Goal: Task Accomplishment & Management: Manage account settings

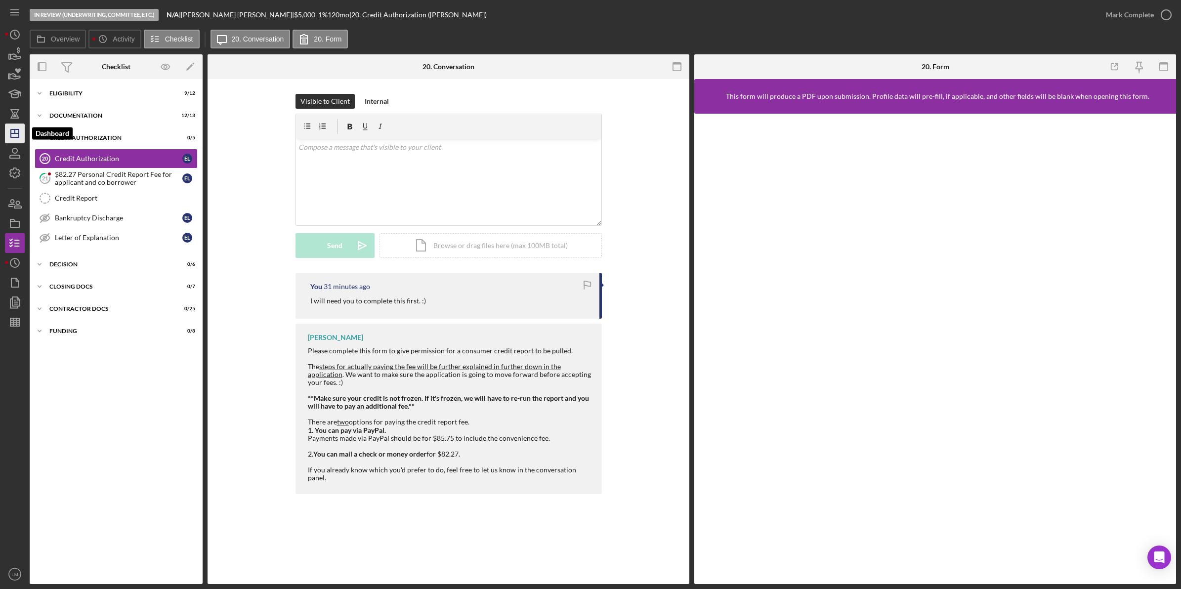
click at [18, 138] on icon "Icon/Dashboard" at bounding box center [14, 133] width 25 height 25
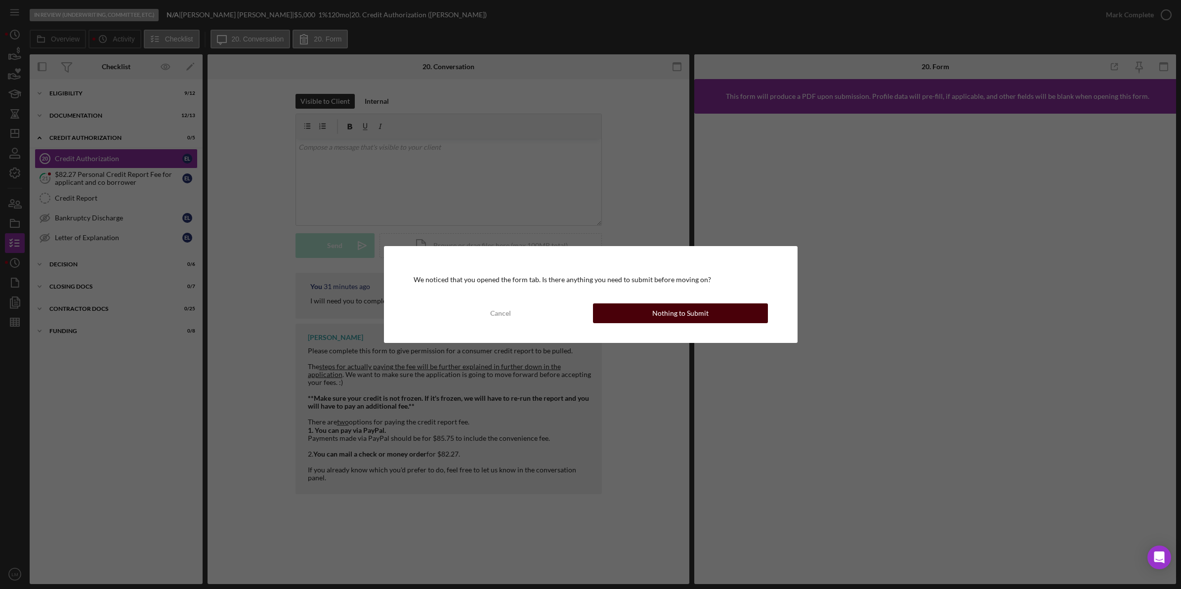
click at [622, 315] on button "Nothing to Submit" at bounding box center [680, 313] width 175 height 20
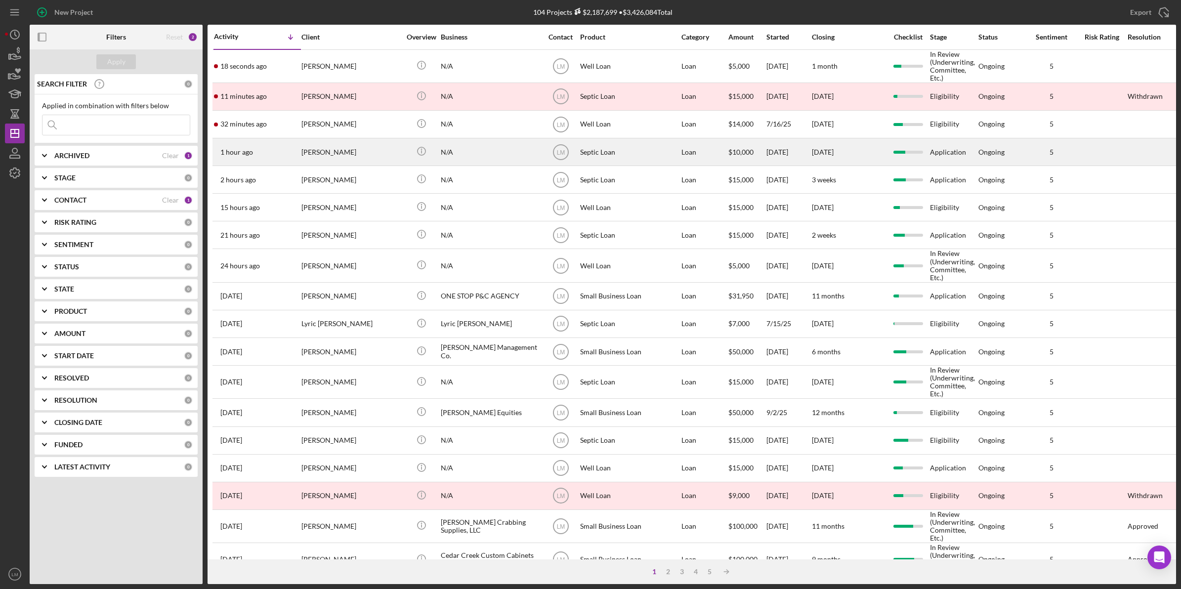
click at [358, 158] on div "Raynita Terry" at bounding box center [350, 152] width 99 height 26
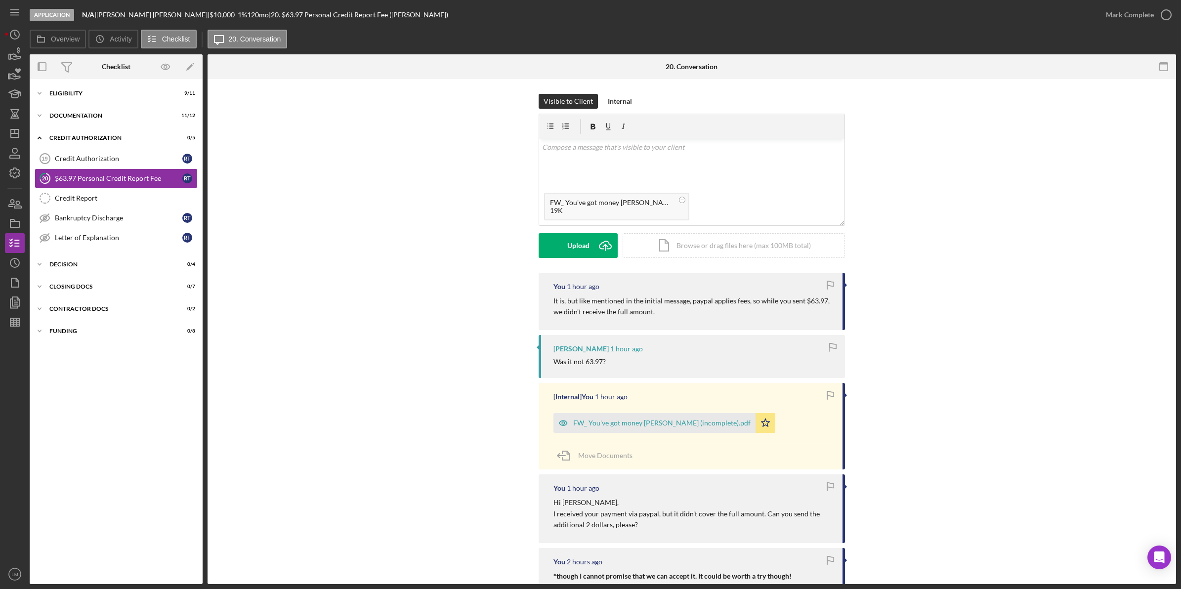
drag, startPoint x: 627, startPoint y: 104, endPoint x: 625, endPoint y: 109, distance: 5.2
click at [626, 104] on div "Internal" at bounding box center [620, 101] width 24 height 15
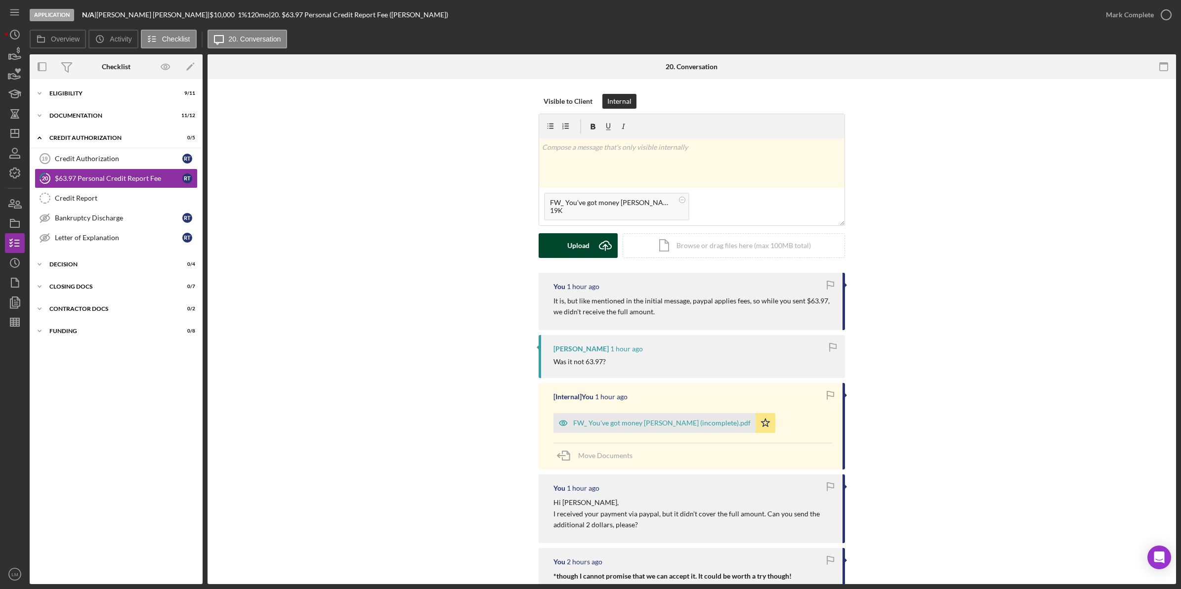
click at [580, 253] on div "Upload" at bounding box center [578, 245] width 22 height 25
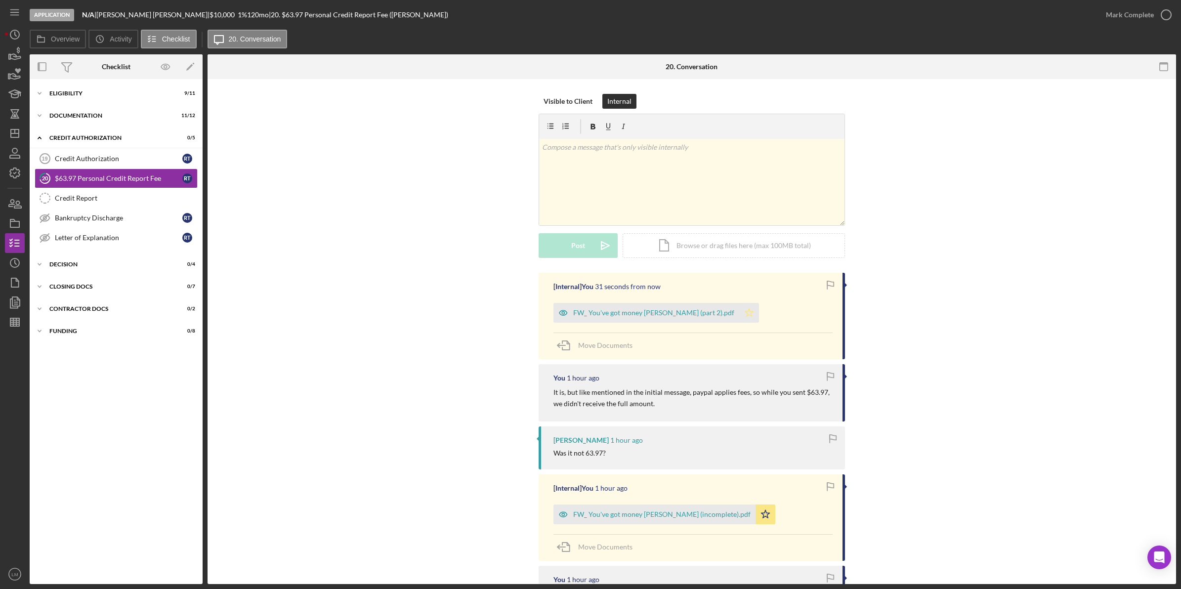
click at [739, 308] on icon "Icon/Star" at bounding box center [749, 313] width 20 height 20
click at [793, 185] on div "v Color teal Color pink Remove color Add row above Add row below Add column bef…" at bounding box center [691, 182] width 305 height 86
click at [590, 238] on button "Post Icon/icon-invite-send" at bounding box center [578, 245] width 79 height 25
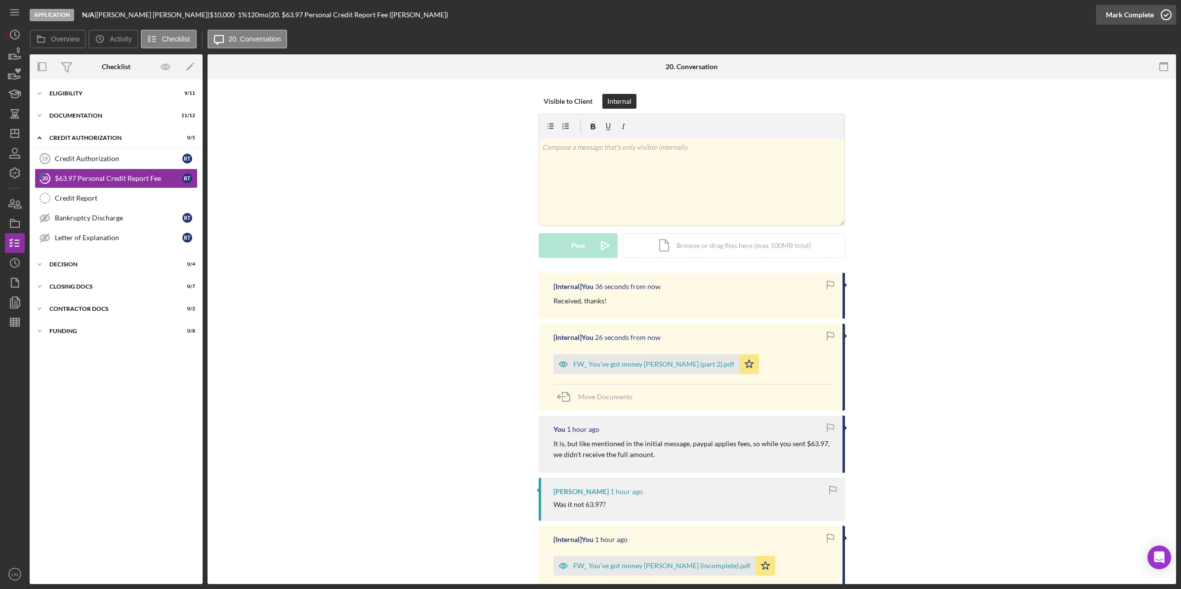
click at [1164, 12] on icon "button" at bounding box center [1166, 14] width 25 height 25
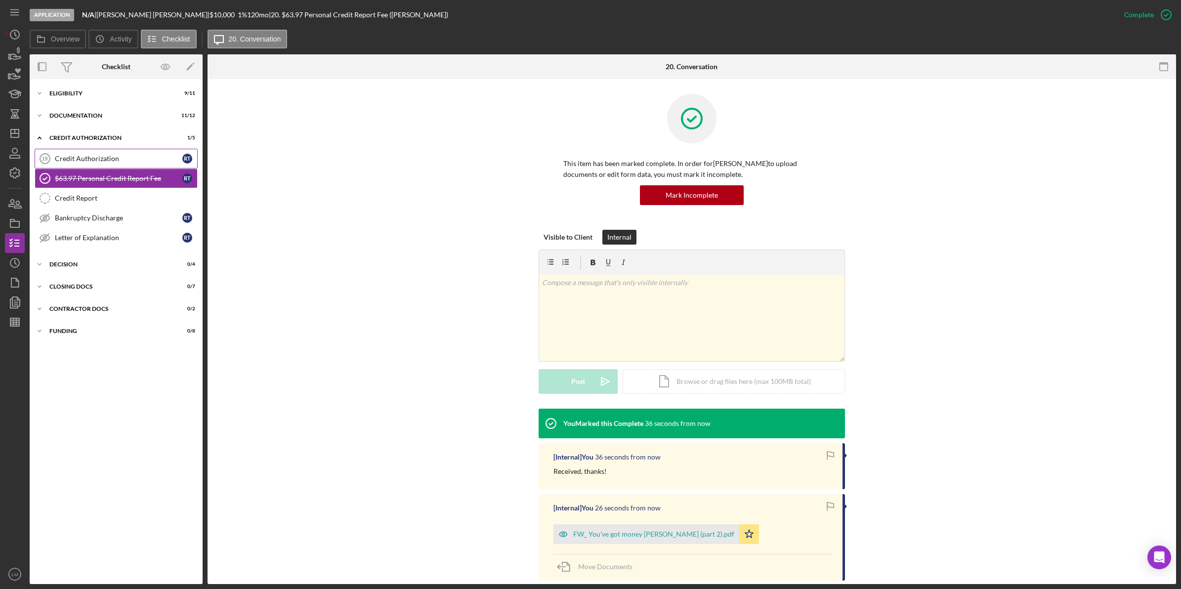
click at [142, 163] on link "Credit Authorization 19 Credit Authorization R T" at bounding box center [116, 159] width 163 height 20
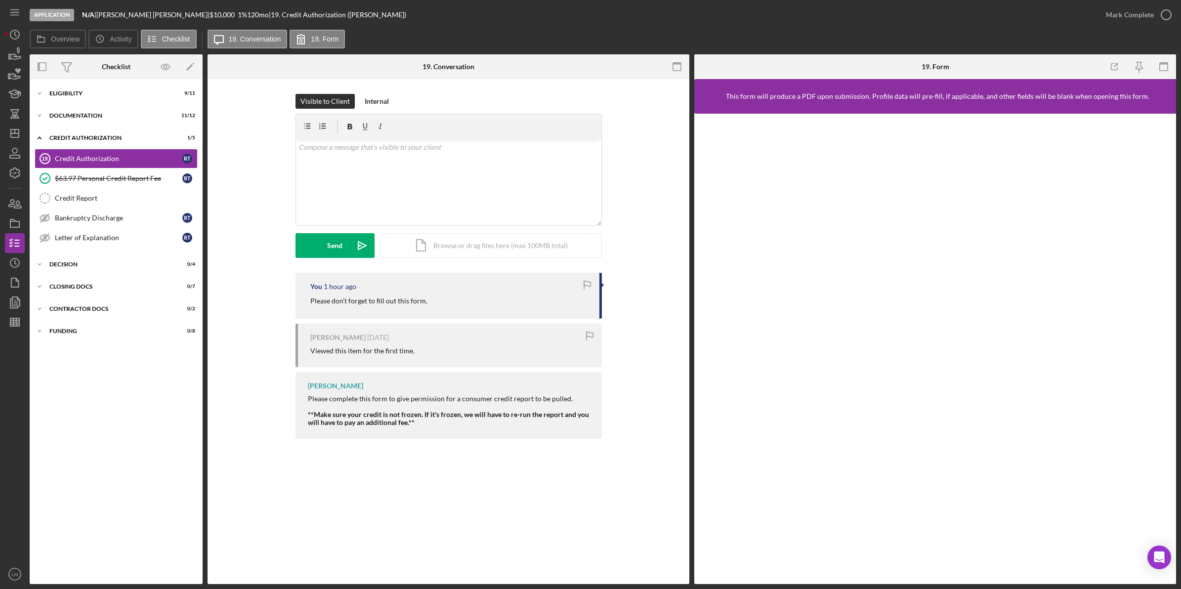
click at [25, 132] on nav "Icon/Menu Icon/Dashboard Dashboard Navigation Divider Mobile Checklist Navigati…" at bounding box center [17, 292] width 25 height 584
click at [18, 133] on icon "Icon/Dashboard" at bounding box center [14, 133] width 25 height 25
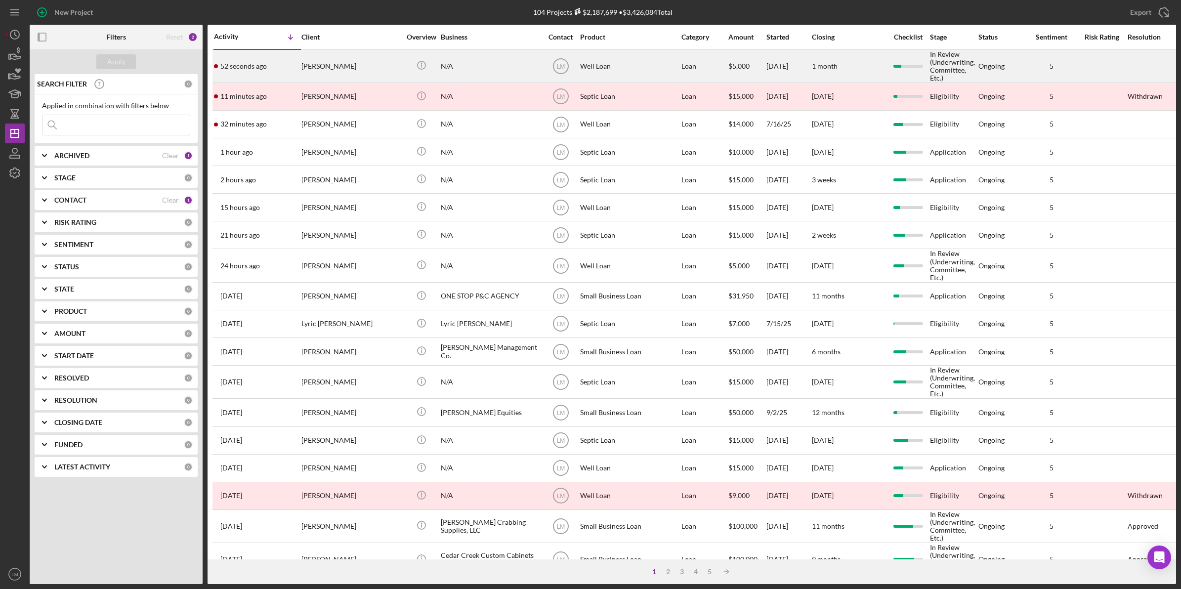
click at [355, 71] on div "[PERSON_NAME]" at bounding box center [350, 66] width 99 height 32
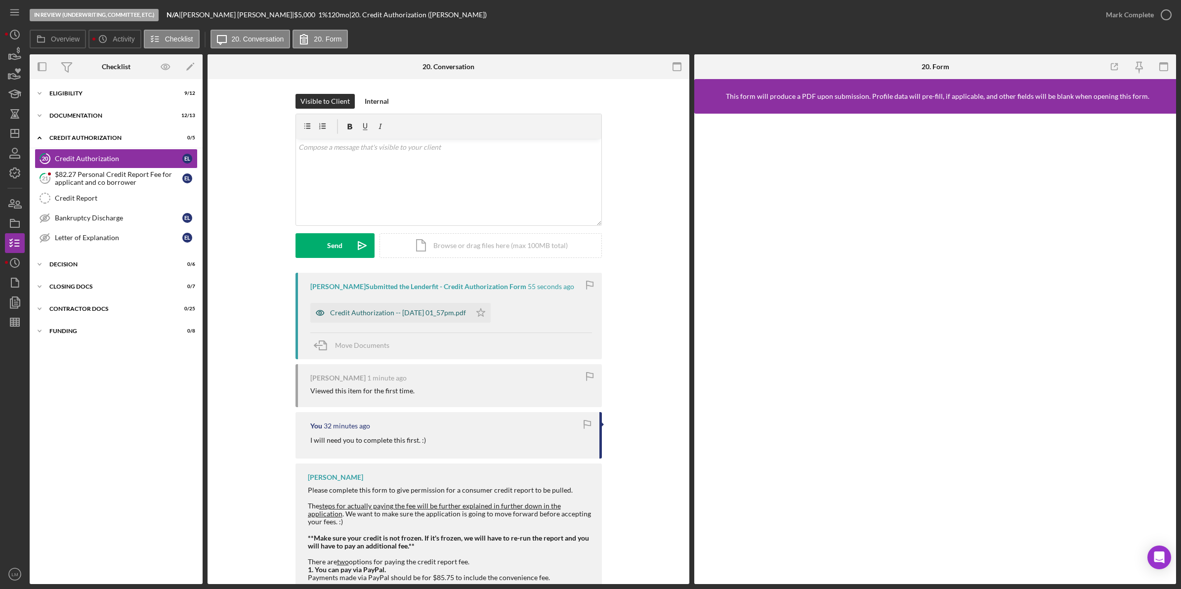
click at [372, 313] on div "Credit Authorization -- [DATE] 01_57pm.pdf" at bounding box center [398, 313] width 136 height 8
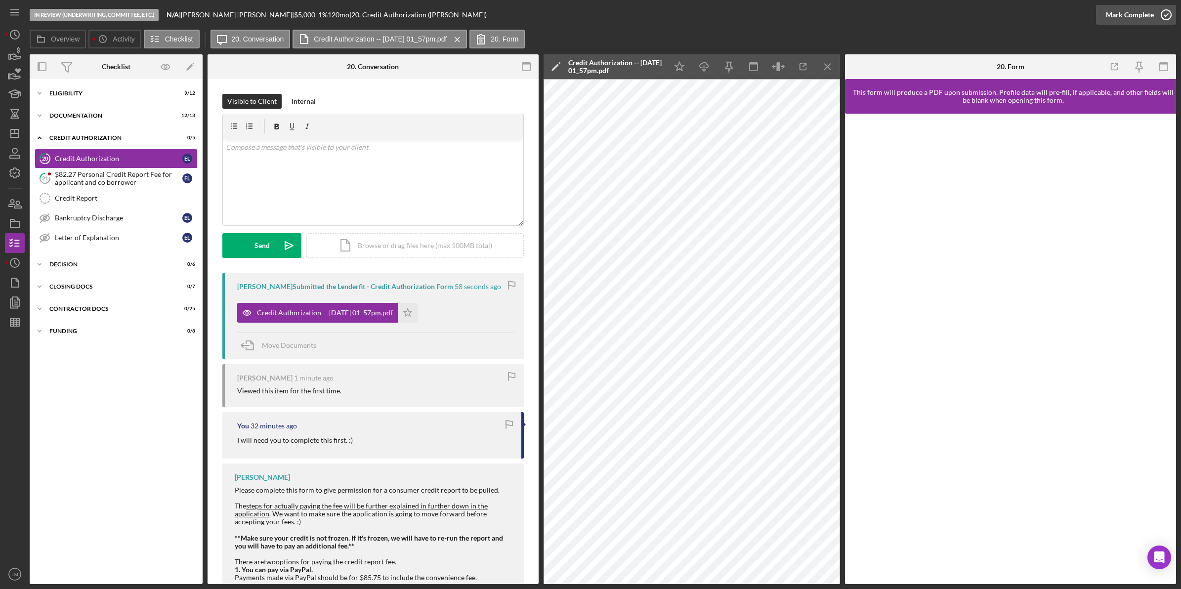
click at [1124, 10] on div "Mark Complete" at bounding box center [1130, 15] width 48 height 20
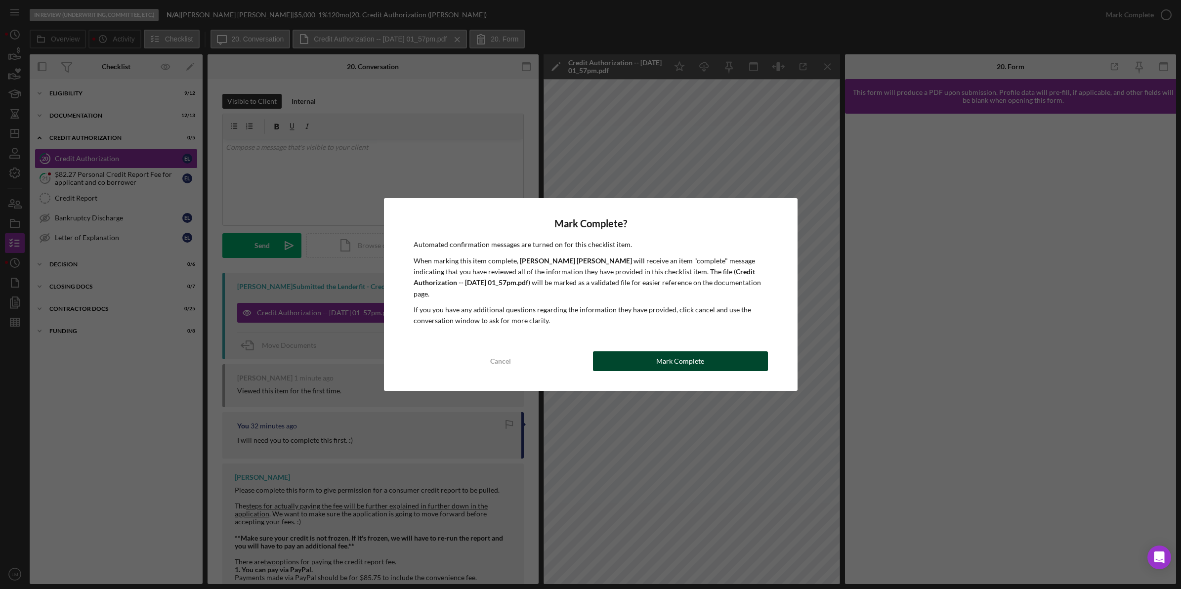
click at [616, 356] on button "Mark Complete" at bounding box center [680, 361] width 175 height 20
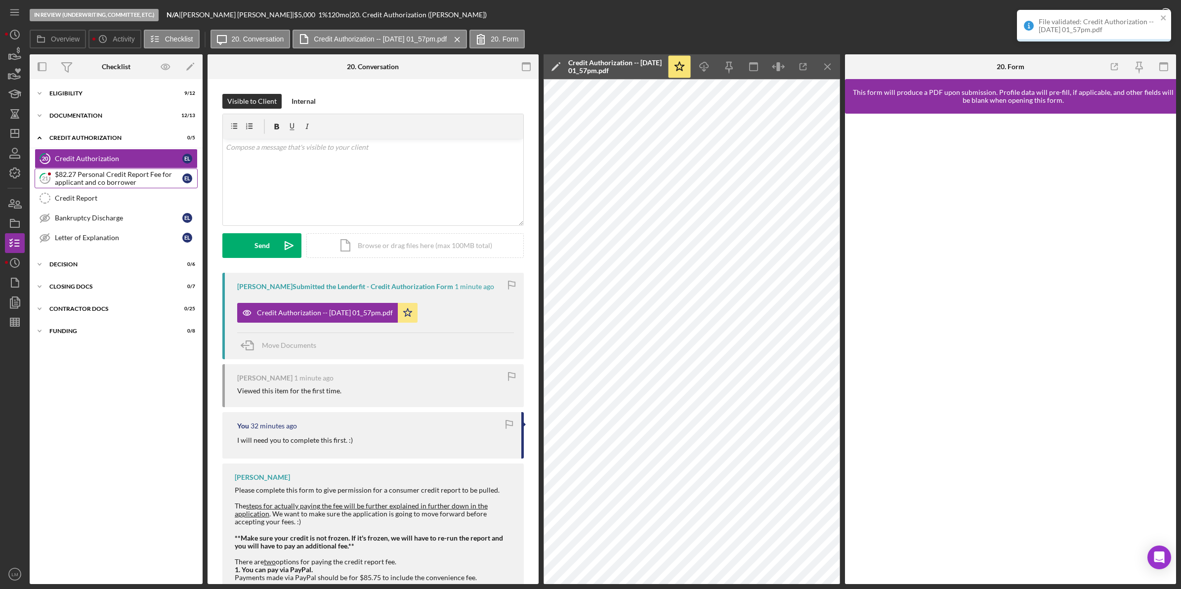
click at [86, 181] on div "$82.27 Personal Credit Report Fee for applicant and co borrower" at bounding box center [118, 178] width 127 height 16
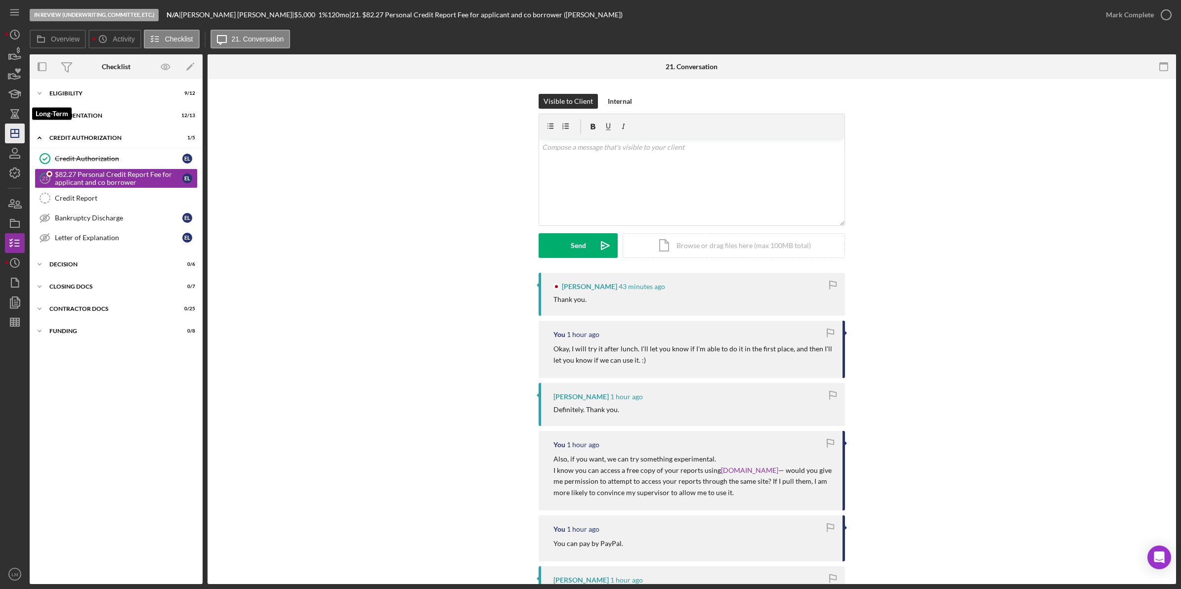
click at [13, 126] on icon "Icon/Dashboard" at bounding box center [14, 133] width 25 height 25
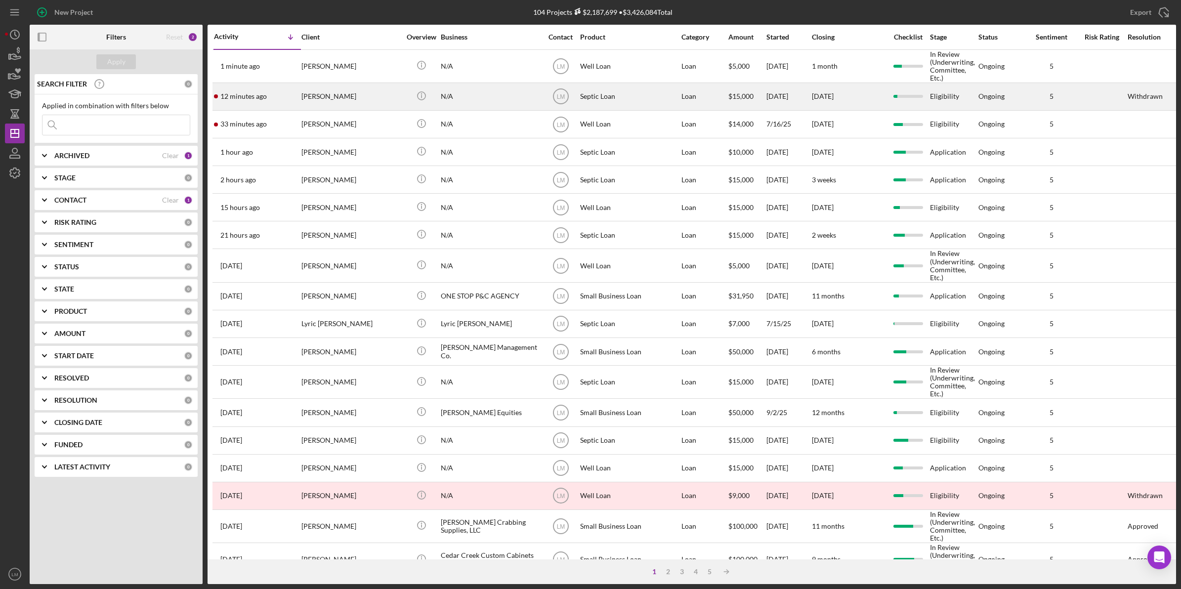
click at [311, 100] on div "Julie Lucas" at bounding box center [350, 97] width 99 height 26
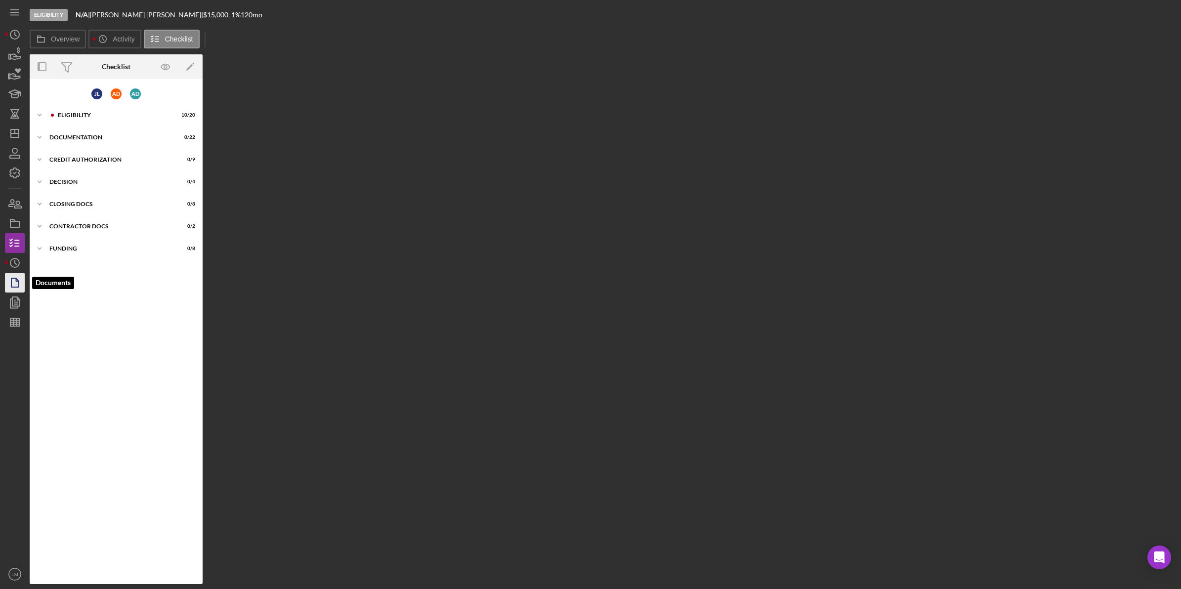
click at [8, 273] on icon "button" at bounding box center [14, 282] width 25 height 25
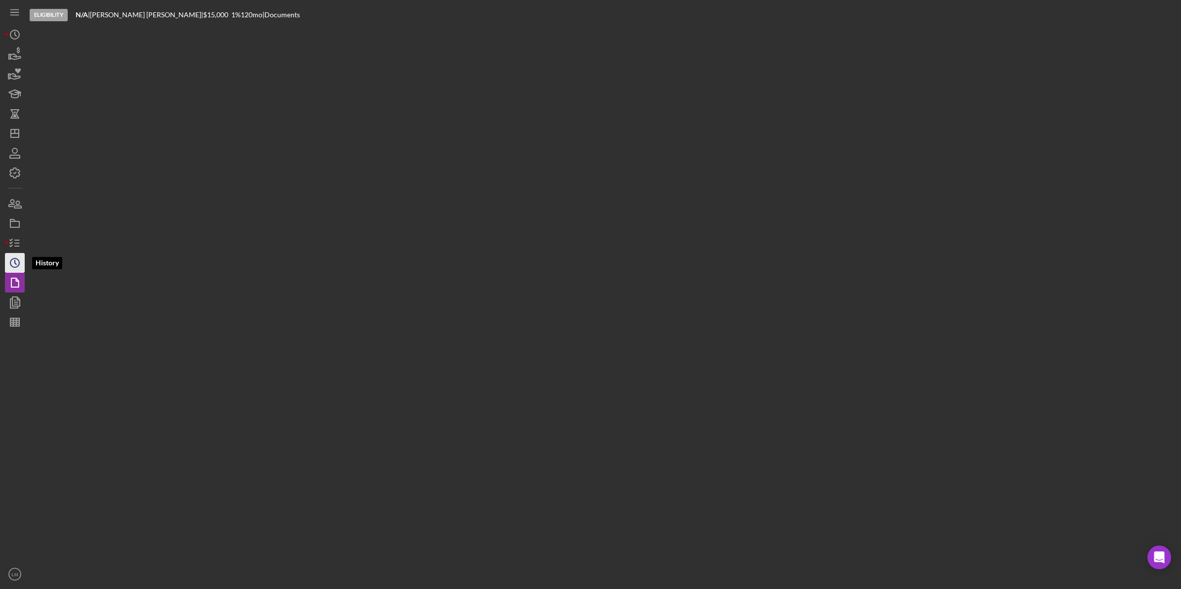
click at [10, 264] on icon "Icon/History" at bounding box center [14, 263] width 25 height 25
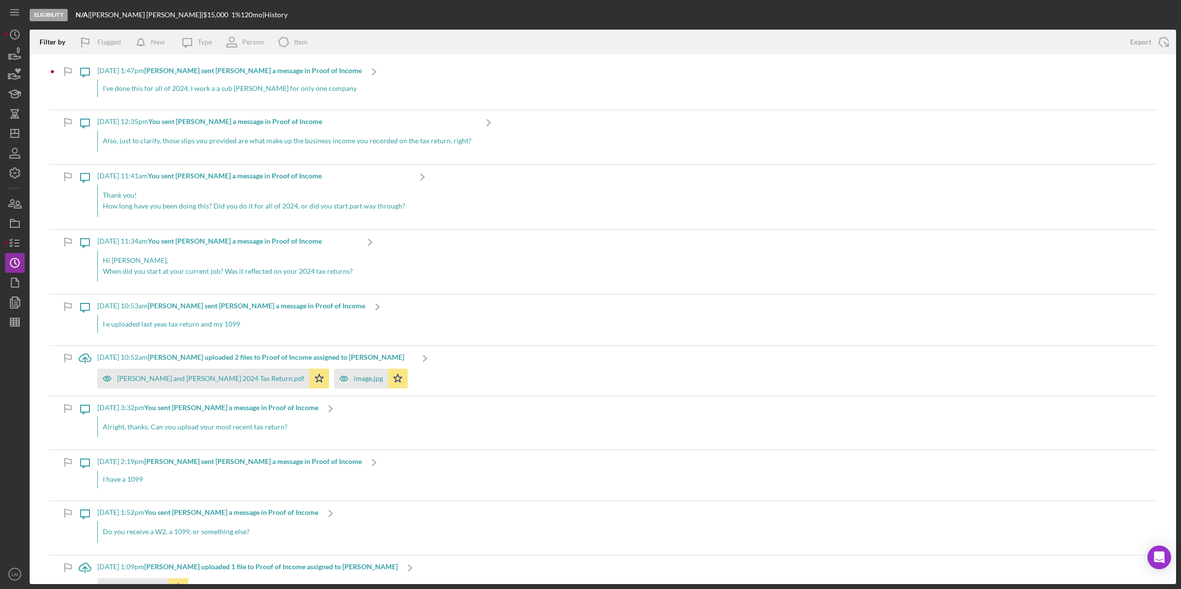
click at [265, 91] on div "I’ve done this for all of 2024, I work a a sub carpenter for only one company" at bounding box center [229, 89] width 264 height 18
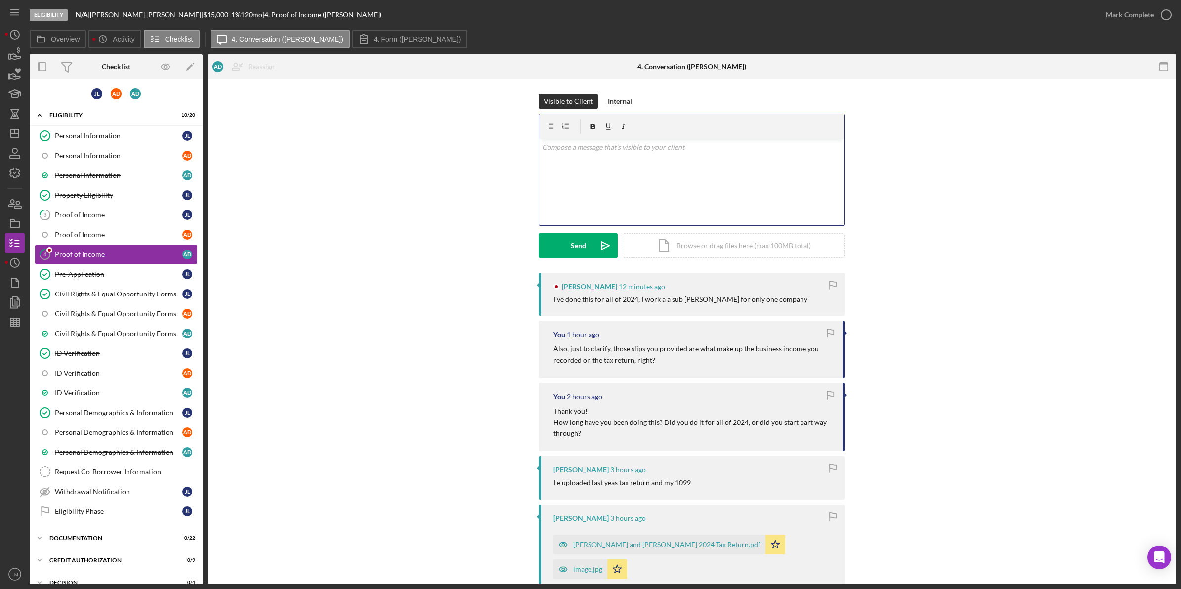
click at [644, 189] on div "v Color teal Color pink Remove color Add row above Add row below Add column bef…" at bounding box center [691, 182] width 305 height 86
click at [602, 256] on icon "Icon/icon-invite-send" at bounding box center [605, 245] width 25 height 25
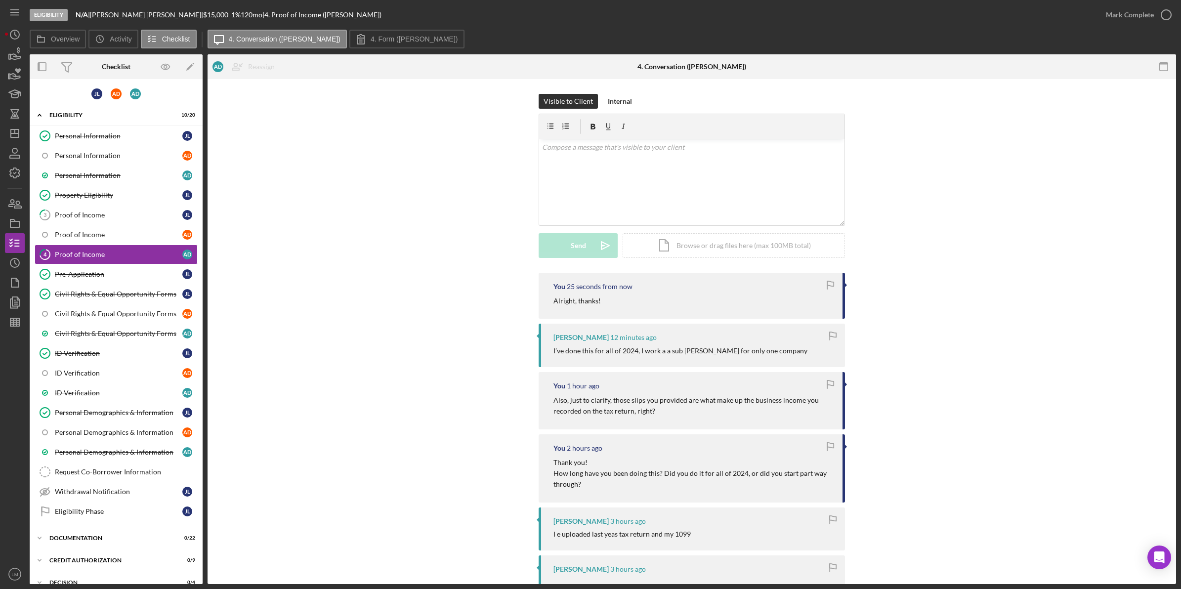
click at [10, 128] on icon "Icon/Dashboard" at bounding box center [14, 133] width 25 height 25
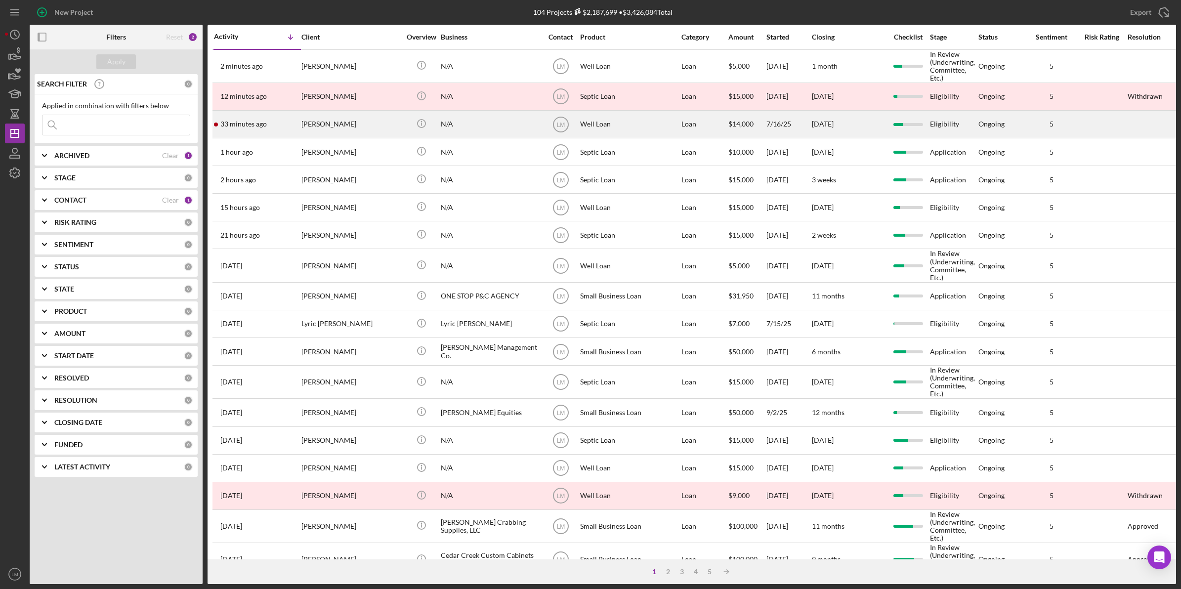
click at [318, 124] on div "Brian Smith" at bounding box center [350, 124] width 99 height 26
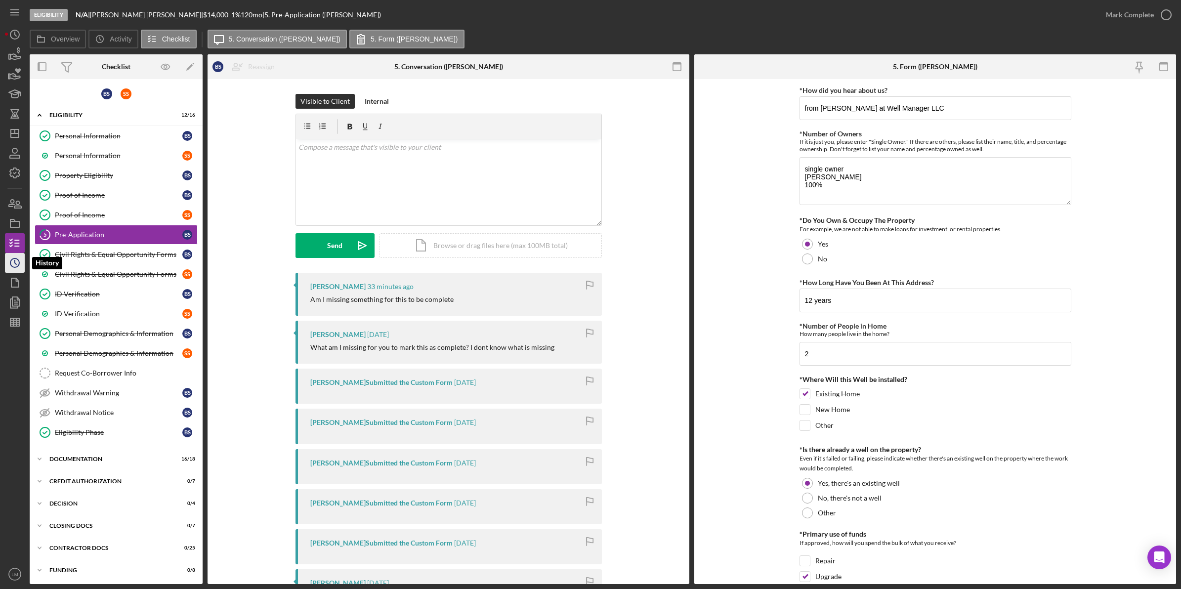
click at [17, 259] on circle "button" at bounding box center [14, 262] width 9 height 9
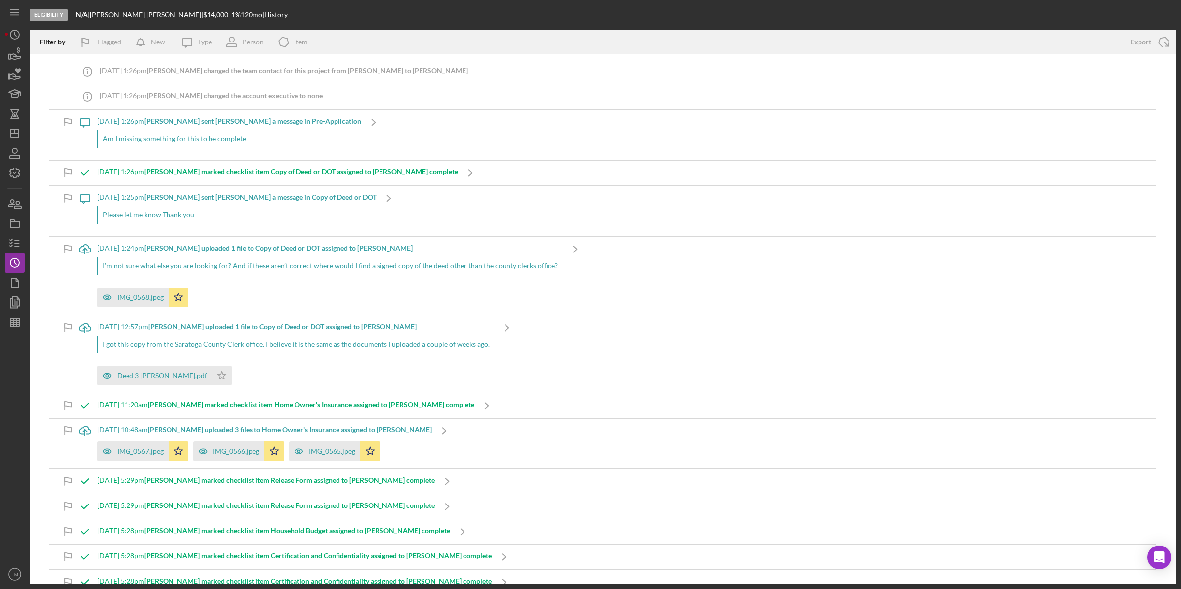
click at [208, 139] on div "Am I missing something for this to be complete" at bounding box center [229, 139] width 264 height 18
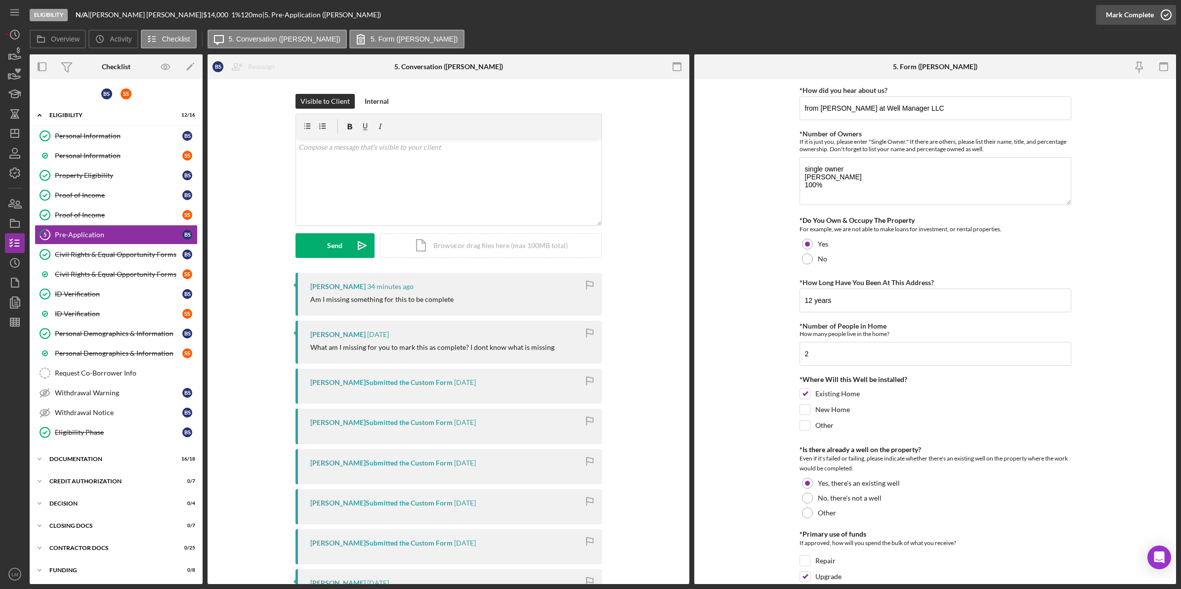
click at [1142, 15] on div "Mark Complete" at bounding box center [1130, 15] width 48 height 20
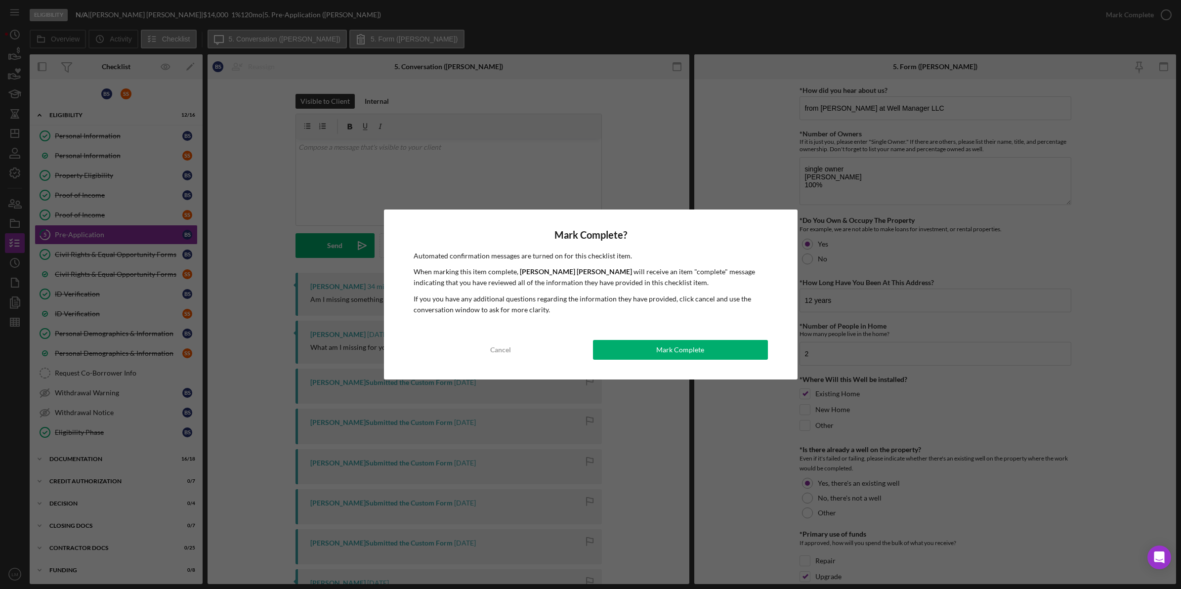
click at [754, 364] on div "Mark Complete? Automated confirmation messages are turned on for this checklist…" at bounding box center [591, 295] width 414 height 170
click at [735, 347] on button "Mark Complete" at bounding box center [680, 350] width 175 height 20
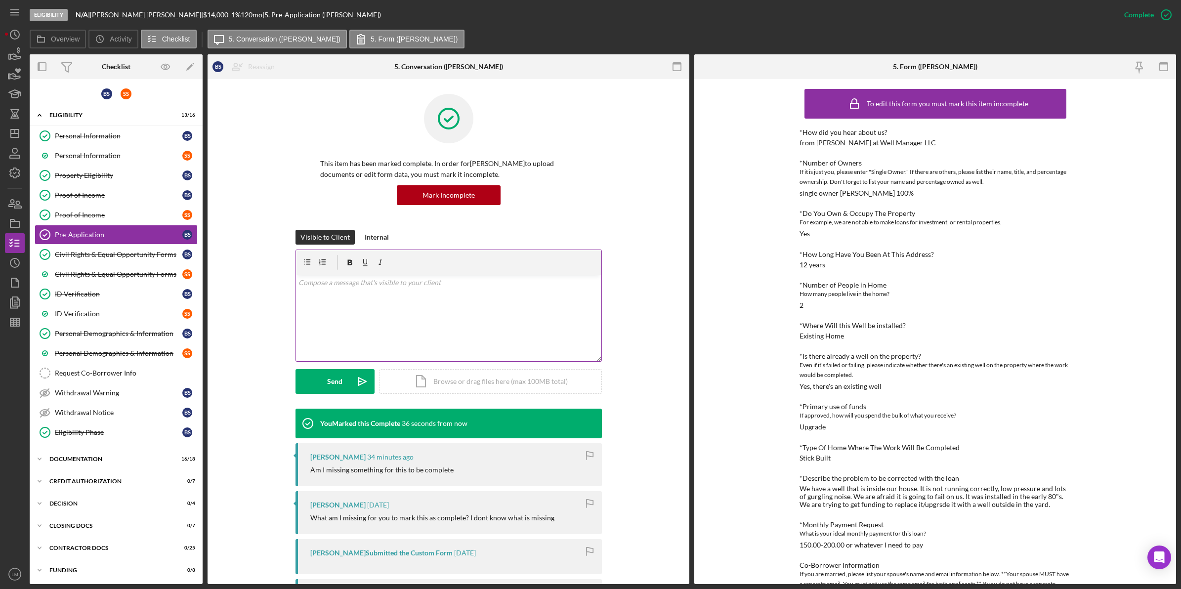
click at [493, 336] on div "v Color teal Color pink Remove color Add row above Add row below Add column bef…" at bounding box center [448, 318] width 305 height 86
click at [336, 380] on div "Send" at bounding box center [334, 381] width 15 height 25
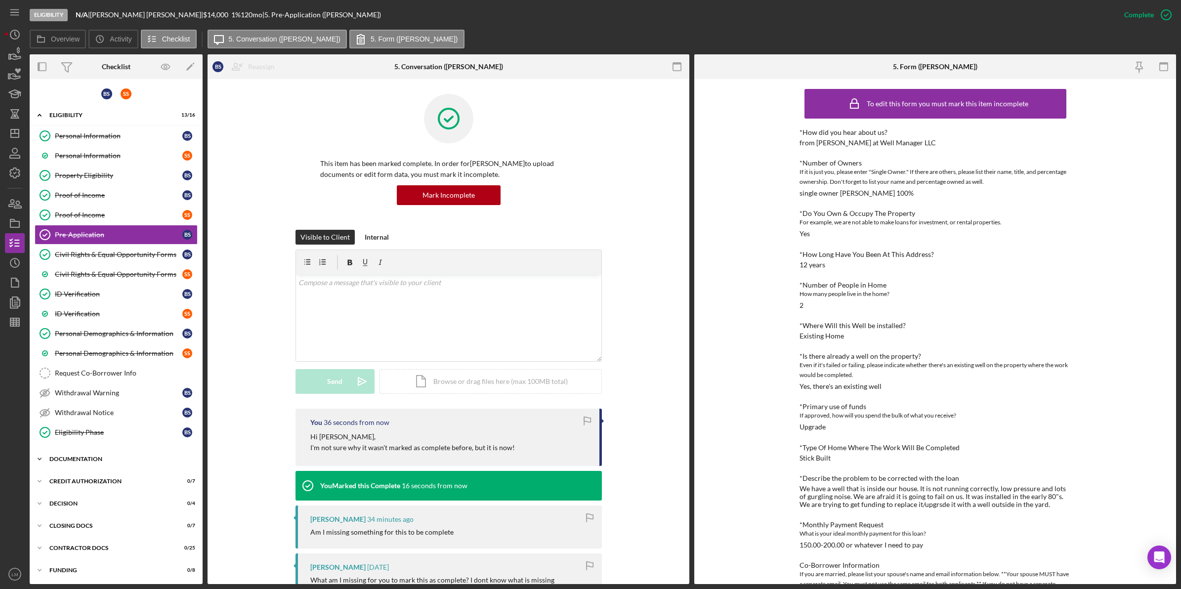
click at [136, 461] on div "Documentation" at bounding box center [119, 459] width 141 height 6
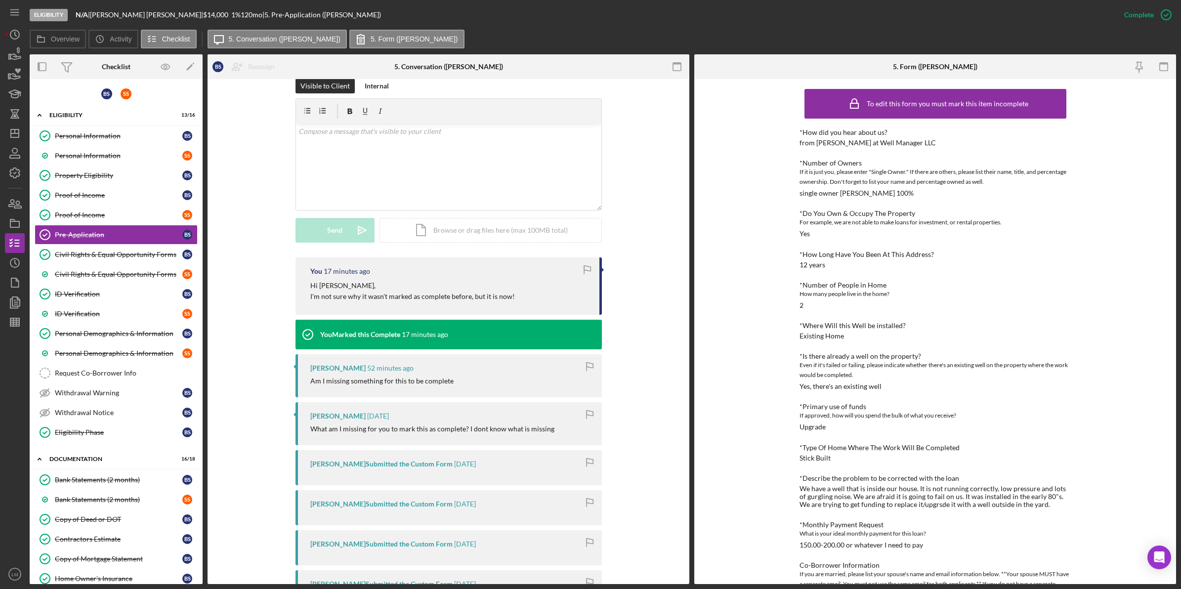
scroll to position [124, 0]
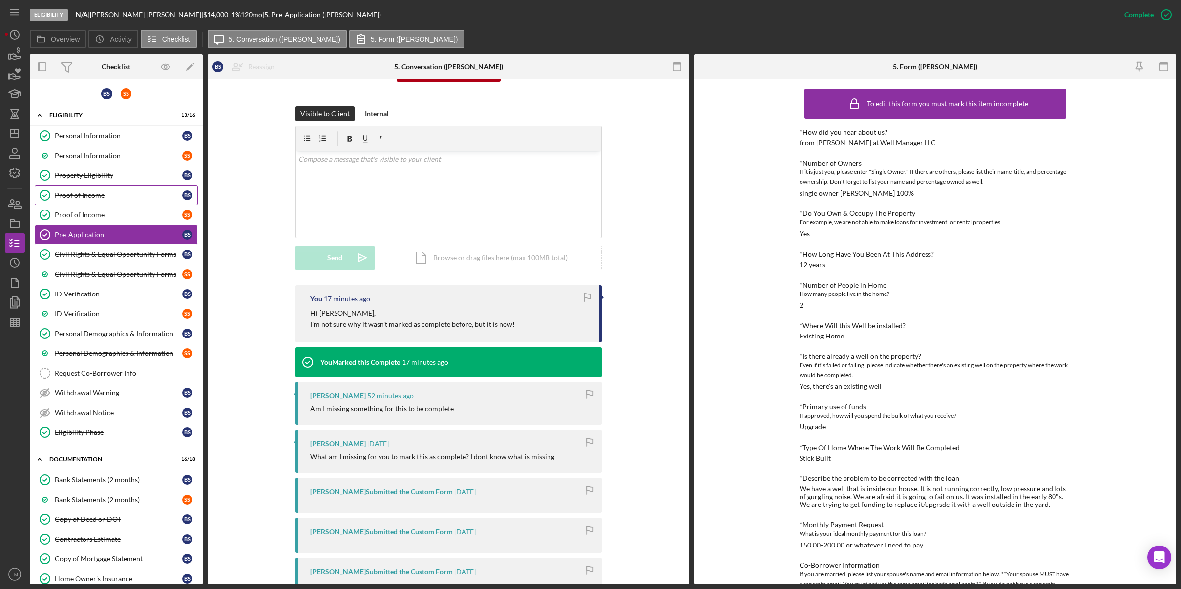
click at [112, 191] on div "Proof of Income" at bounding box center [118, 195] width 127 height 8
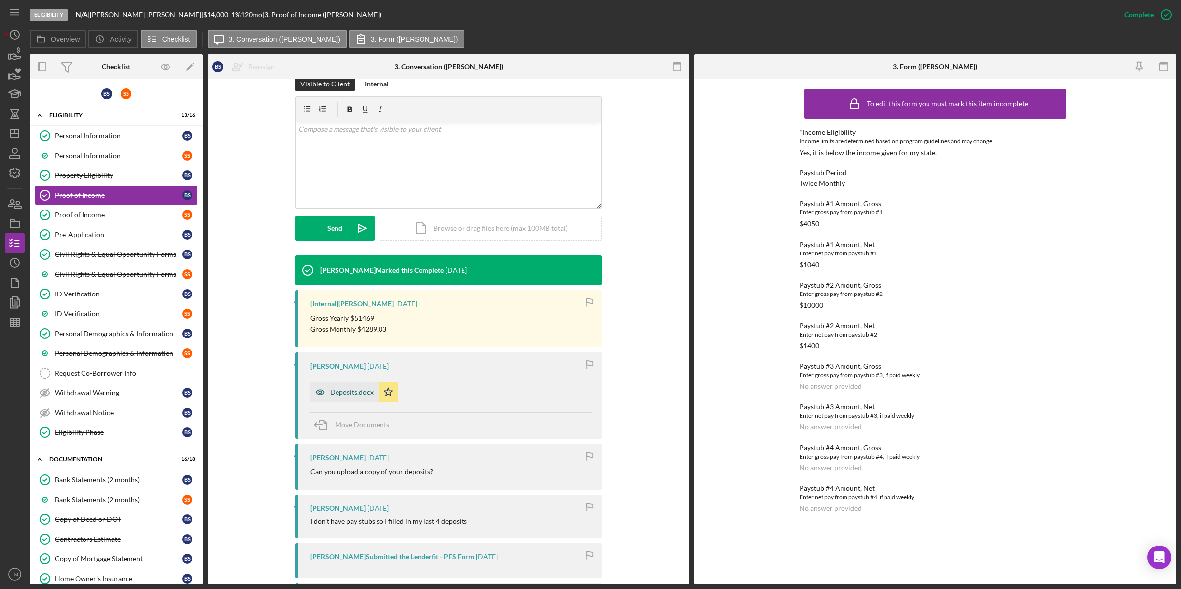
scroll to position [309, 0]
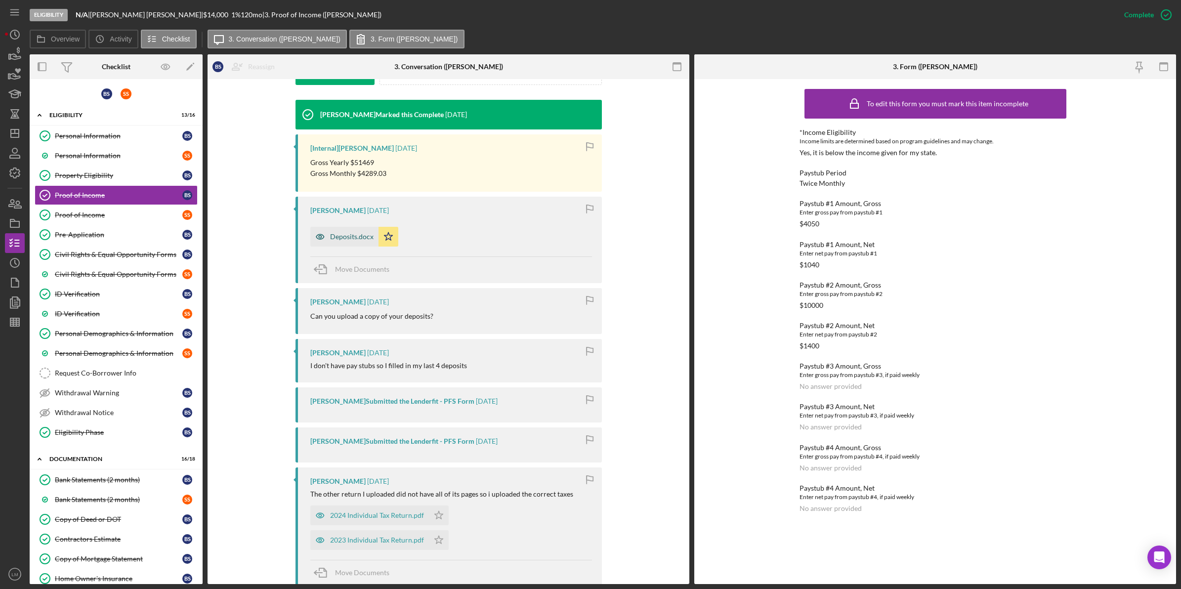
click at [346, 236] on div "Deposits.docx" at bounding box center [351, 237] width 43 height 8
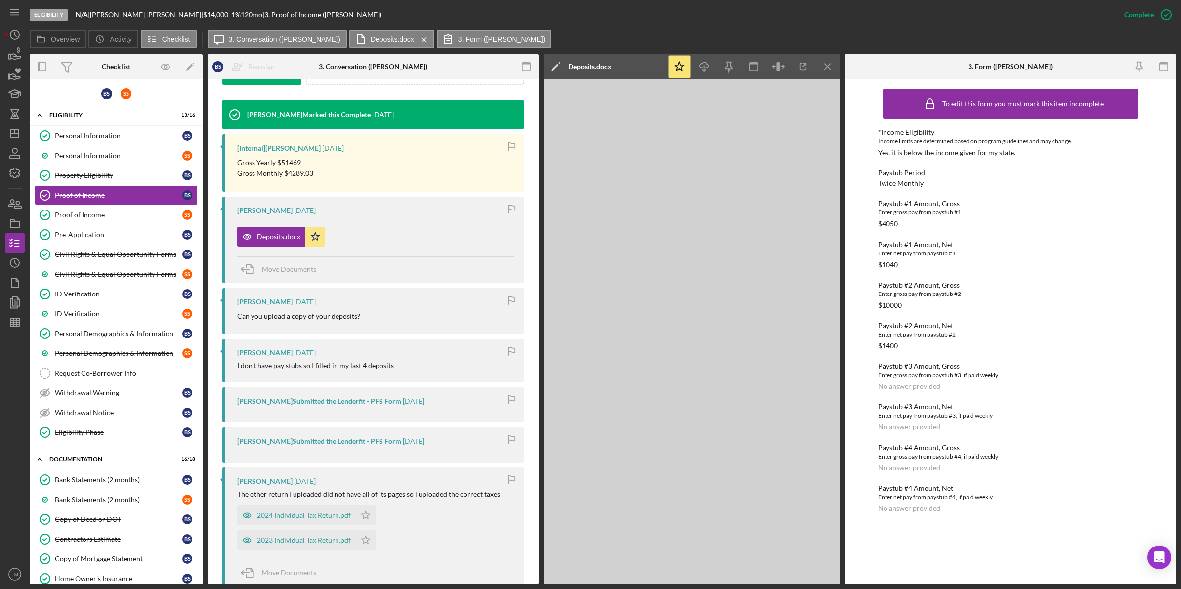
scroll to position [494, 0]
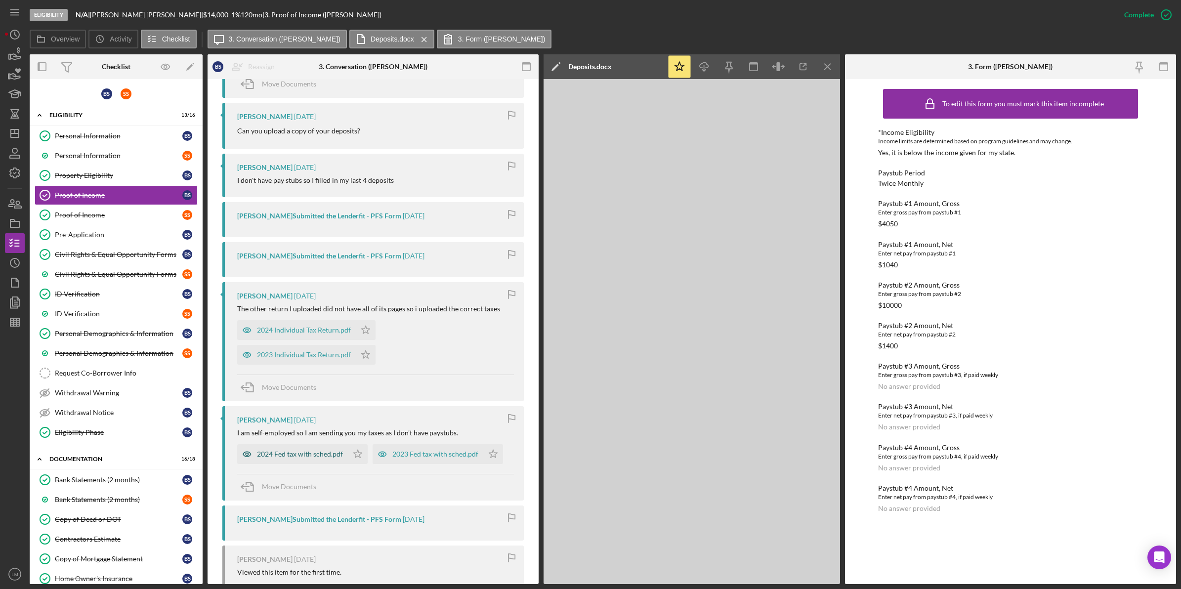
click at [316, 455] on div "2024 Fed tax with sched.pdf" at bounding box center [300, 454] width 86 height 8
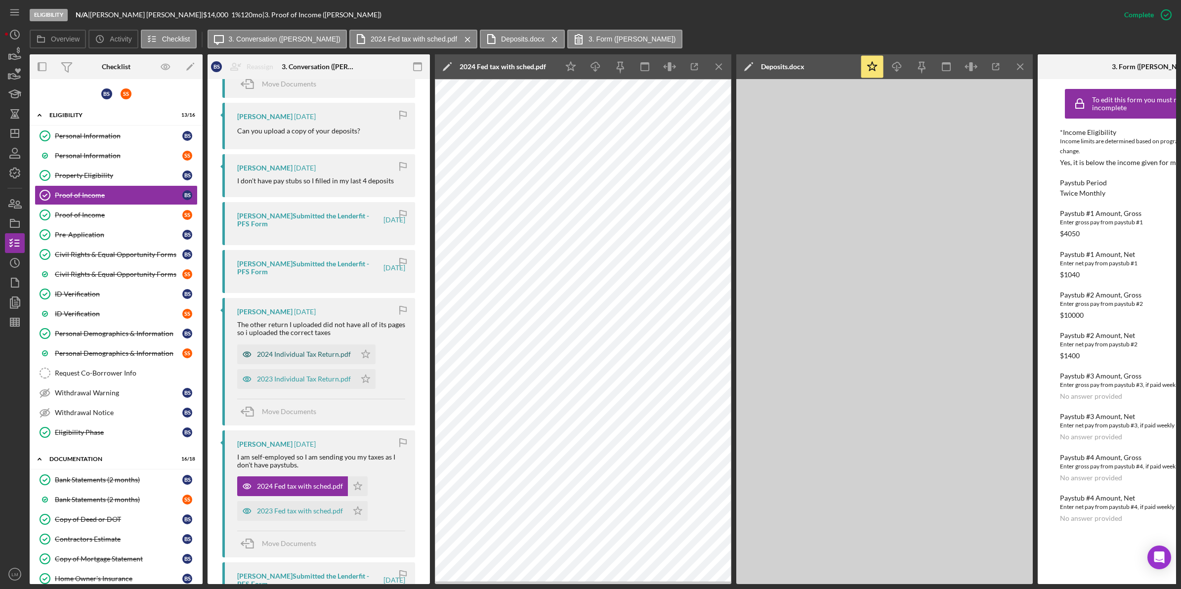
click at [308, 356] on div "2024 Individual Tax Return.pdf" at bounding box center [304, 354] width 94 height 8
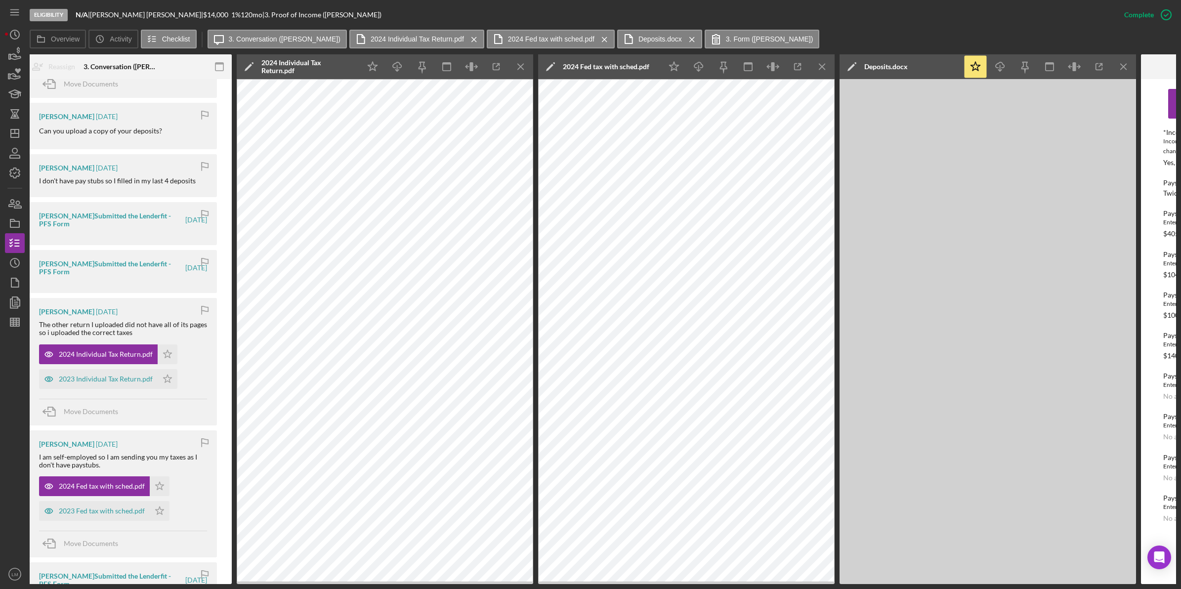
scroll to position [0, 317]
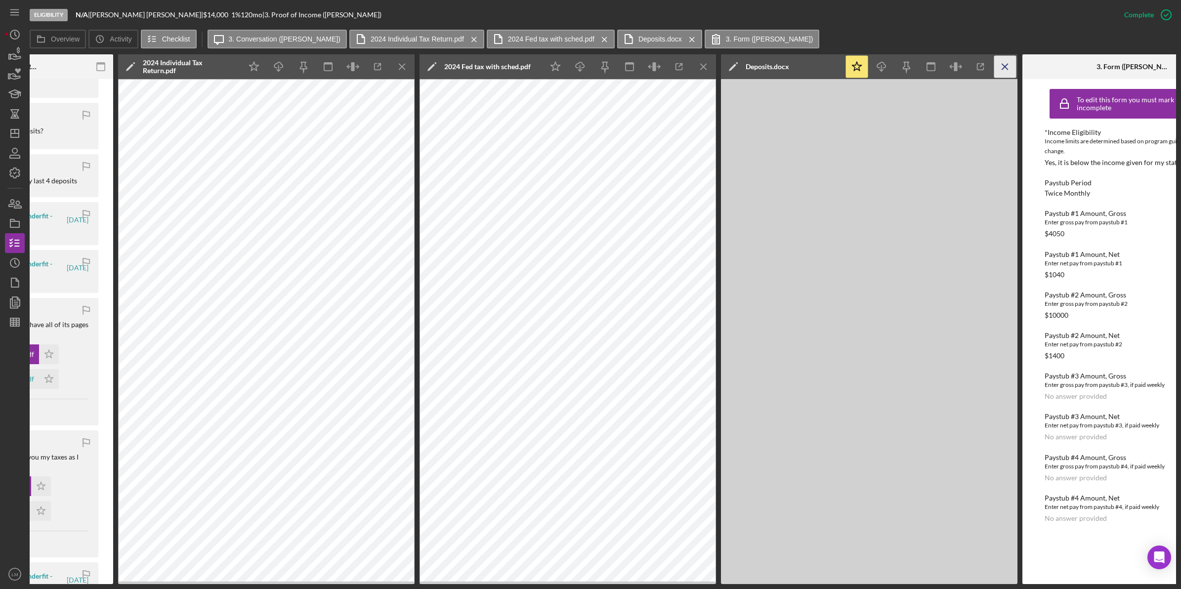
click at [1006, 74] on icon "Icon/Menu Close" at bounding box center [1005, 67] width 22 height 22
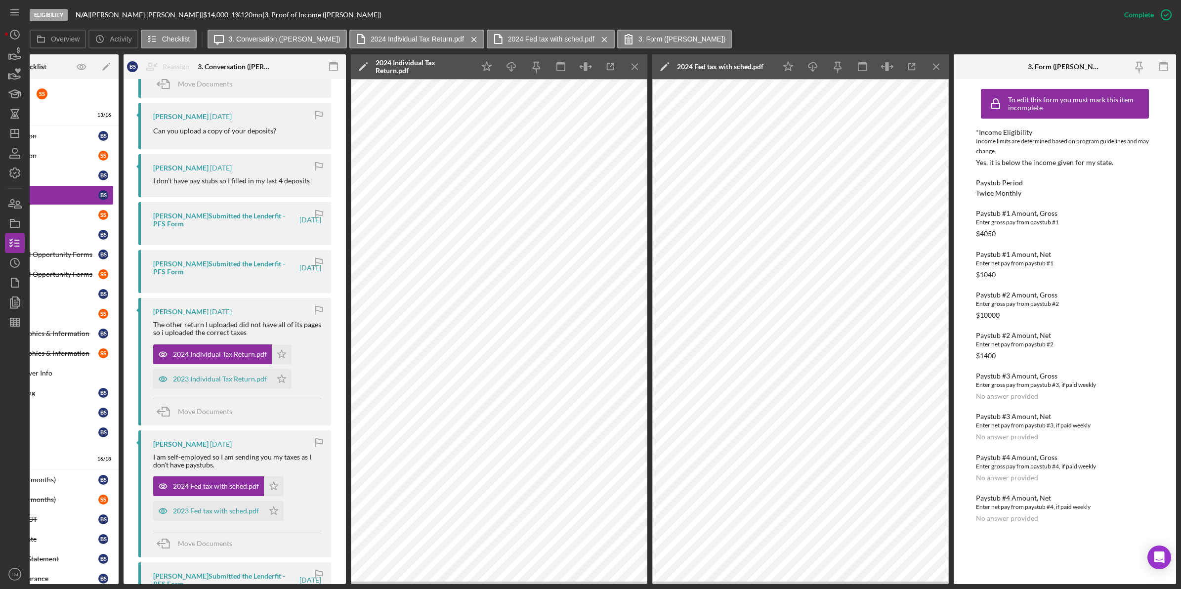
drag, startPoint x: 848, startPoint y: 586, endPoint x: 797, endPoint y: 584, distance: 51.9
click at [804, 588] on html "Eligibility N/A | Brian Smith | $14,000 $14,000 1 % 120 mo | 3. Proof of Income…" at bounding box center [590, 294] width 1181 height 589
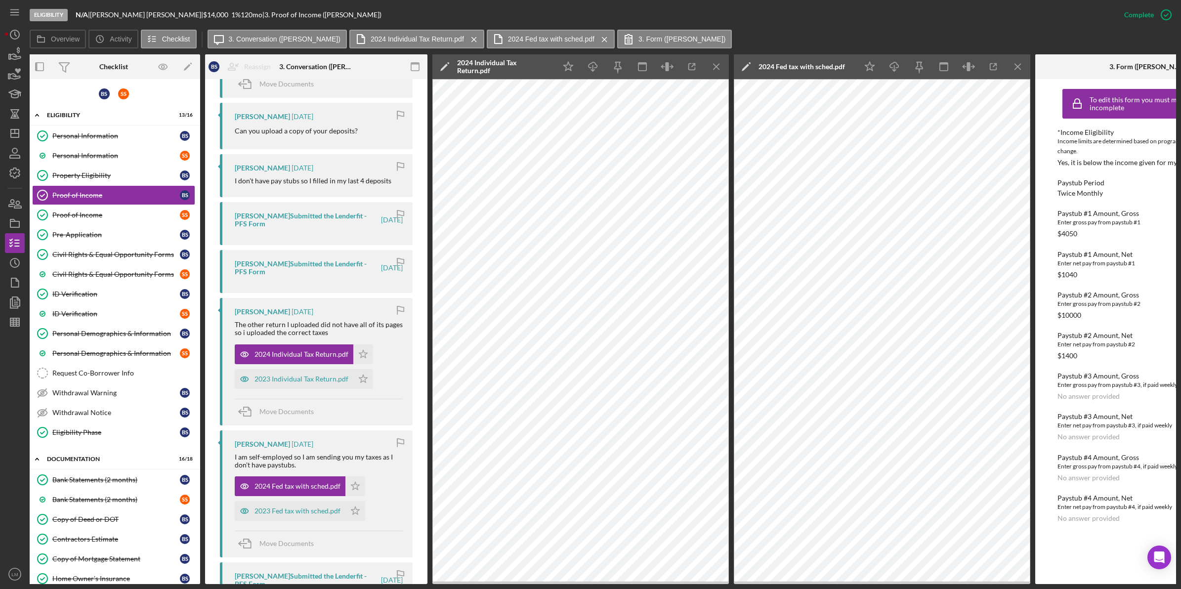
scroll to position [0, 0]
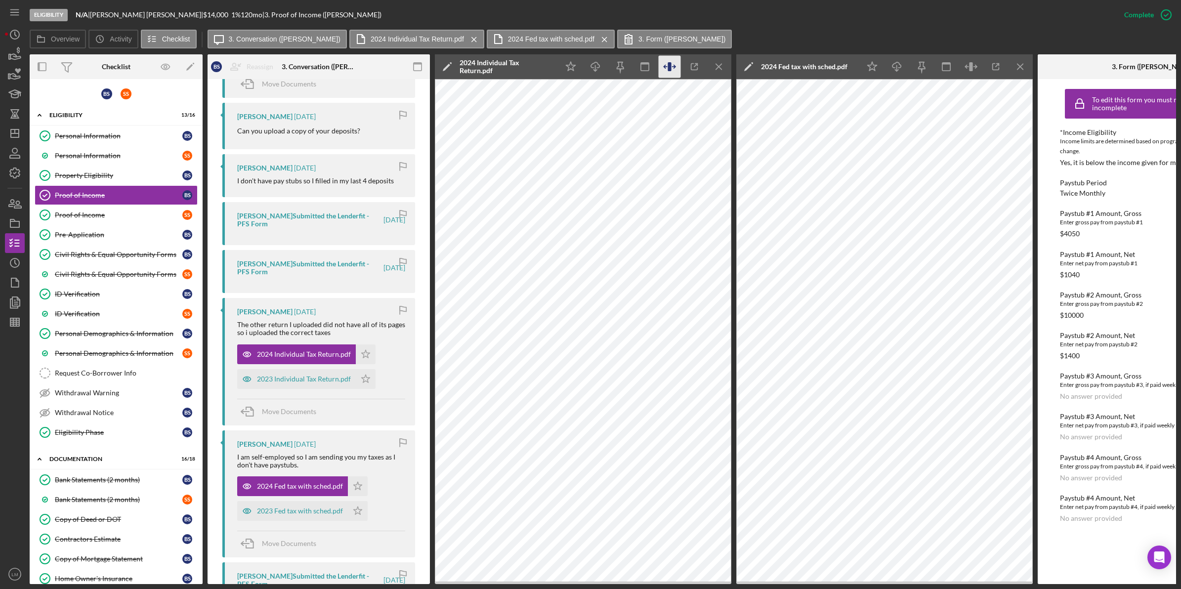
click at [671, 61] on icon "button" at bounding box center [670, 67] width 22 height 22
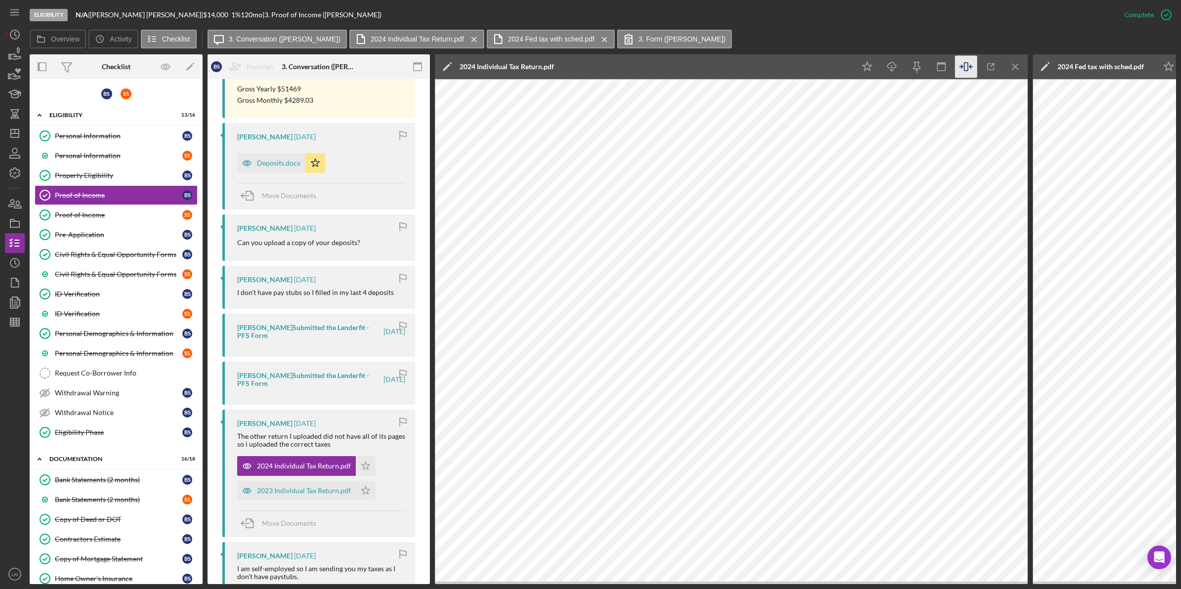
scroll to position [258, 0]
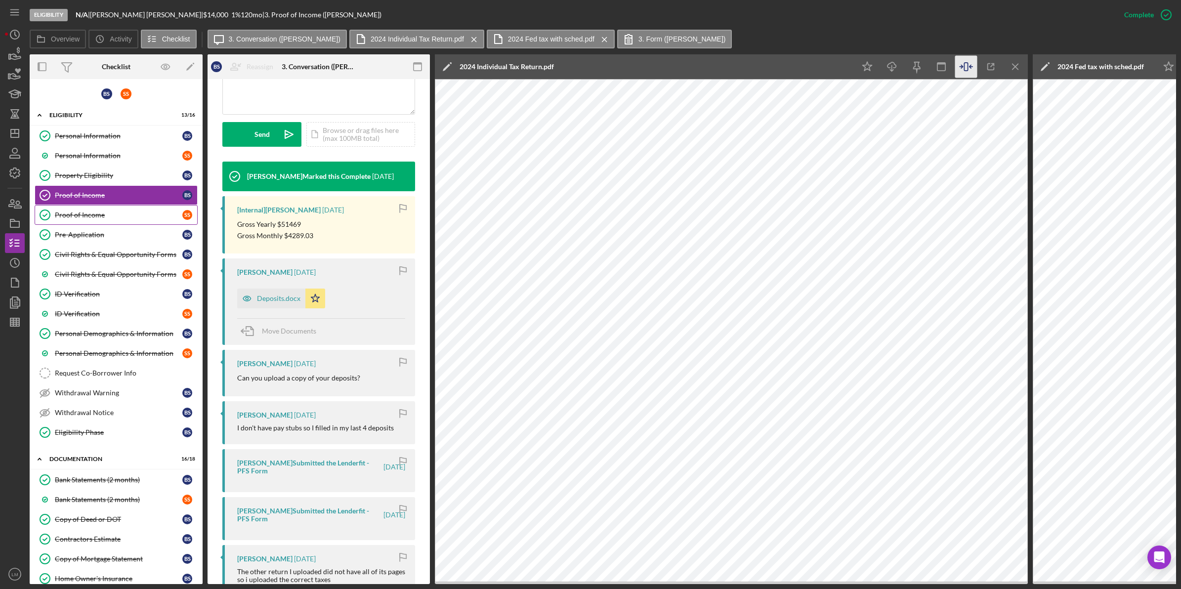
click at [131, 221] on link "Proof of Income Proof of Income S S" at bounding box center [116, 215] width 163 height 20
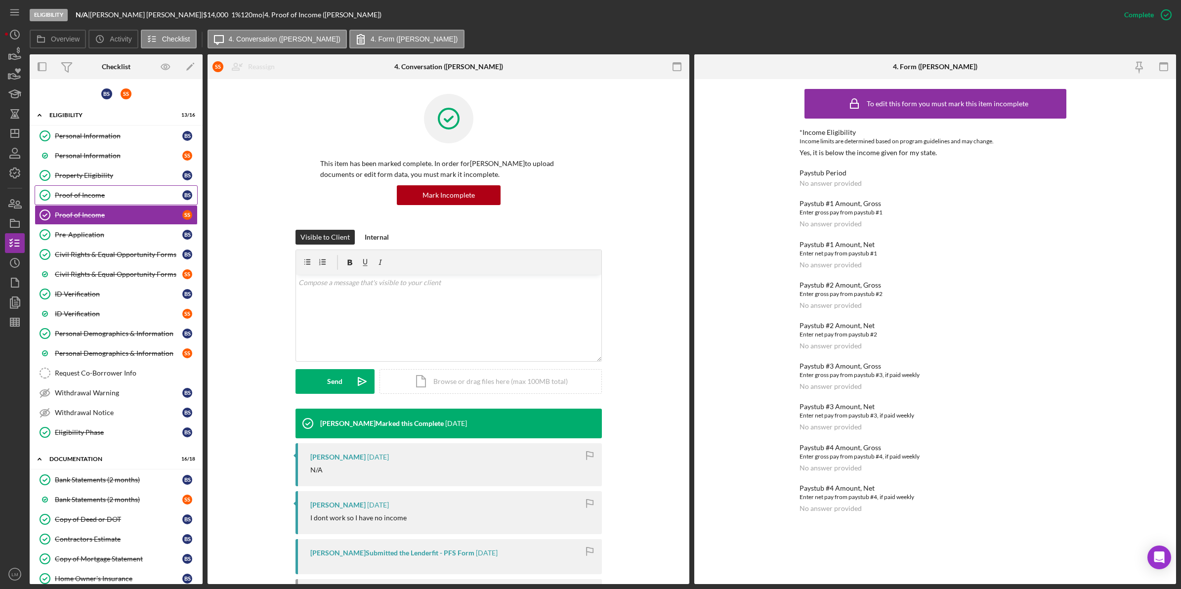
click at [134, 194] on div "Proof of Income" at bounding box center [118, 195] width 127 height 8
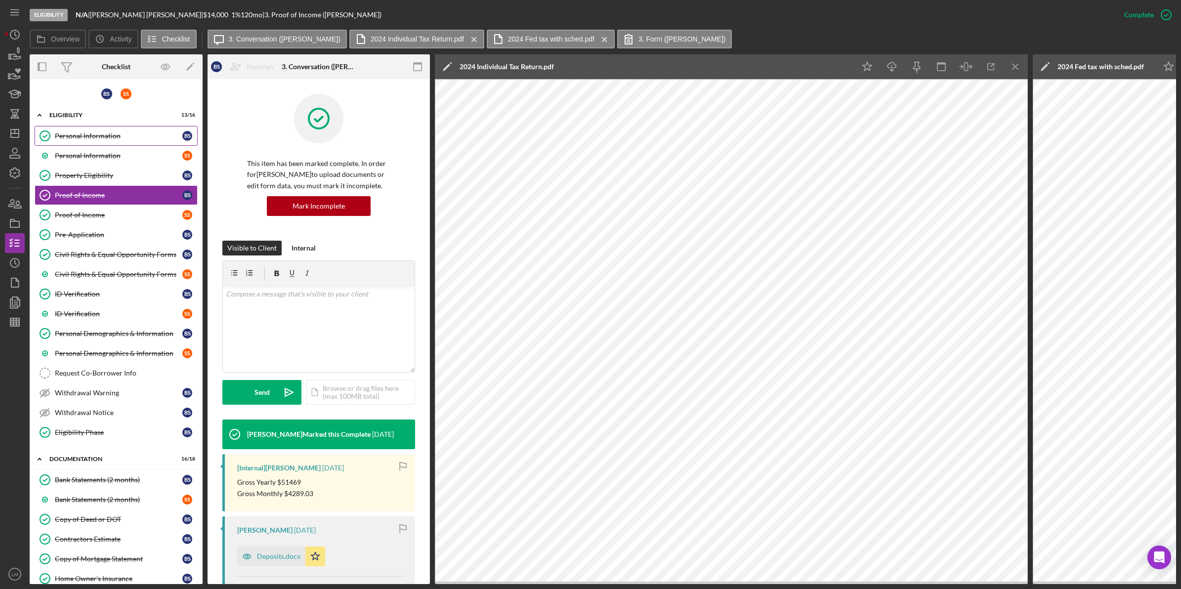
click at [109, 134] on div "Personal Information" at bounding box center [118, 136] width 127 height 8
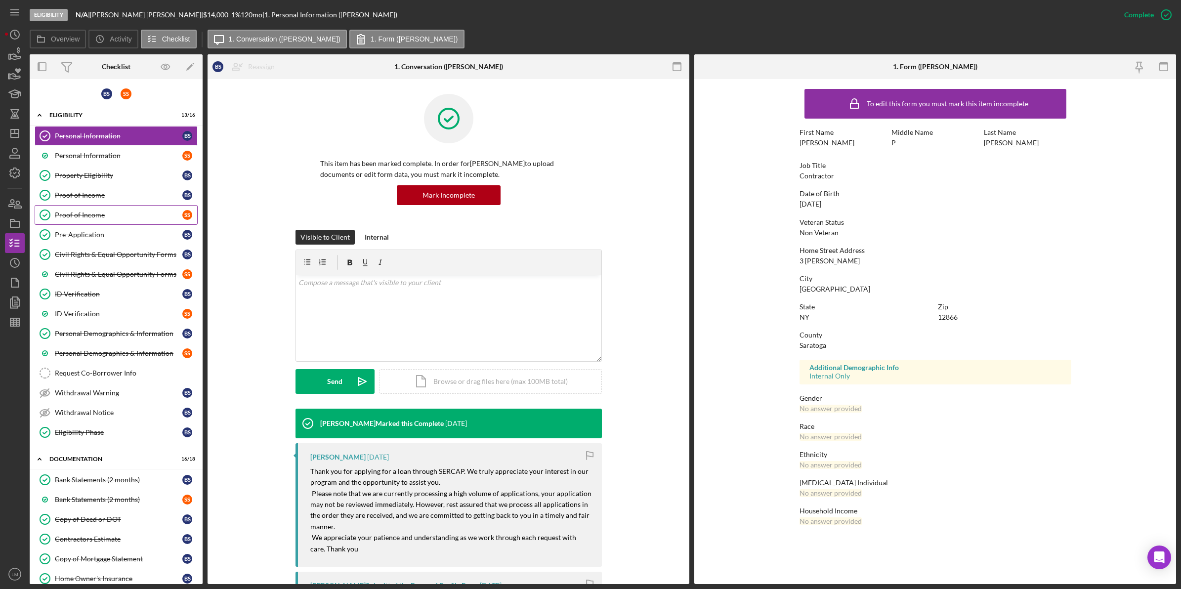
click at [81, 206] on link "Proof of Income Proof of Income S S" at bounding box center [116, 215] width 163 height 20
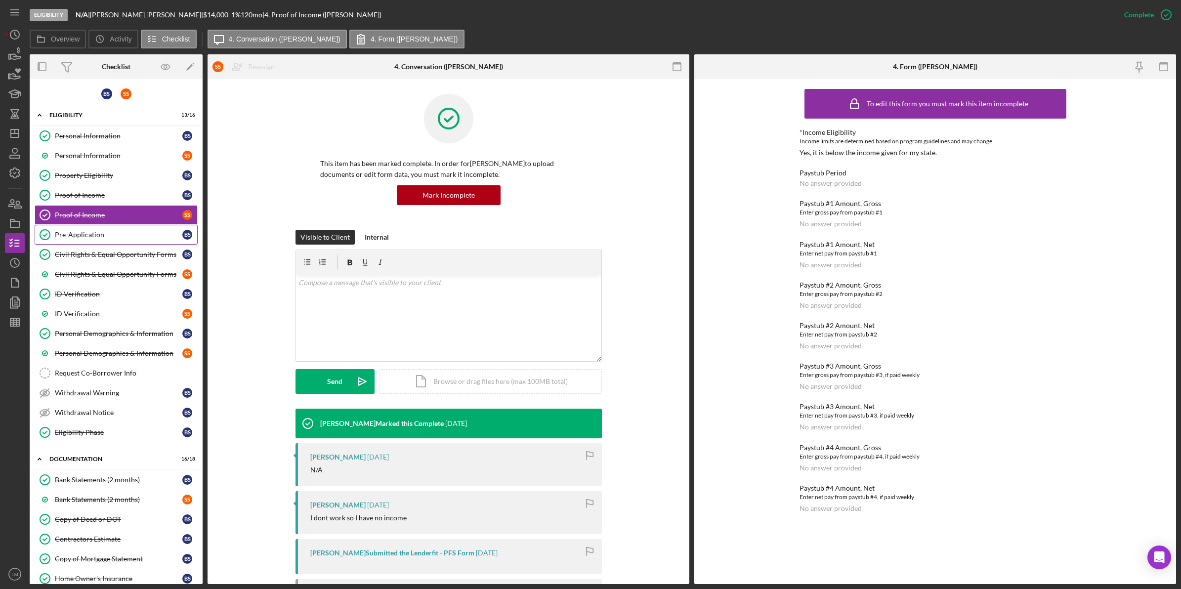
click at [108, 232] on div "Pre-Application" at bounding box center [118, 235] width 127 height 8
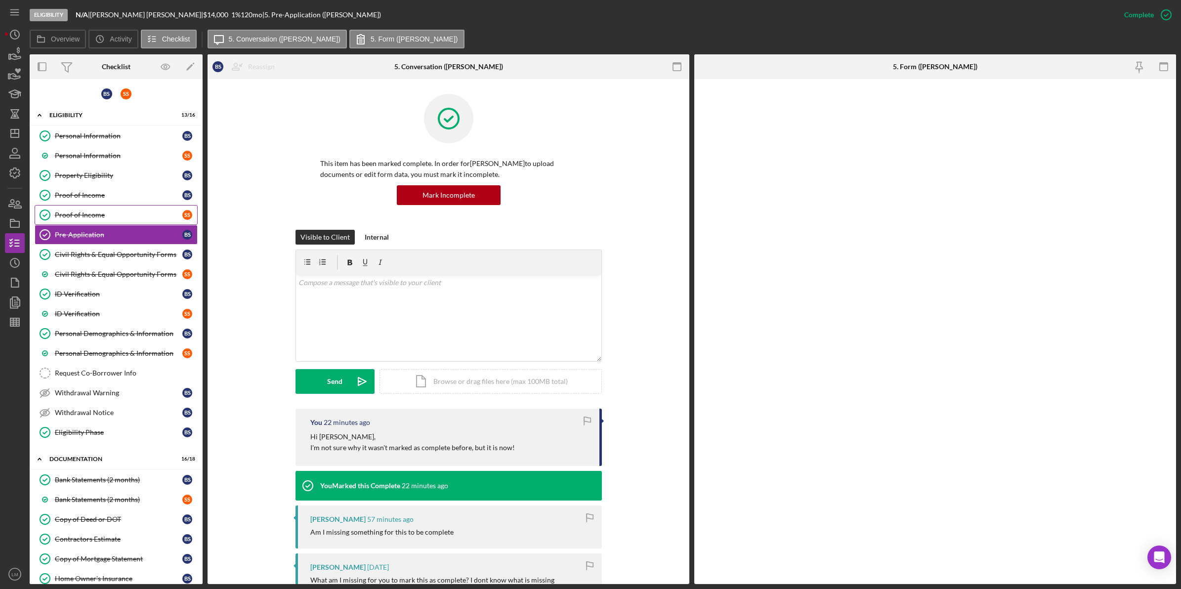
click at [110, 212] on div "Proof of Income" at bounding box center [118, 215] width 127 height 8
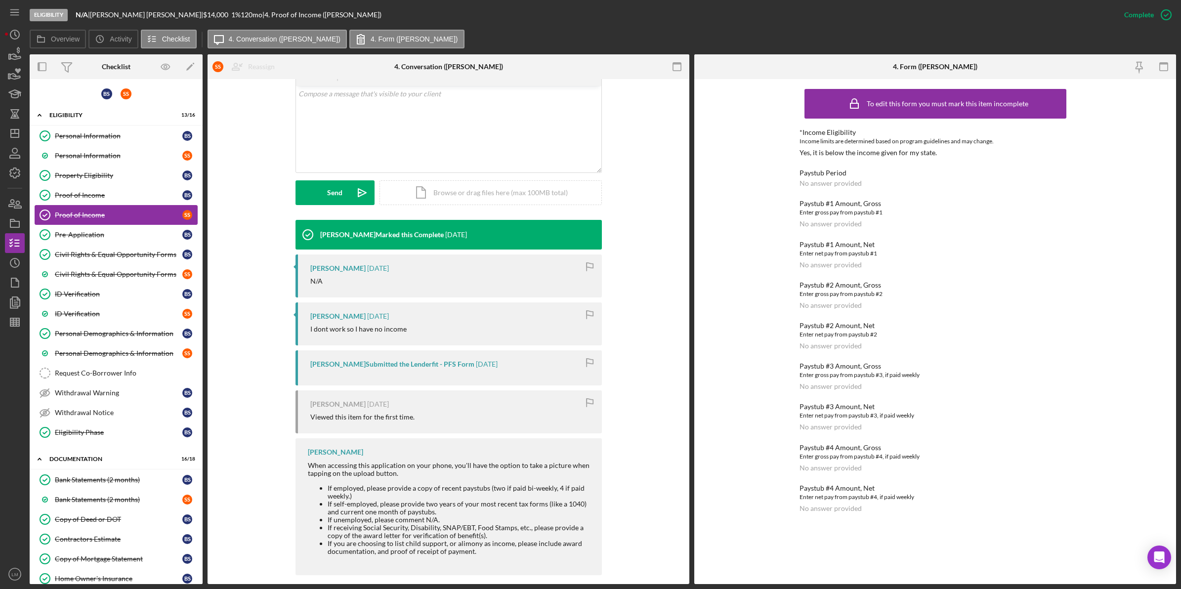
scroll to position [199, 0]
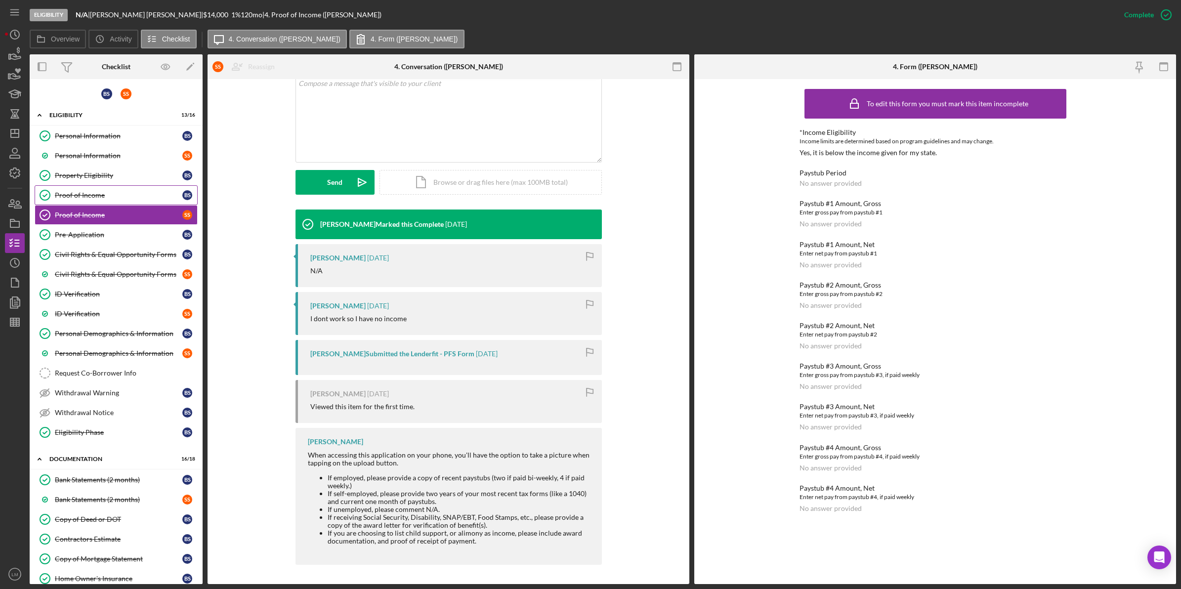
click at [130, 200] on link "Proof of Income Proof of Income B S" at bounding box center [116, 195] width 163 height 20
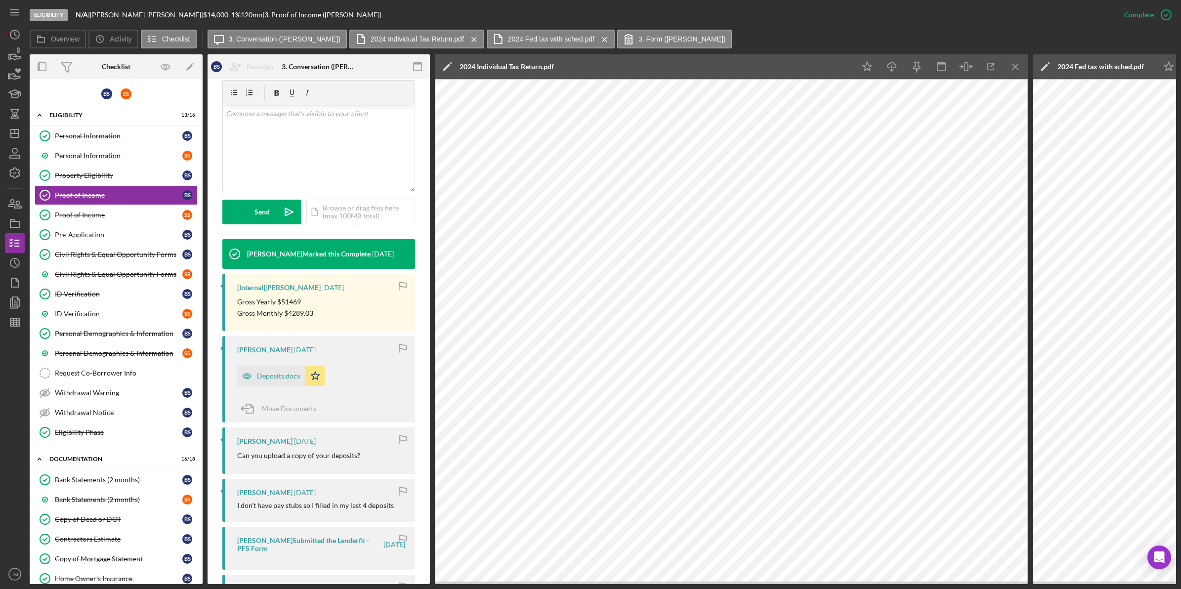
scroll to position [185, 0]
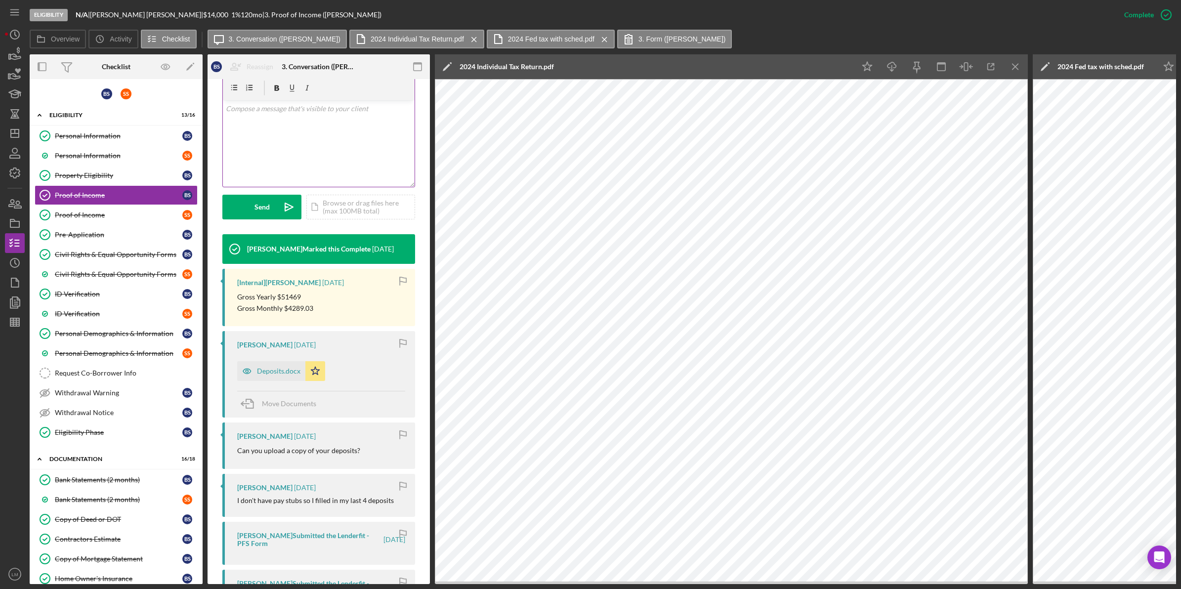
click at [371, 167] on div "v Color teal Color pink Remove color Add row above Add row below Add column bef…" at bounding box center [319, 143] width 192 height 86
click at [237, 207] on button "Send Icon/icon-invite-send" at bounding box center [261, 207] width 79 height 25
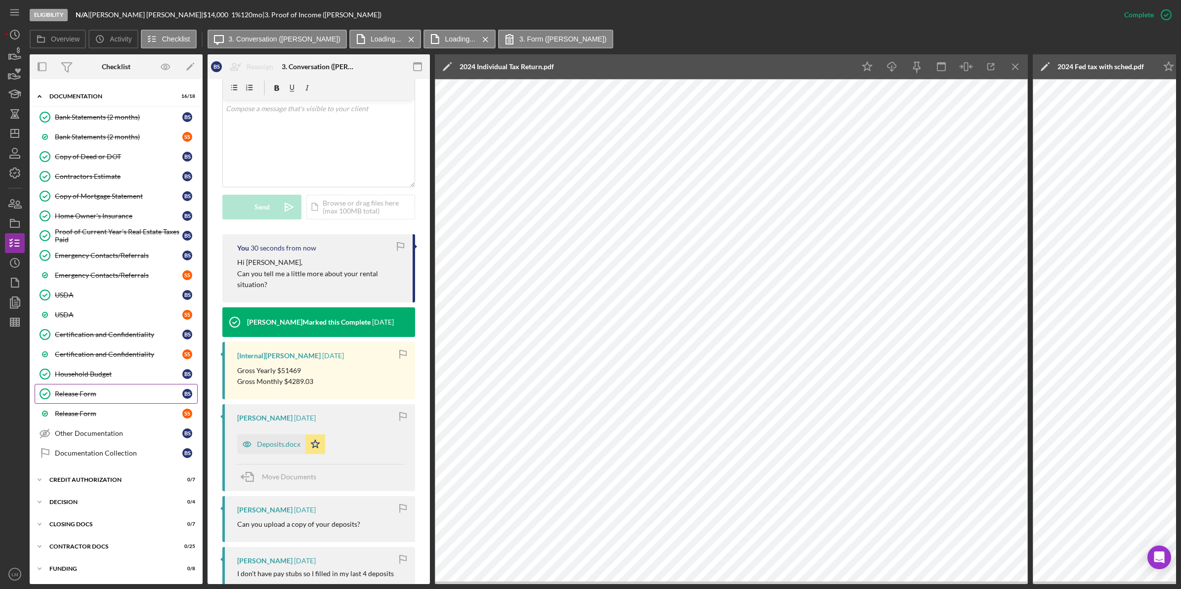
scroll to position [0, 0]
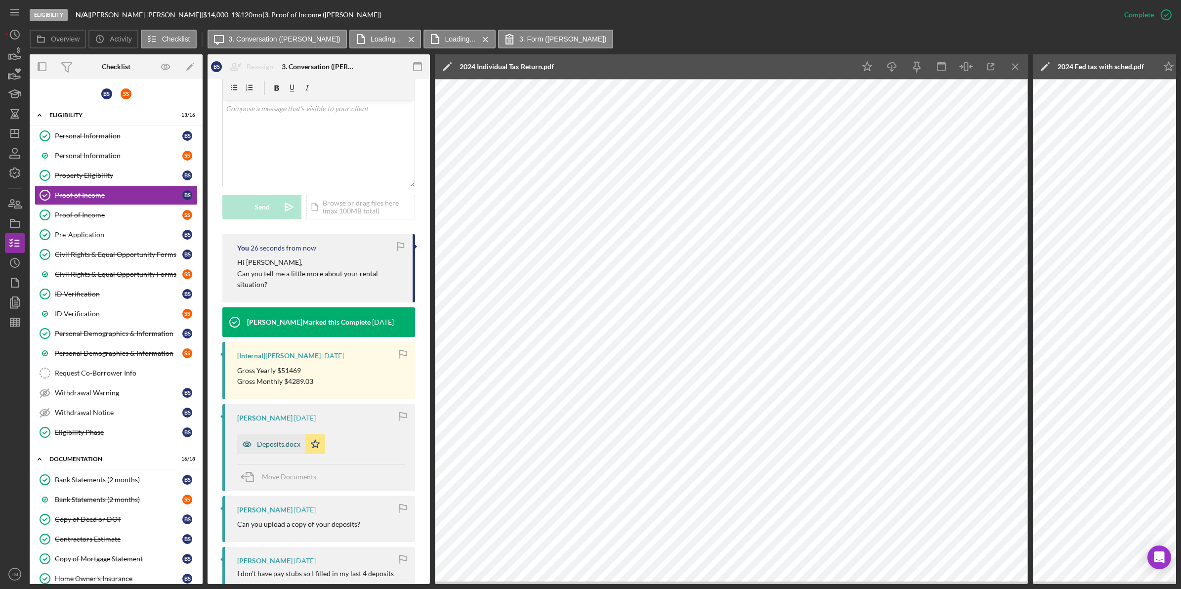
click at [265, 439] on div "Deposits.docx" at bounding box center [271, 444] width 68 height 20
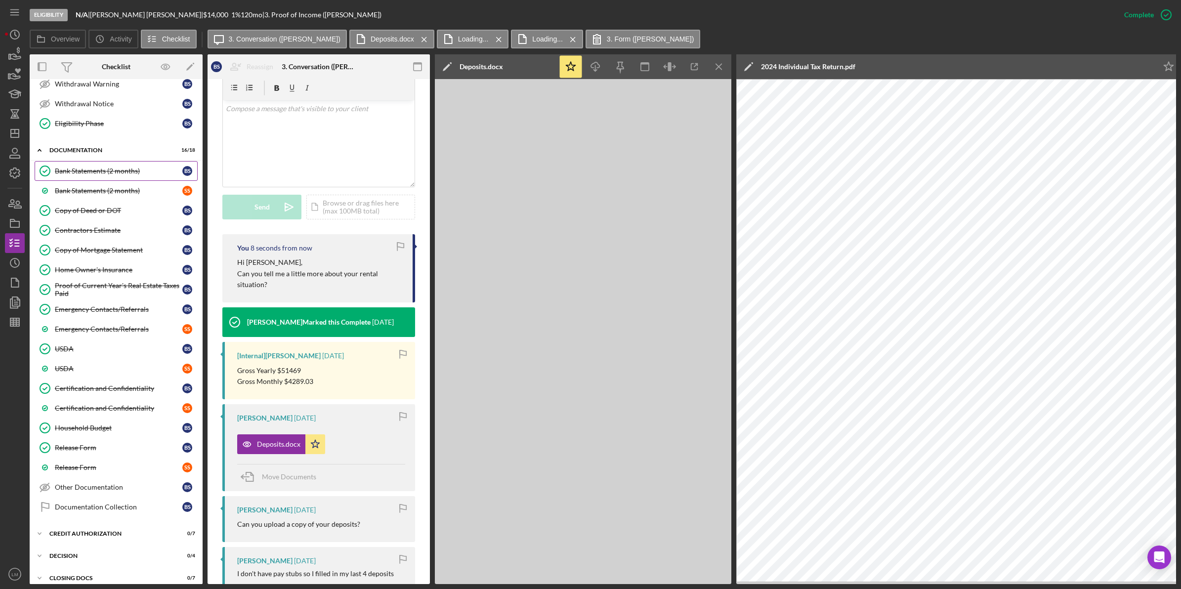
scroll to position [371, 0]
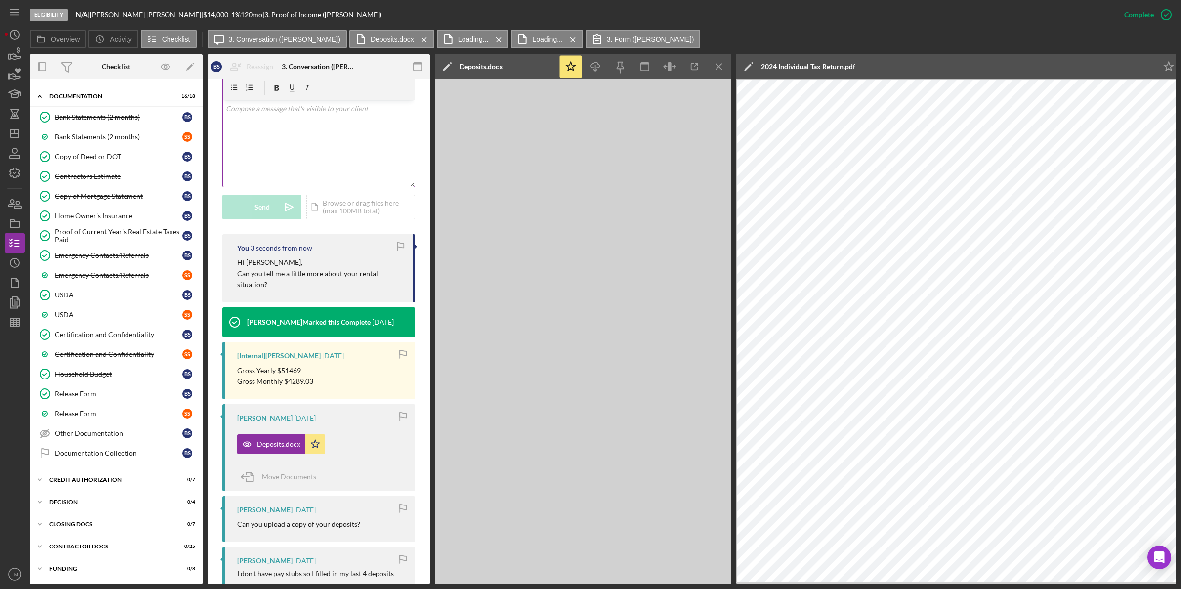
click at [335, 147] on div "v Color teal Color pink Remove color Add row above Add row below Add column bef…" at bounding box center [319, 143] width 192 height 86
click at [9, 142] on icon "Icon/Dashboard" at bounding box center [14, 133] width 25 height 25
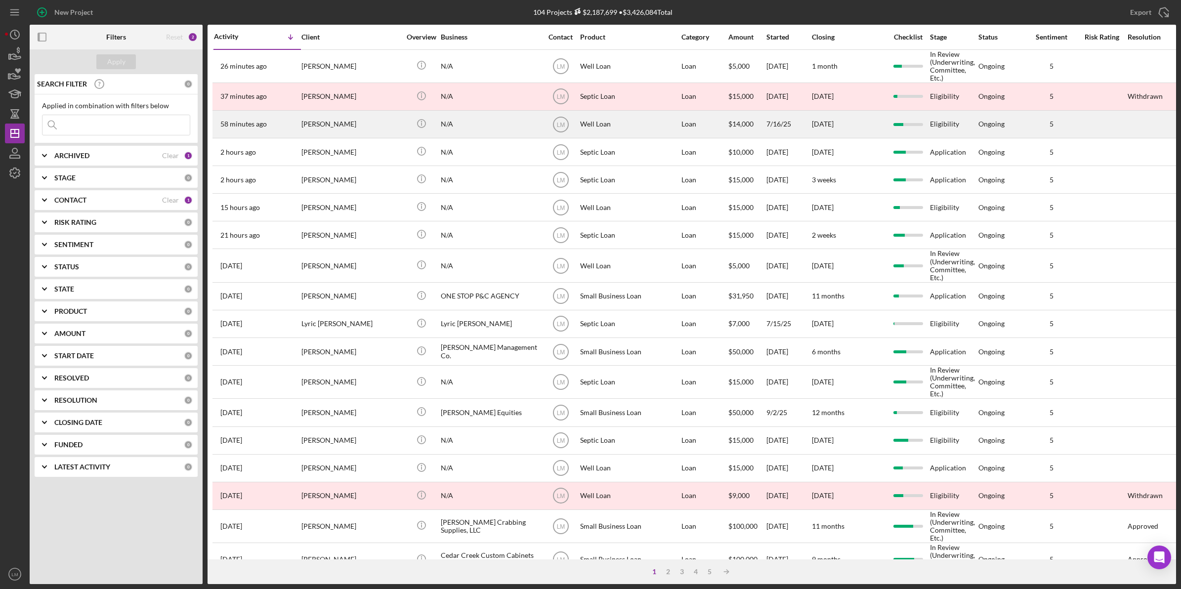
click at [369, 137] on div "[PERSON_NAME]" at bounding box center [350, 124] width 99 height 26
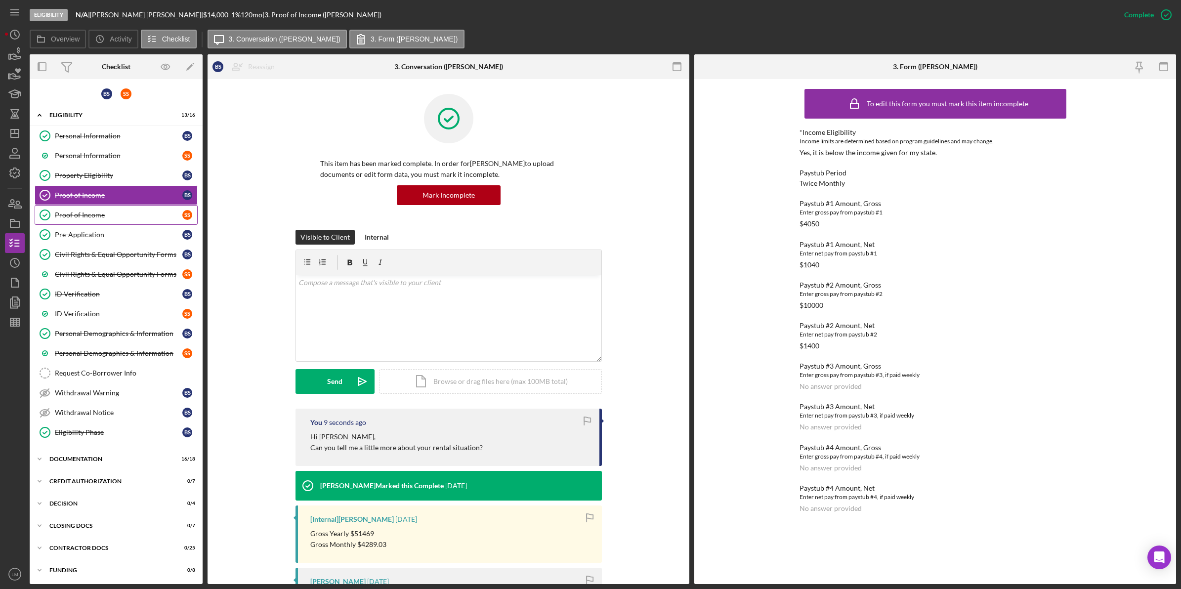
click at [149, 219] on div "Proof of Income" at bounding box center [118, 215] width 127 height 8
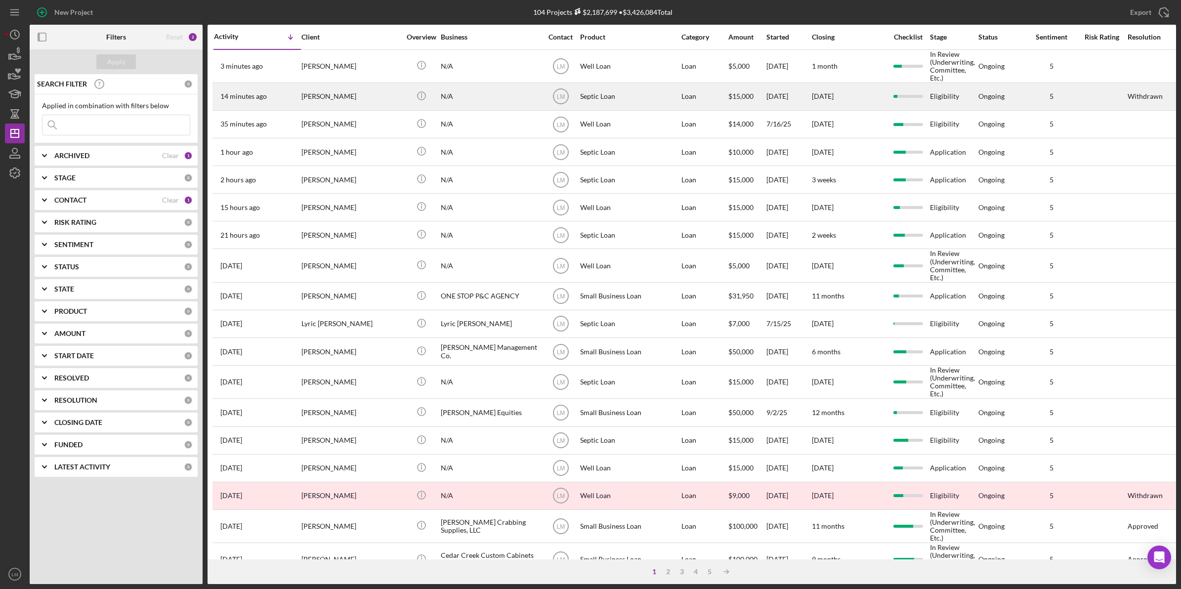
click at [345, 106] on div "[PERSON_NAME]" at bounding box center [350, 97] width 99 height 26
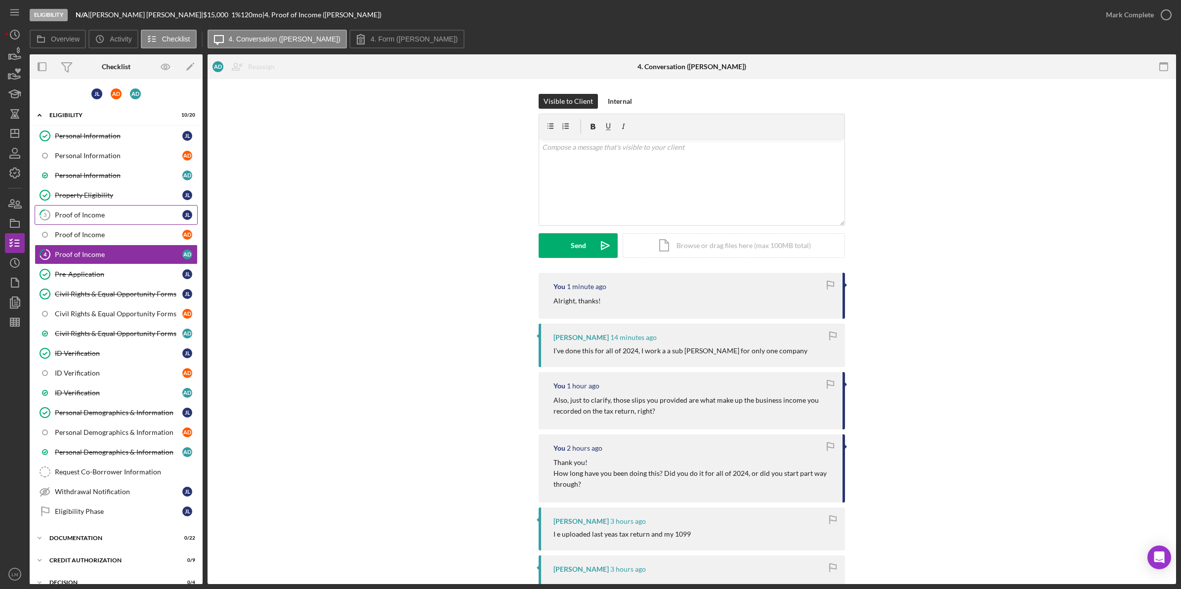
click at [156, 206] on link "3 Proof of Income J L" at bounding box center [116, 215] width 163 height 20
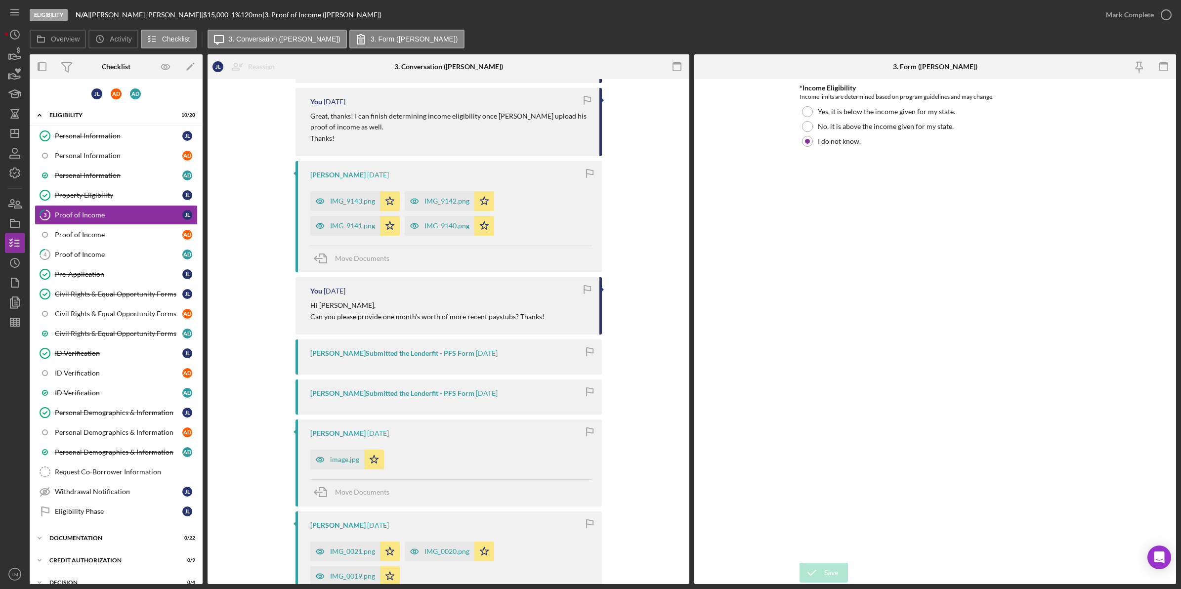
scroll to position [371, 0]
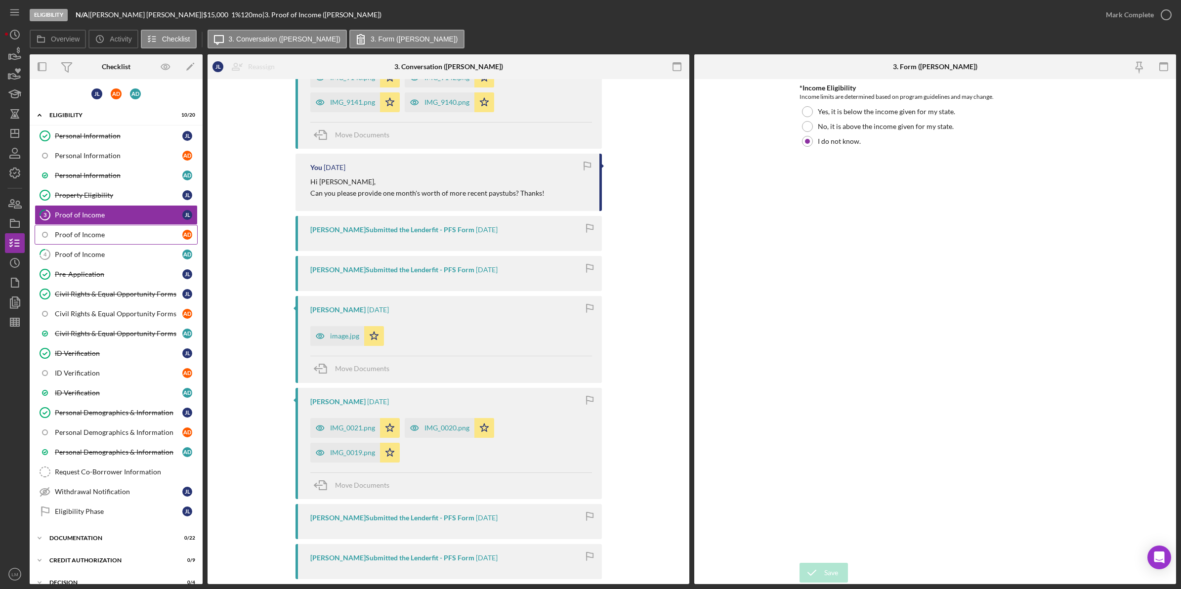
click at [126, 241] on link "Proof of Income A D" at bounding box center [116, 235] width 163 height 20
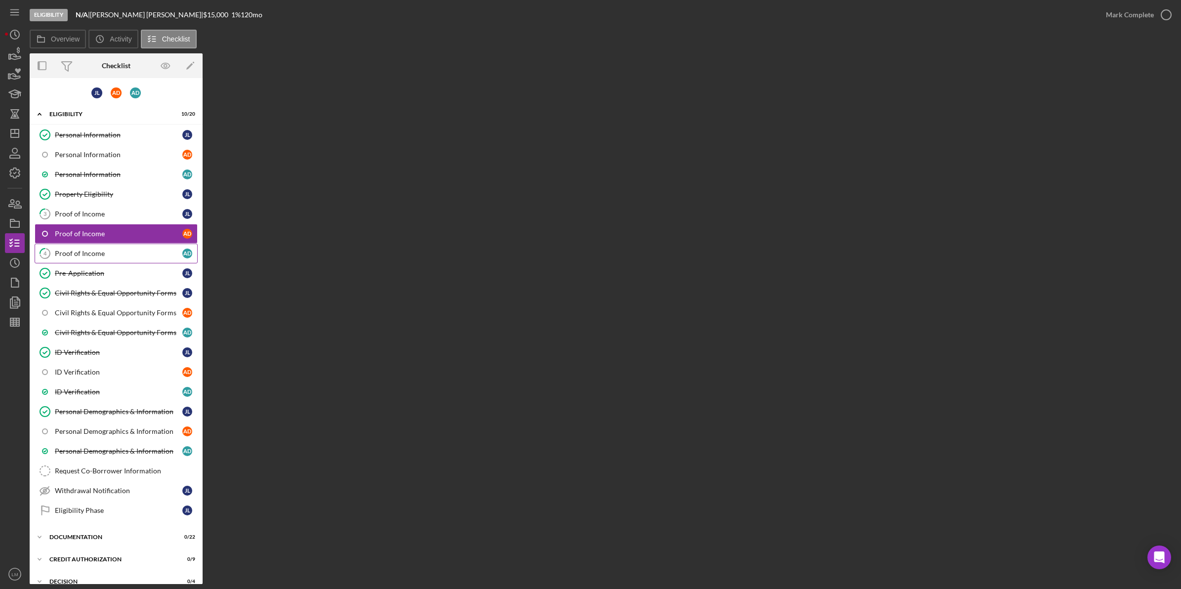
click at [128, 253] on div "Proof of Income" at bounding box center [118, 254] width 127 height 8
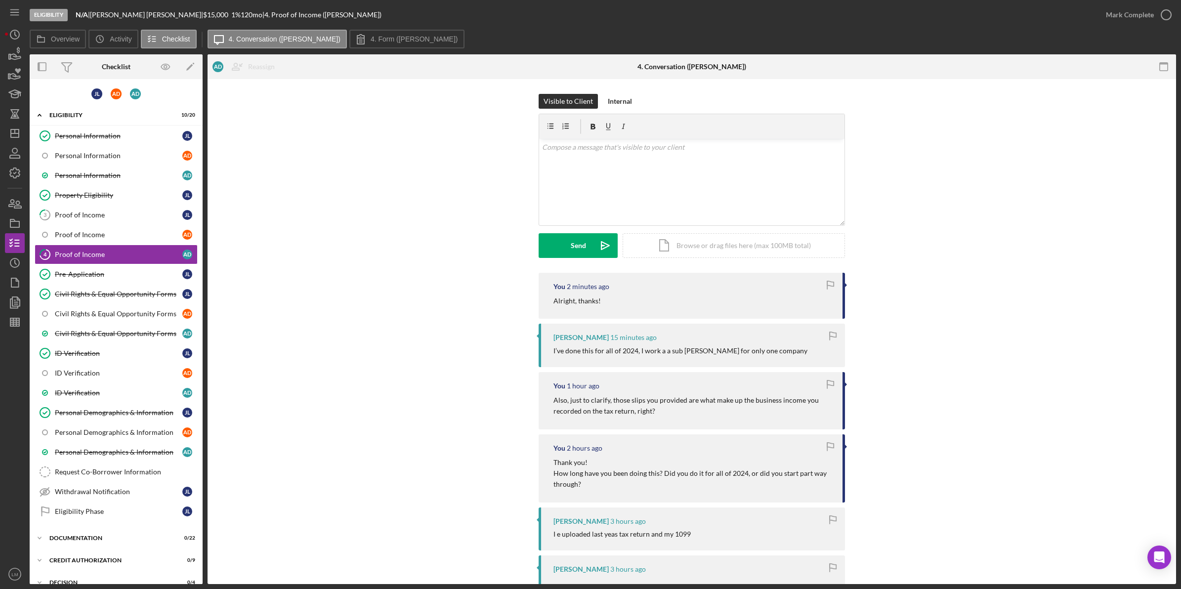
scroll to position [185, 0]
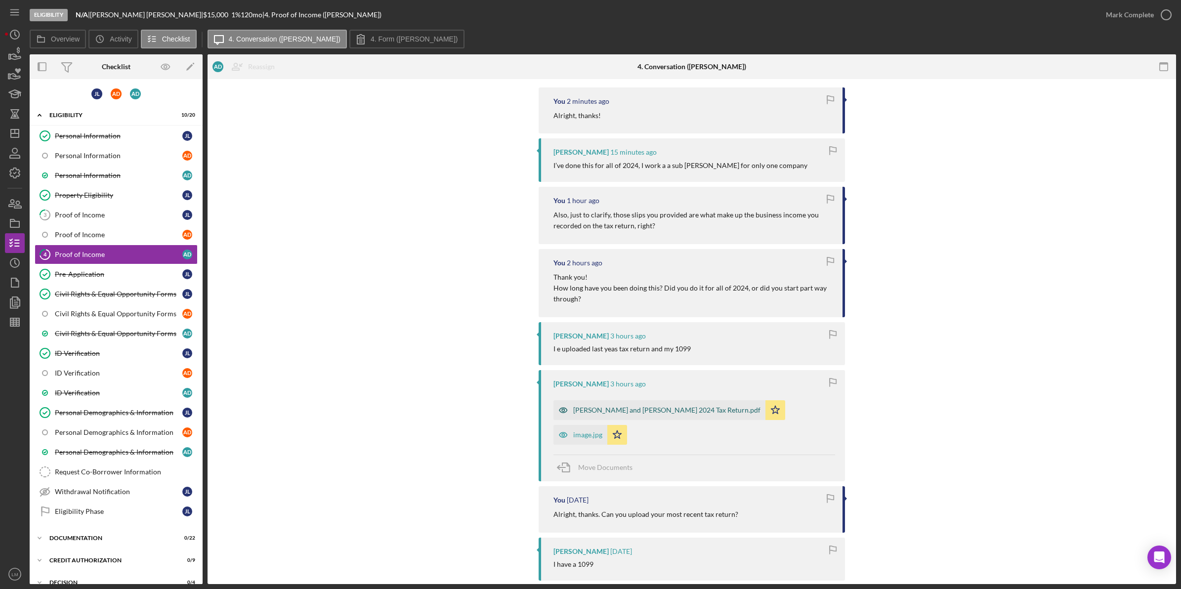
click at [633, 404] on div "Julie A Lucas and ALLEN R DUGITA's 2024 Tax Return.pdf" at bounding box center [659, 410] width 212 height 20
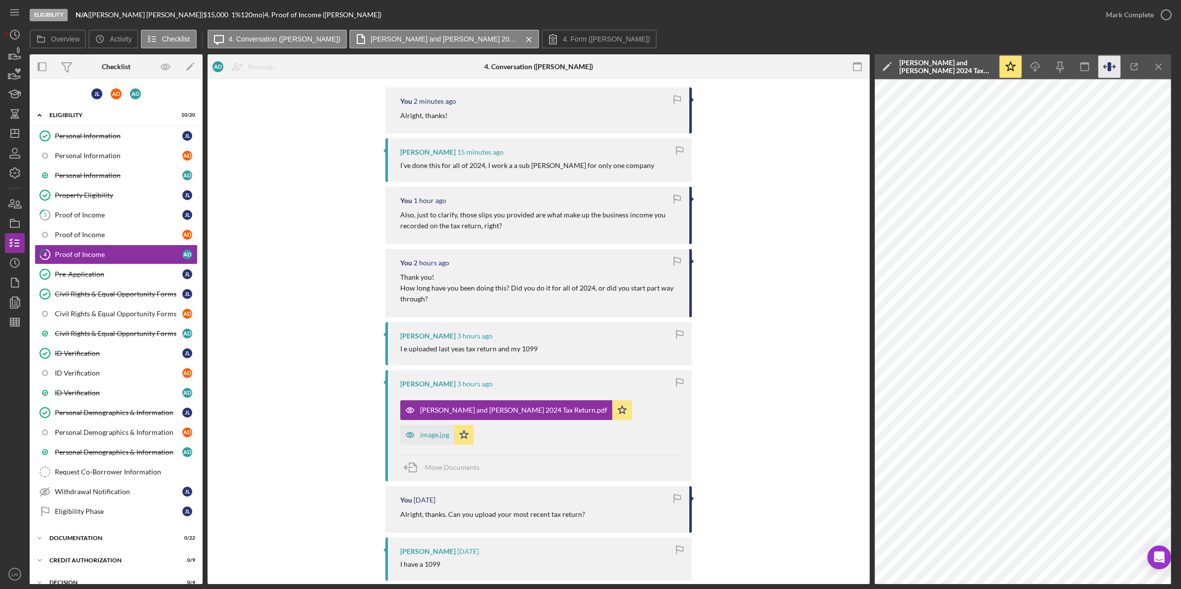
click at [1112, 68] on icon "button" at bounding box center [1109, 67] width 22 height 22
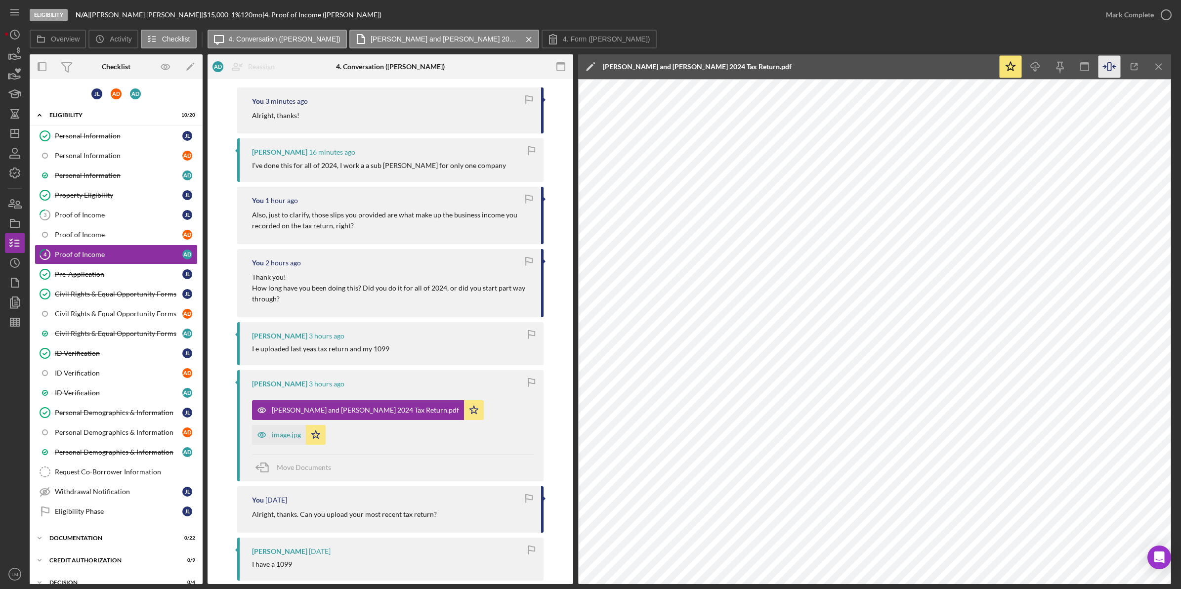
scroll to position [0, 0]
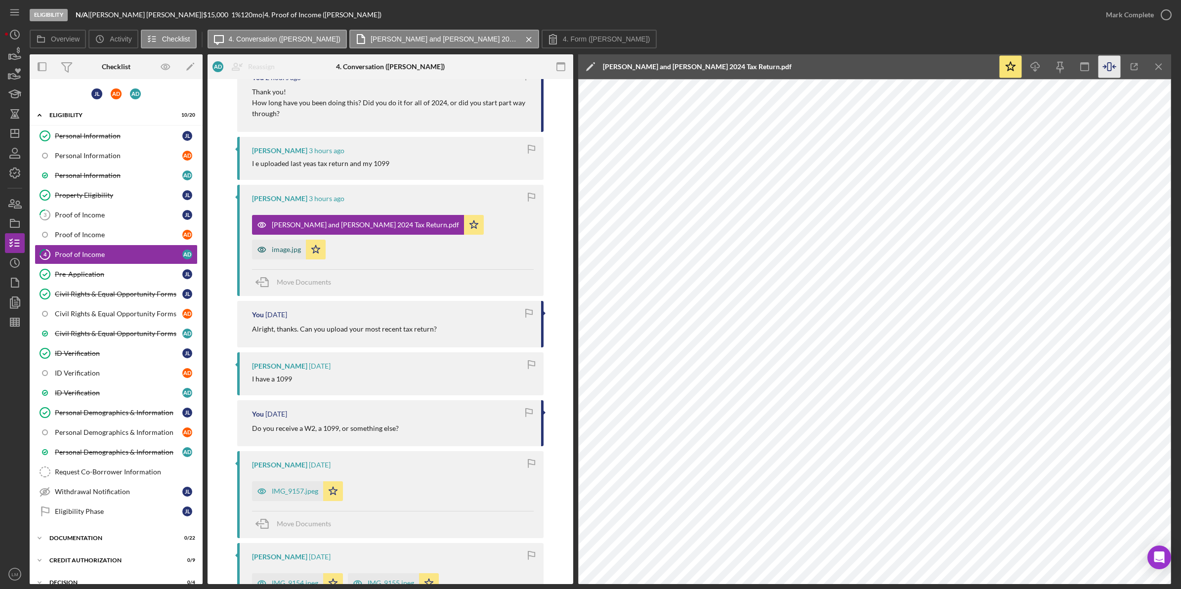
click at [274, 252] on div "image.jpg" at bounding box center [286, 250] width 29 height 8
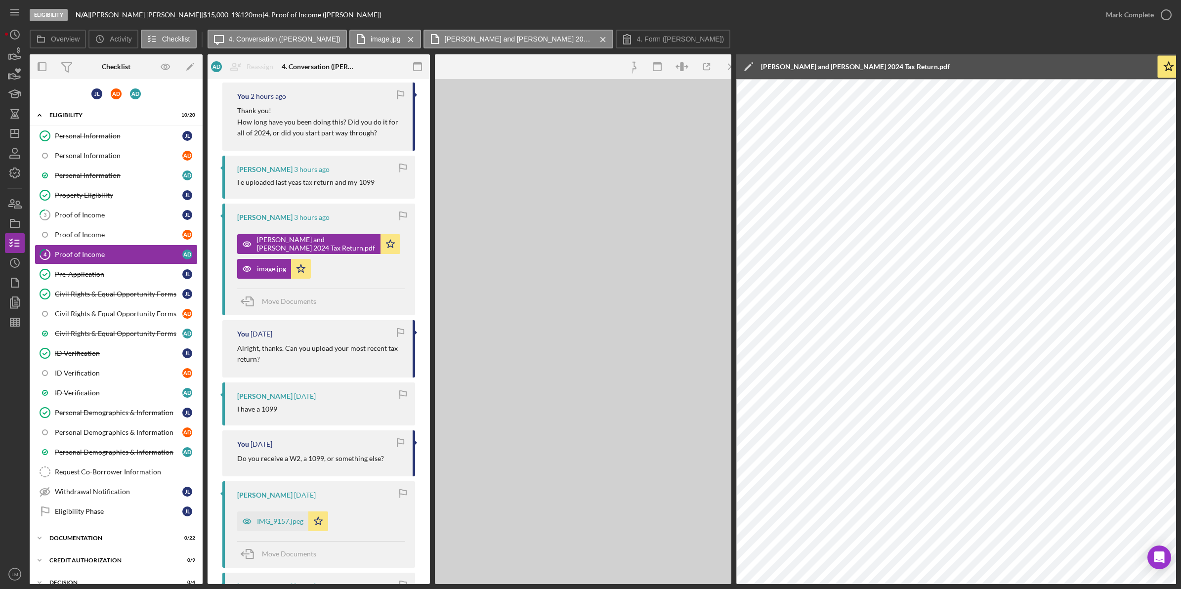
scroll to position [389, 0]
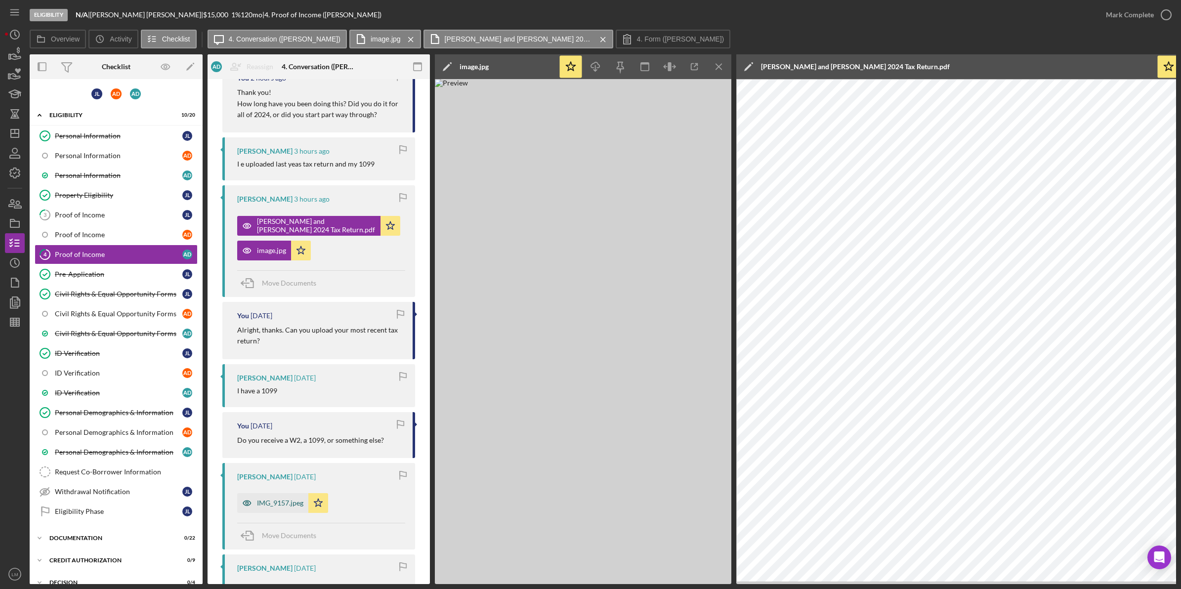
click at [268, 500] on div "IMG_9157.jpeg" at bounding box center [280, 503] width 46 height 8
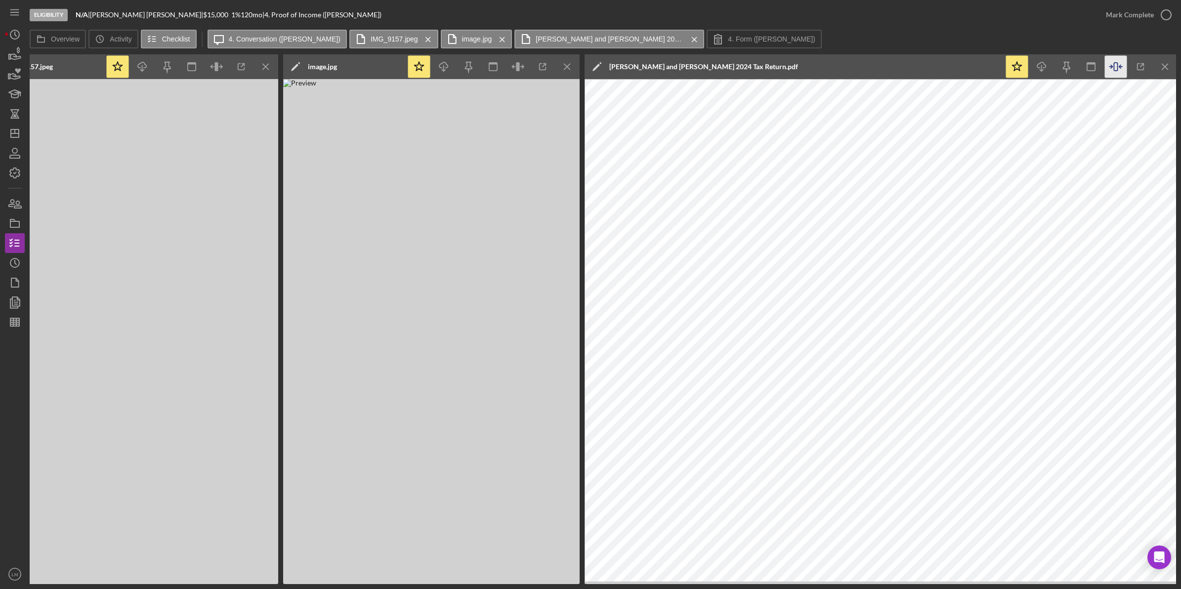
scroll to position [0, 460]
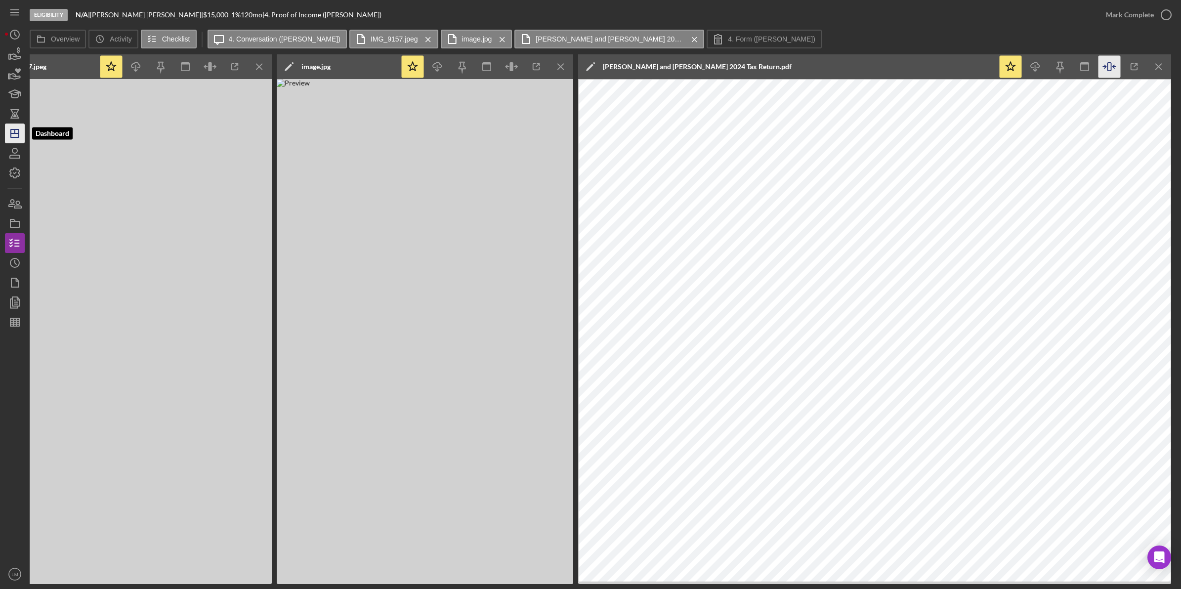
click at [14, 132] on icon "Icon/Dashboard" at bounding box center [14, 133] width 25 height 25
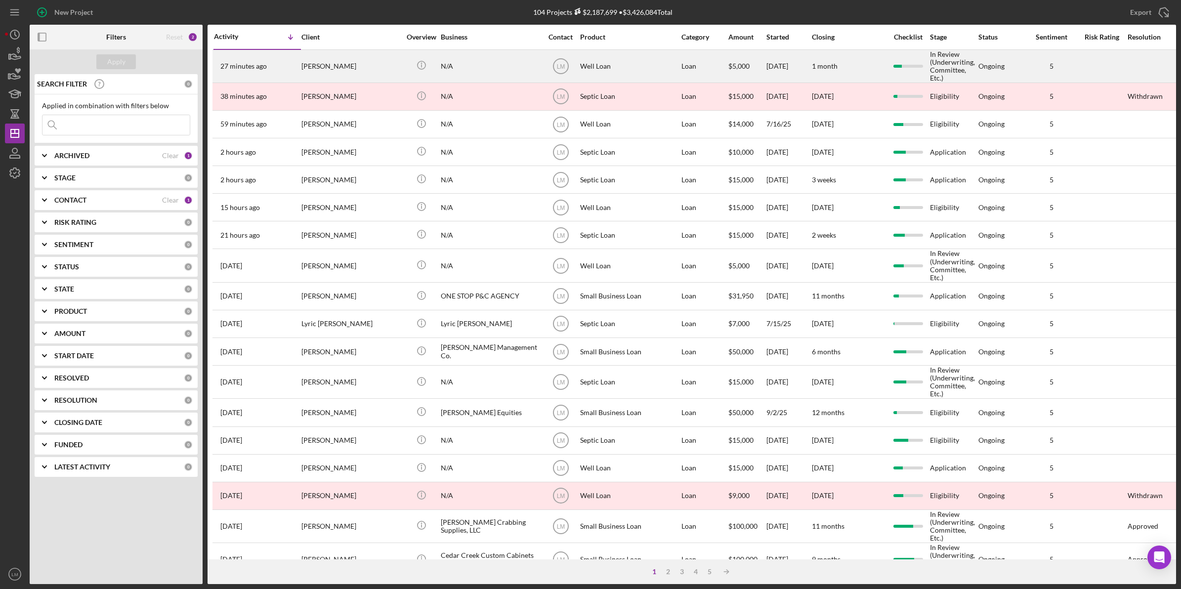
click at [340, 68] on div "[PERSON_NAME]" at bounding box center [350, 66] width 99 height 32
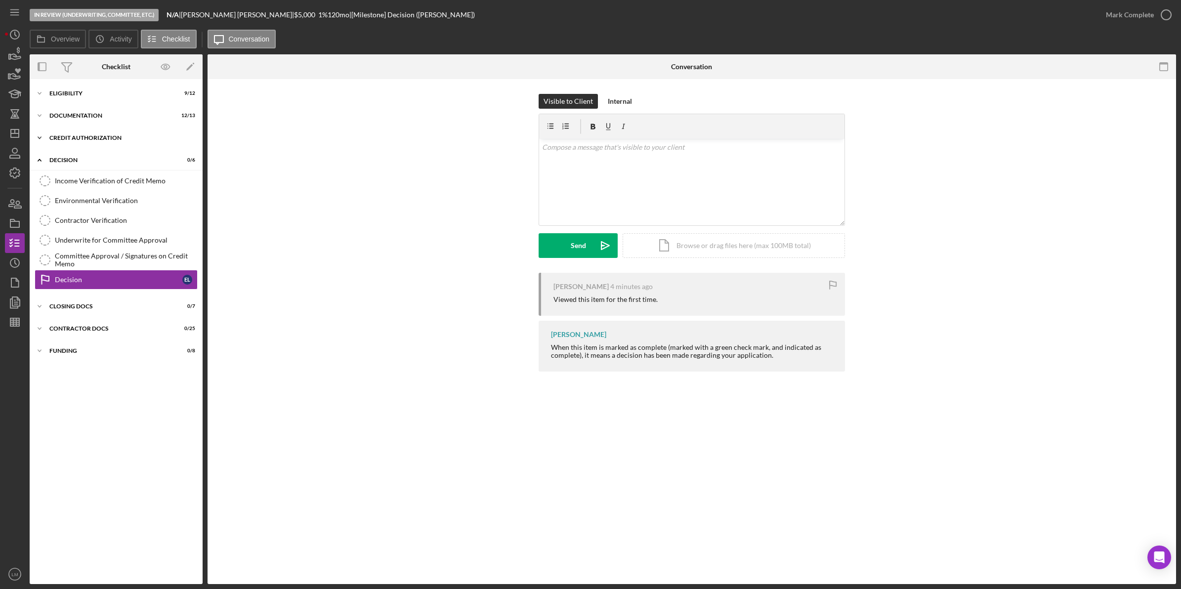
click at [86, 137] on div "CREDIT AUTHORIZATION" at bounding box center [119, 138] width 141 height 6
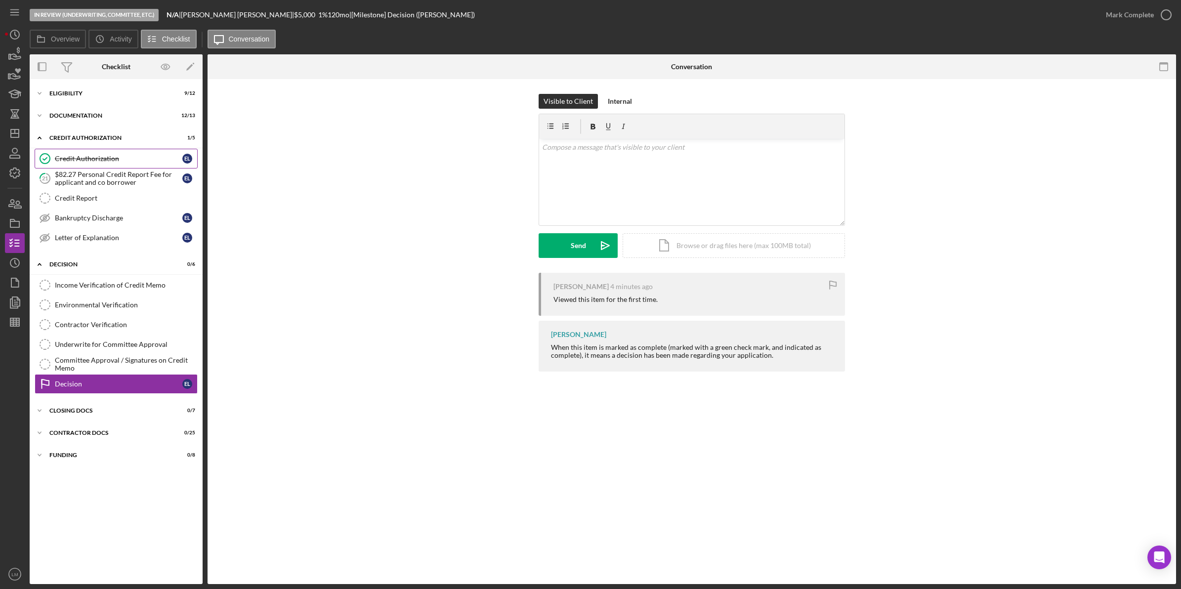
click at [95, 161] on div "Credit Authorization" at bounding box center [118, 159] width 127 height 8
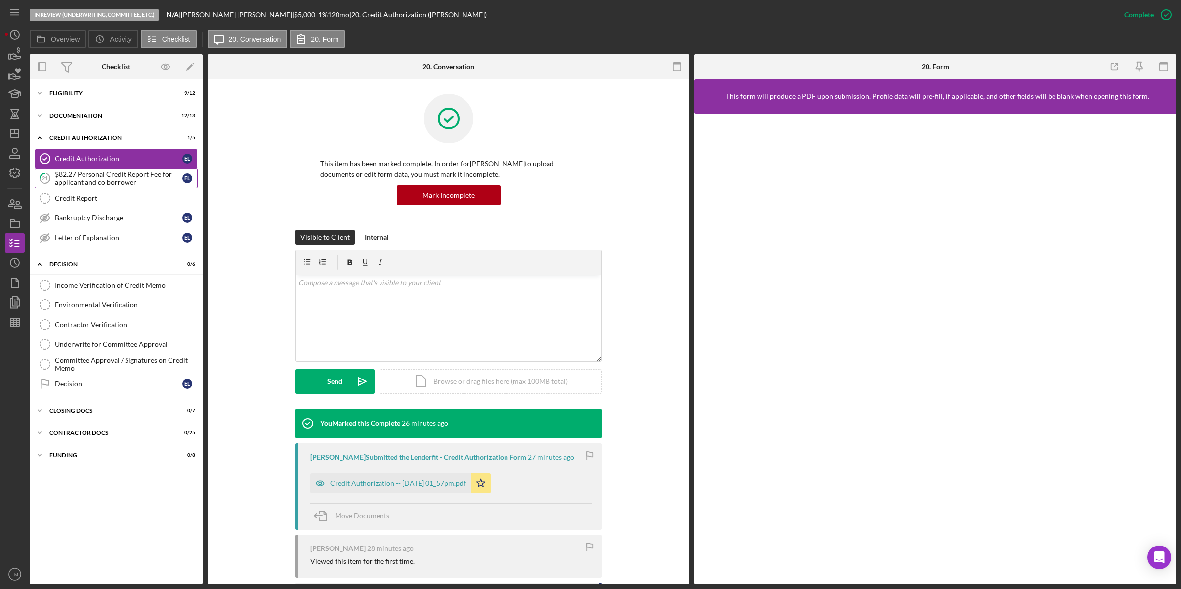
click at [122, 171] on div "$82.27 Personal Credit Report Fee for applicant and co borrower" at bounding box center [118, 178] width 127 height 16
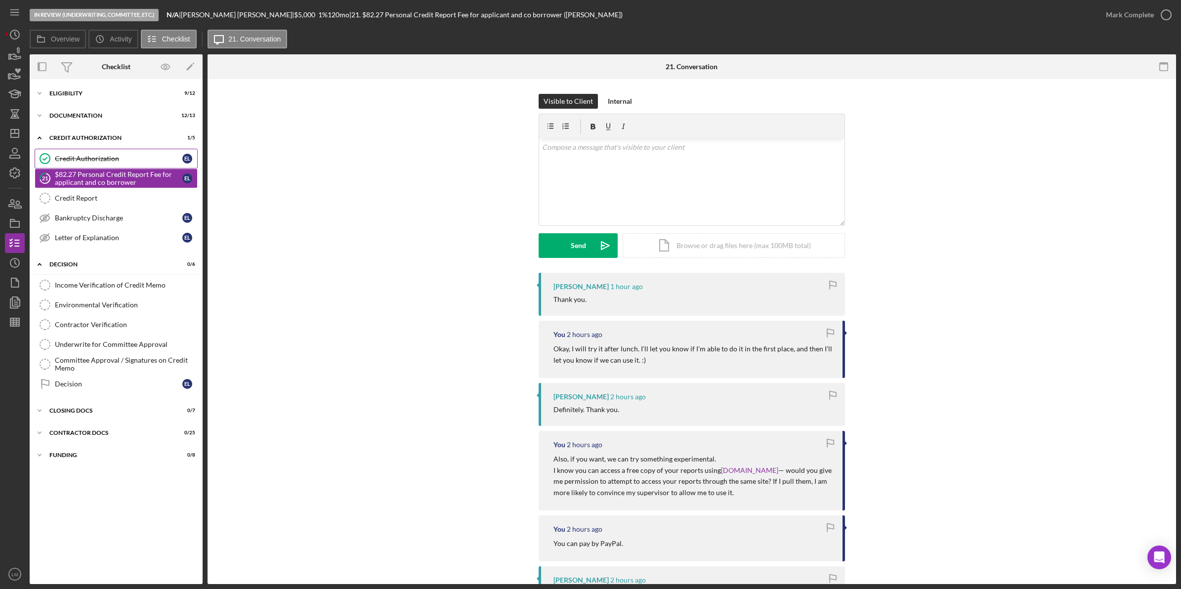
click at [136, 154] on link "Credit Authorization Credit Authorization E L" at bounding box center [116, 159] width 163 height 20
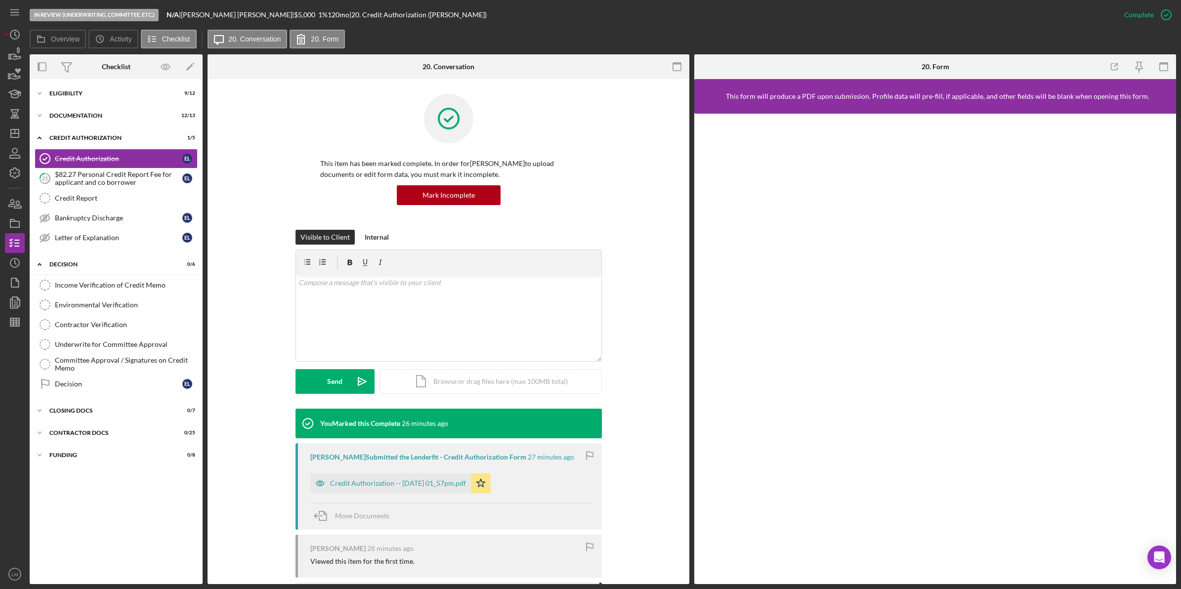
click at [629, 324] on div "Visible to Client Internal v Color teal Color pink Remove color Add row above A…" at bounding box center [448, 319] width 452 height 179
click at [428, 487] on div "Credit Authorization -- [DATE] 01_57pm.pdf" at bounding box center [398, 483] width 136 height 8
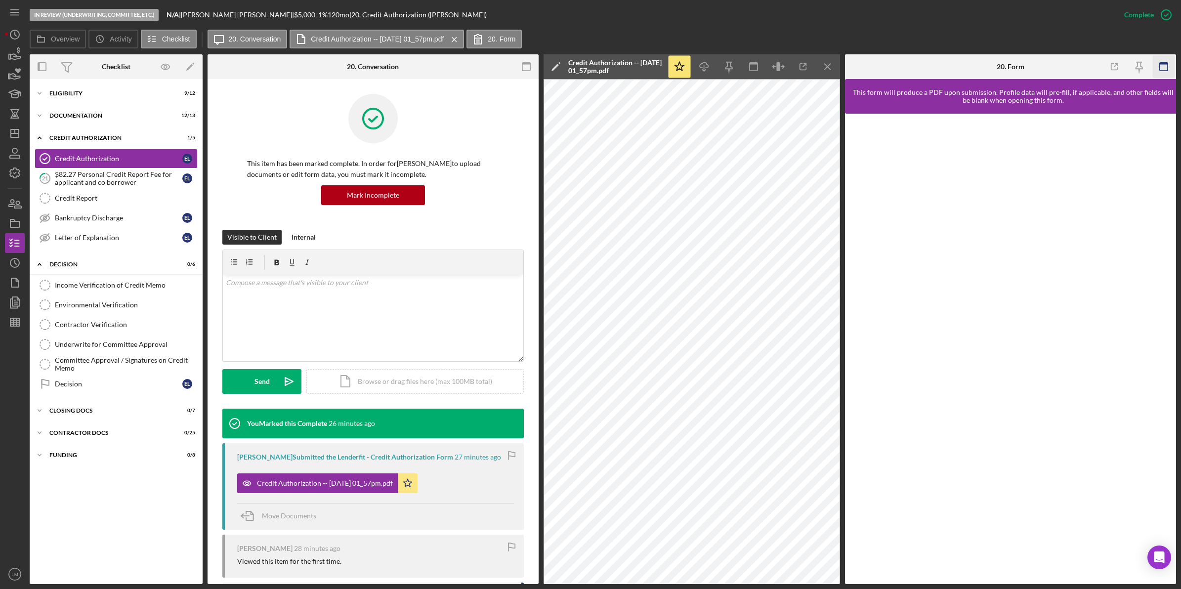
click at [1158, 63] on icon "button" at bounding box center [1163, 67] width 22 height 22
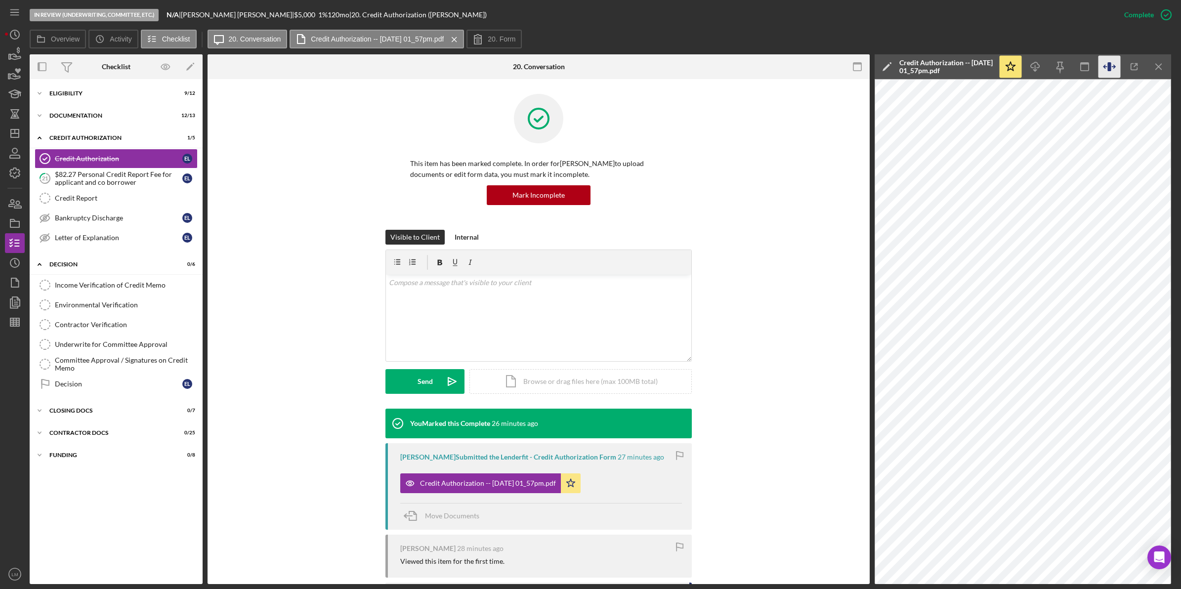
click at [1114, 65] on icon "button" at bounding box center [1113, 66] width 3 height 3
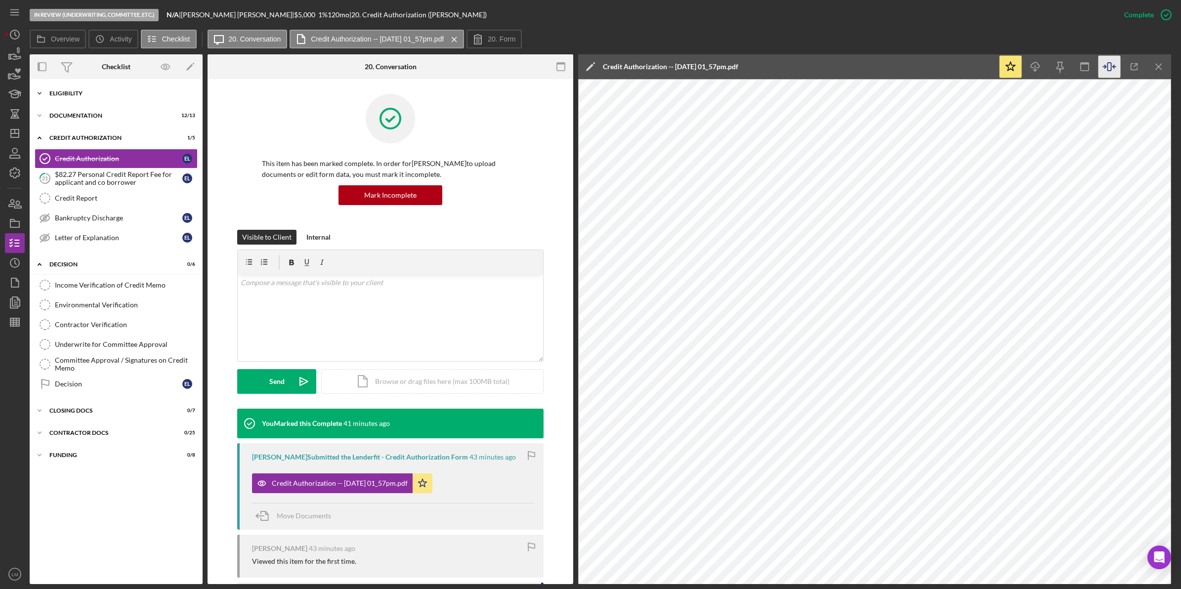
click at [100, 87] on div "Icon/Expander Eligibility 9 / 12" at bounding box center [116, 94] width 173 height 20
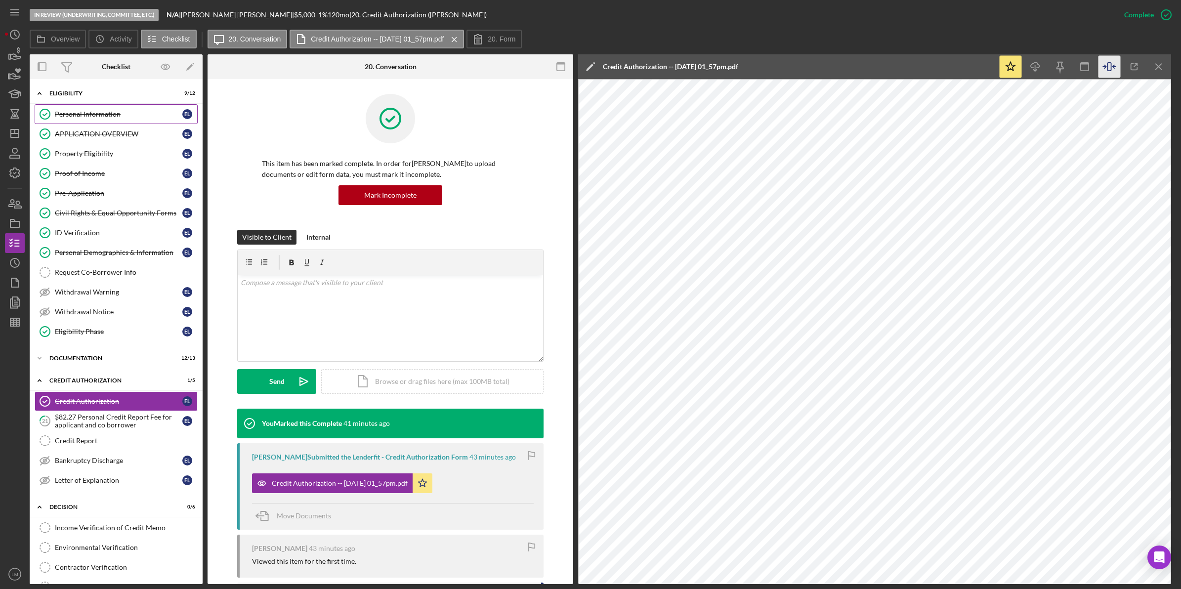
click at [99, 114] on div "Personal Information" at bounding box center [118, 114] width 127 height 8
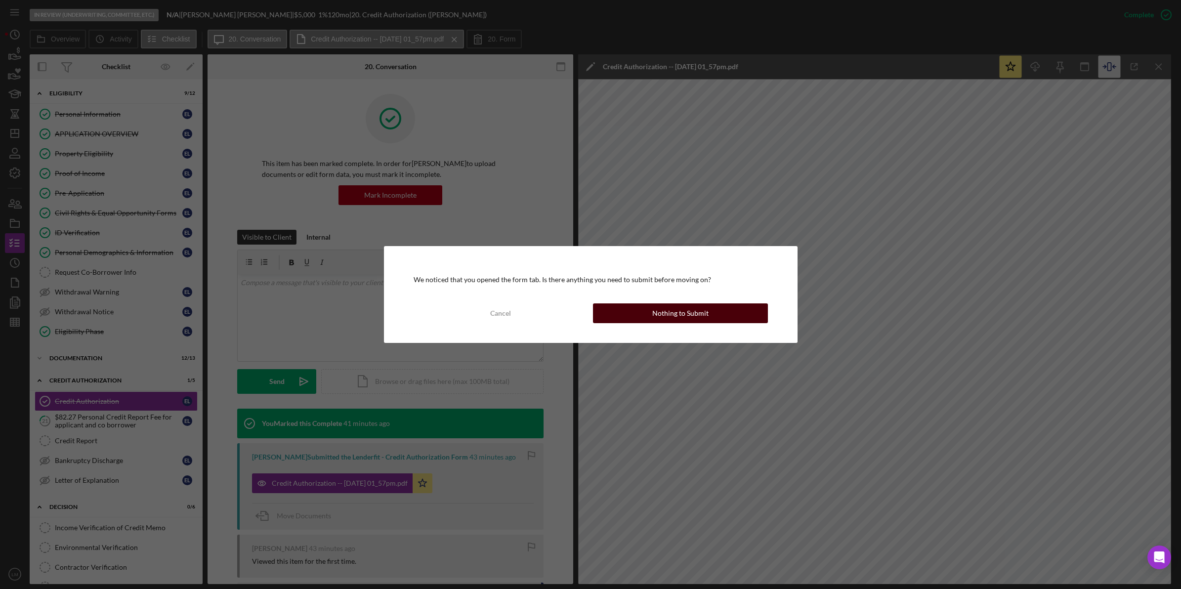
click at [728, 323] on div "Cancel Nothing to Submit" at bounding box center [591, 313] width 354 height 20
click at [740, 310] on button "Nothing to Submit" at bounding box center [680, 313] width 175 height 20
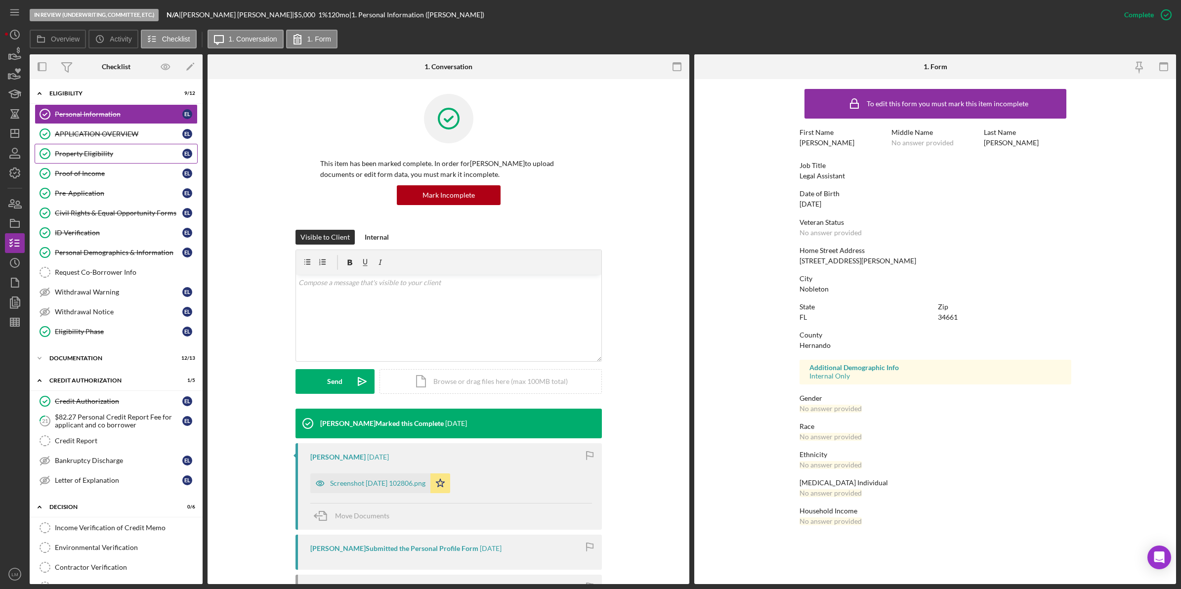
click at [131, 156] on div "Property Eligibility" at bounding box center [118, 154] width 127 height 8
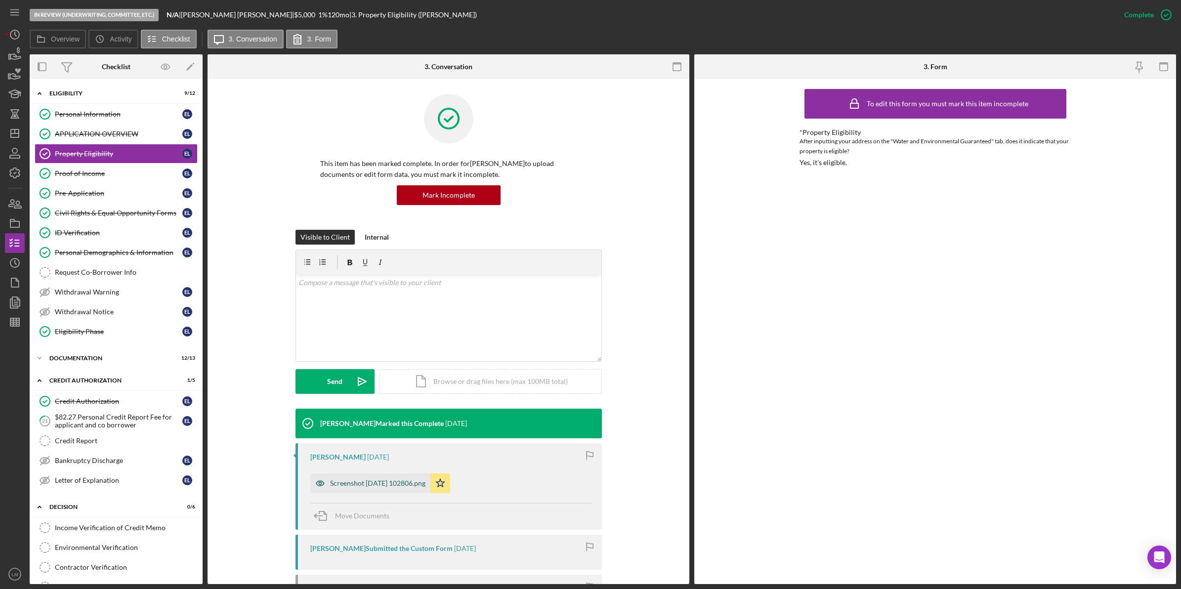
click at [386, 483] on div "Screenshot [DATE] 102806.png" at bounding box center [377, 483] width 95 height 8
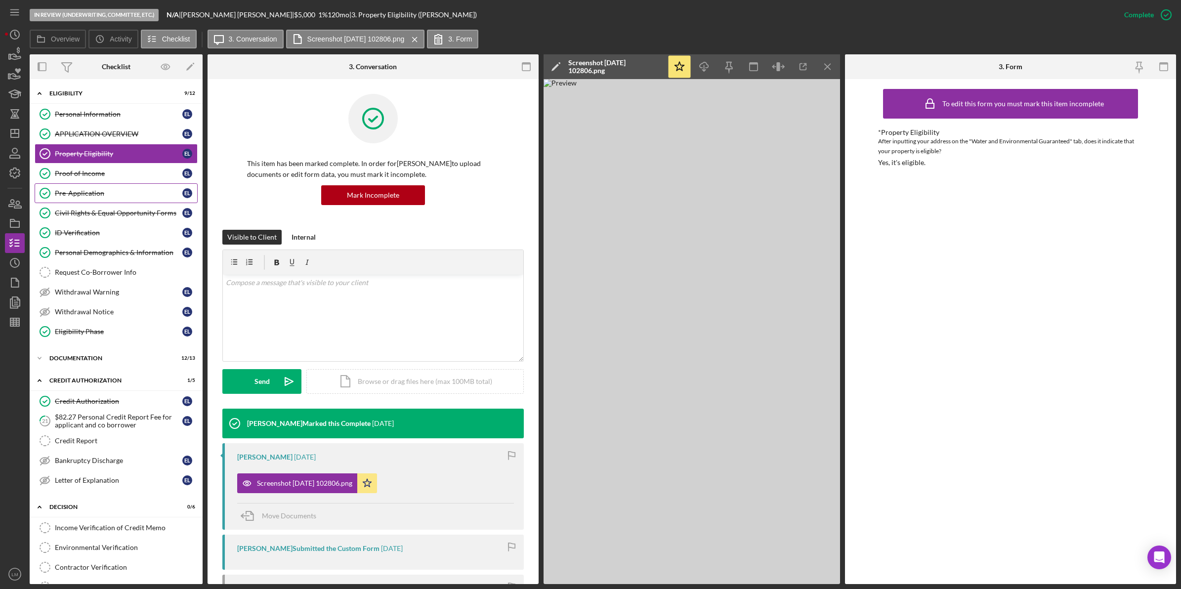
click at [124, 186] on link "Pre-Application Pre-Application E L" at bounding box center [116, 193] width 163 height 20
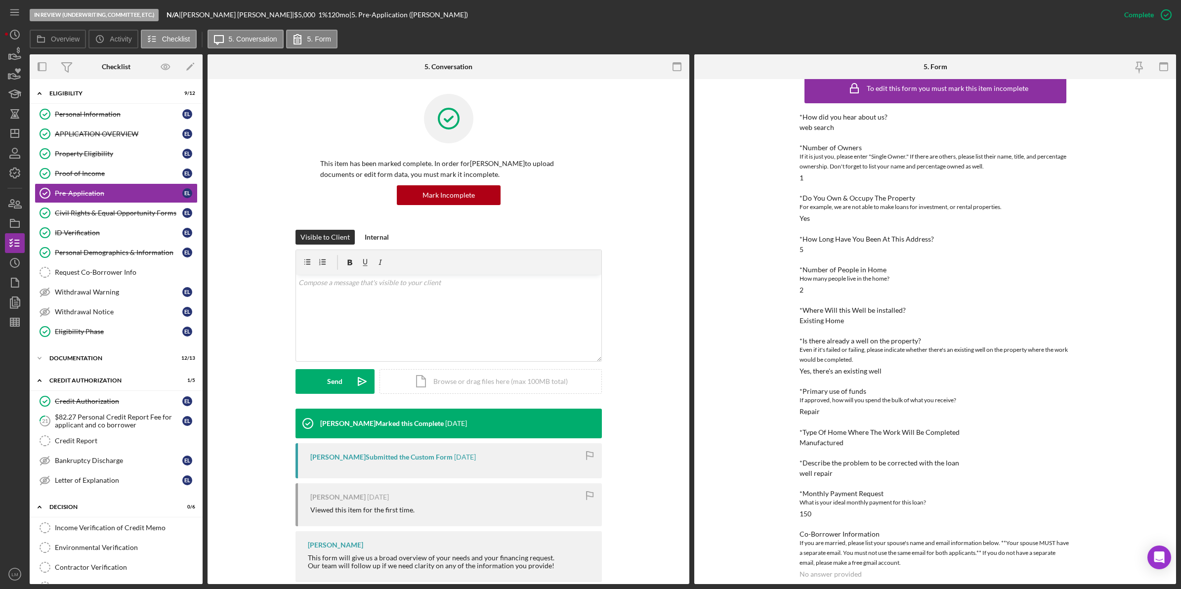
scroll to position [24, 0]
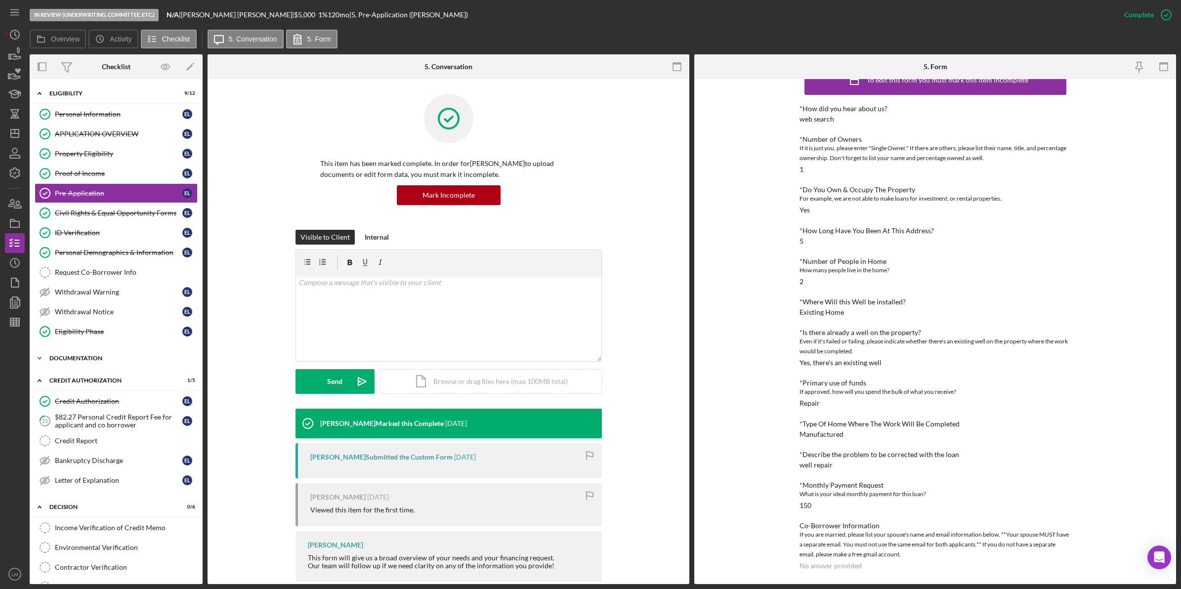
click at [88, 367] on div "Icon/Expander Documentation 12 / 13" at bounding box center [116, 358] width 173 height 20
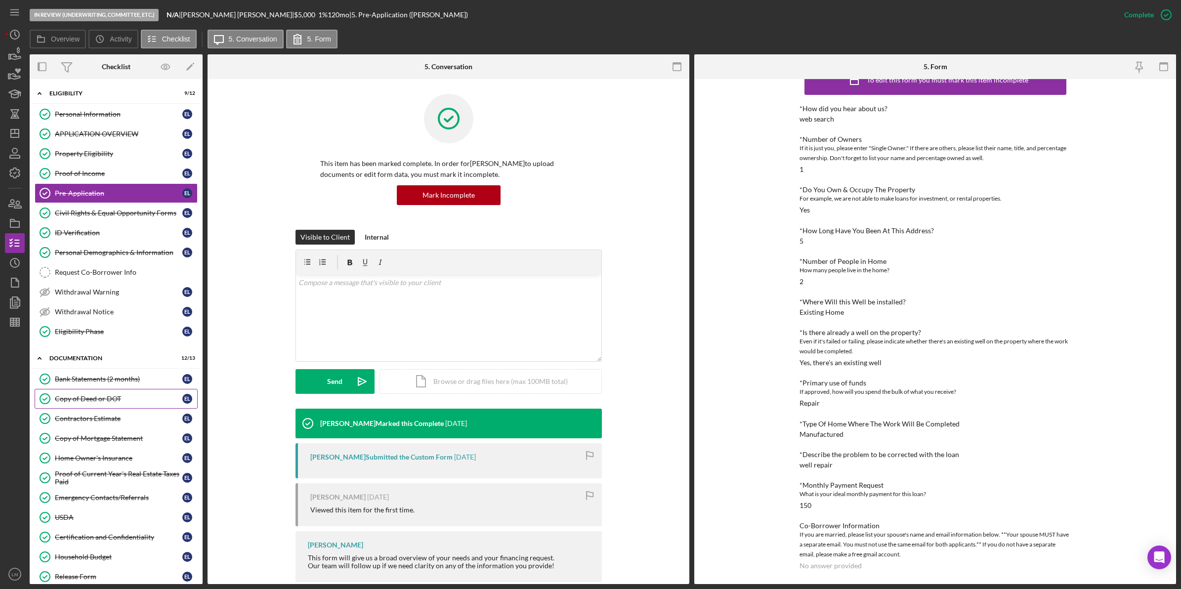
click at [107, 397] on link "Copy of Deed or DOT Copy of Deed or DOT E L" at bounding box center [116, 399] width 163 height 20
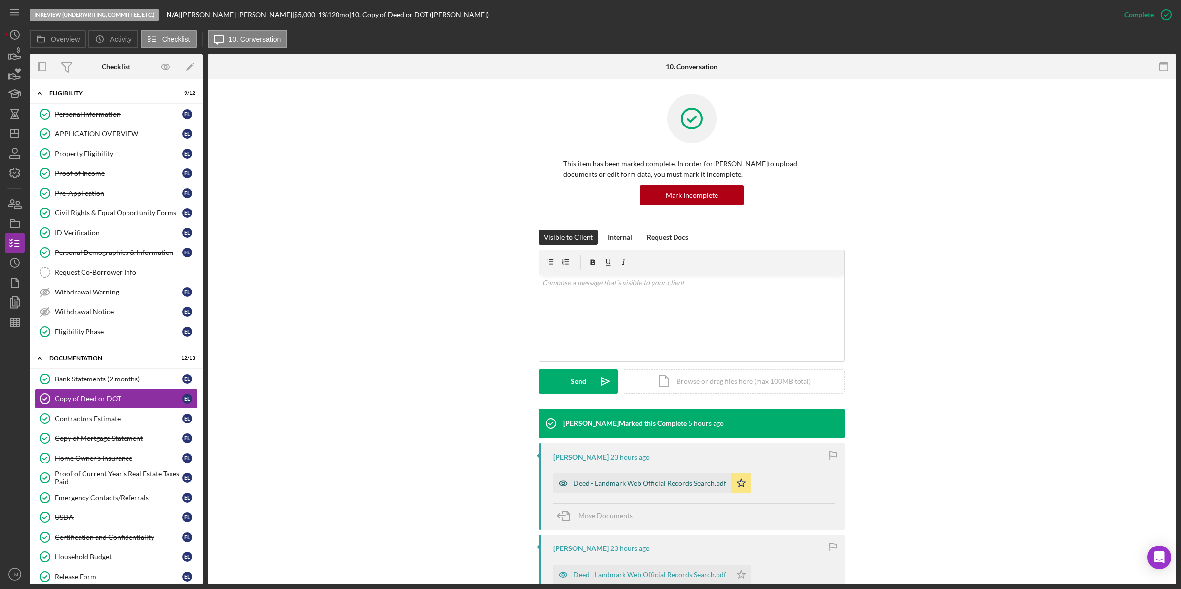
click at [639, 486] on div "Deed - Landmark Web Official Records Search.pdf" at bounding box center [649, 483] width 153 height 8
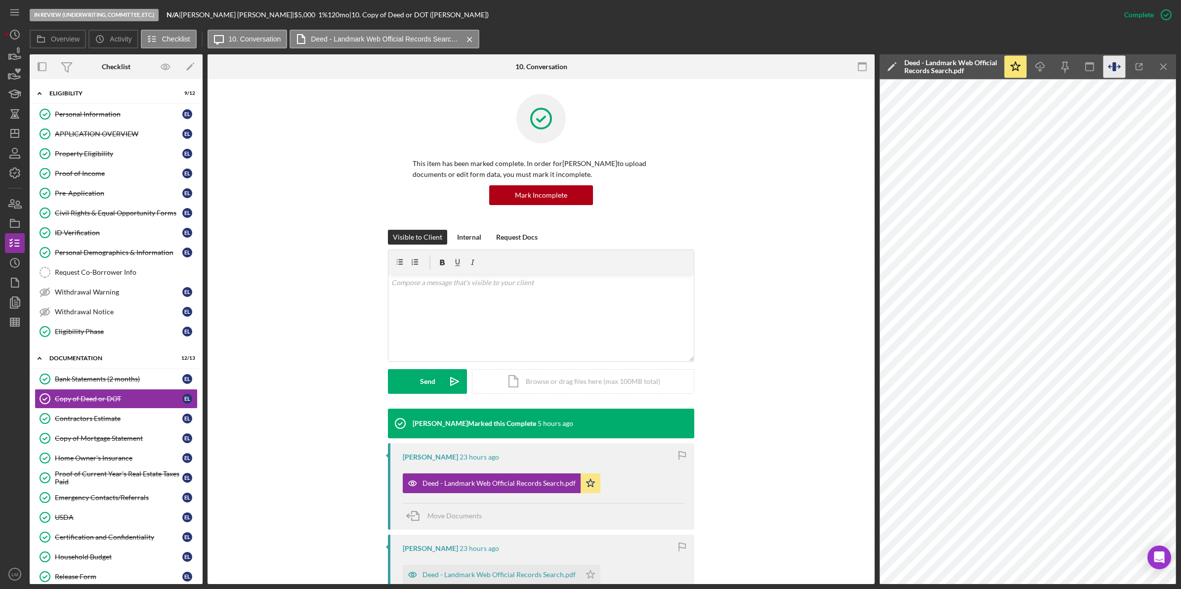
click at [1108, 71] on icon "button" at bounding box center [1114, 67] width 22 height 22
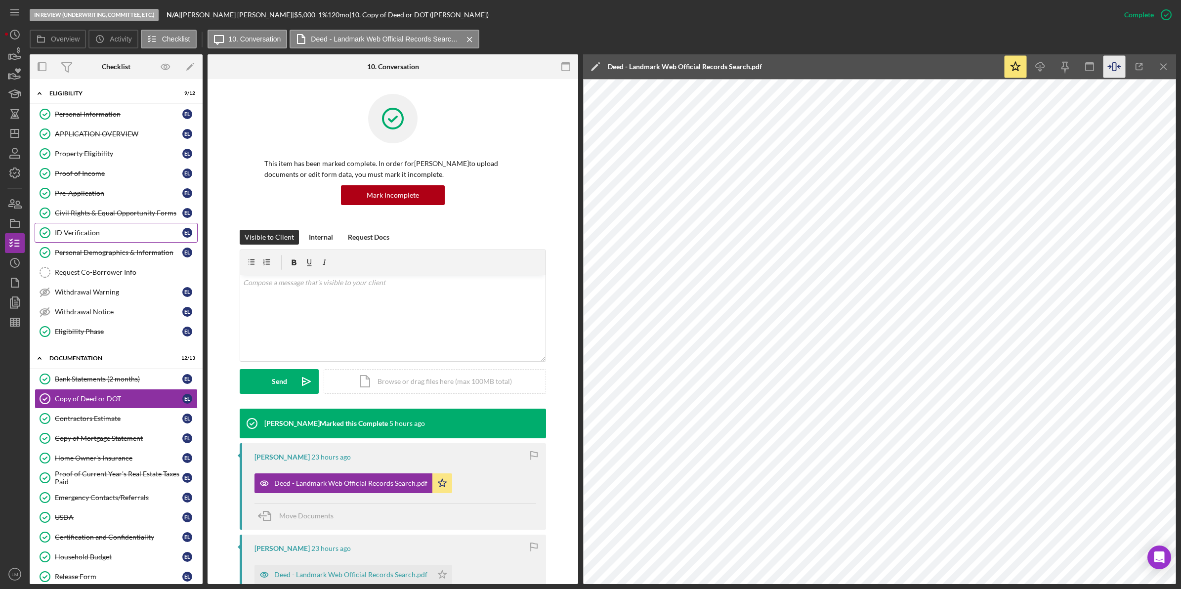
click at [90, 235] on div "ID Verification" at bounding box center [118, 233] width 127 height 8
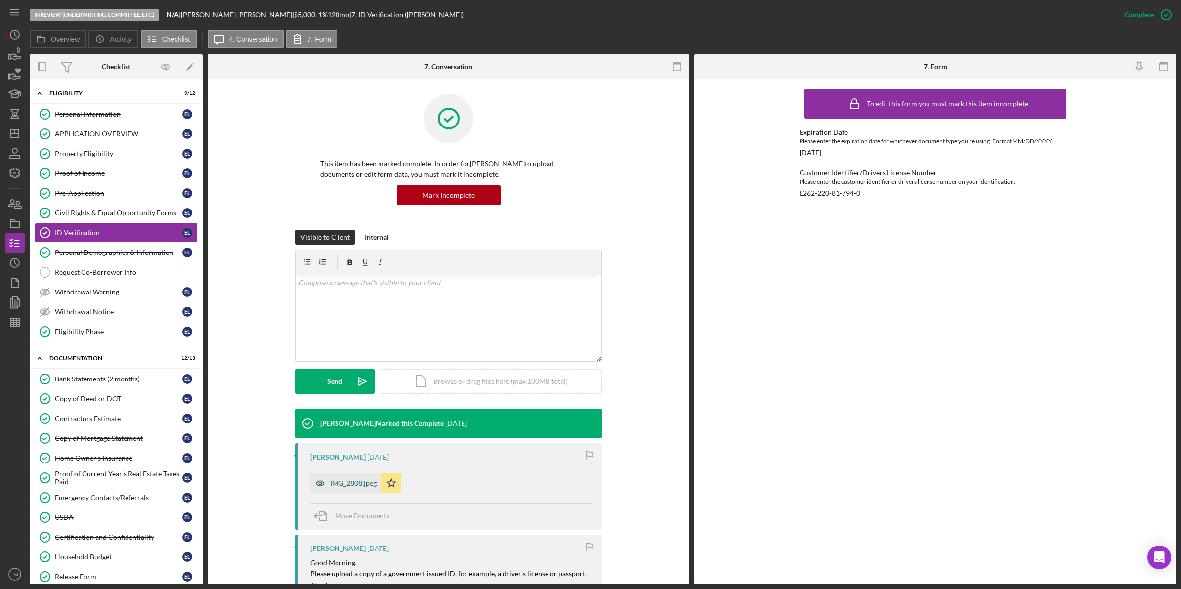
click at [345, 492] on div "IMG_2808.jpeg" at bounding box center [345, 483] width 71 height 20
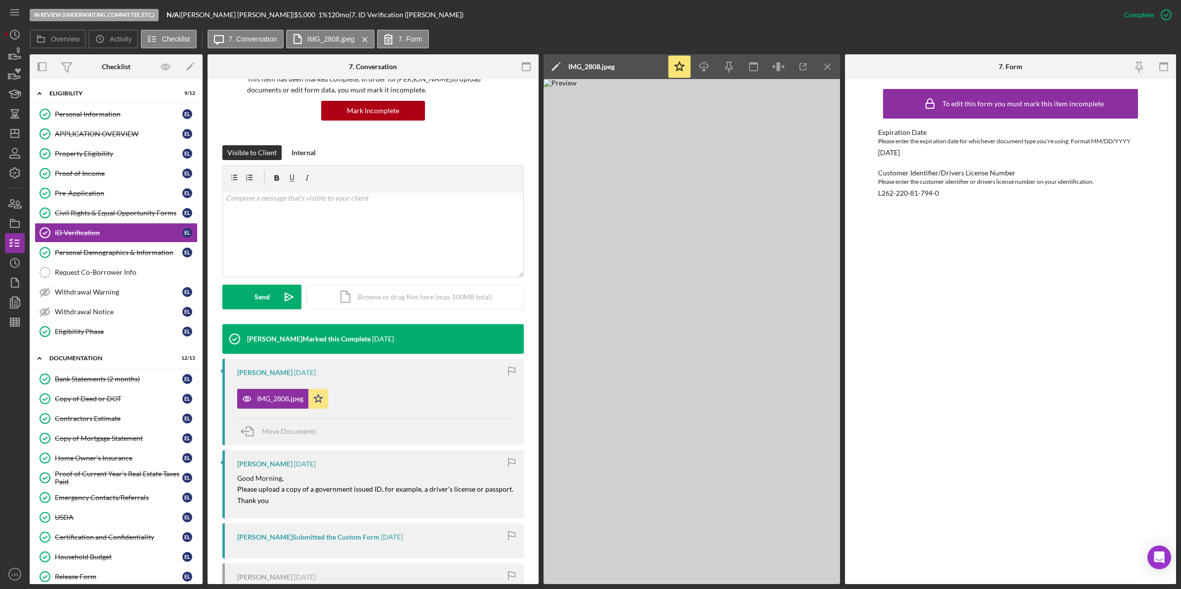
scroll to position [124, 0]
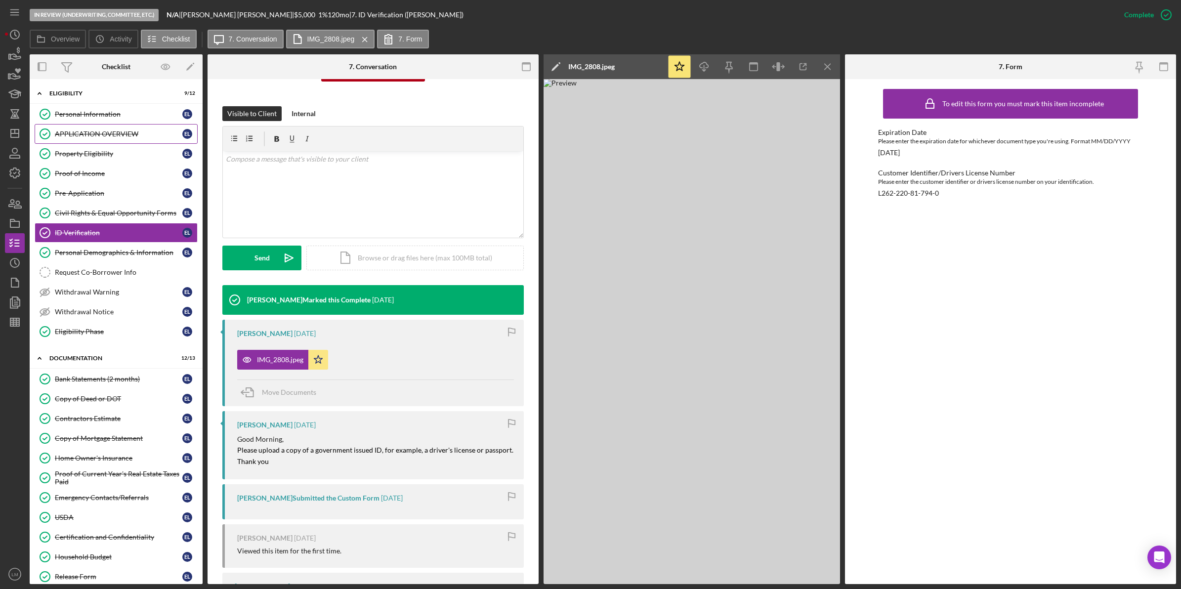
click at [109, 134] on div "APPLICATION OVERVIEW" at bounding box center [118, 134] width 127 height 8
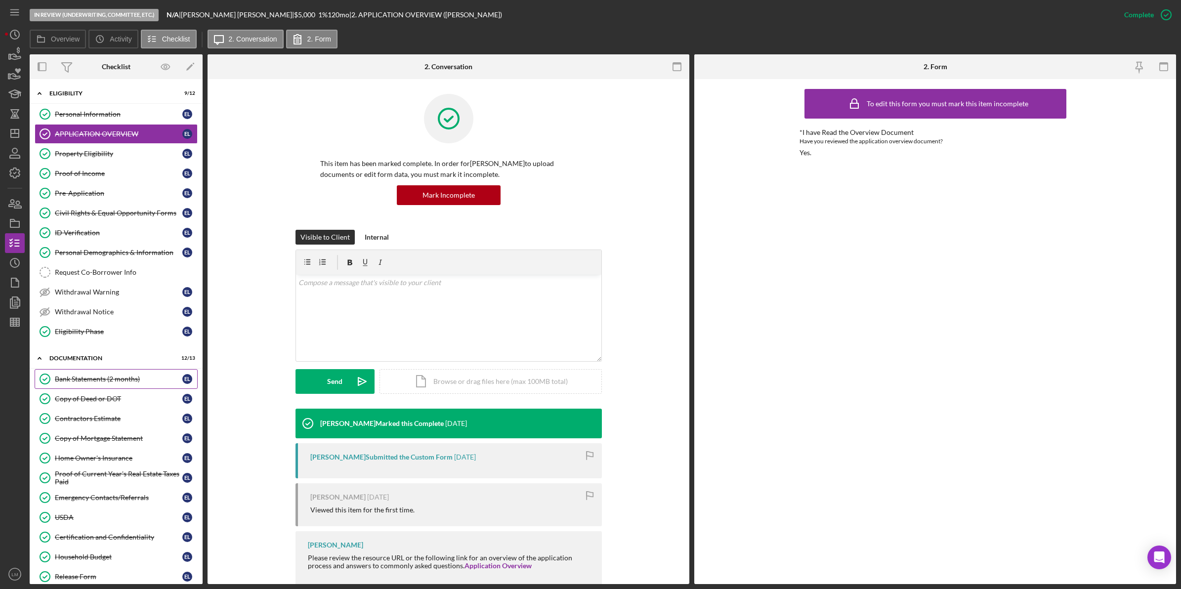
click at [132, 398] on div "Copy of Deed or DOT" at bounding box center [118, 399] width 127 height 8
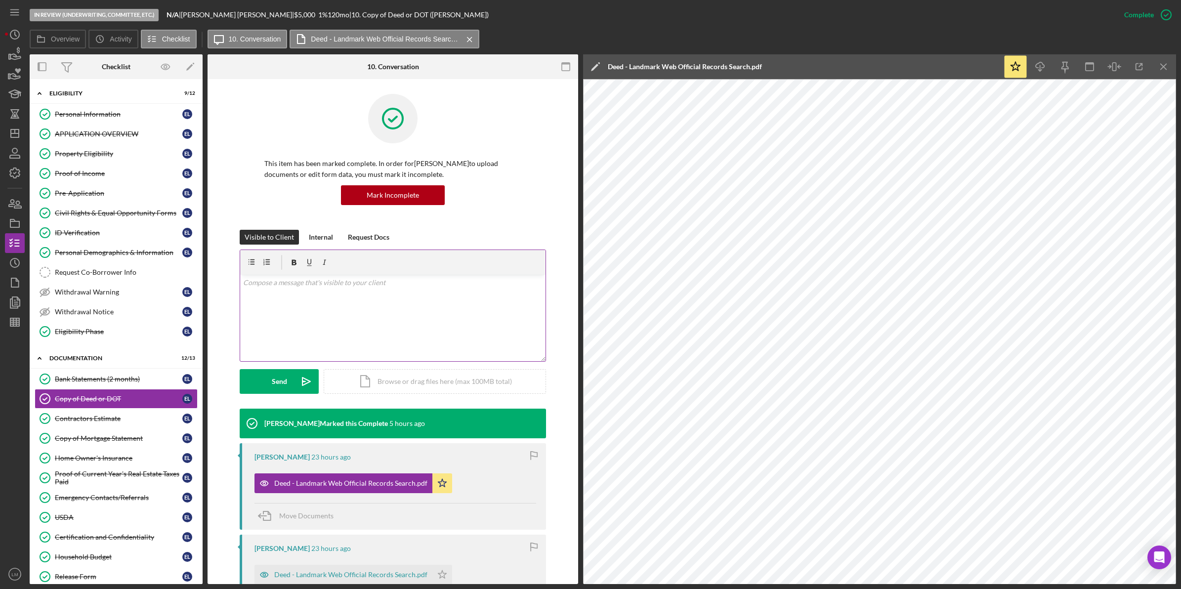
click at [385, 331] on div "v Color teal Color pink Remove color Add row above Add row below Add column bef…" at bounding box center [392, 318] width 305 height 86
click at [389, 310] on div "v Color teal Color pink Remove color Add row above Add row below Add column bef…" at bounding box center [392, 318] width 305 height 86
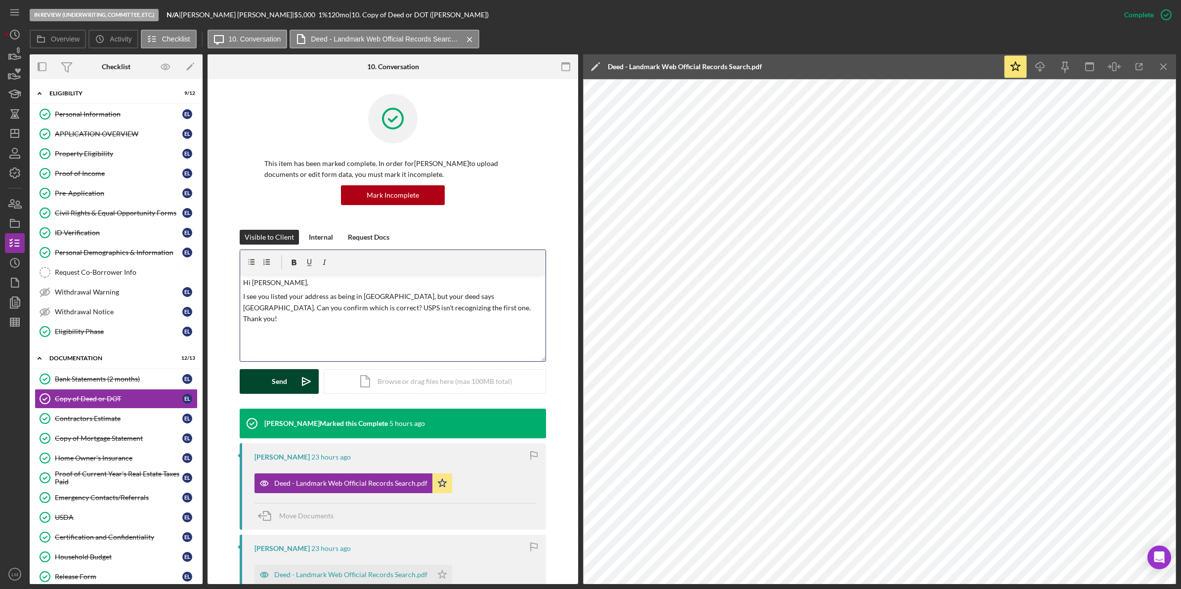
click at [300, 383] on icon "Icon/icon-invite-send" at bounding box center [306, 381] width 25 height 25
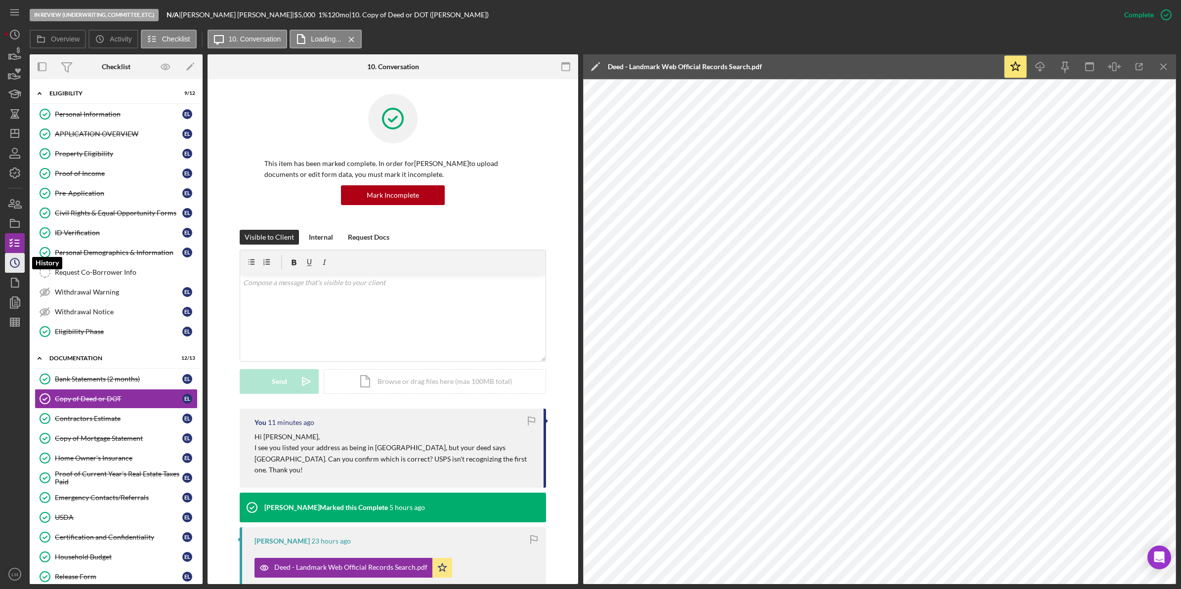
click at [17, 259] on circle "button" at bounding box center [14, 262] width 9 height 9
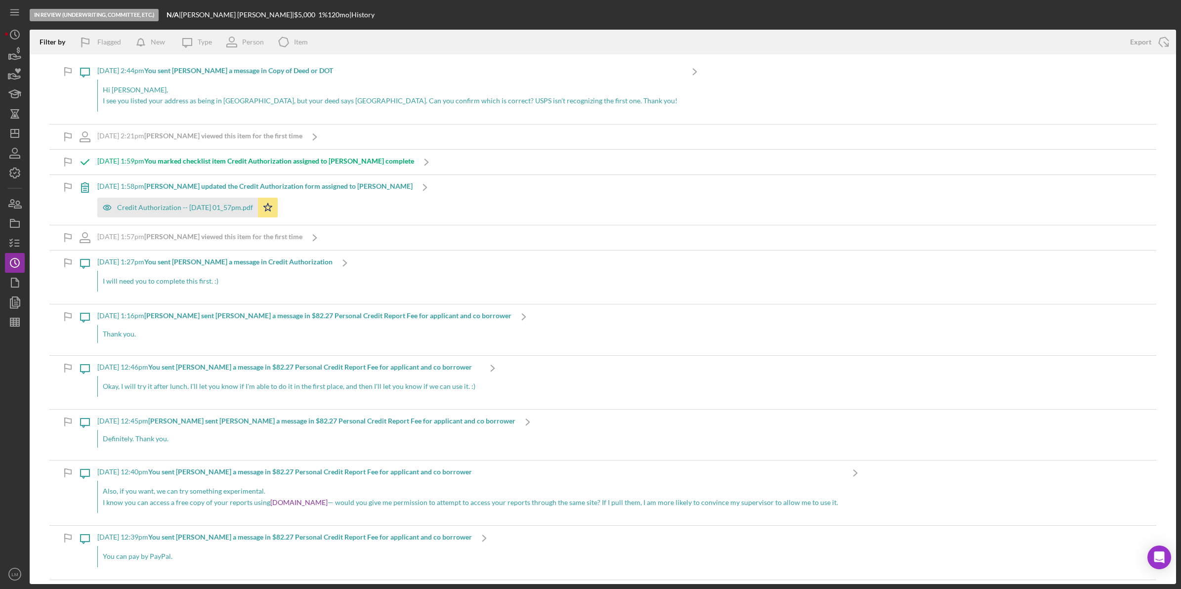
click at [324, 99] on p "I see you listed your address as being in [GEOGRAPHIC_DATA], but your deed says…" at bounding box center [390, 100] width 575 height 11
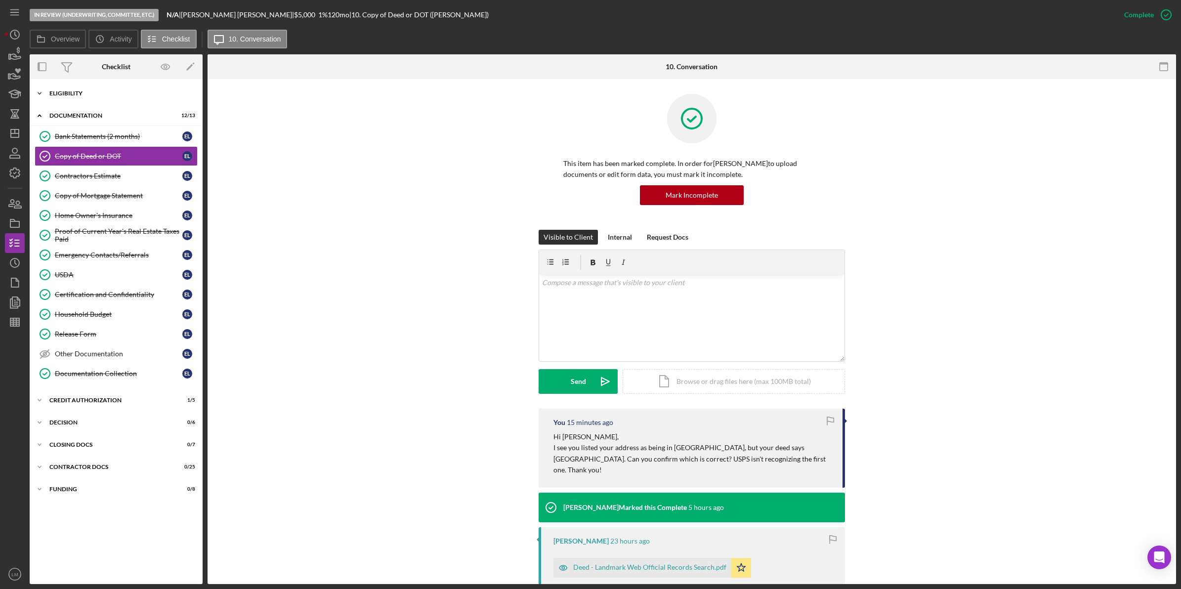
click at [76, 94] on div "Eligibility" at bounding box center [119, 93] width 141 height 6
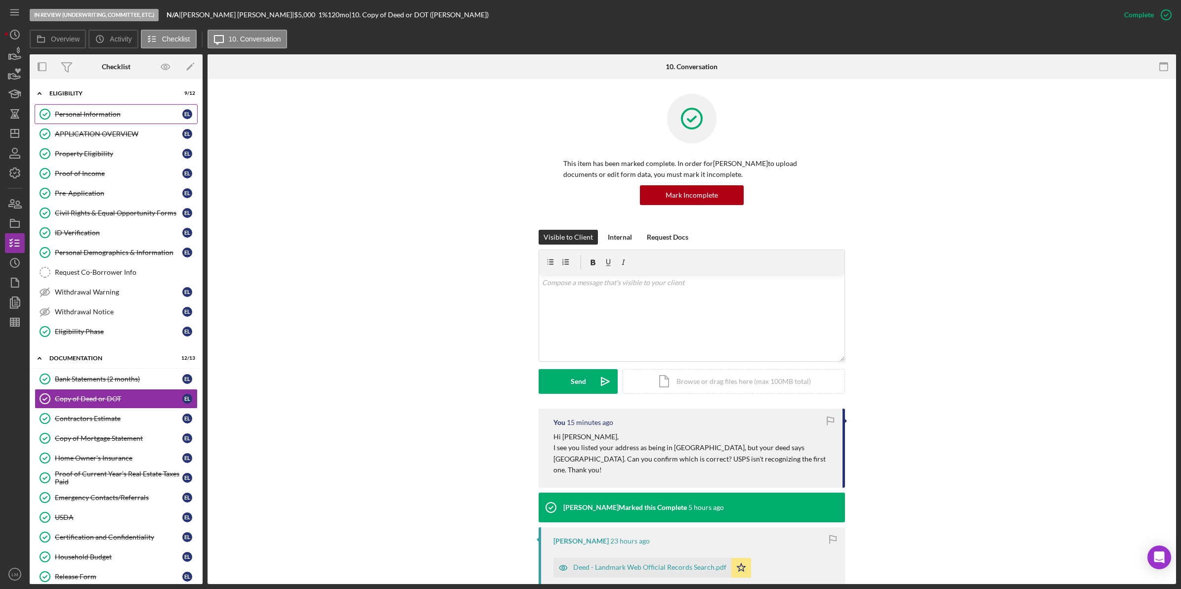
click at [92, 120] on link "Personal Information Personal Information E L" at bounding box center [116, 114] width 163 height 20
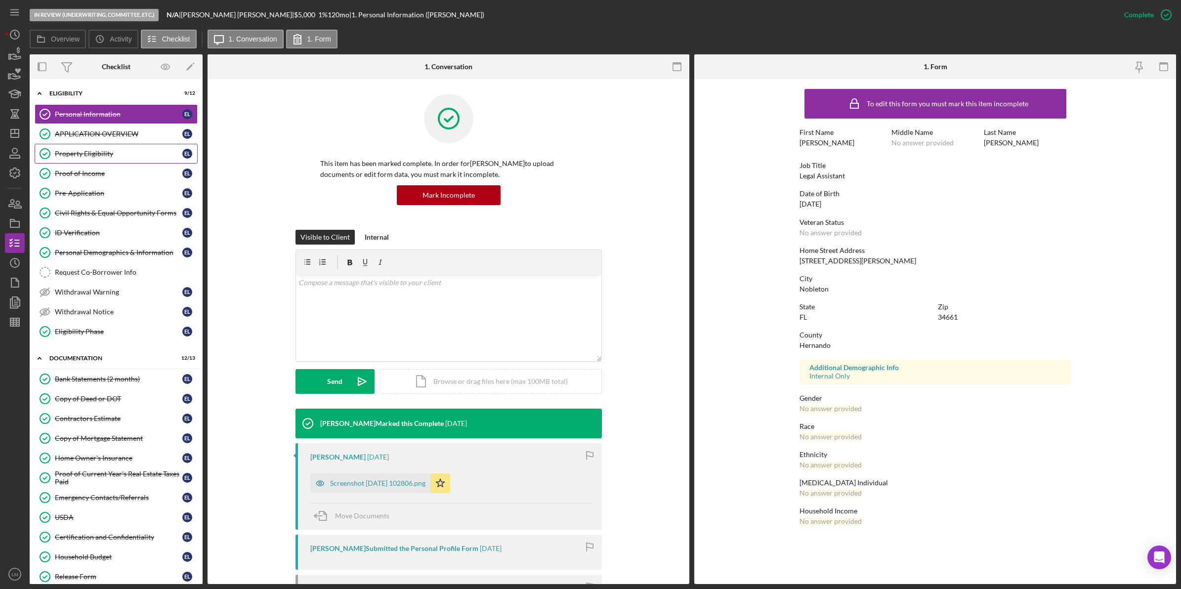
click at [102, 159] on link "Property Eligibility Property Eligibility E L" at bounding box center [116, 154] width 163 height 20
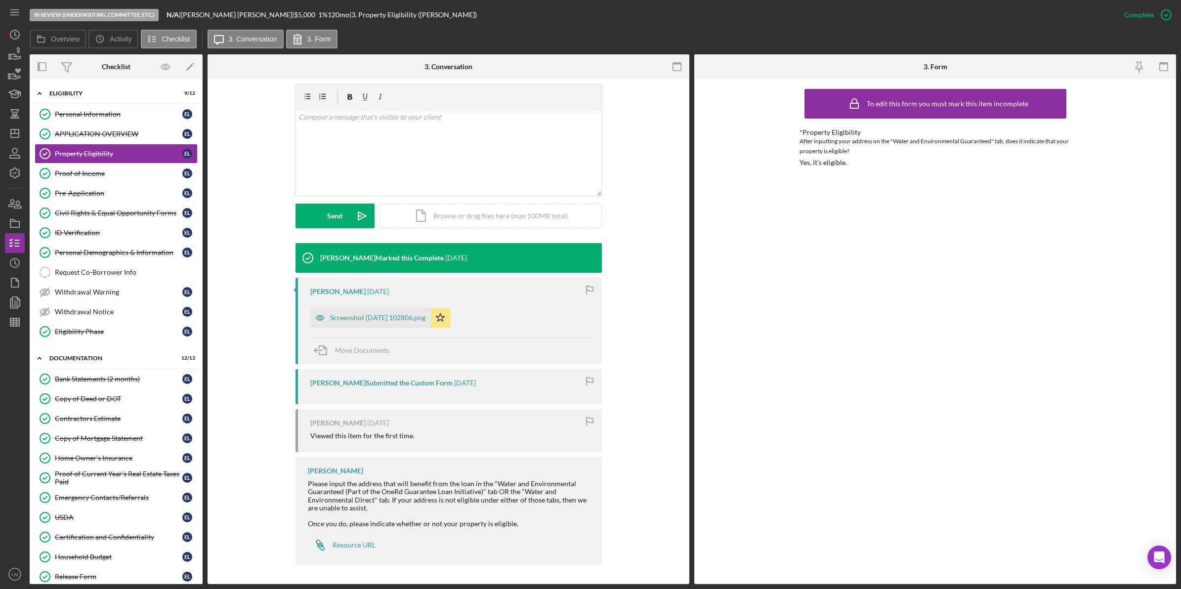
scroll to position [167, 0]
click at [15, 260] on icon "Icon/History" at bounding box center [14, 263] width 25 height 25
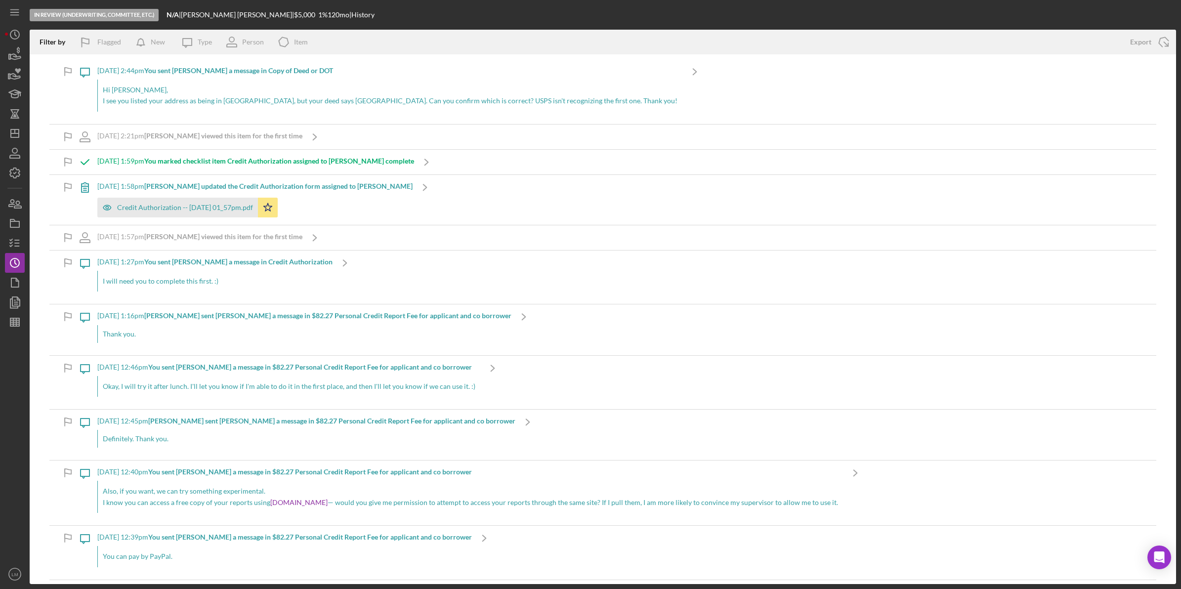
click at [224, 102] on p "I see you listed your address as being in [GEOGRAPHIC_DATA], but your deed says…" at bounding box center [390, 100] width 575 height 11
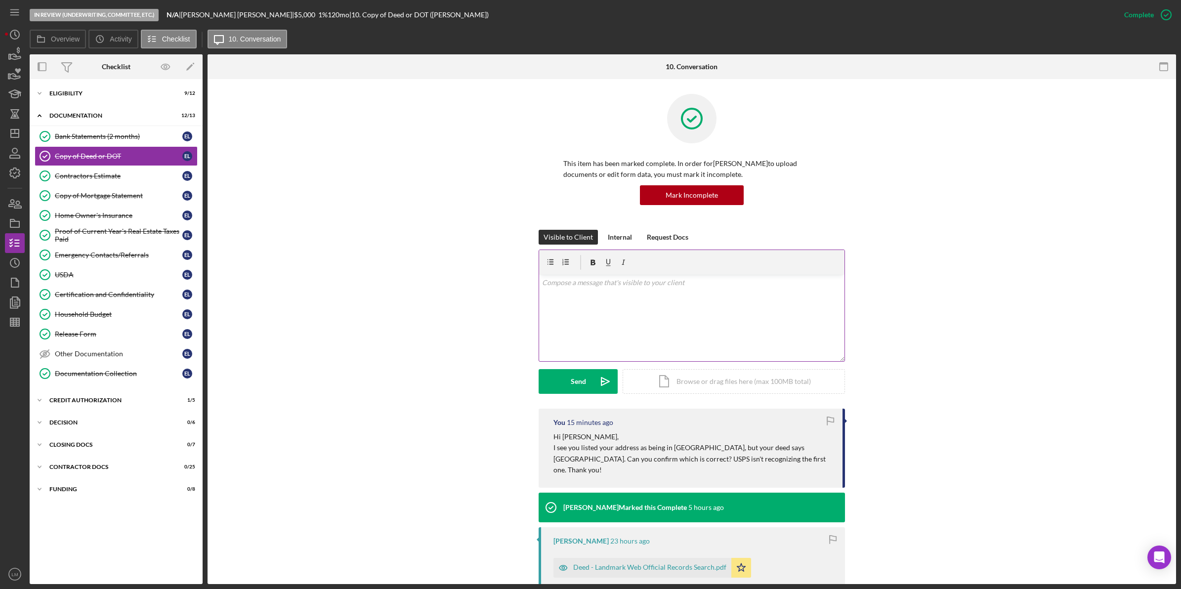
click at [620, 356] on div "v Color teal Color pink Remove color Add row above Add row below Add column bef…" at bounding box center [691, 318] width 305 height 86
click at [586, 379] on button "Send Icon/icon-invite-send" at bounding box center [578, 381] width 79 height 25
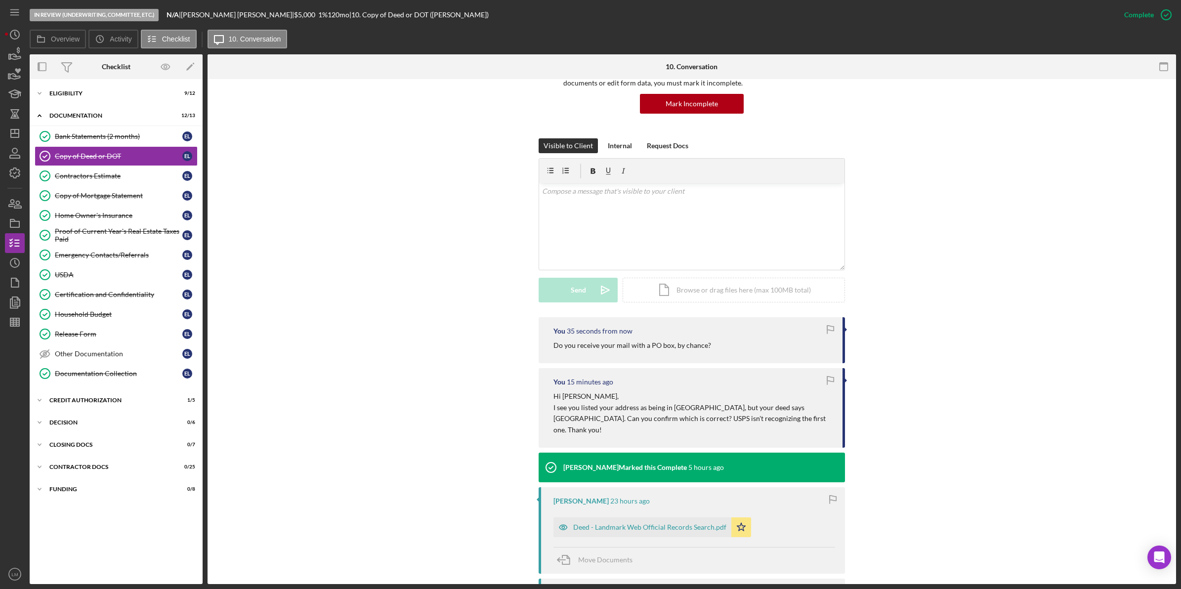
scroll to position [124, 0]
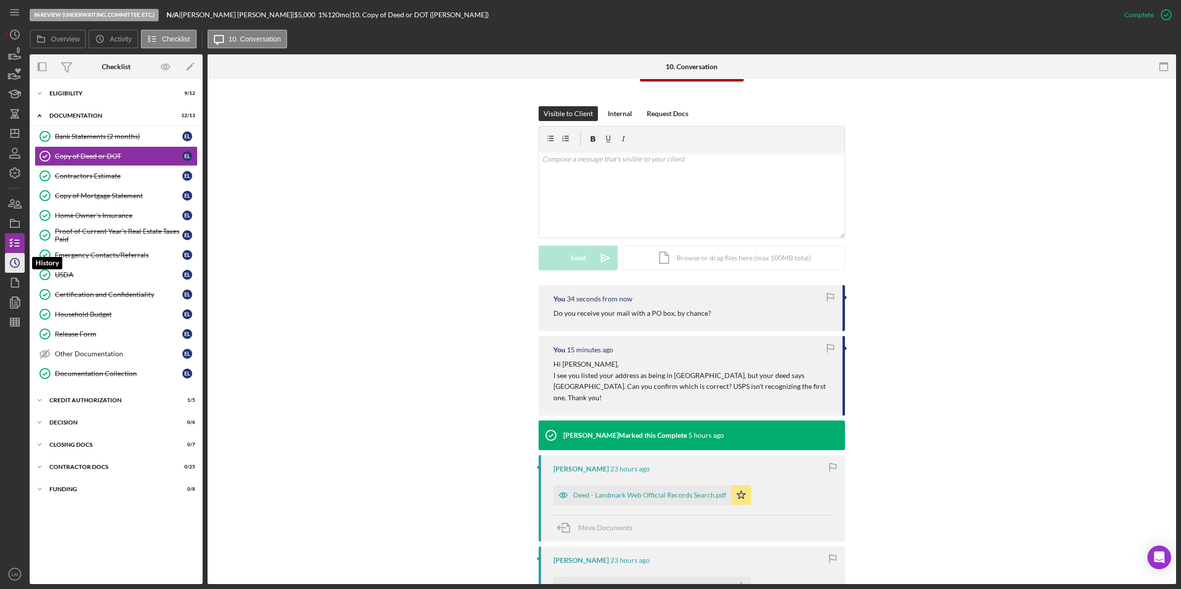
click at [23, 262] on icon "Icon/History" at bounding box center [14, 263] width 25 height 25
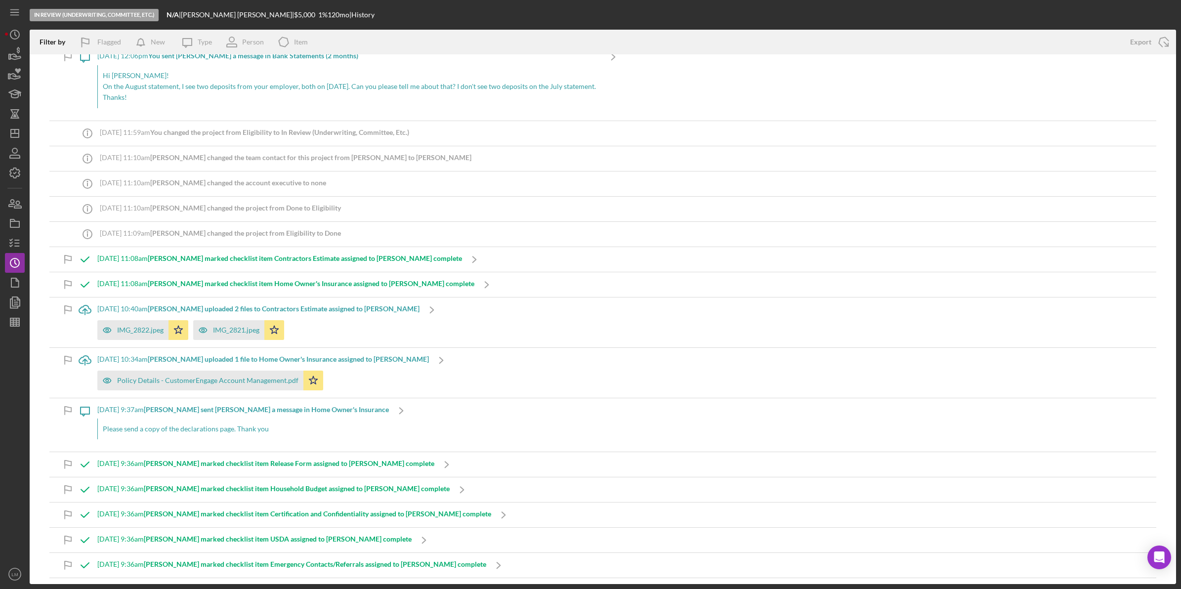
scroll to position [1544, 0]
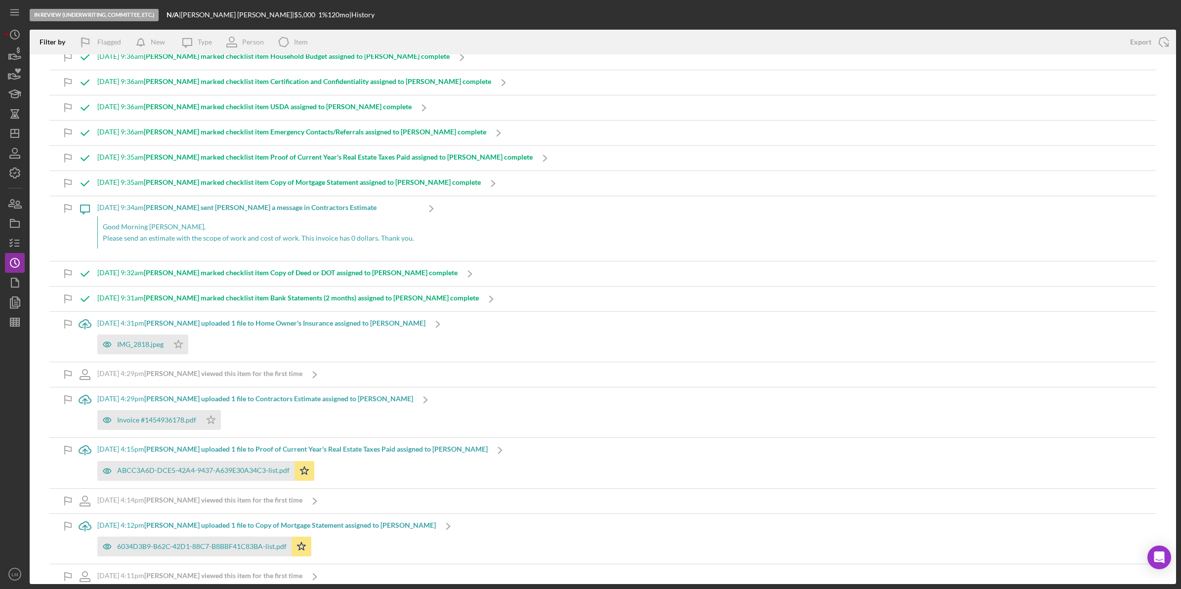
click at [267, 418] on div "Invoice #1454936178.pdf Icon/Star" at bounding box center [255, 417] width 316 height 25
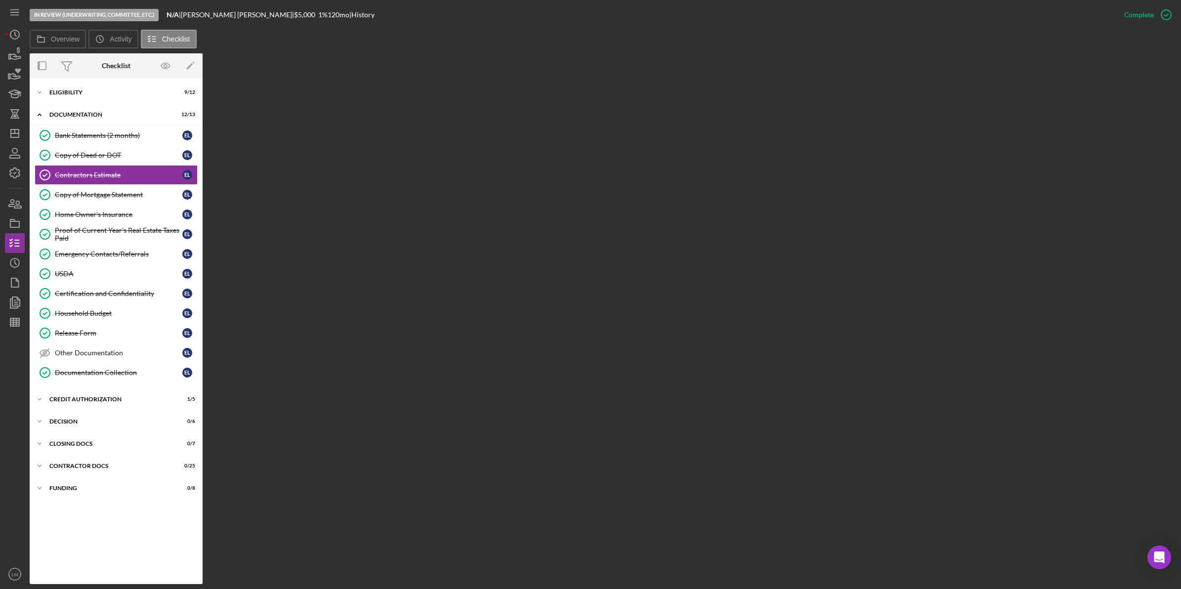
click at [524, 161] on div "Overview Internal Workflow Stage In Review (Underwriting, Committee, Etc.) Icon…" at bounding box center [603, 318] width 1146 height 531
click at [102, 35] on icon "Icon/History" at bounding box center [100, 39] width 20 height 20
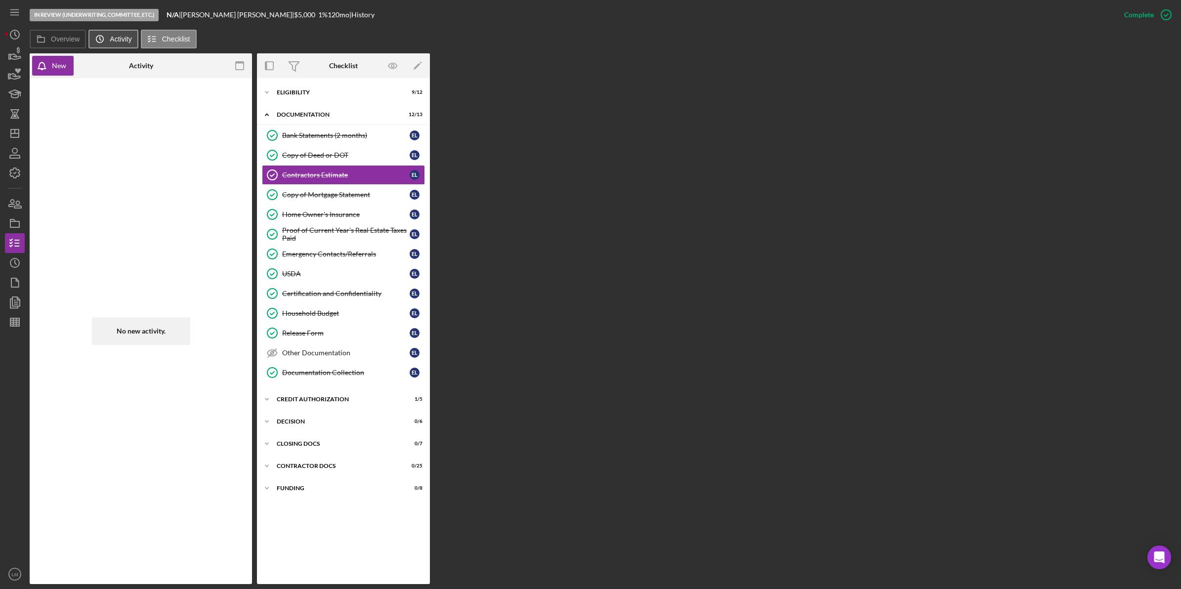
click at [110, 35] on button "Icon/History Activity" at bounding box center [112, 39] width 49 height 19
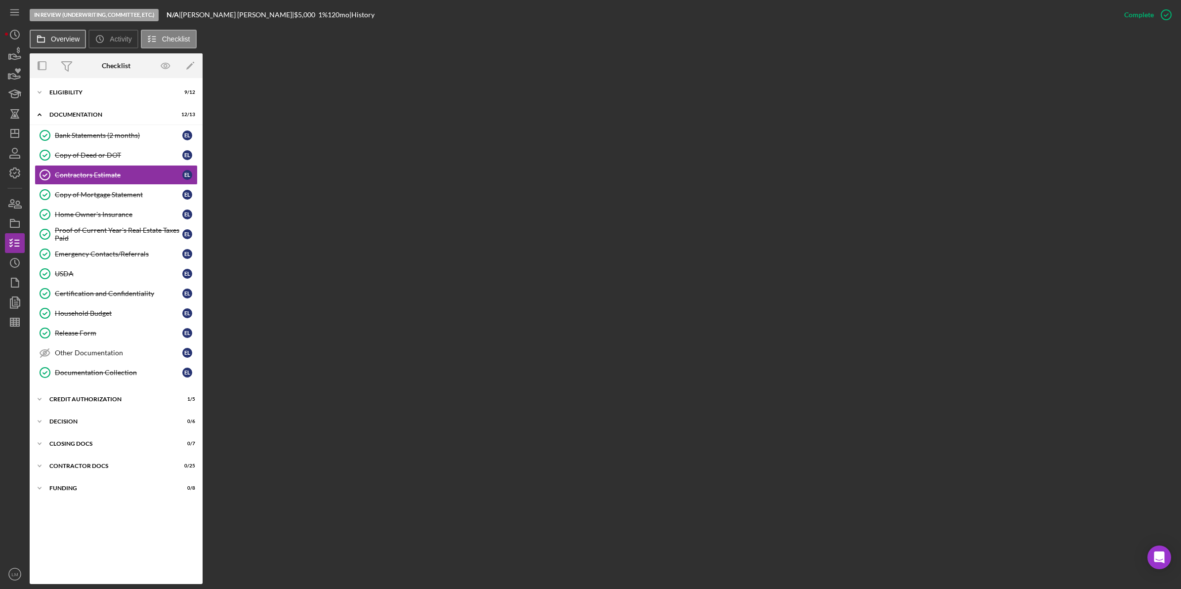
click at [58, 39] on label "Overview" at bounding box center [65, 39] width 29 height 8
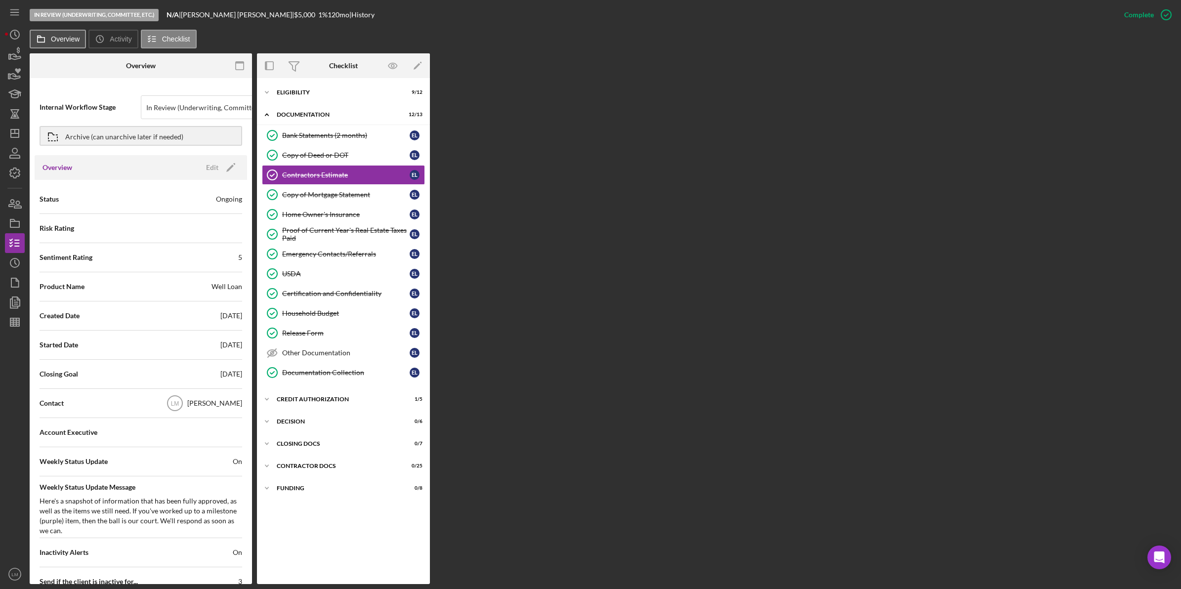
click at [67, 39] on label "Overview" at bounding box center [65, 39] width 29 height 8
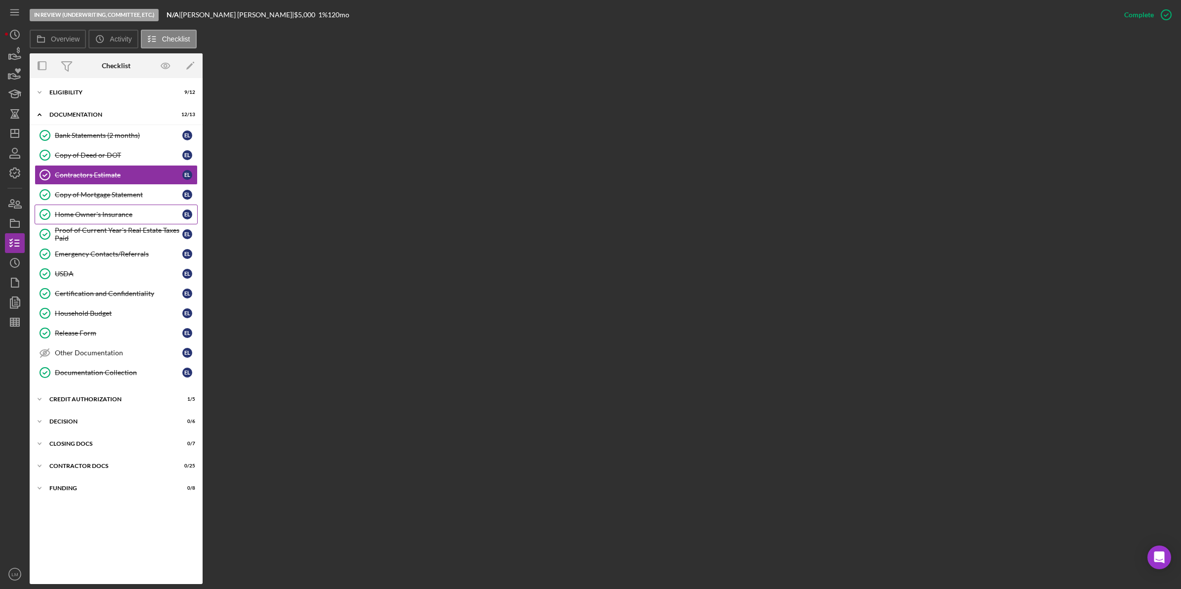
click at [94, 213] on div "Home Owner's Insurance" at bounding box center [118, 214] width 127 height 8
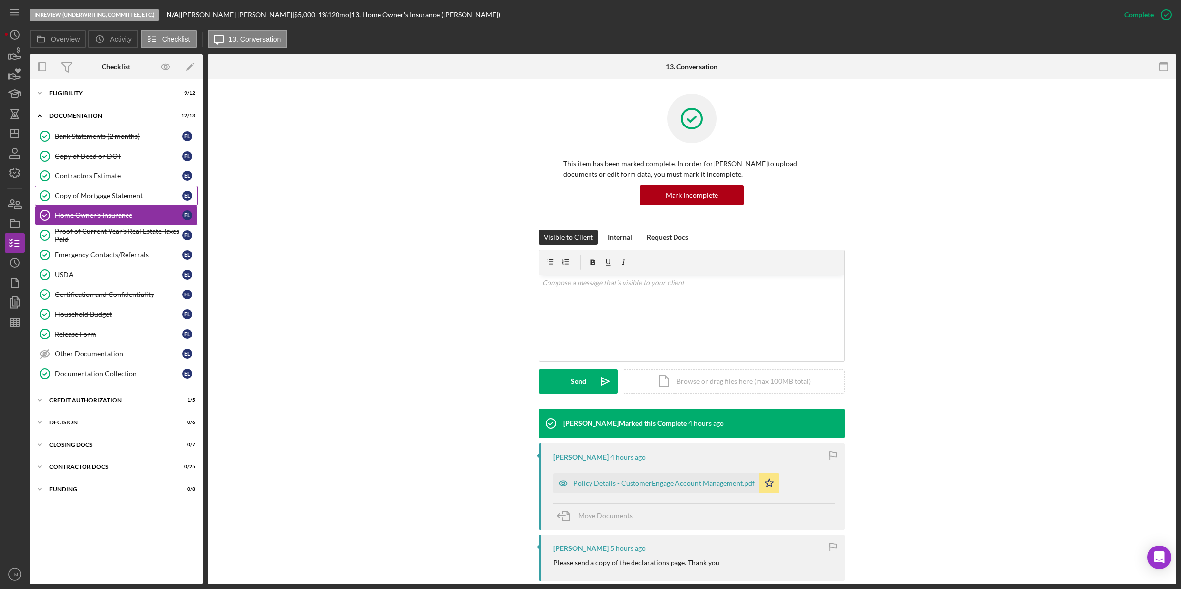
click at [114, 191] on link "Copy of Mortgage Statement Copy of Mortgage Statement E L" at bounding box center [116, 196] width 163 height 20
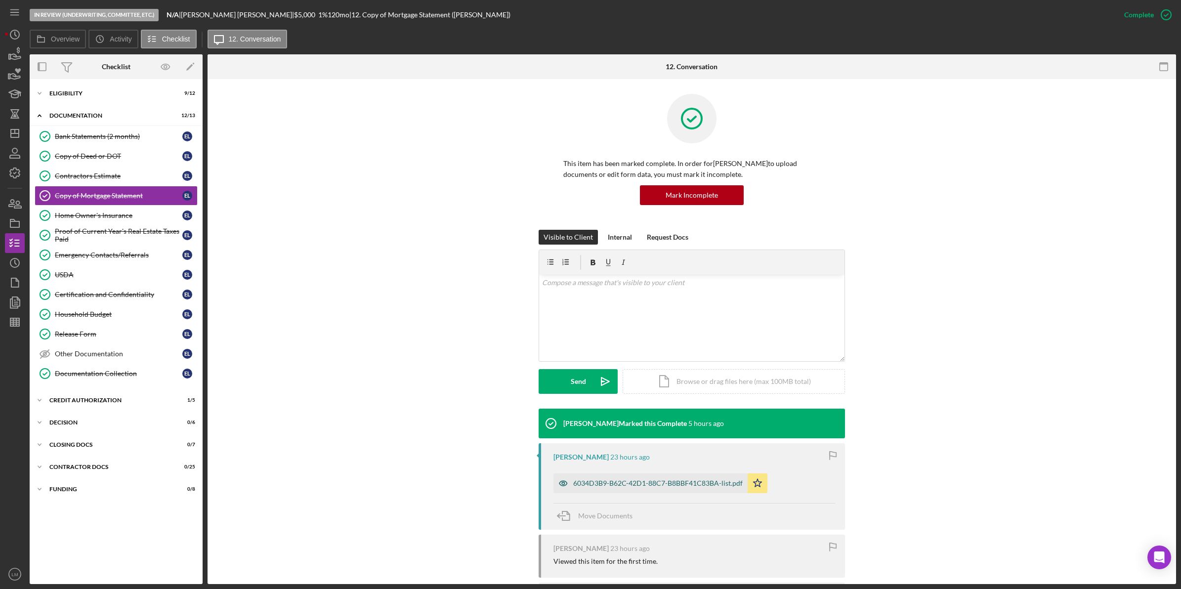
click at [592, 479] on div "6034D3B9-B62C-42D1-88C7-B8BBF41C83BA-list.pdf" at bounding box center [657, 483] width 169 height 8
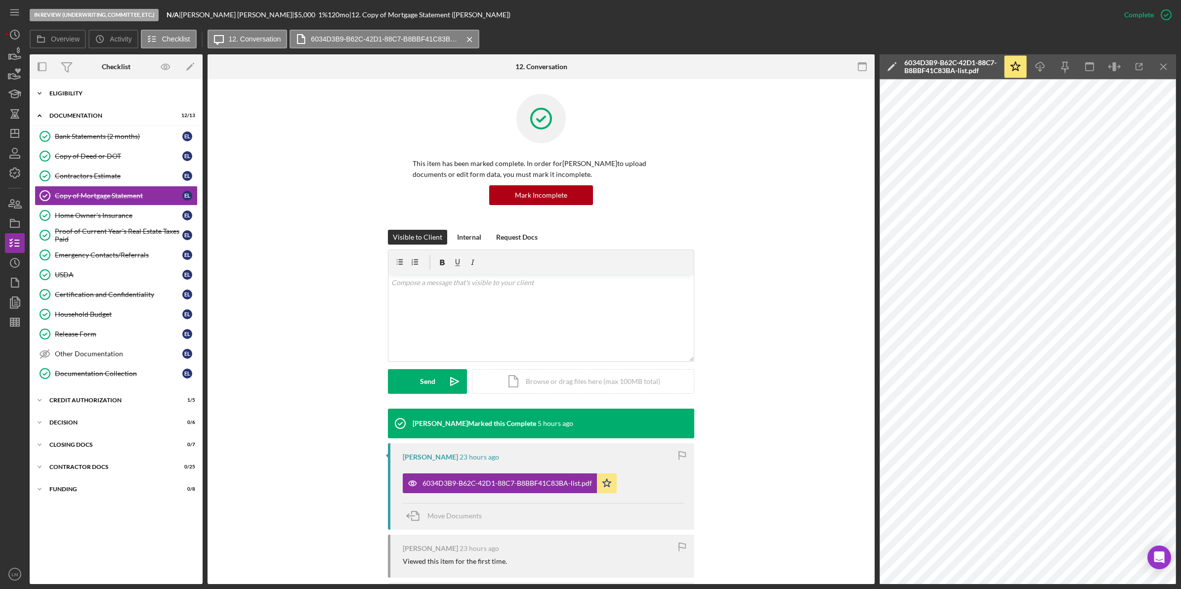
click at [87, 90] on div "Eligibility" at bounding box center [119, 93] width 141 height 6
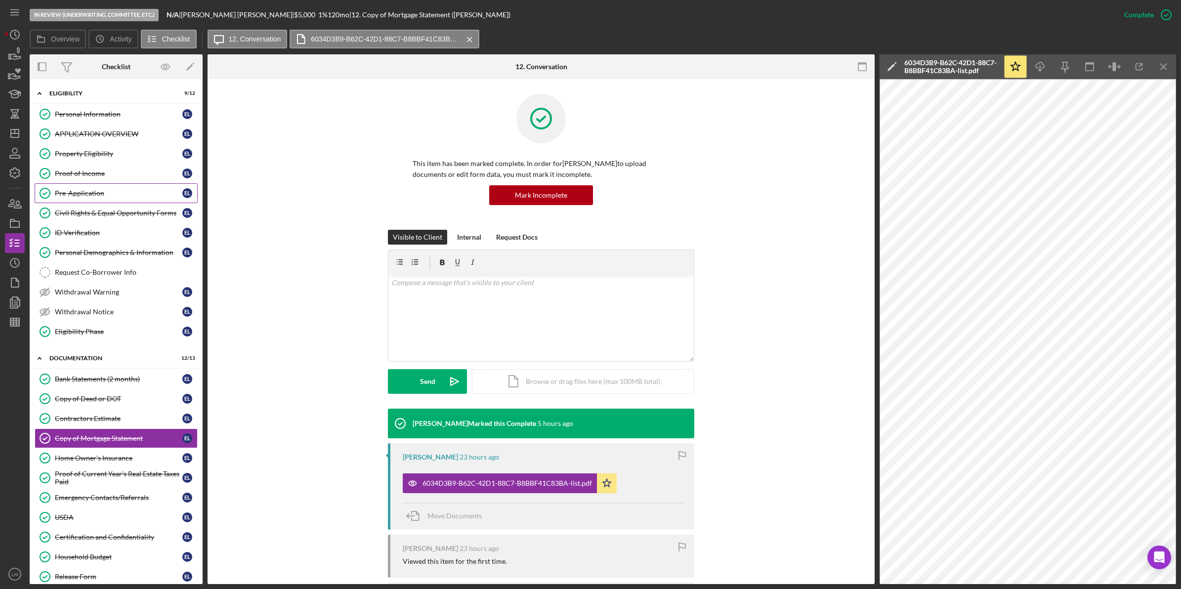
click at [103, 191] on div "Pre-Application" at bounding box center [118, 193] width 127 height 8
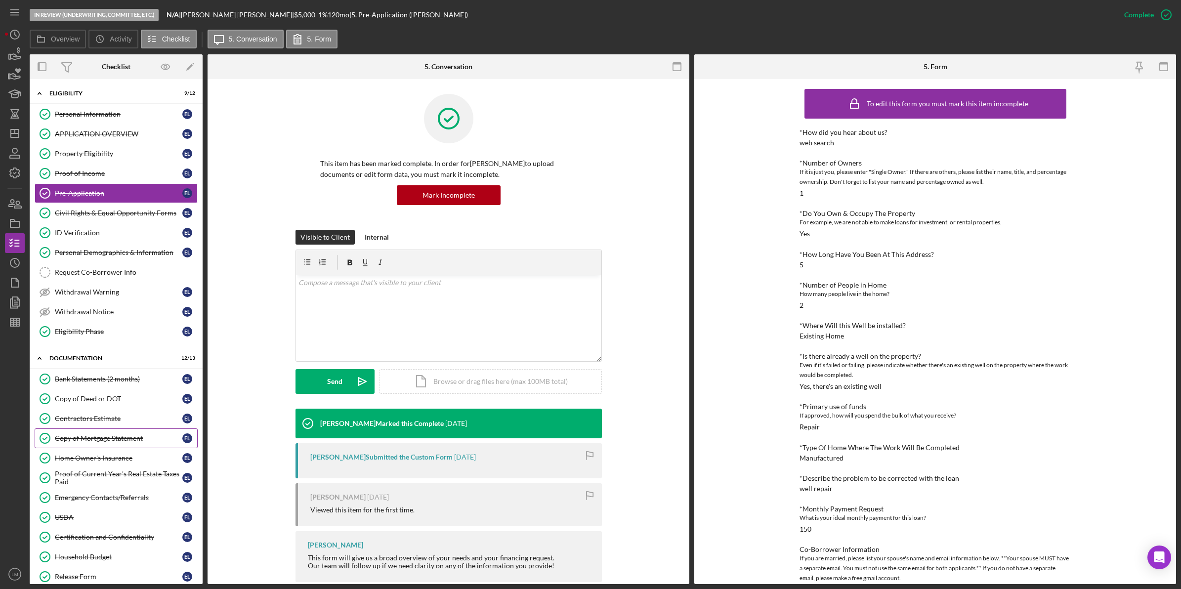
click at [94, 441] on div "Copy of Mortgage Statement" at bounding box center [118, 438] width 127 height 8
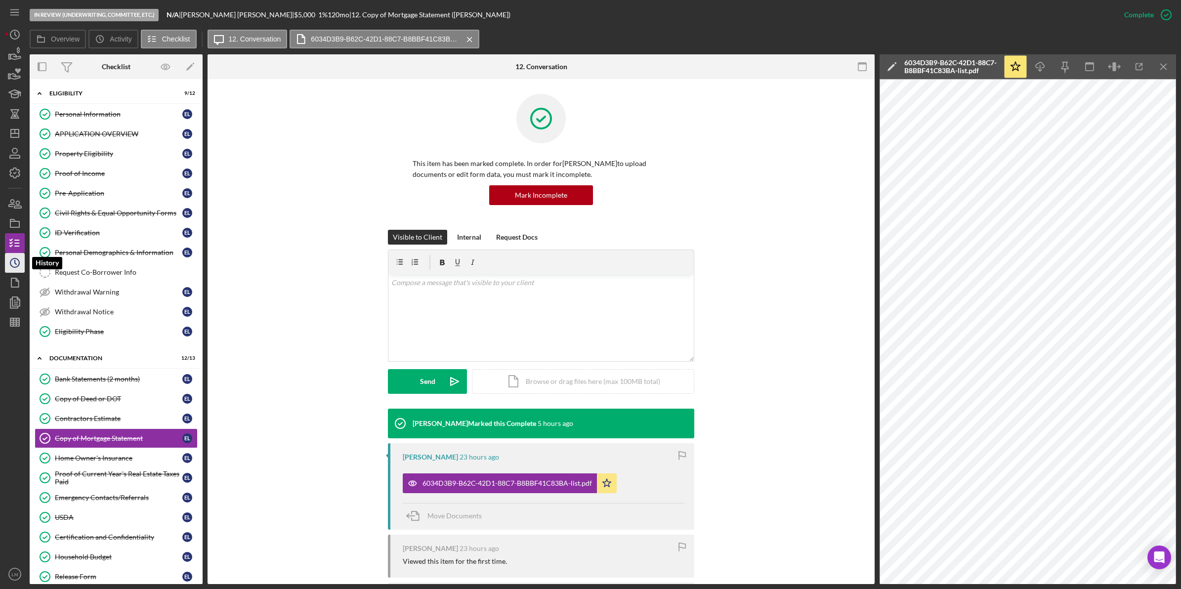
click at [11, 264] on circle "button" at bounding box center [14, 262] width 9 height 9
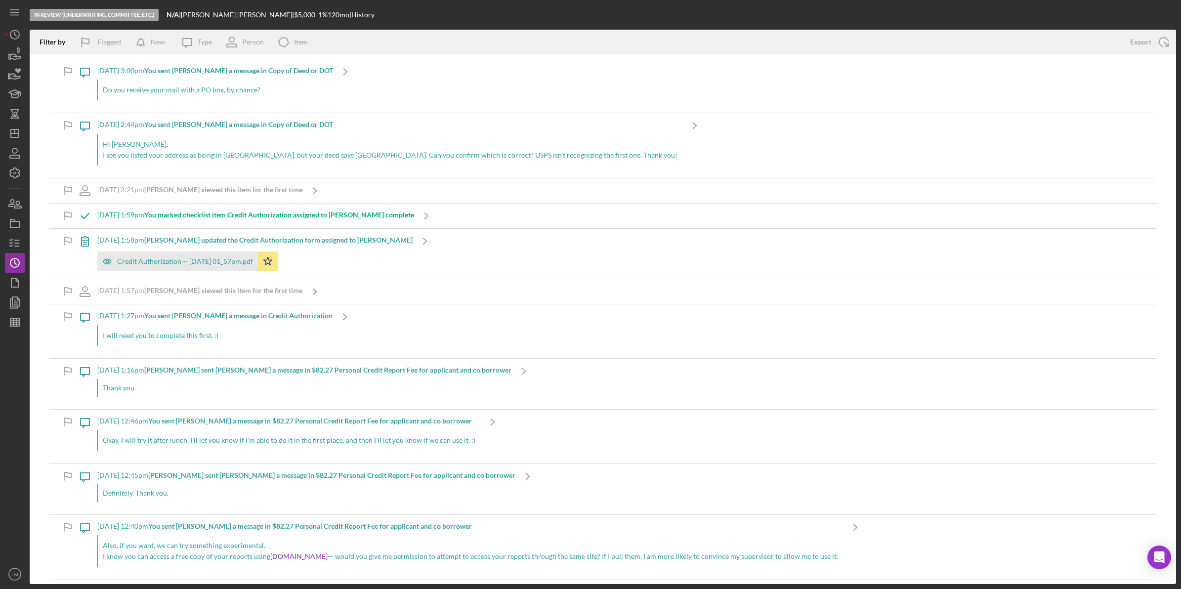
click at [450, 152] on p "I see you listed your address as being in [GEOGRAPHIC_DATA], but your deed says…" at bounding box center [390, 155] width 575 height 11
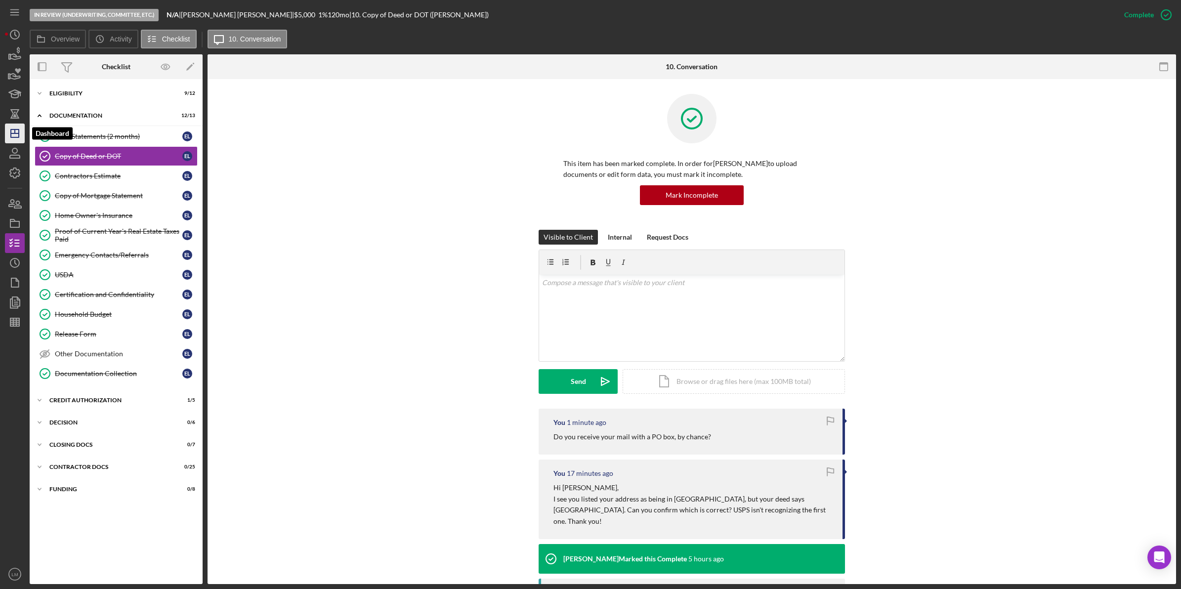
click at [17, 136] on icon "Icon/Dashboard" at bounding box center [14, 133] width 25 height 25
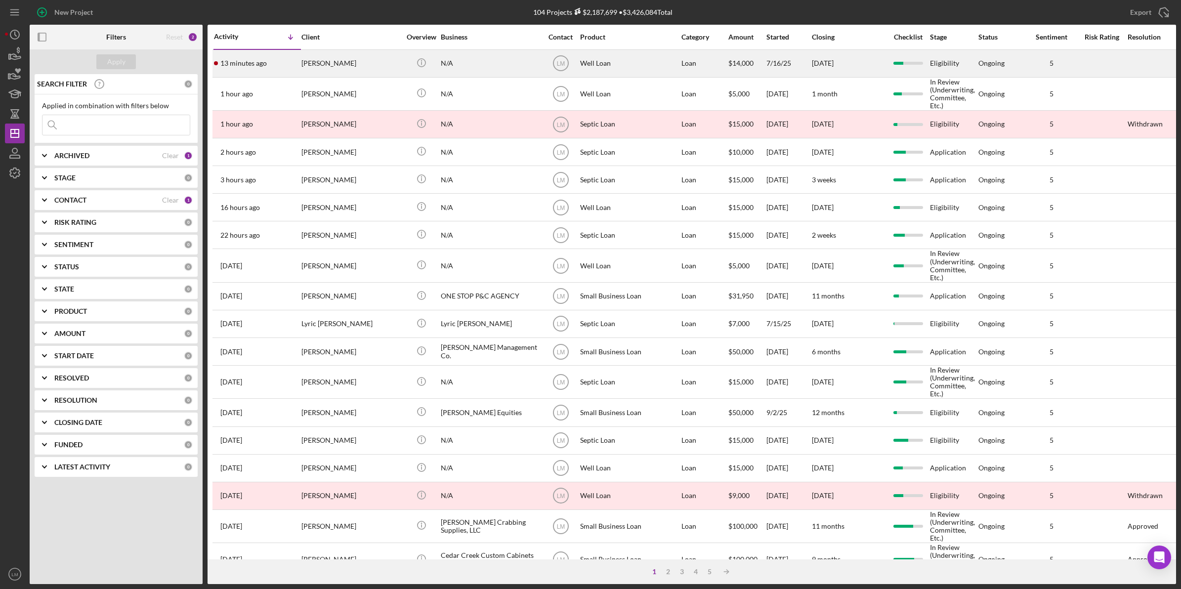
click at [351, 60] on div "Brian Smith" at bounding box center [350, 63] width 99 height 26
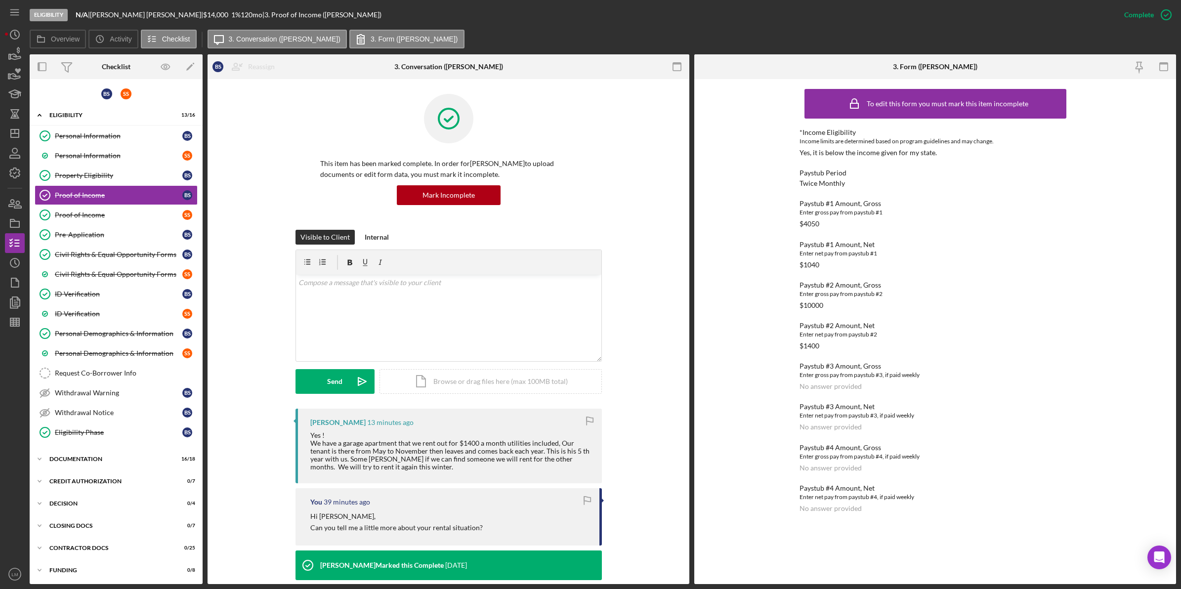
click at [587, 423] on line "button" at bounding box center [587, 421] width 0 height 8
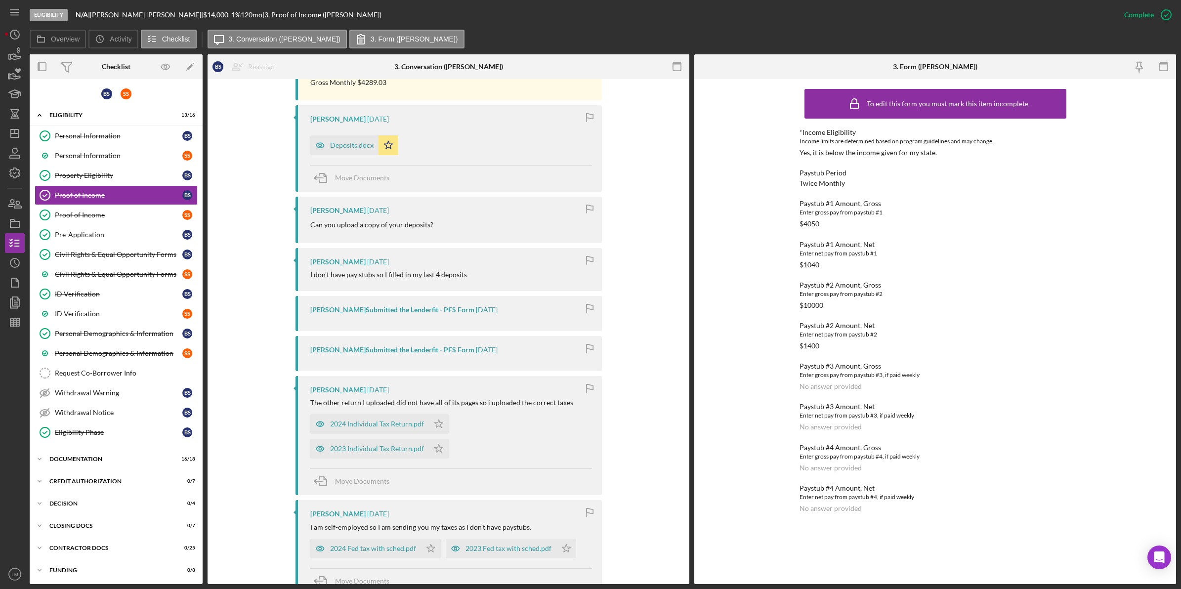
scroll to position [556, 0]
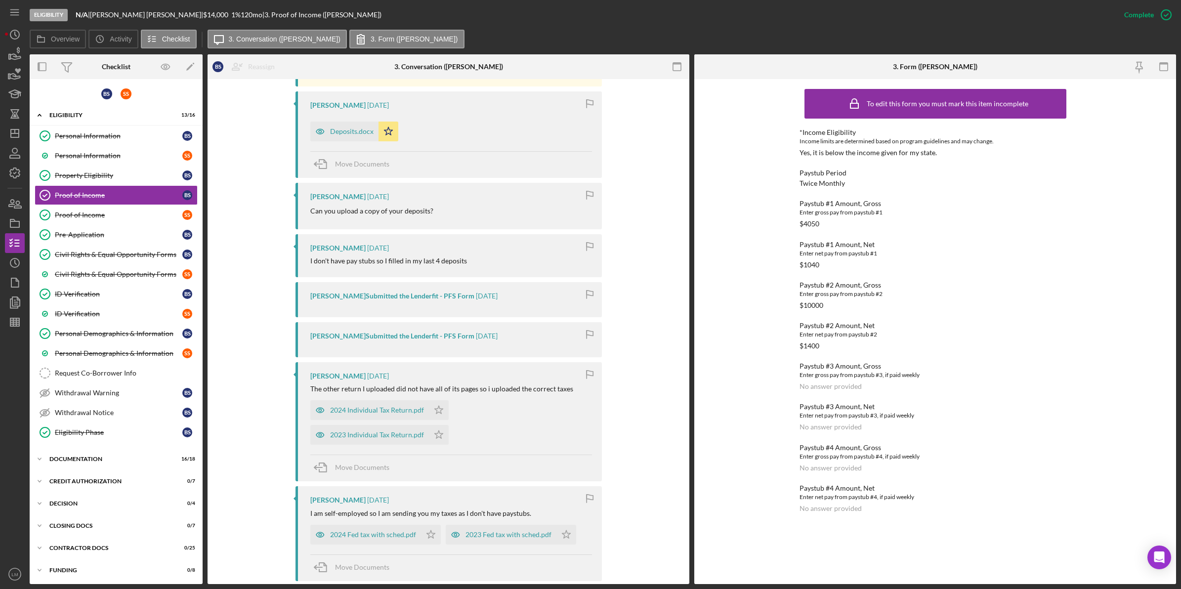
drag, startPoint x: 387, startPoint y: 406, endPoint x: 406, endPoint y: 388, distance: 25.5
click at [406, 388] on div "Brian Smith 2 months ago The other return I uploaded did not have all of its pa…" at bounding box center [448, 421] width 306 height 119
click at [402, 406] on div "2024 Individual Tax Return.pdf" at bounding box center [369, 410] width 119 height 20
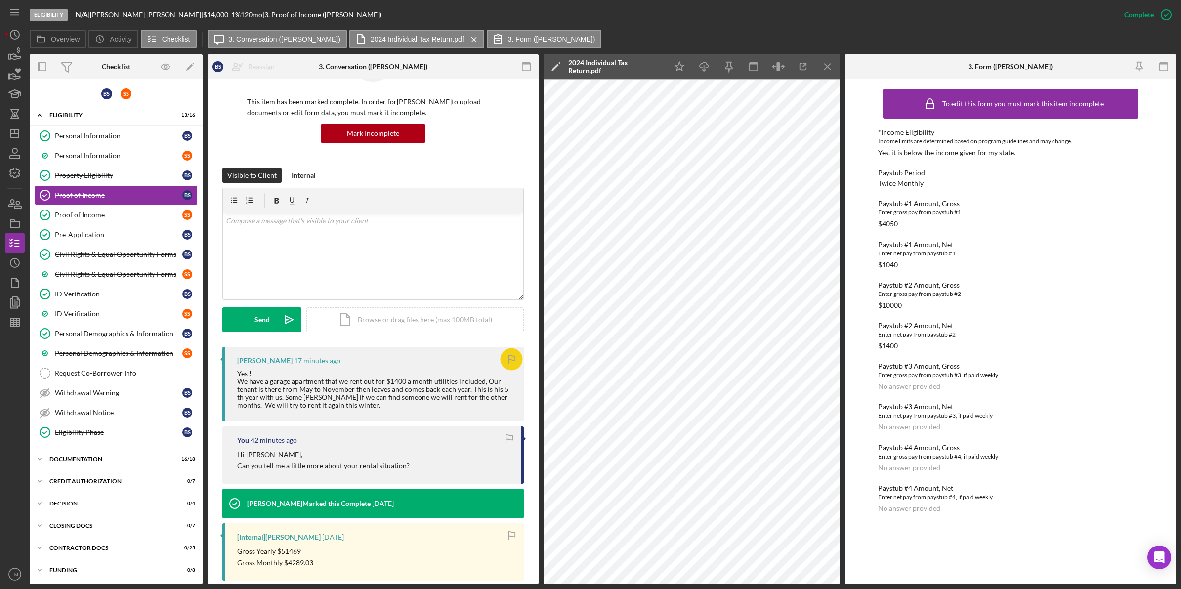
scroll to position [0, 0]
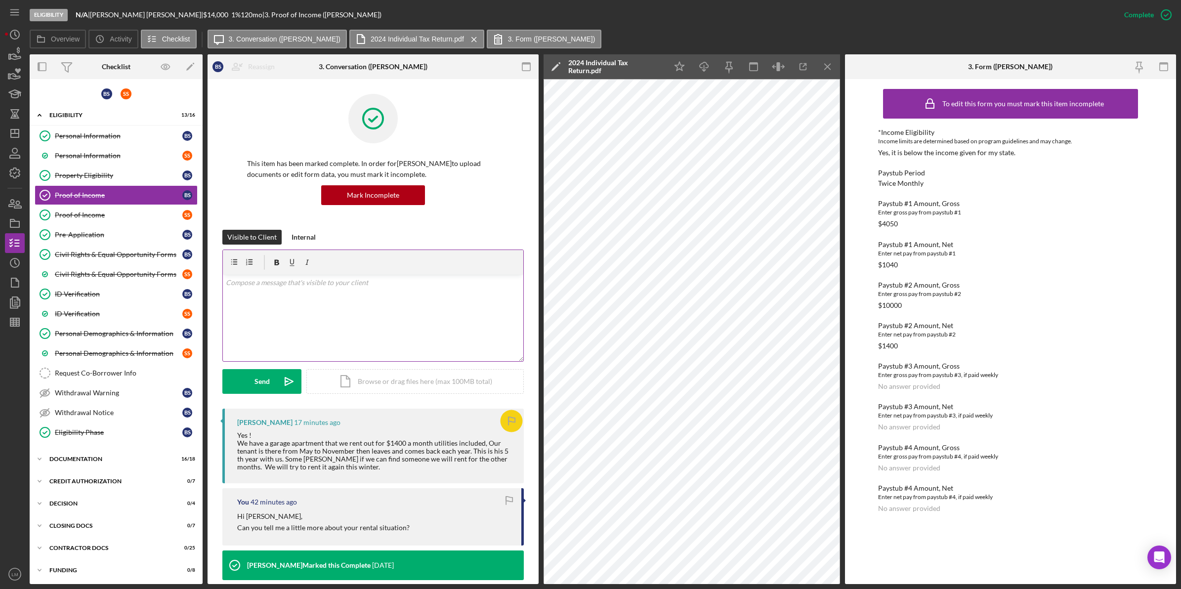
click at [425, 344] on div "v Color teal Color pink Remove color Add row above Add row below Add column bef…" at bounding box center [373, 318] width 300 height 86
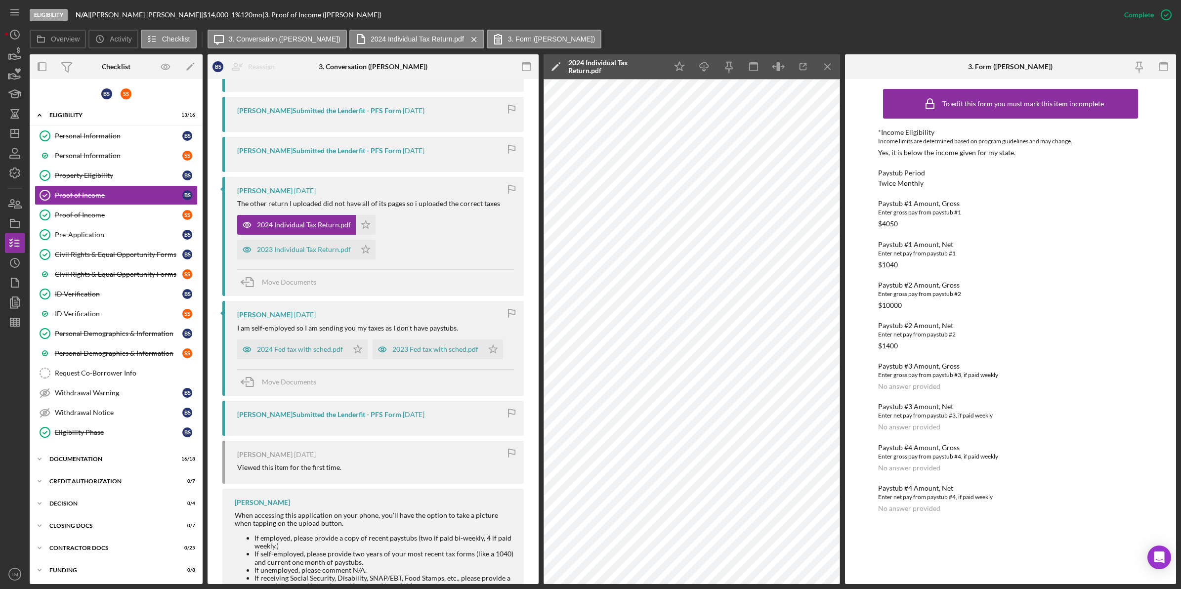
scroll to position [679, 0]
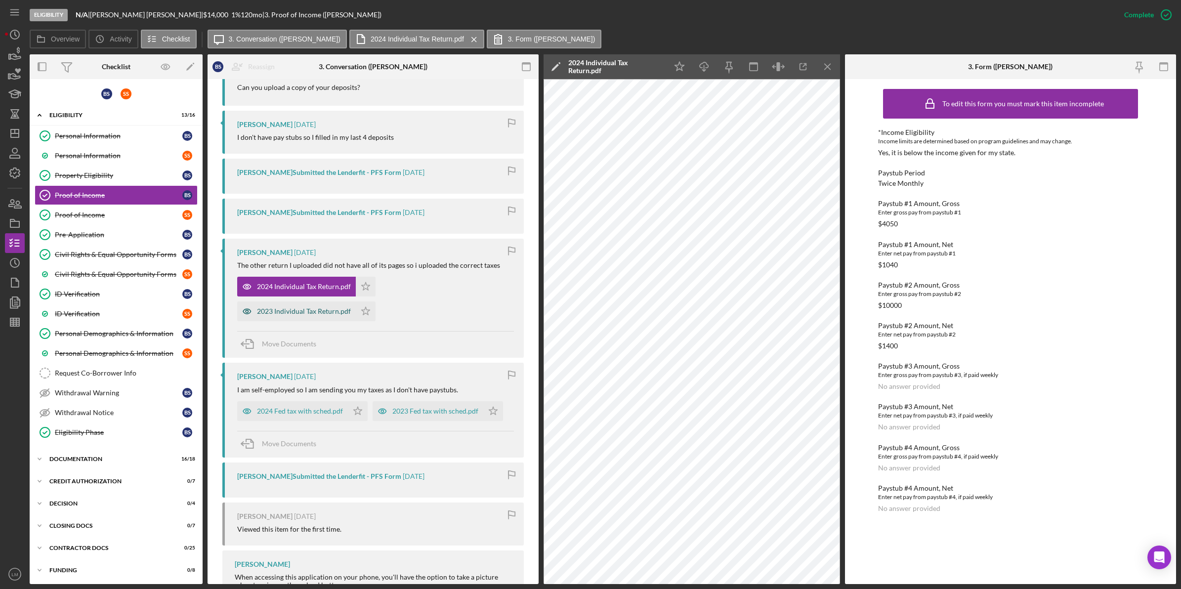
click at [335, 314] on div "2023 Individual Tax Return.pdf" at bounding box center [304, 311] width 94 height 8
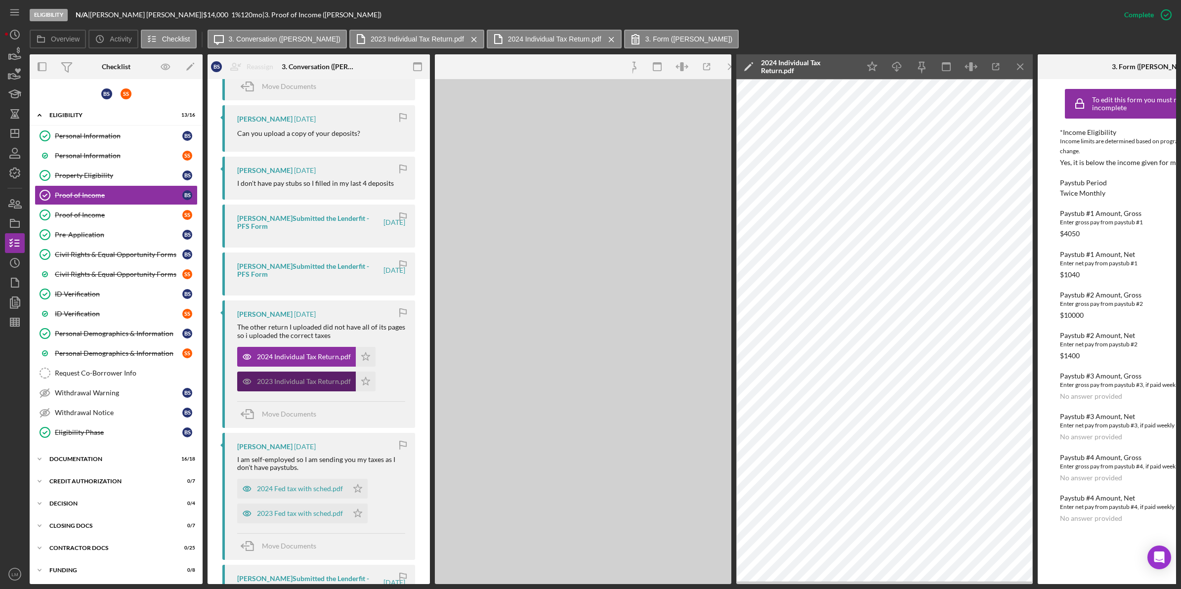
scroll to position [717, 0]
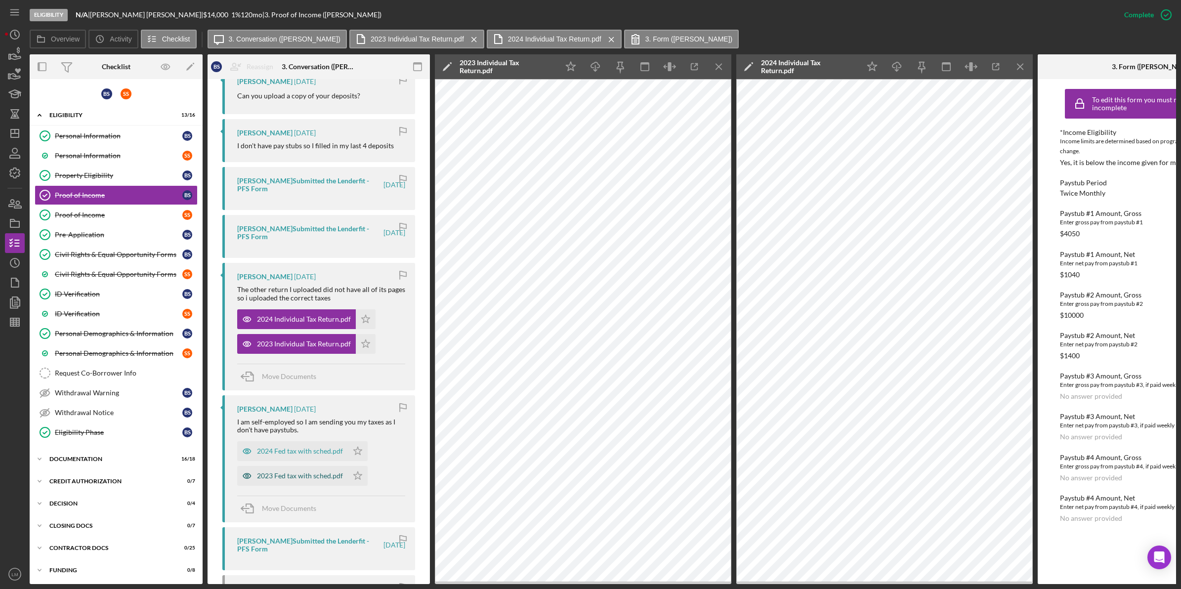
click at [288, 472] on div "2023 Fed tax with sched.pdf" at bounding box center [300, 476] width 86 height 8
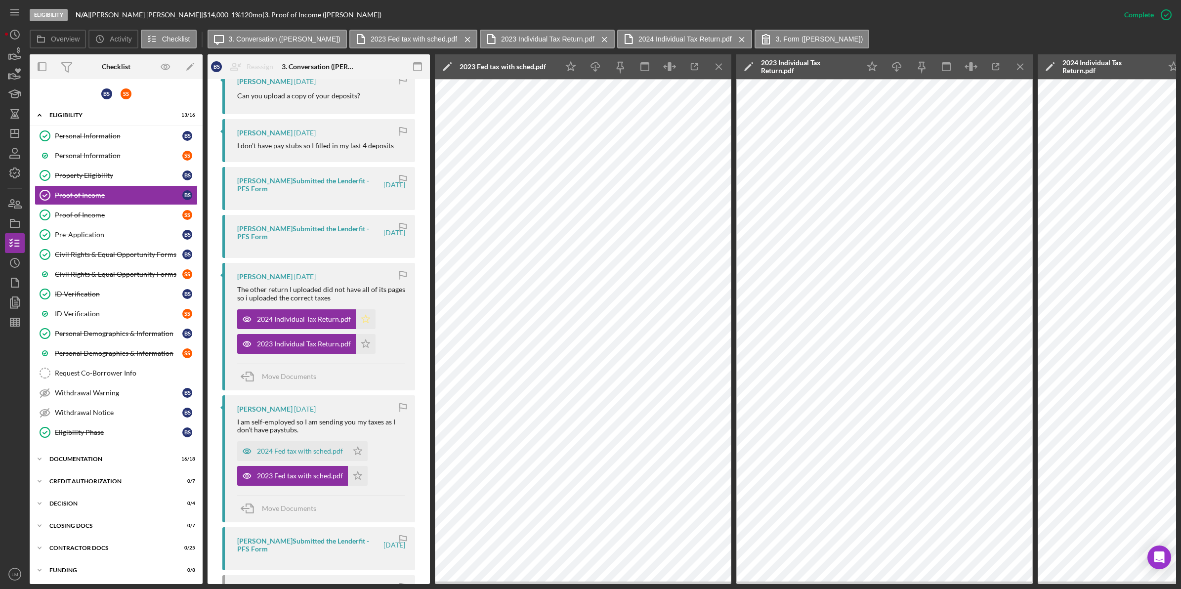
click at [361, 309] on icon "Icon/Star" at bounding box center [366, 319] width 20 height 20
click at [1016, 66] on icon "Icon/Menu Close" at bounding box center [1020, 67] width 22 height 22
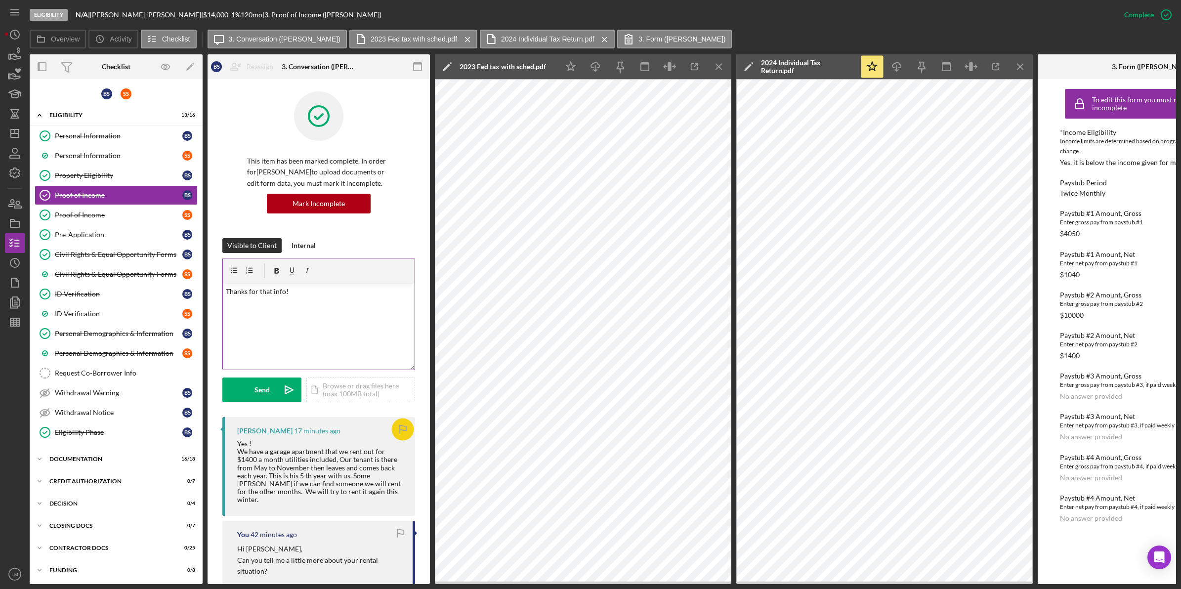
scroll to position [0, 0]
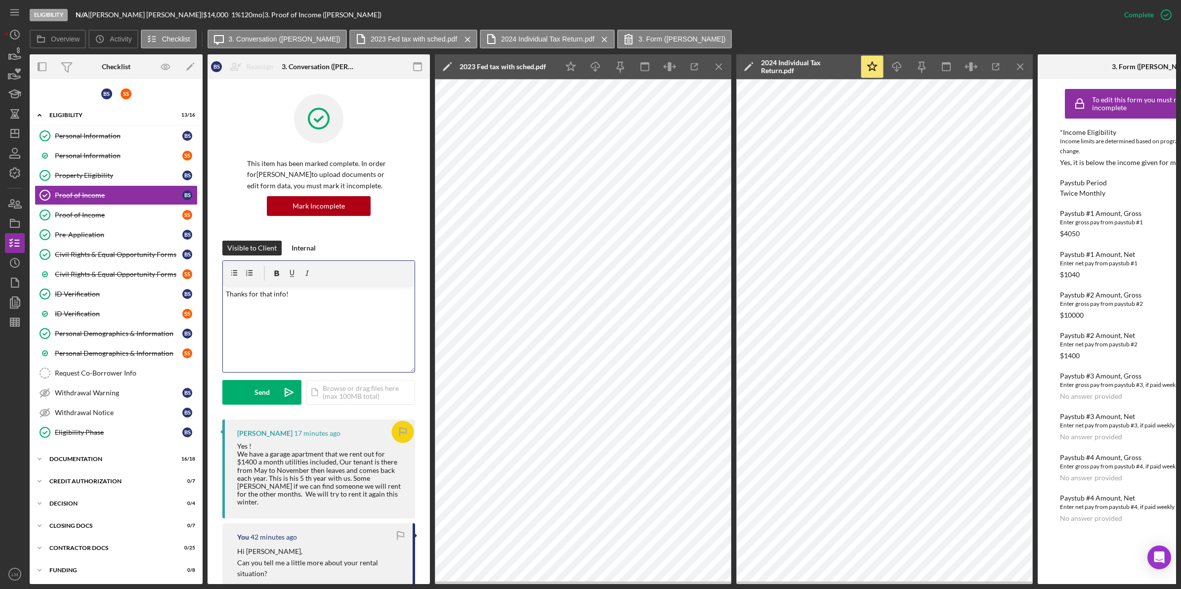
click at [300, 332] on div "v Color teal Color pink Remove color Add row above Add row below Add column bef…" at bounding box center [319, 329] width 192 height 86
click at [367, 294] on p "Thanks for that info!" at bounding box center [319, 294] width 186 height 11
drag, startPoint x: 349, startPoint y: 304, endPoint x: 119, endPoint y: 277, distance: 232.3
click at [119, 277] on div "Overview Internal Workflow Stage Eligibility Icon/Dropdown Arrow Archive (can u…" at bounding box center [603, 319] width 1146 height 530
click at [9, 139] on icon "Icon/Dashboard" at bounding box center [14, 133] width 25 height 25
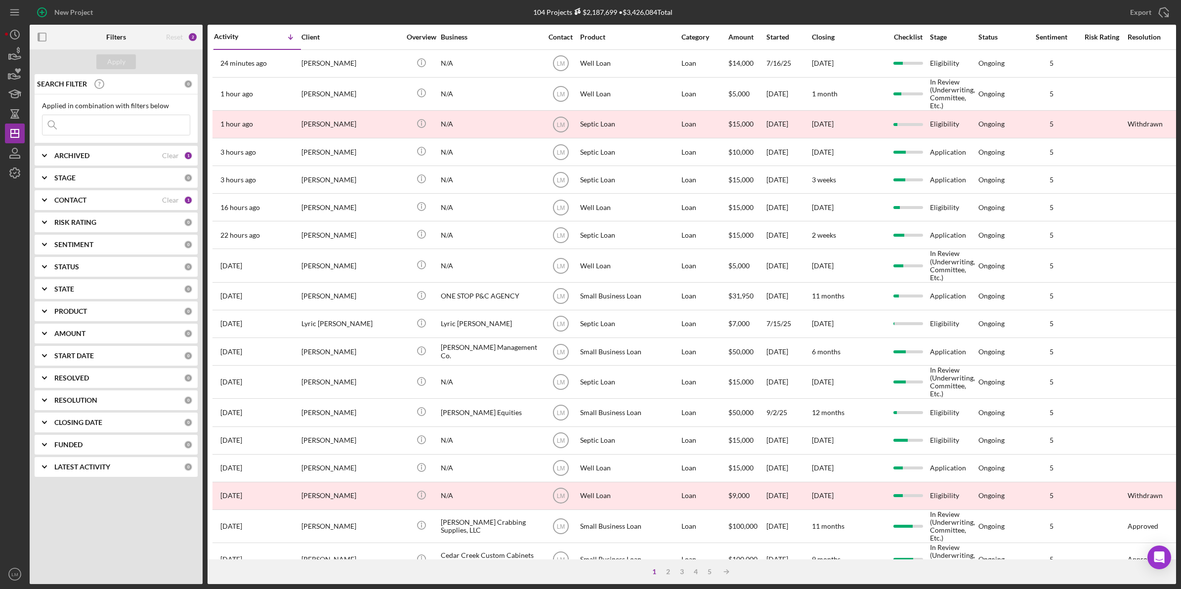
click at [171, 201] on div "Clear" at bounding box center [170, 200] width 17 height 8
click at [146, 126] on input at bounding box center [115, 125] width 147 height 20
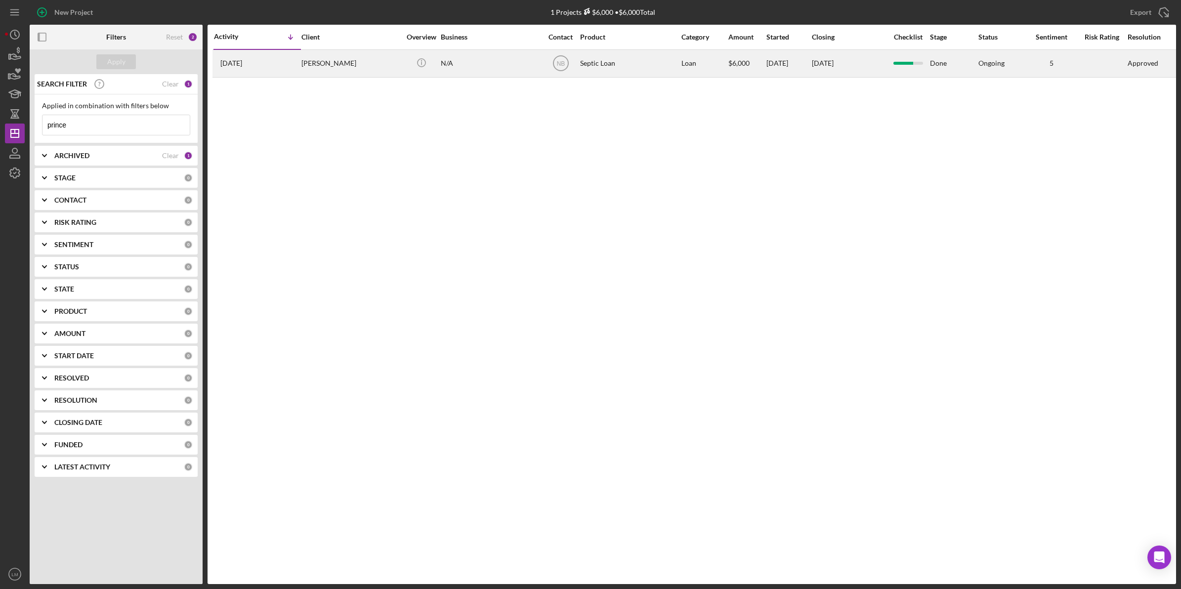
type input "prince"
click at [299, 67] on div "2 weeks ago Russell Prince" at bounding box center [257, 63] width 86 height 26
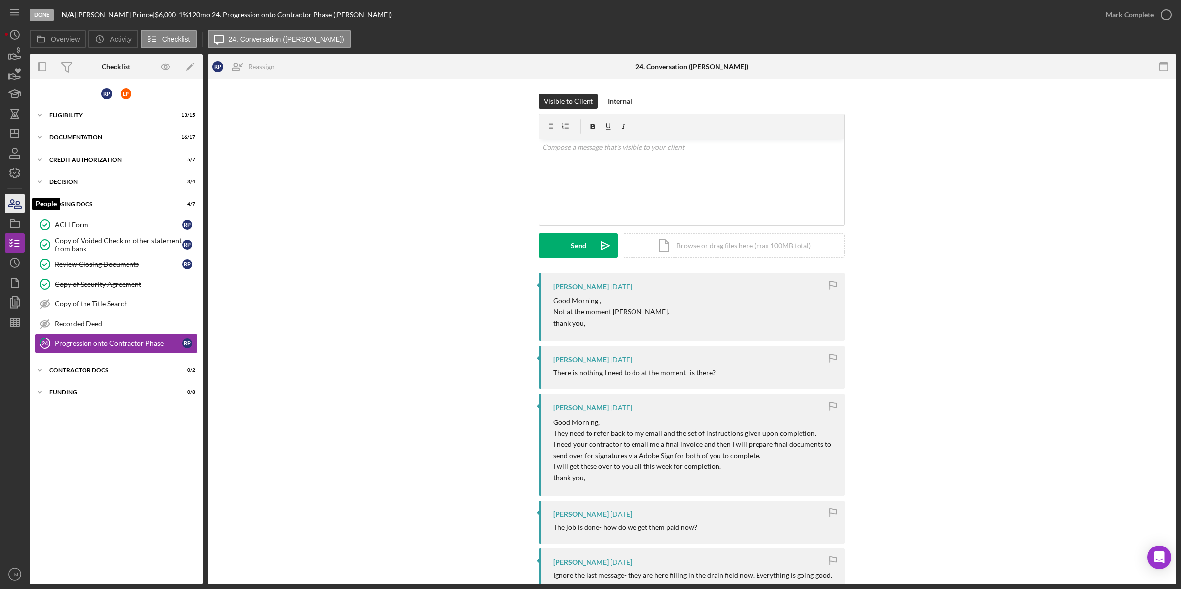
click at [11, 203] on icon "button" at bounding box center [11, 203] width 5 height 7
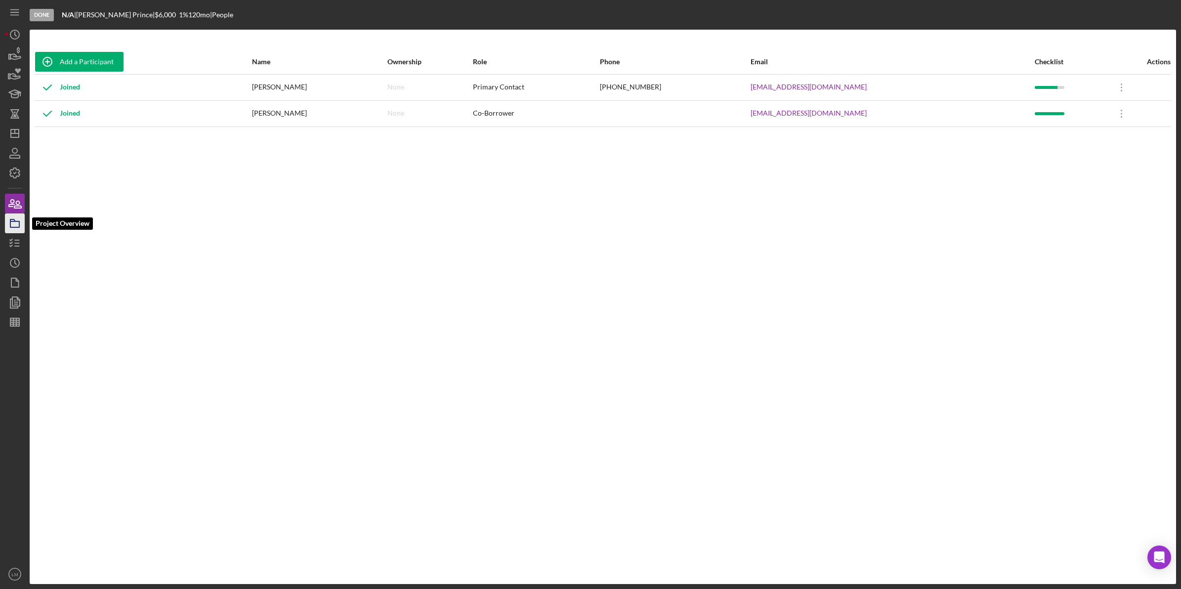
click at [6, 224] on icon "button" at bounding box center [14, 223] width 25 height 25
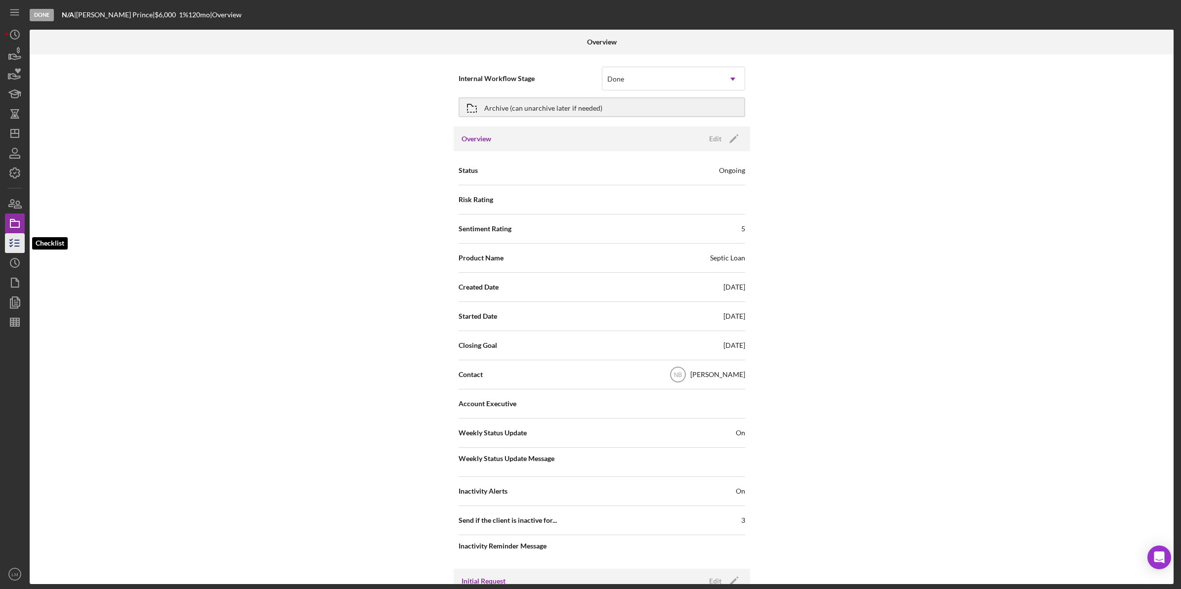
click at [20, 250] on icon "button" at bounding box center [14, 243] width 25 height 25
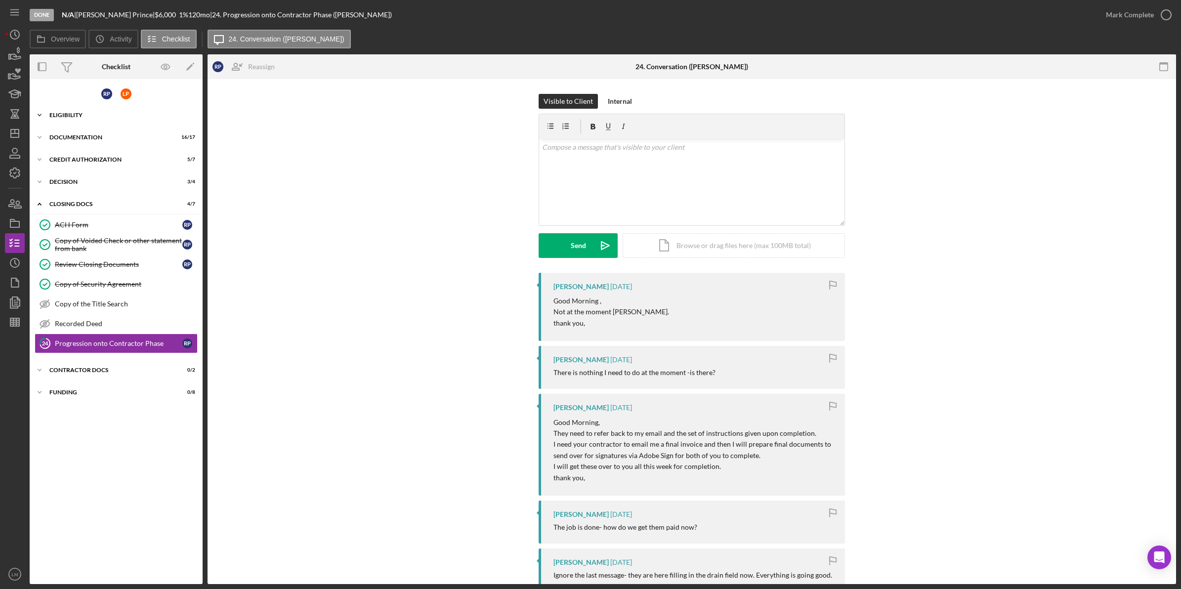
click at [128, 118] on div "Icon/Expander Eligibility 13 / 15" at bounding box center [116, 115] width 173 height 20
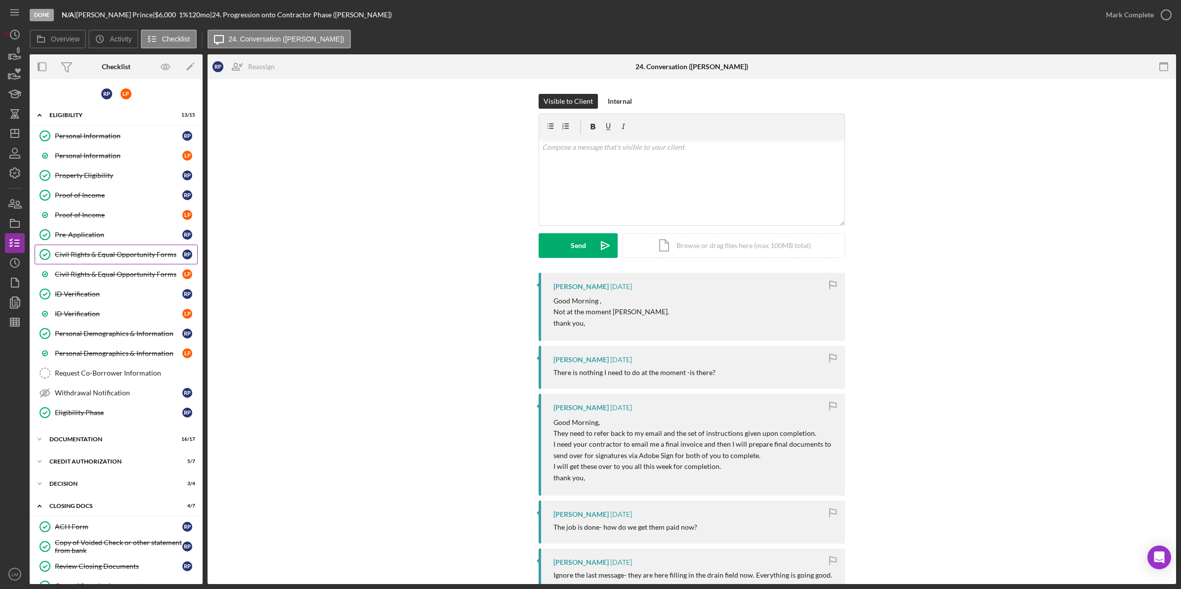
click at [142, 260] on link "Civil Rights & Equal Opportunity Forms Civil Rights & Equal Opportunity Forms R…" at bounding box center [116, 255] width 163 height 20
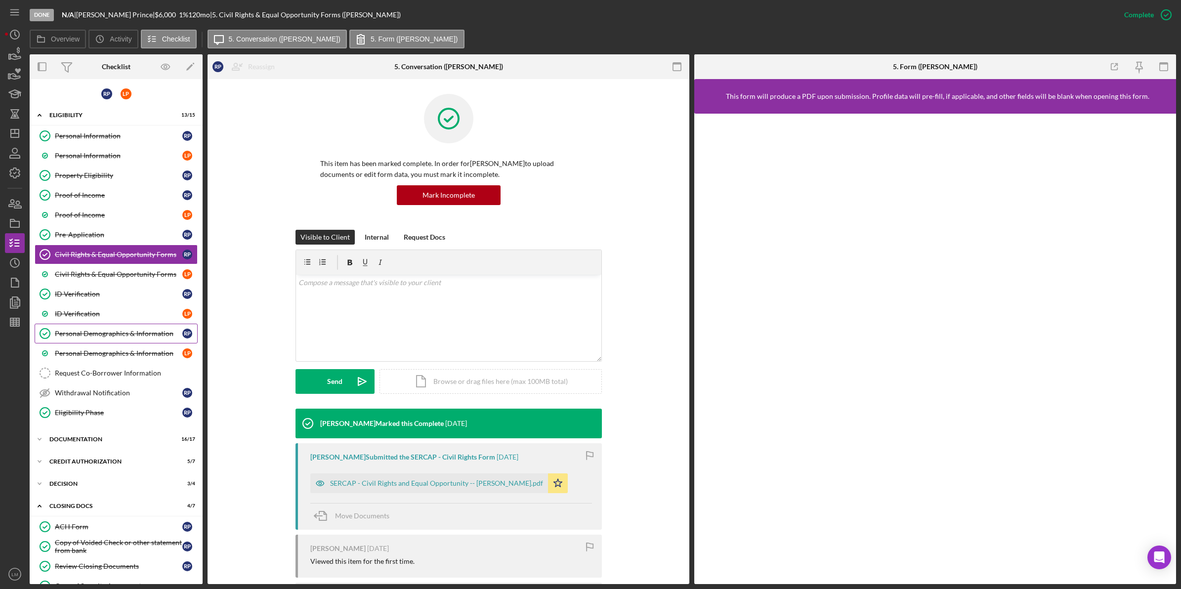
click at [103, 333] on div "Personal Demographics & Information" at bounding box center [118, 334] width 127 height 8
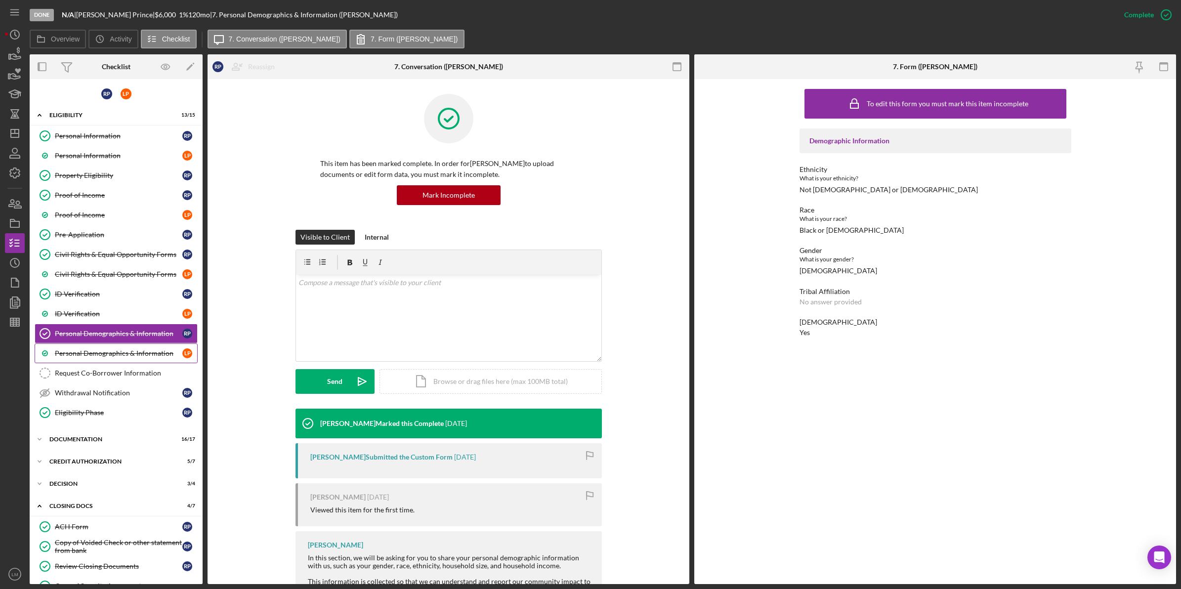
click at [133, 357] on div "Personal Demographics & Information" at bounding box center [118, 353] width 127 height 8
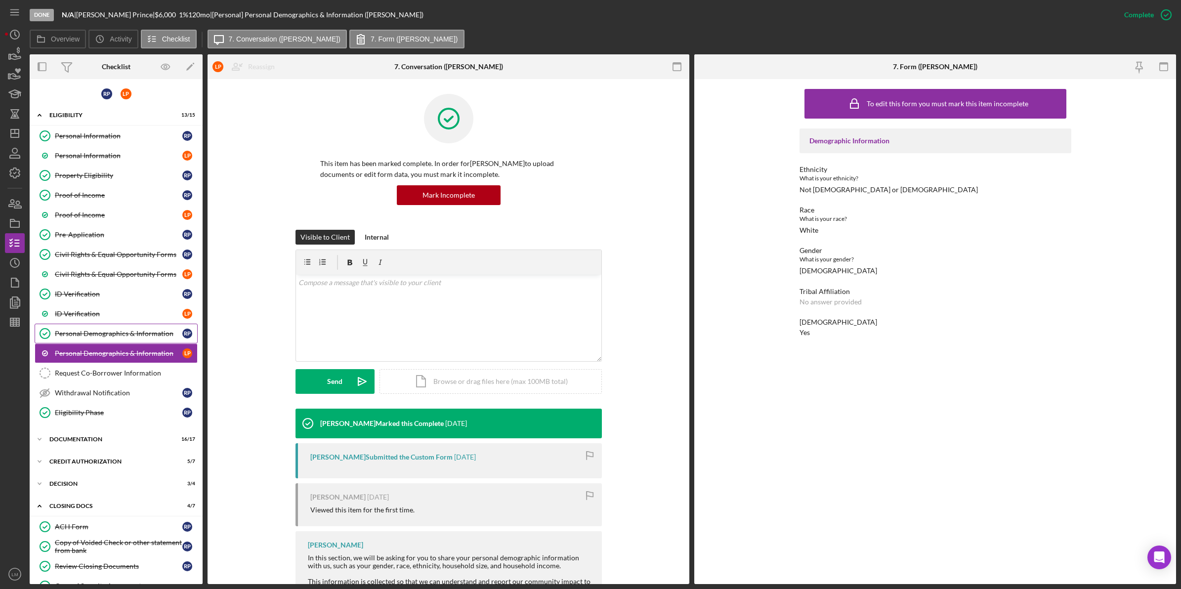
click at [144, 332] on div "Personal Demographics & Information" at bounding box center [118, 334] width 127 height 8
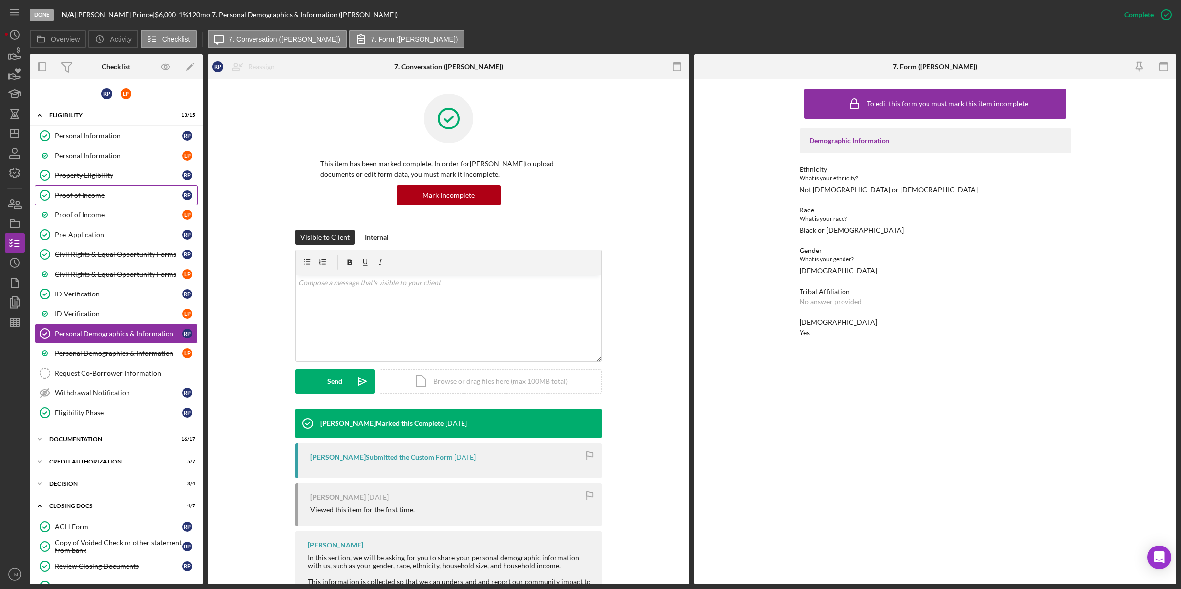
click at [100, 203] on link "Proof of Income Proof of Income R P" at bounding box center [116, 195] width 163 height 20
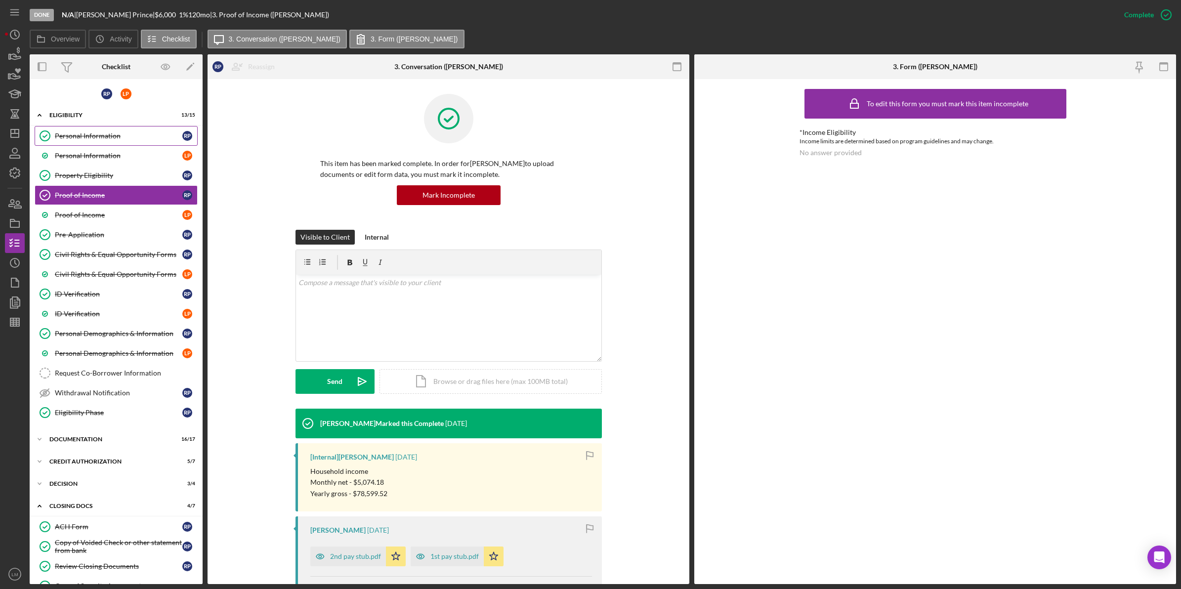
click at [100, 132] on div "Personal Information" at bounding box center [118, 136] width 127 height 8
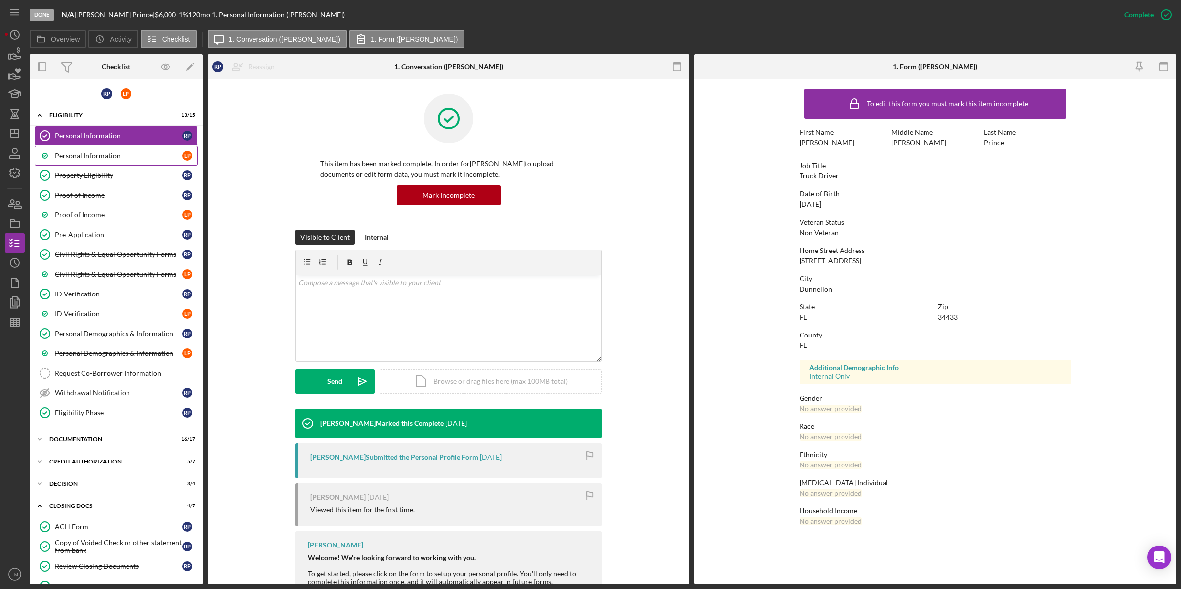
click at [138, 158] on div "Personal Information" at bounding box center [118, 156] width 127 height 8
click at [132, 177] on div "Property Eligibility" at bounding box center [118, 175] width 127 height 8
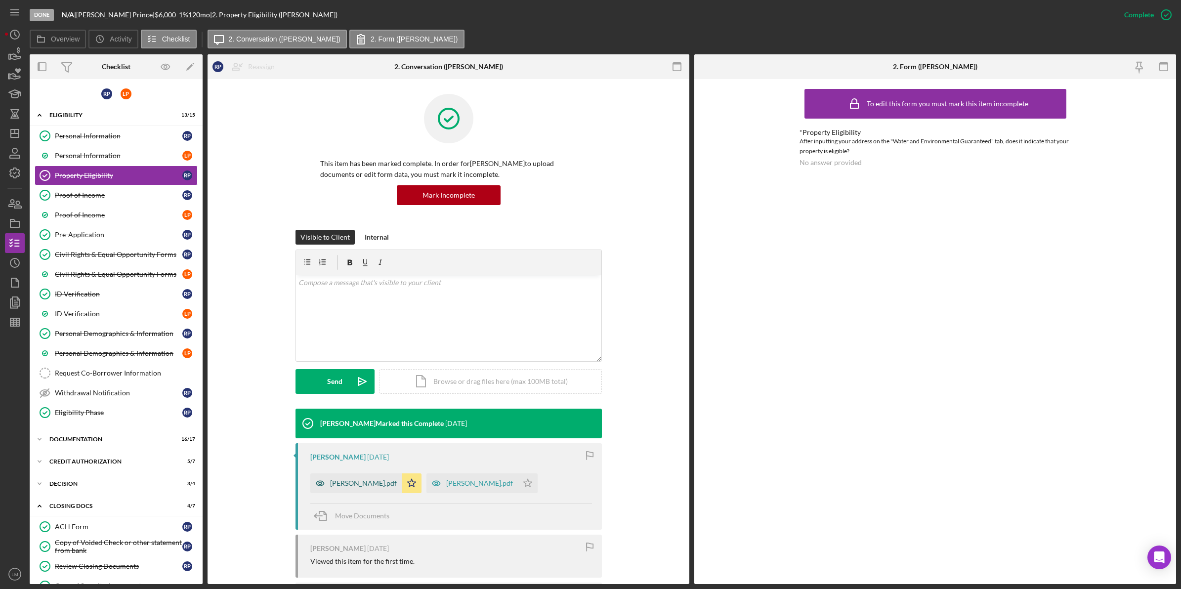
click at [356, 493] on div "Prince, Russell.pdf" at bounding box center [355, 483] width 91 height 20
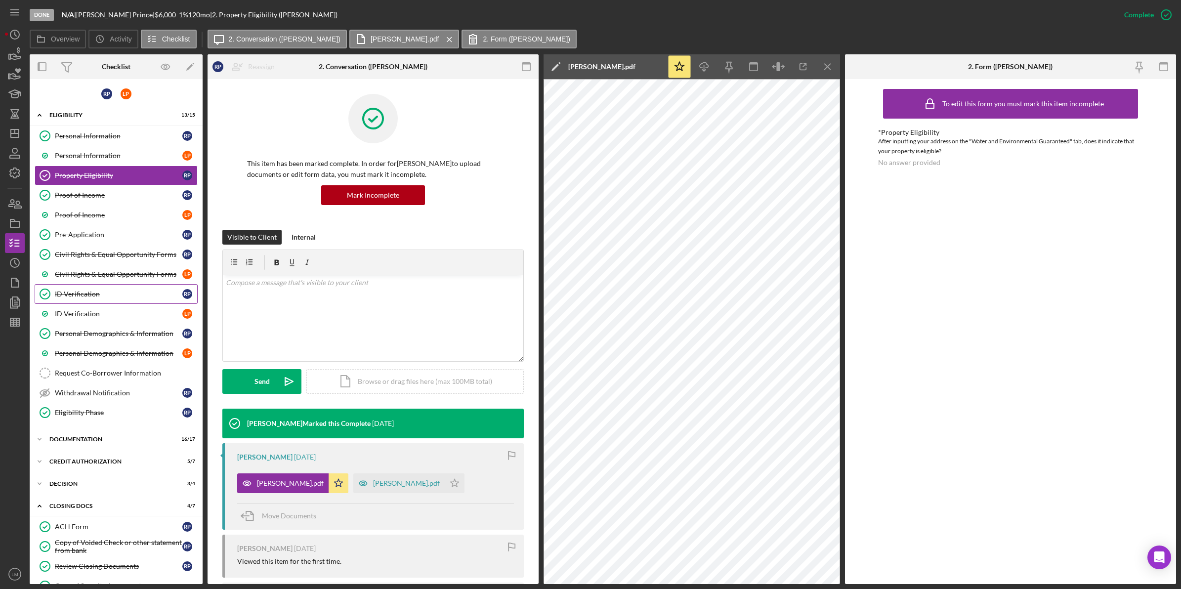
click at [104, 294] on div "ID Verification" at bounding box center [118, 294] width 127 height 8
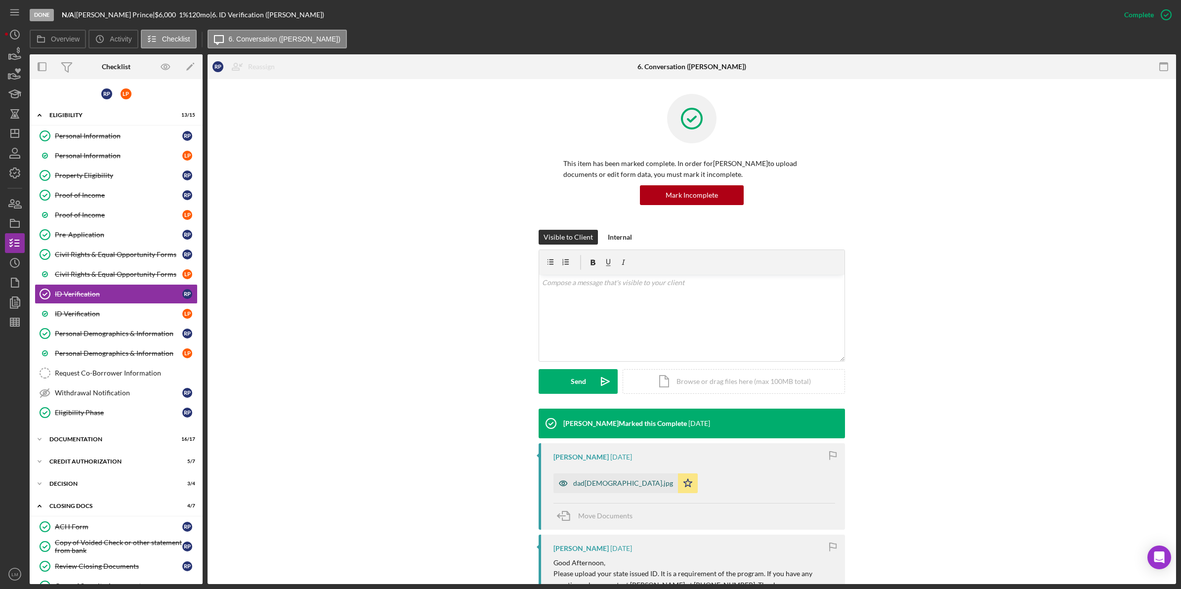
click at [581, 480] on div "dad2.jpg" at bounding box center [623, 483] width 100 height 8
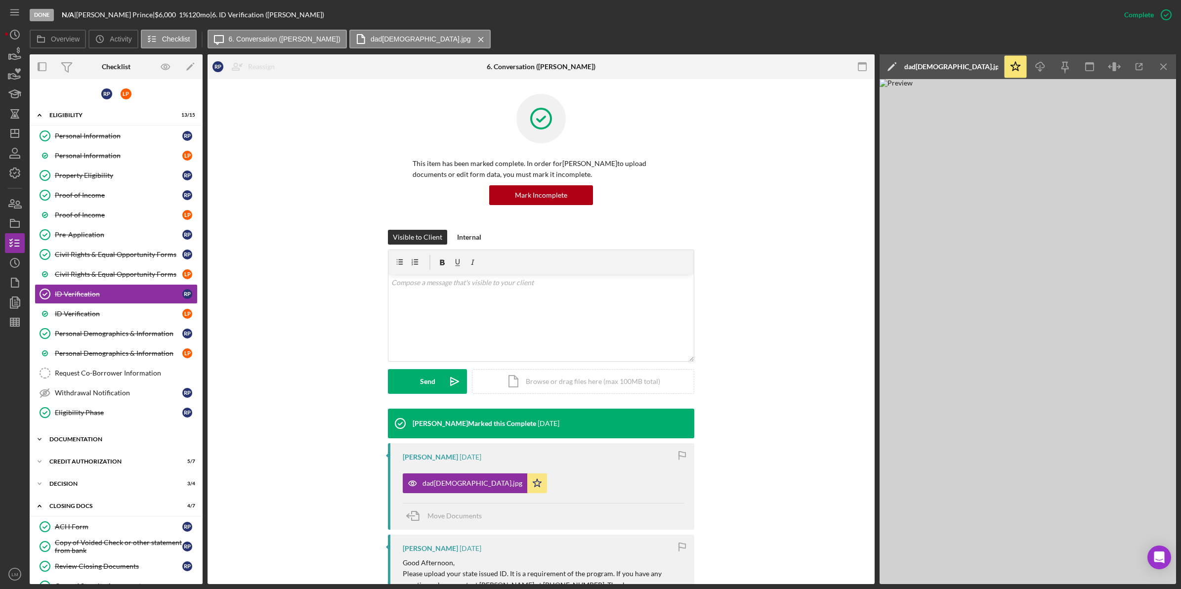
click at [112, 440] on div "Documentation" at bounding box center [119, 439] width 141 height 6
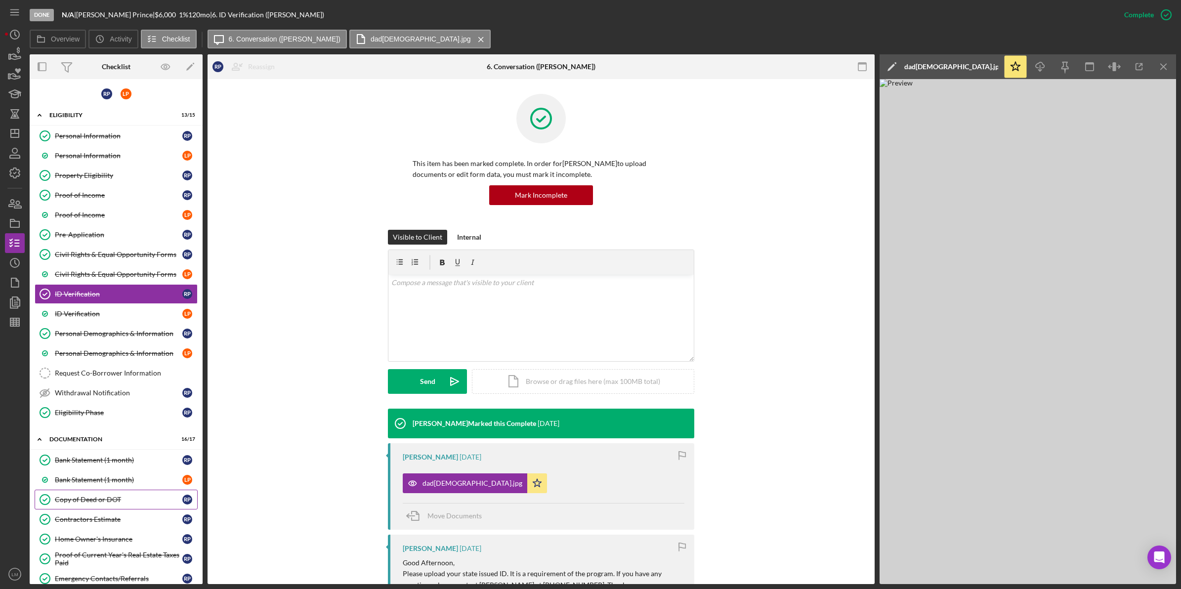
click at [113, 503] on div "Copy of Deed or DOT" at bounding box center [118, 500] width 127 height 8
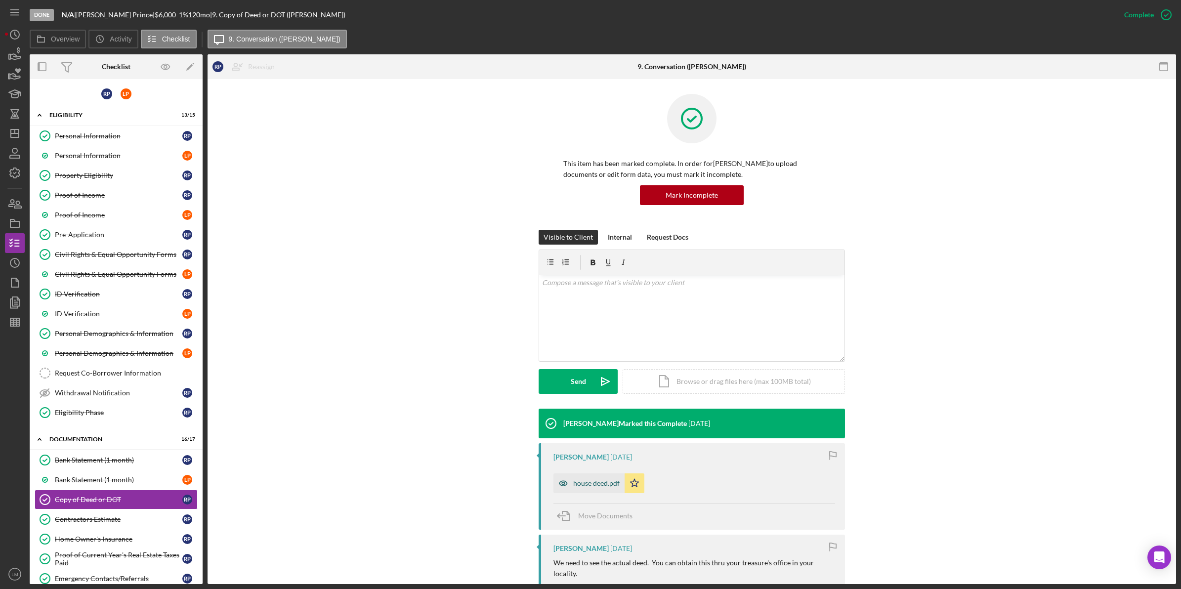
click at [598, 484] on div "house deed.pdf" at bounding box center [596, 483] width 46 height 8
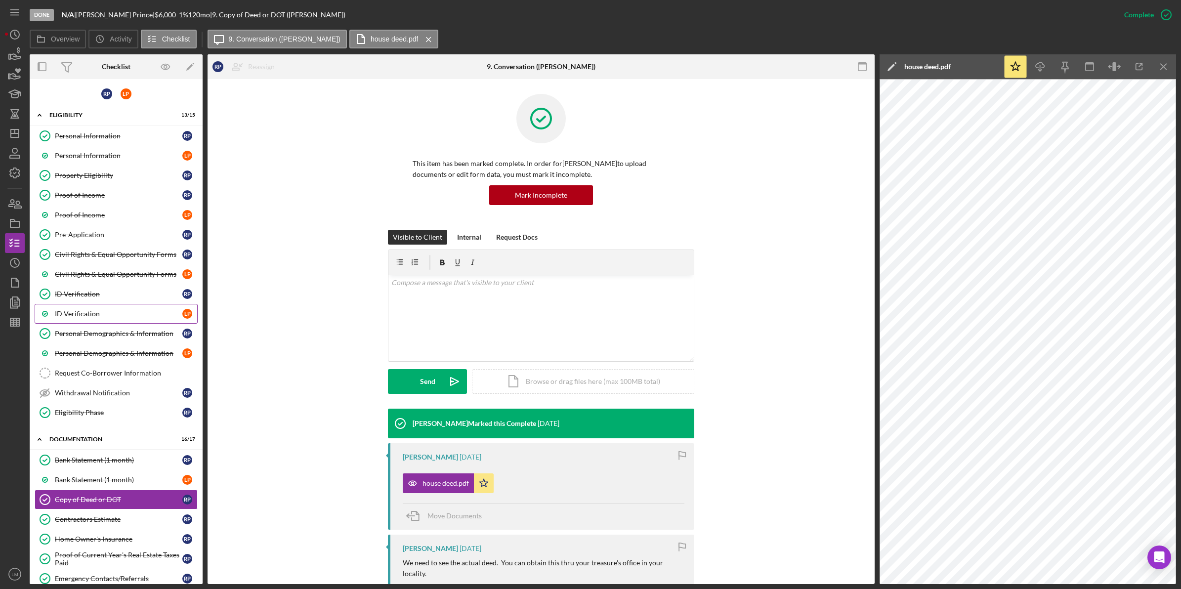
click at [107, 310] on link "ID Verification L P" at bounding box center [116, 314] width 163 height 20
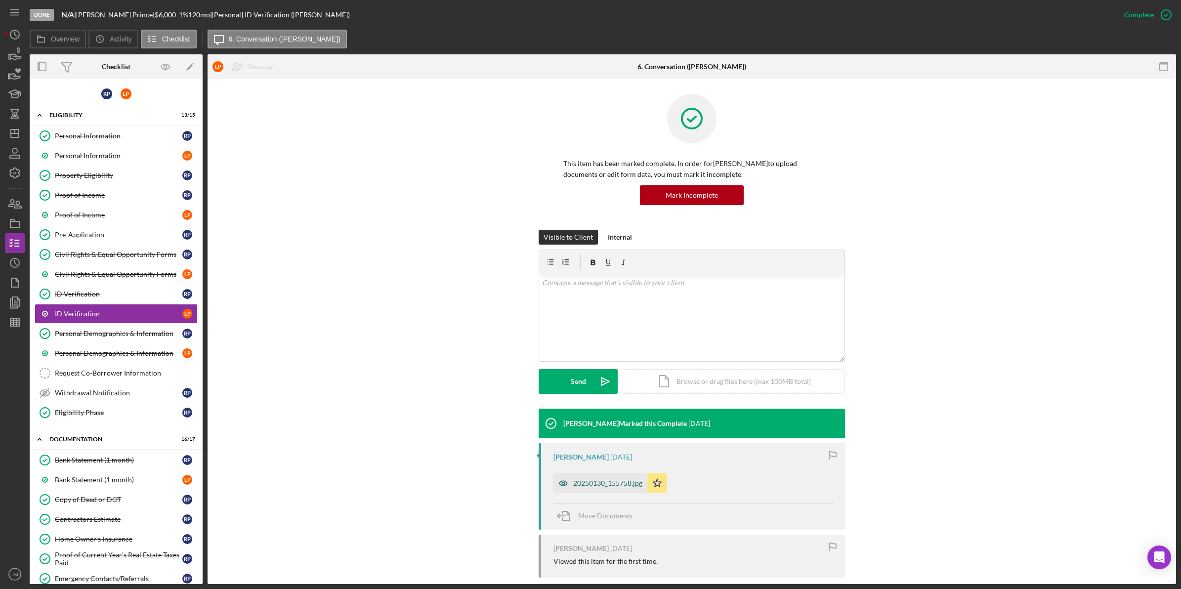
click at [596, 482] on div "20250130_155758.jpg" at bounding box center [607, 483] width 69 height 8
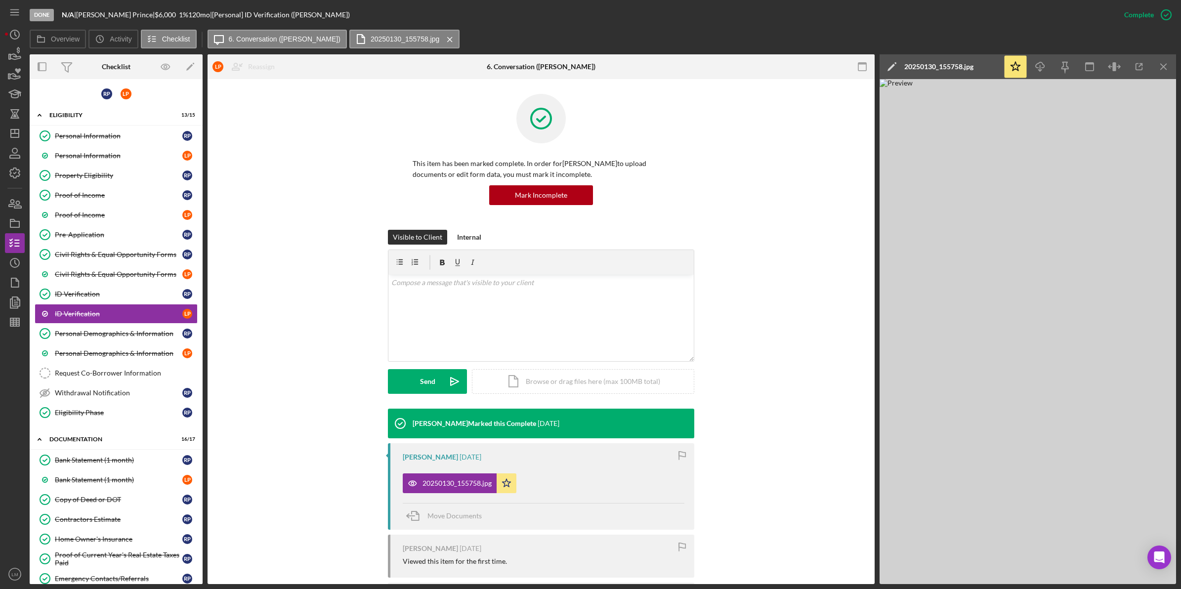
click at [857, 358] on div "This item has been marked complete. In order for Lori Prince to upload document…" at bounding box center [541, 386] width 667 height 614
click at [15, 133] on line "button" at bounding box center [15, 131] width 0 height 4
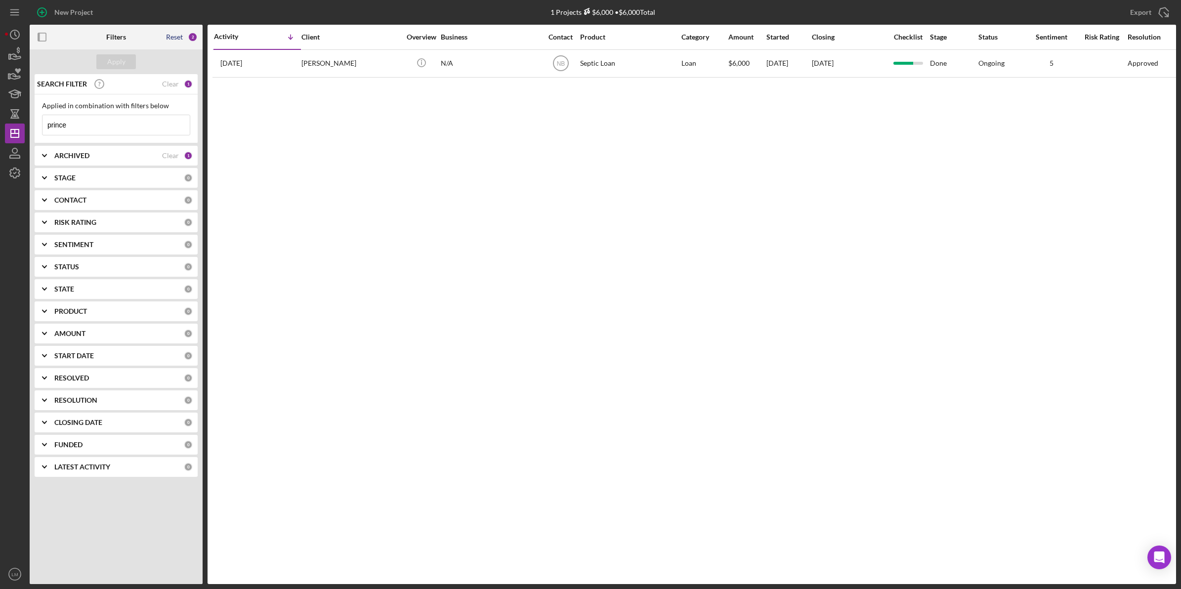
click at [175, 36] on div "Reset" at bounding box center [174, 37] width 17 height 8
click at [139, 55] on div "Apply" at bounding box center [116, 61] width 173 height 25
click at [127, 59] on button "Apply" at bounding box center [116, 61] width 40 height 15
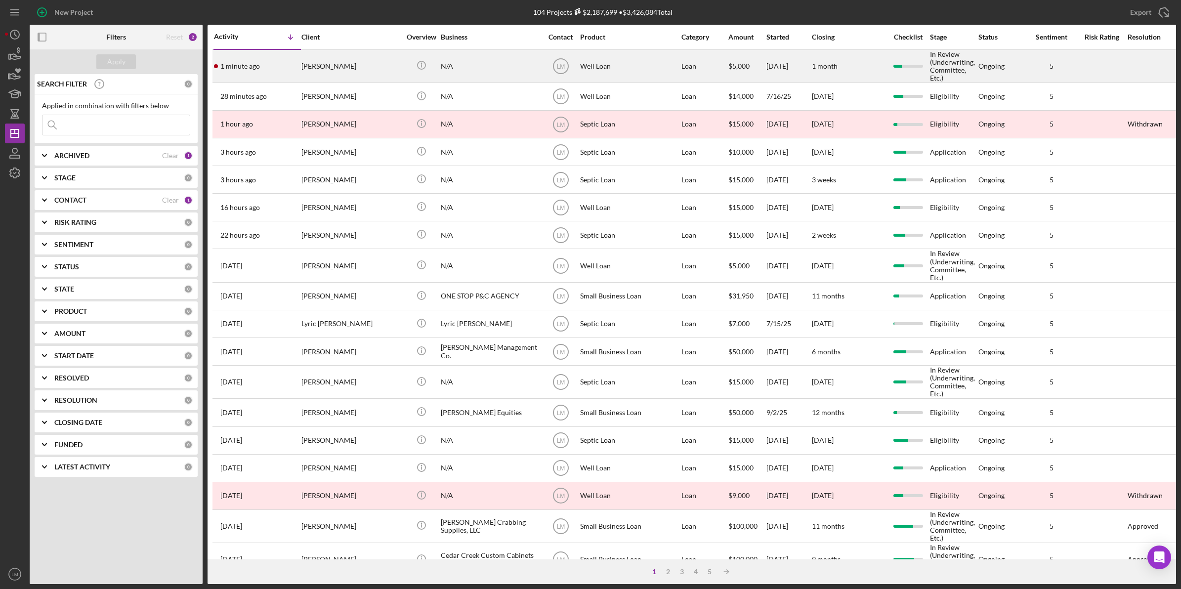
click at [346, 58] on div "[PERSON_NAME]" at bounding box center [350, 66] width 99 height 32
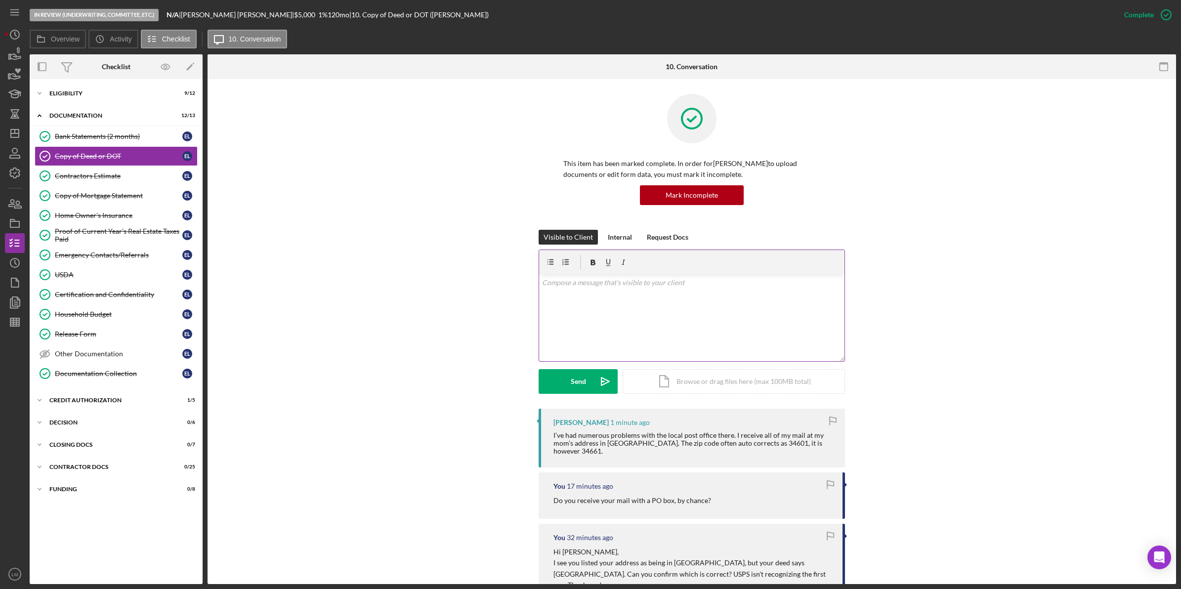
click at [638, 315] on div "v Color teal Color pink Remove color Add row above Add row below Add column bef…" at bounding box center [691, 318] width 305 height 86
click at [589, 377] on button "Send Icon/icon-invite-send" at bounding box center [578, 381] width 79 height 25
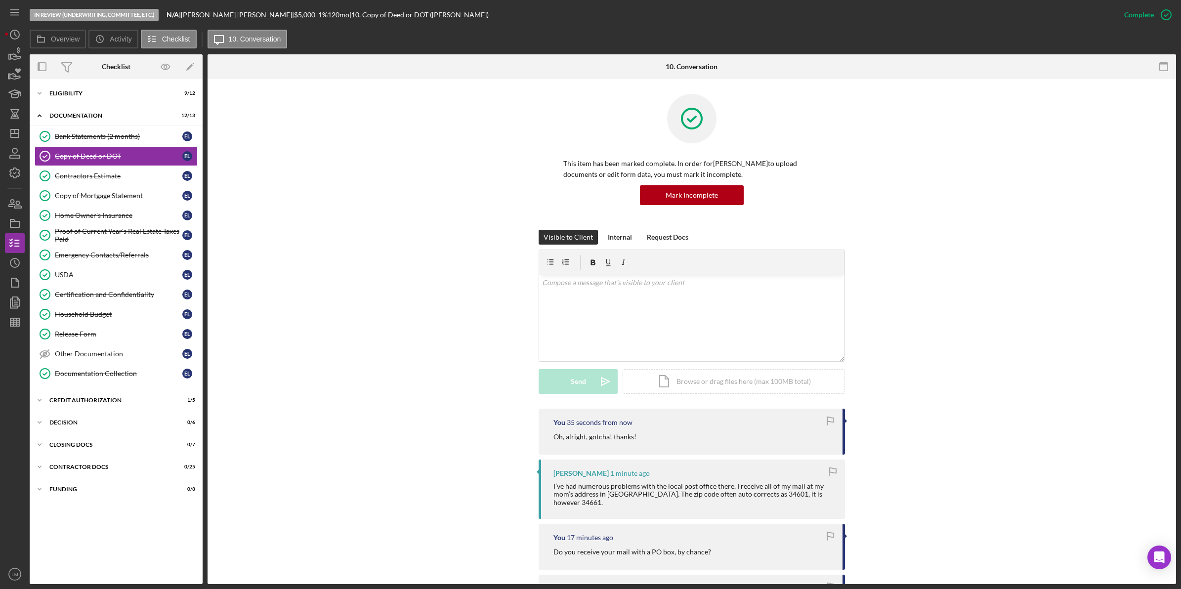
click at [838, 462] on div "Elizabeth Lackraj 1 minute ago I’ve had numerous problems with the local post o…" at bounding box center [692, 489] width 306 height 59
click at [836, 467] on icon "button" at bounding box center [833, 472] width 22 height 22
click at [72, 92] on div "Eligibility" at bounding box center [119, 93] width 141 height 6
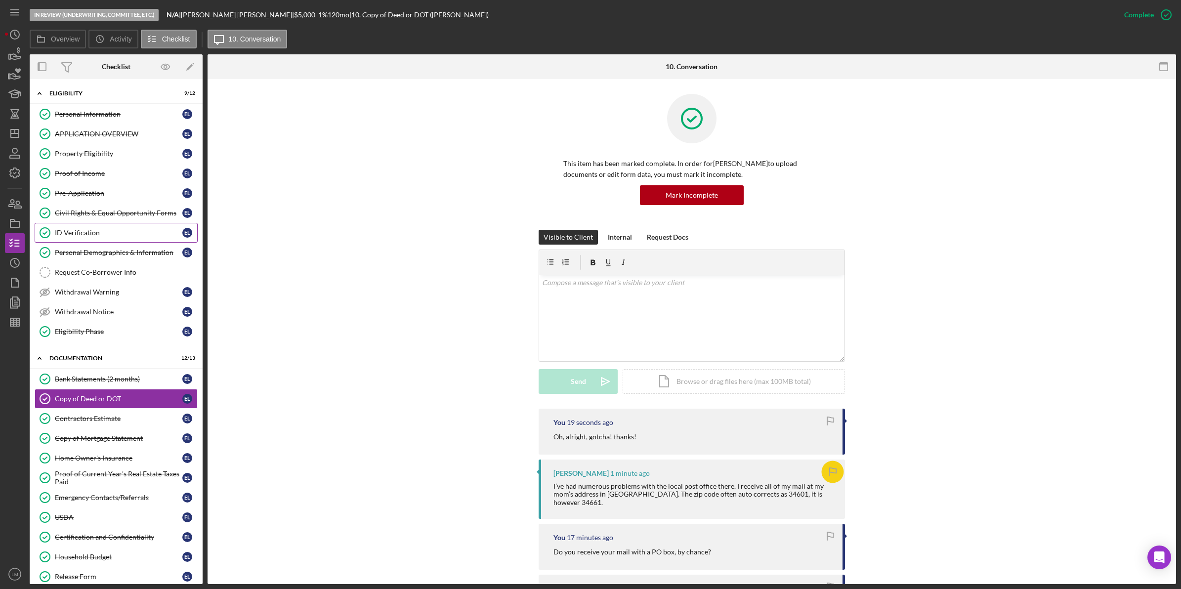
click at [101, 237] on div "ID Verification" at bounding box center [118, 233] width 127 height 8
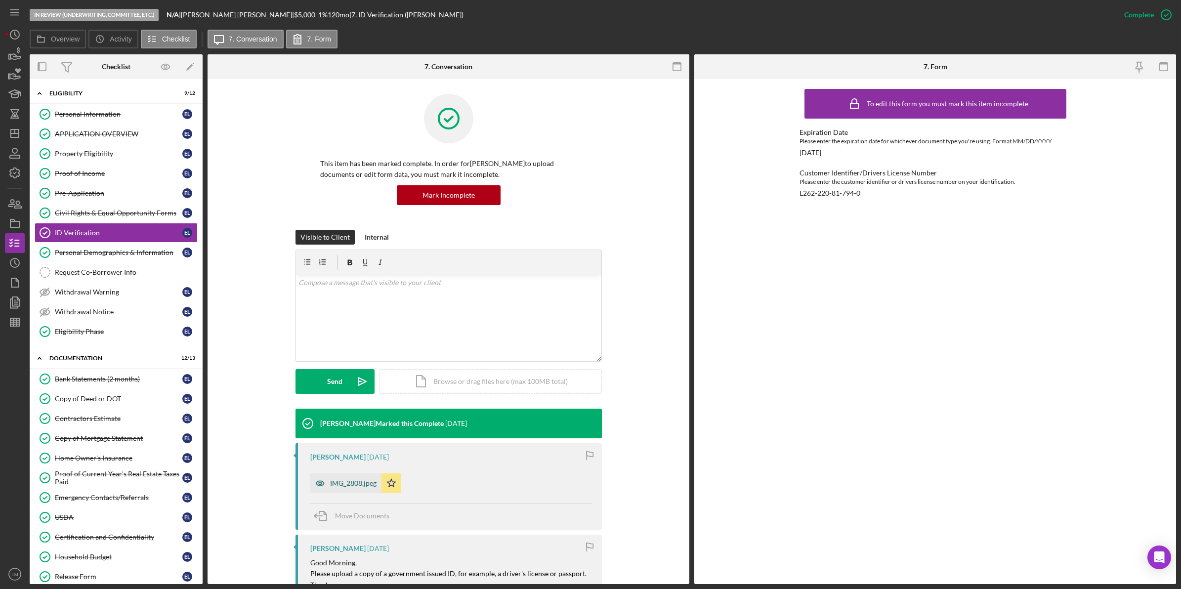
click at [347, 484] on div "IMG_2808.jpeg" at bounding box center [353, 483] width 46 height 8
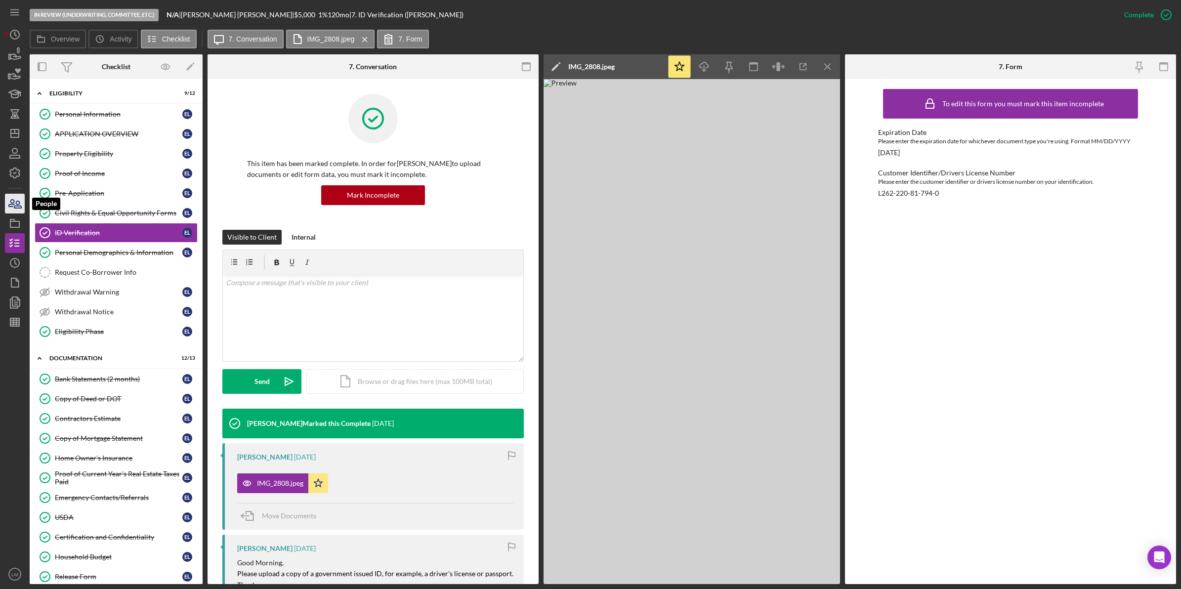
click at [21, 199] on icon "button" at bounding box center [14, 203] width 25 height 25
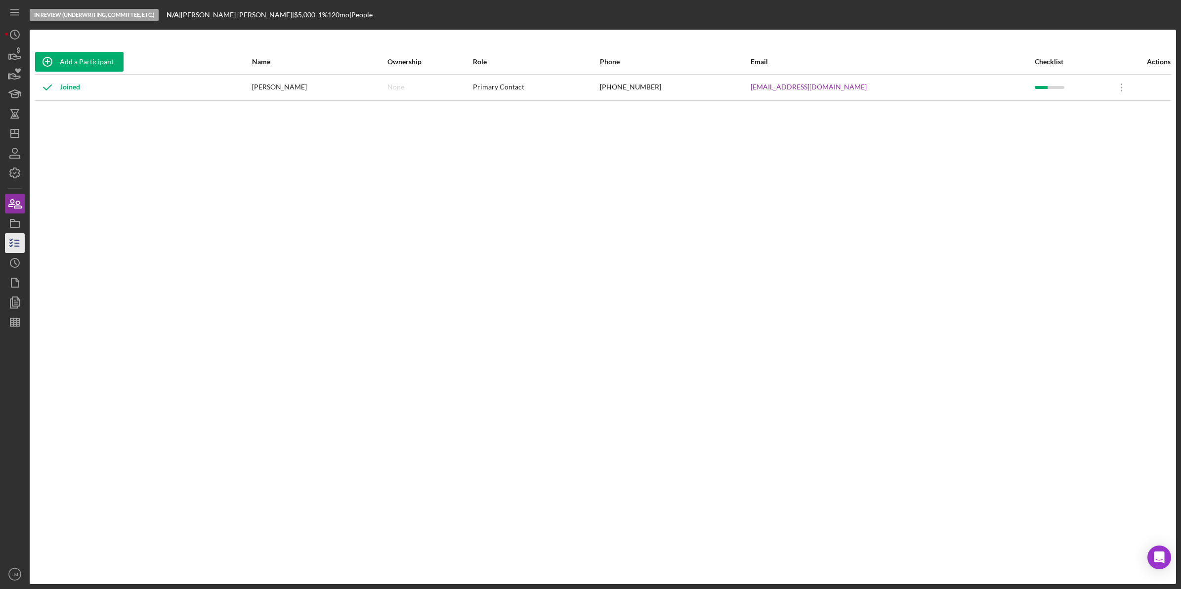
click at [18, 246] on line "button" at bounding box center [17, 246] width 4 height 0
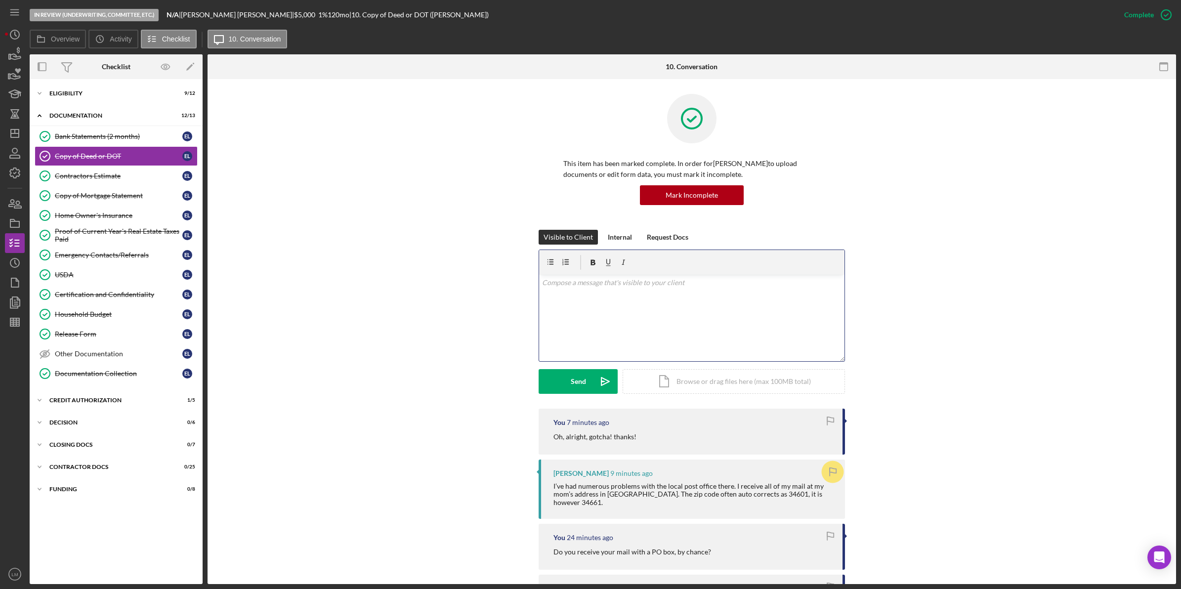
click at [629, 319] on div "v Color teal Color pink Remove color Add row above Add row below Add column bef…" at bounding box center [691, 318] width 305 height 86
click at [596, 383] on icon "Icon/icon-invite-send" at bounding box center [605, 381] width 25 height 25
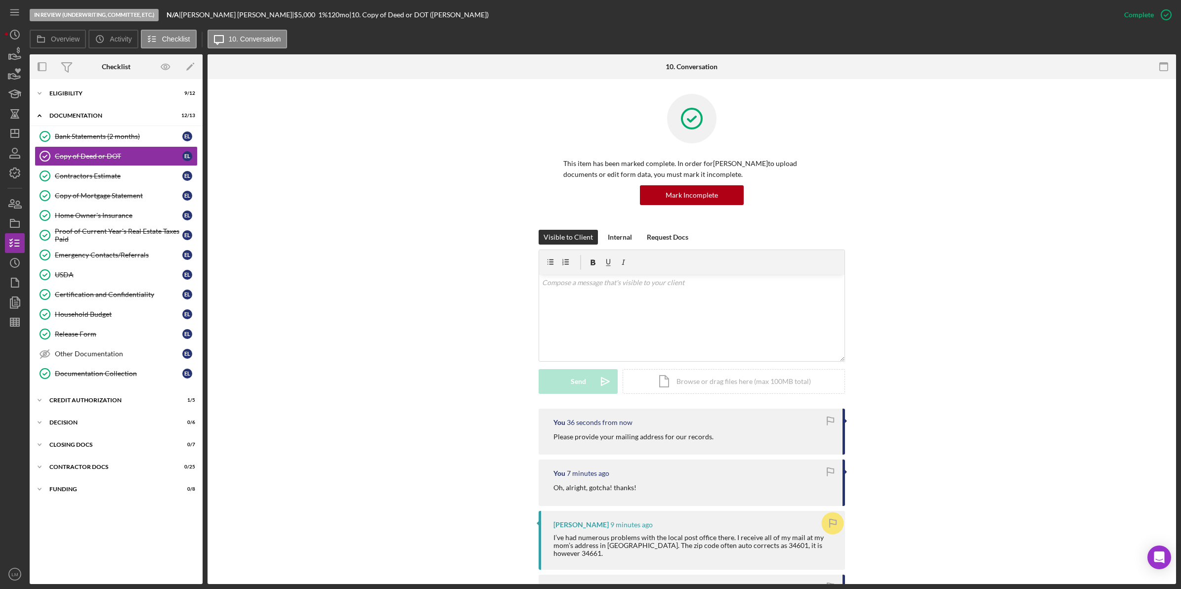
click at [13, 135] on icon "Icon/Dashboard" at bounding box center [14, 133] width 25 height 25
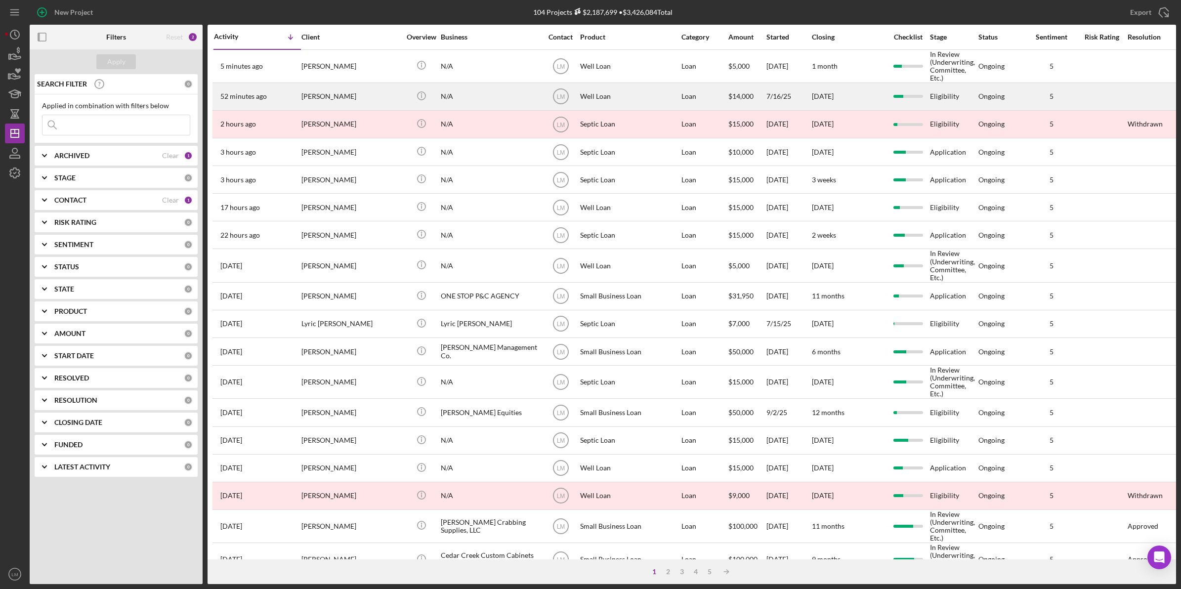
click at [367, 89] on div "[PERSON_NAME]" at bounding box center [350, 97] width 99 height 26
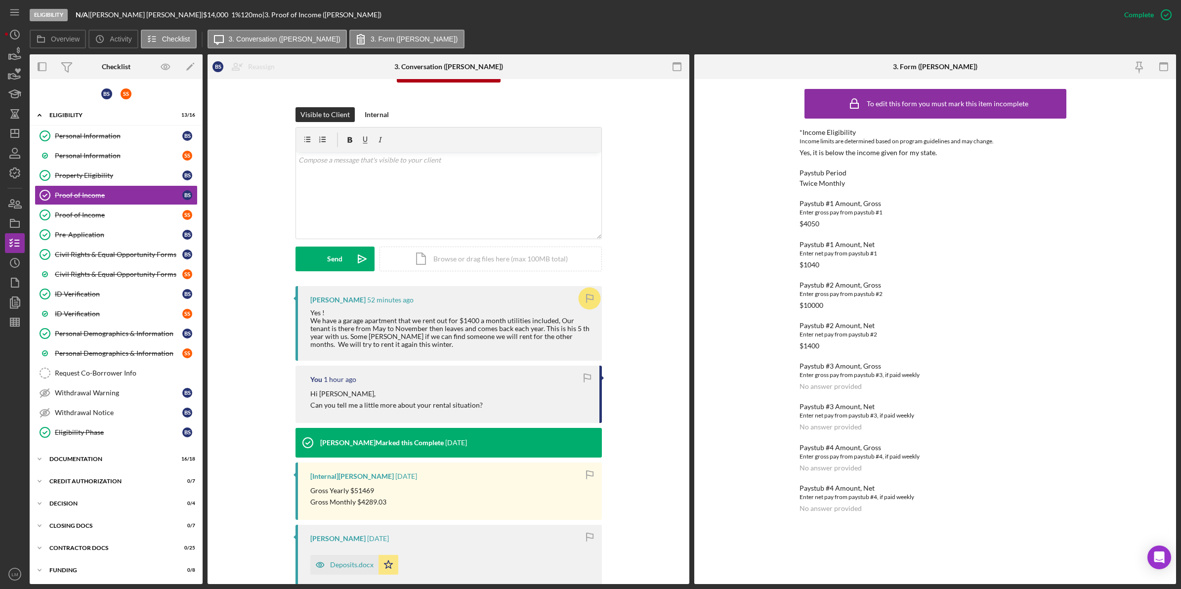
scroll to position [124, 0]
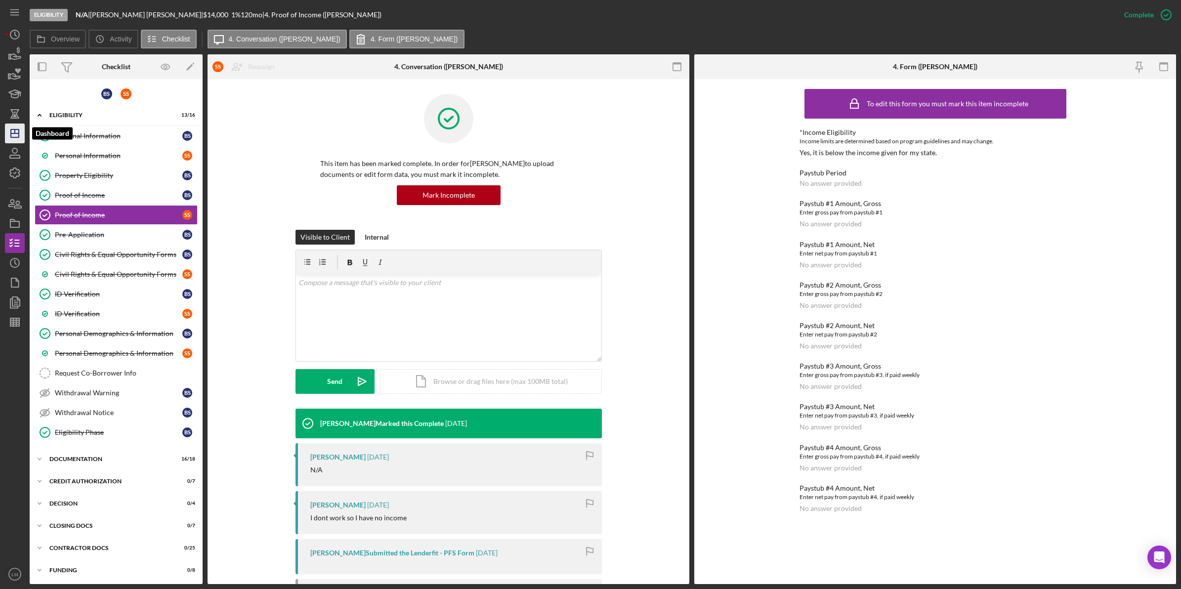
click at [8, 134] on icon "Icon/Dashboard" at bounding box center [14, 133] width 25 height 25
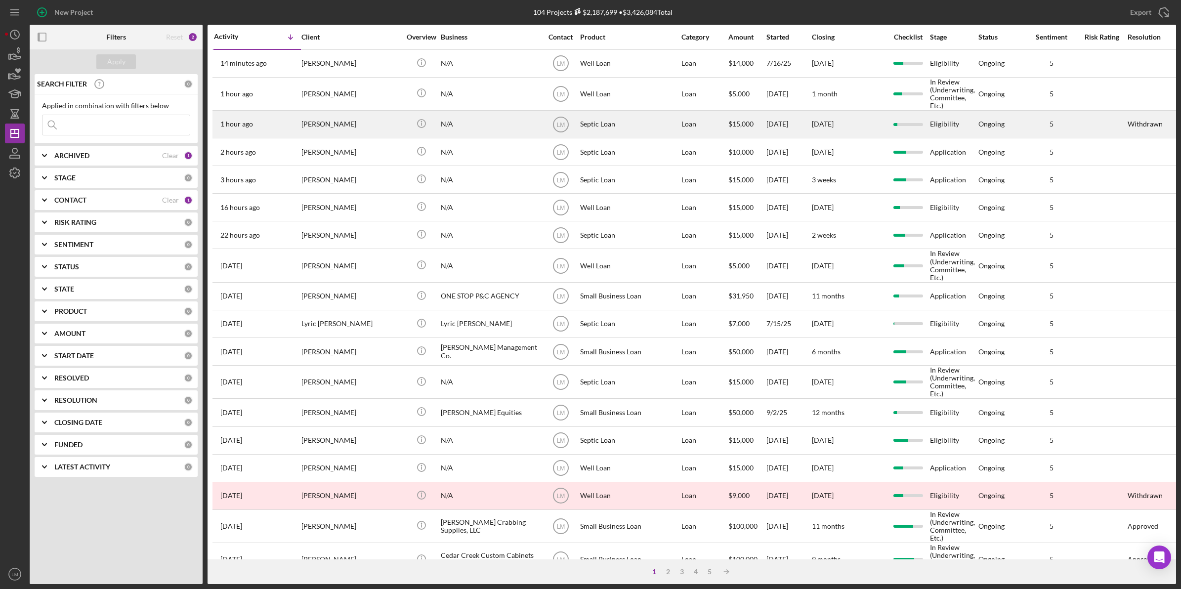
click at [362, 117] on div "[PERSON_NAME]" at bounding box center [350, 124] width 99 height 26
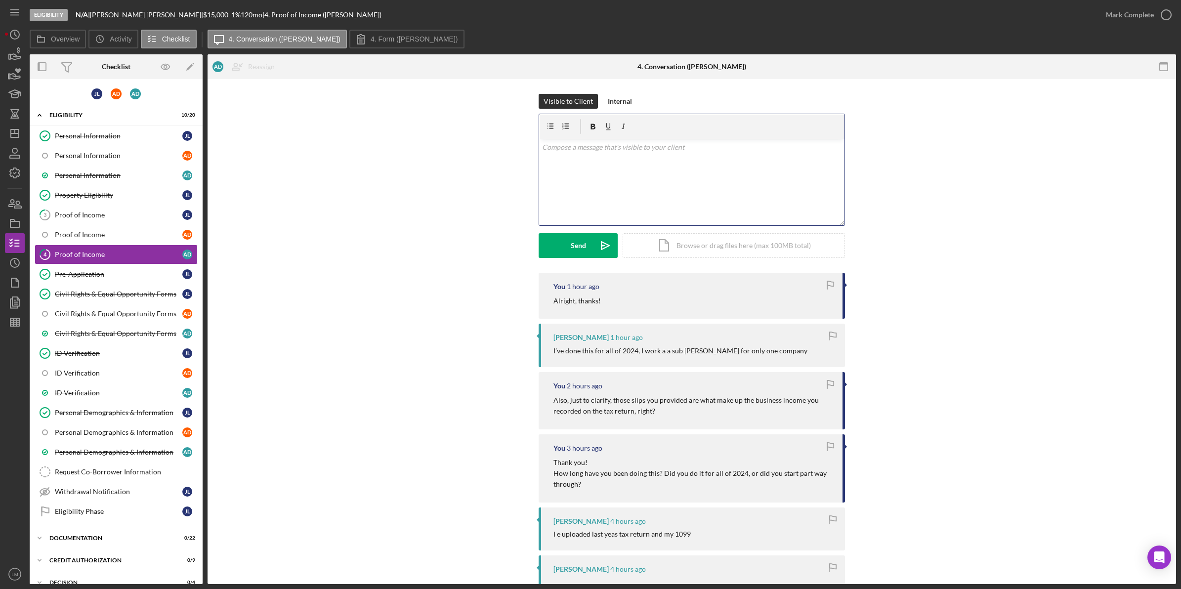
click at [676, 189] on div "v Color teal Color pink Remove color Add row above Add row below Add column bef…" at bounding box center [691, 182] width 305 height 86
click at [588, 255] on button "Send Icon/icon-invite-send" at bounding box center [578, 245] width 79 height 25
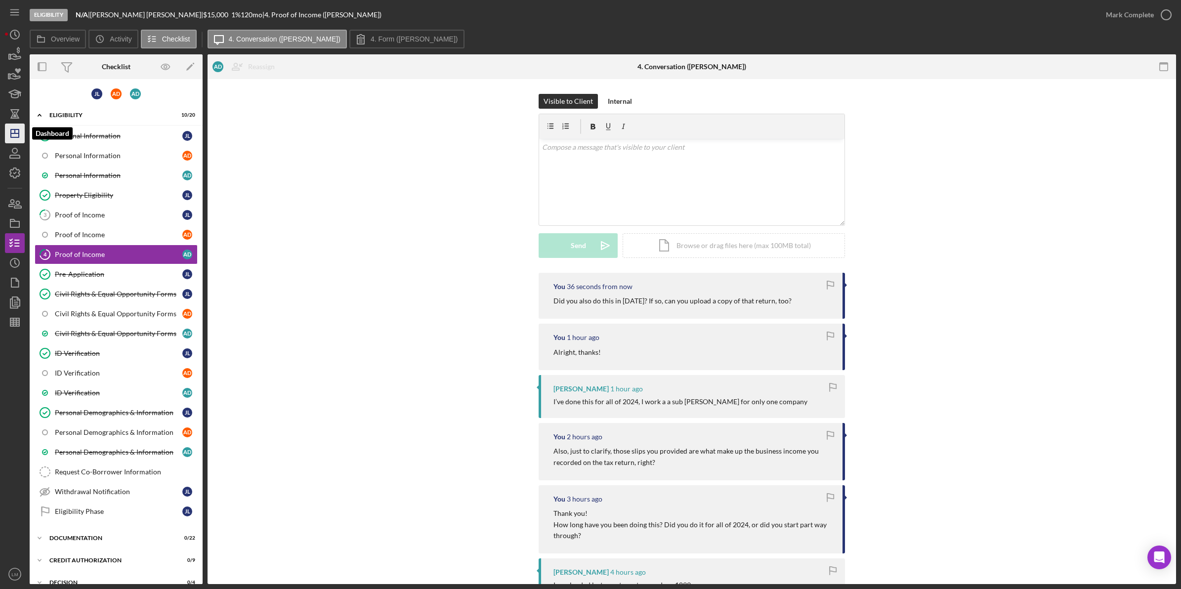
click at [6, 134] on icon "Icon/Dashboard" at bounding box center [14, 133] width 25 height 25
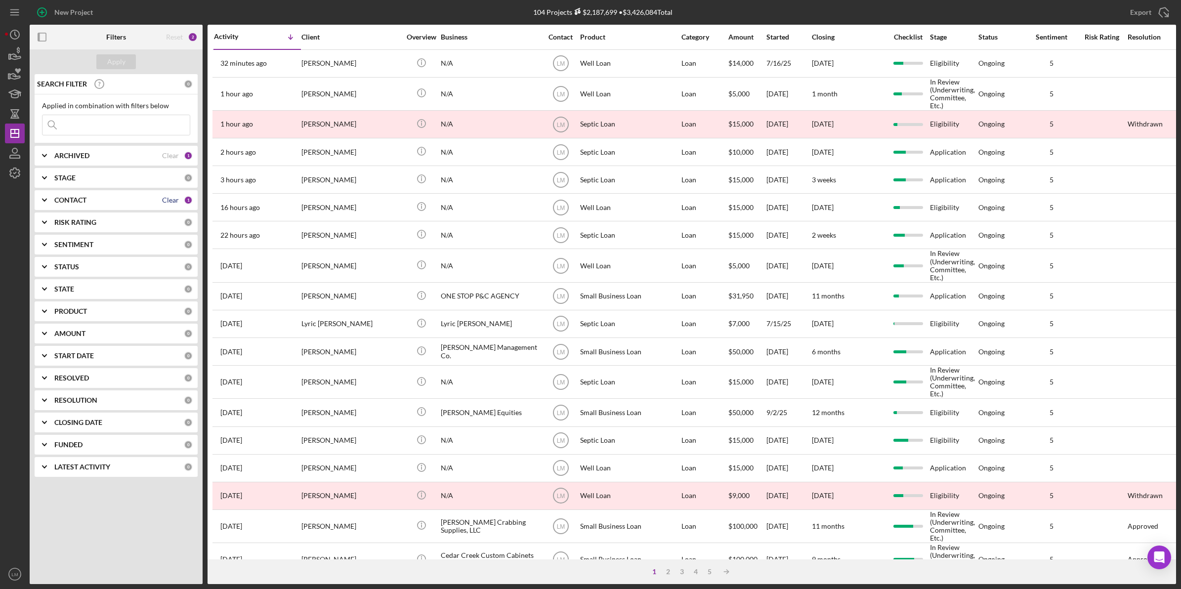
click at [169, 202] on div "Clear" at bounding box center [170, 200] width 17 height 8
click at [143, 128] on input at bounding box center [115, 125] width 147 height 20
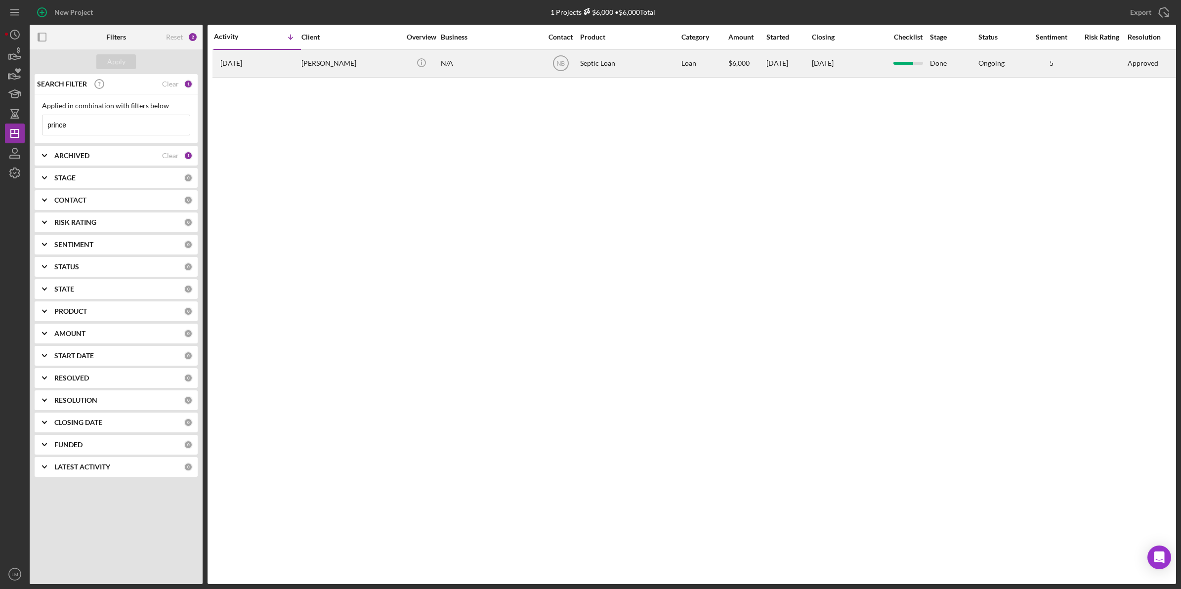
type input "prince"
click at [307, 55] on div "Russell Prince" at bounding box center [350, 63] width 99 height 26
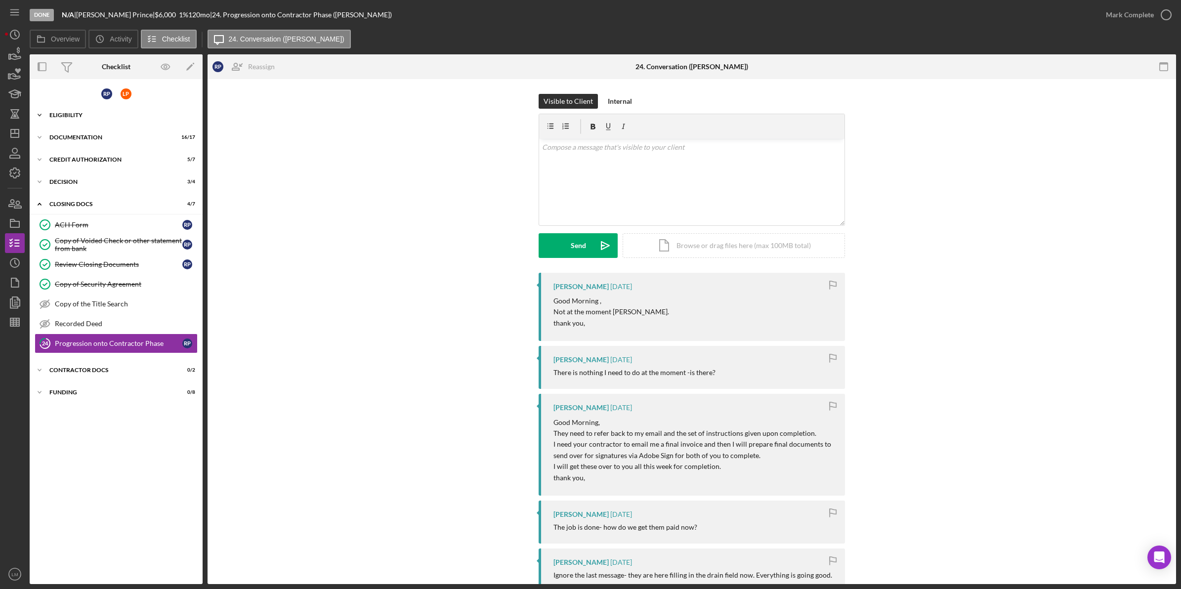
click at [122, 113] on div "Eligibility" at bounding box center [119, 115] width 141 height 6
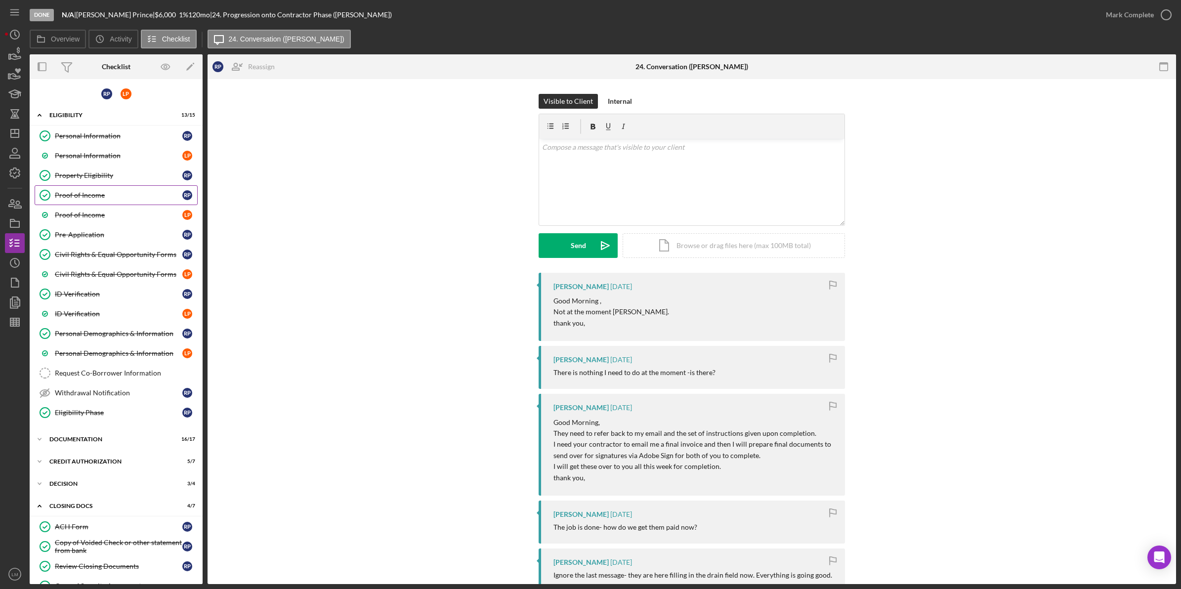
click at [110, 196] on div "Proof of Income" at bounding box center [118, 195] width 127 height 8
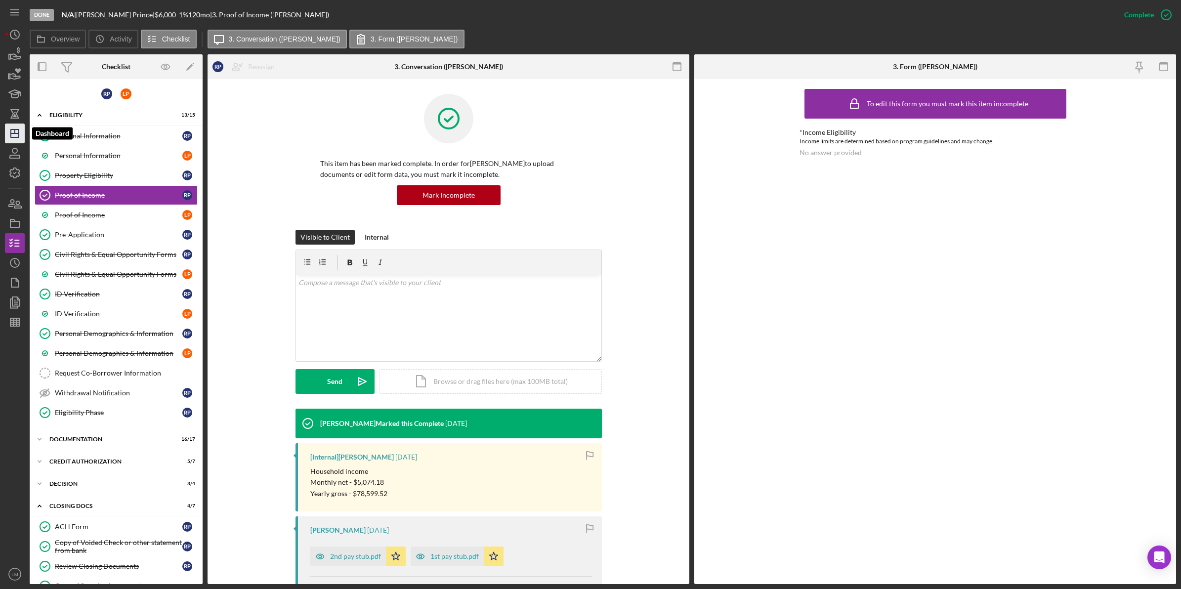
click at [11, 129] on polygon "button" at bounding box center [15, 133] width 8 height 8
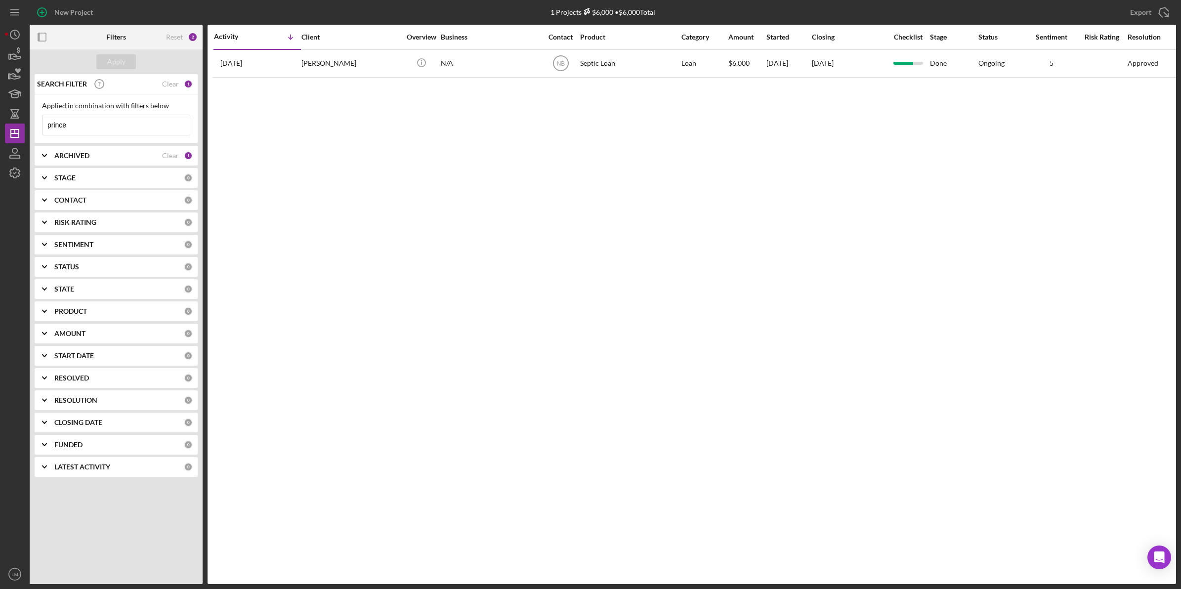
click at [147, 128] on input "prince" at bounding box center [115, 125] width 147 height 20
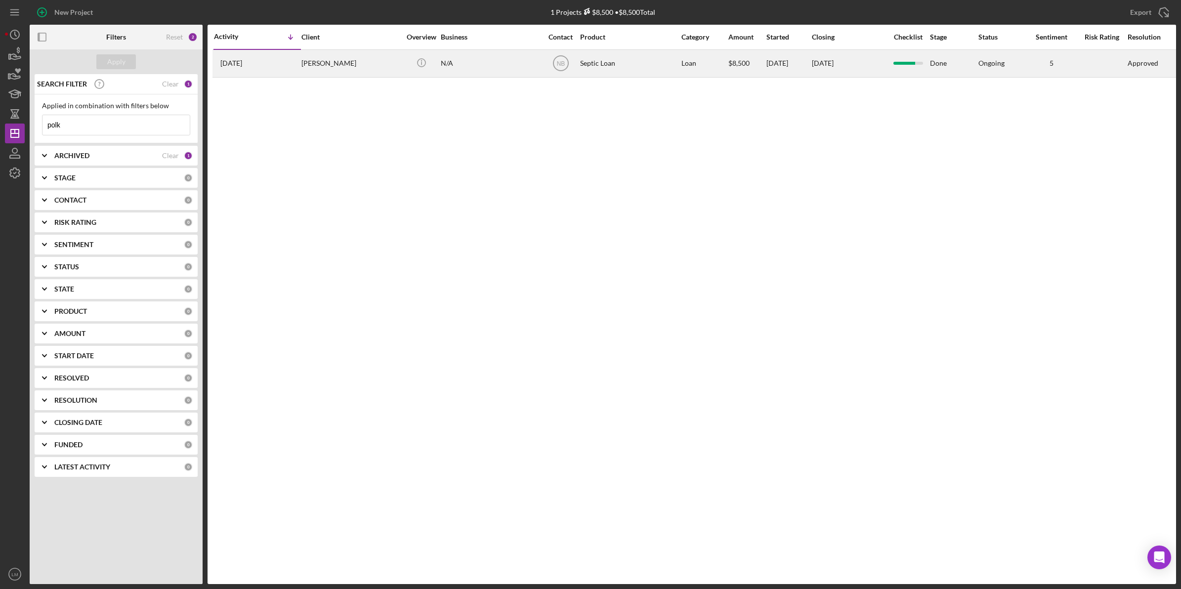
type input "polk"
click at [327, 58] on div "Mattie Polk" at bounding box center [350, 63] width 99 height 26
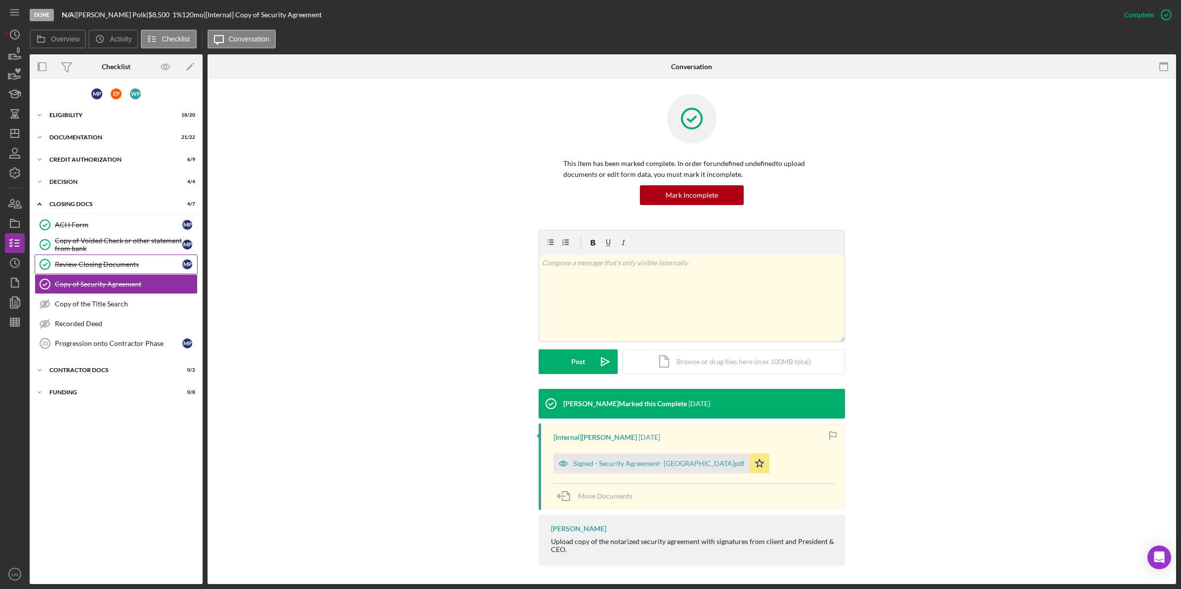
click at [103, 257] on link "Review Closing Documents Review Closing Documents M P" at bounding box center [116, 264] width 163 height 20
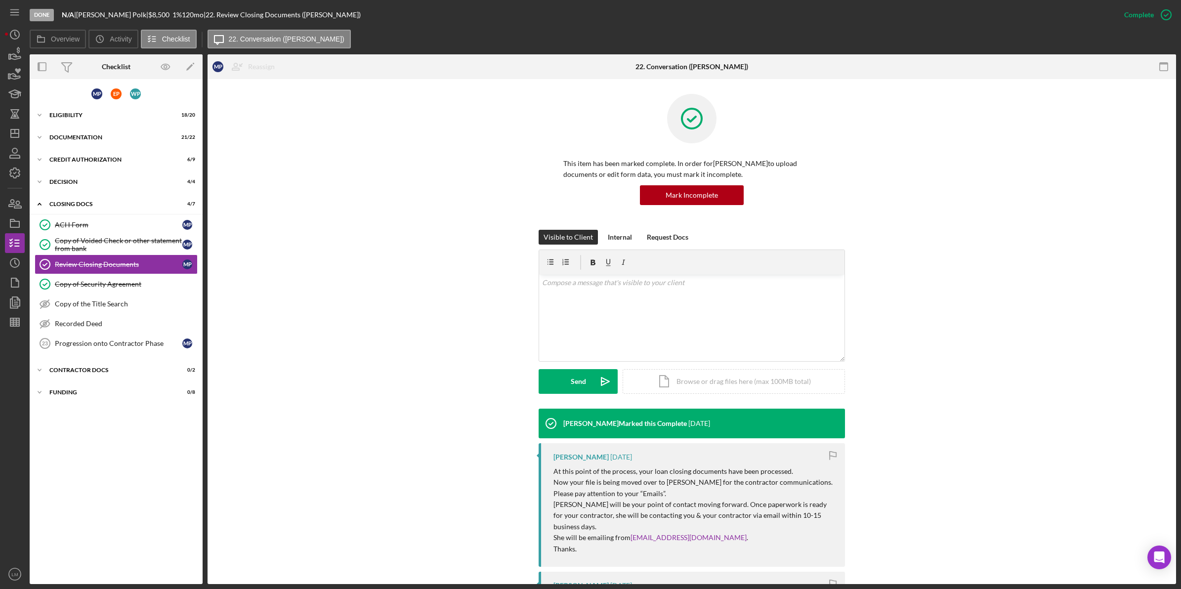
scroll to position [185, 0]
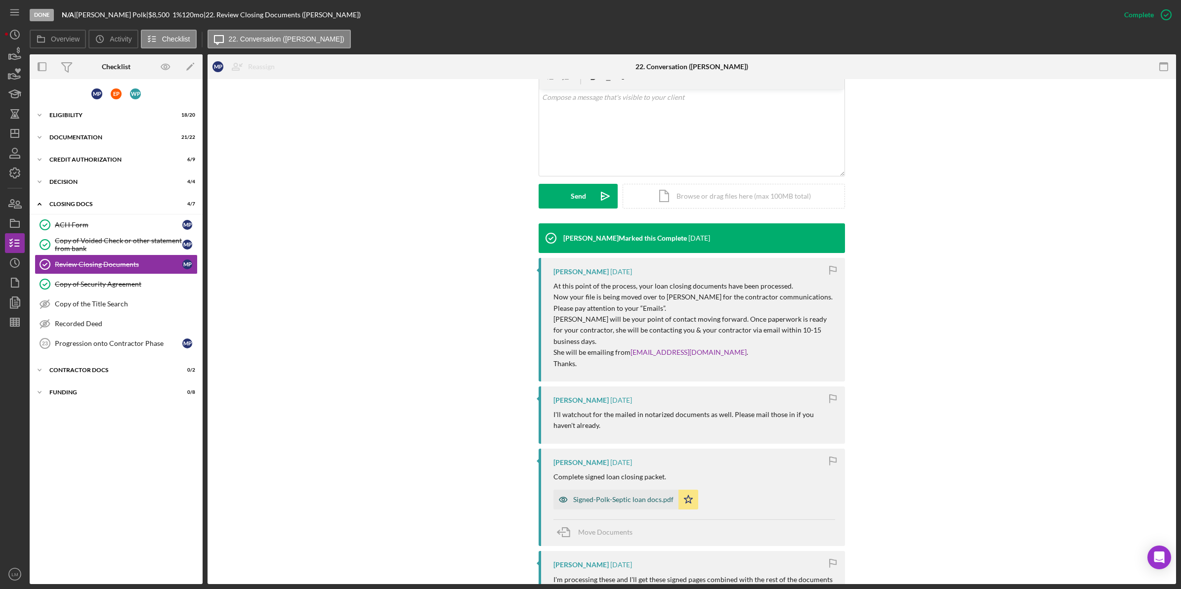
click at [640, 496] on div "Signed-Polk-Septic loan docs.pdf" at bounding box center [623, 500] width 100 height 8
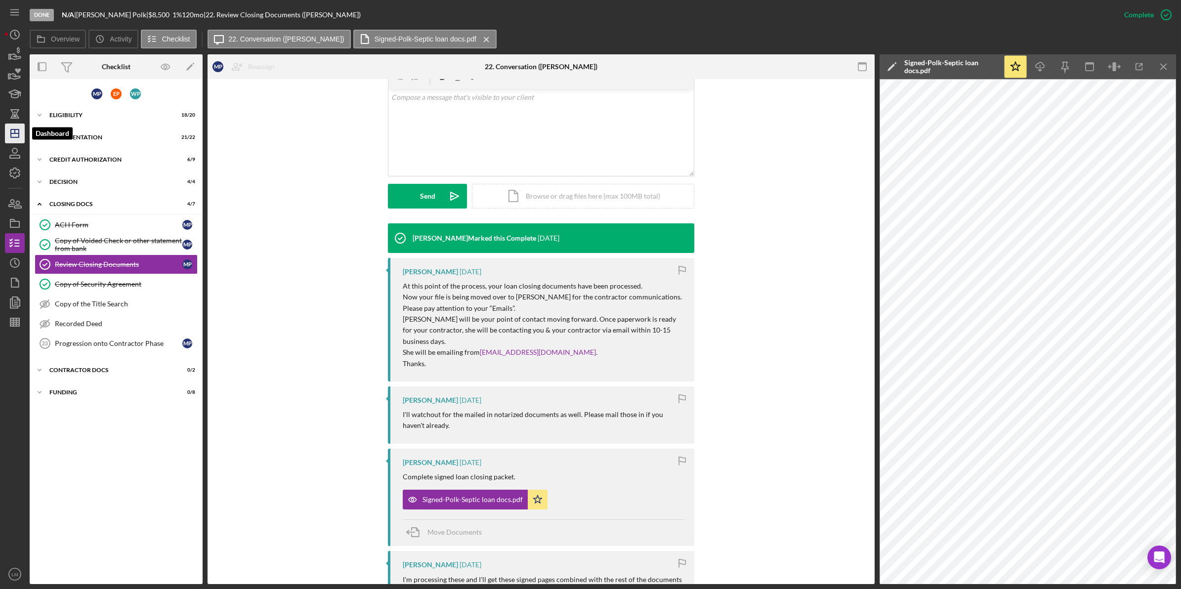
click at [13, 129] on polygon "button" at bounding box center [15, 133] width 8 height 8
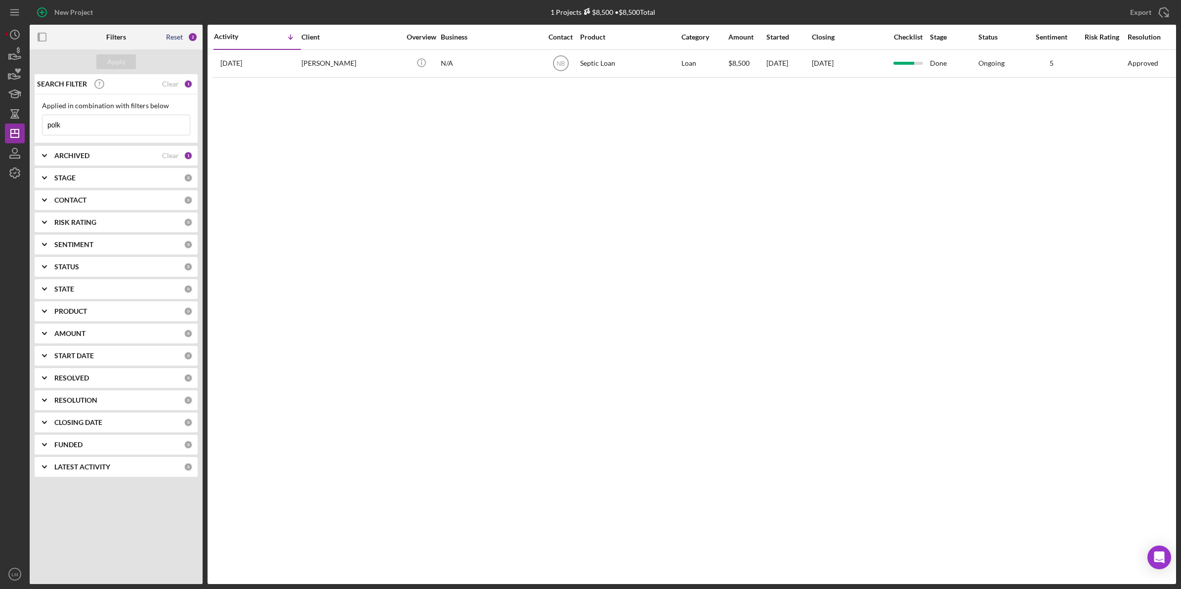
click at [176, 40] on div "Reset" at bounding box center [174, 37] width 17 height 8
click at [124, 58] on div "Apply" at bounding box center [116, 61] width 18 height 15
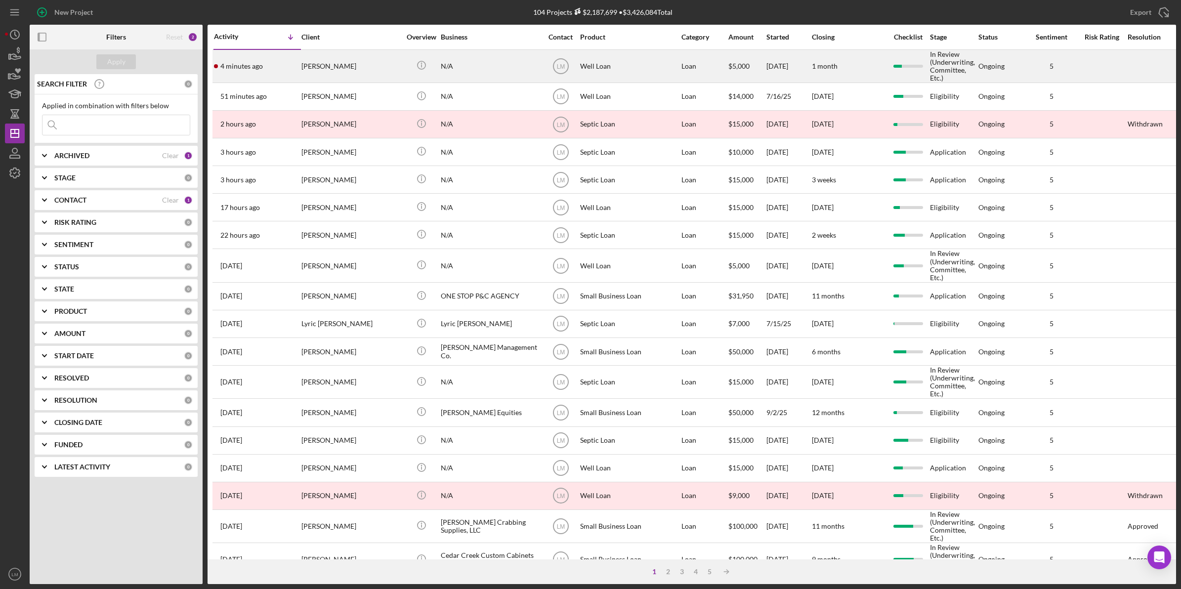
click at [324, 57] on div "[PERSON_NAME]" at bounding box center [350, 66] width 99 height 32
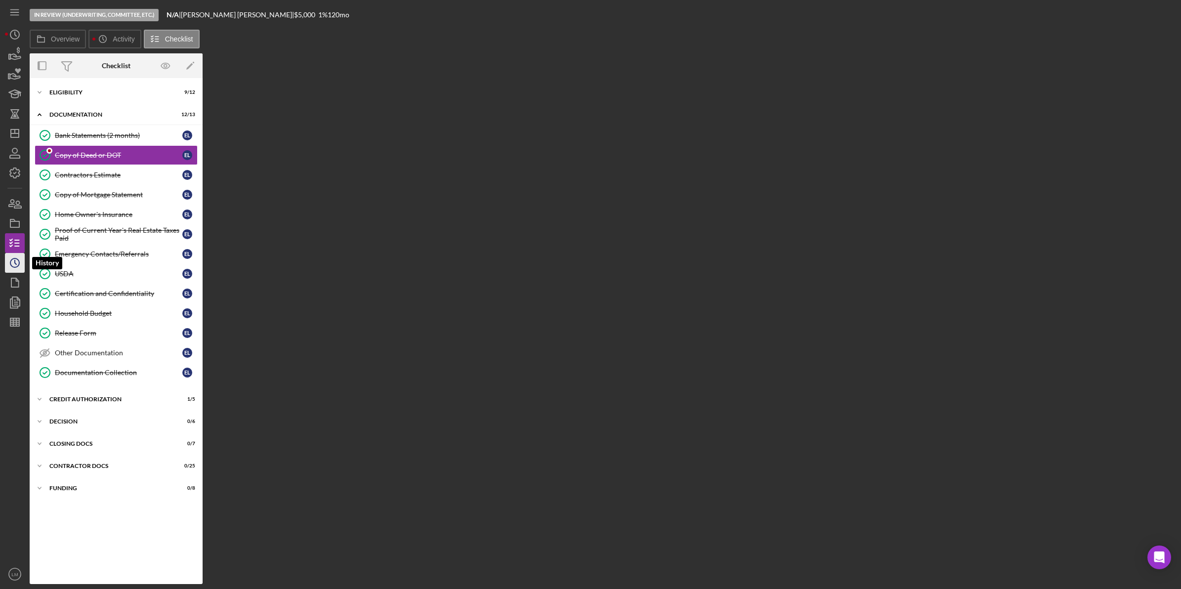
click at [13, 261] on icon "Icon/History" at bounding box center [14, 263] width 25 height 25
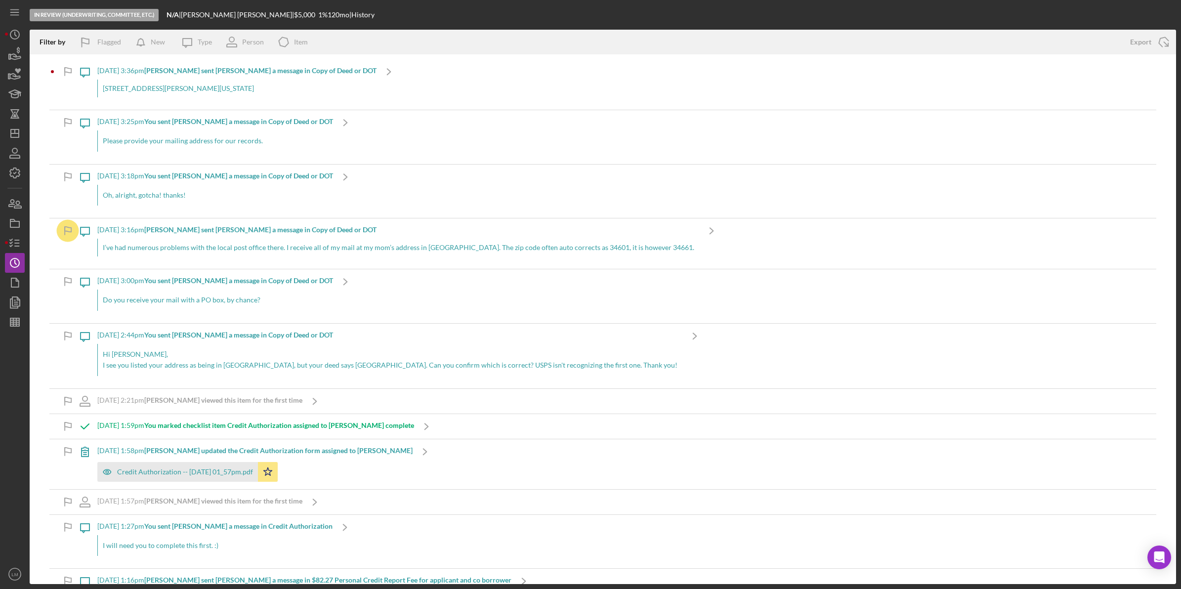
click at [215, 87] on div "3417 E Diana St. Tampa Florida 33610" at bounding box center [236, 89] width 279 height 18
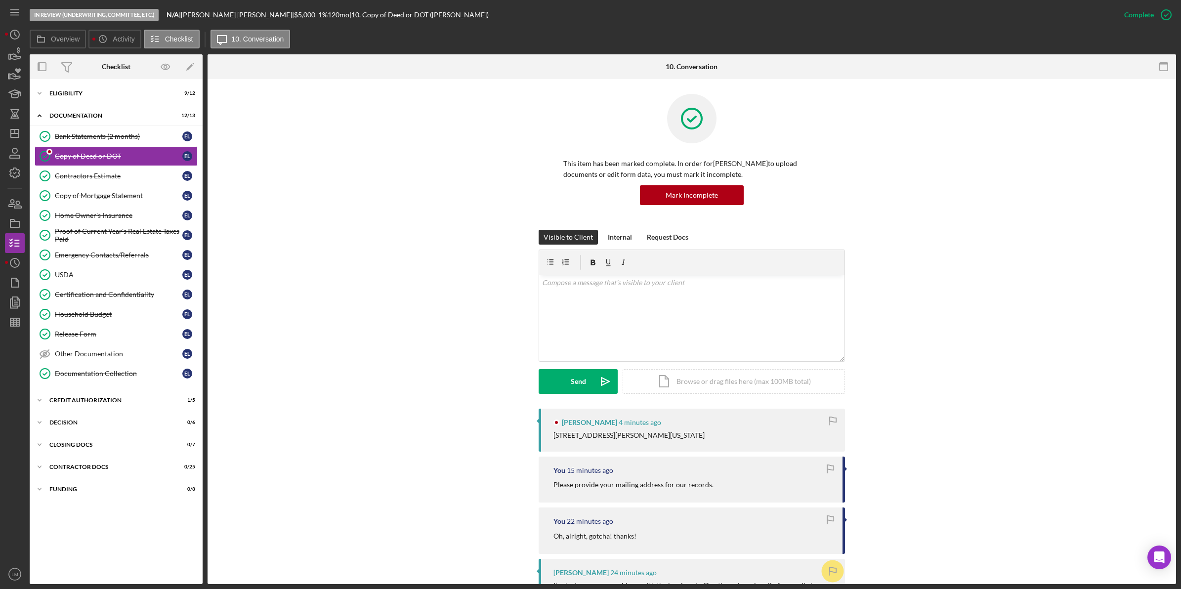
click at [831, 420] on icon "button" at bounding box center [833, 421] width 22 height 22
click at [661, 327] on div "v Color teal Color pink Remove color Add row above Add row below Add column bef…" at bounding box center [691, 318] width 305 height 86
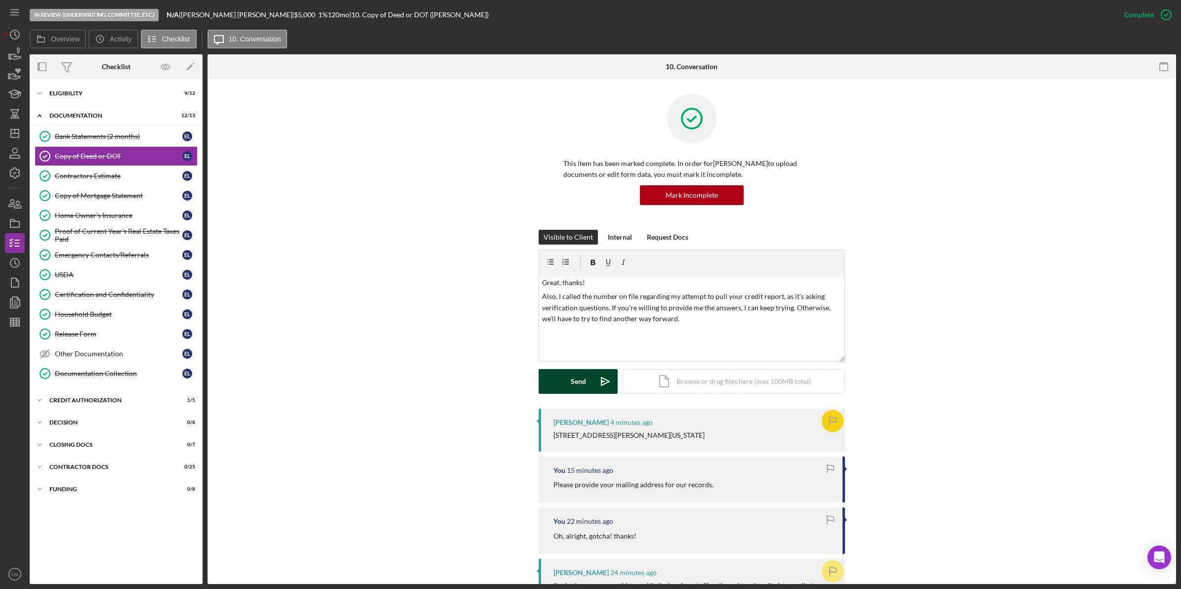
click at [599, 383] on icon "Icon/icon-invite-send" at bounding box center [605, 381] width 25 height 25
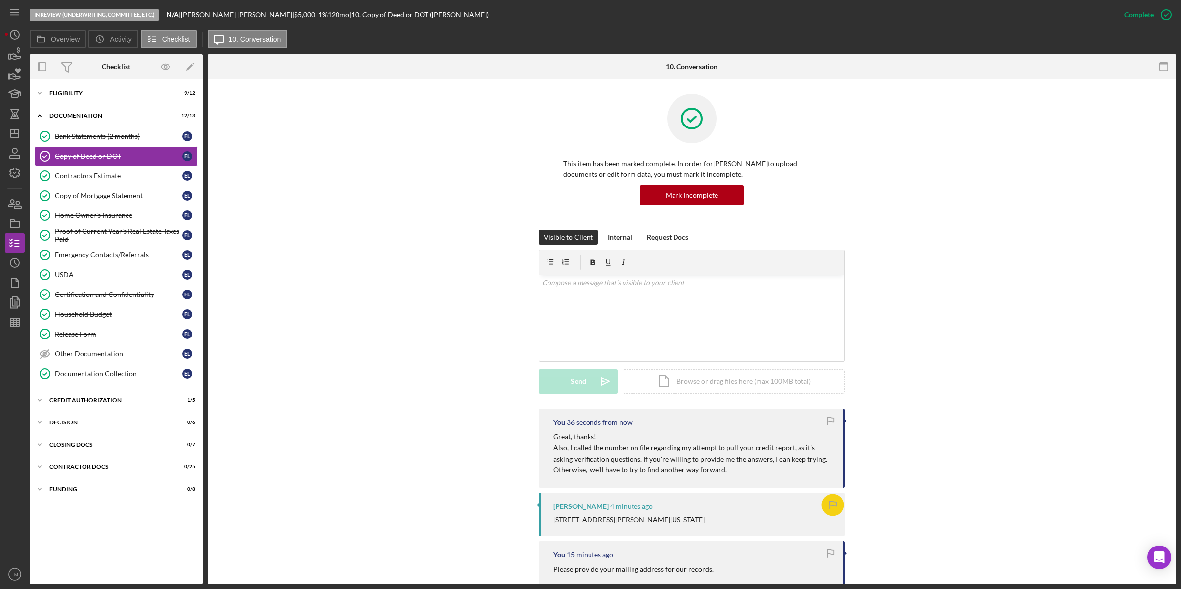
click at [523, 369] on div "Visible to Client Internal Request Docs v Color teal Color pink Remove color Ad…" at bounding box center [691, 319] width 939 height 179
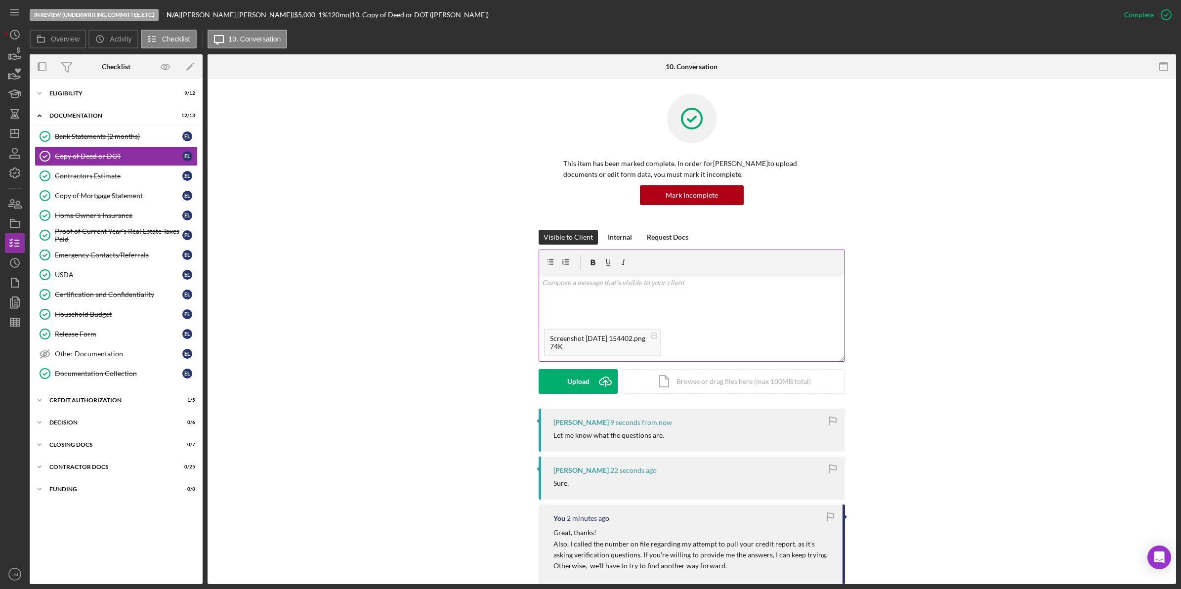
click at [683, 317] on div "v Color teal Color pink Remove color Add row above Add row below Add column bef…" at bounding box center [691, 299] width 305 height 49
click at [575, 384] on div "Send" at bounding box center [578, 381] width 15 height 25
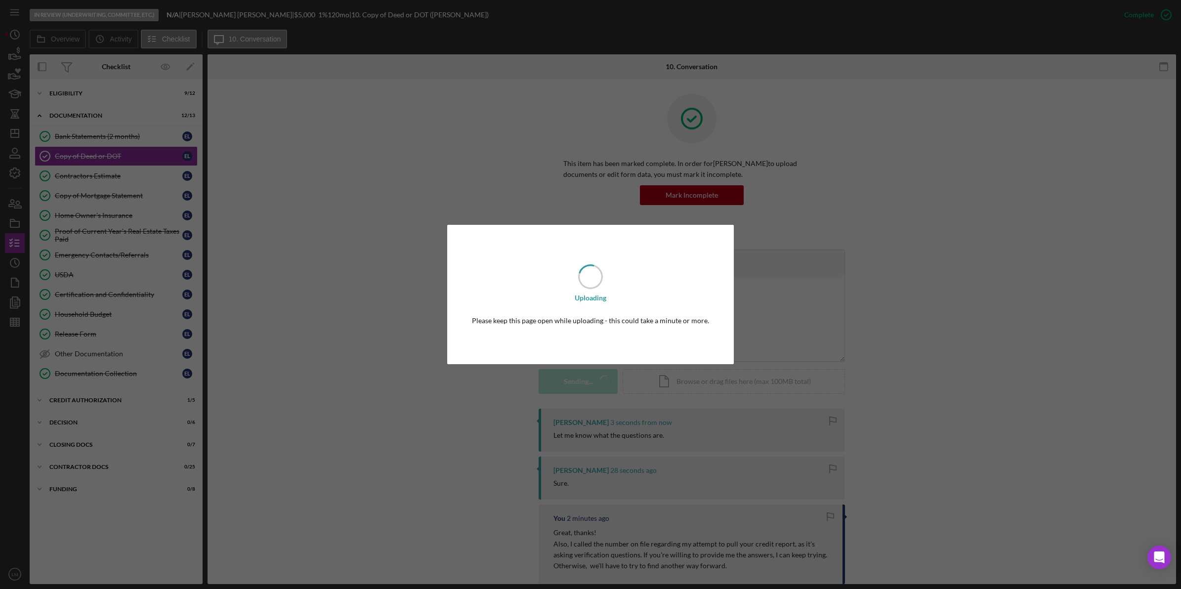
click at [996, 338] on div "Uploading Please keep this page open while uploading - this could take a minute…" at bounding box center [590, 294] width 1181 height 589
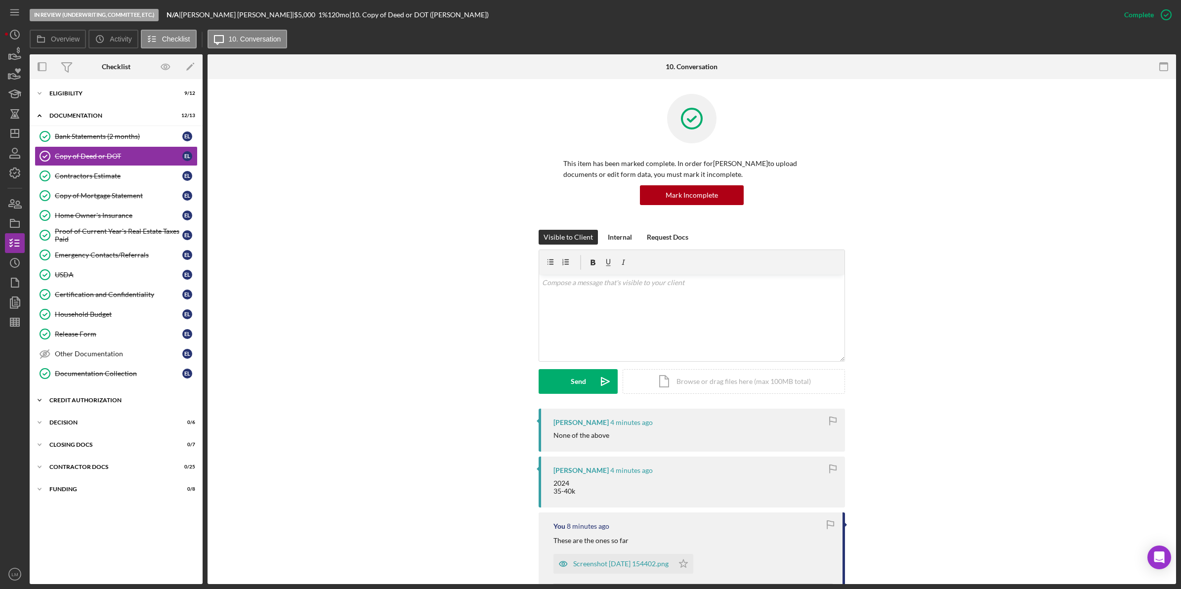
click at [95, 399] on div "Icon/Expander CREDIT AUTHORIZATION 1 / 5" at bounding box center [116, 400] width 173 height 20
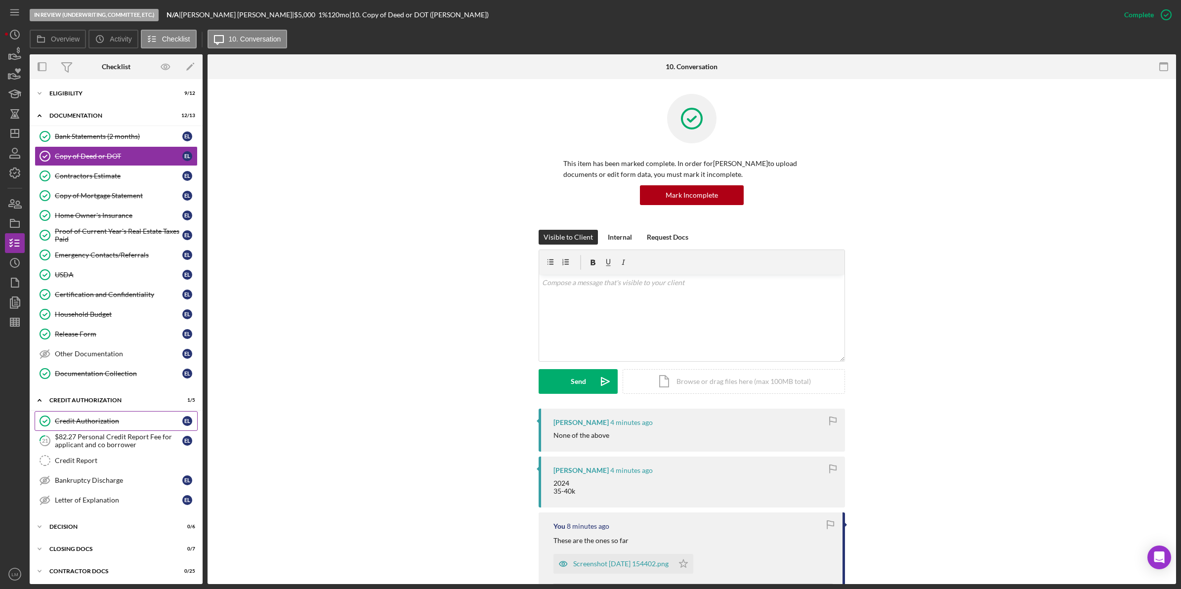
click at [92, 425] on div "Credit Authorization" at bounding box center [118, 421] width 127 height 8
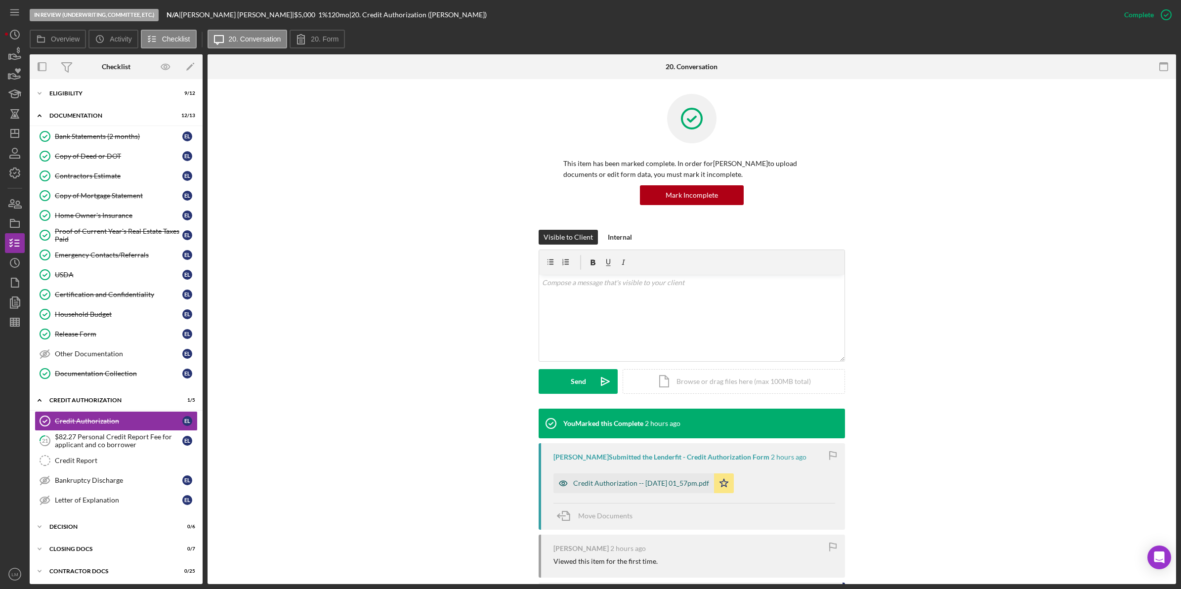
click at [650, 477] on div "Credit Authorization -- [DATE] 01_57pm.pdf" at bounding box center [633, 483] width 161 height 20
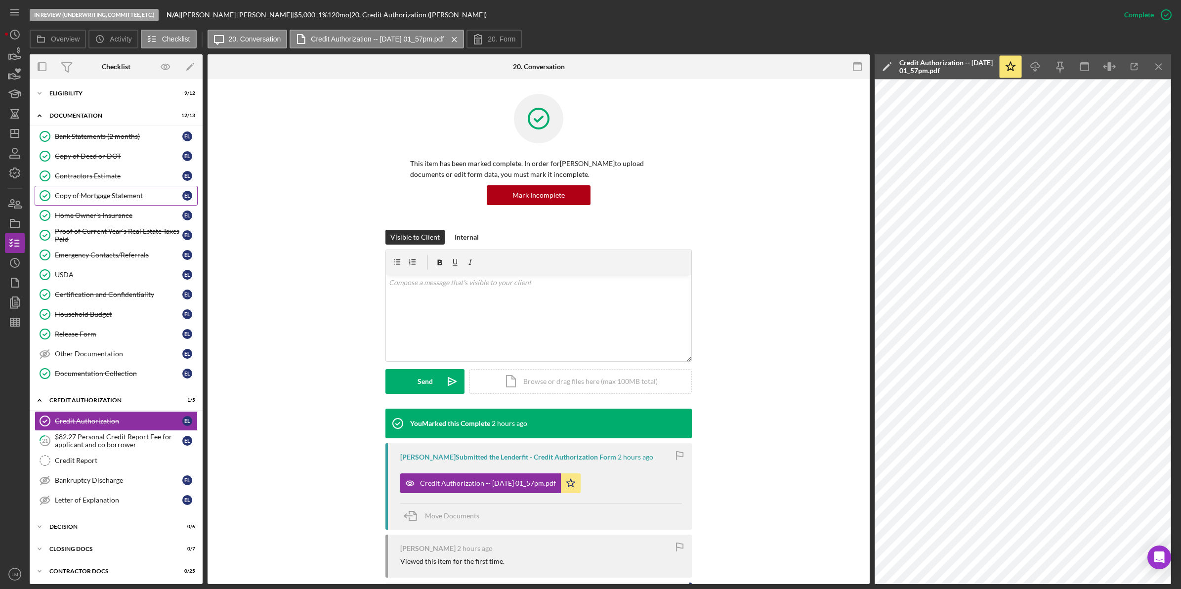
click at [106, 193] on div "Copy of Mortgage Statement" at bounding box center [118, 196] width 127 height 8
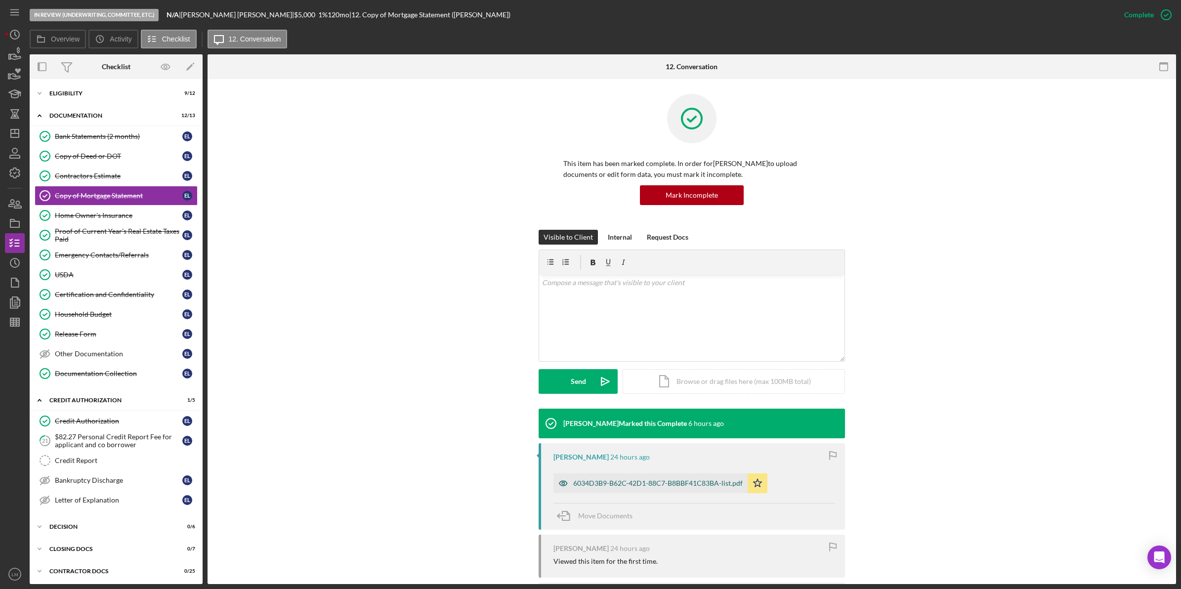
click at [609, 484] on div "6034D3B9-B62C-42D1-88C7-B8BBF41C83BA-list.pdf" at bounding box center [657, 483] width 169 height 8
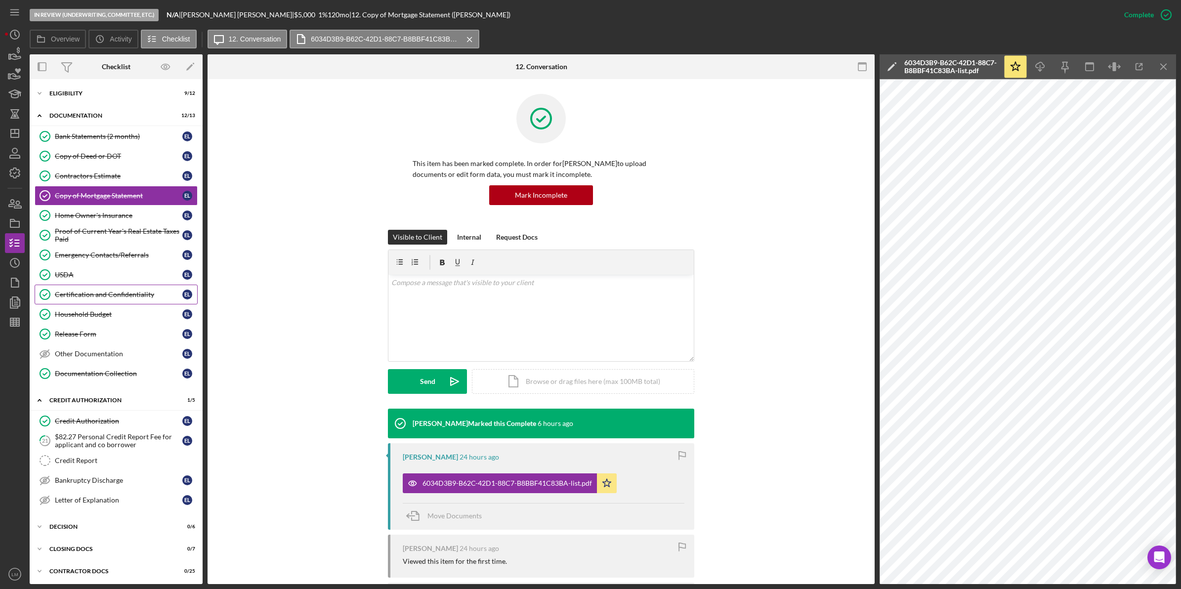
click at [116, 304] on link "Certification and Confidentiality Certification and Confidentiality E L" at bounding box center [116, 295] width 163 height 20
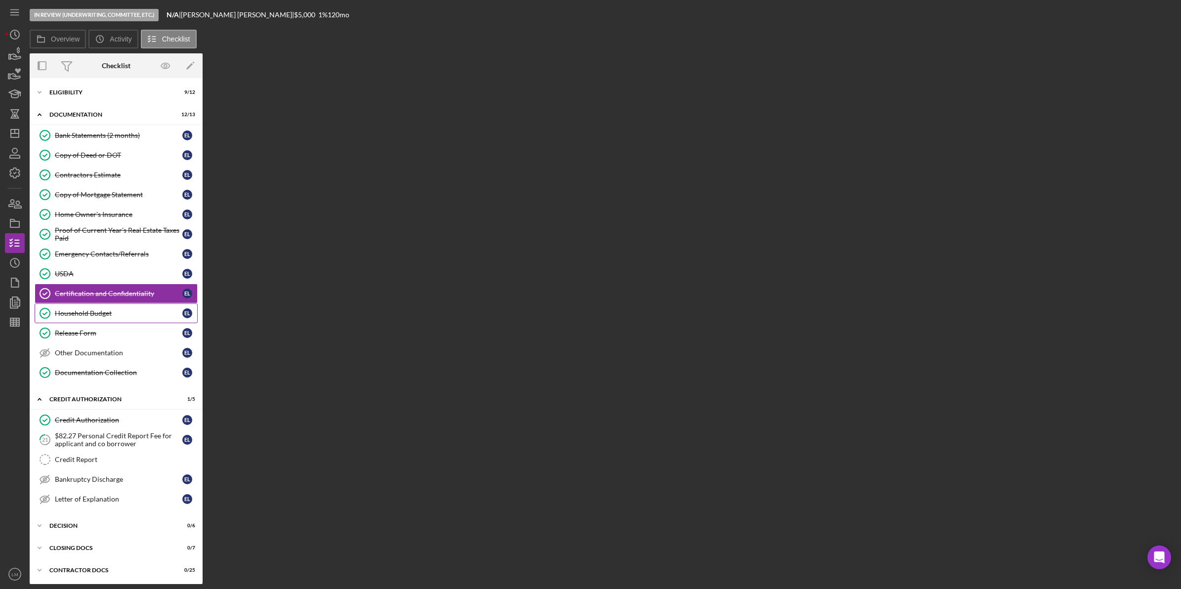
click at [117, 312] on div "Household Budget" at bounding box center [118, 313] width 127 height 8
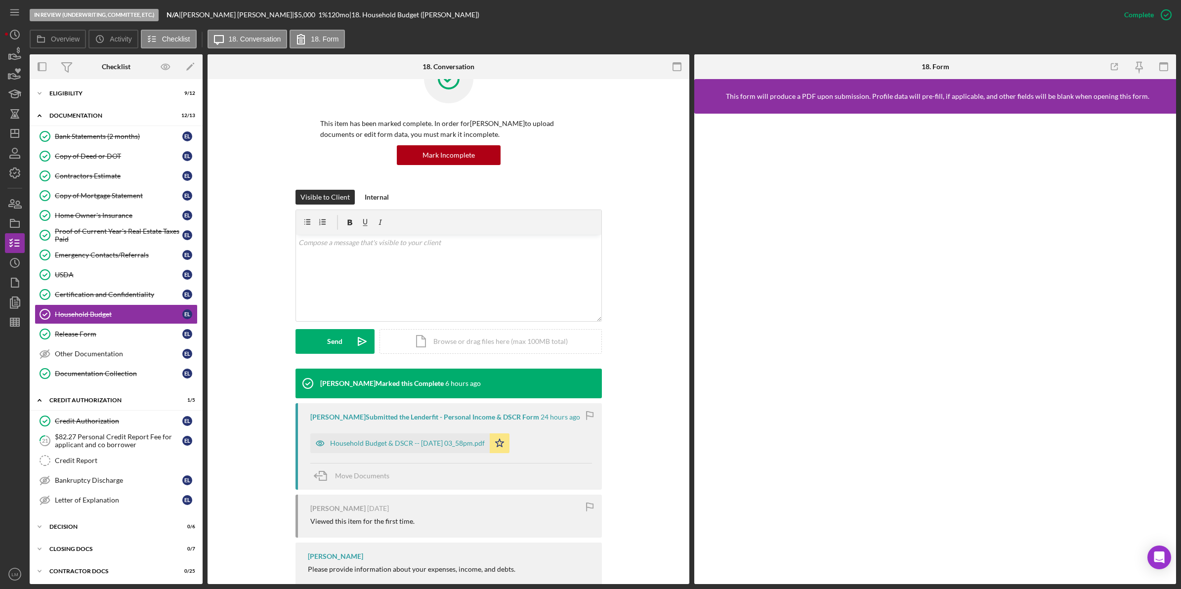
scroll to position [68, 0]
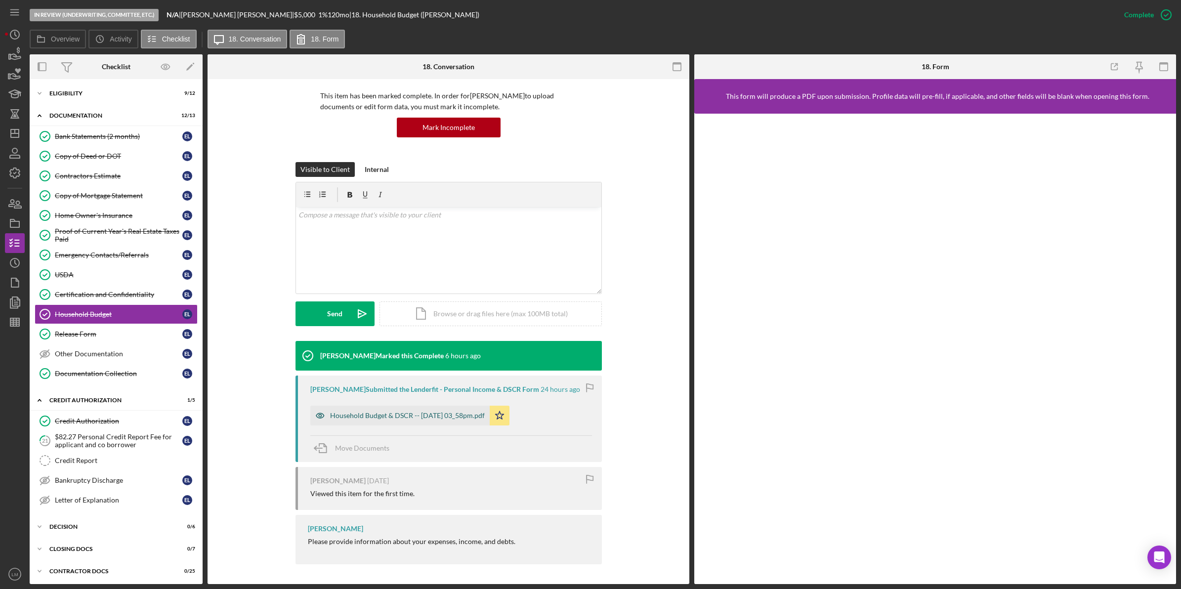
click at [440, 420] on div "Household Budget & DSCR -- [DATE] 03_58pm.pdf" at bounding box center [399, 416] width 179 height 20
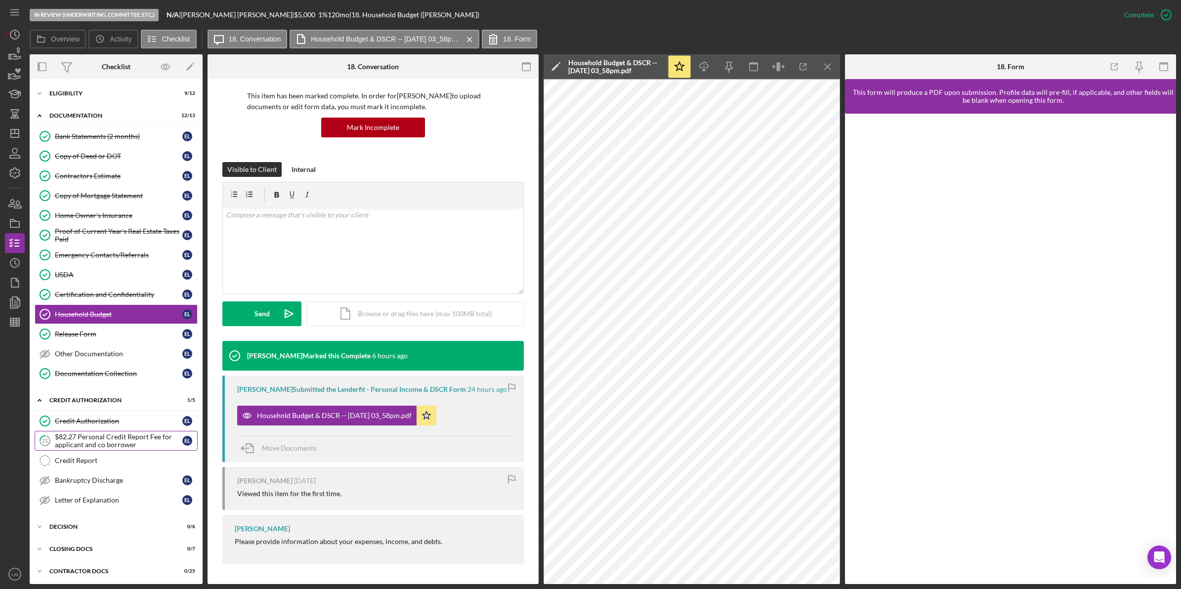
click at [95, 448] on div "$82.27 Personal Credit Report Fee for applicant and co borrower" at bounding box center [118, 441] width 127 height 16
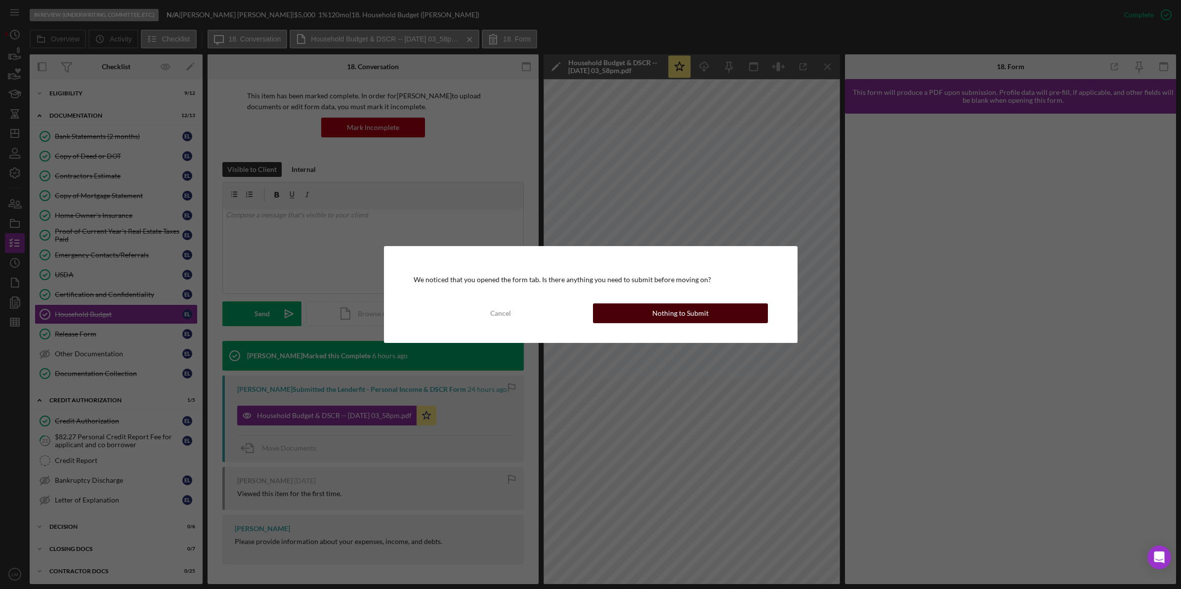
click at [703, 319] on div "Nothing to Submit" at bounding box center [680, 313] width 56 height 20
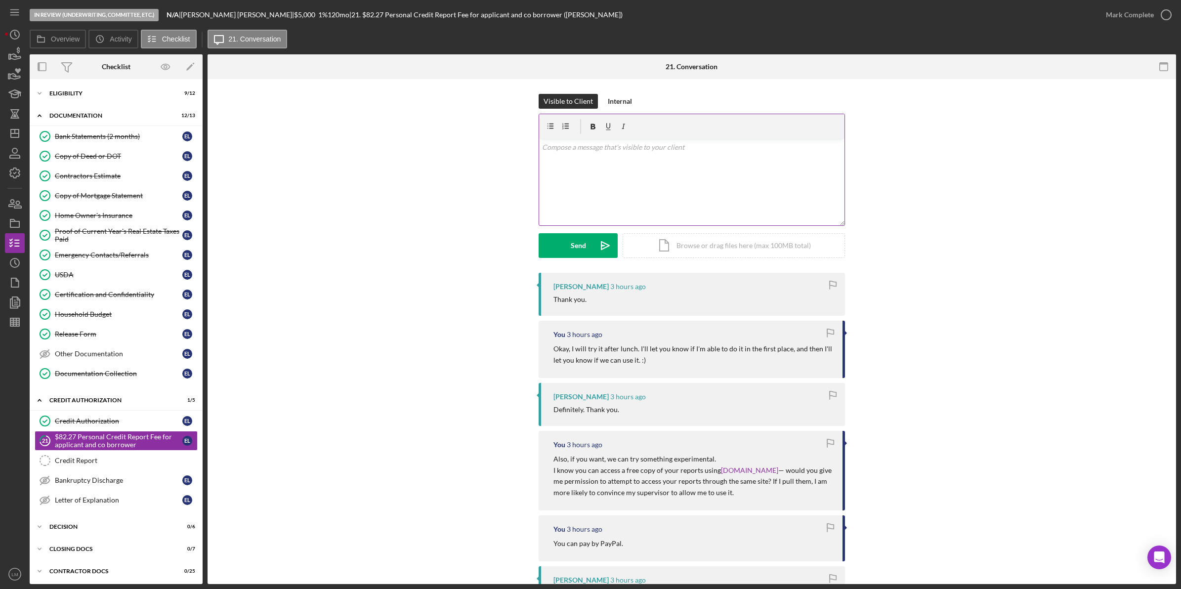
click at [628, 175] on div "v Color teal Color pink Remove color Add row above Add row below Add column bef…" at bounding box center [691, 182] width 305 height 86
click at [586, 249] on button "Send Icon/icon-invite-send" at bounding box center [578, 245] width 79 height 25
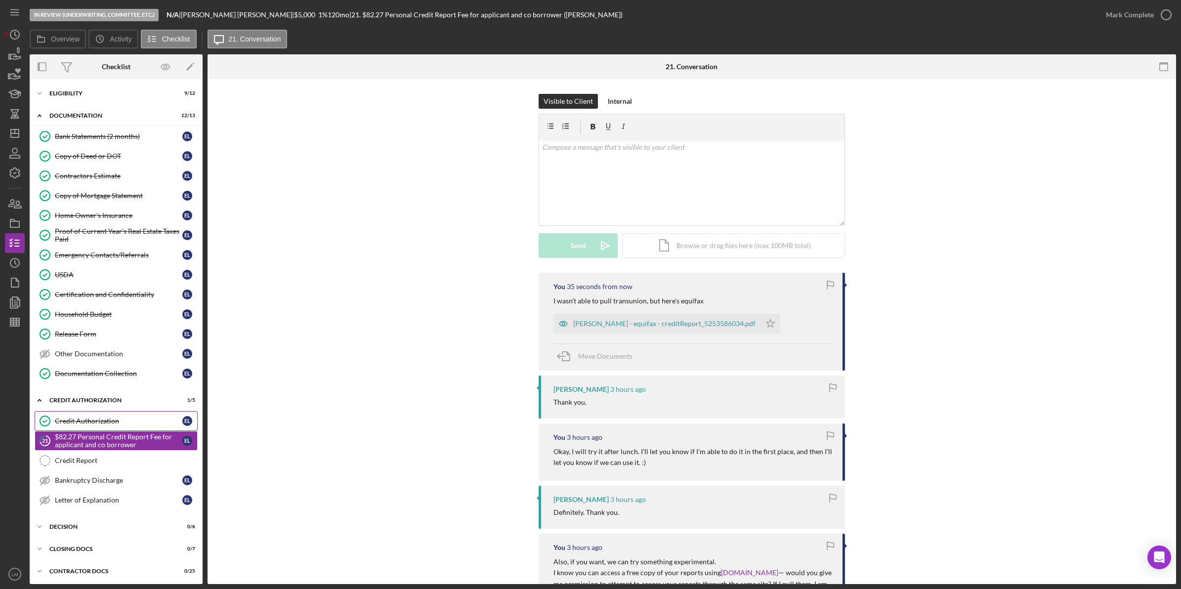
click at [97, 421] on div "Credit Authorization" at bounding box center [118, 421] width 127 height 8
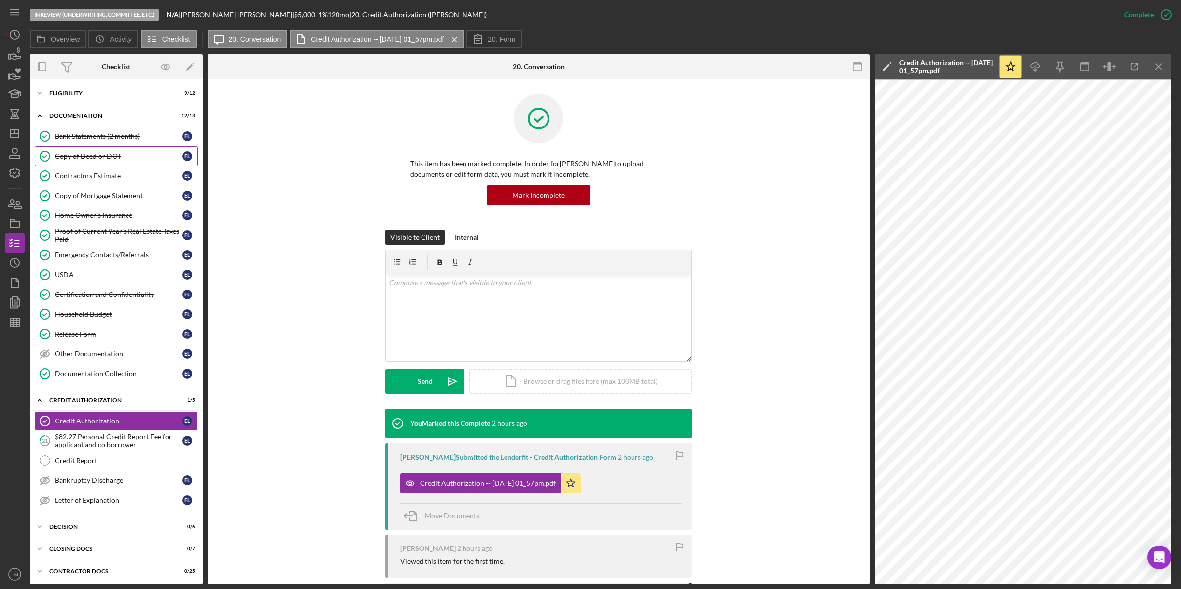
click at [110, 150] on link "Copy of Deed or DOT Copy of Deed or DOT E L" at bounding box center [116, 156] width 163 height 20
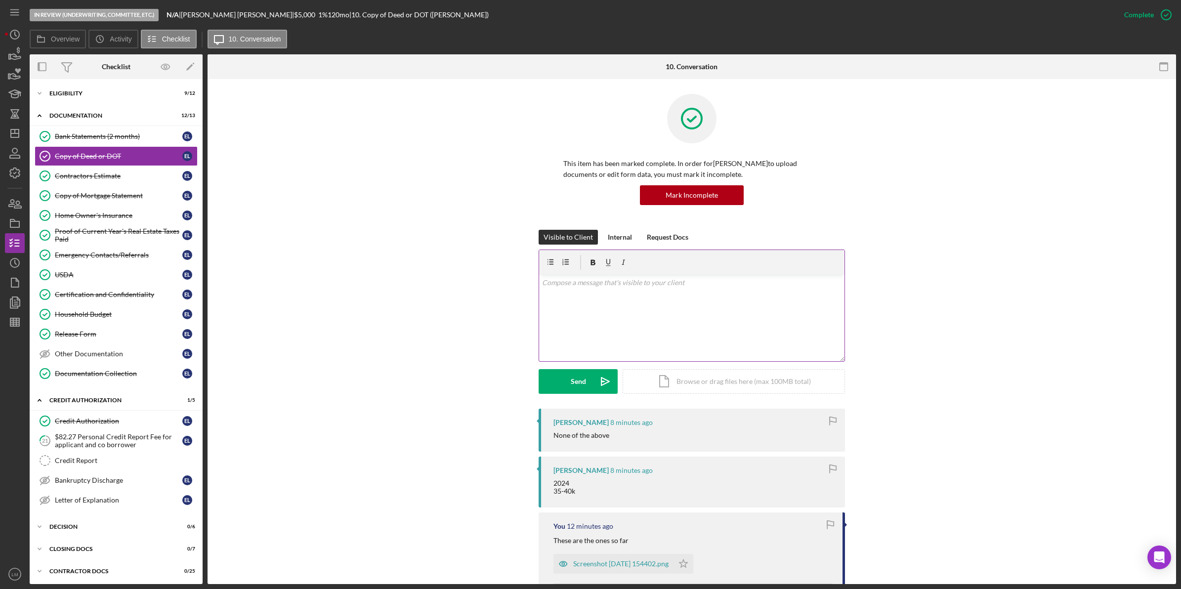
click at [604, 311] on div "v Color teal Color pink Remove color Add row above Add row below Add column bef…" at bounding box center [691, 318] width 305 height 86
click at [706, 312] on div "v Color teal Color pink Remove color Add row above Add row below Add column bef…" at bounding box center [691, 318] width 305 height 86
click at [540, 377] on button "Send Icon/icon-invite-send" at bounding box center [578, 381] width 79 height 25
click at [461, 384] on div "Visible to Client Internal Request Docs v Color teal Color pink Remove color Ad…" at bounding box center [691, 319] width 939 height 179
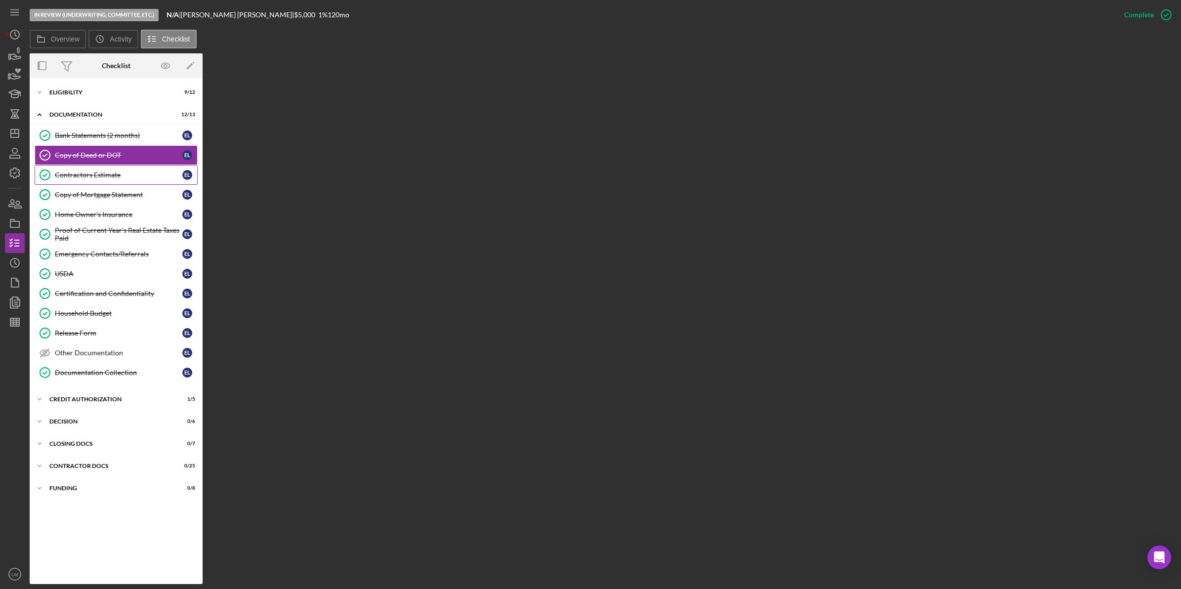
click at [96, 169] on link "Contractors Estimate Contractors Estimate E L" at bounding box center [116, 175] width 163 height 20
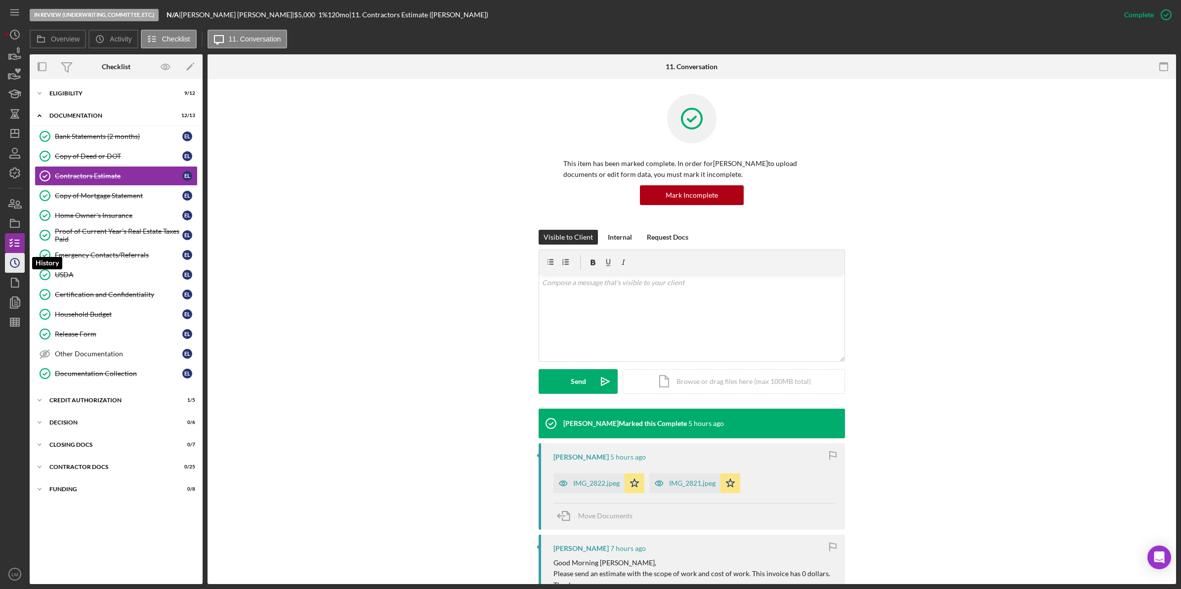
click at [10, 266] on icon "Icon/History" at bounding box center [14, 263] width 25 height 25
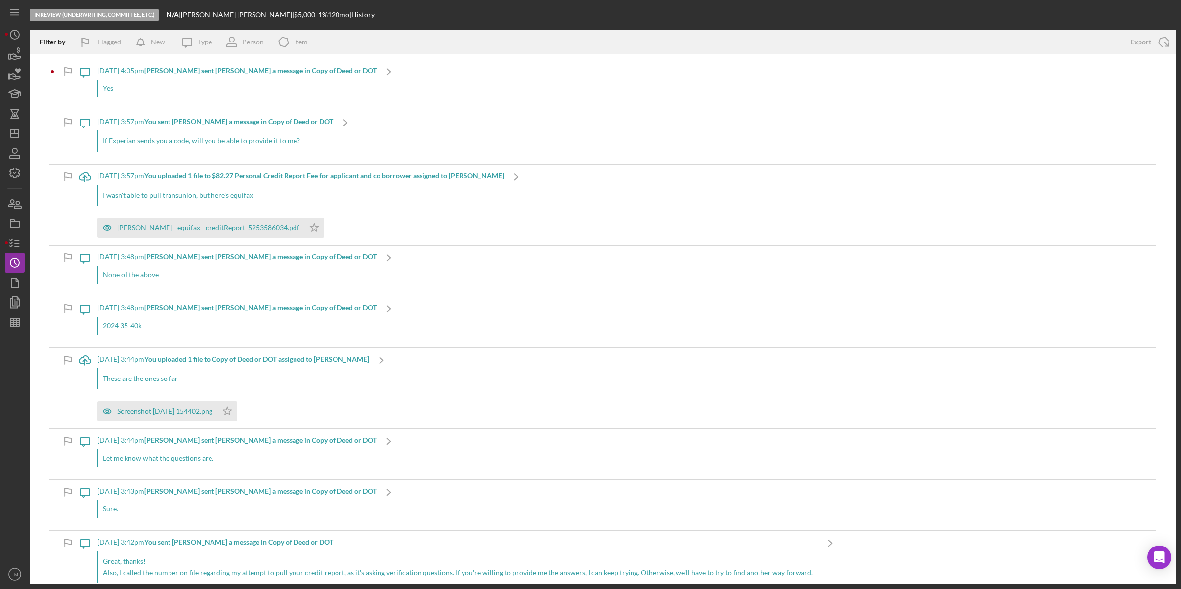
click at [258, 78] on div "[DATE] 4:05pm [PERSON_NAME] sent [PERSON_NAME] a message in Copy of Deed or DOT…" at bounding box center [236, 84] width 279 height 50
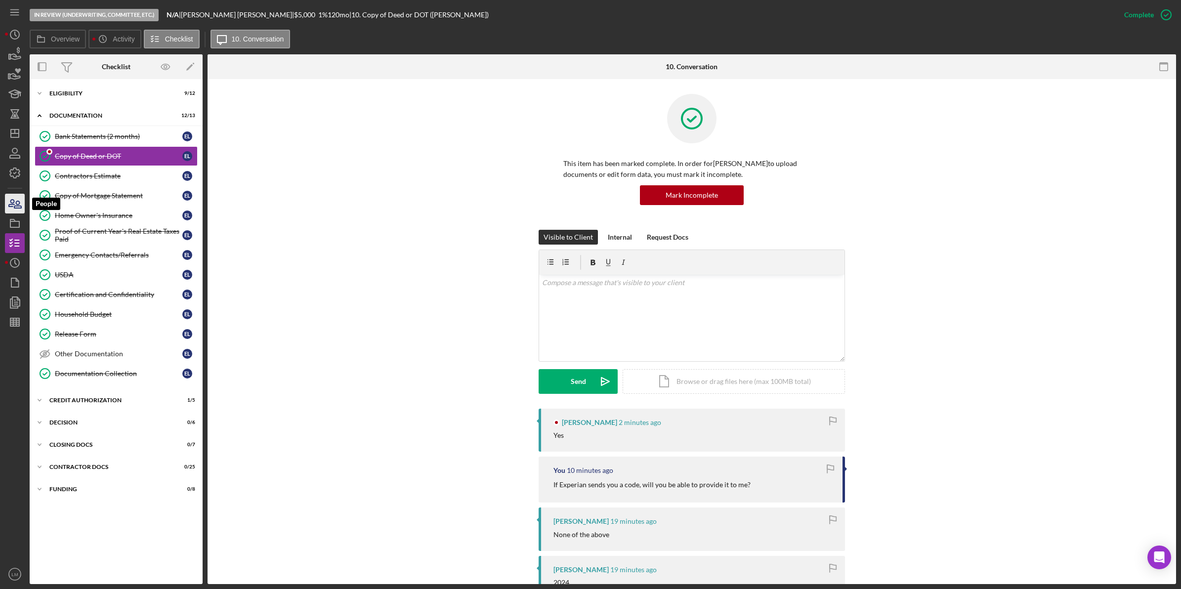
click at [16, 203] on icon "button" at bounding box center [17, 204] width 7 height 7
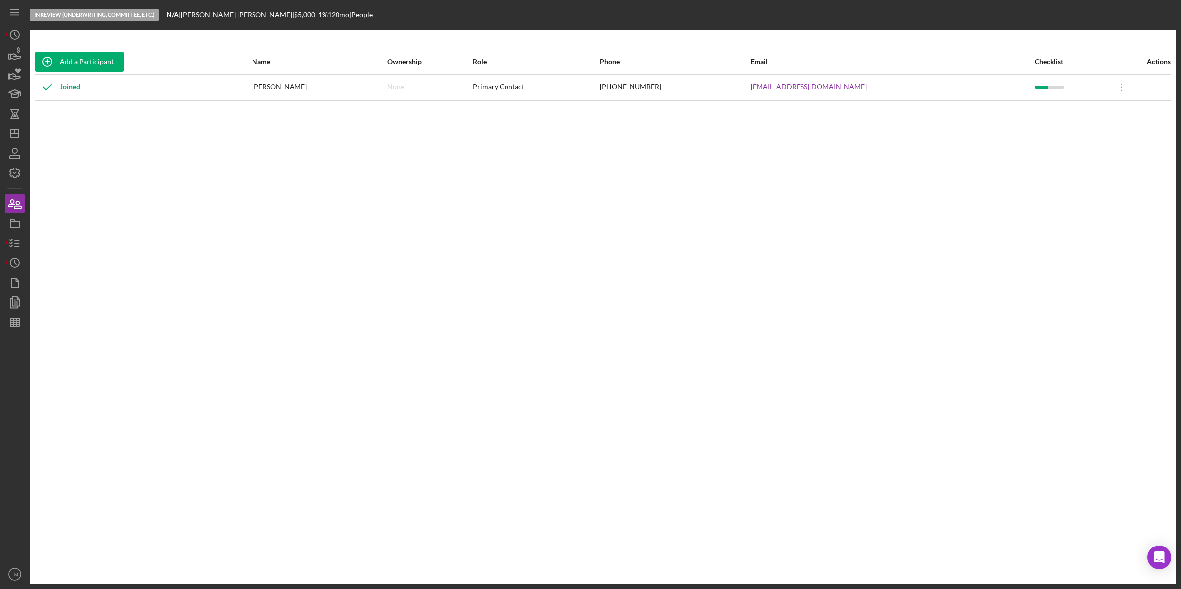
click at [715, 85] on div "[PHONE_NUMBER]" at bounding box center [675, 87] width 150 height 25
copy div "[PHONE_NUMBER]"
click at [20, 237] on icon "button" at bounding box center [14, 243] width 25 height 25
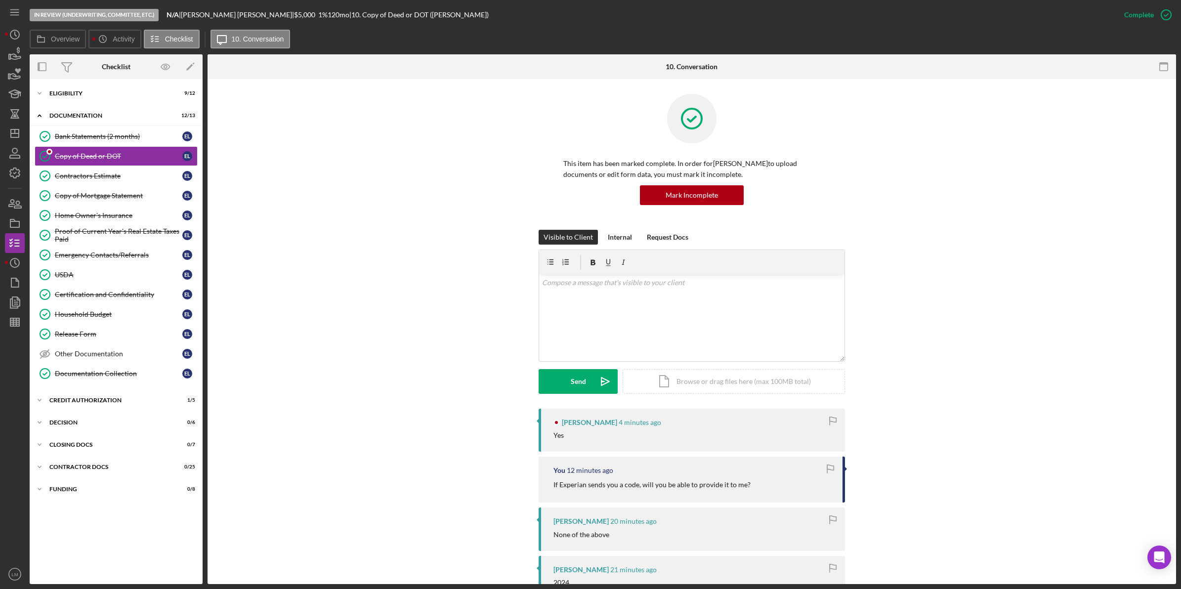
click at [4, 268] on div "In Review (Underwriting, Committee, Etc.) N/A | Elizabeth Lackraj | $5,000 $5,0…" at bounding box center [590, 294] width 1181 height 589
click at [9, 263] on icon "Icon/History" at bounding box center [14, 263] width 25 height 25
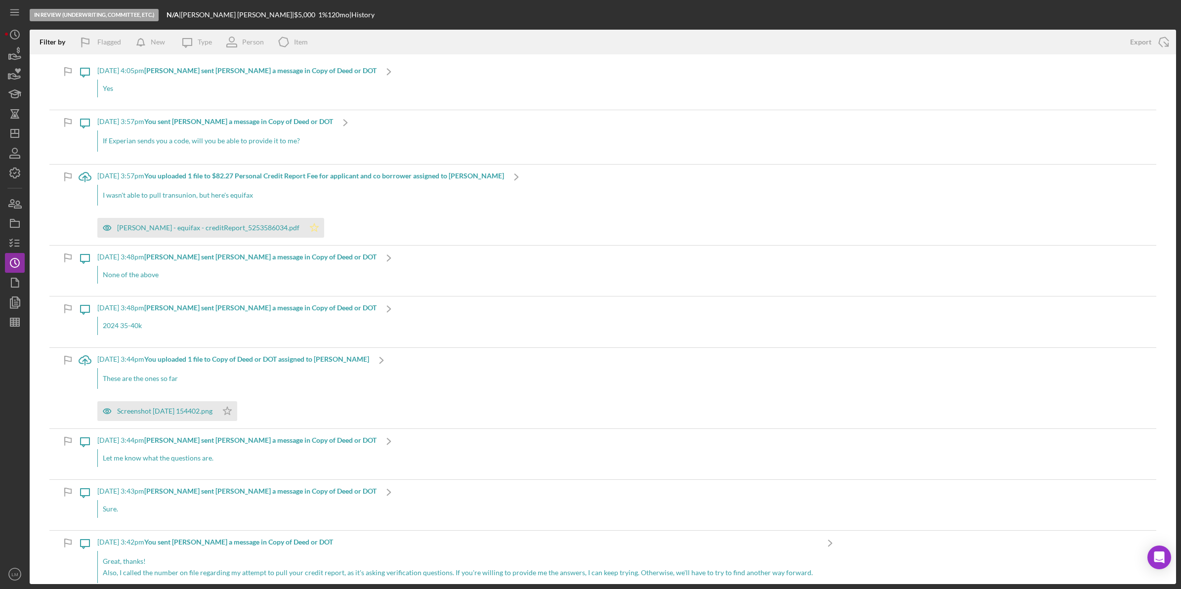
click at [304, 230] on icon "Icon/Star" at bounding box center [314, 228] width 20 height 20
click at [323, 72] on b "[PERSON_NAME] sent [PERSON_NAME] a message in Copy of Deed or DOT" at bounding box center [260, 70] width 232 height 8
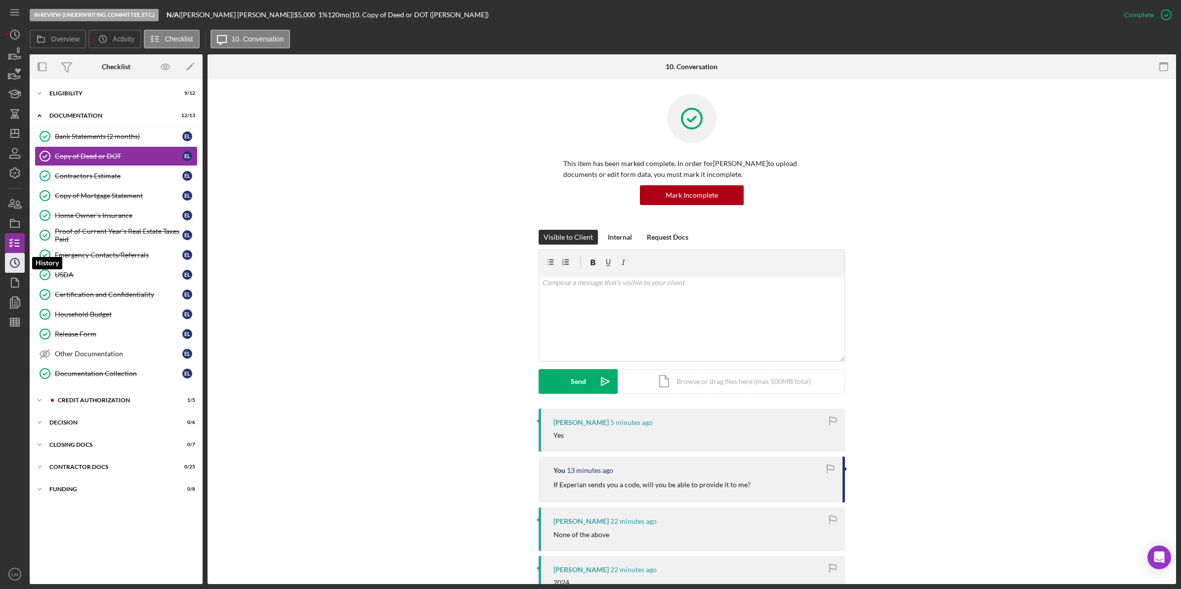
click at [8, 267] on icon "Icon/History" at bounding box center [14, 263] width 25 height 25
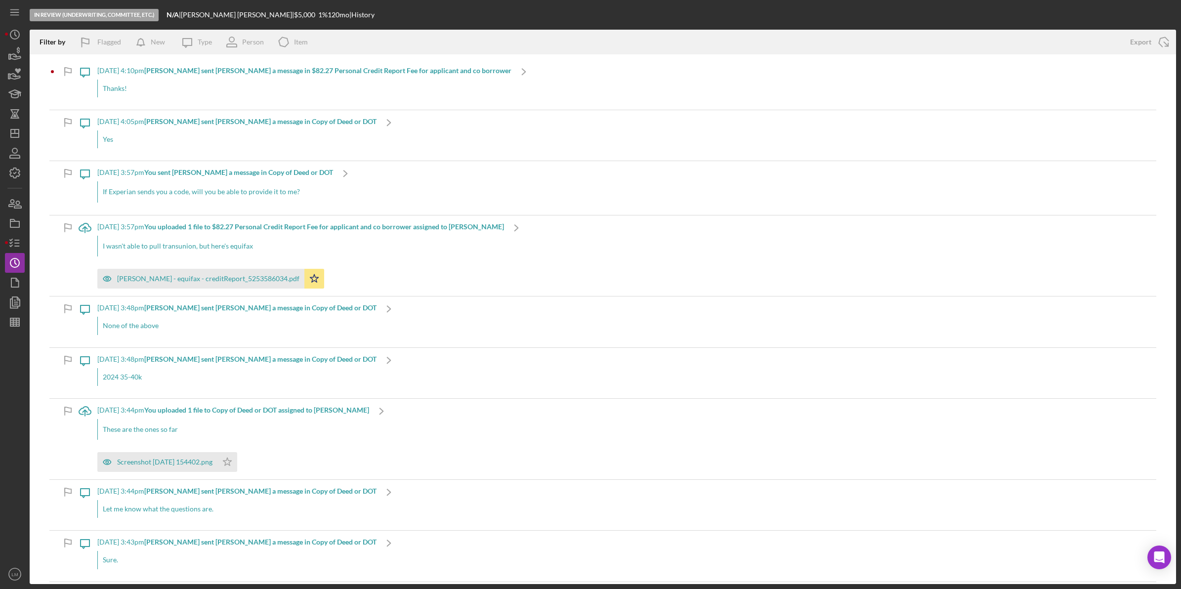
click at [202, 87] on div "Thanks!" at bounding box center [304, 89] width 414 height 18
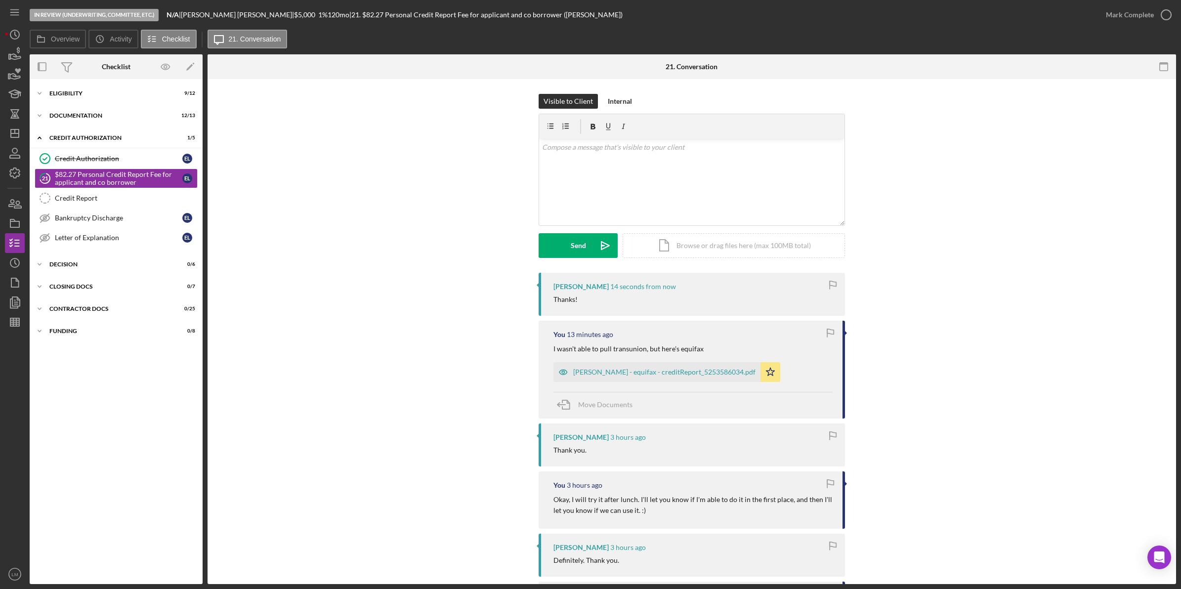
click at [651, 348] on p "I wasn't able to pull transunion, but here's equifax" at bounding box center [628, 348] width 150 height 11
click at [113, 166] on link "Credit Authorization Credit Authorization E L" at bounding box center [116, 159] width 163 height 20
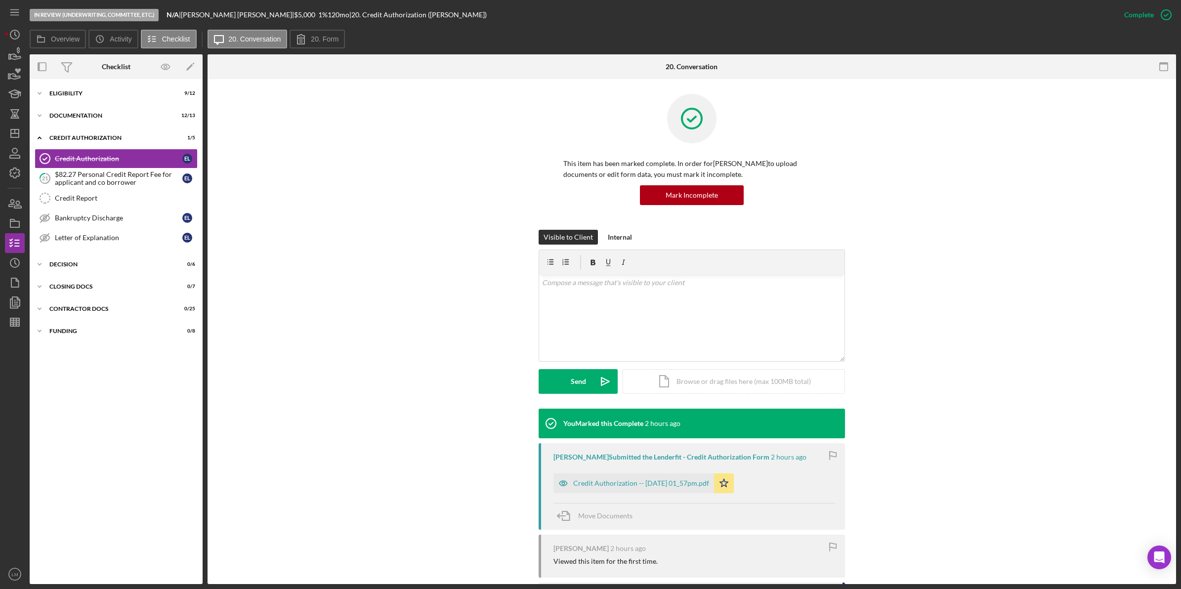
click at [0, 265] on div "In Review (Underwriting, Committee, Etc.) N/A | Elizabeth Lackraj | $5,000 $5,0…" at bounding box center [590, 294] width 1181 height 589
drag, startPoint x: 10, startPoint y: 260, endPoint x: 3, endPoint y: 261, distance: 6.9
click at [9, 260] on icon "Icon/History" at bounding box center [14, 263] width 25 height 25
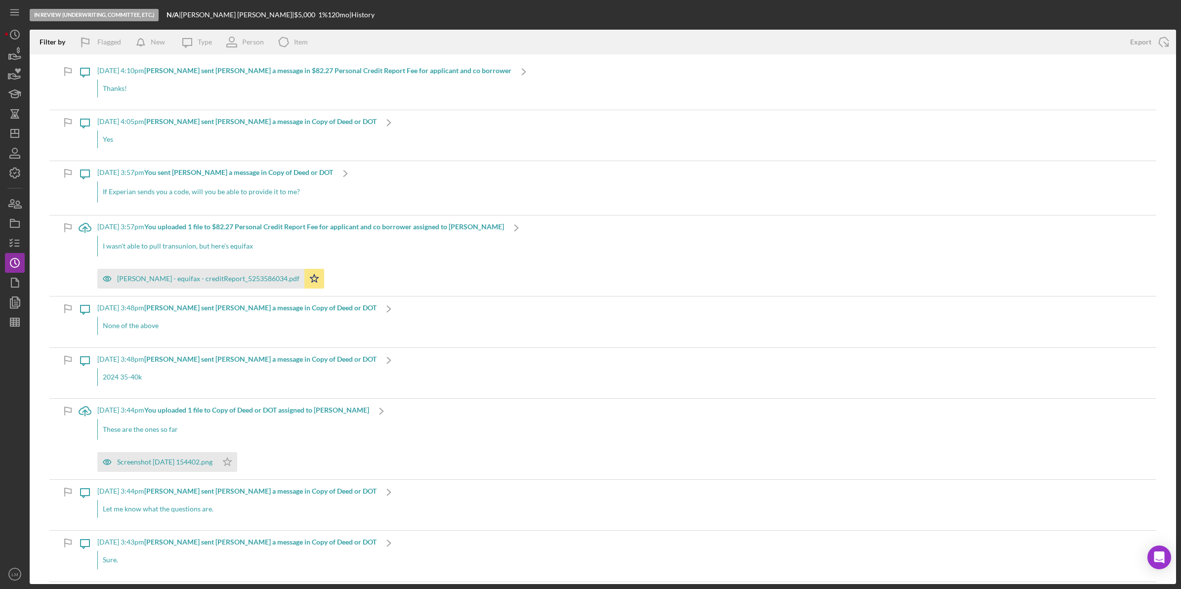
click at [216, 136] on div "Yes" at bounding box center [236, 139] width 279 height 18
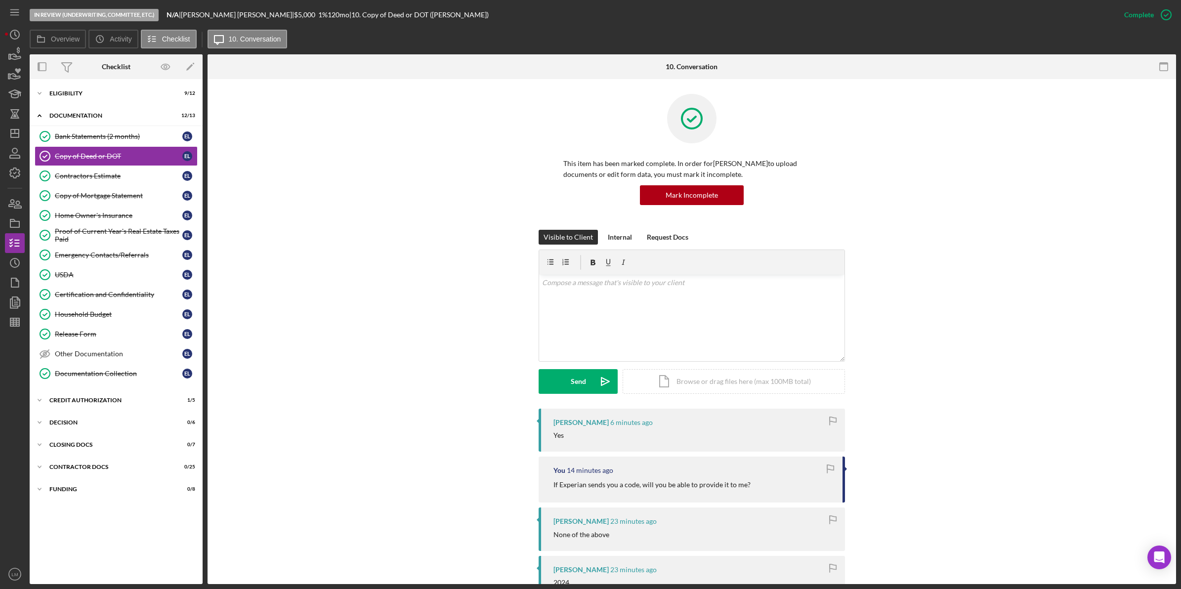
click at [930, 285] on div "Visible to Client Internal Request Docs v Color teal Color pink Remove color Ad…" at bounding box center [691, 319] width 939 height 179
click at [836, 308] on div "v Color teal Color pink Remove color Add row above Add row below Add column bef…" at bounding box center [691, 318] width 305 height 86
click at [585, 363] on form "v Color teal Color pink Remove color Add row above Add row below Add column bef…" at bounding box center [692, 322] width 306 height 144
click at [582, 377] on div "Send" at bounding box center [578, 381] width 15 height 25
click at [433, 379] on div "Visible to Client Internal Request Docs v Color teal Color pink Remove color Ad…" at bounding box center [691, 319] width 939 height 179
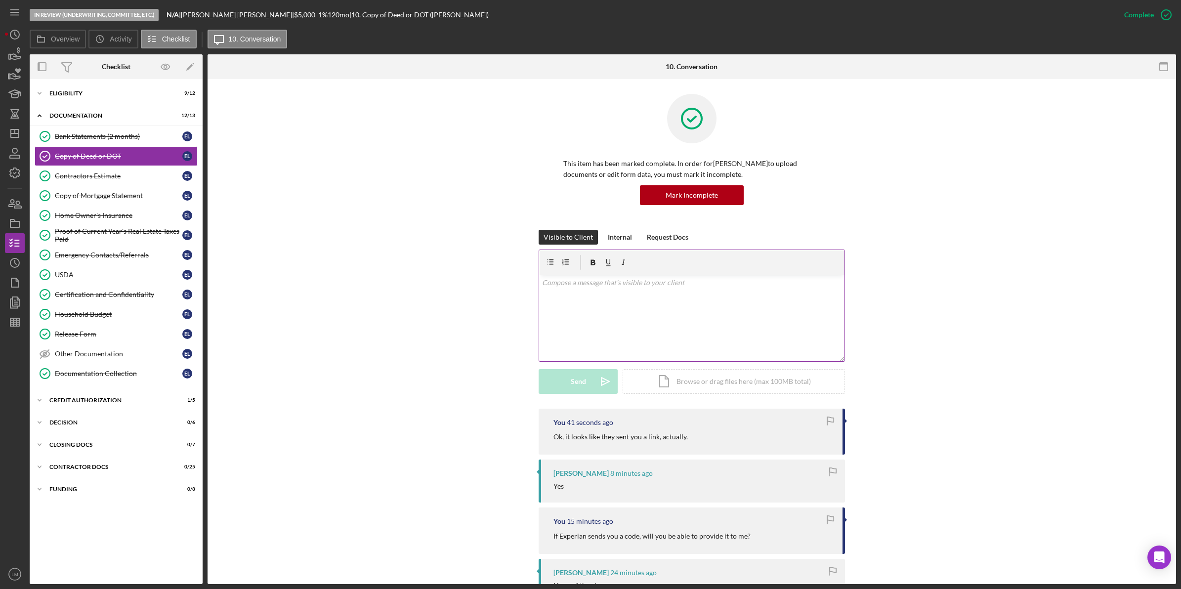
click at [821, 302] on div "v Color teal Color pink Remove color Add row above Add row below Add column bef…" at bounding box center [691, 318] width 305 height 86
click at [565, 379] on button "Send Icon/icon-invite-send" at bounding box center [578, 381] width 79 height 25
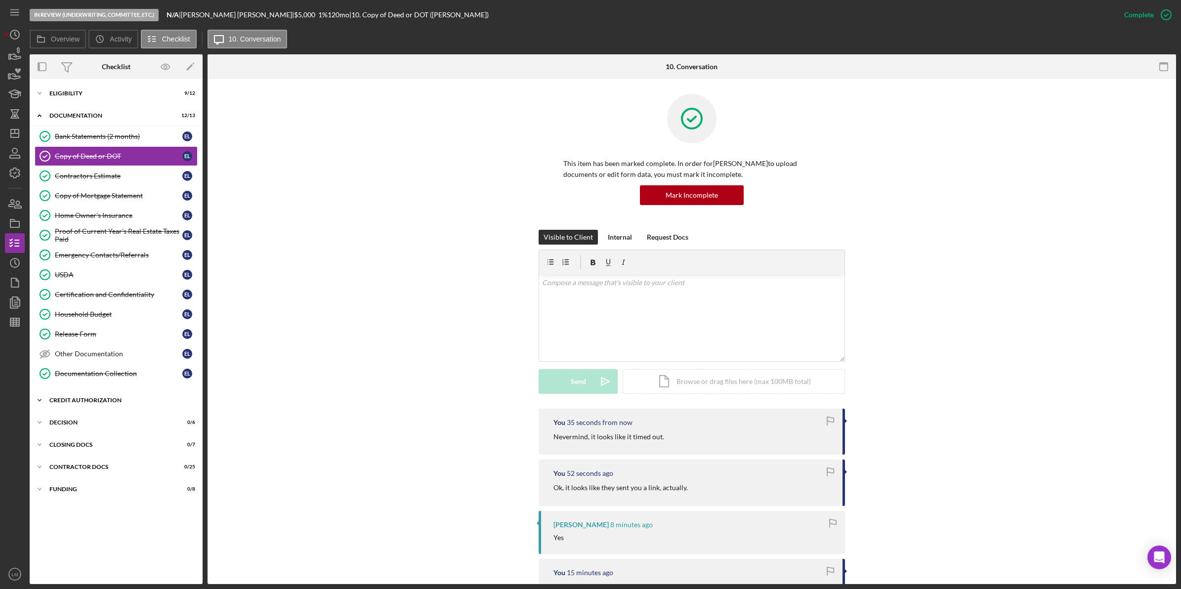
click at [126, 403] on div "CREDIT AUTHORIZATION" at bounding box center [119, 400] width 141 height 6
click at [114, 449] on div "$82.27 Personal Credit Report Fee for applicant and co borrower" at bounding box center [118, 441] width 127 height 16
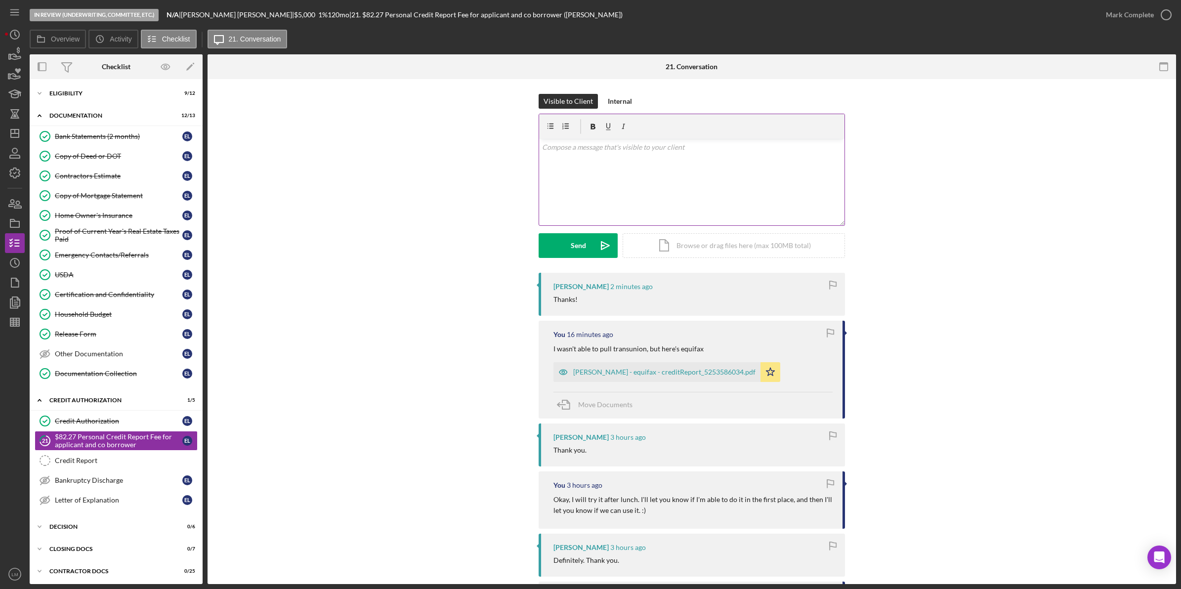
click at [673, 204] on div "v Color teal Color pink Remove color Add row above Add row below Add column bef…" at bounding box center [691, 182] width 305 height 86
click at [561, 240] on button "Send Icon/icon-invite-send" at bounding box center [578, 245] width 79 height 25
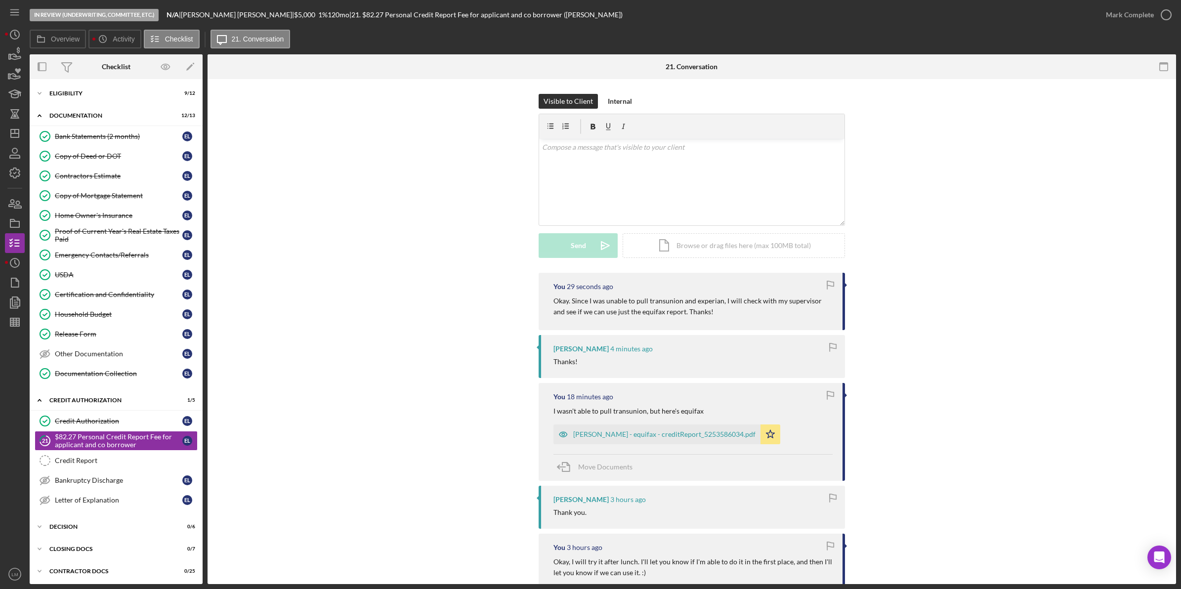
click at [546, 376] on div "Elizabeth Lackraj 4 minutes ago Thanks!" at bounding box center [692, 356] width 306 height 43
click at [638, 435] on div "[PERSON_NAME] - equifax - creditReport_5253586034.pdf" at bounding box center [664, 434] width 182 height 8
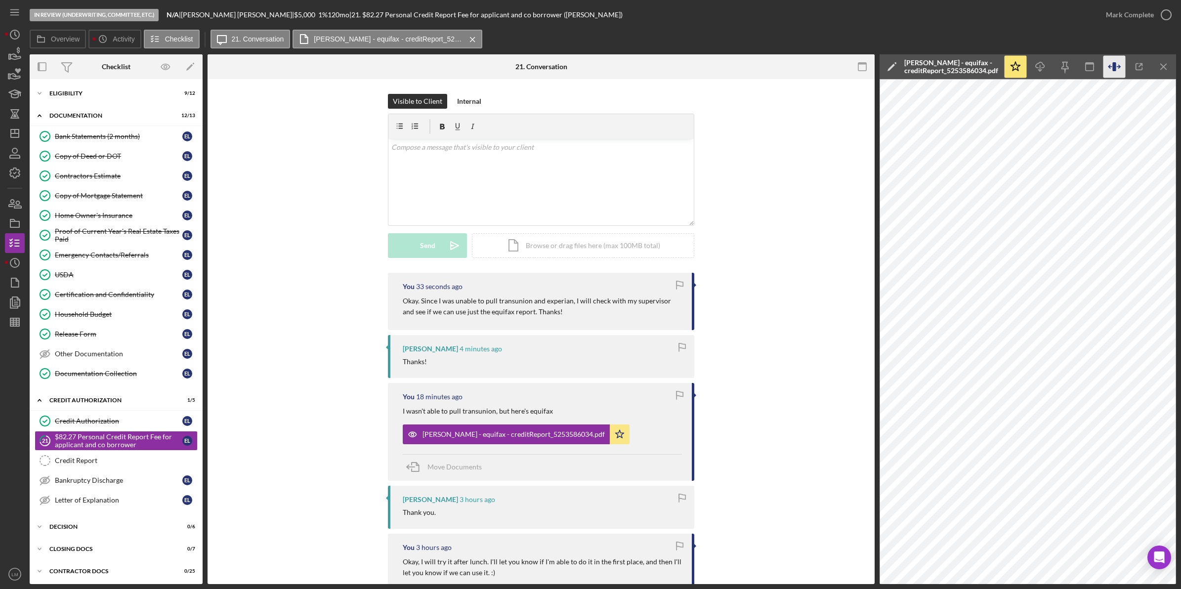
click at [1113, 70] on icon "button" at bounding box center [1113, 66] width 3 height 9
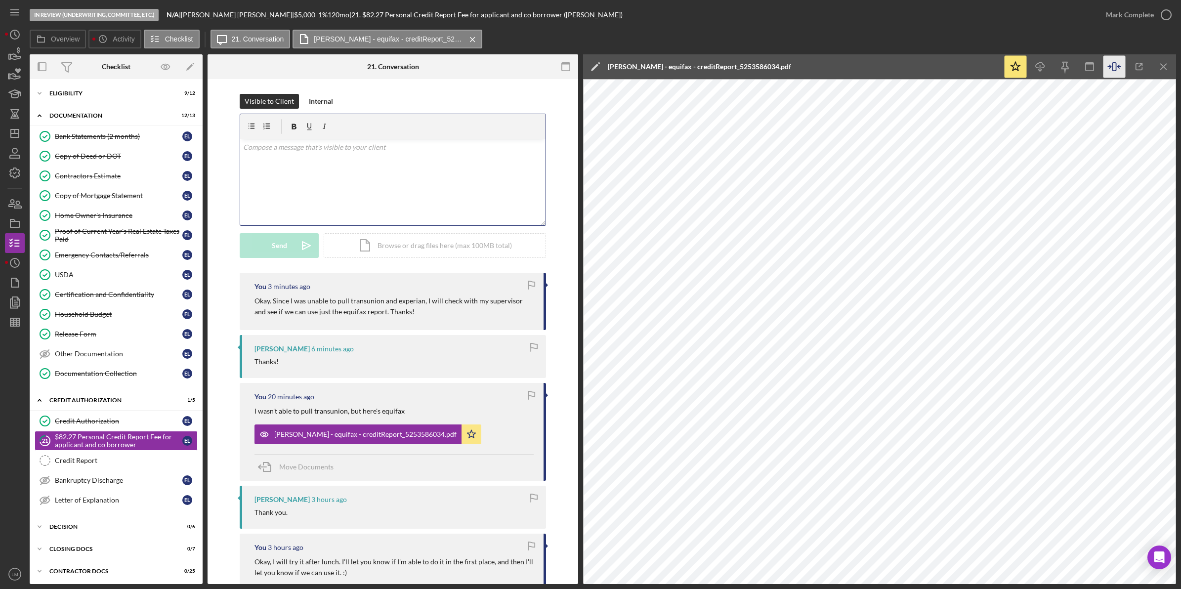
click at [458, 176] on div "v Color teal Color pink Remove color Add row above Add row below Add column bef…" at bounding box center [392, 182] width 305 height 86
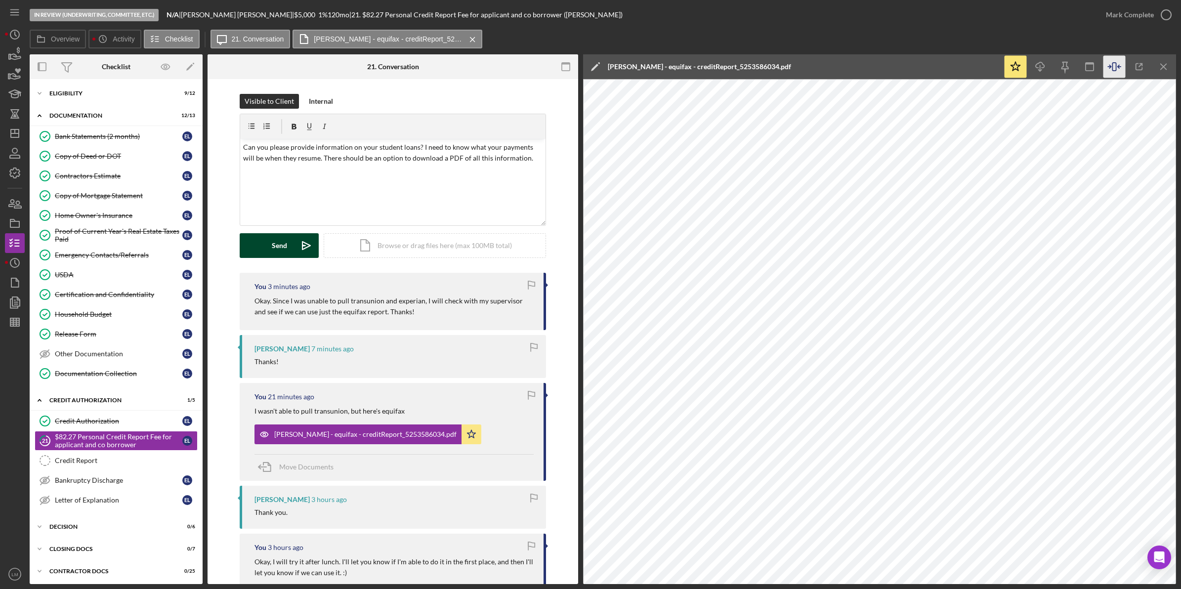
click at [285, 241] on button "Send Icon/icon-invite-send" at bounding box center [279, 245] width 79 height 25
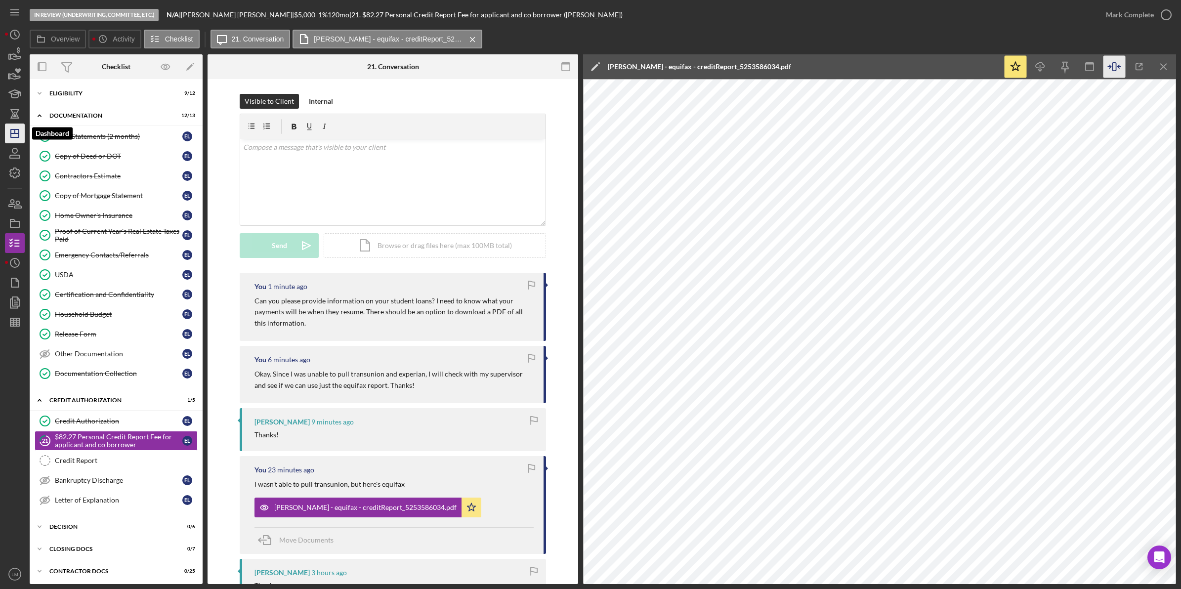
click at [16, 137] on polygon "button" at bounding box center [15, 133] width 8 height 8
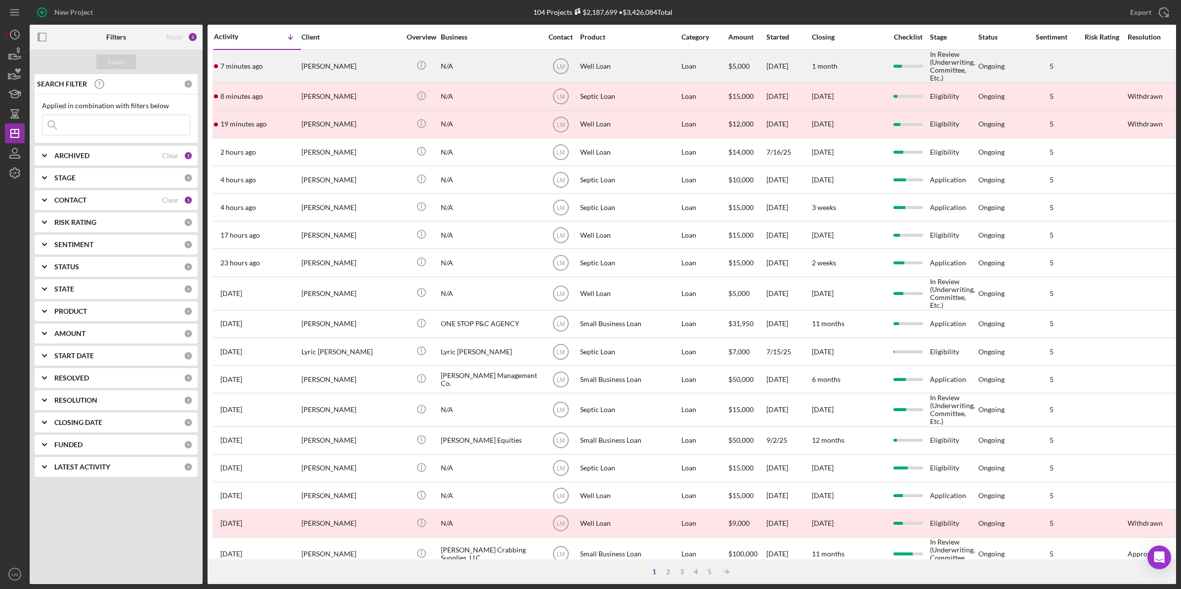
click at [327, 57] on div "[PERSON_NAME]" at bounding box center [350, 66] width 99 height 32
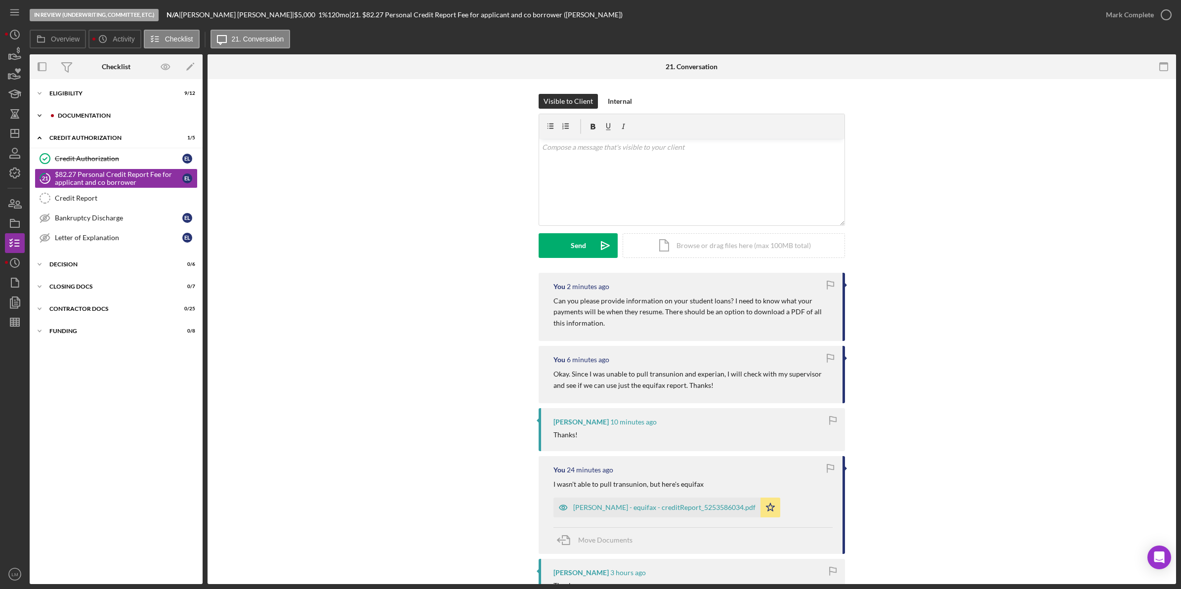
click at [82, 111] on div "Icon/Expander Documentation 12 / 13" at bounding box center [116, 116] width 173 height 20
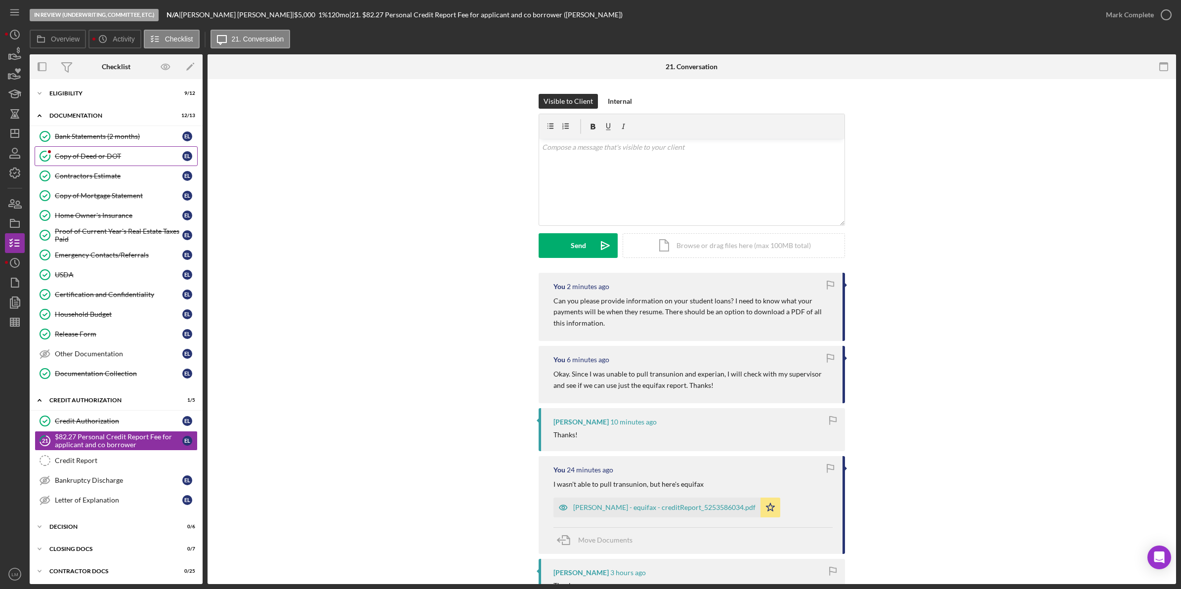
click at [91, 158] on div "Copy of Deed or DOT" at bounding box center [118, 156] width 127 height 8
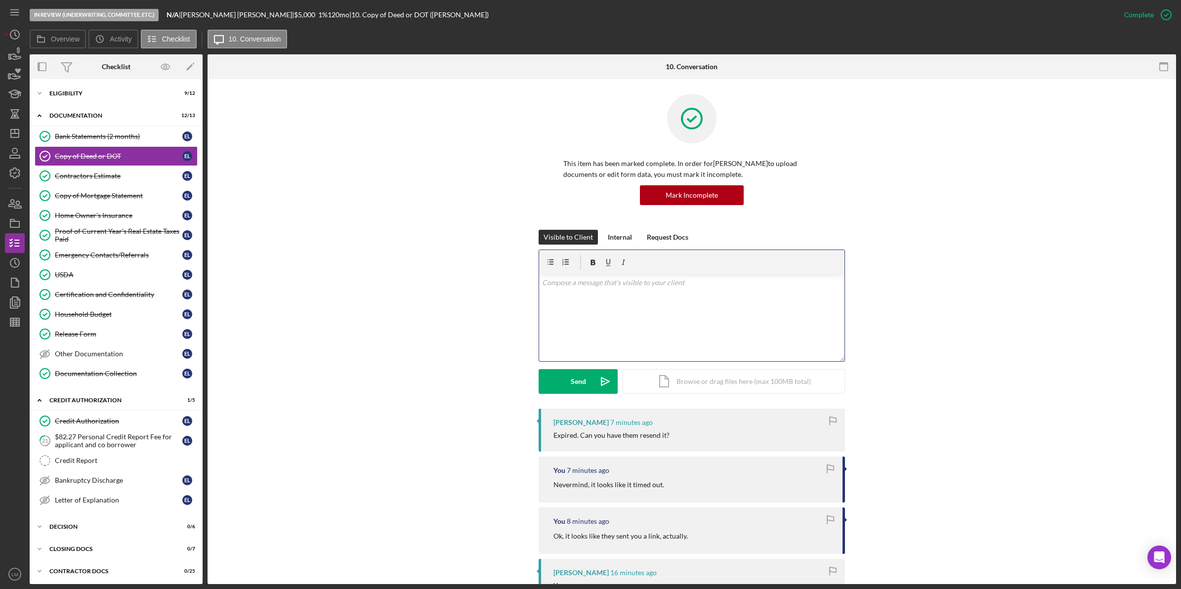
click at [665, 326] on div "v Color teal Color pink Remove color Add row above Add row below Add column bef…" at bounding box center [691, 318] width 305 height 86
click at [595, 379] on icon "Icon/icon-invite-send" at bounding box center [605, 381] width 25 height 25
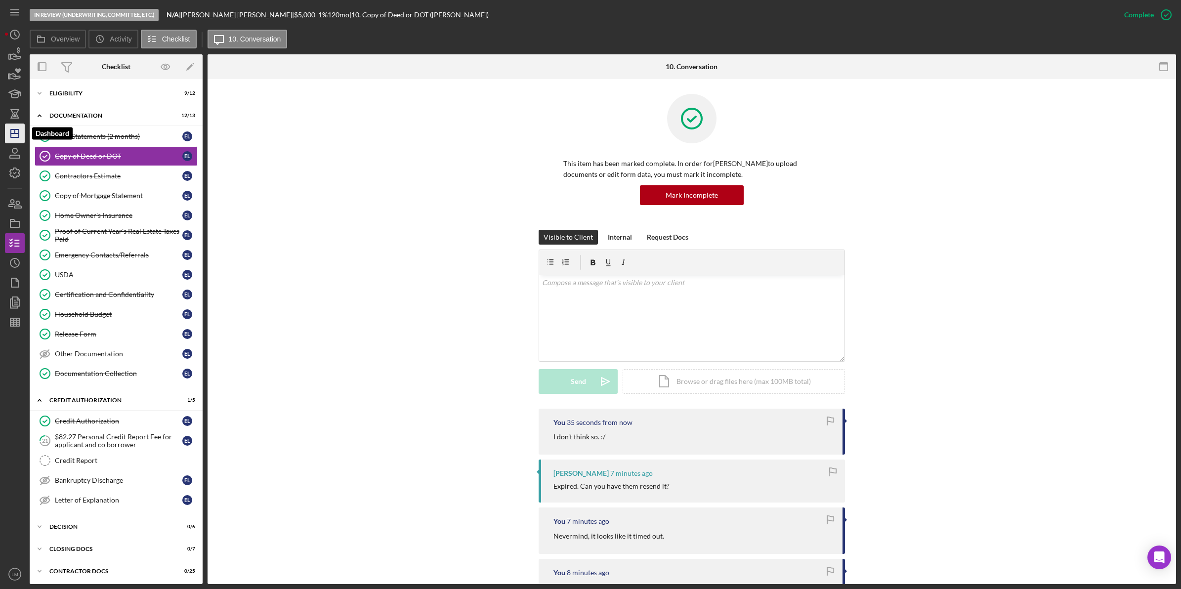
click at [16, 140] on icon "Icon/Dashboard" at bounding box center [14, 133] width 25 height 25
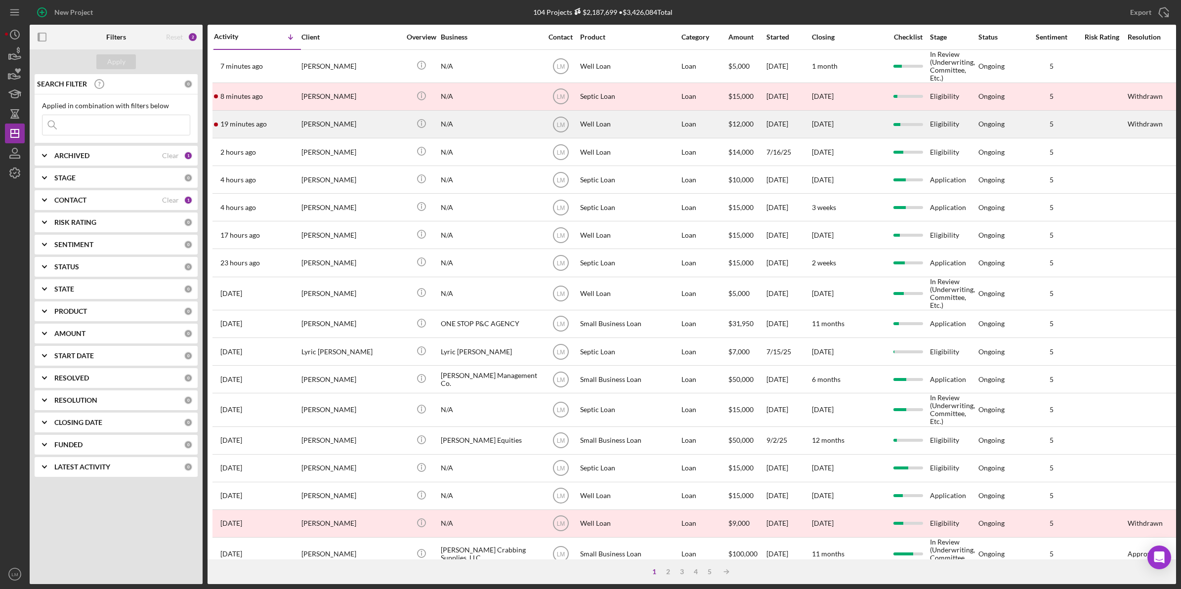
click at [365, 127] on div "[PERSON_NAME]" at bounding box center [350, 124] width 99 height 26
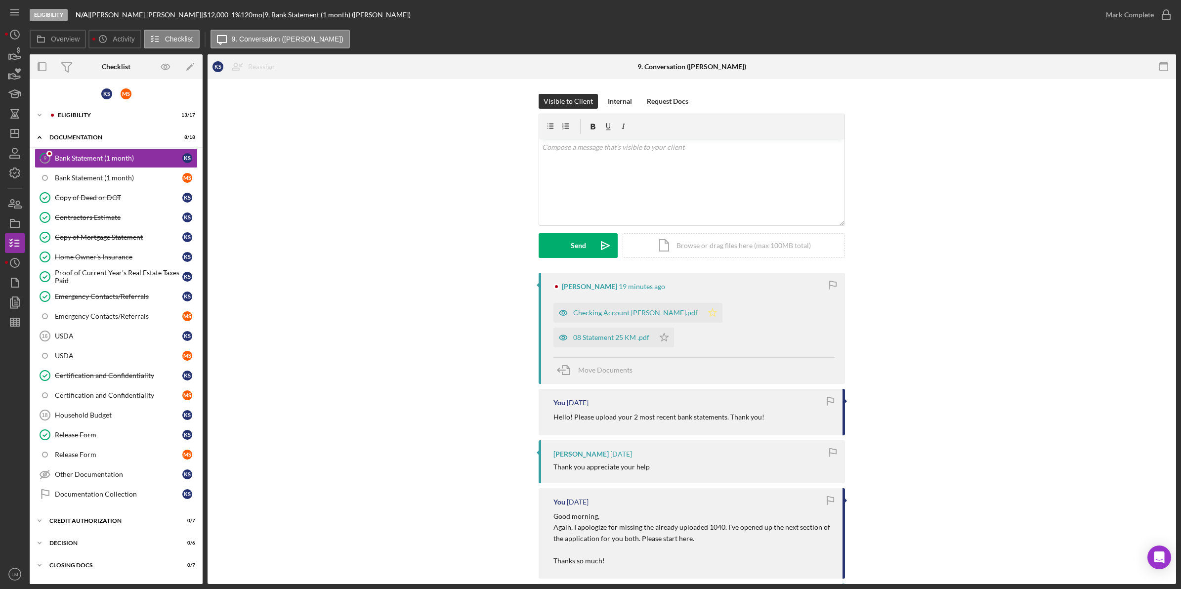
click at [703, 315] on icon "Icon/Star" at bounding box center [713, 313] width 20 height 20
click at [674, 328] on icon "Icon/Star" at bounding box center [664, 338] width 20 height 20
click at [649, 334] on div "08 Statement 25 KM .pdf" at bounding box center [611, 338] width 76 height 8
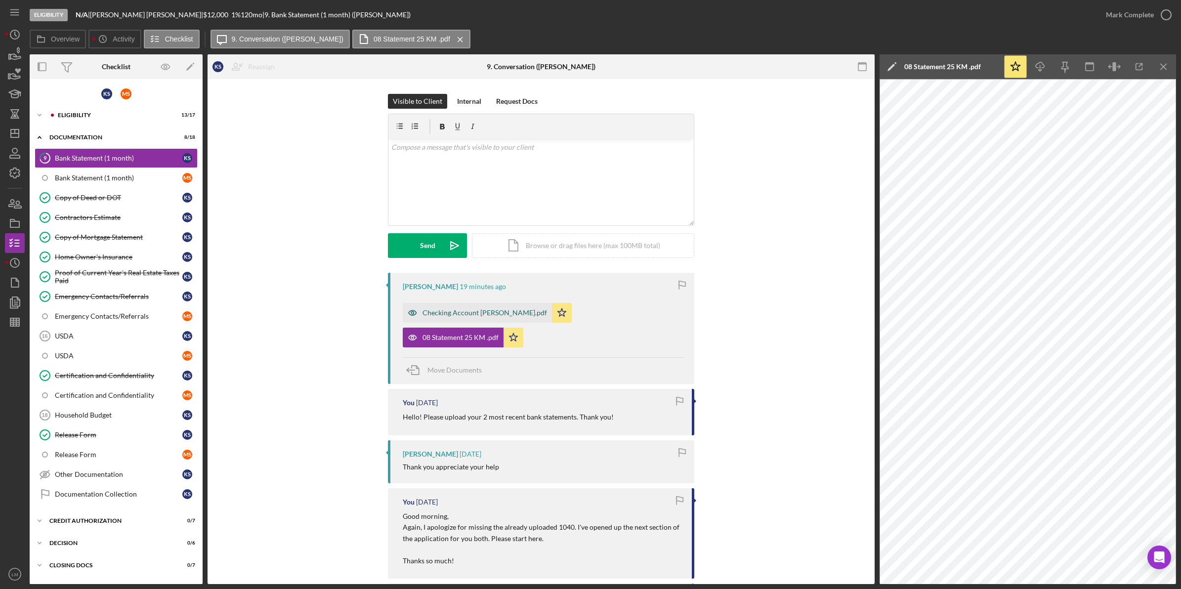
click at [473, 316] on div "Checking Account Snell.pdf" at bounding box center [484, 313] width 125 height 8
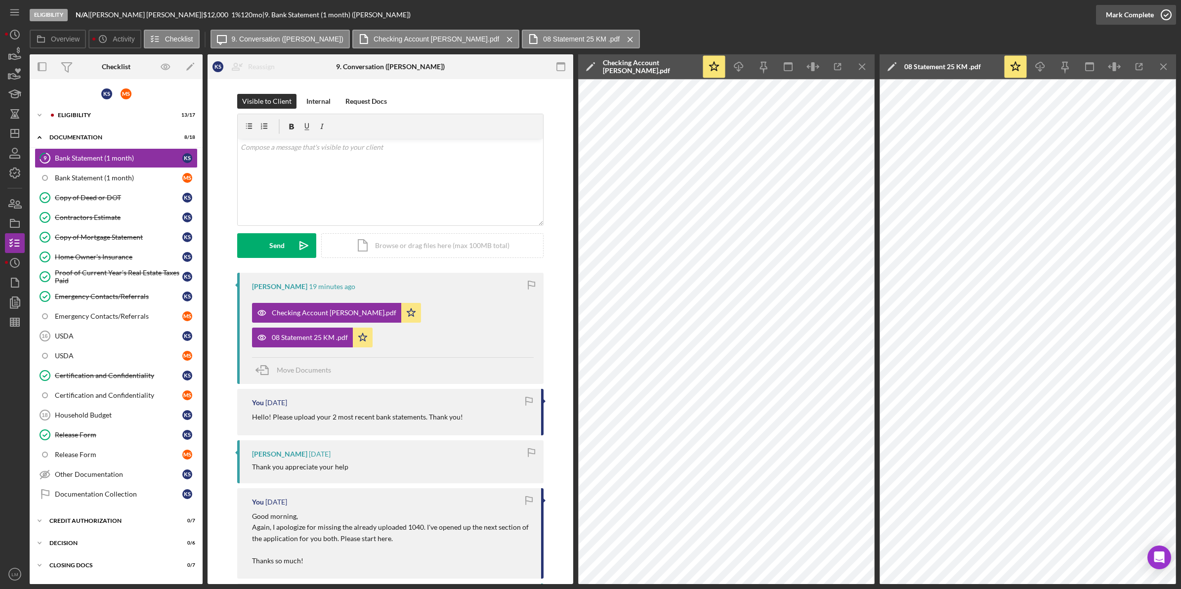
click at [1153, 16] on button "Mark Complete" at bounding box center [1136, 15] width 80 height 20
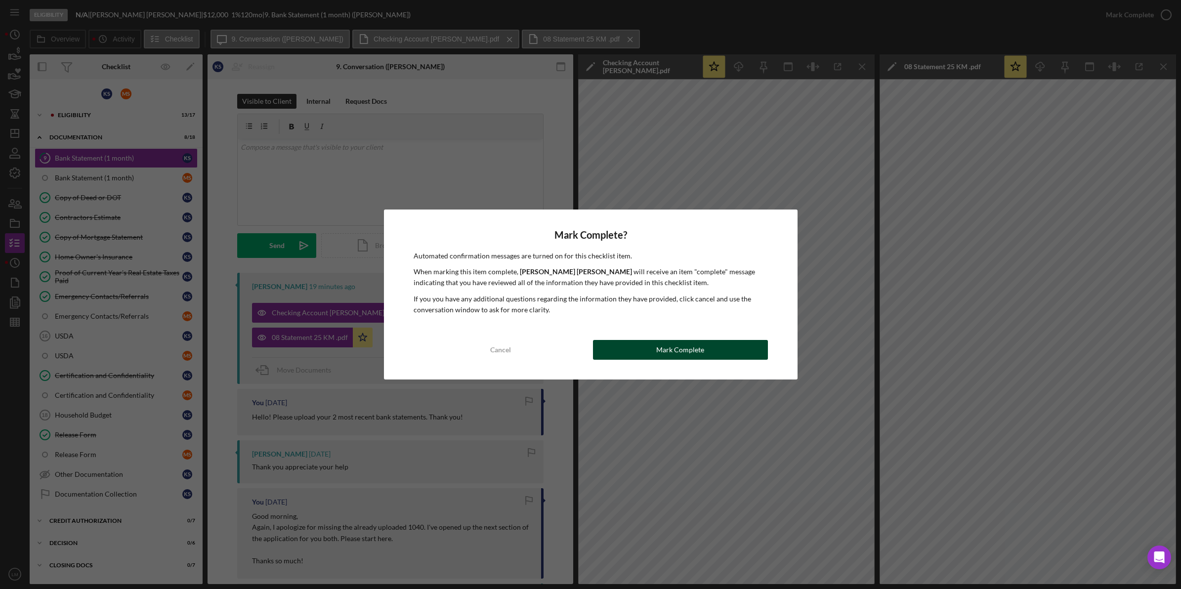
click at [671, 354] on div "Mark Complete" at bounding box center [680, 350] width 48 height 20
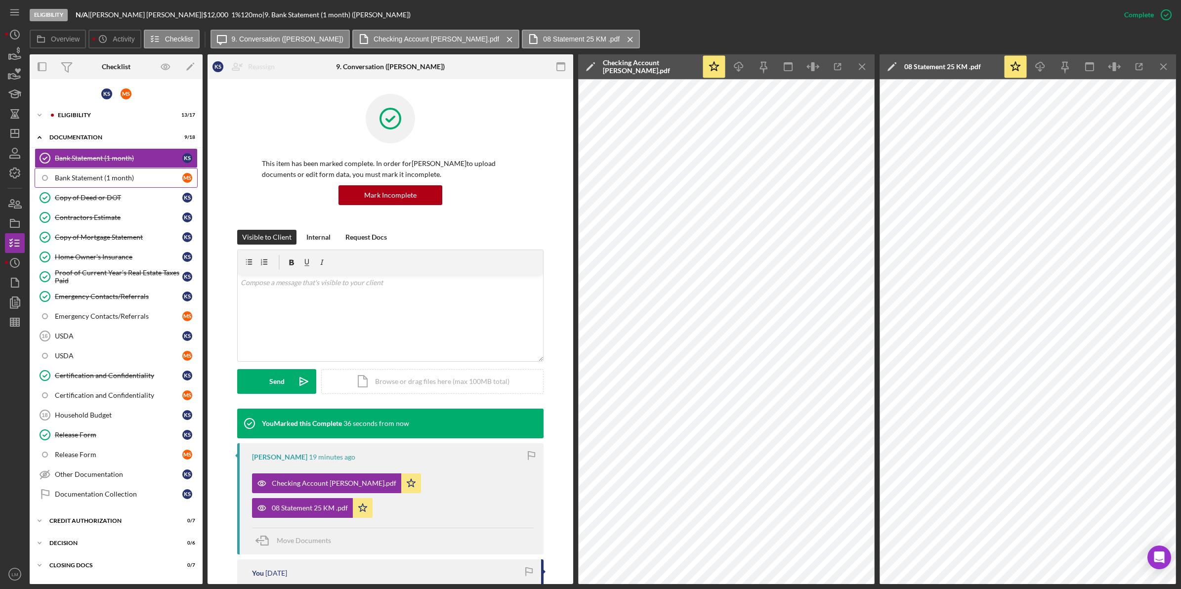
click at [119, 183] on link "Bank Statement (1 month) M S" at bounding box center [116, 178] width 163 height 20
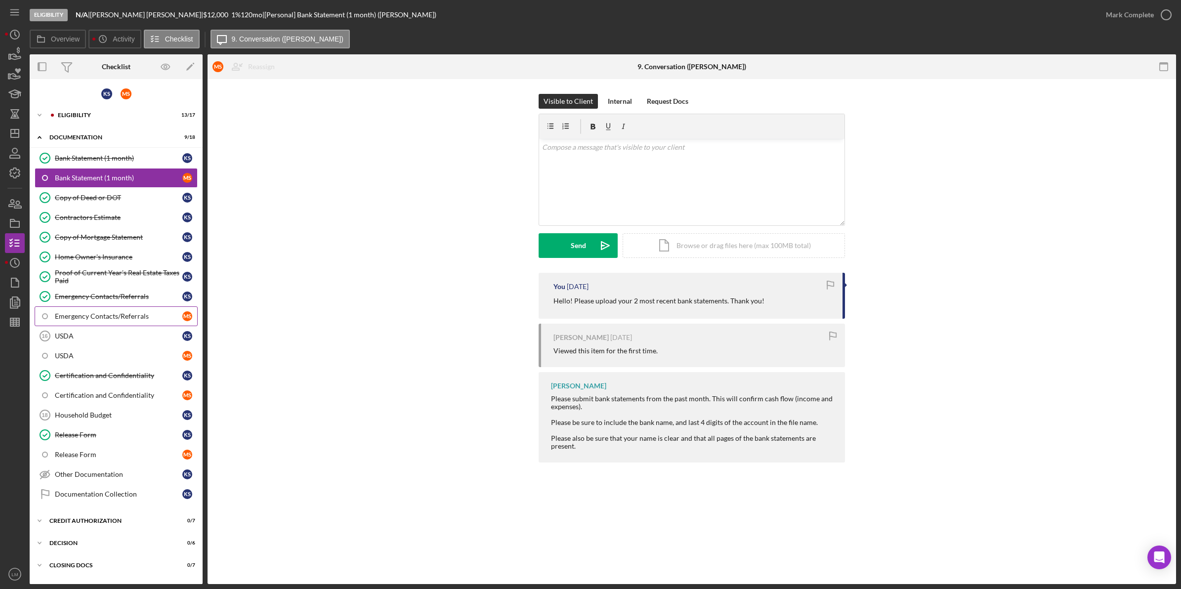
click at [110, 319] on div "Emergency Contacts/Referrals" at bounding box center [118, 316] width 127 height 8
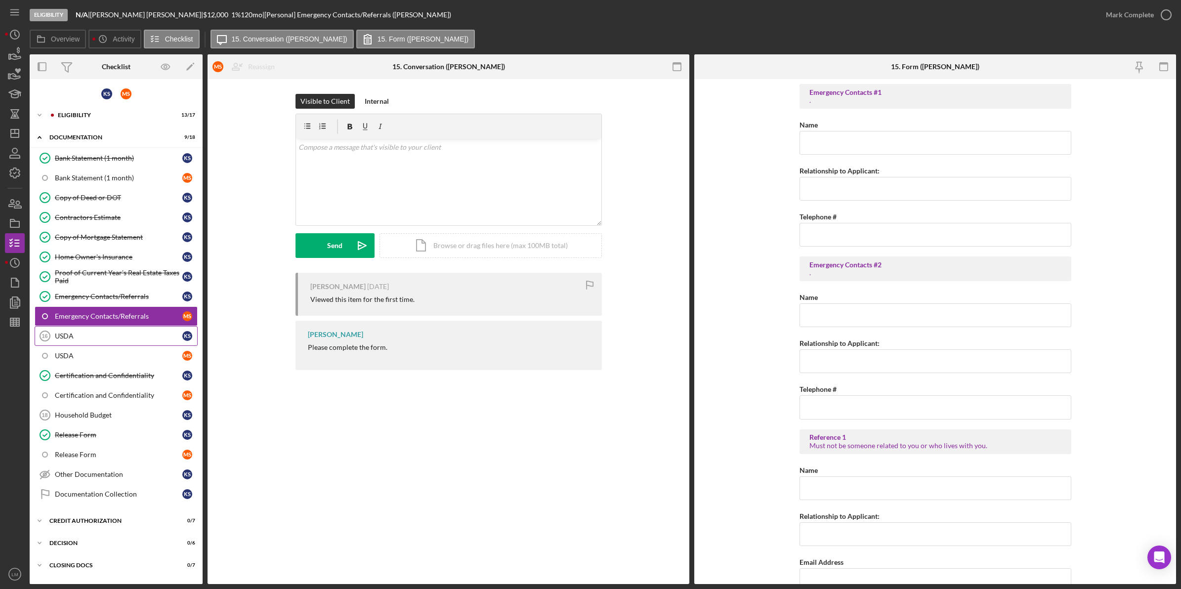
click at [117, 334] on div "USDA" at bounding box center [118, 336] width 127 height 8
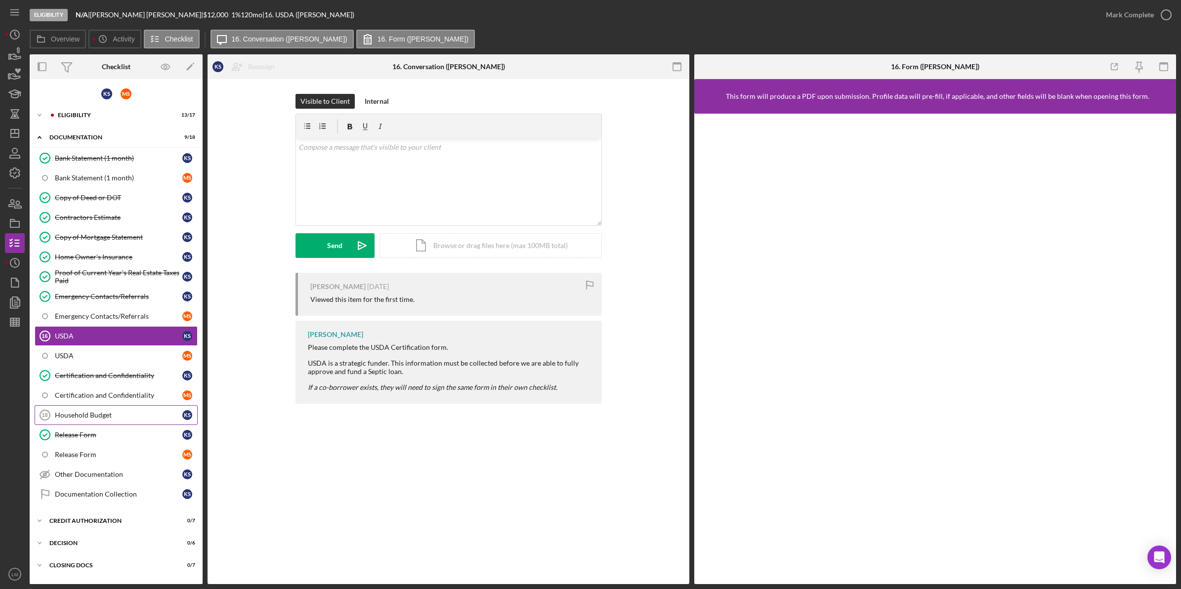
click at [88, 419] on div "Household Budget" at bounding box center [118, 415] width 127 height 8
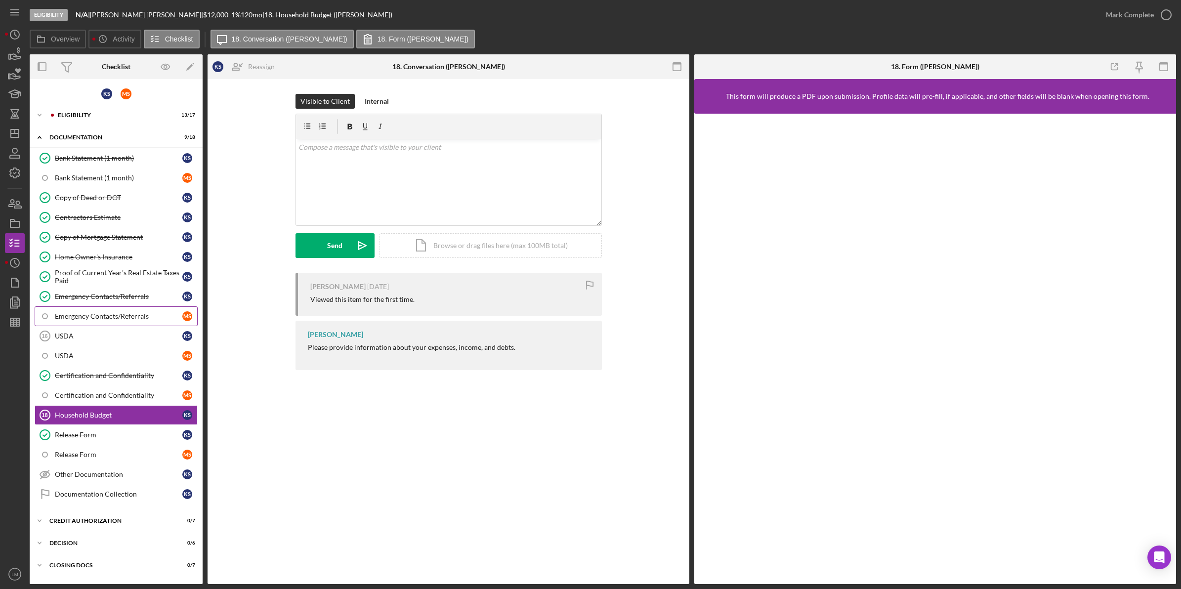
click at [119, 312] on link "Emergency Contacts/Referrals M S" at bounding box center [116, 316] width 163 height 20
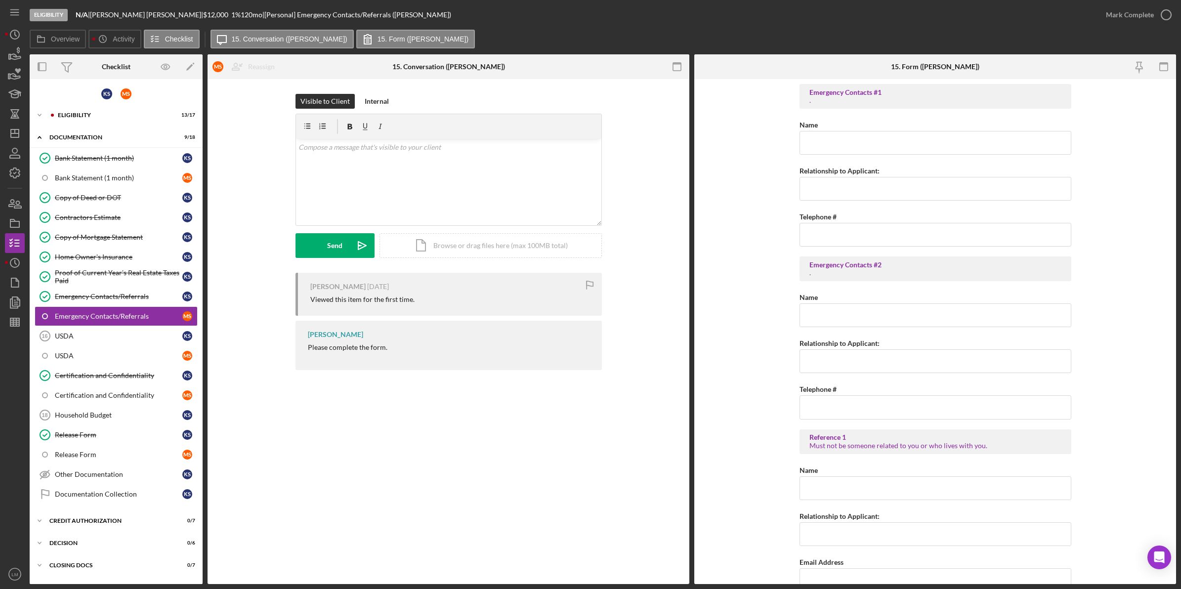
click at [121, 125] on div "Icon/Expander Eligibility 13 / 17" at bounding box center [116, 116] width 173 height 20
click at [127, 117] on div "Eligibility" at bounding box center [124, 115] width 132 height 6
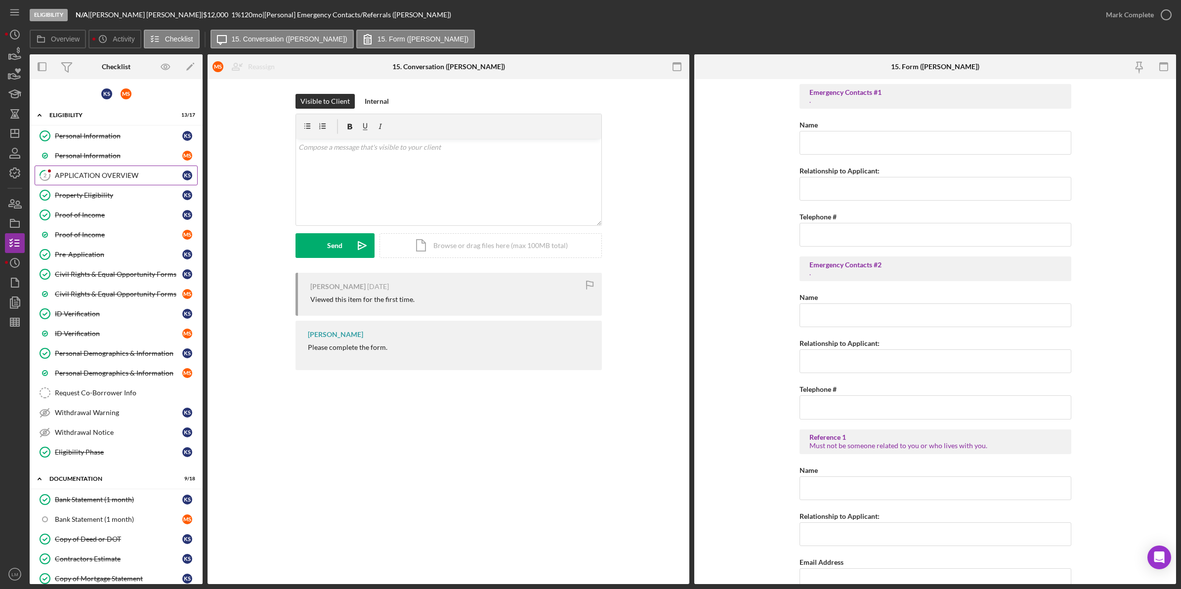
click at [111, 170] on link "2 APPLICATION OVERVIEW K S" at bounding box center [116, 176] width 163 height 20
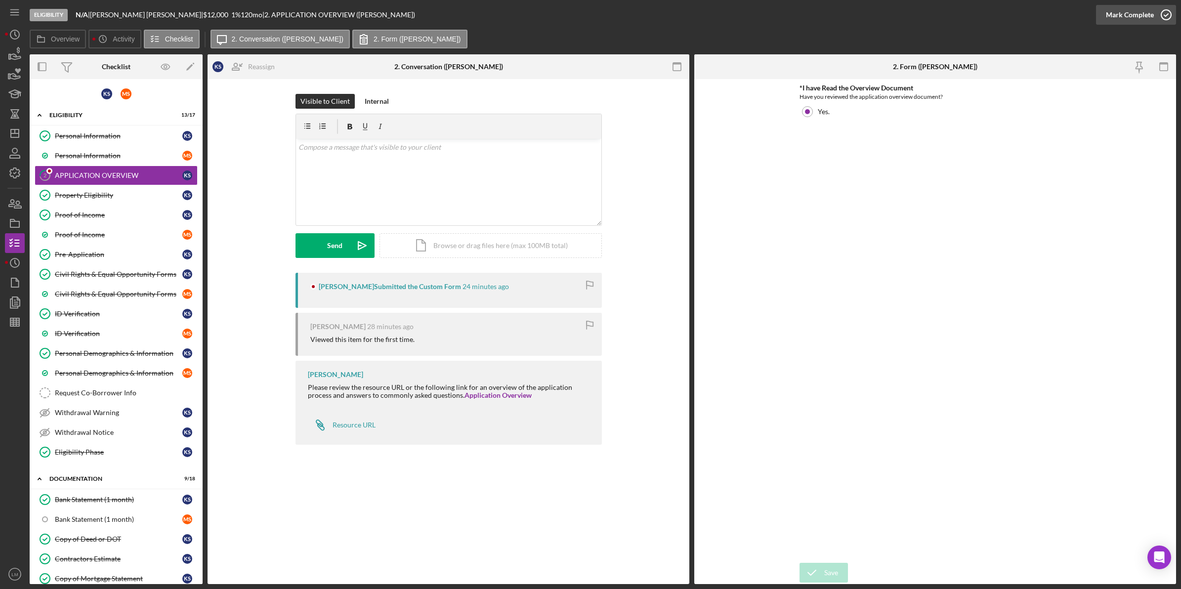
click at [1143, 11] on div "Mark Complete" at bounding box center [1130, 15] width 48 height 20
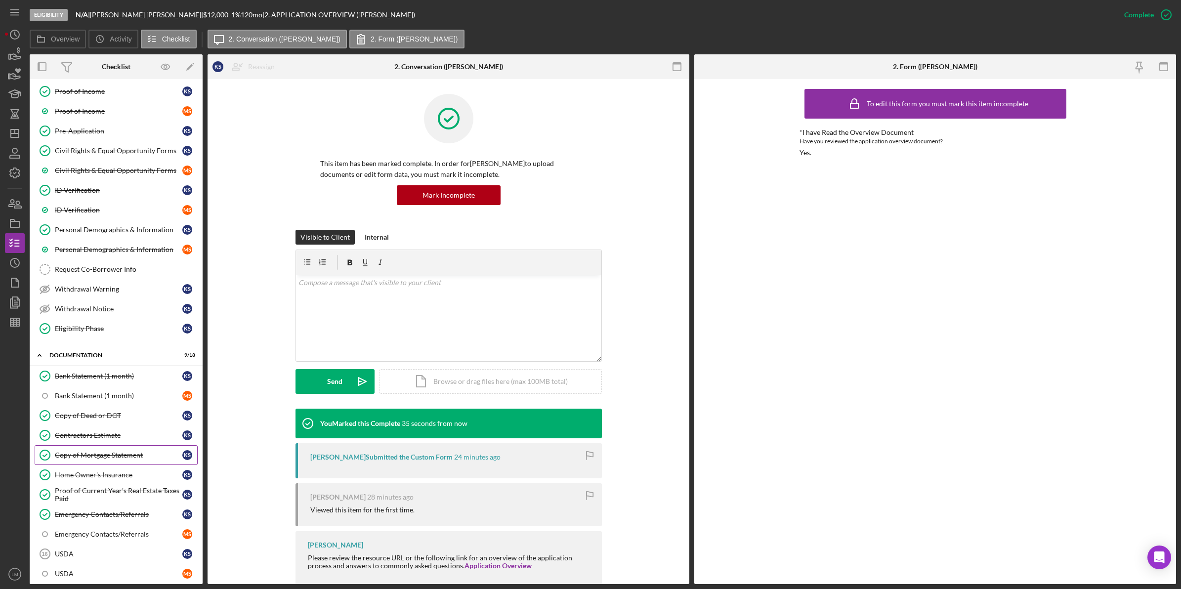
scroll to position [185, 0]
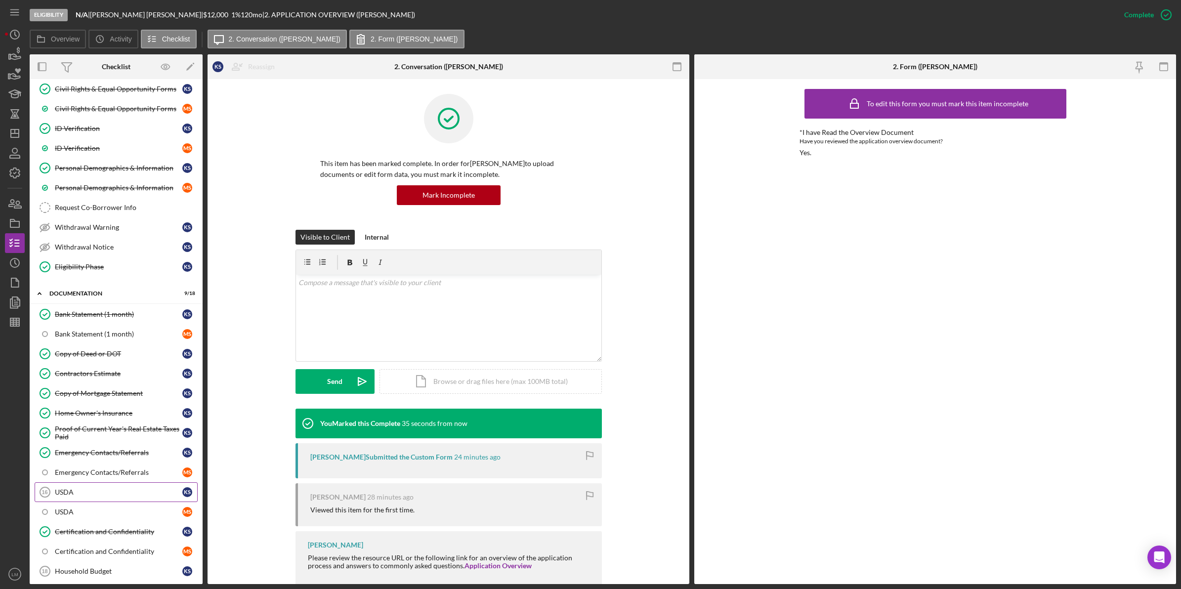
click at [90, 492] on link "USDA 16 USDA K S" at bounding box center [116, 492] width 163 height 20
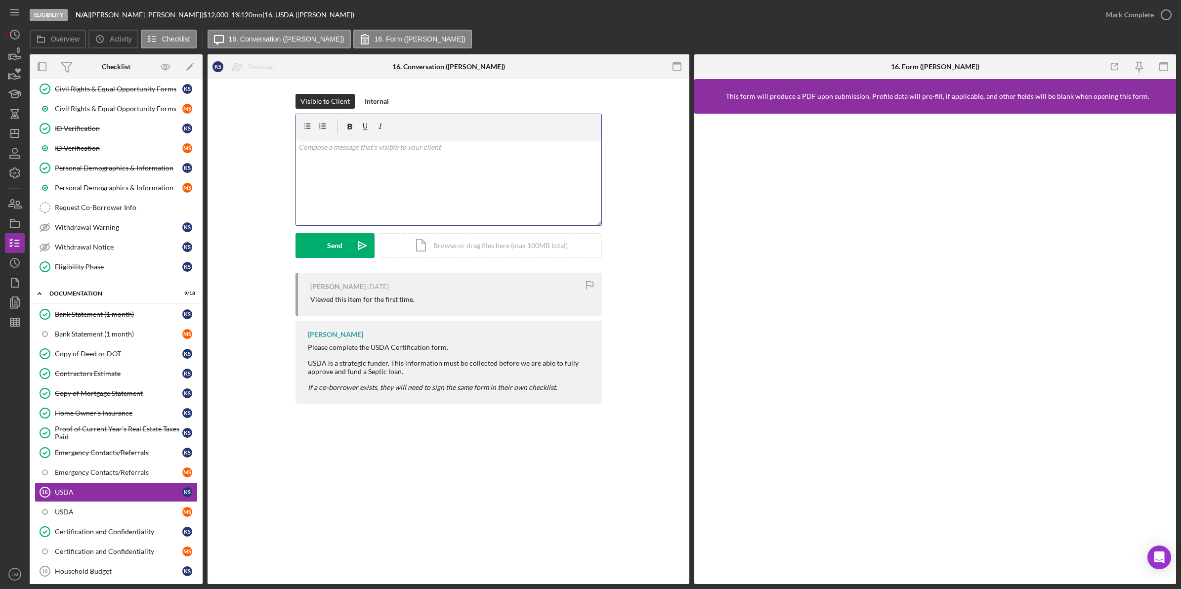
click at [535, 208] on div "v Color teal Color pink Remove color Add row above Add row below Add column bef…" at bounding box center [448, 182] width 305 height 86
click at [132, 338] on div "Bank Statement (1 month)" at bounding box center [118, 334] width 127 height 8
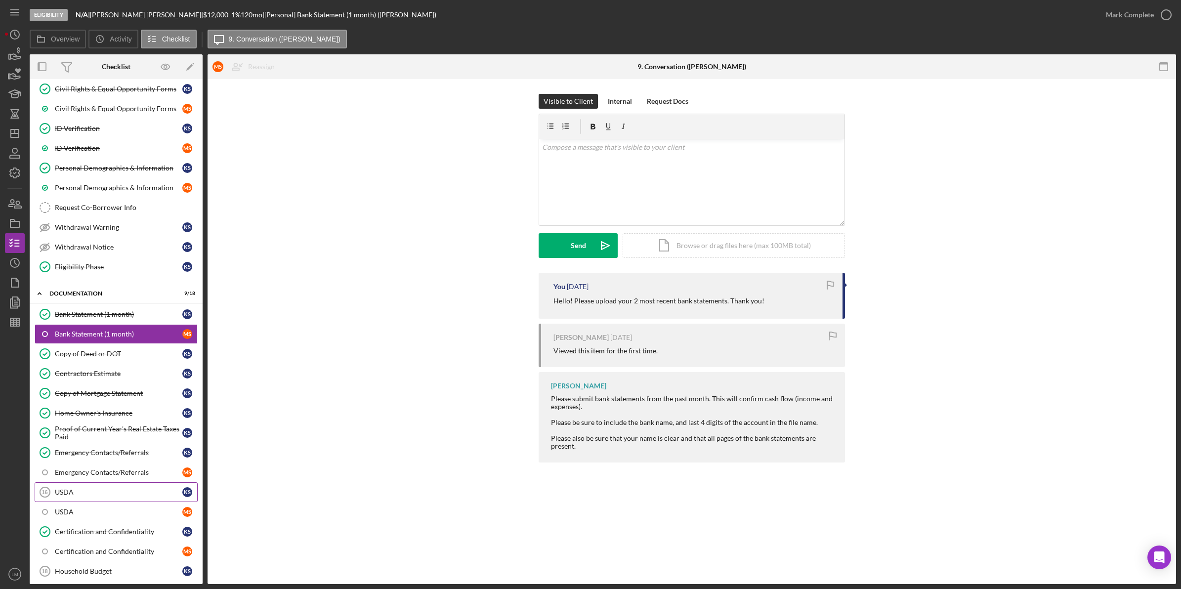
click at [117, 491] on link "USDA 16 USDA K S" at bounding box center [116, 492] width 163 height 20
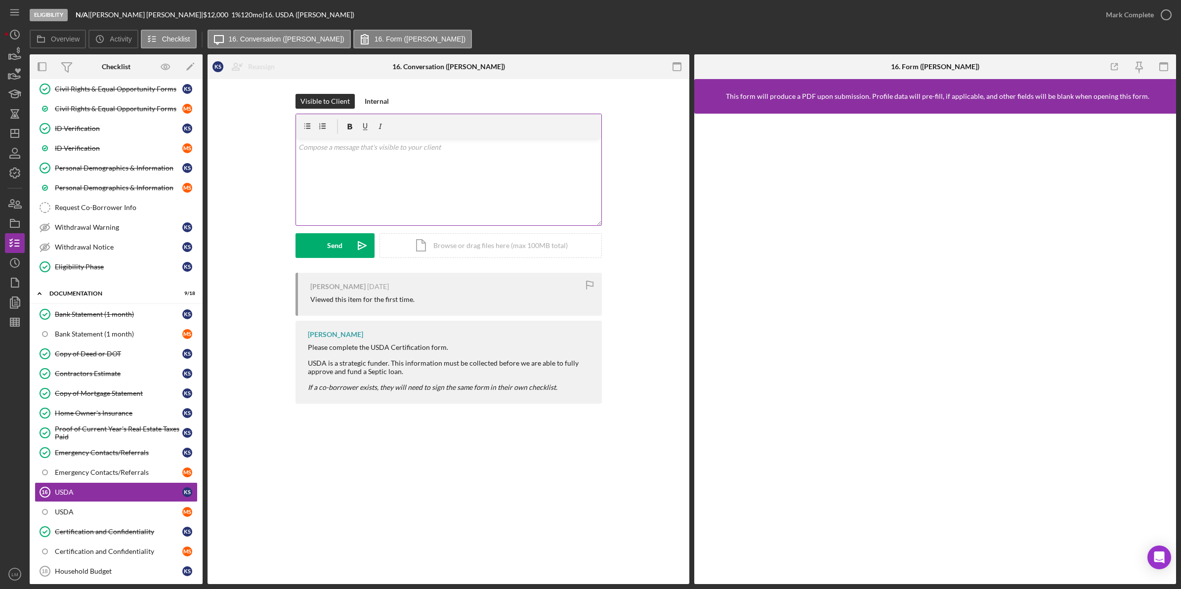
click at [410, 182] on div "v Color teal Color pink Remove color Add row above Add row below Add column bef…" at bounding box center [448, 182] width 305 height 86
click at [432, 162] on p "I need you and Mark to complete the rest of this section so I can open up the c…" at bounding box center [448, 167] width 300 height 22
click at [354, 238] on icon "Icon/icon-invite-send" at bounding box center [362, 245] width 25 height 25
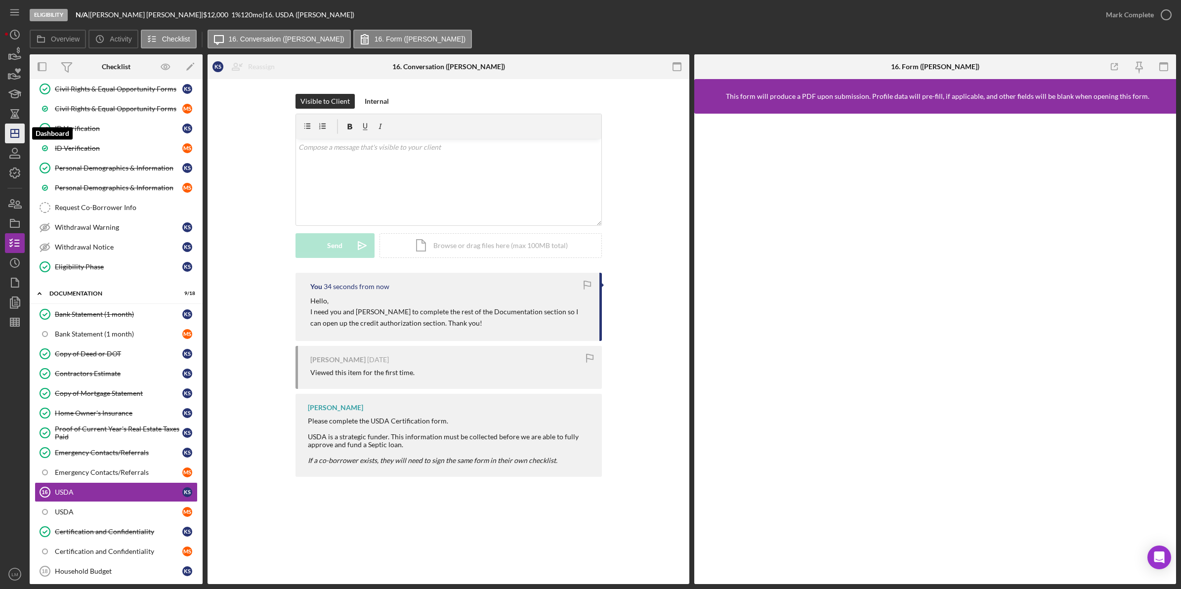
click at [5, 130] on icon "Icon/Dashboard" at bounding box center [14, 133] width 25 height 25
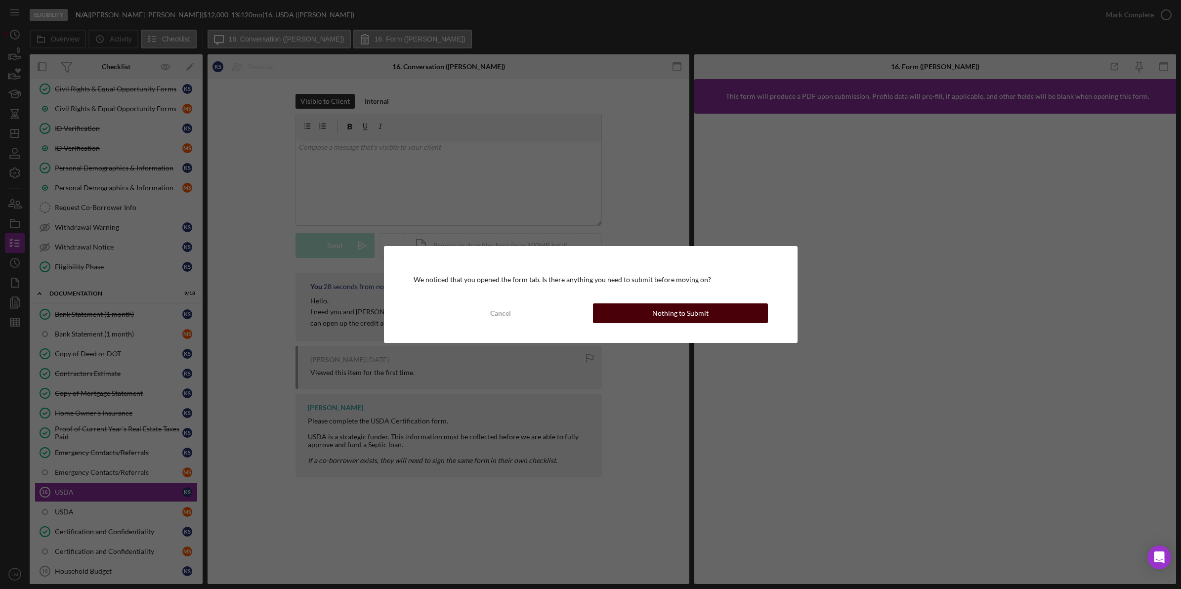
click at [668, 318] on div "Nothing to Submit" at bounding box center [680, 313] width 56 height 20
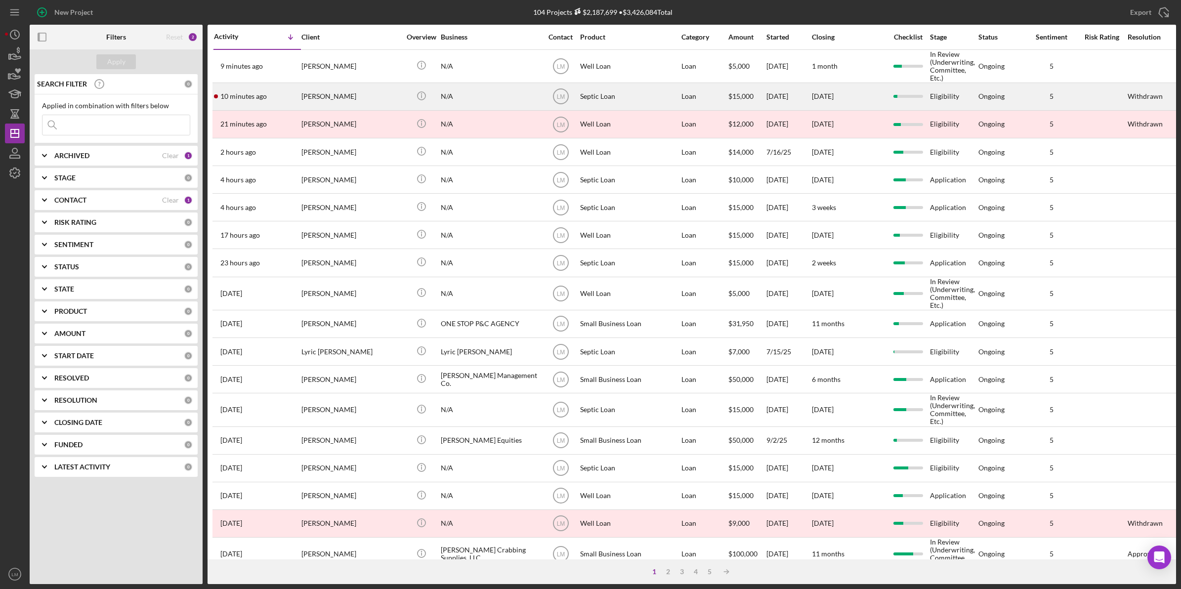
click at [367, 107] on div "[PERSON_NAME]" at bounding box center [350, 97] width 99 height 26
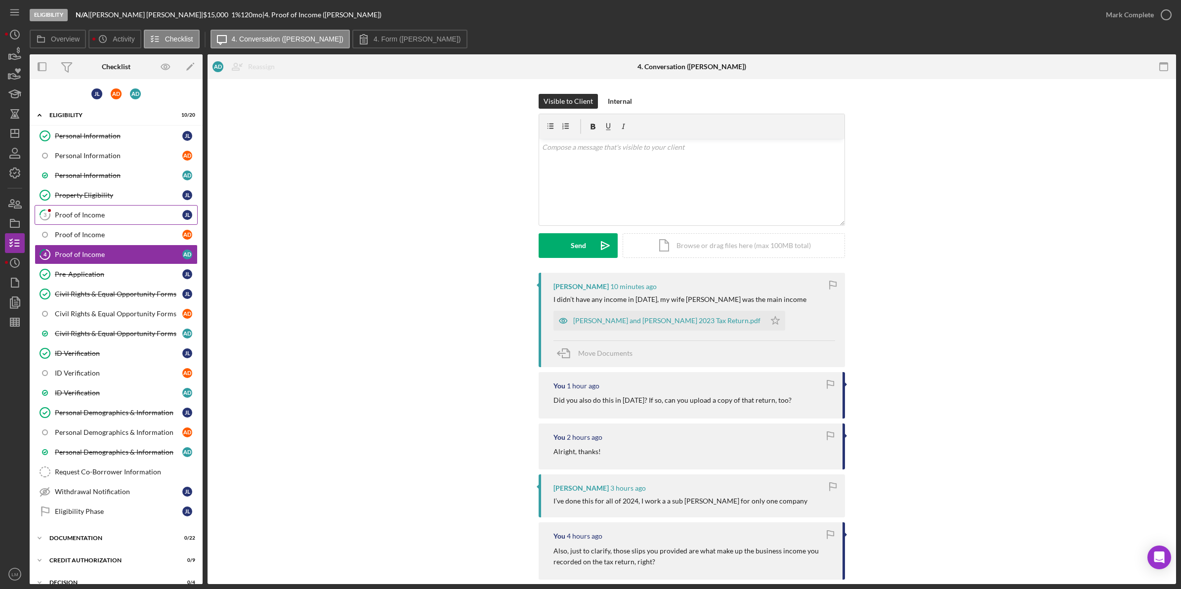
click at [114, 215] on div "Proof of Income" at bounding box center [118, 215] width 127 height 8
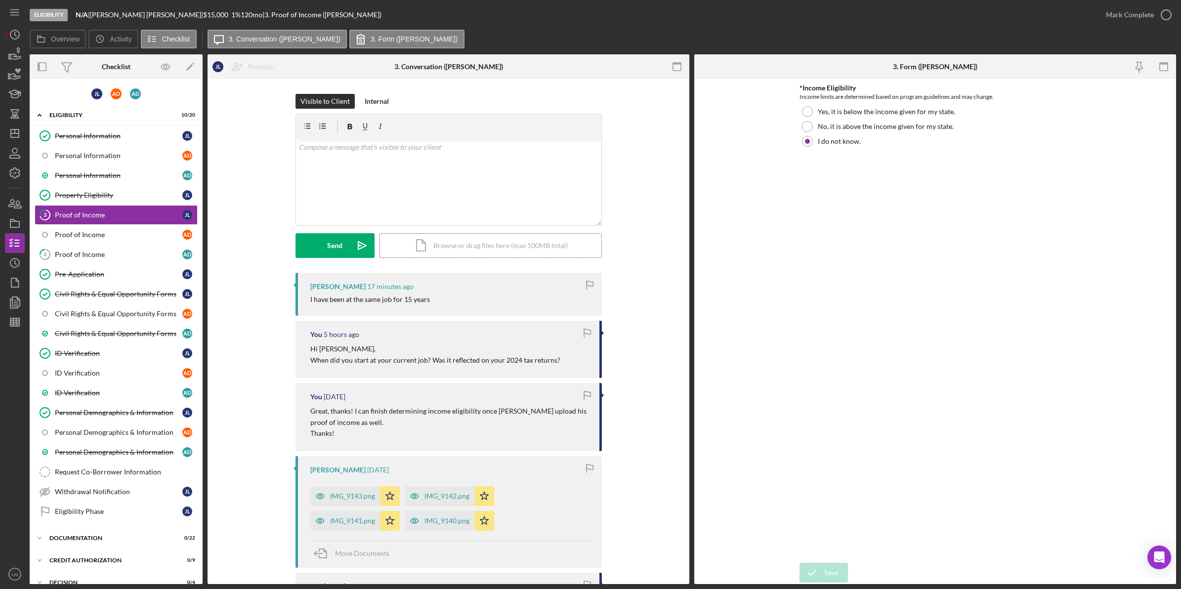
click at [480, 235] on div "Icon/Document Browse or drag files here (max 100MB total) Tap to choose files o…" at bounding box center [490, 245] width 222 height 25
click at [529, 199] on div "v Color teal Color pink Remove color Add row above Add row below Add column bef…" at bounding box center [448, 182] width 305 height 86
click at [319, 240] on button "Send Icon/icon-invite-send" at bounding box center [334, 245] width 79 height 25
click at [52, 231] on icon at bounding box center [45, 234] width 25 height 25
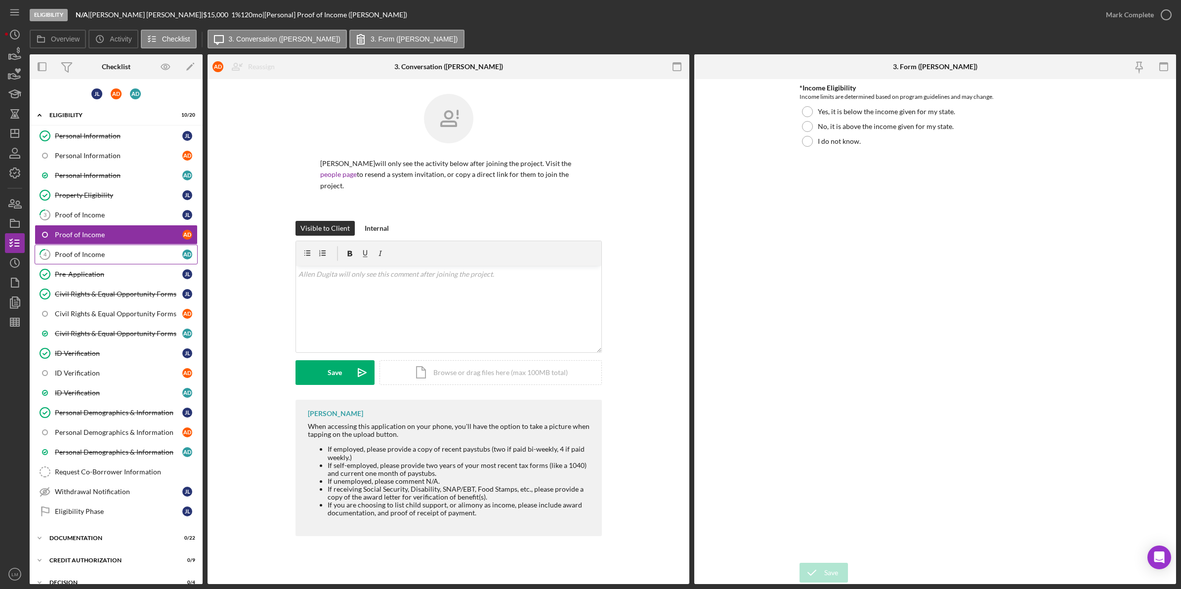
click at [95, 260] on link "4 Proof of Income A D" at bounding box center [116, 255] width 163 height 20
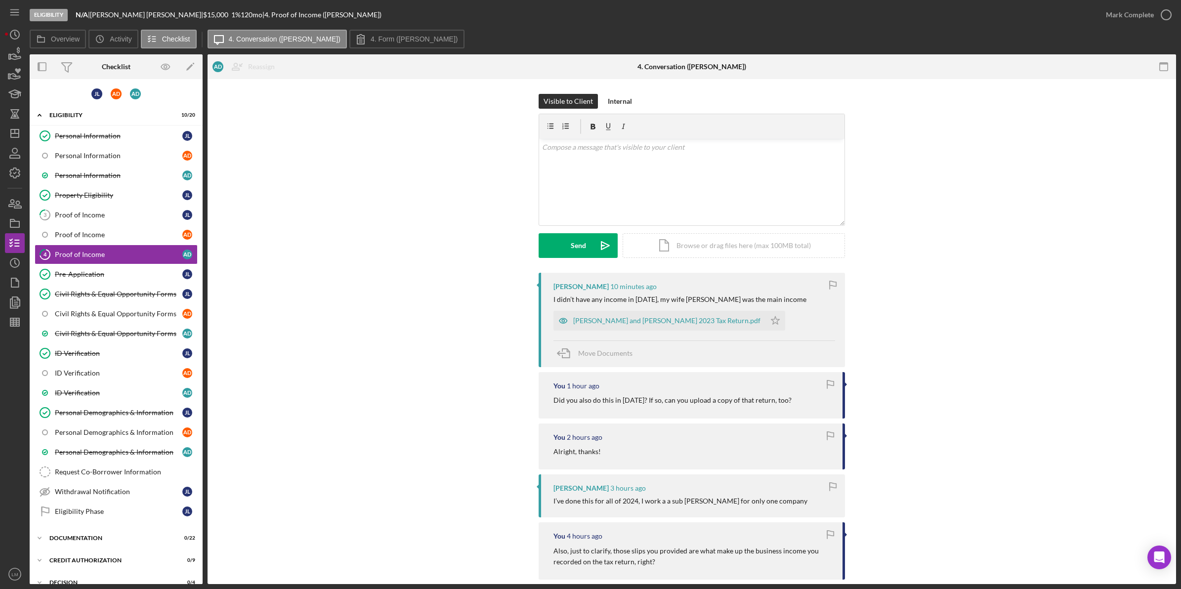
click at [644, 310] on div "Julie A Lucas and Allen R Dugita's 2023 Tax Return.pdf Icon/Star" at bounding box center [671, 318] width 237 height 25
click at [640, 320] on div "Julie A Lucas and Allen R Dugita's 2023 Tax Return.pdf" at bounding box center [666, 321] width 187 height 8
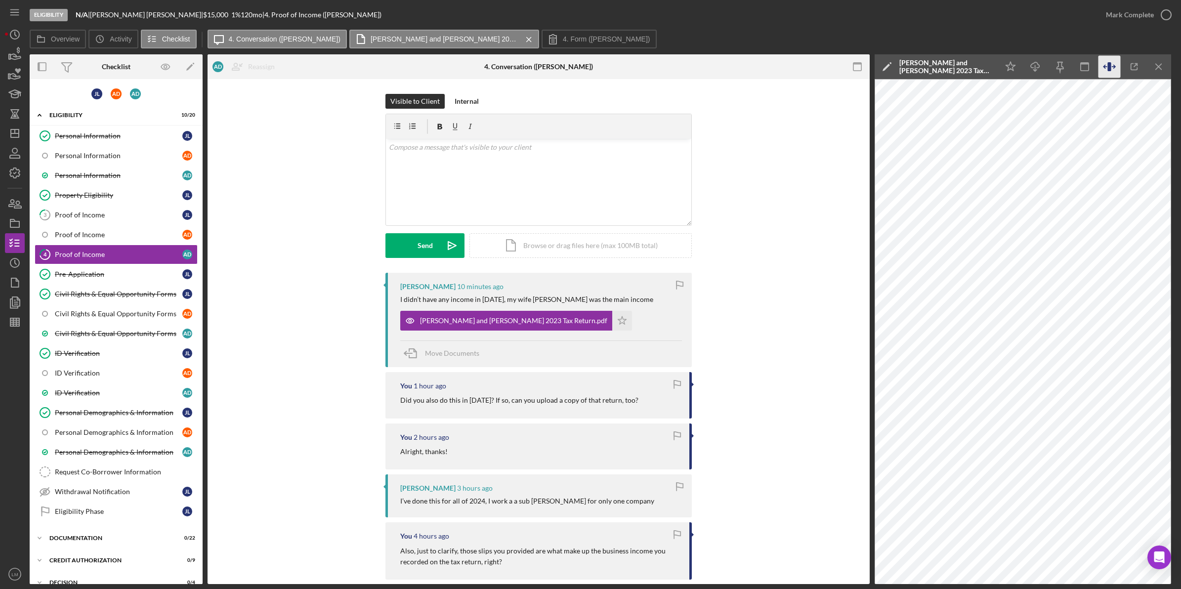
click at [1106, 65] on icon "button" at bounding box center [1109, 67] width 22 height 22
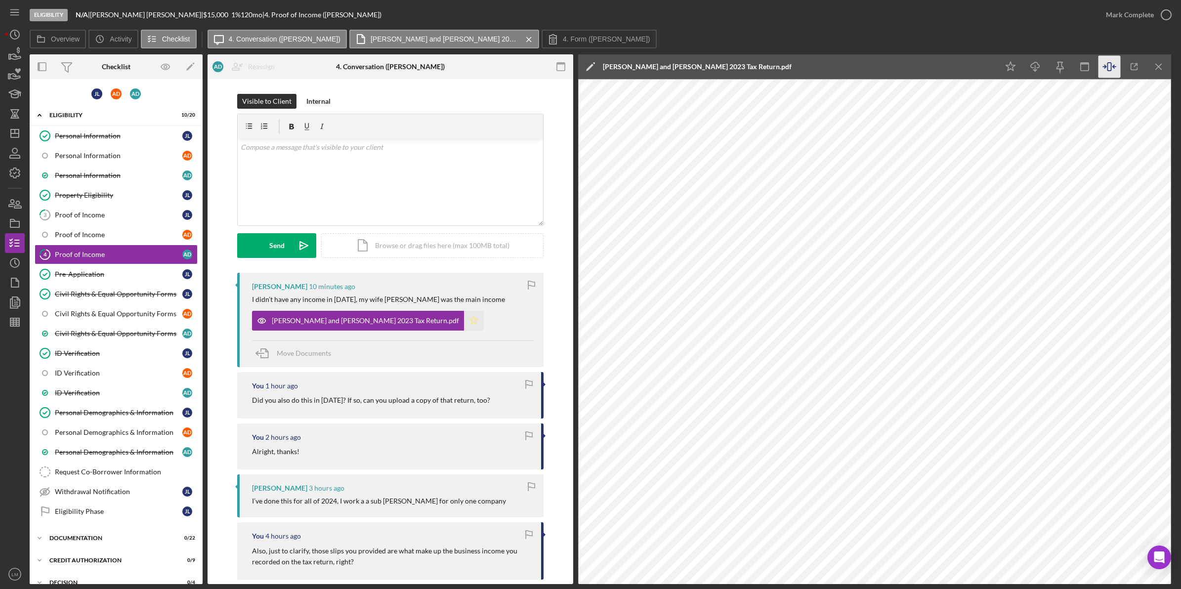
click at [464, 329] on icon "Icon/Star" at bounding box center [474, 321] width 20 height 20
click at [456, 203] on div "v Color teal Color pink Remove color Add row above Add row below Add column bef…" at bounding box center [390, 182] width 305 height 86
click at [305, 242] on icon "Icon/icon-invite-send" at bounding box center [304, 245] width 25 height 25
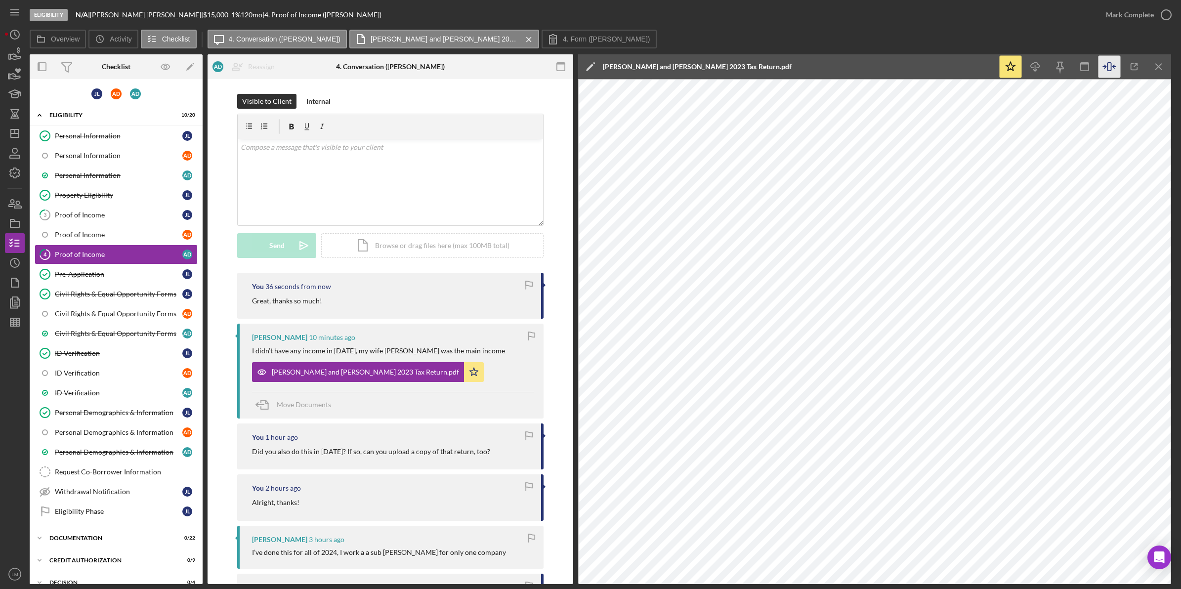
drag, startPoint x: 1137, startPoint y: 15, endPoint x: 1091, endPoint y: 27, distance: 47.9
click at [1138, 15] on div "Mark Complete" at bounding box center [1130, 15] width 48 height 20
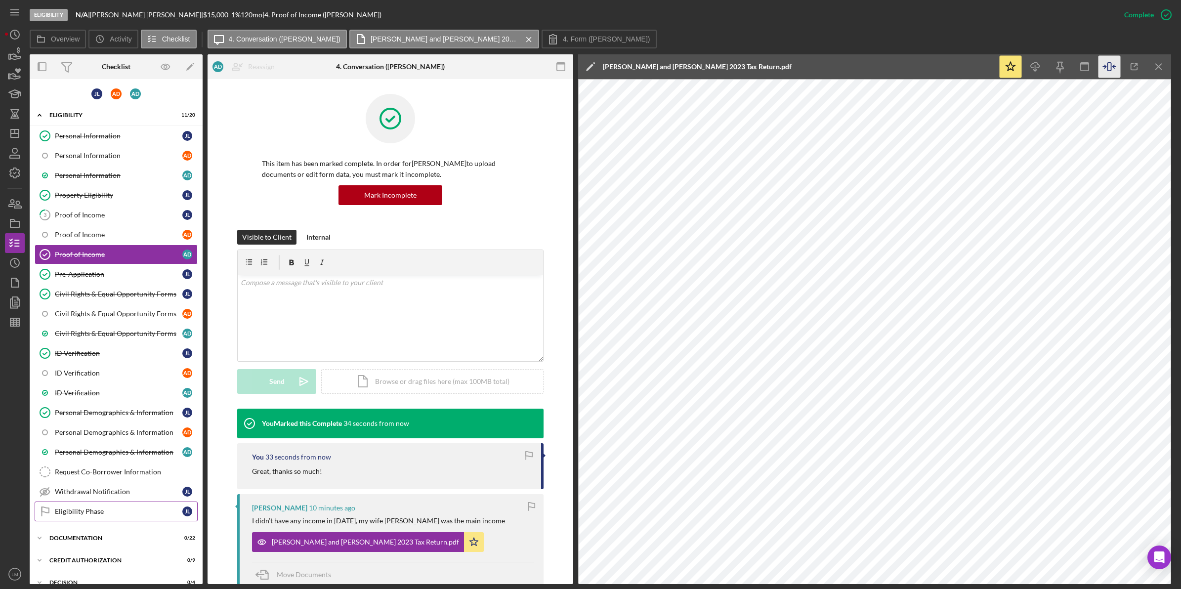
click at [85, 515] on div "Eligibility Phase" at bounding box center [118, 511] width 127 height 8
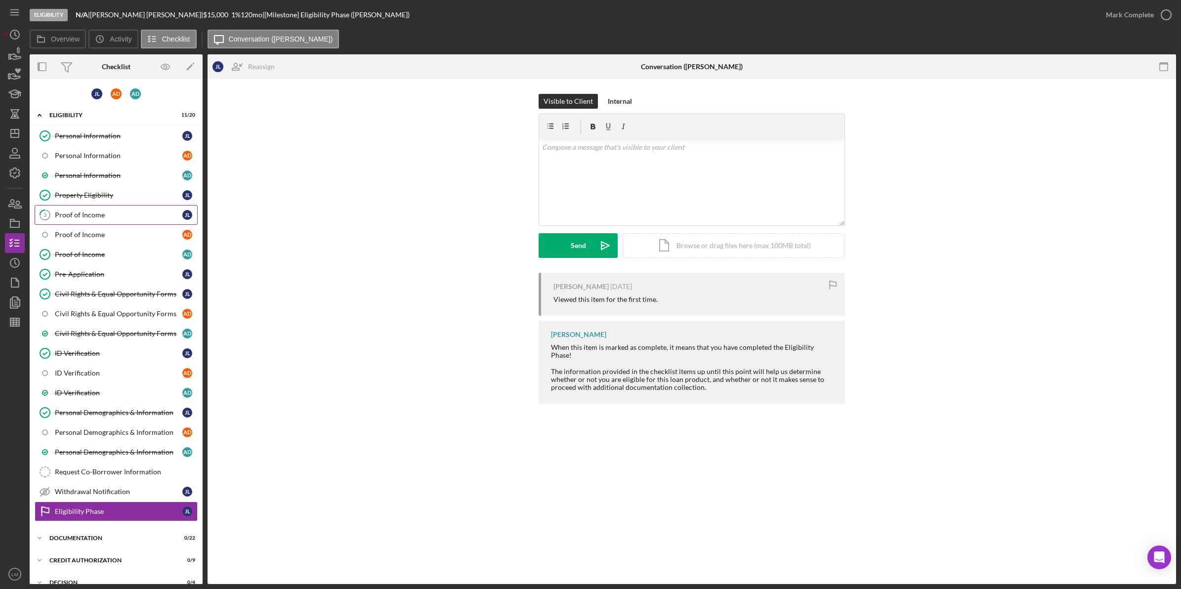
click at [83, 215] on div "Proof of Income" at bounding box center [118, 215] width 127 height 8
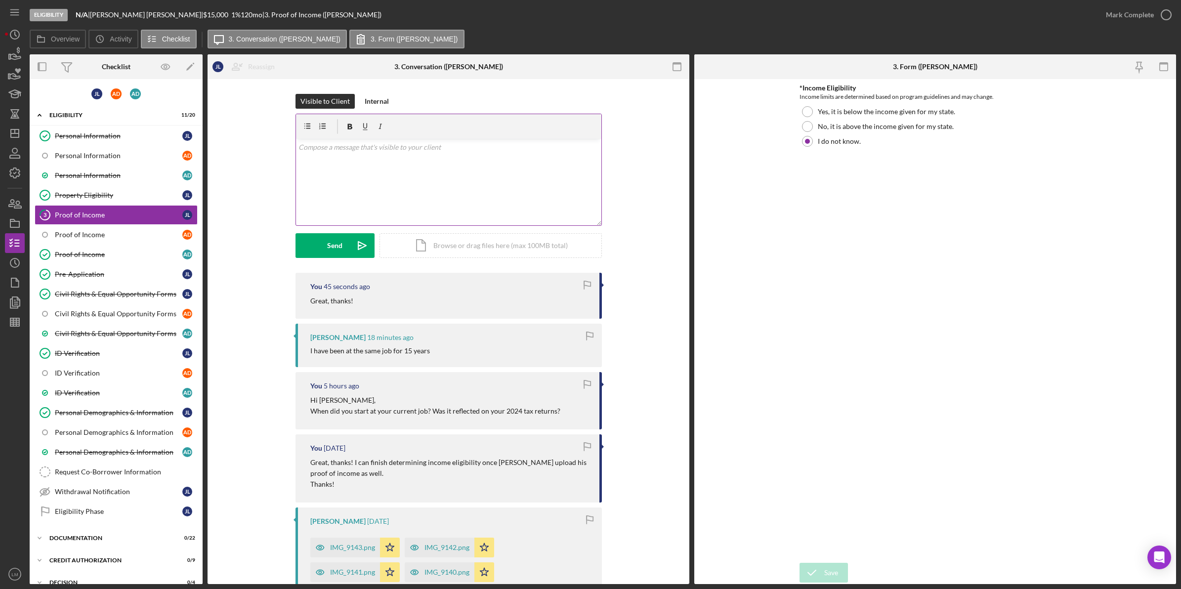
click at [455, 208] on div "v Color teal Color pink Remove color Add row above Add row below Add column bef…" at bounding box center [448, 182] width 305 height 86
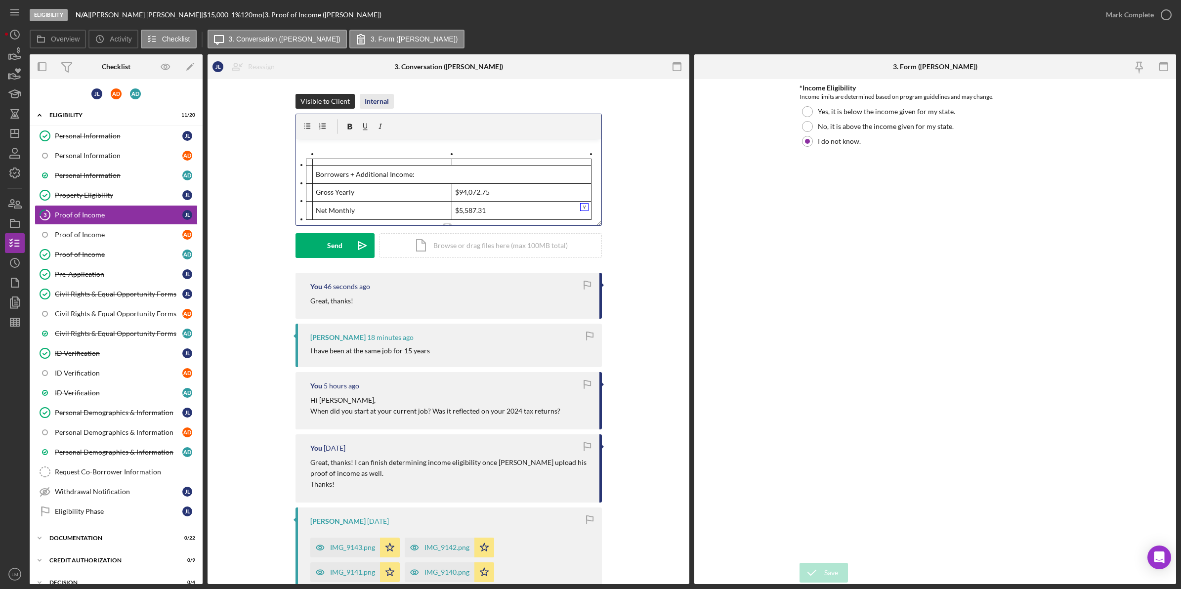
click at [360, 101] on button "Internal" at bounding box center [377, 101] width 34 height 15
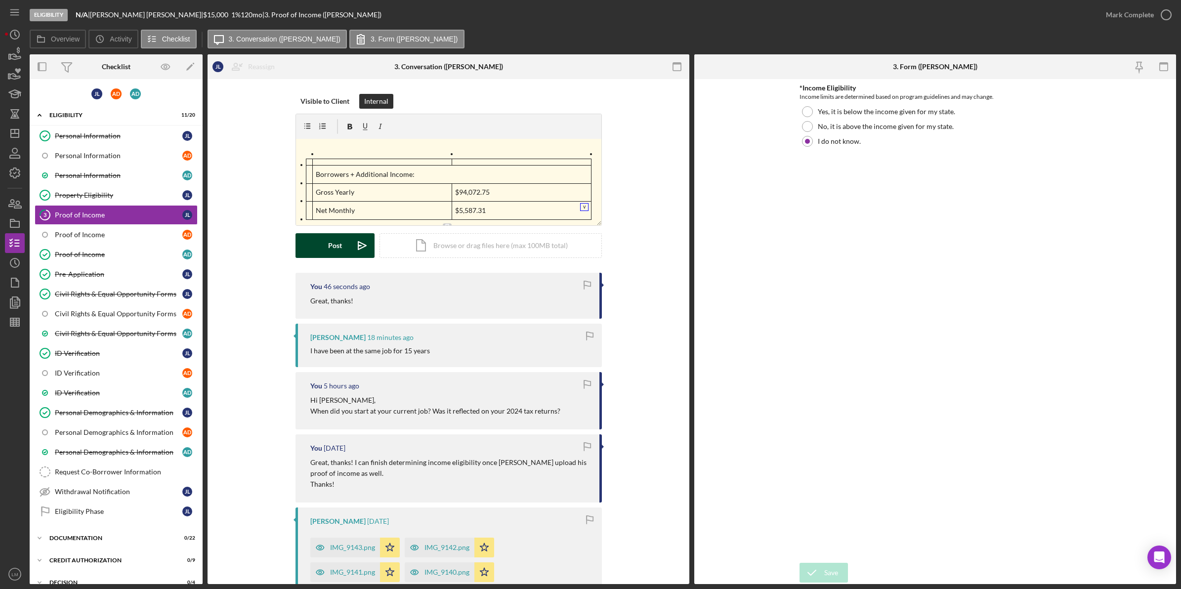
click at [335, 245] on div "Post" at bounding box center [335, 245] width 14 height 25
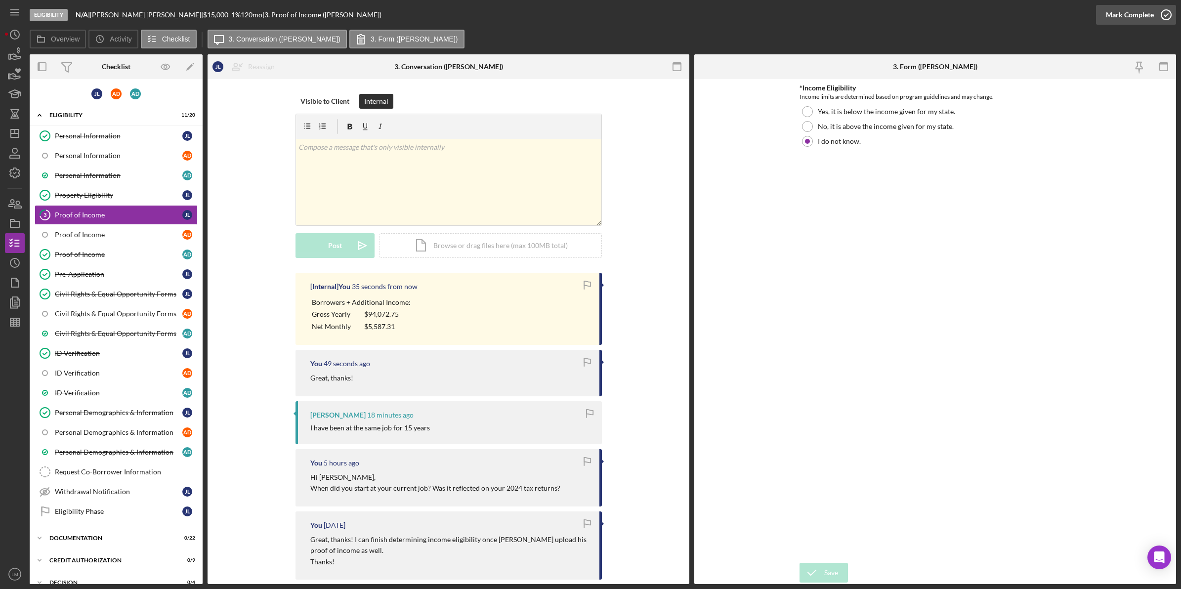
click at [1123, 11] on div "Mark Complete" at bounding box center [1130, 15] width 48 height 20
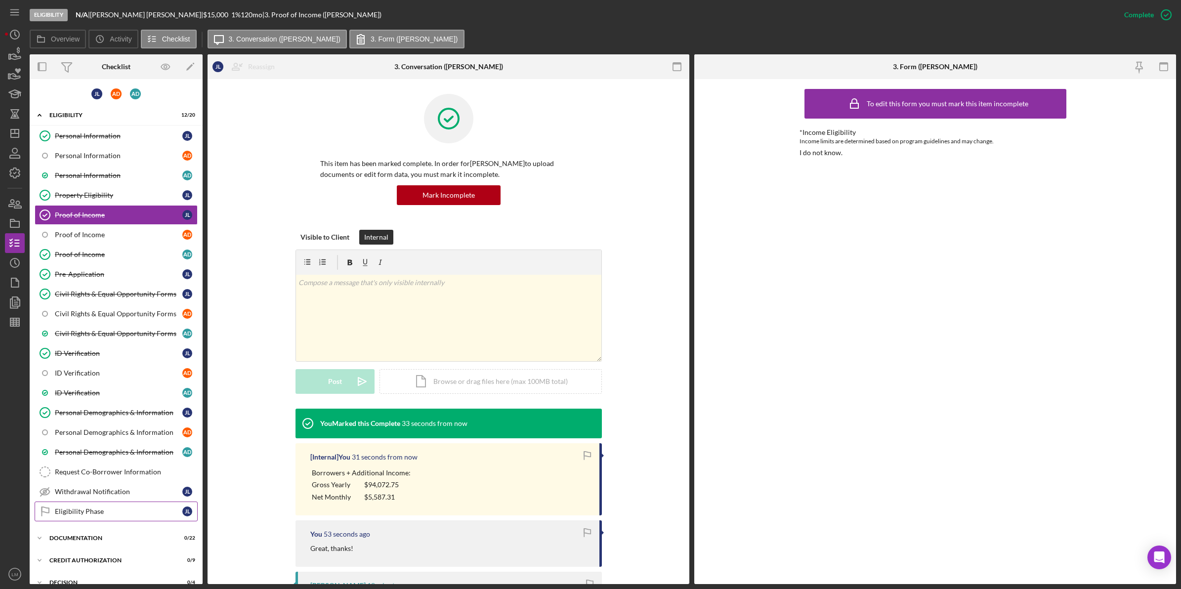
click at [96, 515] on div "Eligibility Phase" at bounding box center [118, 511] width 127 height 8
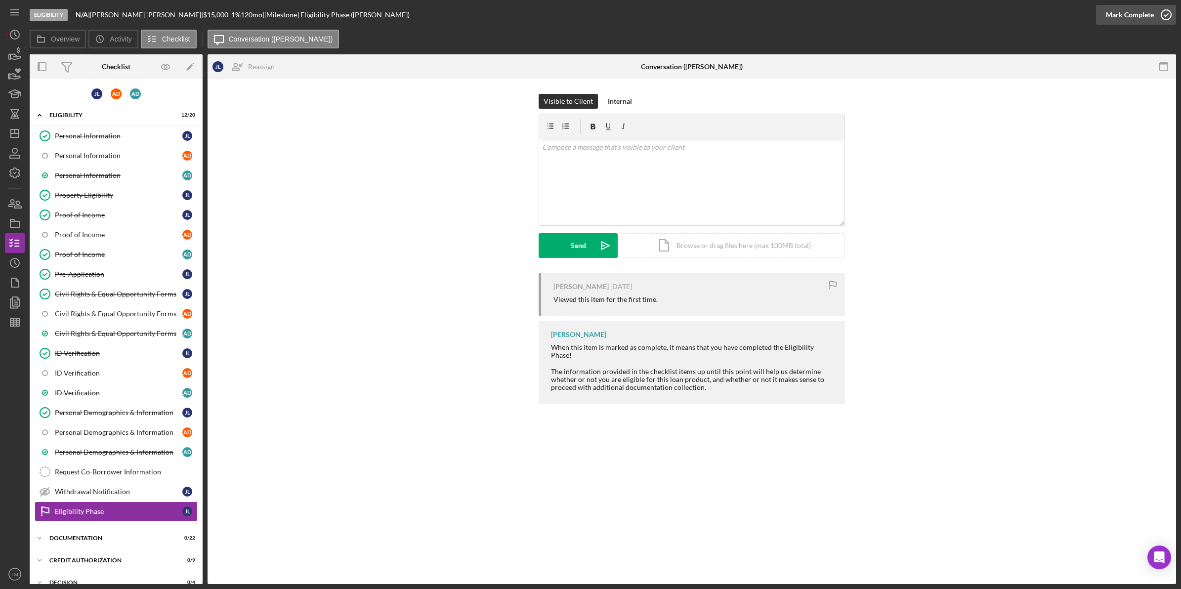
drag, startPoint x: 1143, startPoint y: 13, endPoint x: 1110, endPoint y: 22, distance: 34.4
click at [1143, 12] on div "Mark Complete" at bounding box center [1130, 15] width 48 height 20
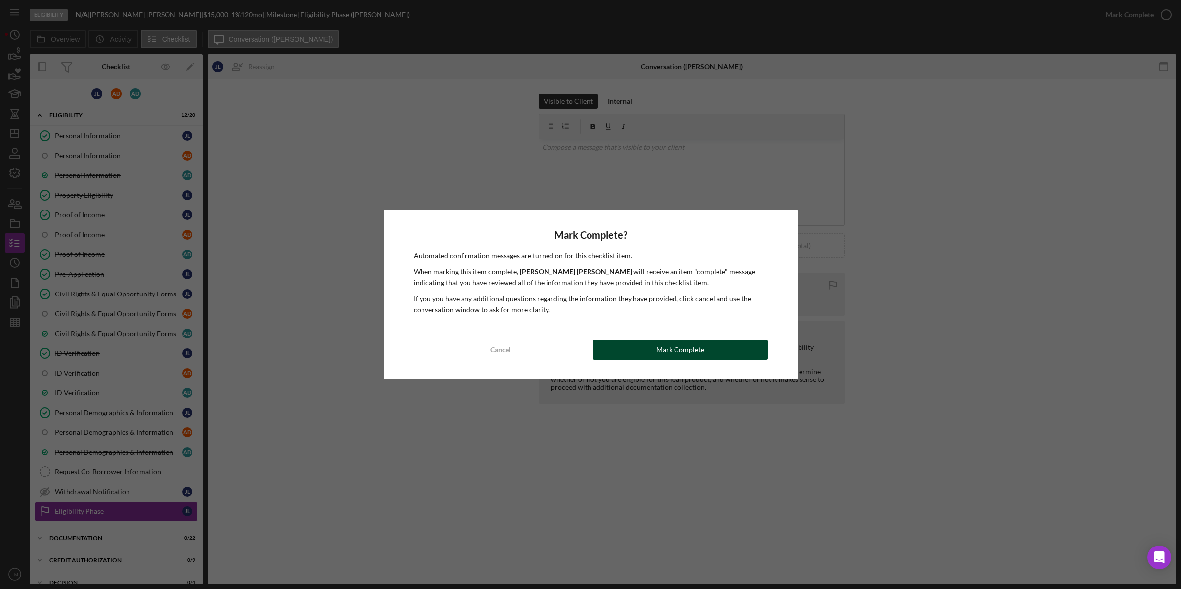
click at [700, 347] on div "Mark Complete" at bounding box center [680, 350] width 48 height 20
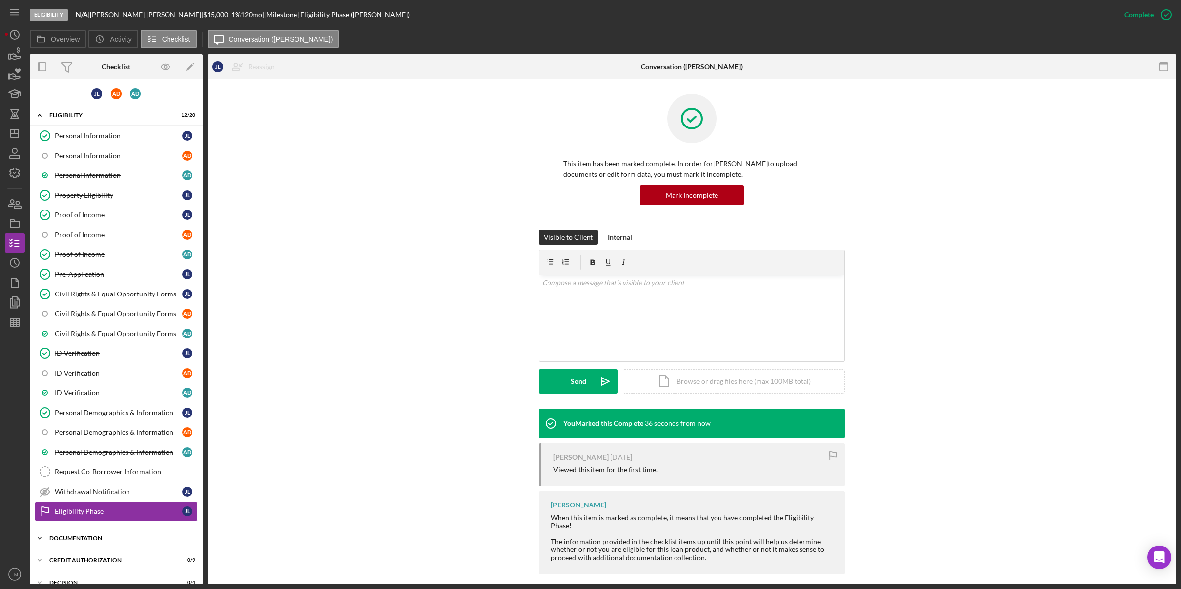
click at [116, 538] on div "Icon/Expander Documentation 0 / 22" at bounding box center [116, 538] width 173 height 20
click at [95, 562] on div "Bank Statement (1 month)" at bounding box center [118, 559] width 127 height 8
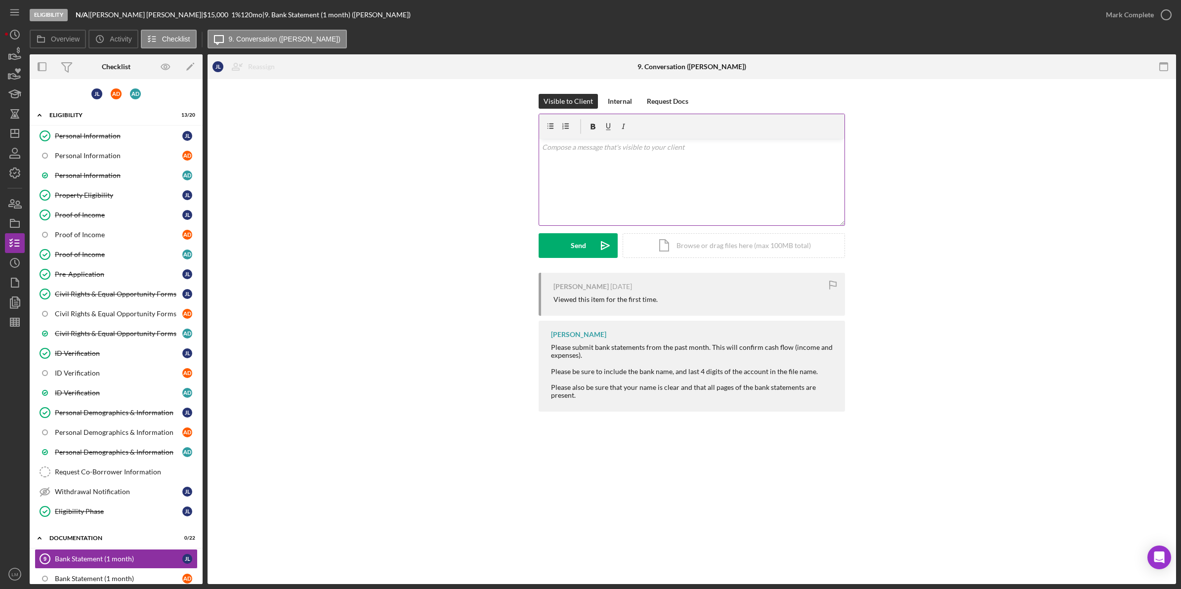
click at [637, 202] on div "v Color teal Color pink Remove color Add row above Add row below Add column bef…" at bounding box center [691, 182] width 305 height 86
click at [603, 245] on icon "Icon/icon-invite-send" at bounding box center [605, 245] width 25 height 25
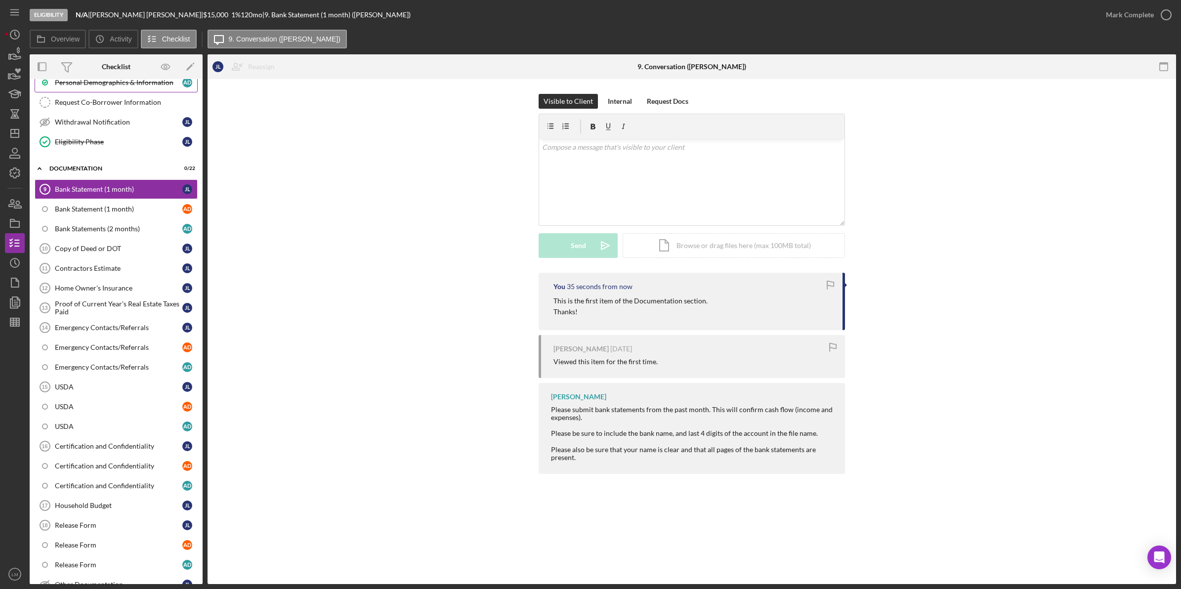
scroll to position [371, 0]
click at [194, 65] on icon "Icon/Edit" at bounding box center [190, 67] width 22 height 22
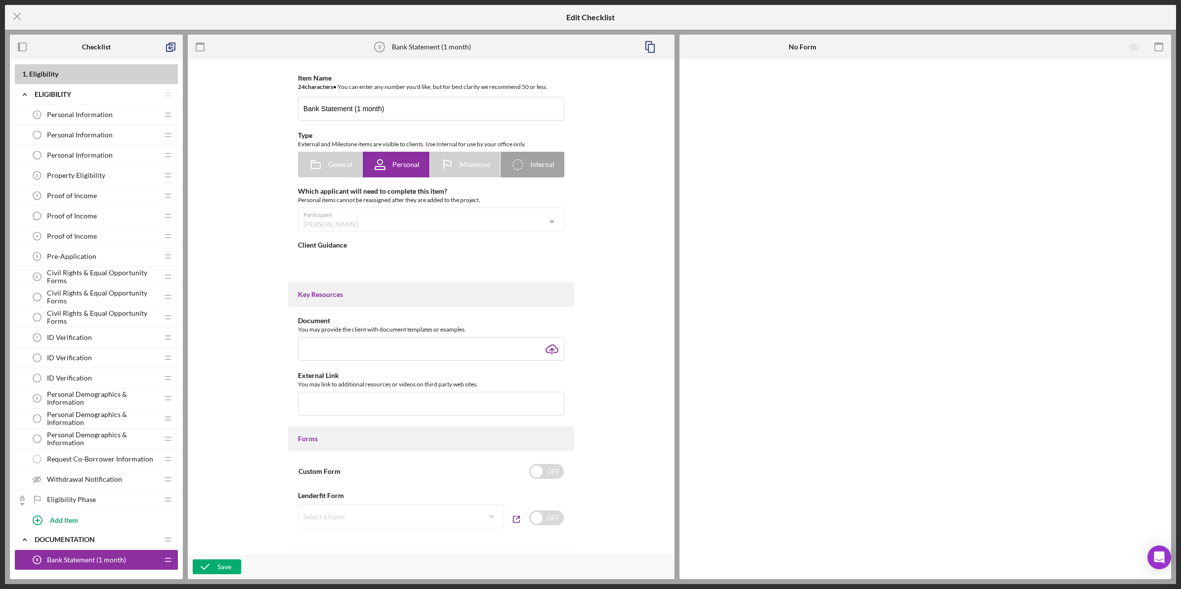
type textarea "<div>Please submit bank statements from the past month. This will confirm cash …"
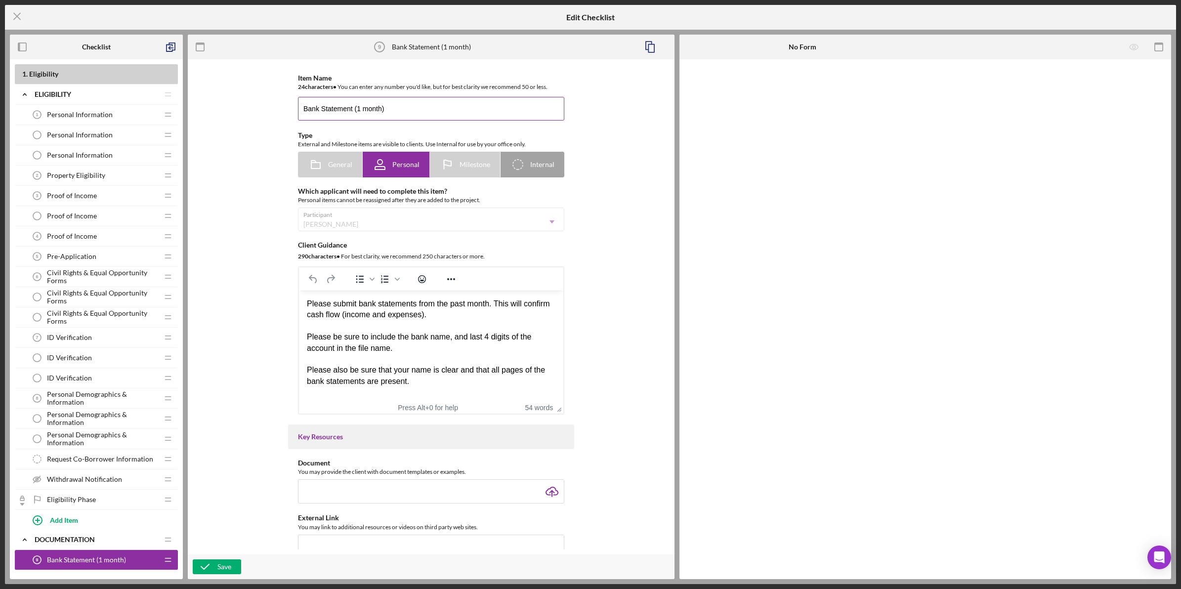
click at [360, 114] on input "Bank Statement (1 month)" at bounding box center [431, 109] width 266 height 24
click at [379, 112] on input "Bank Statement (2 month)" at bounding box center [431, 109] width 266 height 24
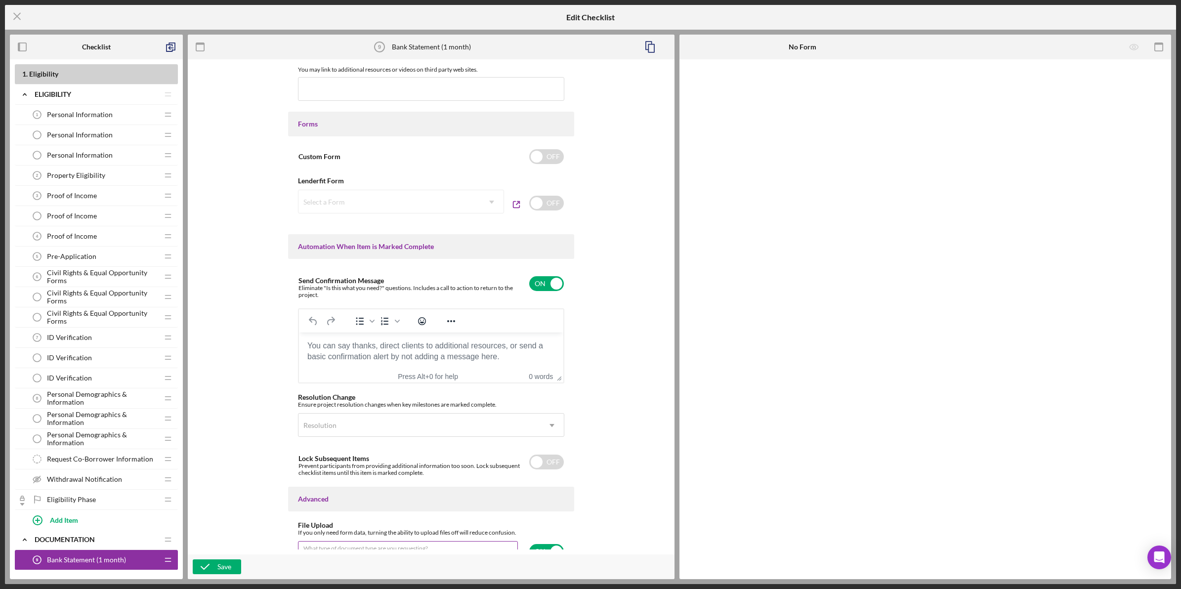
scroll to position [494, 0]
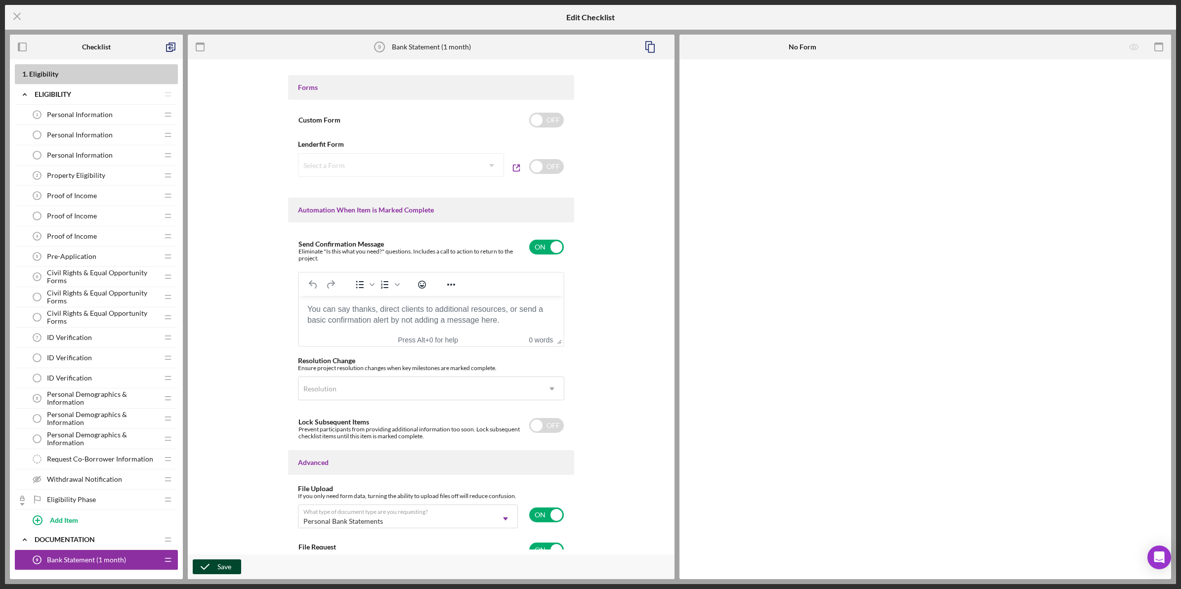
type input "Bank Statement (2 months)"
click at [235, 570] on button "Save" at bounding box center [217, 566] width 48 height 15
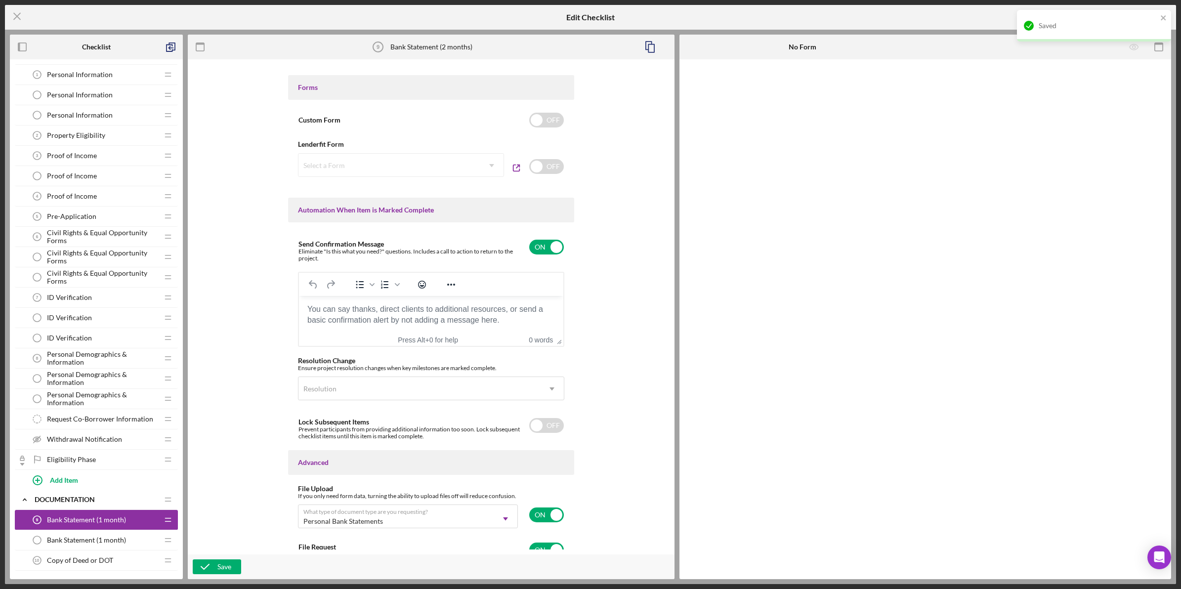
scroll to position [62, 0]
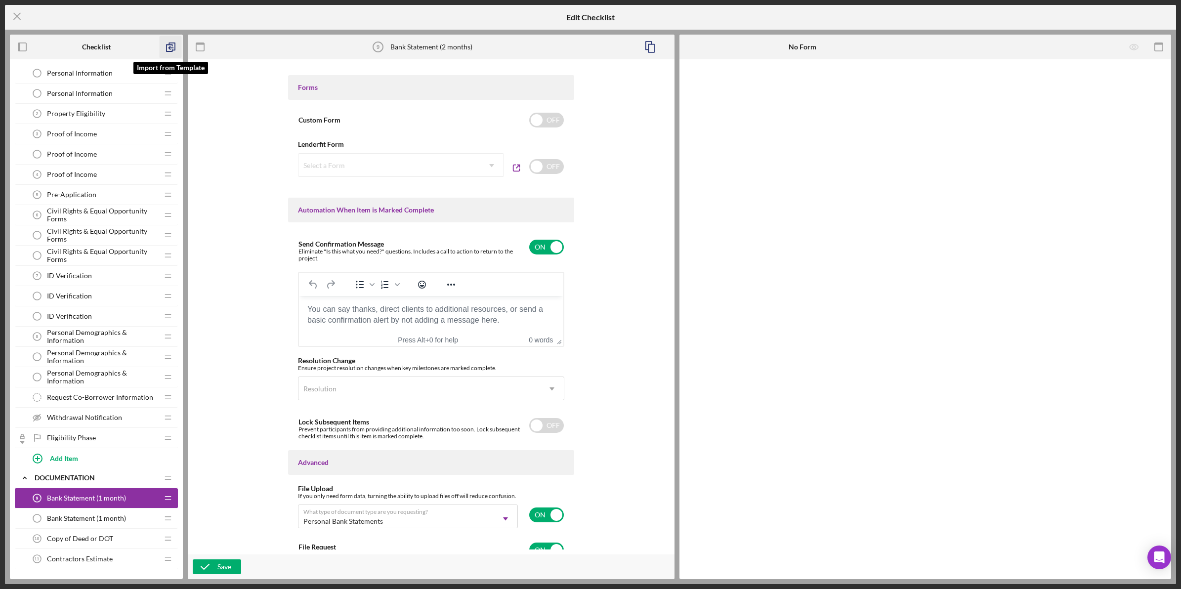
click at [178, 47] on icon "button" at bounding box center [171, 47] width 22 height 22
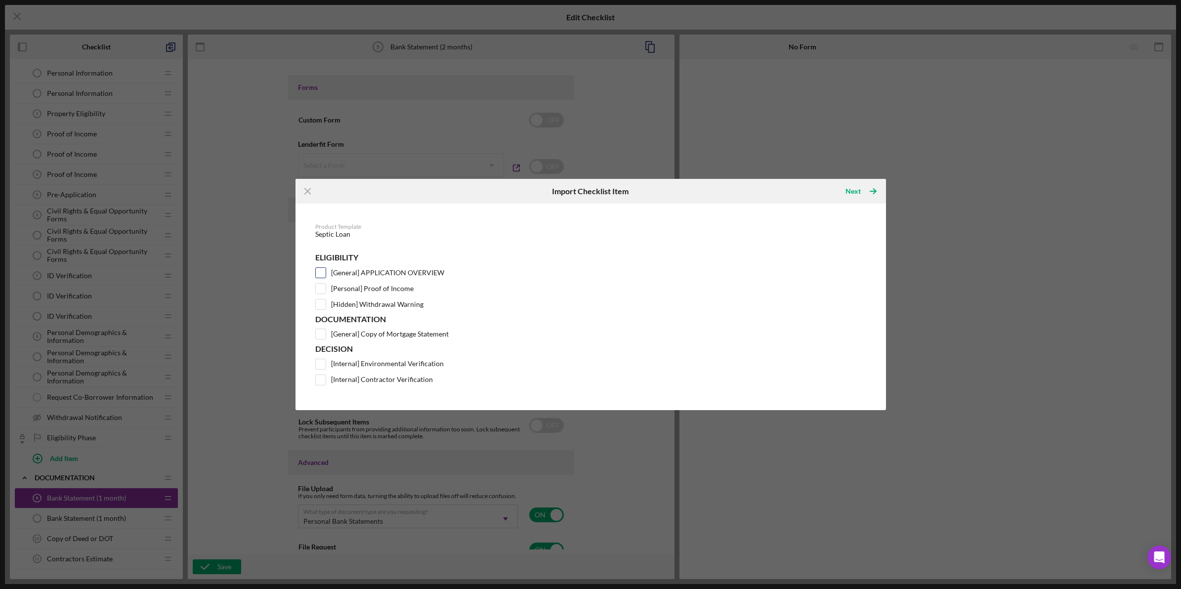
click at [372, 268] on label "[General] APPLICATION OVERVIEW" at bounding box center [387, 273] width 113 height 10
click at [326, 268] on input "[General] APPLICATION OVERVIEW" at bounding box center [321, 273] width 10 height 10
checkbox input "true"
click at [379, 330] on label "[General] Copy of Mortgage Statement" at bounding box center [390, 334] width 118 height 10
click at [326, 330] on input "[General] Copy of Mortgage Statement" at bounding box center [321, 334] width 10 height 10
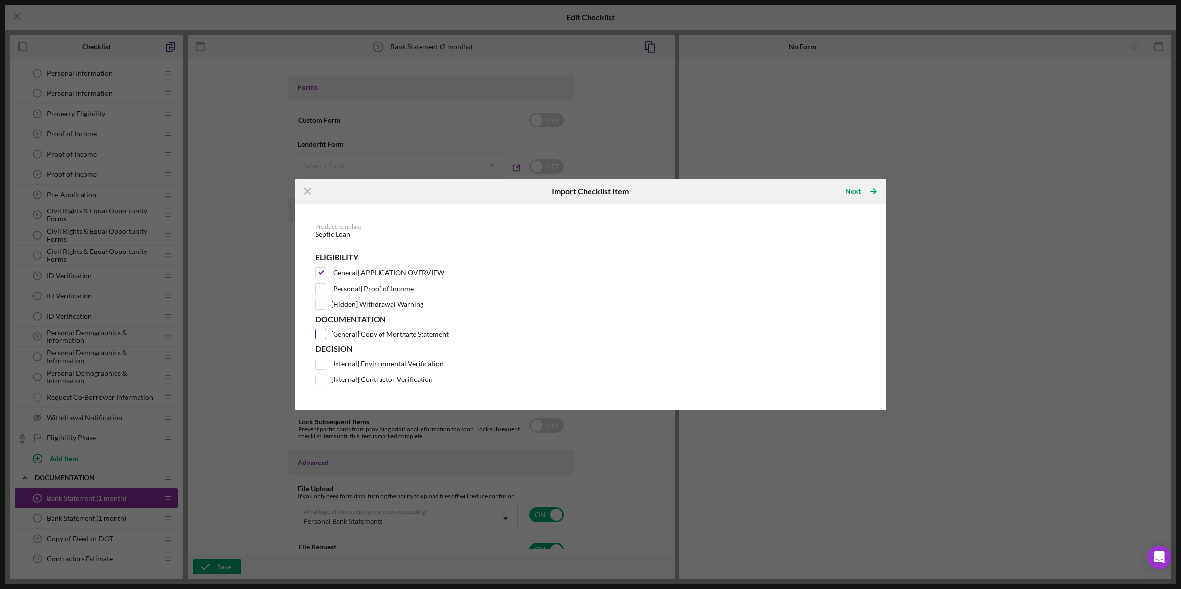
checkbox input "true"
click at [384, 363] on label "[Internal] Environmental Verification" at bounding box center [387, 364] width 113 height 10
click at [326, 363] on input "[Internal] Environmental Verification" at bounding box center [321, 364] width 10 height 10
checkbox input "true"
click at [384, 381] on label "[Internal] Contractor Verification" at bounding box center [382, 380] width 102 height 10
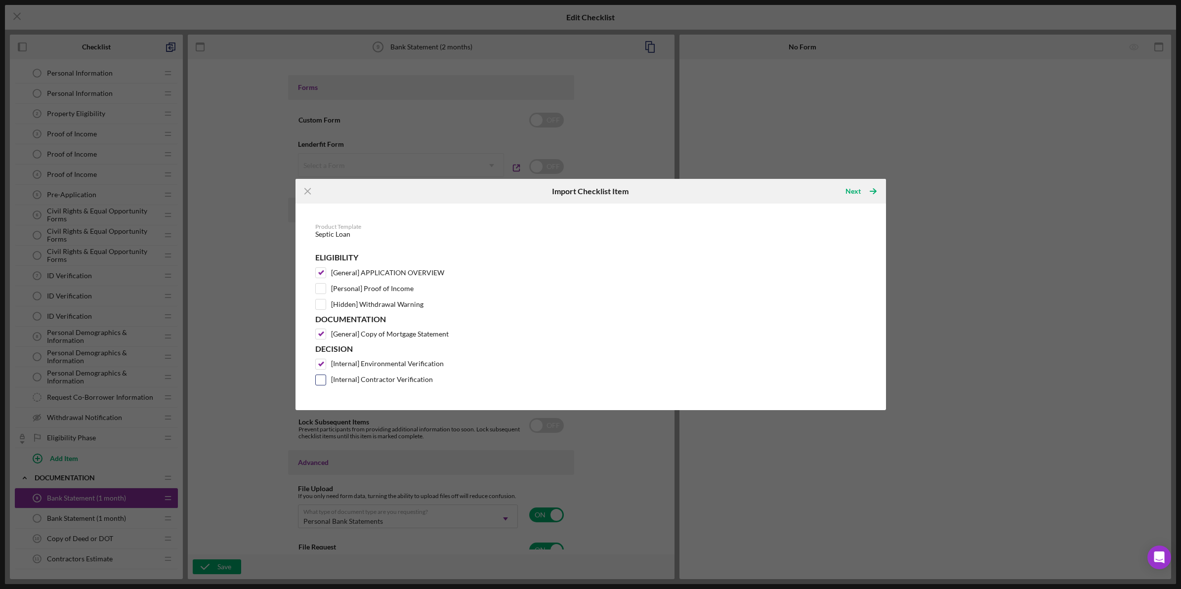
click at [326, 381] on input "[Internal] Contractor Verification" at bounding box center [321, 380] width 10 height 10
checkbox input "true"
click at [866, 194] on icon "Icon/Table Pagination Arrow" at bounding box center [873, 191] width 25 height 25
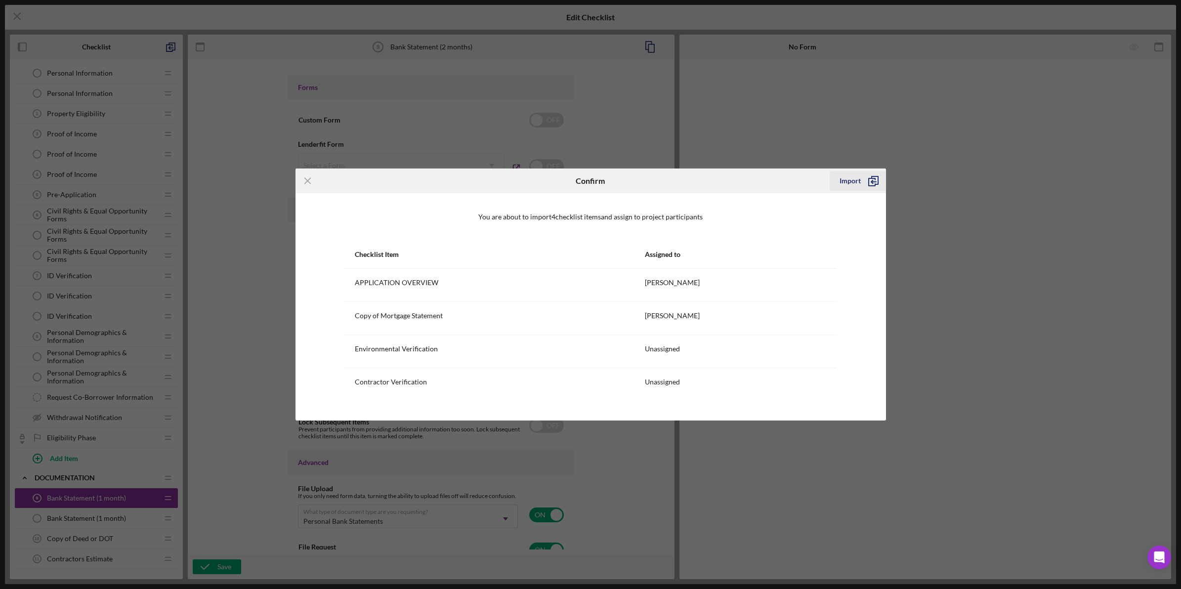
click at [850, 172] on div "Import" at bounding box center [849, 181] width 21 height 20
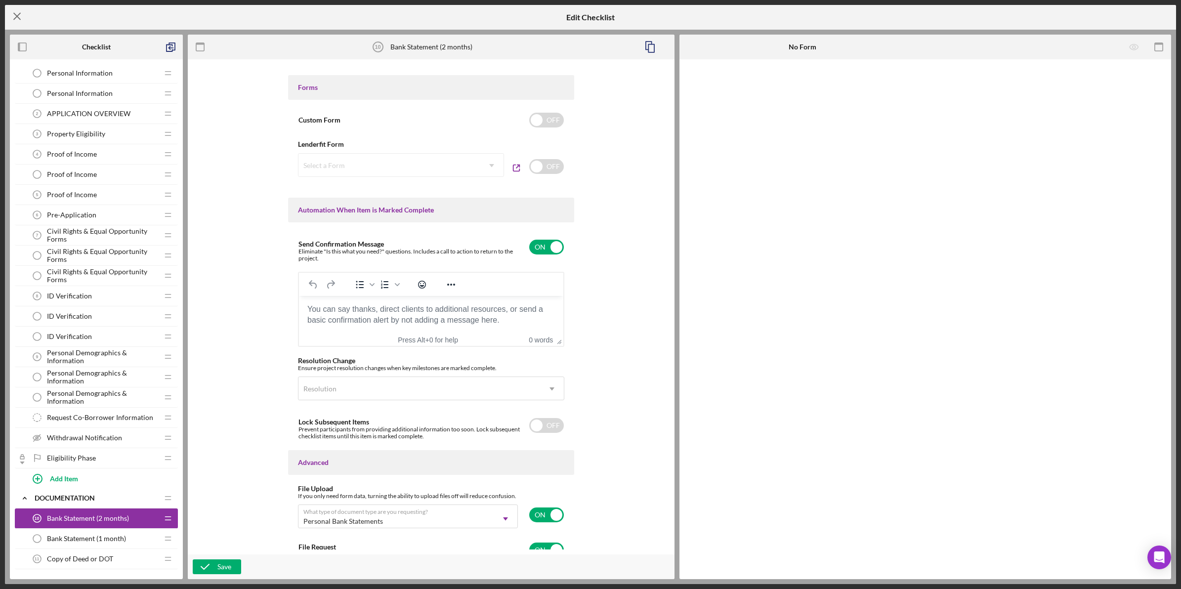
click at [13, 20] on icon "Icon/Menu Close" at bounding box center [17, 16] width 25 height 25
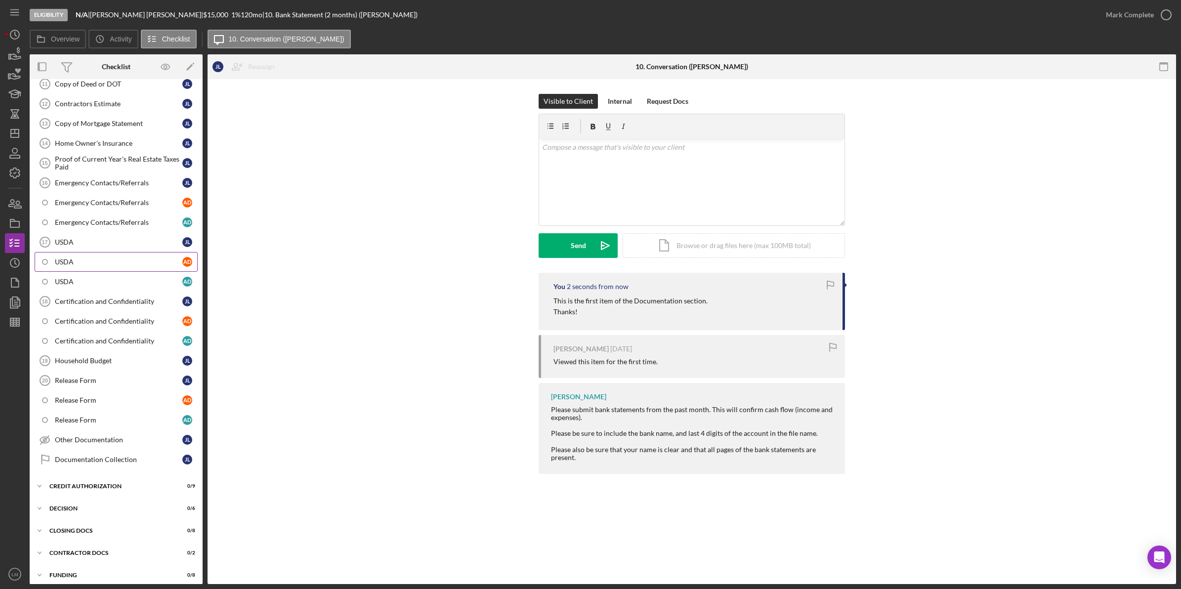
scroll to position [144, 0]
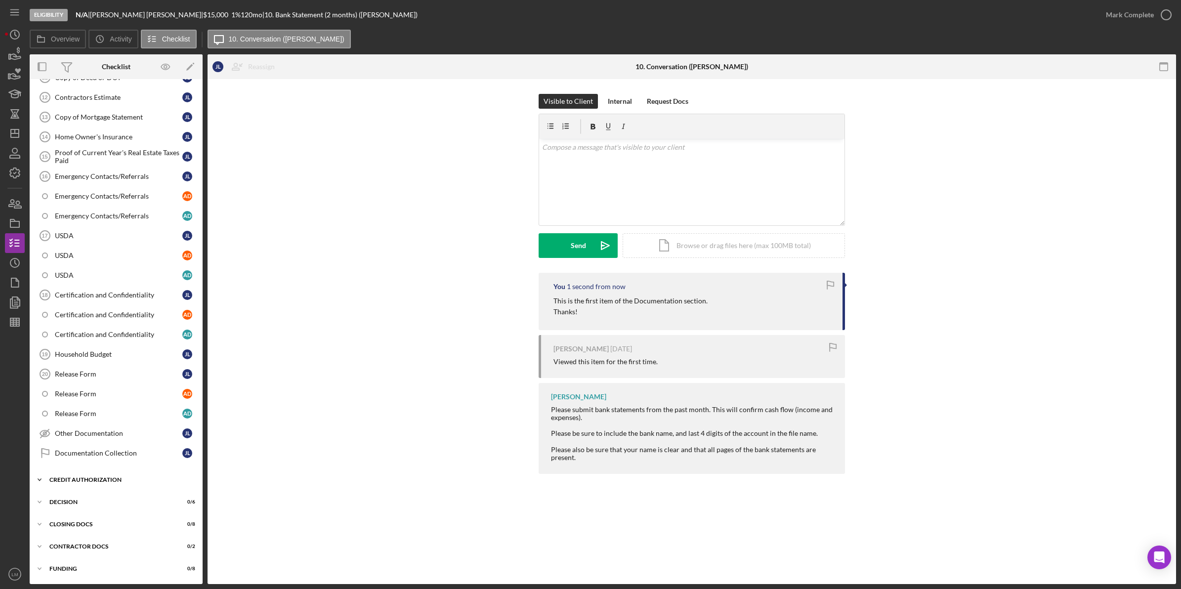
click at [105, 478] on div "CREDIT AUTHORIZATION" at bounding box center [119, 480] width 141 height 6
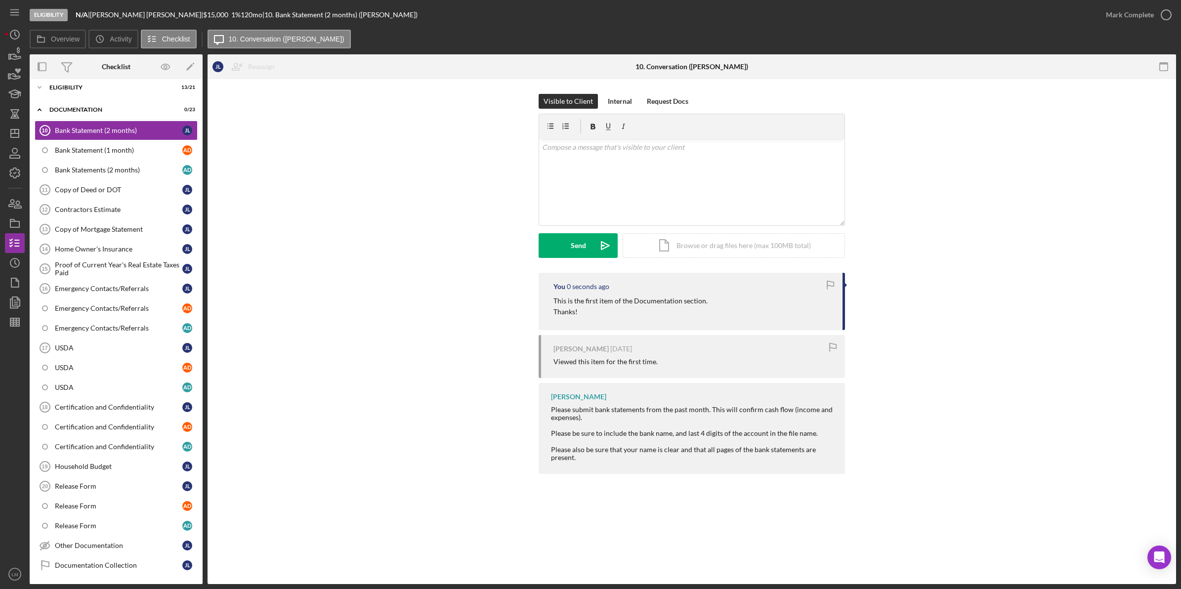
scroll to position [21, 0]
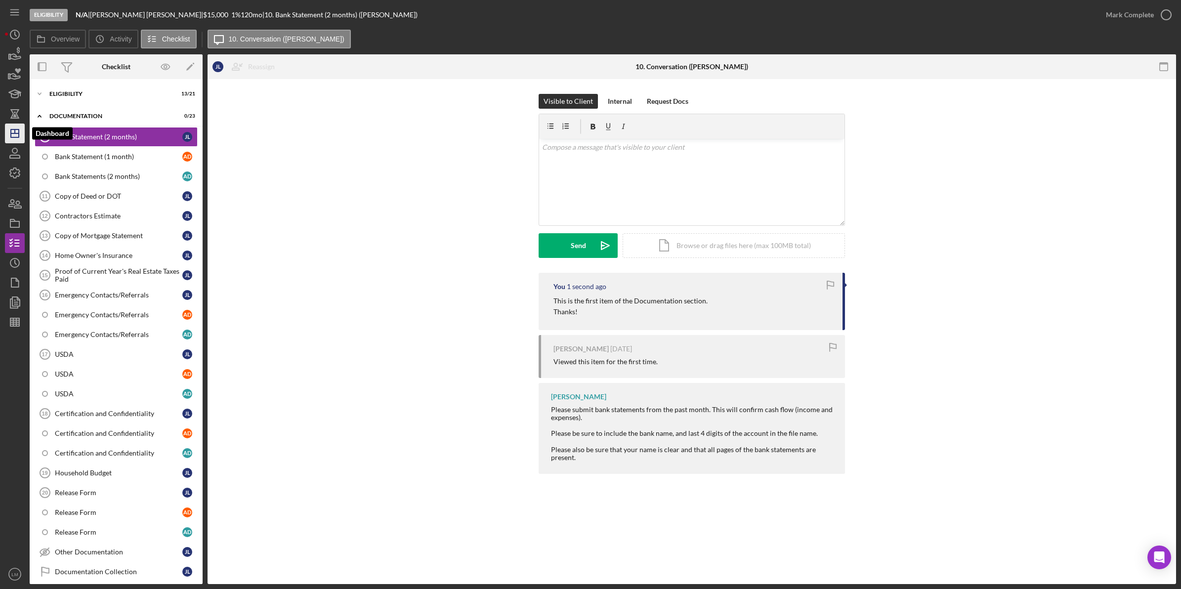
click at [8, 136] on icon "Icon/Dashboard" at bounding box center [14, 133] width 25 height 25
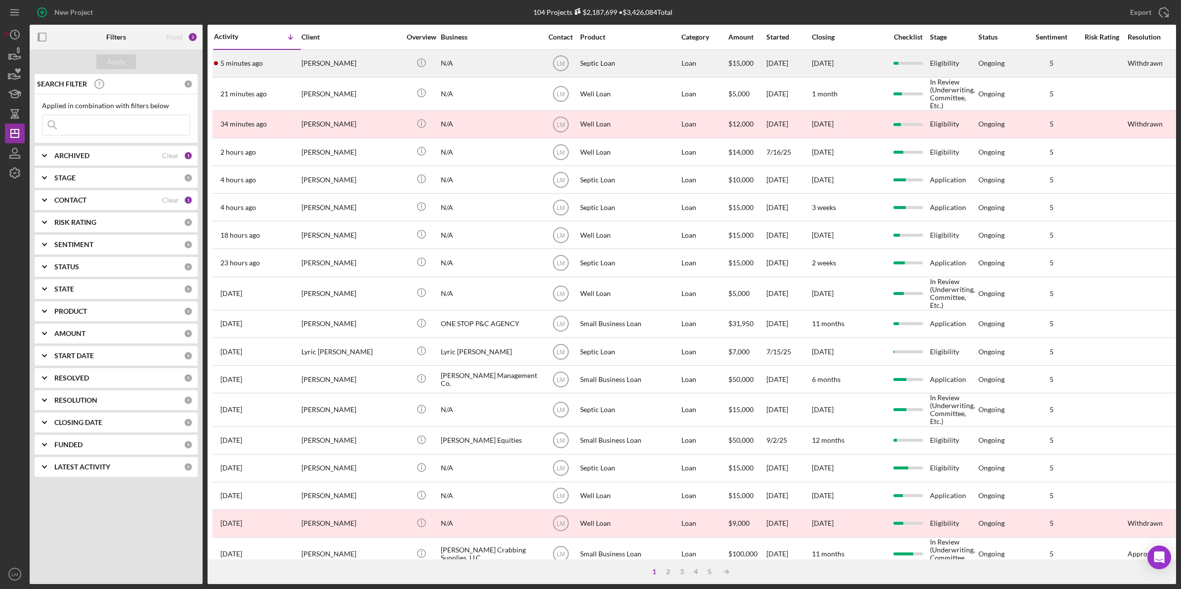
click at [362, 73] on div "[PERSON_NAME]" at bounding box center [350, 63] width 99 height 26
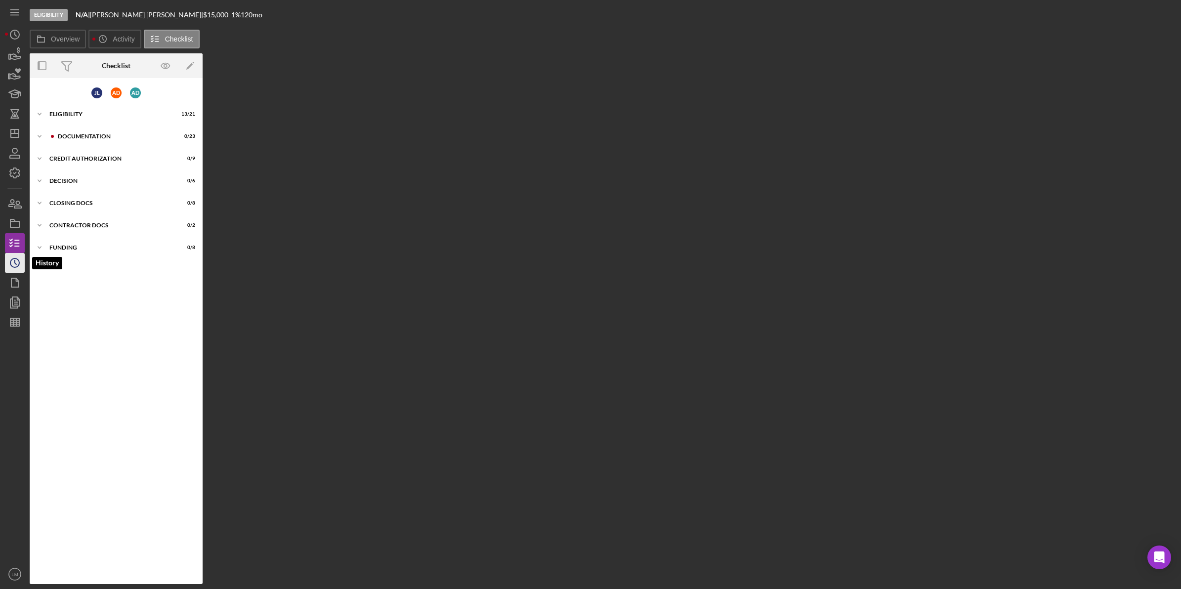
click at [9, 262] on icon "Icon/History" at bounding box center [14, 263] width 25 height 25
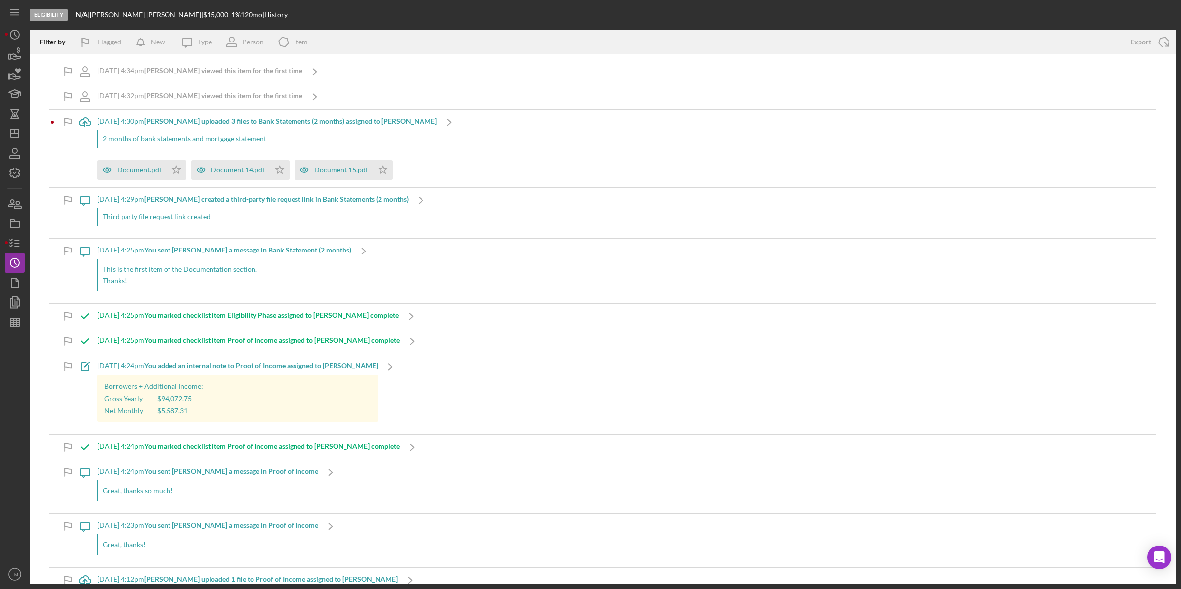
click at [207, 140] on div "2 months of bank statements and mortgage statement" at bounding box center [266, 139] width 339 height 18
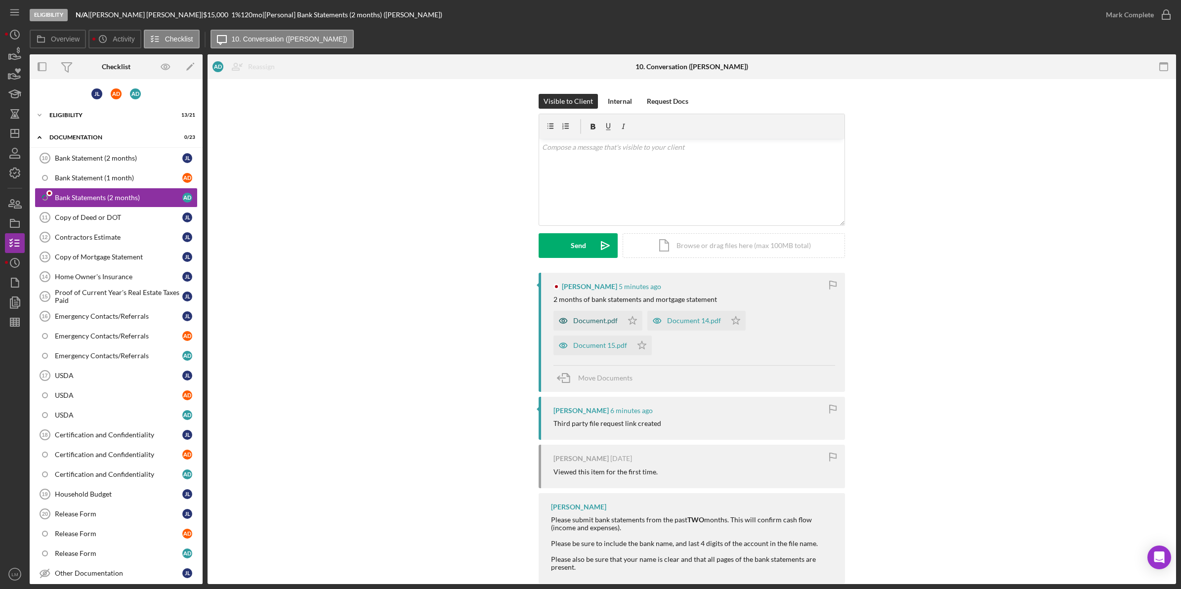
click at [596, 324] on div "Document.pdf" at bounding box center [595, 321] width 44 height 8
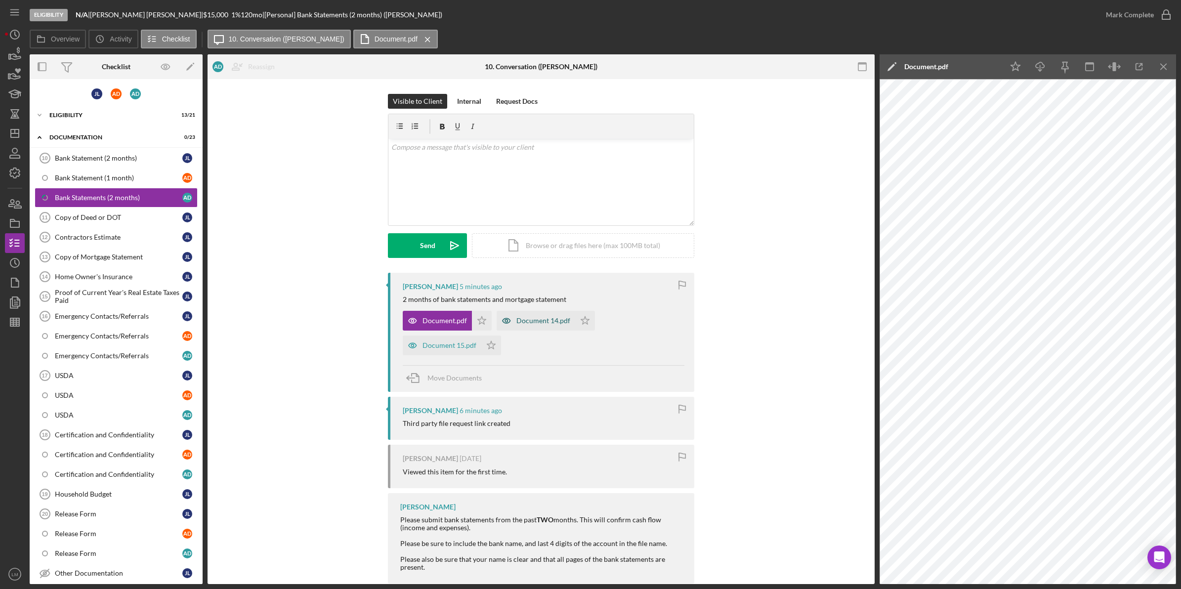
click at [550, 320] on div "Document 14.pdf" at bounding box center [543, 321] width 54 height 8
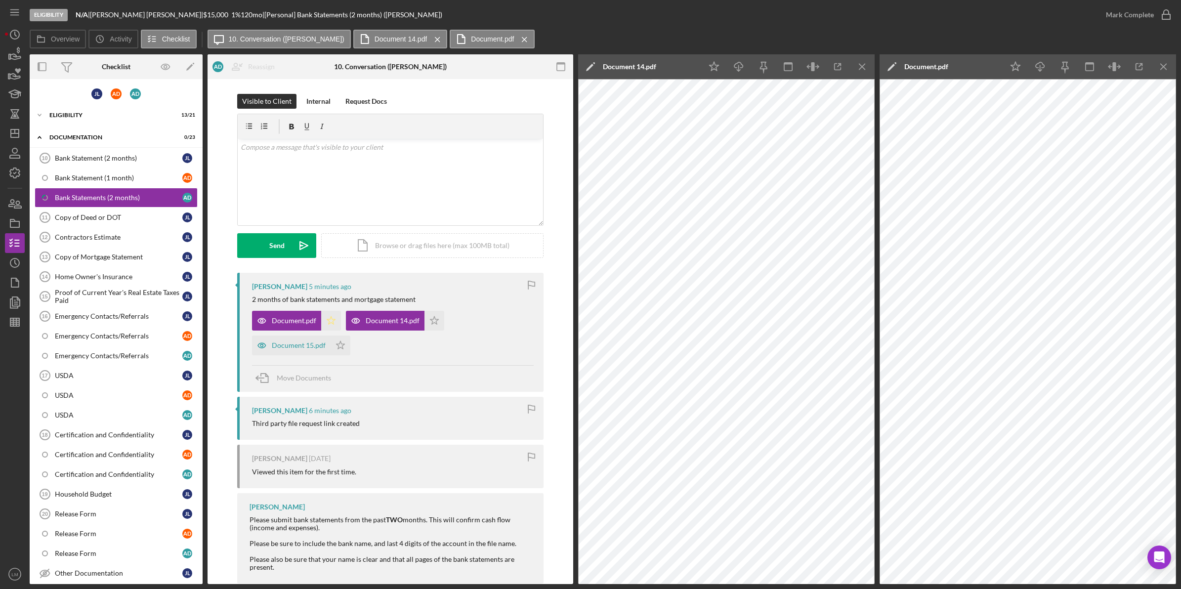
click at [329, 325] on icon "Icon/Star" at bounding box center [331, 321] width 20 height 20
click at [430, 324] on polygon "button" at bounding box center [434, 320] width 8 height 8
click at [287, 341] on div "Document 15.pdf" at bounding box center [299, 345] width 54 height 8
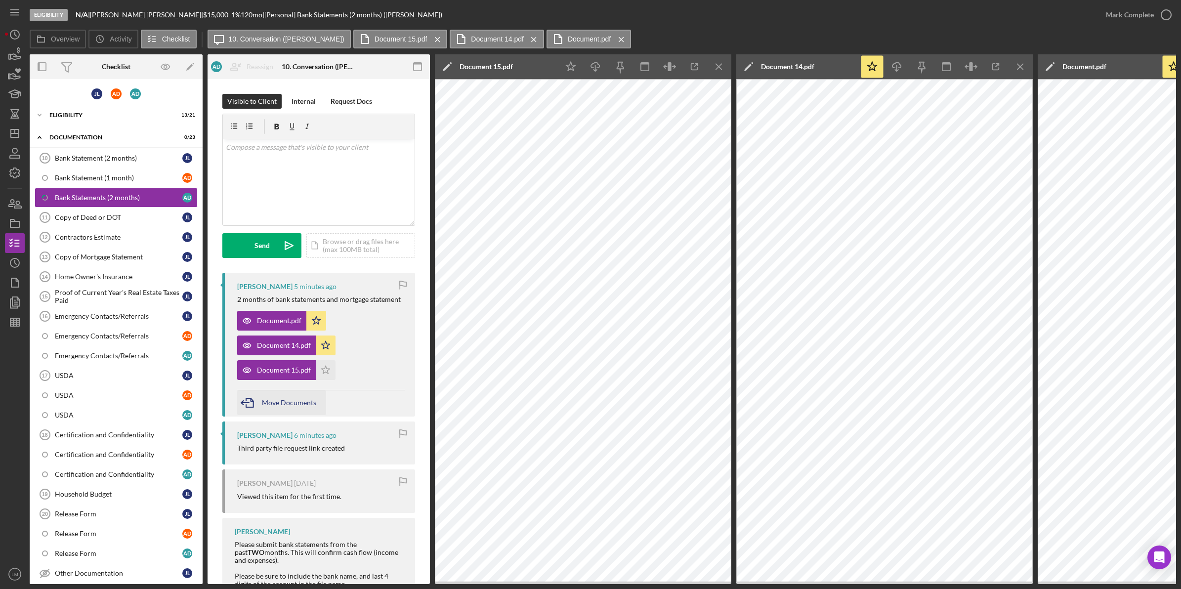
click at [300, 402] on span "Move Documents" at bounding box center [289, 402] width 54 height 8
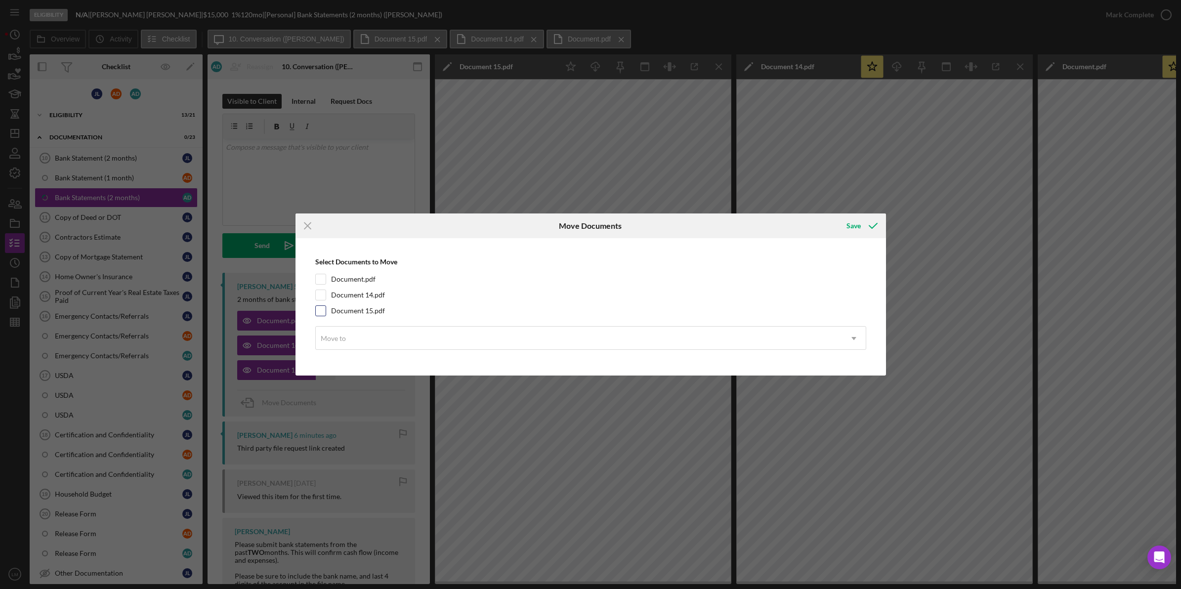
click at [365, 314] on label "Document 15.pdf" at bounding box center [358, 311] width 54 height 10
click at [326, 314] on input "Document 15.pdf" at bounding box center [321, 311] width 10 height 10
checkbox input "true"
click at [365, 332] on div "Move to" at bounding box center [579, 338] width 526 height 23
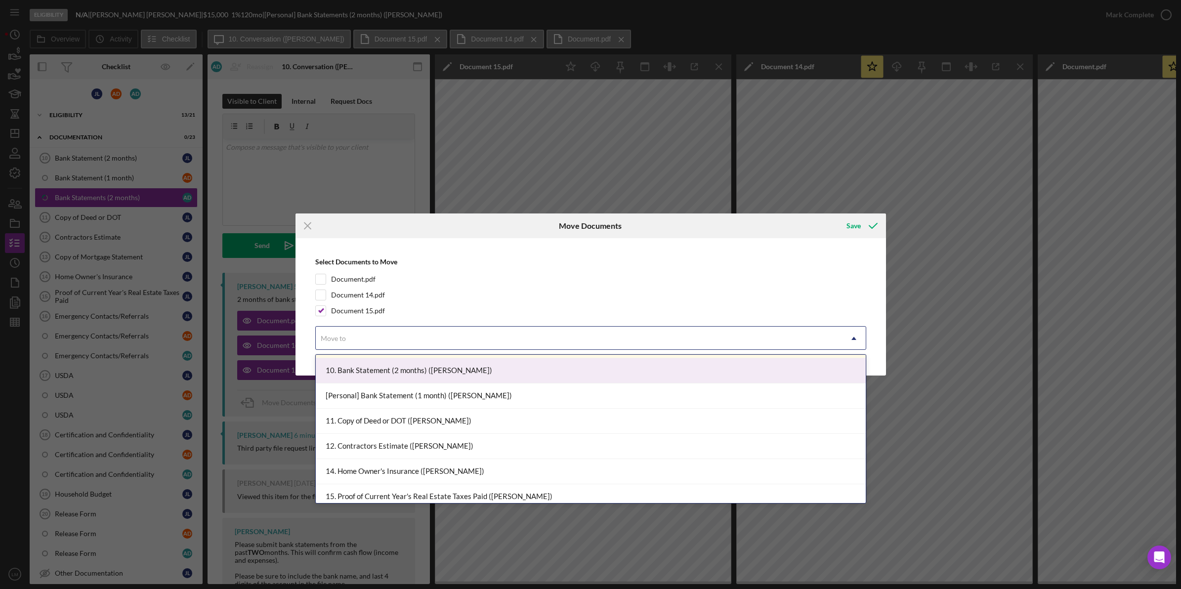
scroll to position [494, 0]
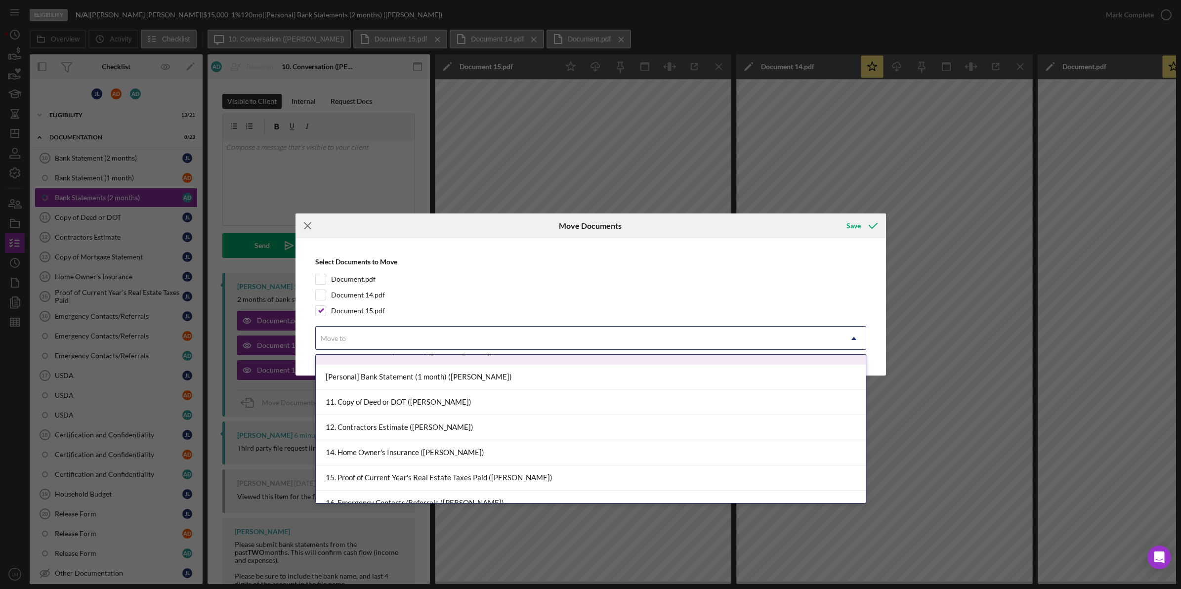
click at [313, 226] on icon "Icon/Menu Close" at bounding box center [307, 225] width 25 height 25
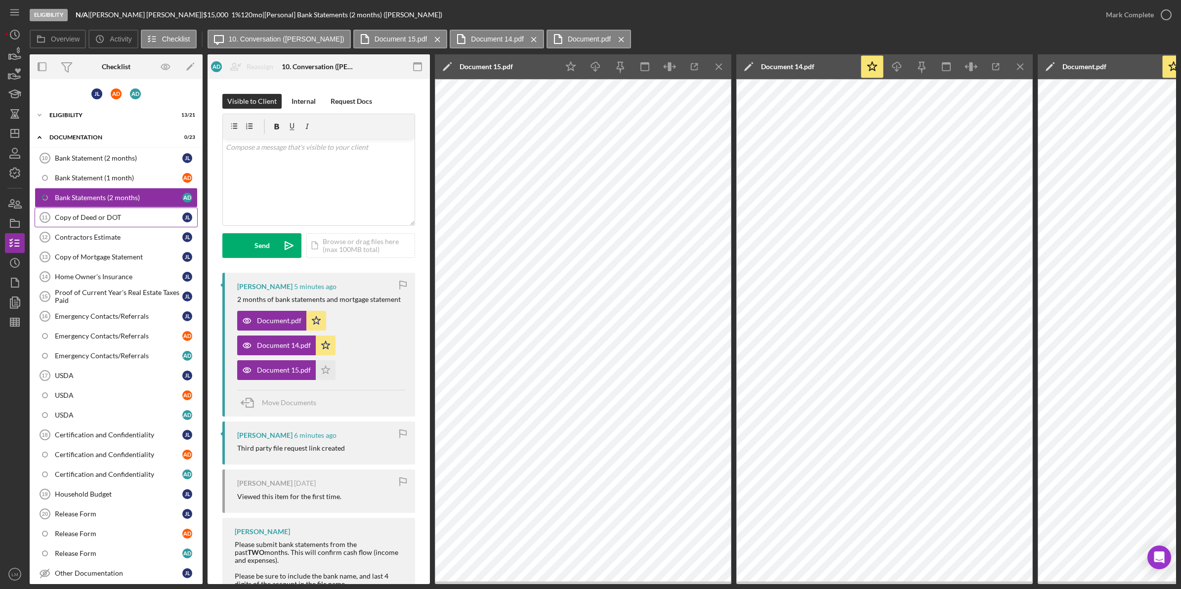
click at [138, 220] on div "Copy of Deed or DOT" at bounding box center [118, 217] width 127 height 8
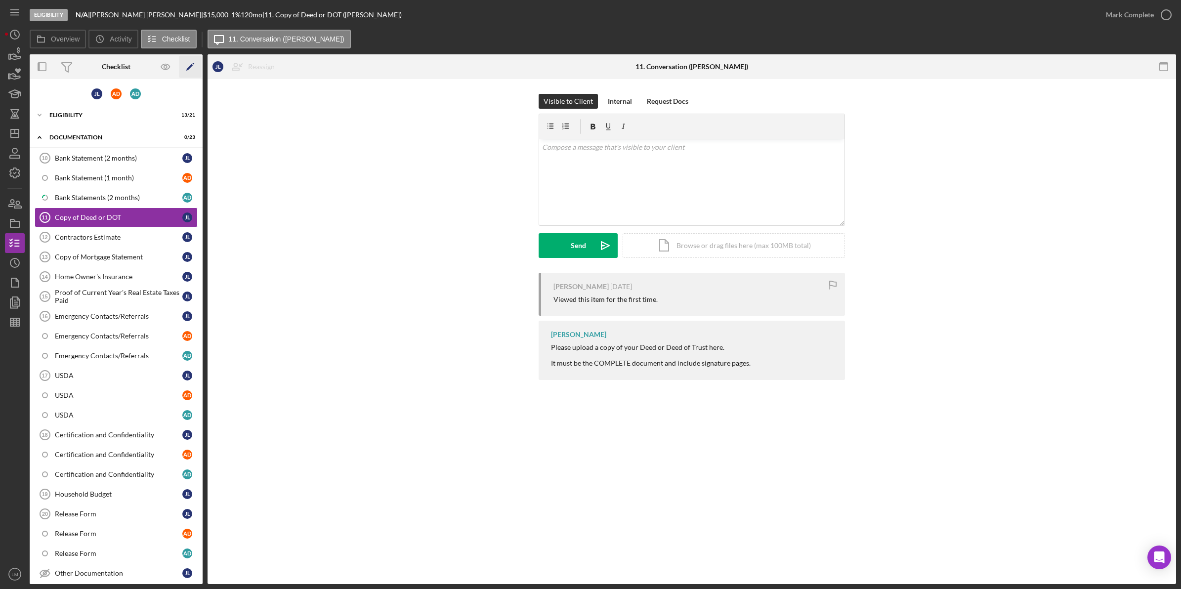
click at [193, 62] on icon "Icon/Edit" at bounding box center [190, 67] width 22 height 22
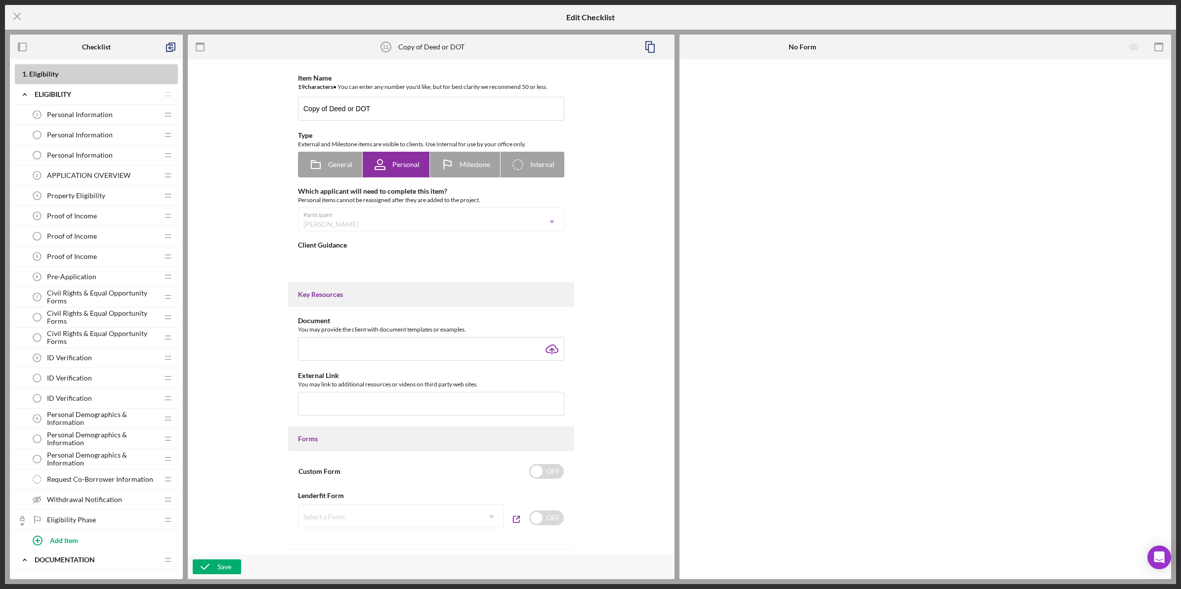
type textarea "<div>Please upload a copy of your Deed or Deed of Trust here.</div> <div>&nbsp;…"
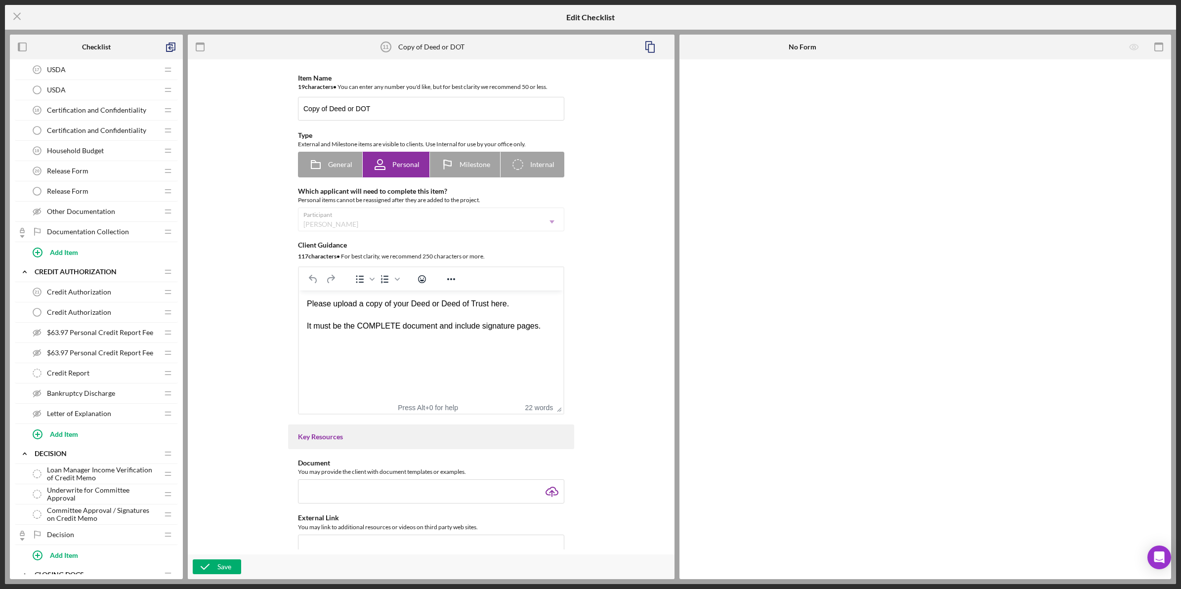
scroll to position [679, 0]
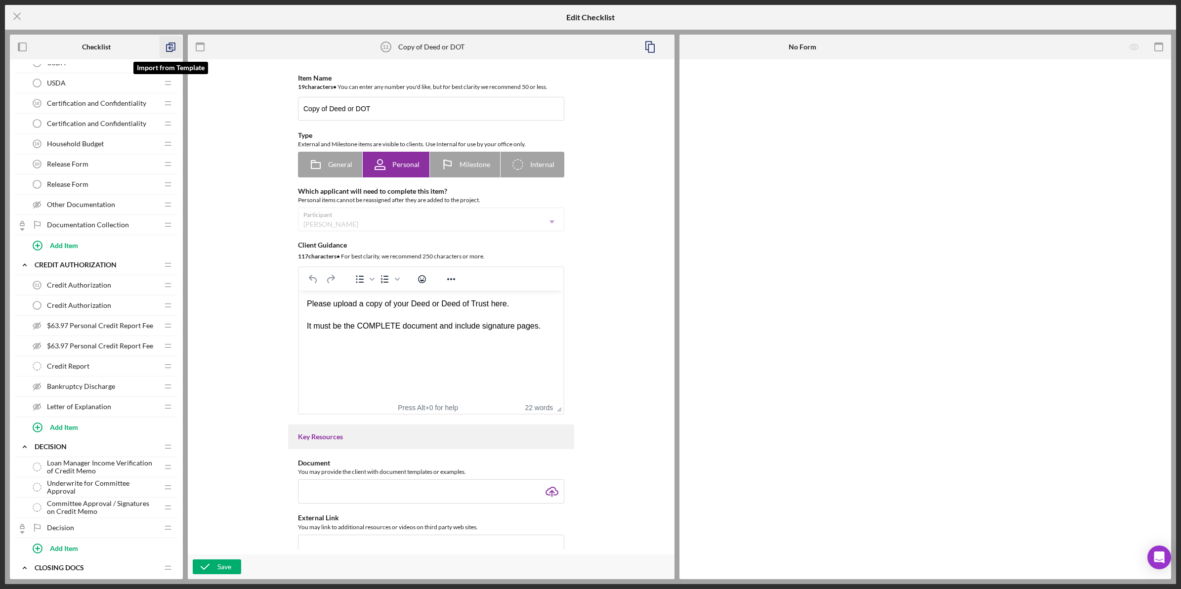
click at [168, 43] on icon "button" at bounding box center [171, 47] width 22 height 22
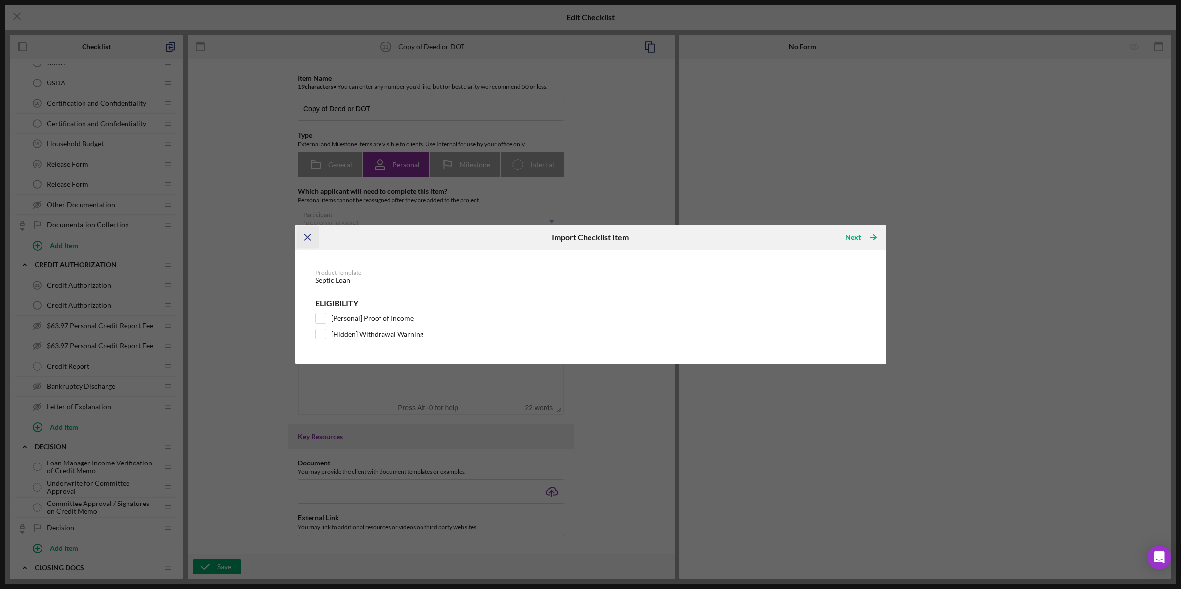
click at [310, 235] on icon "Icon/Menu Close" at bounding box center [307, 237] width 22 height 22
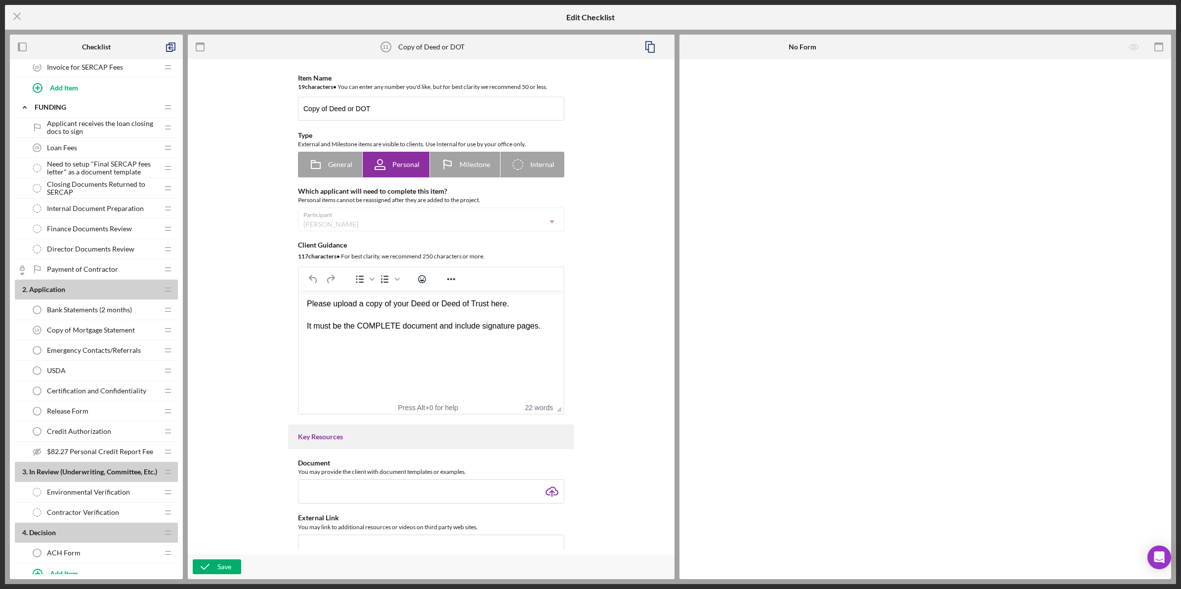
scroll to position [1422, 0]
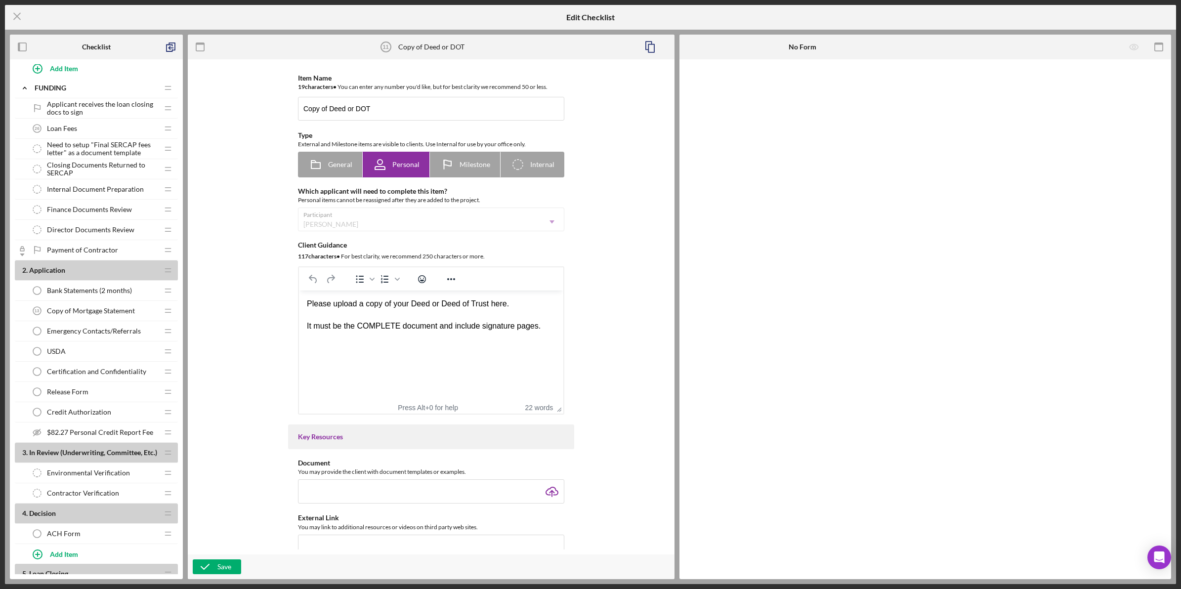
click at [130, 315] on span "Copy of Mortgage Statement" at bounding box center [91, 311] width 88 height 8
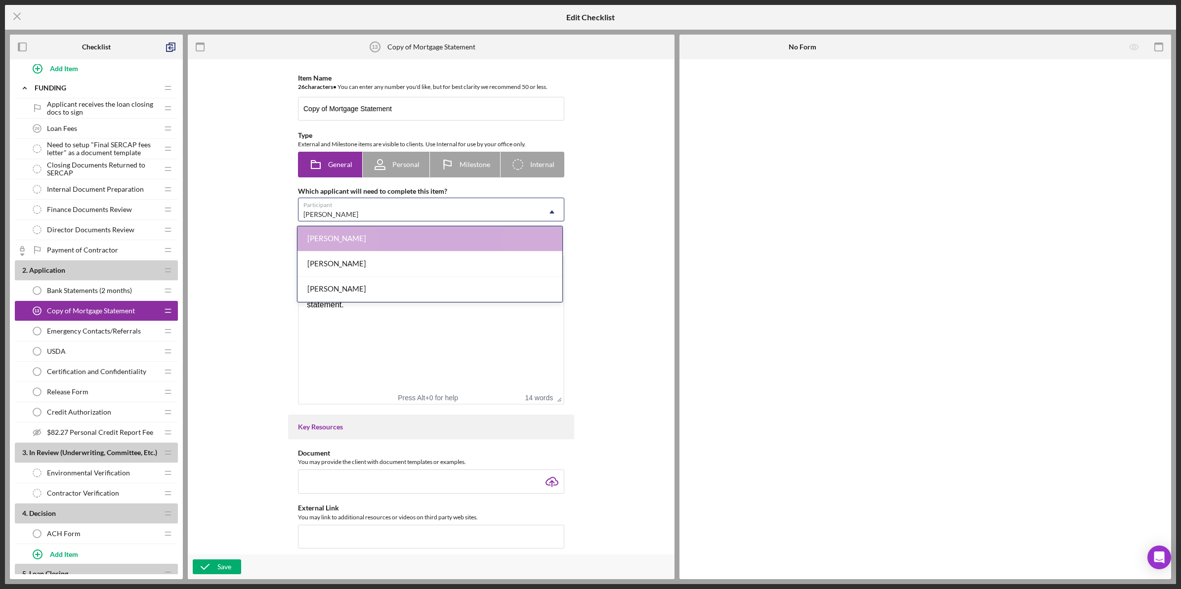
click at [335, 218] on div "[PERSON_NAME]" at bounding box center [330, 214] width 55 height 8
click at [355, 288] on div "[PERSON_NAME]" at bounding box center [429, 289] width 265 height 25
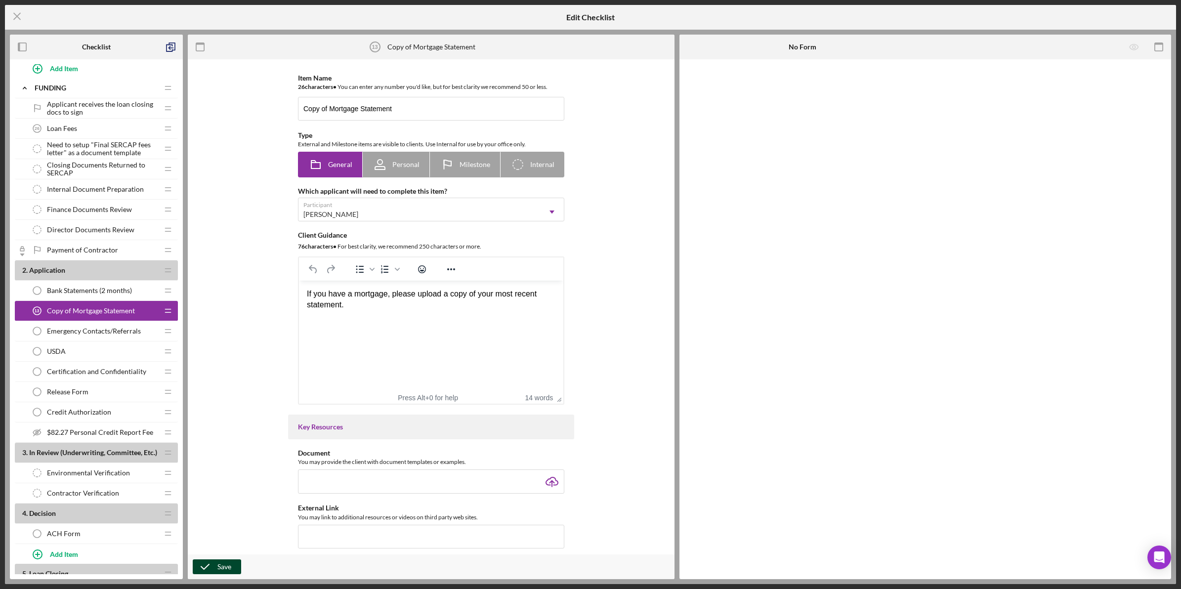
click at [229, 562] on div "Save" at bounding box center [224, 566] width 14 height 15
click at [14, 21] on icon "Icon/Menu Close" at bounding box center [17, 16] width 25 height 25
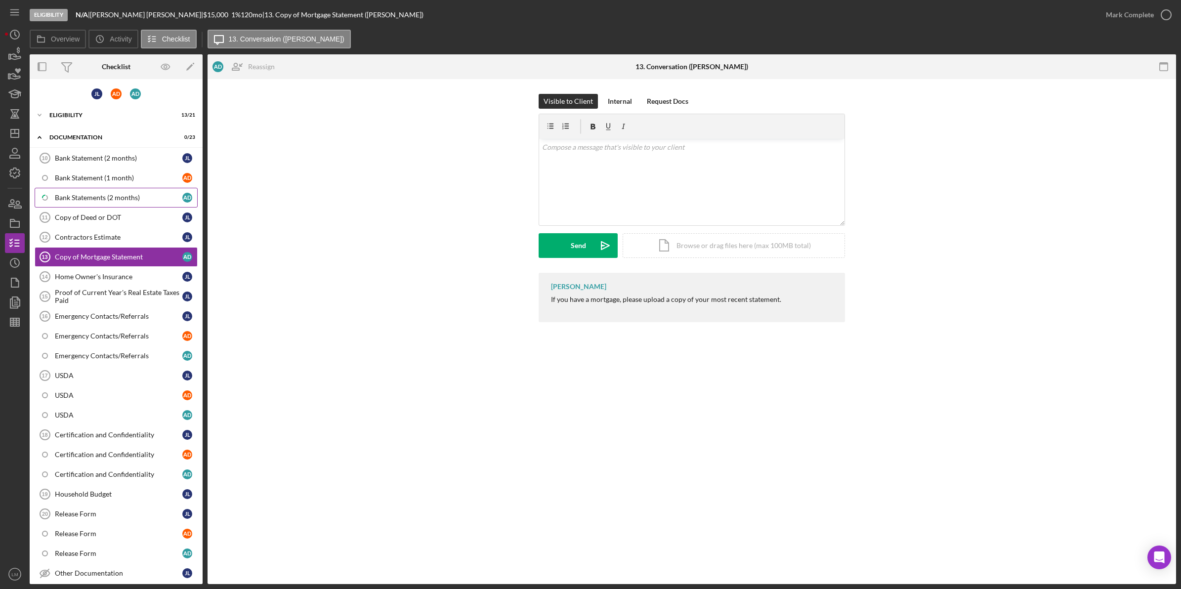
click at [89, 198] on div "Bank Statements (2 months)" at bounding box center [118, 198] width 127 height 8
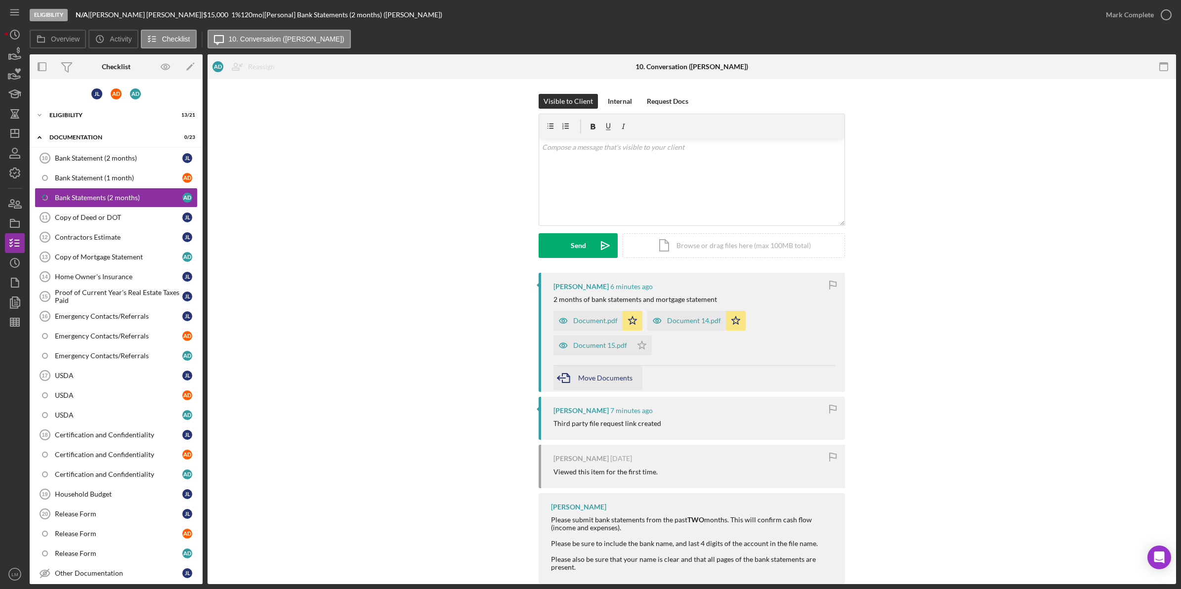
click at [625, 383] on div "Move Documents" at bounding box center [605, 378] width 54 height 25
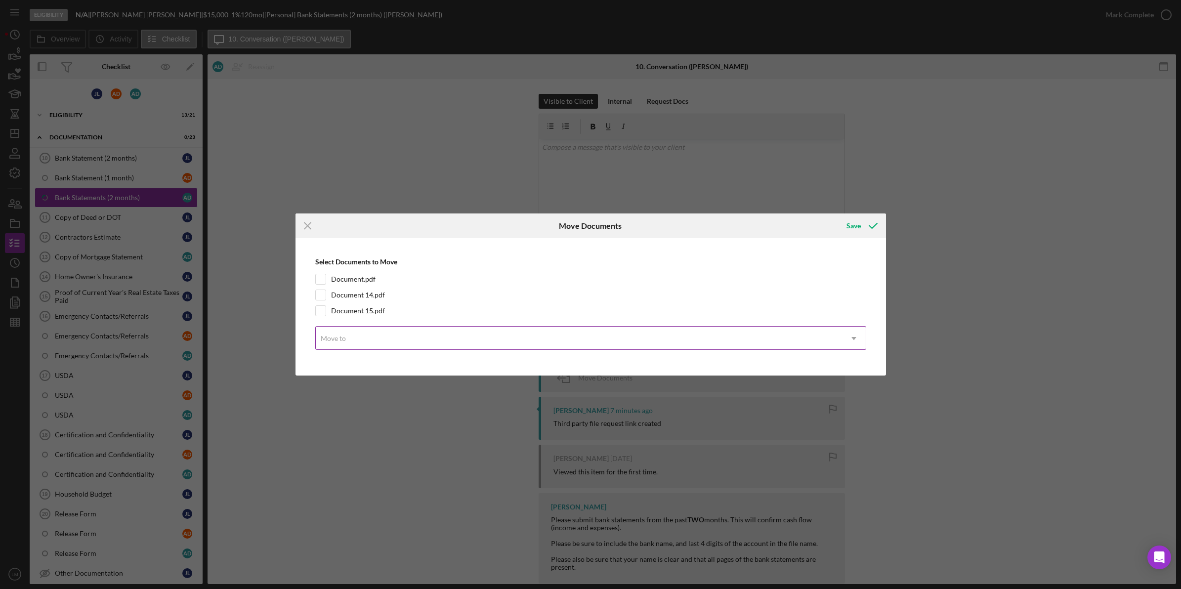
click at [387, 336] on div "Move to" at bounding box center [579, 338] width 526 height 23
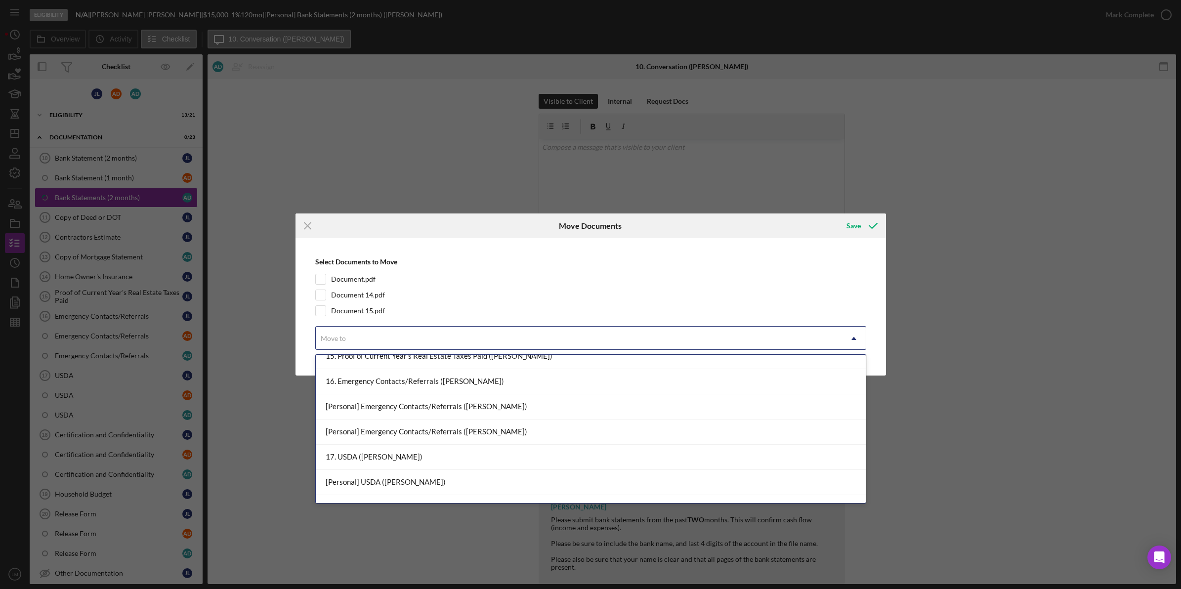
scroll to position [554, 0]
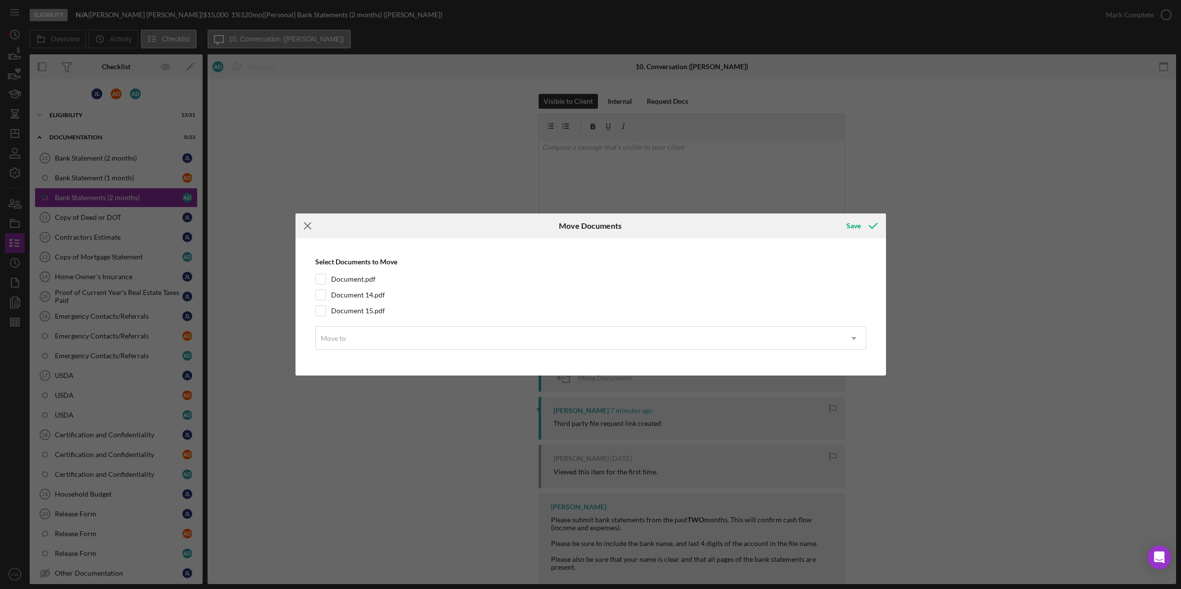
click at [302, 226] on icon "Icon/Menu Close" at bounding box center [307, 225] width 25 height 25
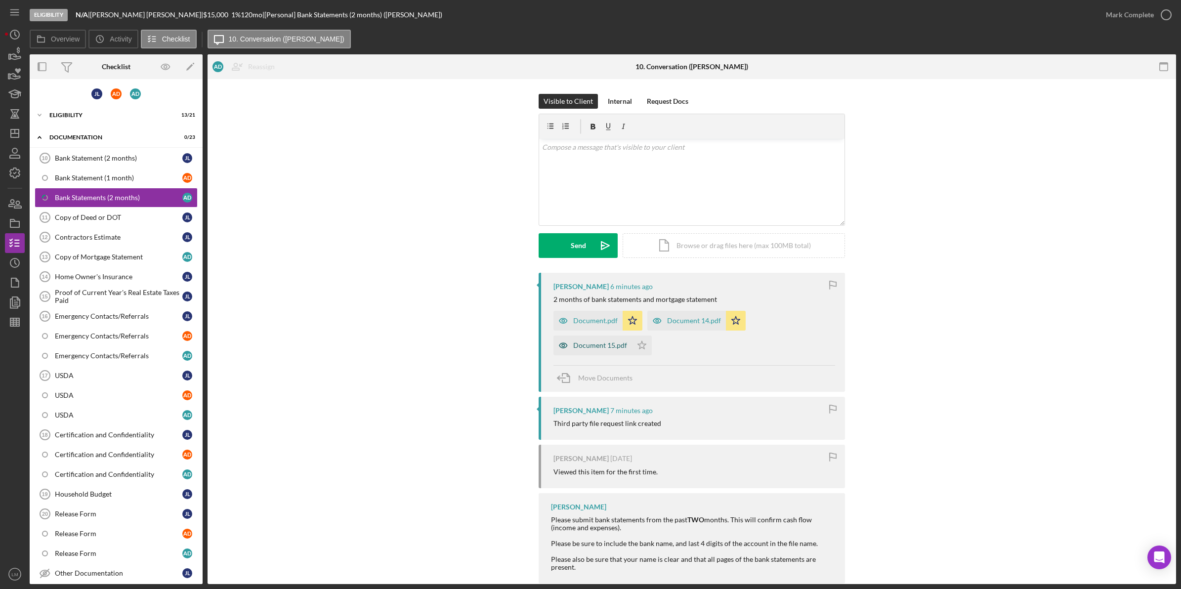
drag, startPoint x: 603, startPoint y: 349, endPoint x: 582, endPoint y: 348, distance: 20.8
click at [582, 348] on div "Document 15.pdf" at bounding box center [600, 345] width 54 height 8
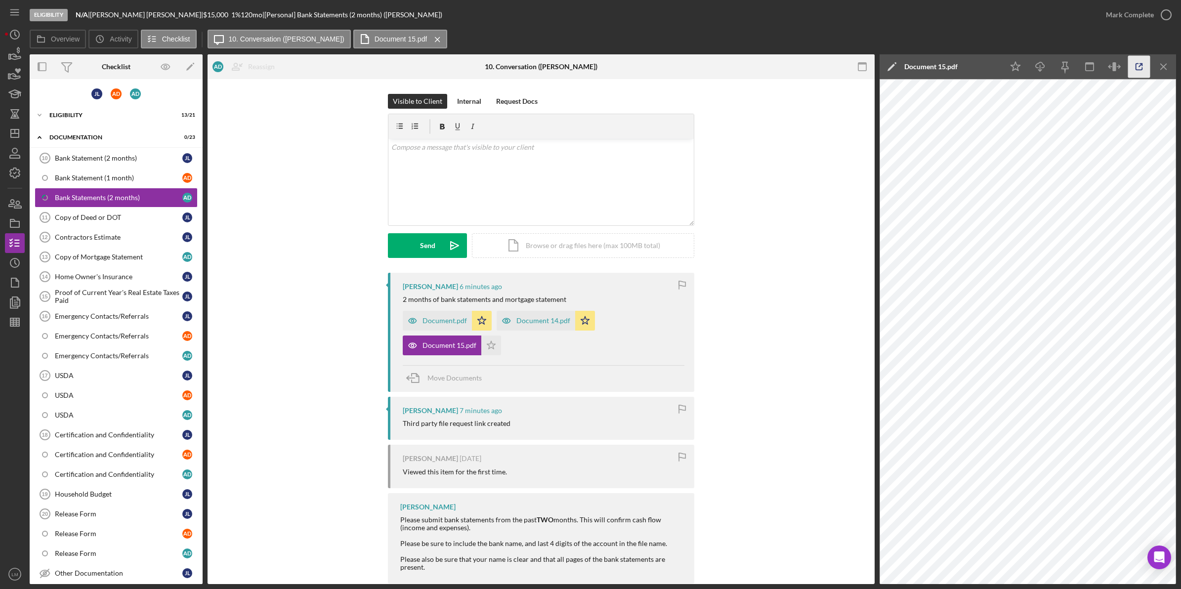
click at [1138, 72] on icon "button" at bounding box center [1139, 67] width 22 height 22
click at [92, 254] on div "Copy of Mortgage Statement" at bounding box center [118, 257] width 127 height 8
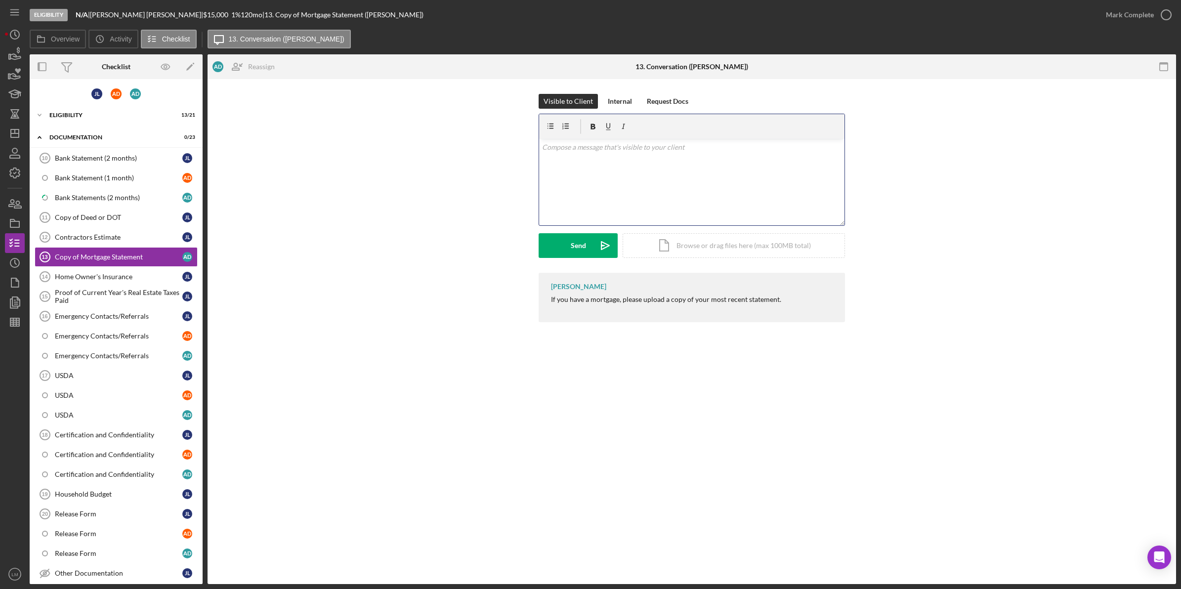
drag, startPoint x: 756, startPoint y: 161, endPoint x: 783, endPoint y: 162, distance: 27.2
click at [756, 161] on div "v Color teal Color pink Remove color Add row above Add row below Add column bef…" at bounding box center [691, 182] width 305 height 86
click at [584, 248] on div "Upload" at bounding box center [578, 245] width 22 height 25
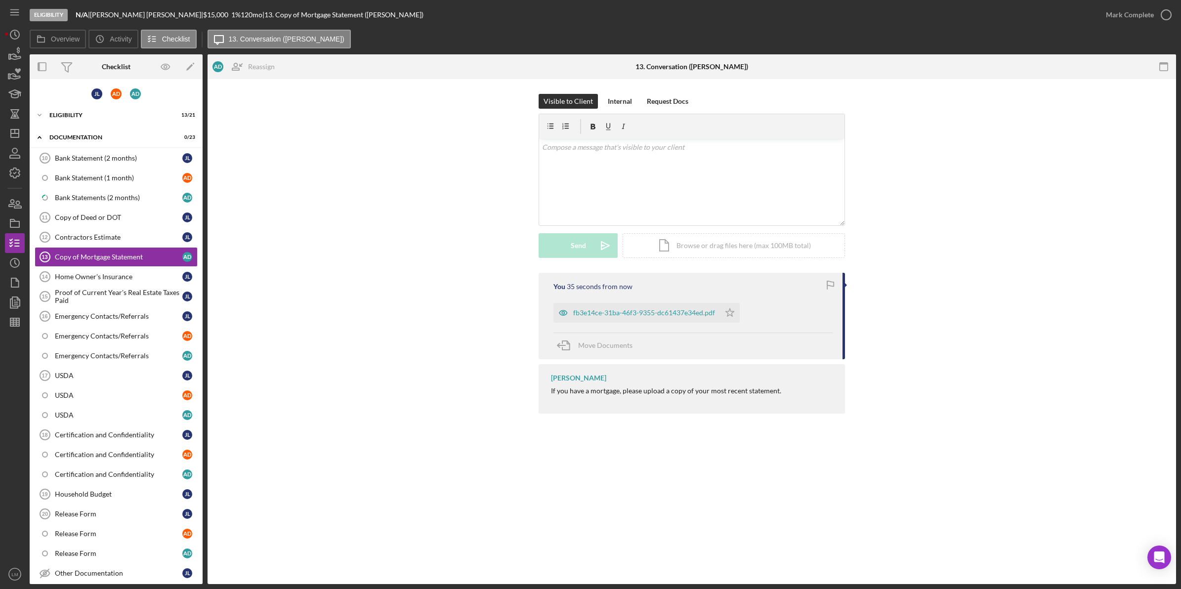
click at [1011, 442] on div "Copy of Mortgage Statement 13 Copy of Mortgage Statement A D Reassign J L Julie…" at bounding box center [692, 331] width 968 height 505
click at [672, 320] on div "fb3e14ce-31ba-46f3-9355-dc61437e34ed.pdf" at bounding box center [636, 313] width 167 height 20
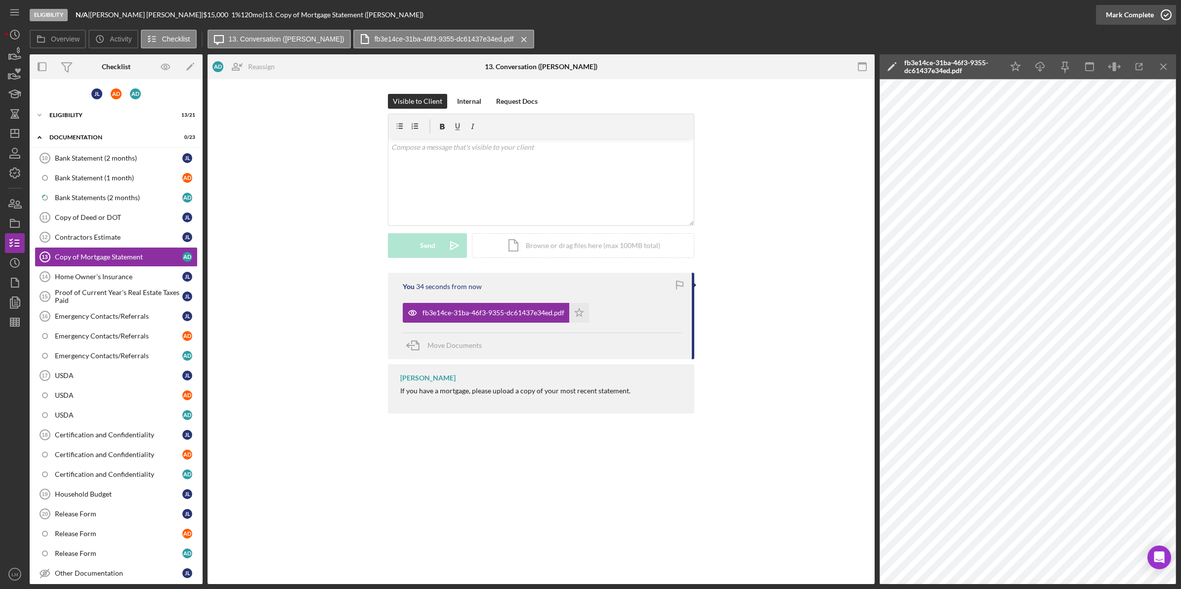
click at [1142, 22] on div "Mark Complete" at bounding box center [1130, 15] width 48 height 20
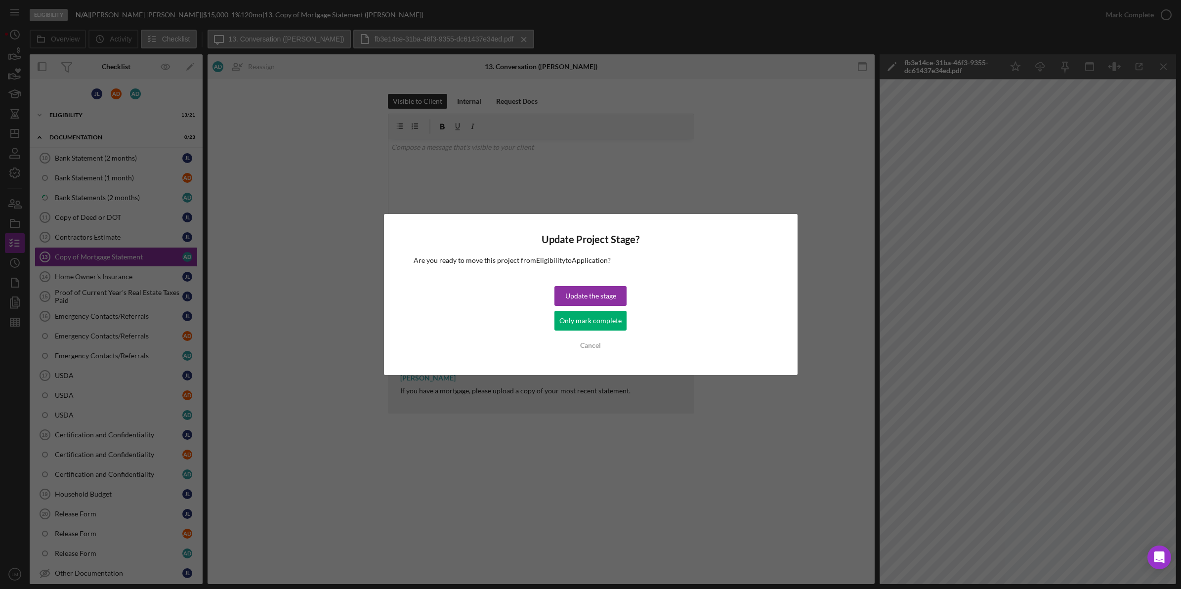
click at [604, 292] on div "Update the stage" at bounding box center [590, 296] width 51 height 20
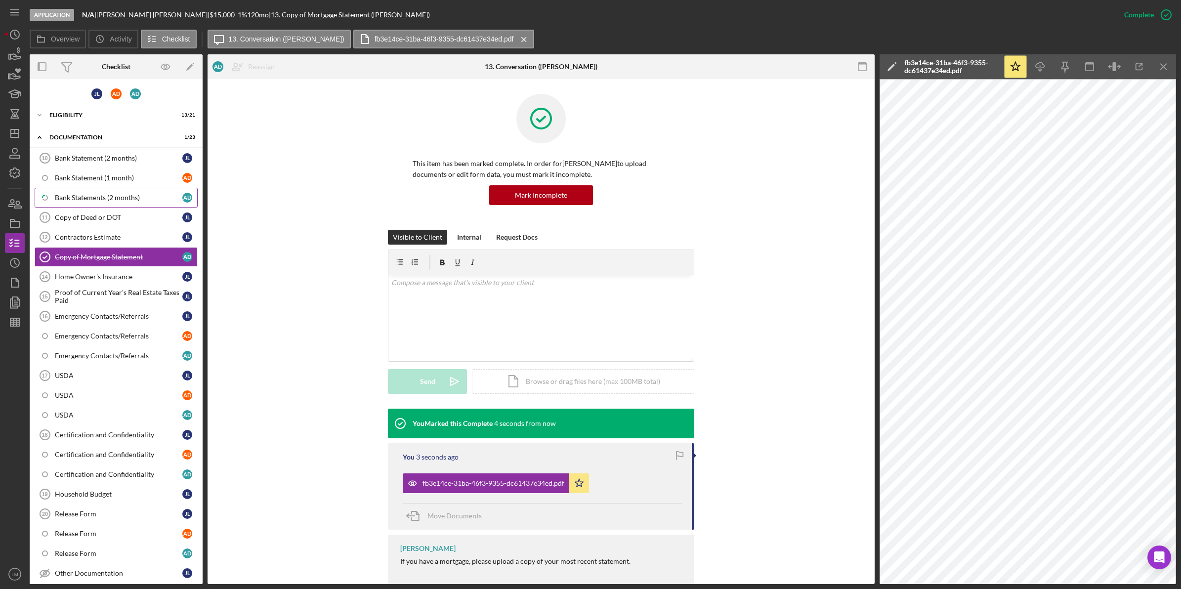
click at [87, 200] on div "Bank Statements (2 months)" at bounding box center [118, 198] width 127 height 8
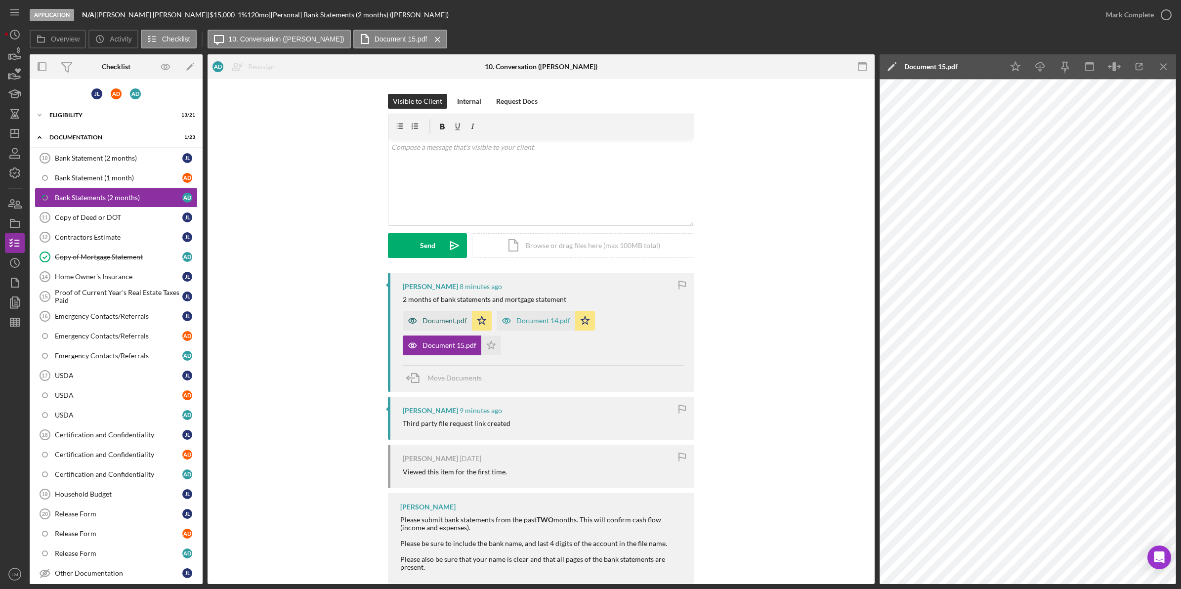
click at [447, 325] on div "Document.pdf" at bounding box center [444, 321] width 44 height 8
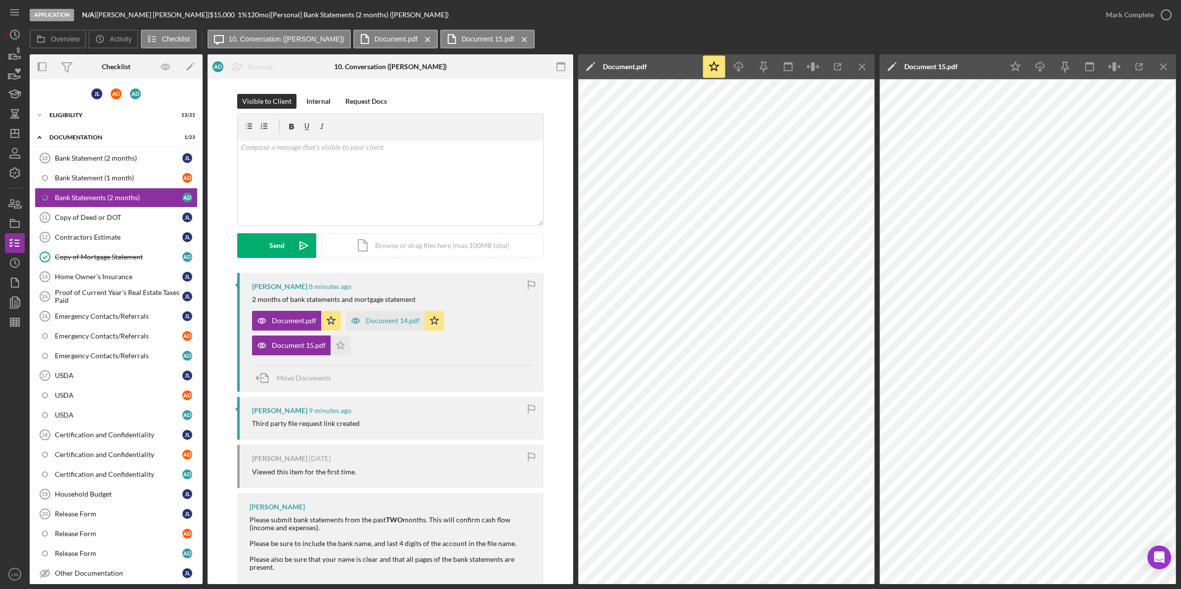
click at [377, 342] on div "Document.pdf Icon/Star Document 14.pdf Icon/Star Document 15.pdf Icon/Star" at bounding box center [393, 330] width 282 height 49
click at [1139, 15] on div "Mark Complete" at bounding box center [1130, 15] width 48 height 20
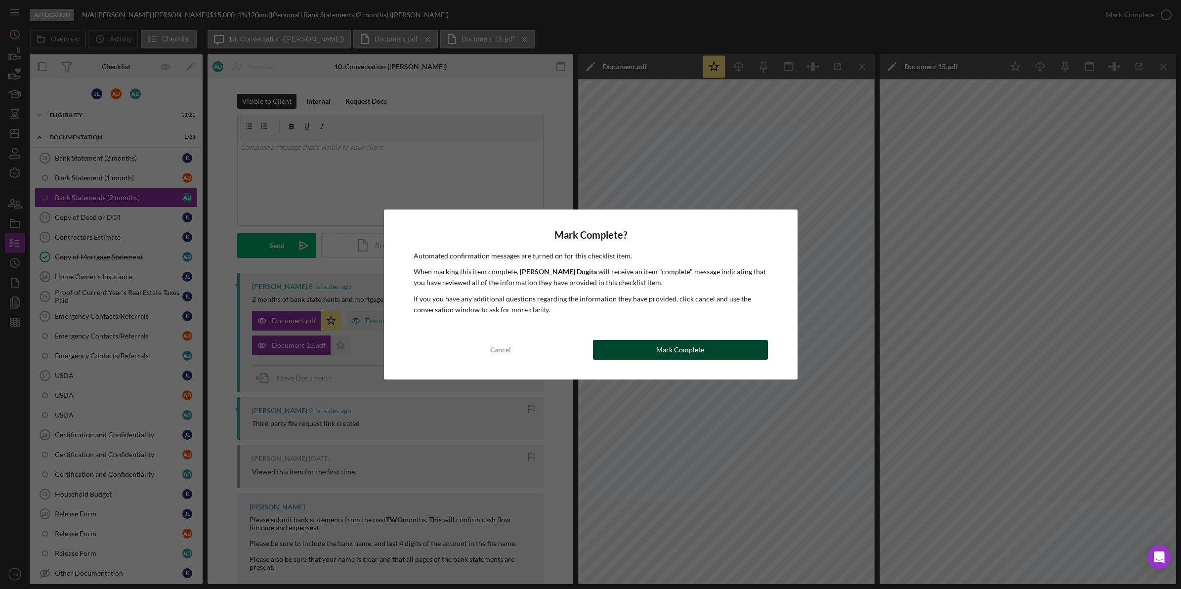
click at [677, 354] on div "Mark Complete" at bounding box center [680, 350] width 48 height 20
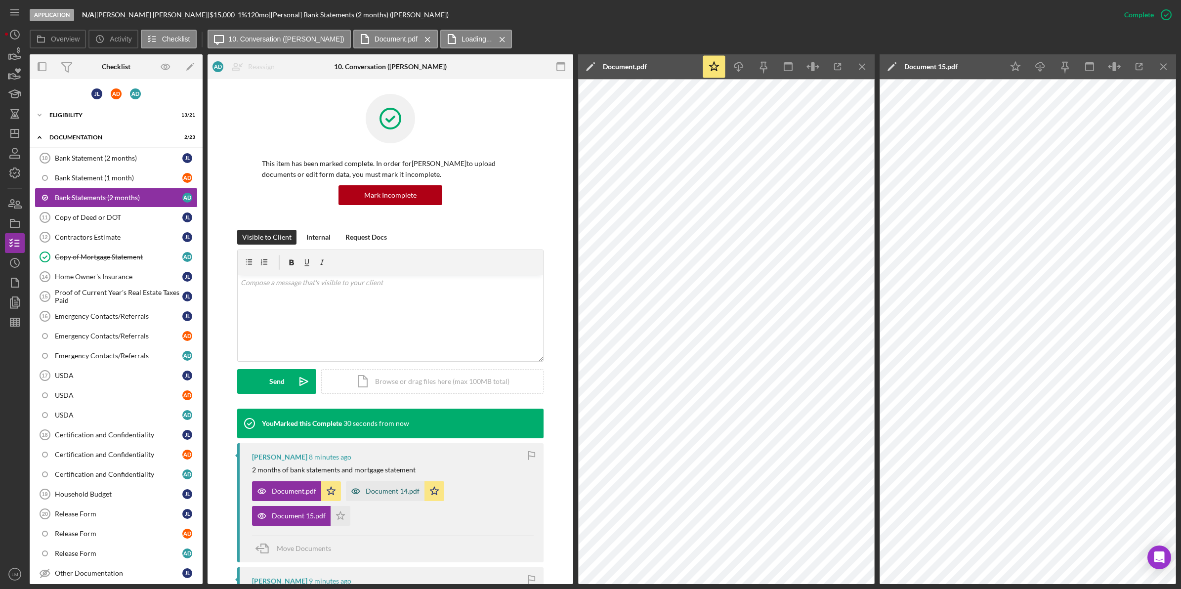
click at [384, 498] on div "Document 14.pdf" at bounding box center [385, 491] width 79 height 20
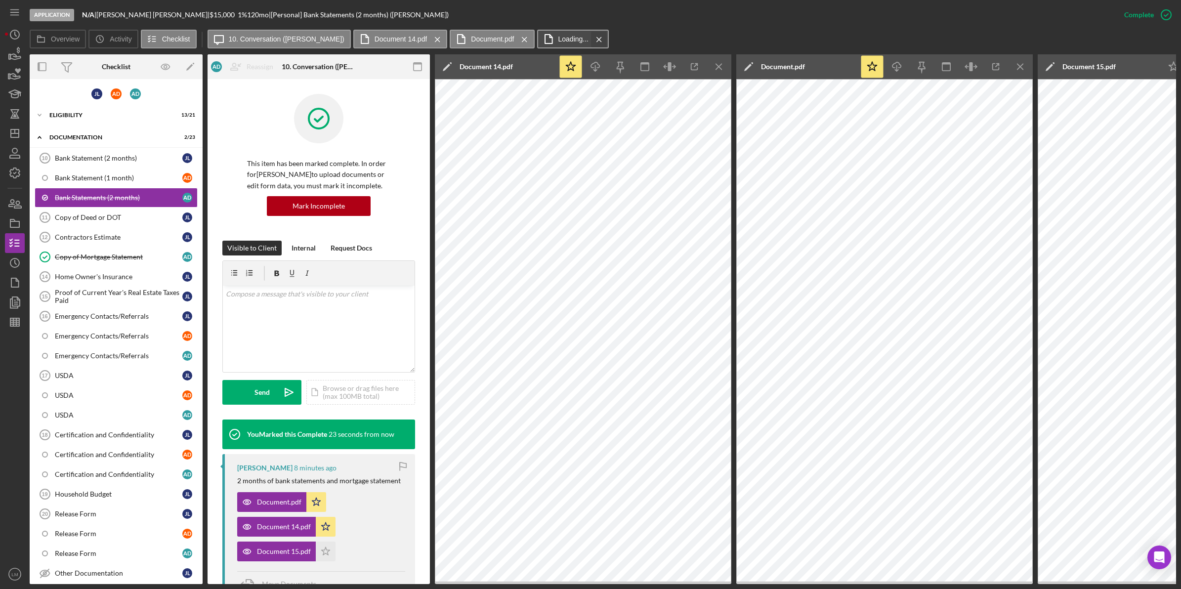
click at [590, 40] on icon "Icon/Menu Close" at bounding box center [598, 39] width 17 height 25
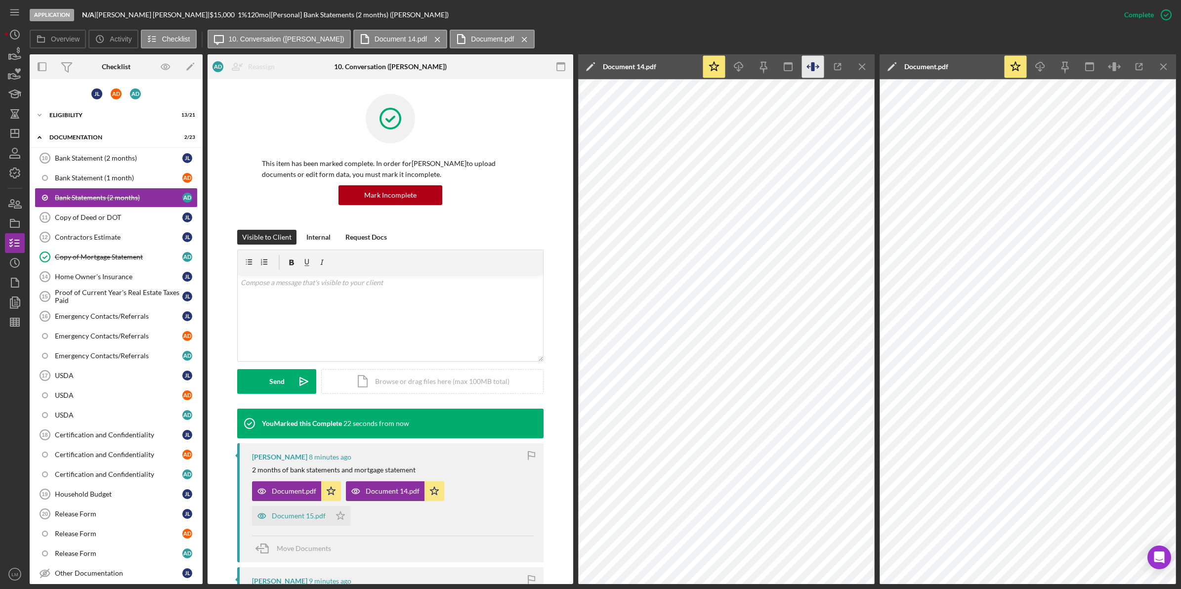
click at [817, 63] on icon "button" at bounding box center [813, 67] width 22 height 22
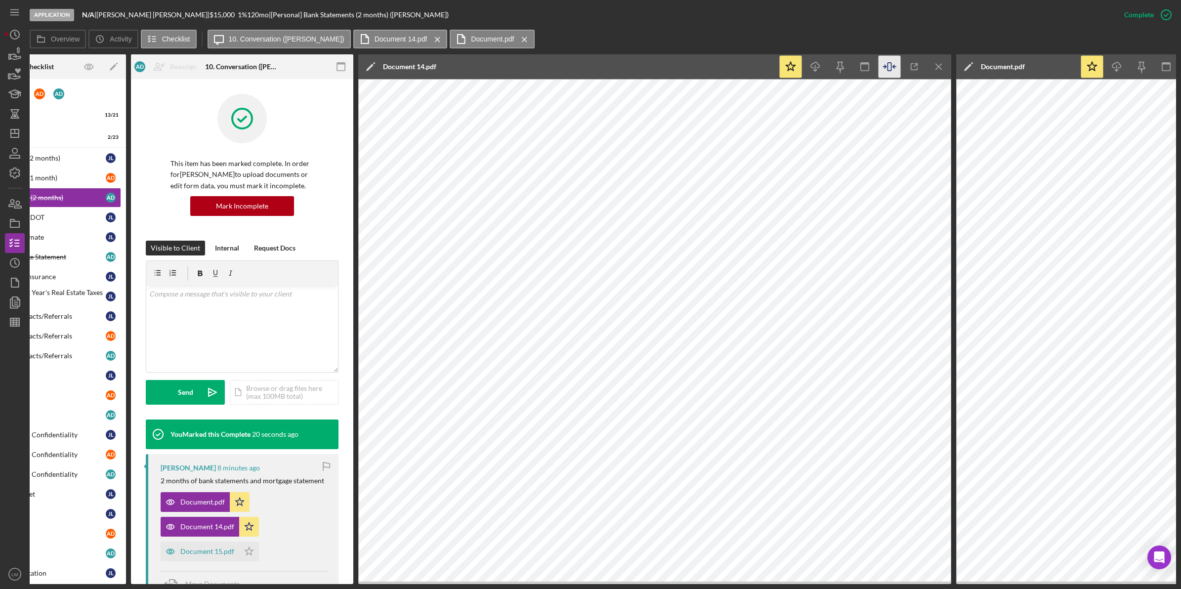
scroll to position [0, 153]
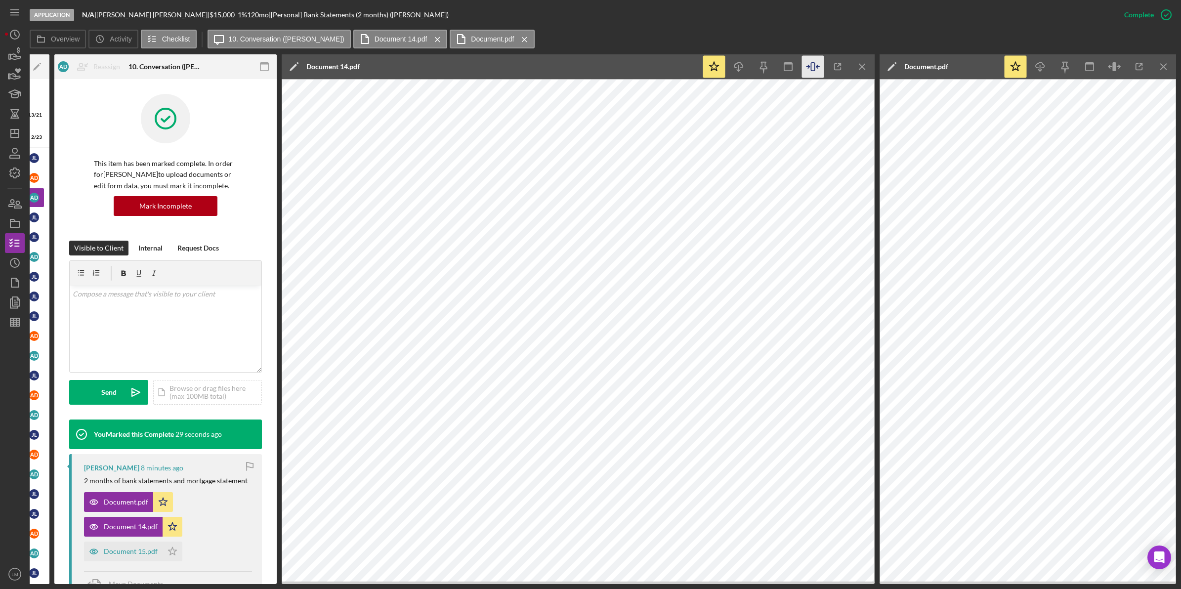
click at [920, 586] on div "Application N/A | Julie Lucas | $15,000 1 % 120 mo | [Personal] Bank Statements…" at bounding box center [590, 294] width 1181 height 589
click at [860, 69] on line "button" at bounding box center [861, 66] width 5 height 5
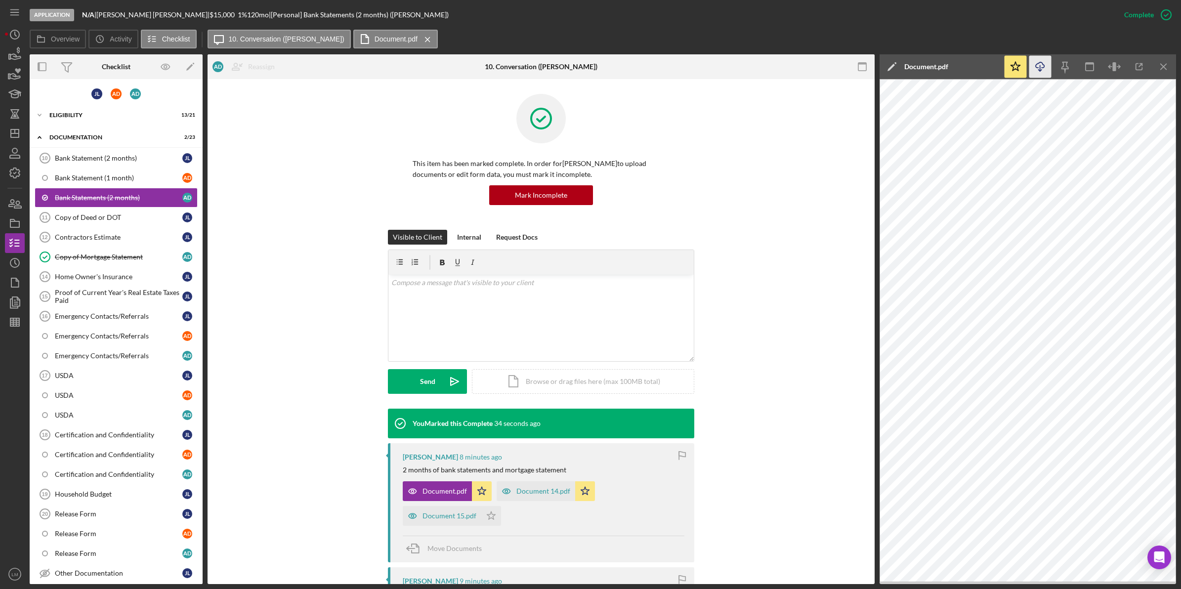
scroll to position [0, 0]
click at [1118, 70] on icon "button" at bounding box center [1114, 67] width 22 height 22
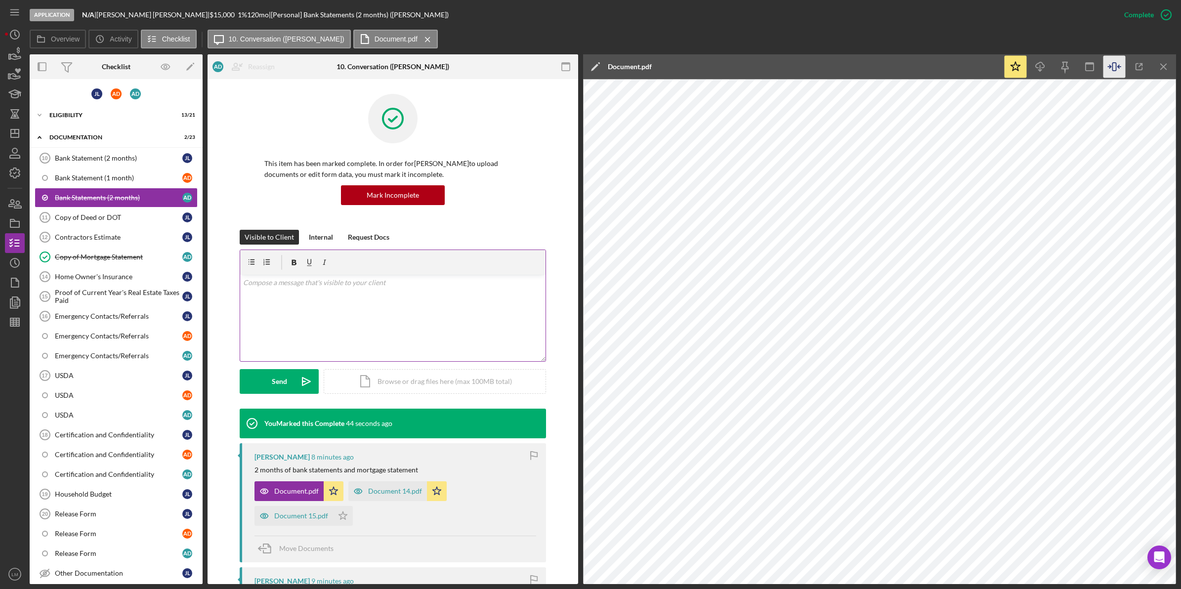
click at [448, 310] on div "v Color teal Color pink Remove color Add row above Add row below Add column bef…" at bounding box center [392, 318] width 305 height 86
click at [245, 383] on button "Send Icon/icon-invite-send" at bounding box center [279, 381] width 79 height 25
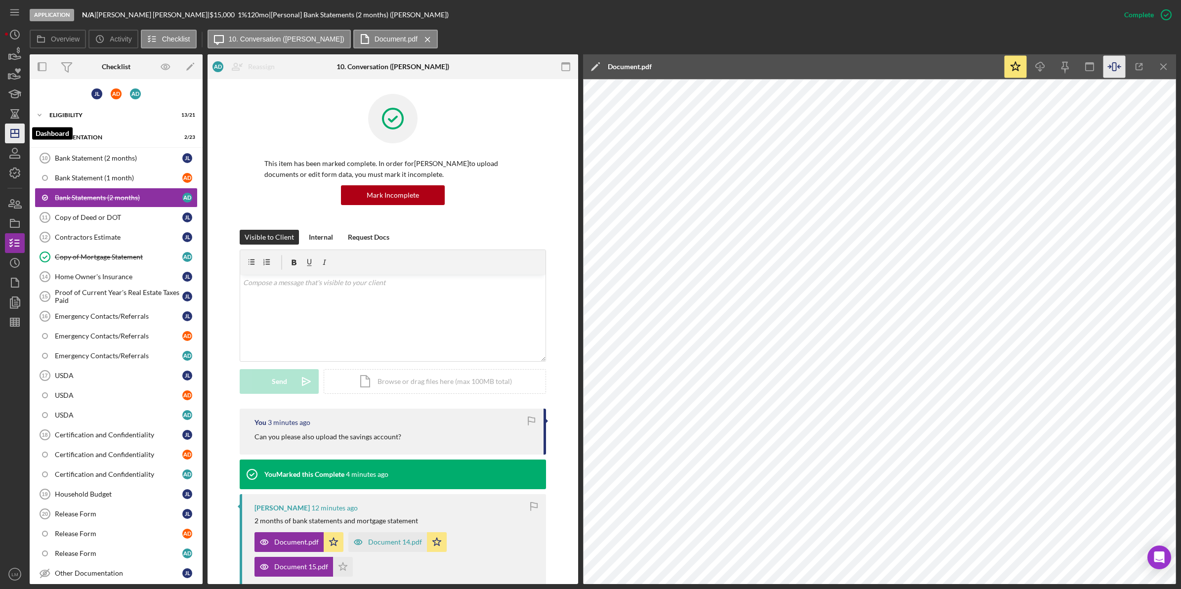
click at [15, 132] on line "button" at bounding box center [15, 131] width 0 height 4
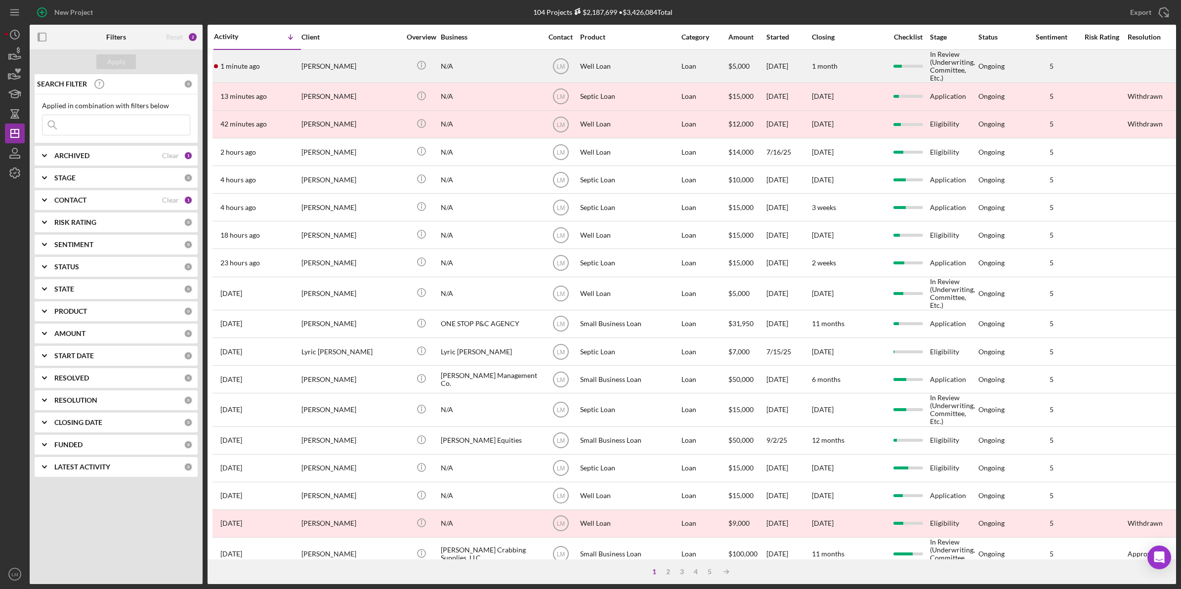
click at [344, 72] on div "[PERSON_NAME]" at bounding box center [350, 66] width 99 height 32
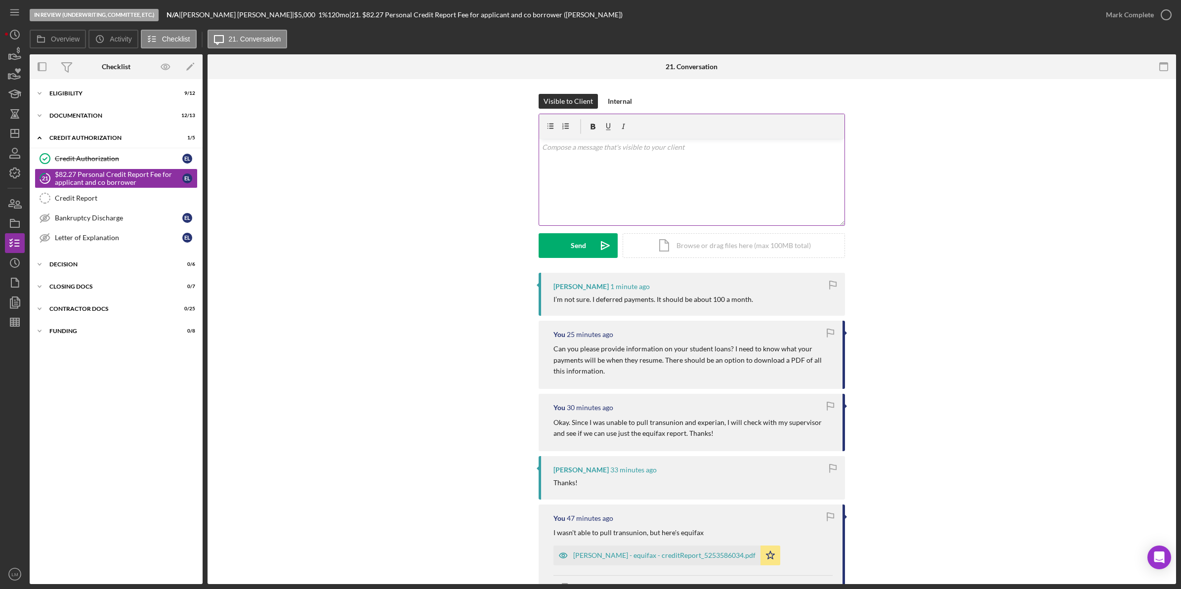
click at [655, 179] on div "v Color teal Color pink Remove color Add row above Add row below Add column bef…" at bounding box center [691, 182] width 305 height 86
click at [558, 243] on button "Send Icon/icon-invite-send" at bounding box center [578, 245] width 79 height 25
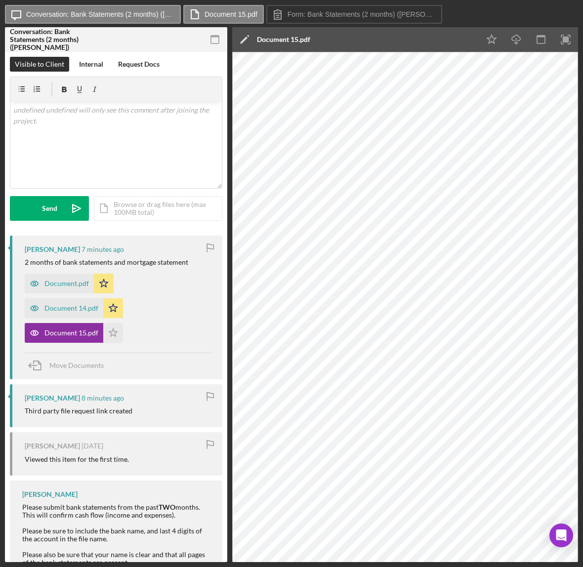
drag, startPoint x: 80, startPoint y: 336, endPoint x: -636, endPoint y: 73, distance: 762.9
click at [0, 73] on html "Icon/Message Conversation: Bank Statements (2 months) ([PERSON_NAME]) Document …" at bounding box center [291, 283] width 583 height 567
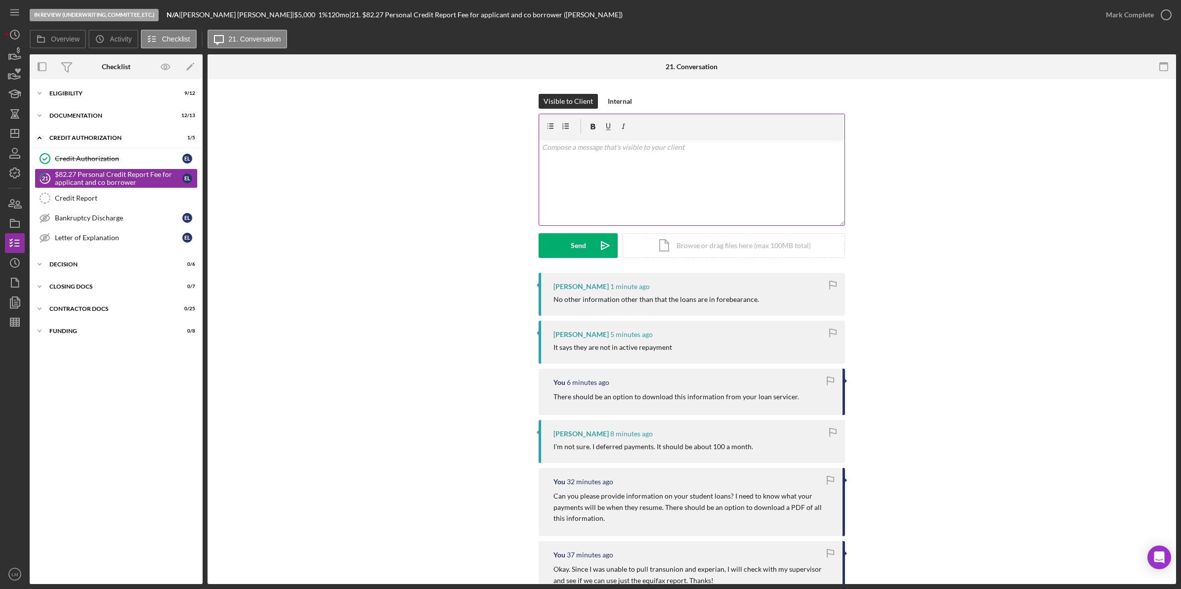
click at [697, 186] on div "v Color teal Color pink Remove color Add row above Add row below Add column bef…" at bounding box center [691, 182] width 305 height 86
click at [574, 251] on div "Send" at bounding box center [578, 245] width 15 height 25
click at [485, 267] on div "Visible to Client Internal v Color teal Color pink Remove color Add row above A…" at bounding box center [691, 183] width 939 height 179
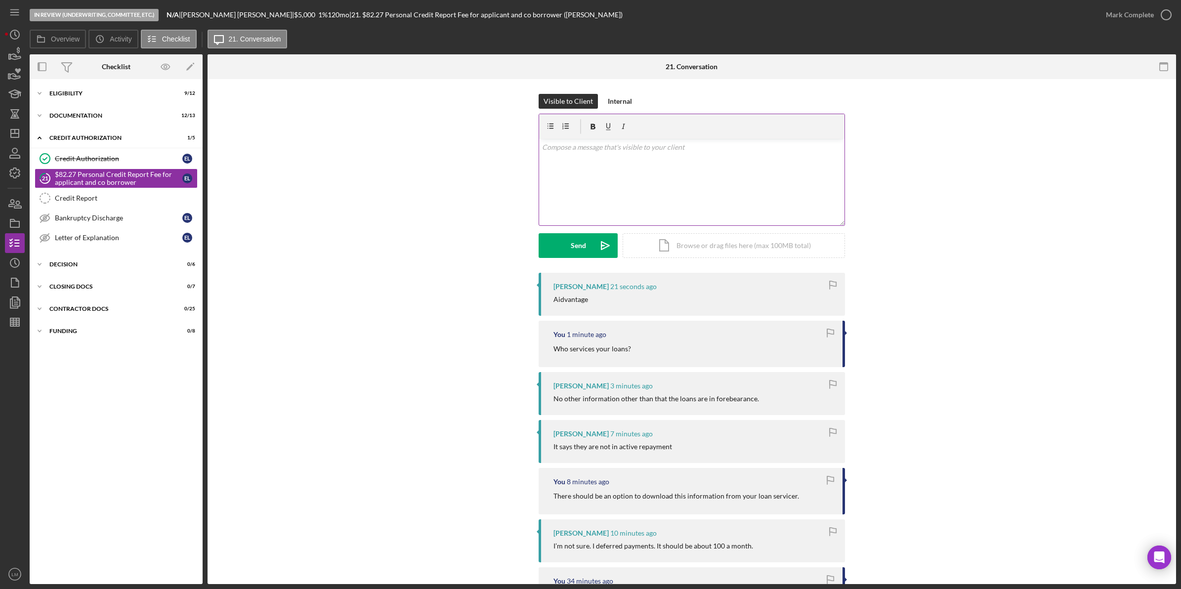
click at [604, 184] on div "v Color teal Color pink Remove color Add row above Add row below Add column bef…" at bounding box center [691, 182] width 305 height 86
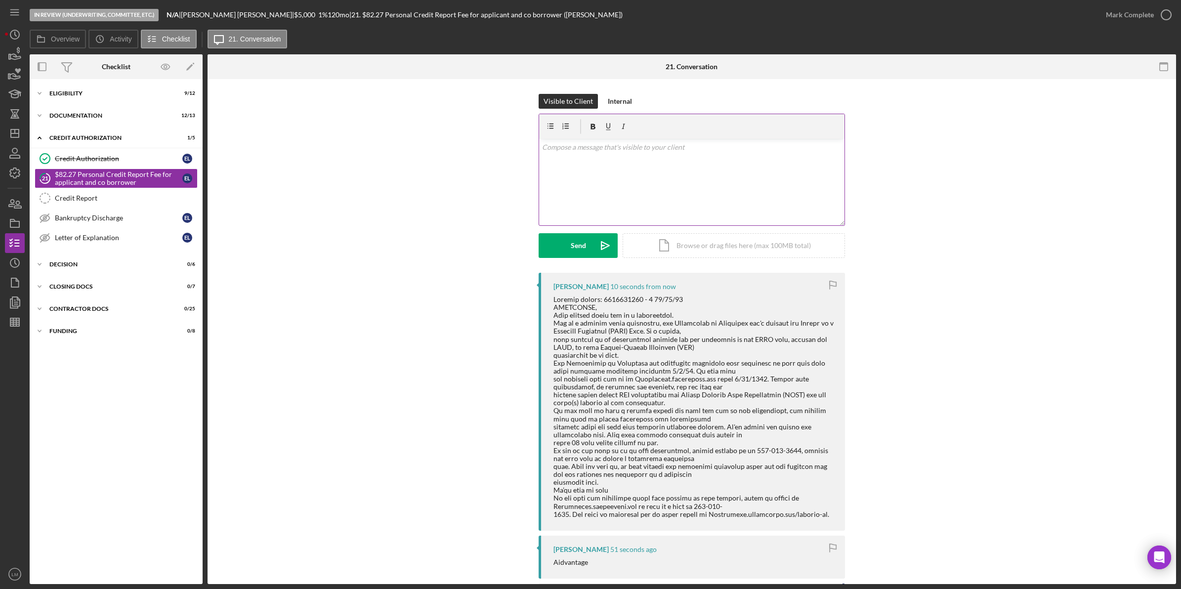
click at [651, 220] on div "v Color teal Color pink Remove color Add row above Add row below Add column bef…" at bounding box center [691, 182] width 305 height 86
paste div
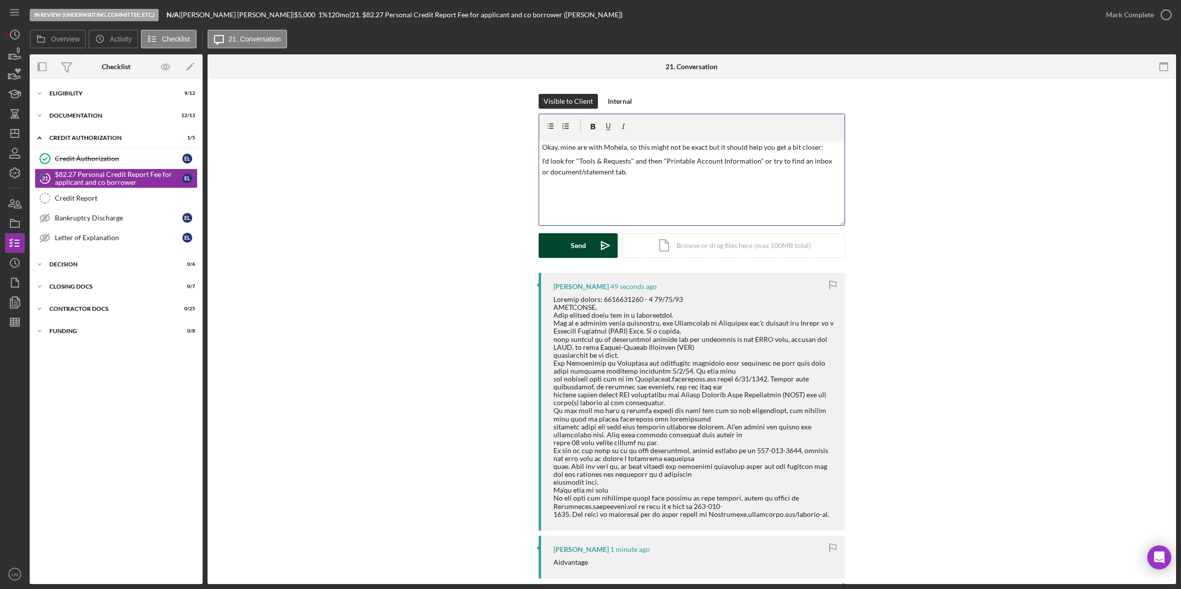
click at [559, 248] on button "Send Icon/icon-invite-send" at bounding box center [578, 245] width 79 height 25
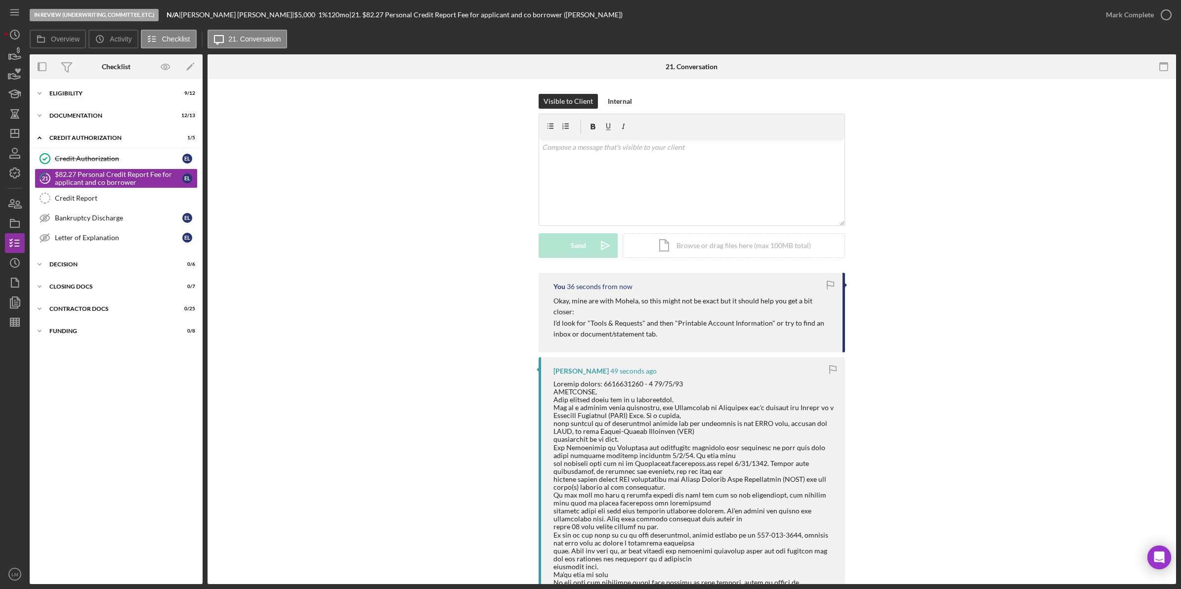
click at [1038, 248] on div "Visible to Client Internal v Color teal Color pink Remove color Add row above A…" at bounding box center [691, 183] width 939 height 179
click at [23, 131] on icon "Icon/Dashboard" at bounding box center [14, 133] width 25 height 25
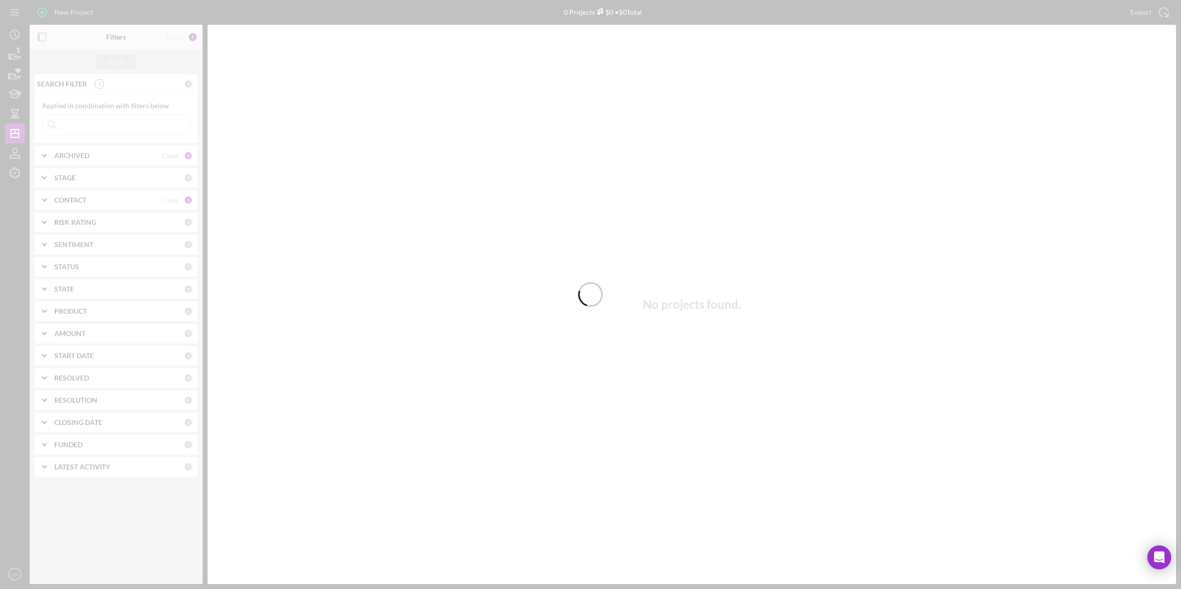
click at [174, 201] on div at bounding box center [590, 294] width 1181 height 589
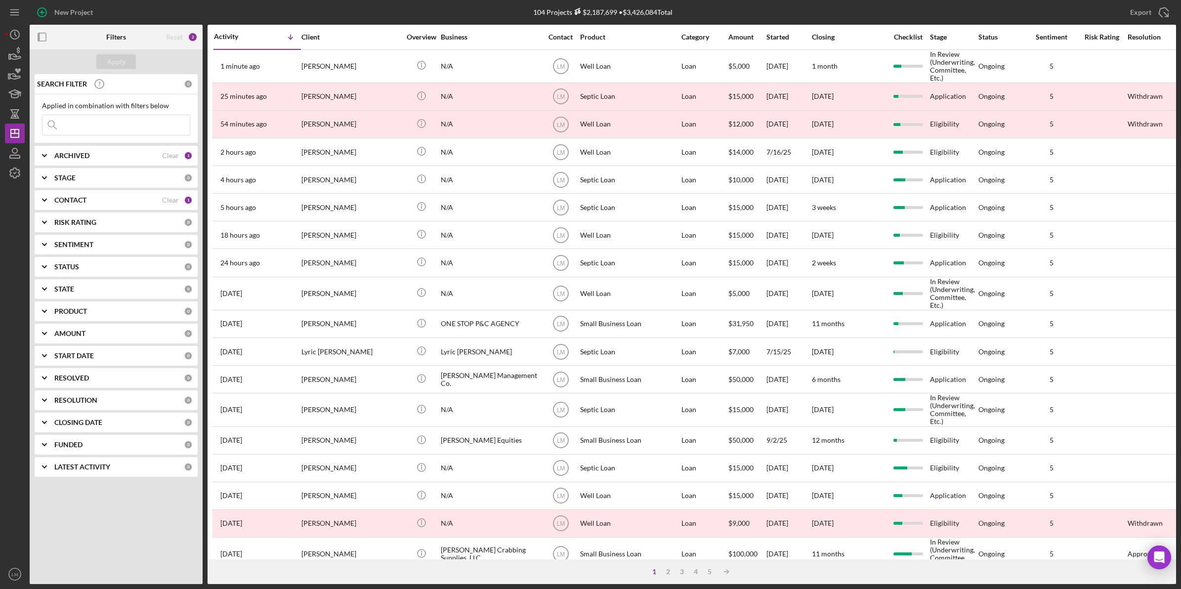
click at [172, 207] on div "CONTACT Clear 1" at bounding box center [123, 200] width 138 height 20
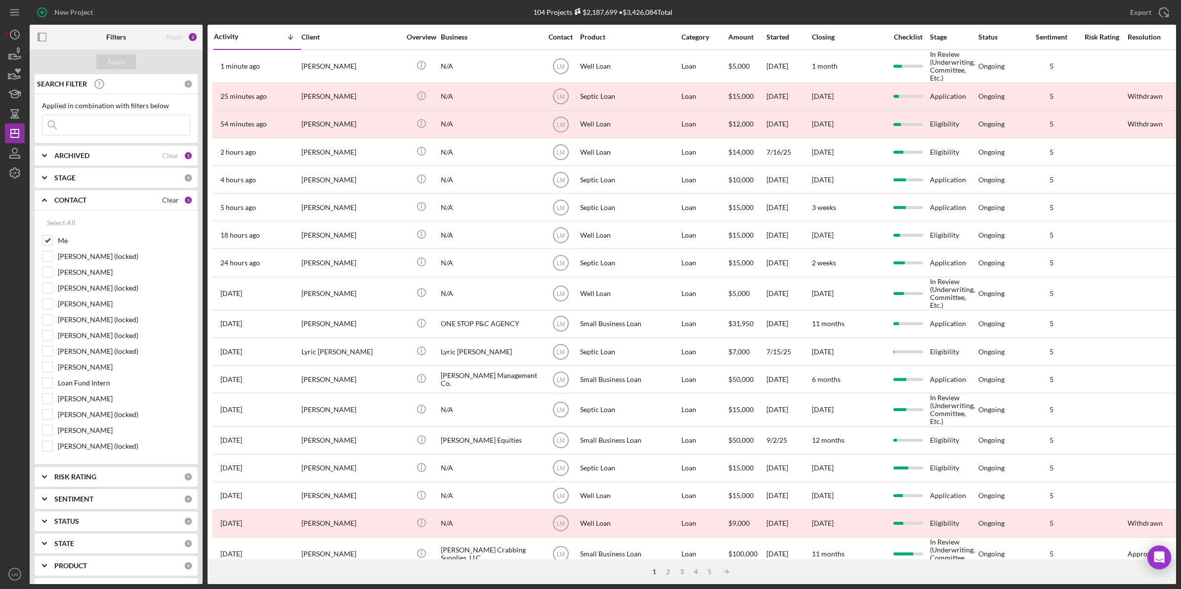
click at [168, 201] on div "Clear" at bounding box center [170, 200] width 17 height 8
checkbox input "false"
click at [142, 128] on input at bounding box center [115, 125] width 147 height 20
type input "yates"
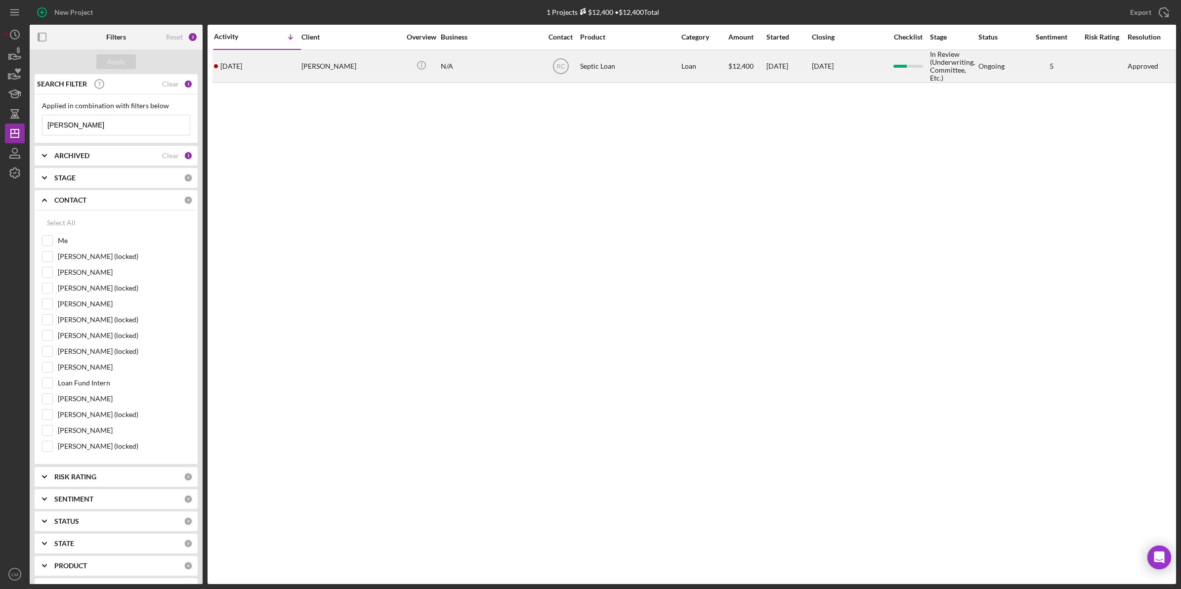
click at [366, 60] on div "Tina Yates" at bounding box center [350, 66] width 99 height 32
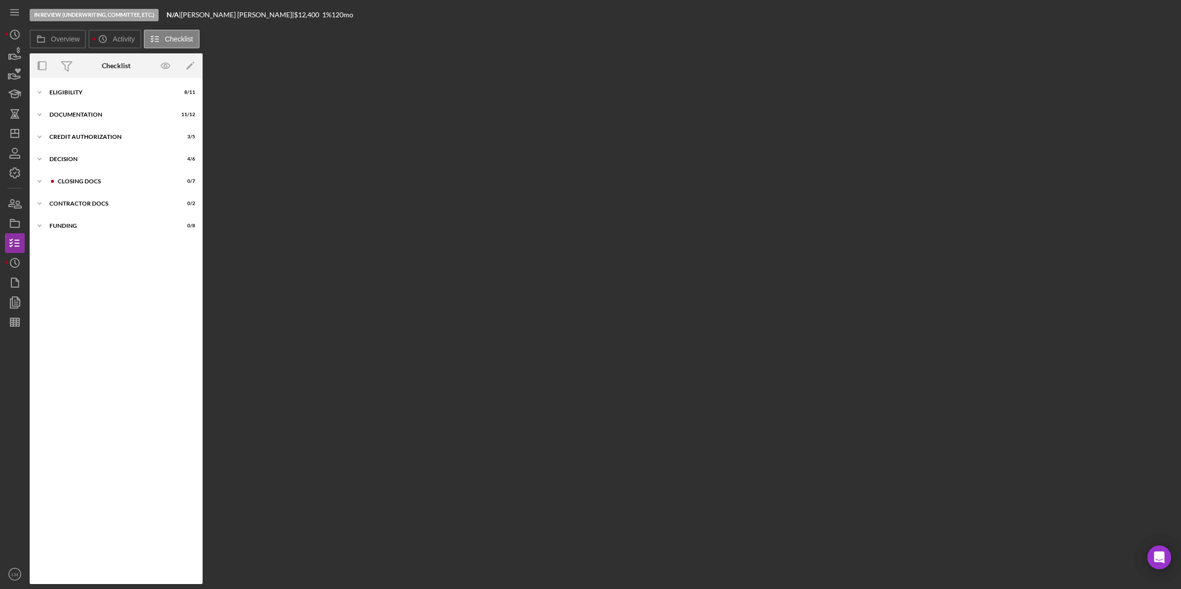
click at [2, 263] on div "In Review (Underwriting, Committee, Etc.) N/A | Tina Yates | $12,400 1 % 120 mo…" at bounding box center [590, 294] width 1181 height 589
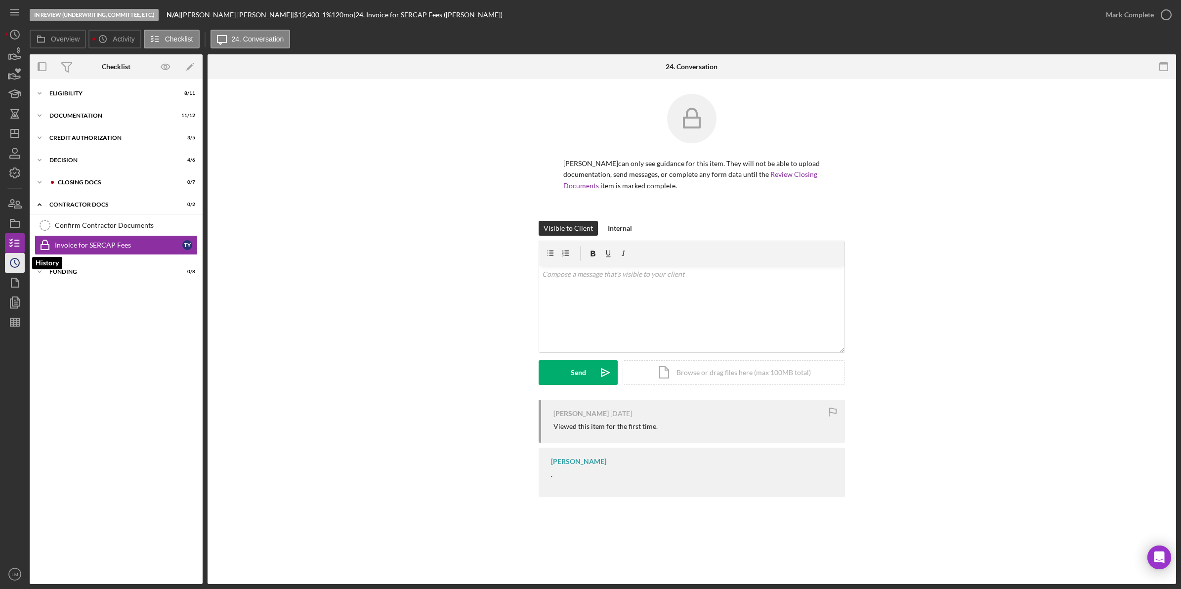
click at [10, 259] on icon "Icon/History" at bounding box center [14, 263] width 25 height 25
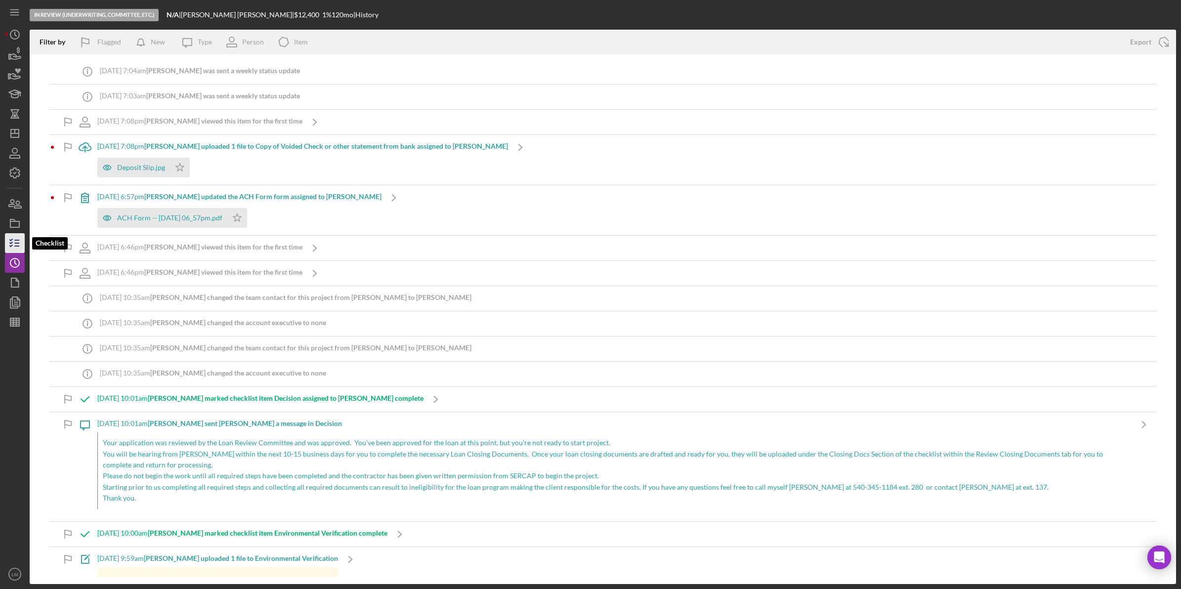
click at [11, 241] on icon "button" at bounding box center [14, 243] width 25 height 25
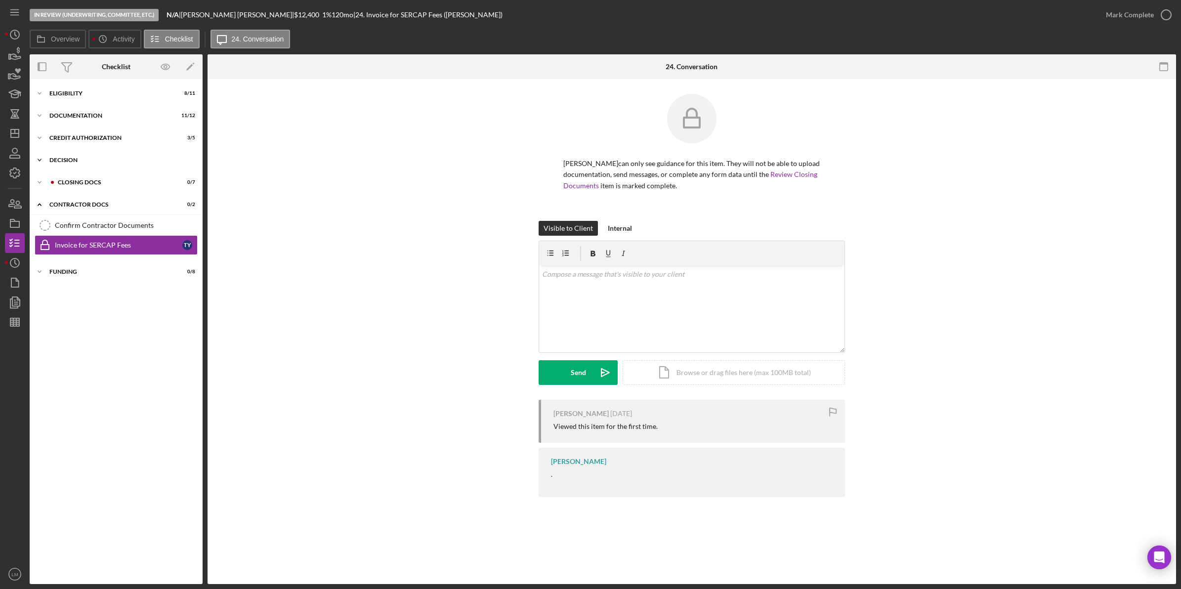
click at [63, 154] on div "Icon/Expander Decision 4 / 6" at bounding box center [116, 160] width 173 height 20
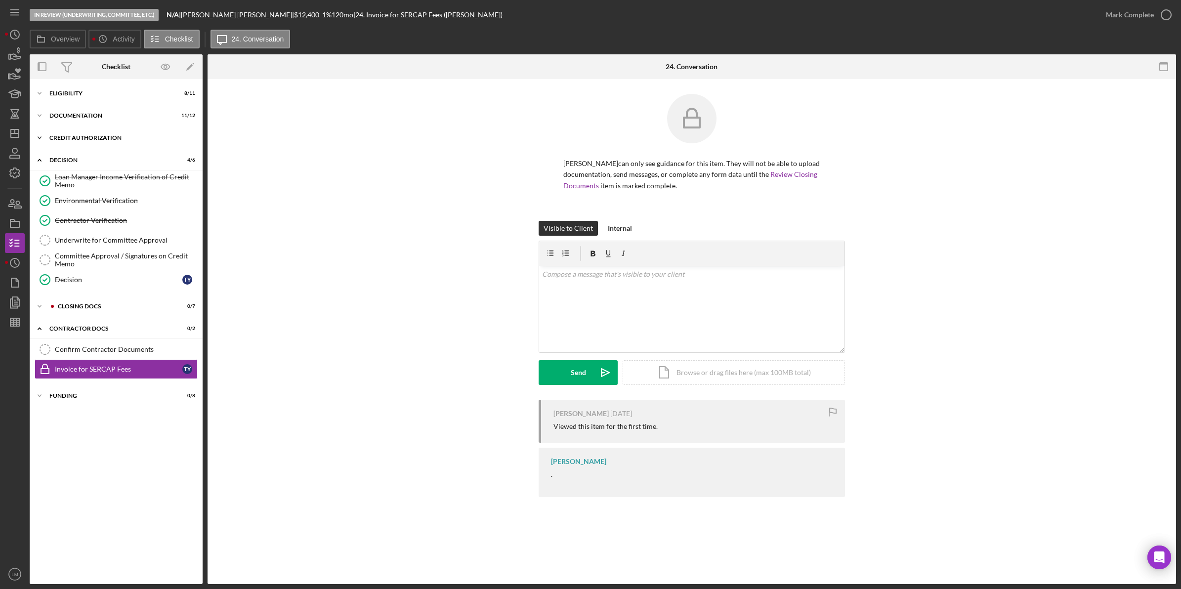
click at [85, 144] on div "Icon/Expander CREDIT AUTHORIZATION 3 / 5" at bounding box center [116, 138] width 173 height 20
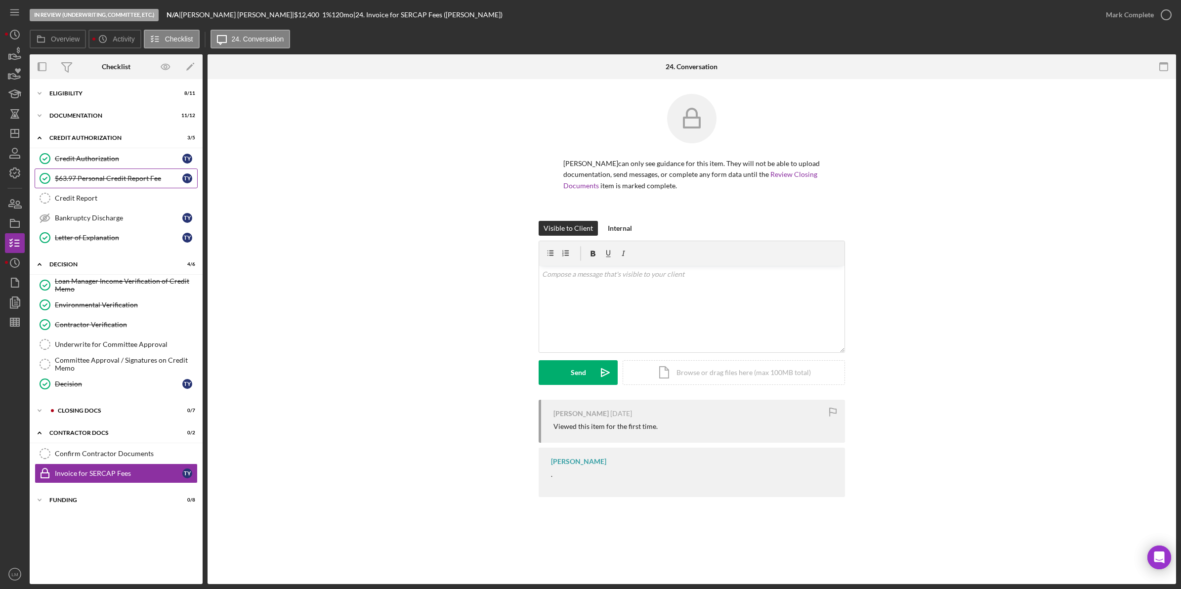
click at [90, 179] on div "$63.97 Personal Credit Report Fee" at bounding box center [118, 178] width 127 height 8
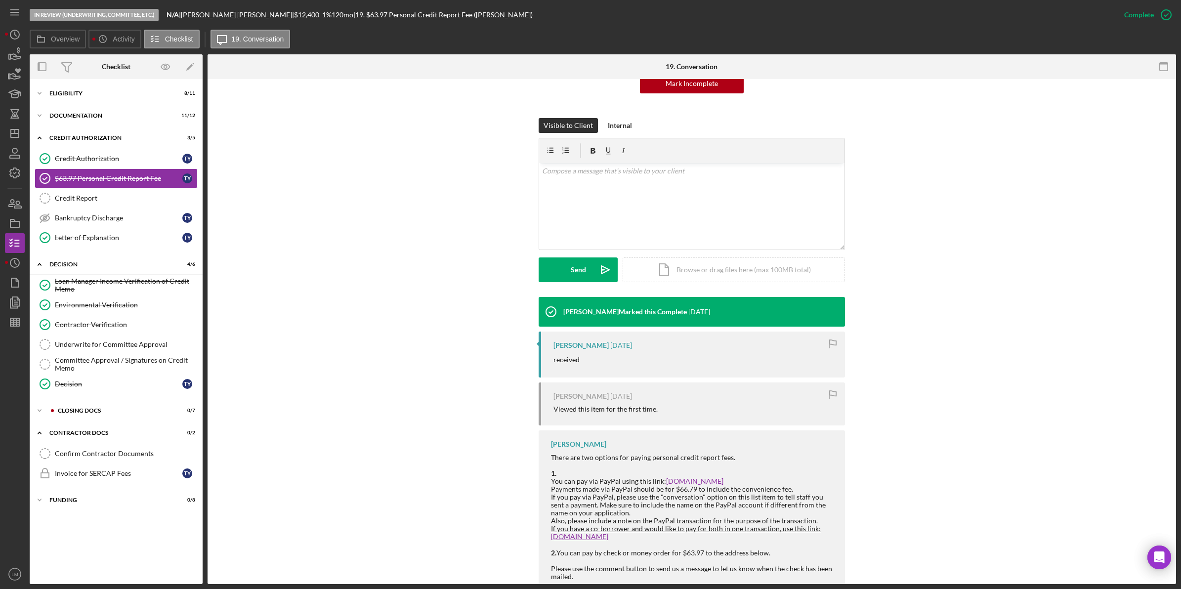
scroll to position [124, 0]
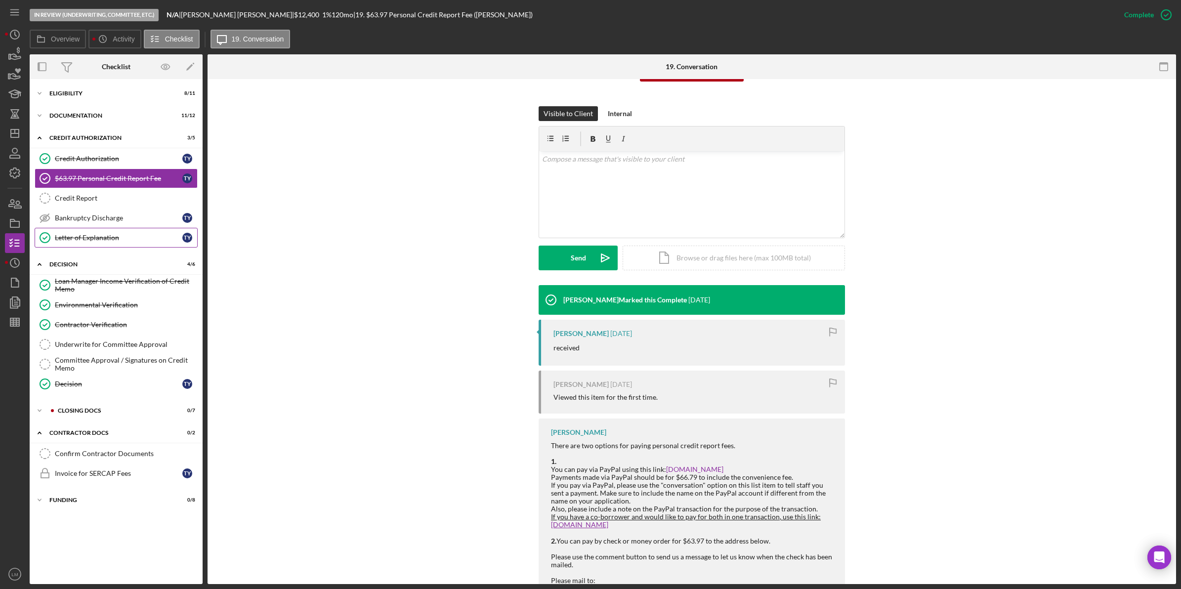
click at [103, 246] on link "Letter of Explanation Letter of Explanation T Y" at bounding box center [116, 238] width 163 height 20
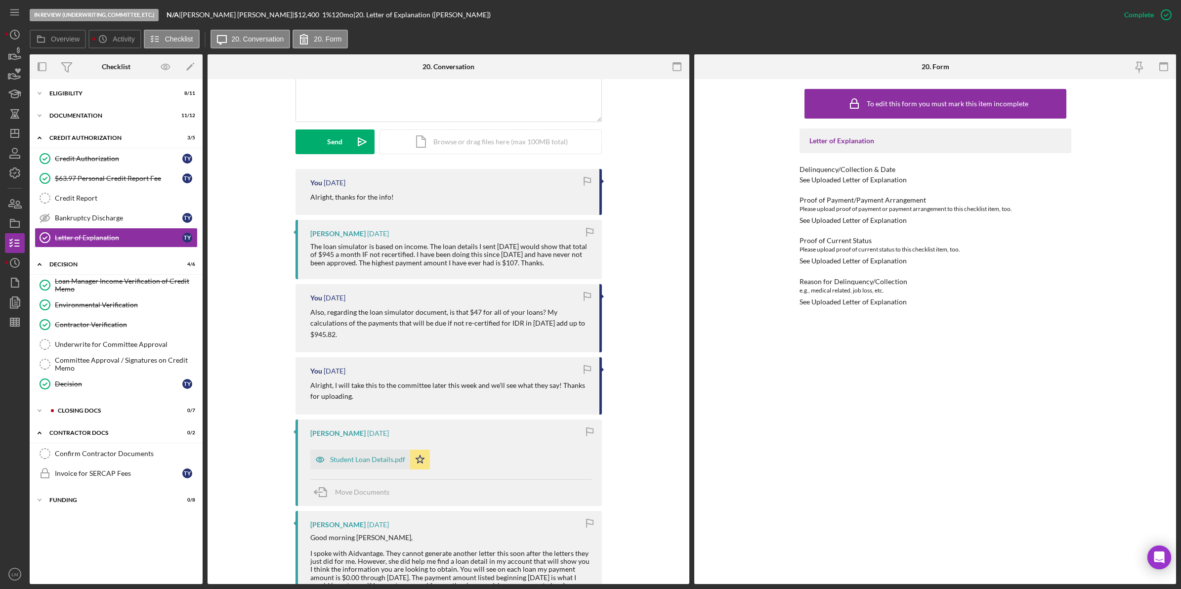
scroll to position [247, 0]
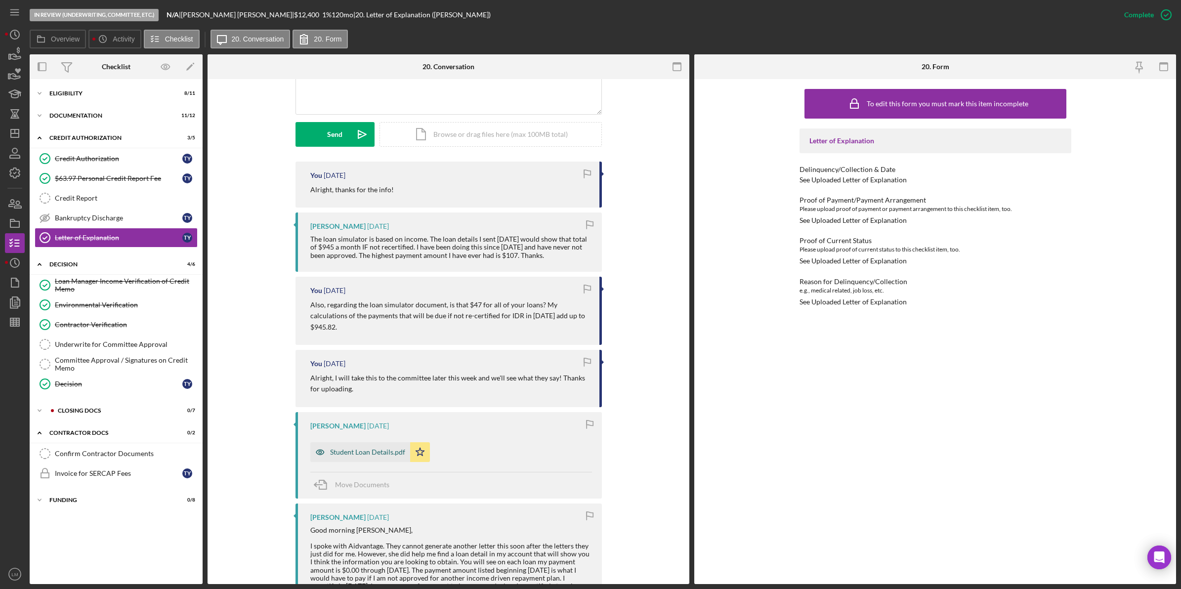
click at [372, 448] on div "Student Loan Details.pdf" at bounding box center [367, 452] width 75 height 8
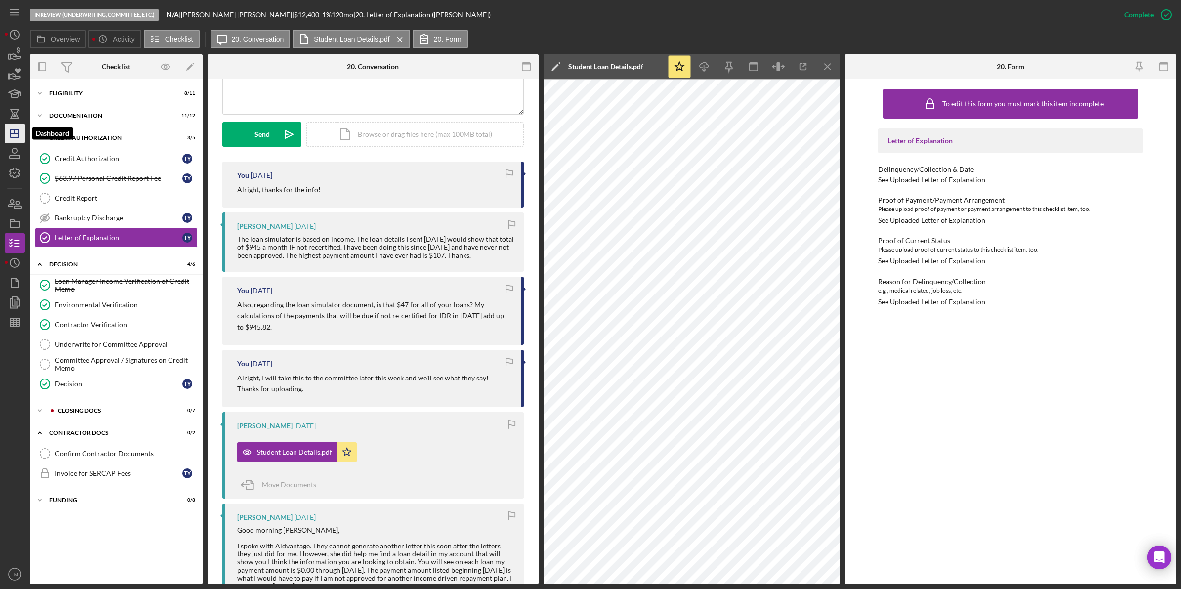
click at [8, 136] on icon "Icon/Dashboard" at bounding box center [14, 133] width 25 height 25
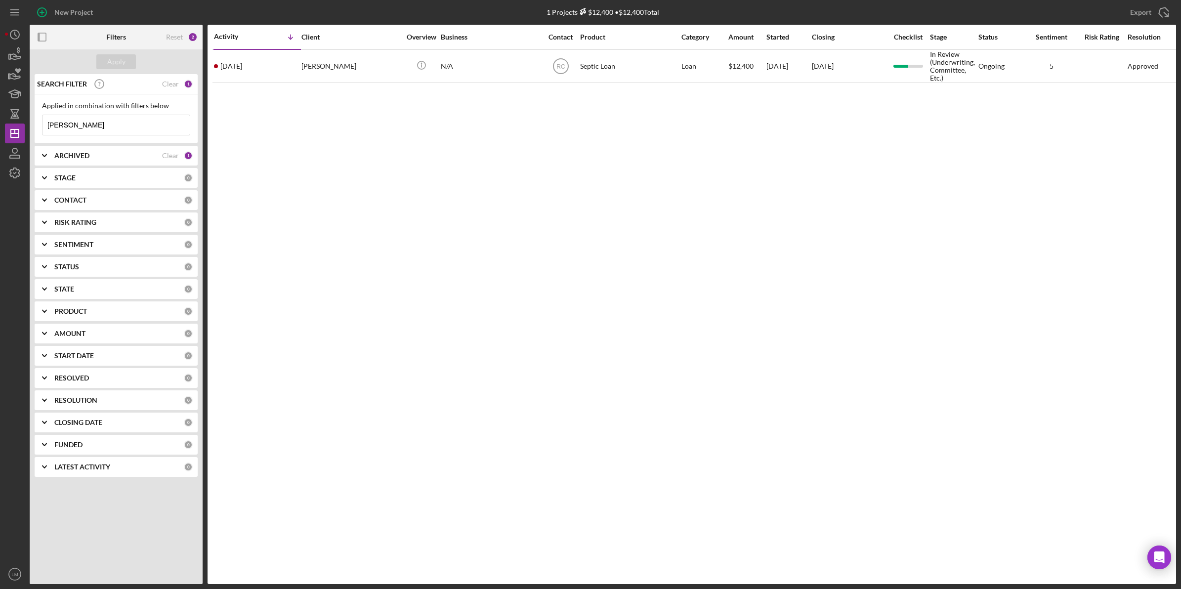
click at [175, 37] on div "Reset" at bounding box center [174, 37] width 17 height 8
click at [111, 64] on div "Apply" at bounding box center [116, 61] width 18 height 15
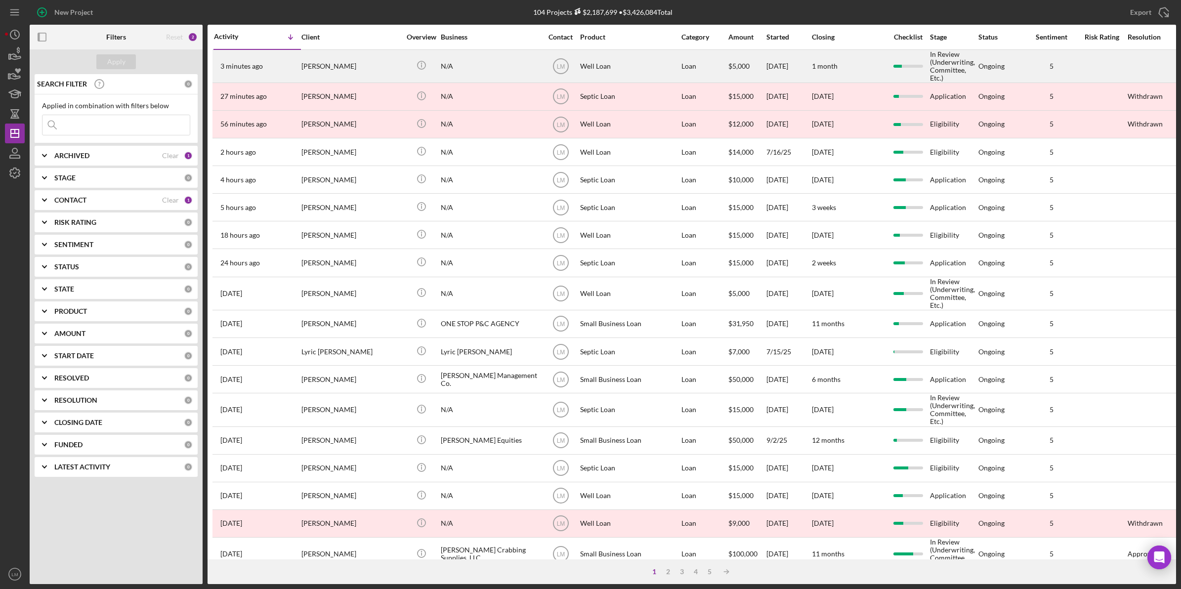
click at [378, 55] on div "[PERSON_NAME]" at bounding box center [350, 66] width 99 height 32
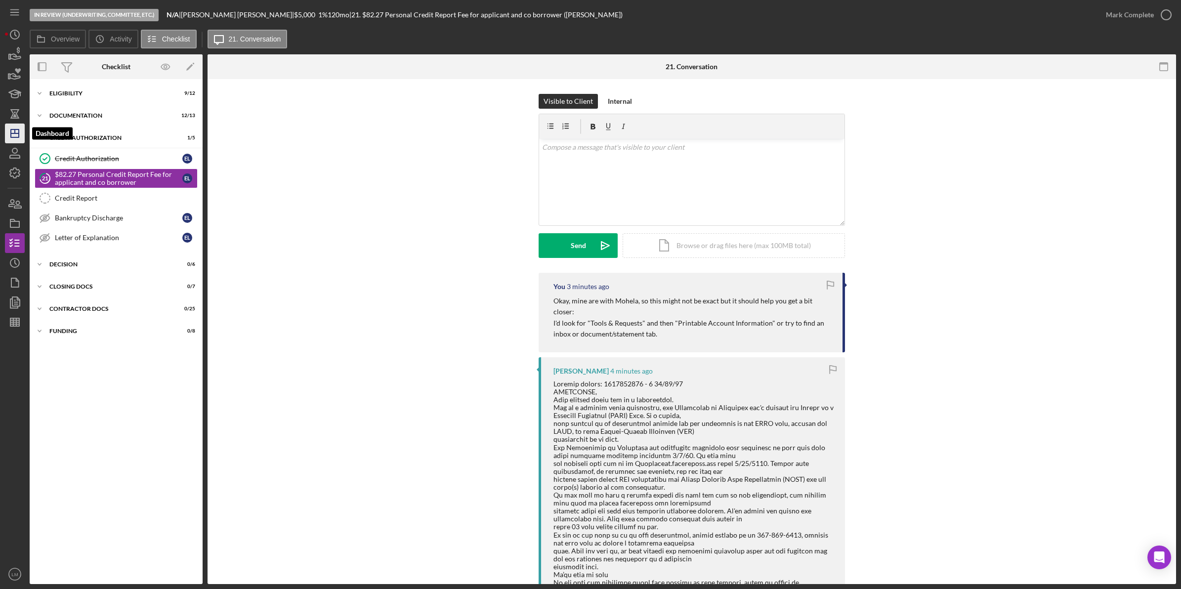
click at [10, 133] on icon "Icon/Dashboard" at bounding box center [14, 133] width 25 height 25
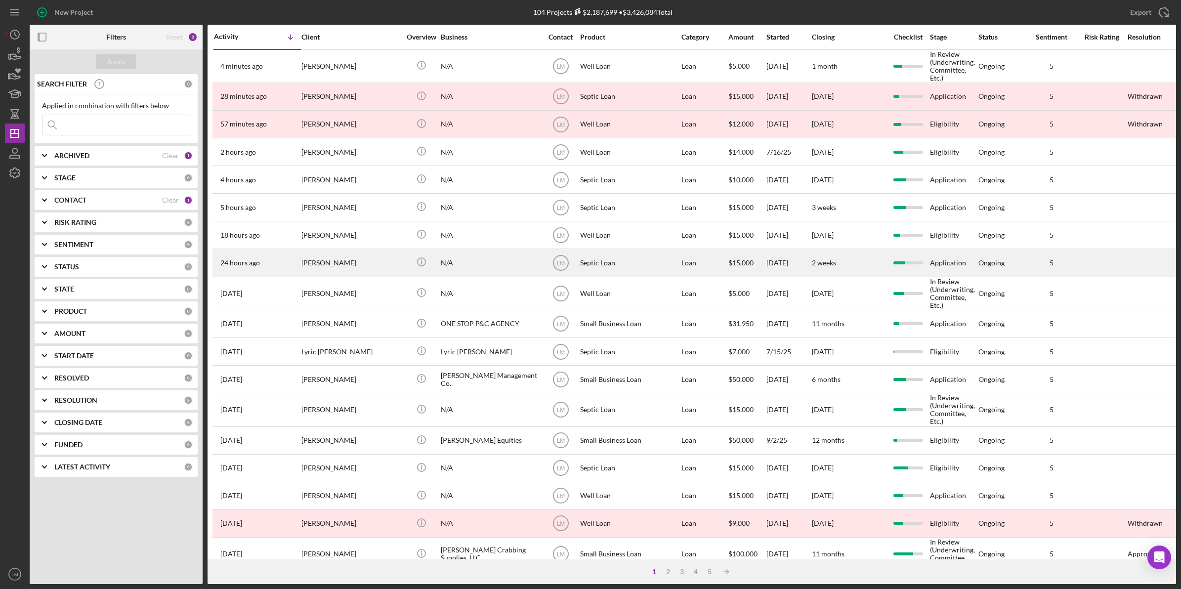
click at [351, 266] on div "[PERSON_NAME]" at bounding box center [350, 263] width 99 height 26
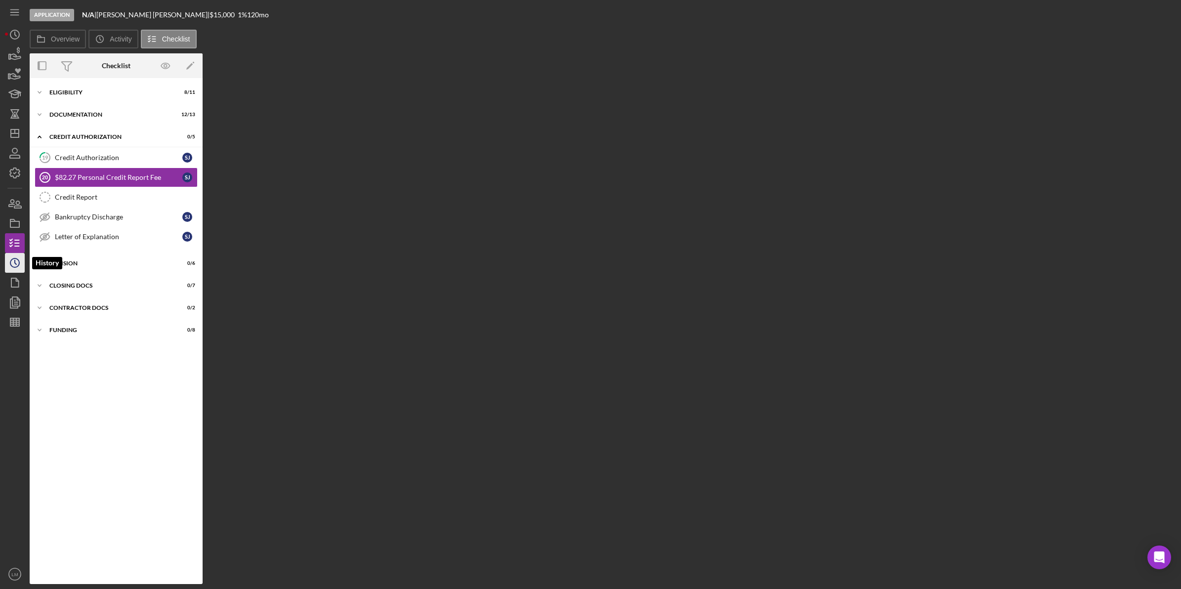
click at [15, 257] on icon "Icon/History" at bounding box center [14, 263] width 25 height 25
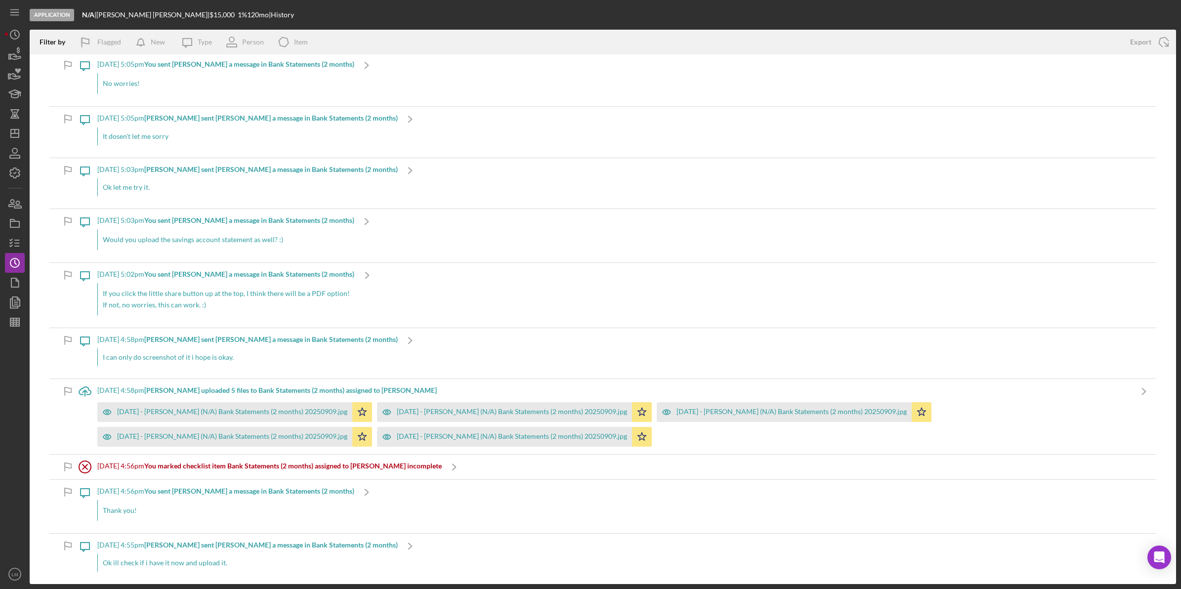
scroll to position [556, 0]
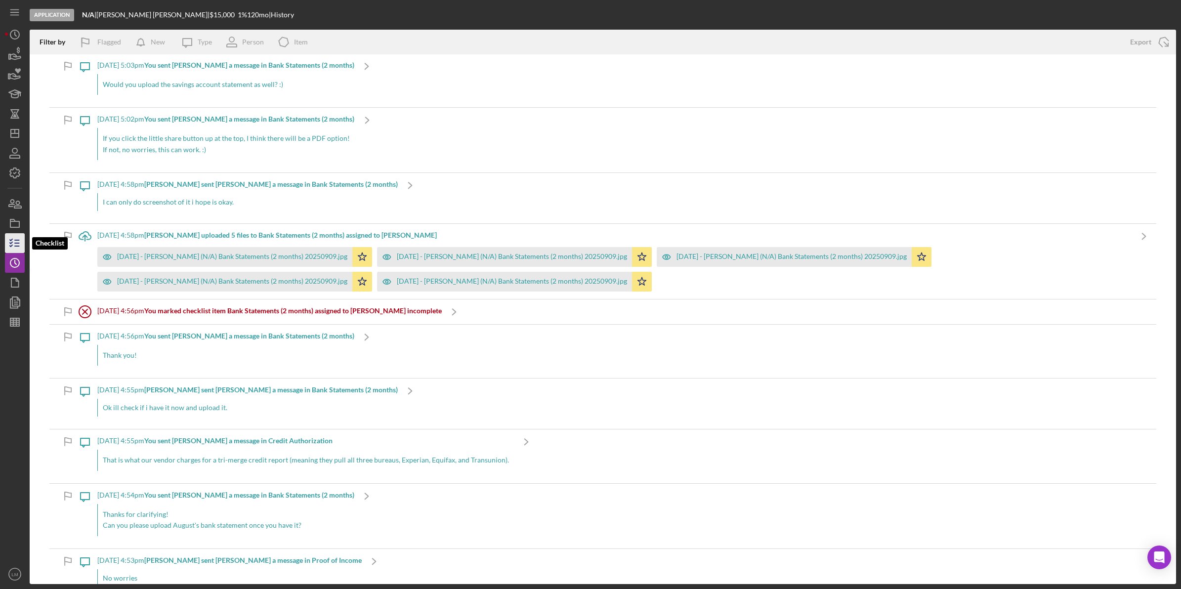
click at [10, 242] on icon "button" at bounding box center [14, 243] width 25 height 25
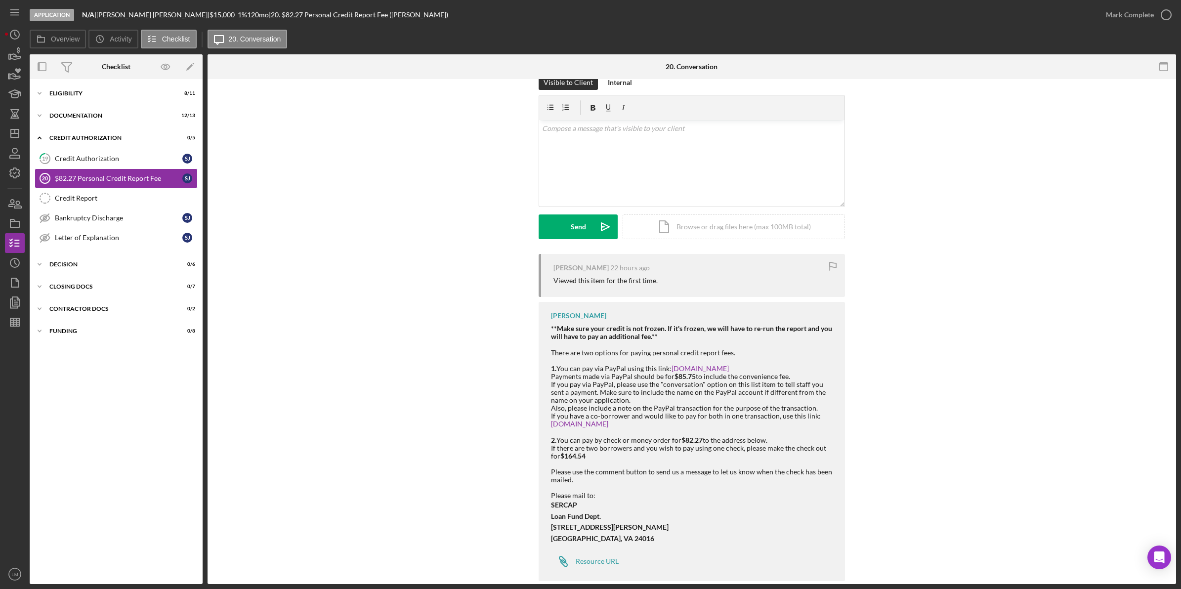
scroll to position [36, 0]
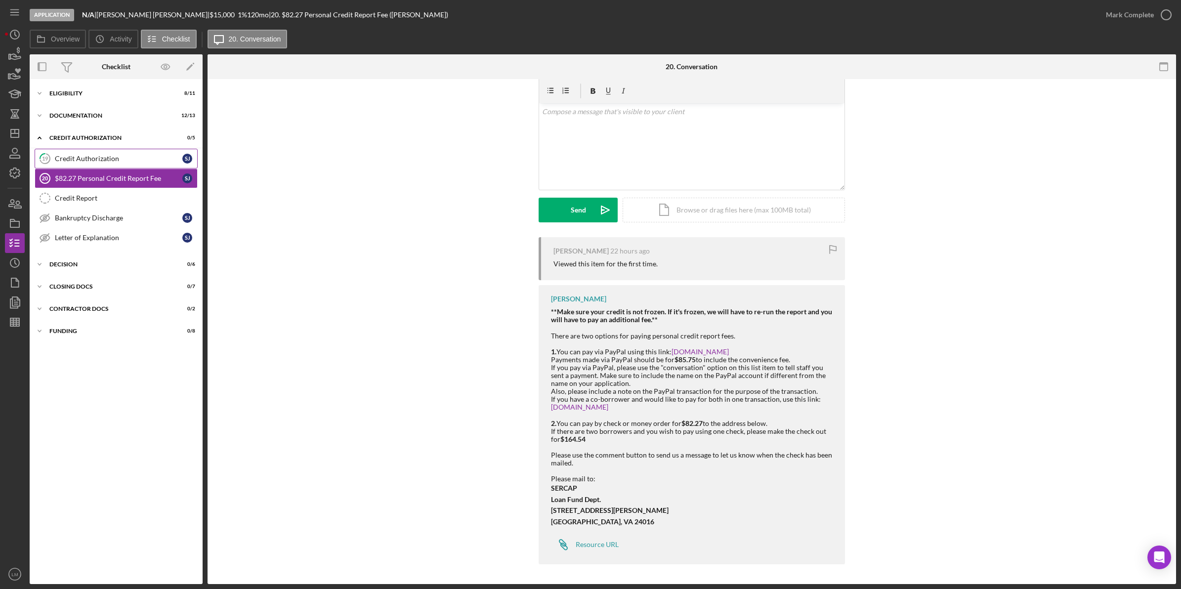
click at [146, 162] on div "Credit Authorization" at bounding box center [118, 159] width 127 height 8
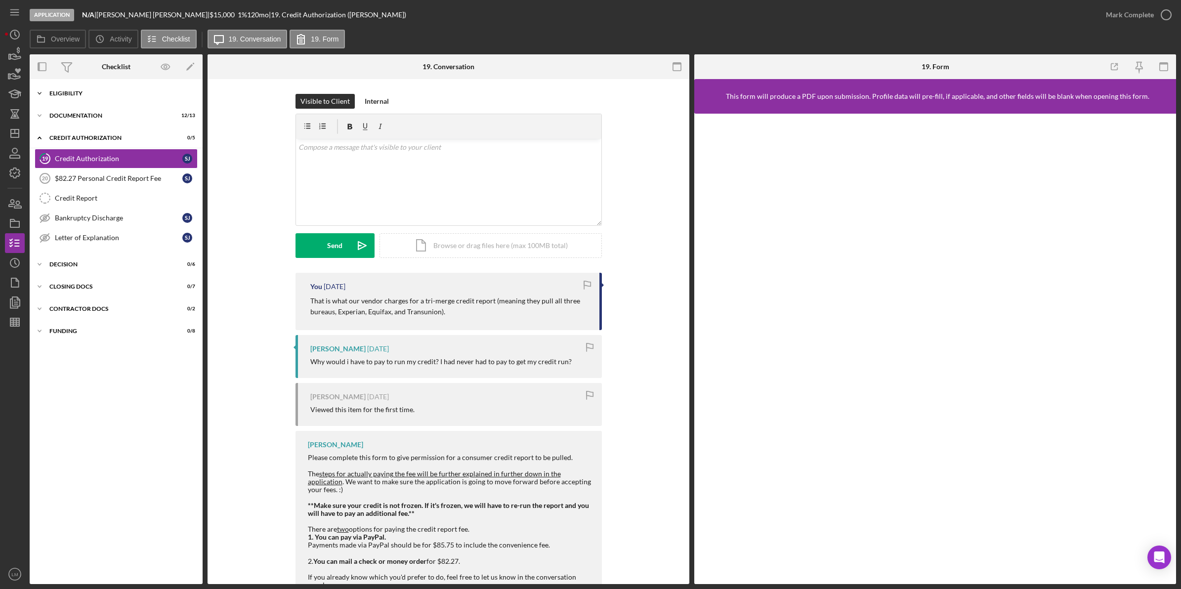
click at [97, 87] on div "Icon/Expander Eligibility 8 / 11" at bounding box center [116, 94] width 173 height 20
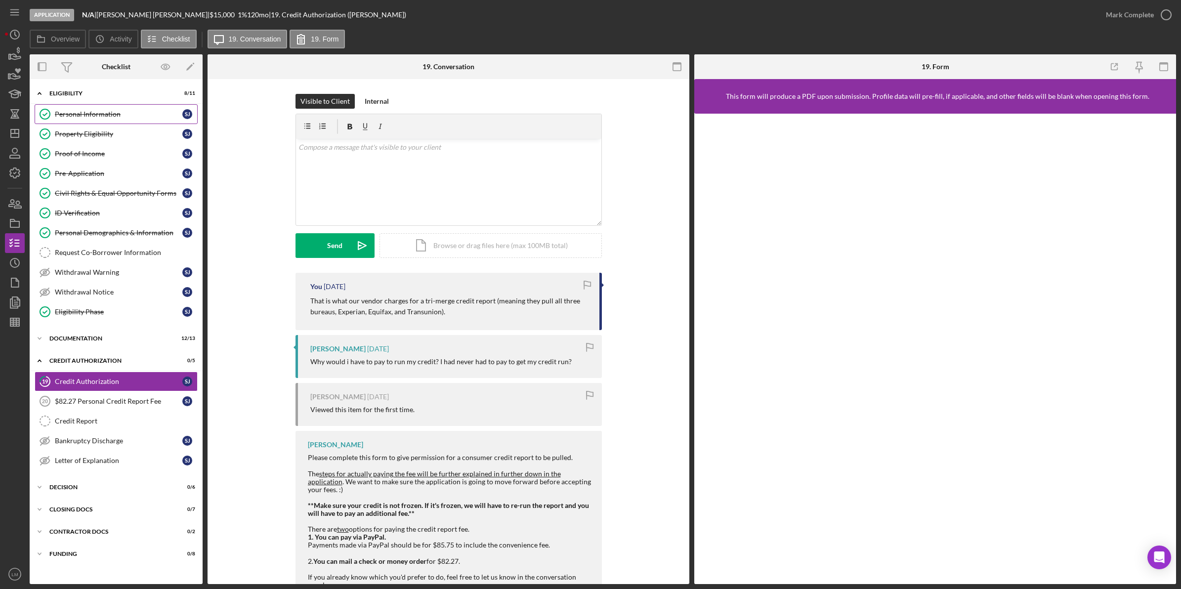
click at [94, 109] on link "Personal Information Personal Information [PERSON_NAME]" at bounding box center [116, 114] width 163 height 20
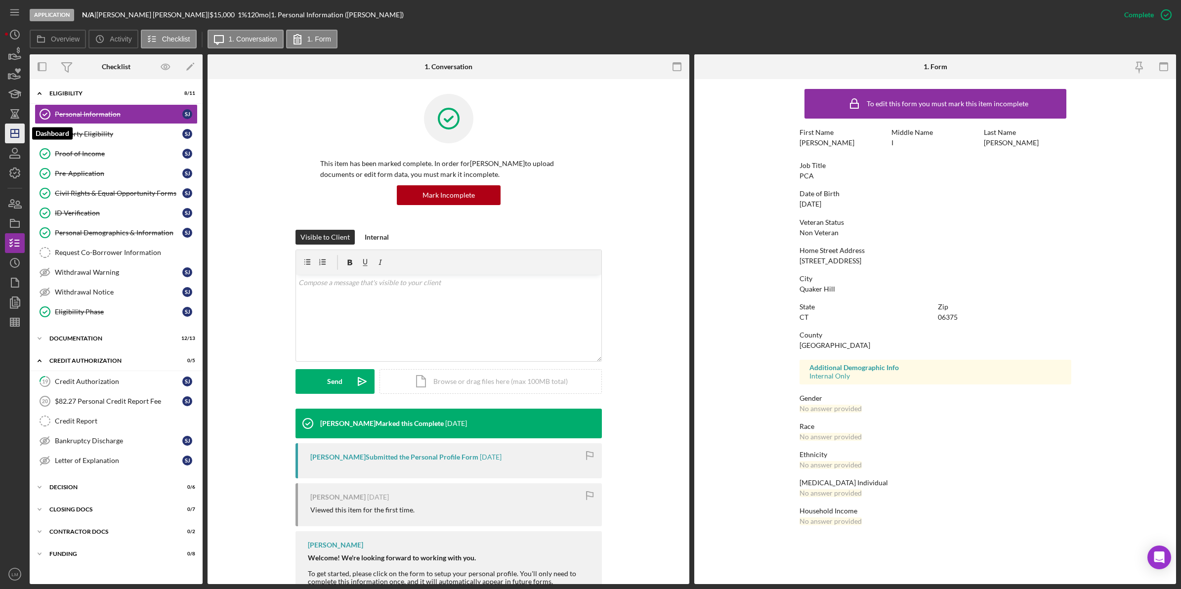
click at [6, 141] on icon "Icon/Dashboard" at bounding box center [14, 133] width 25 height 25
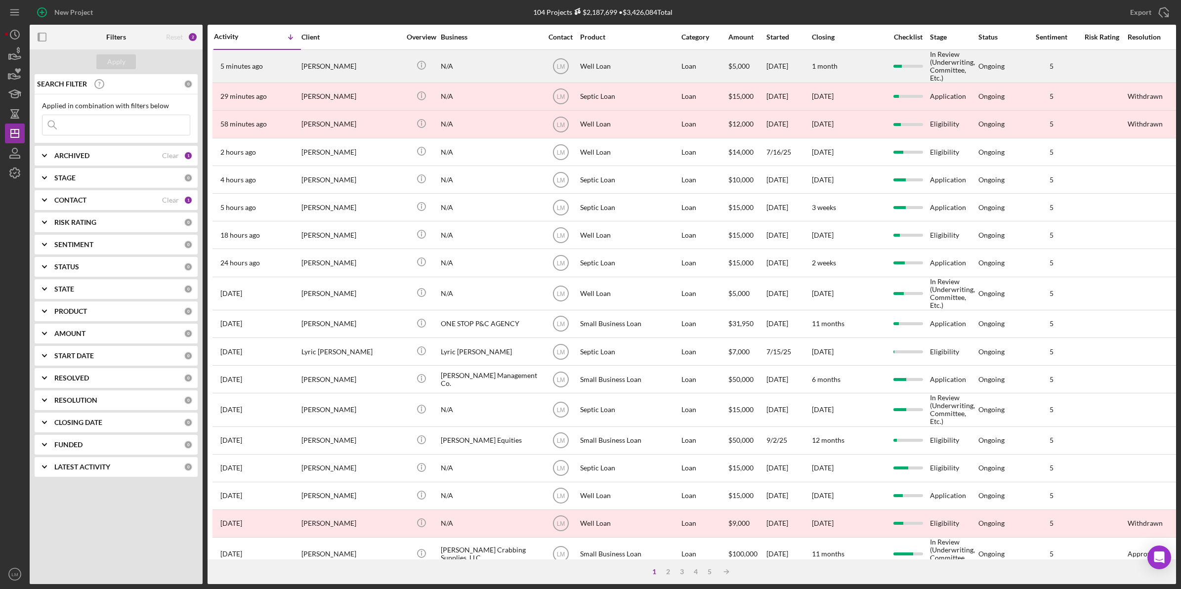
click at [299, 68] on div "5 minutes ago [PERSON_NAME]" at bounding box center [257, 66] width 86 height 32
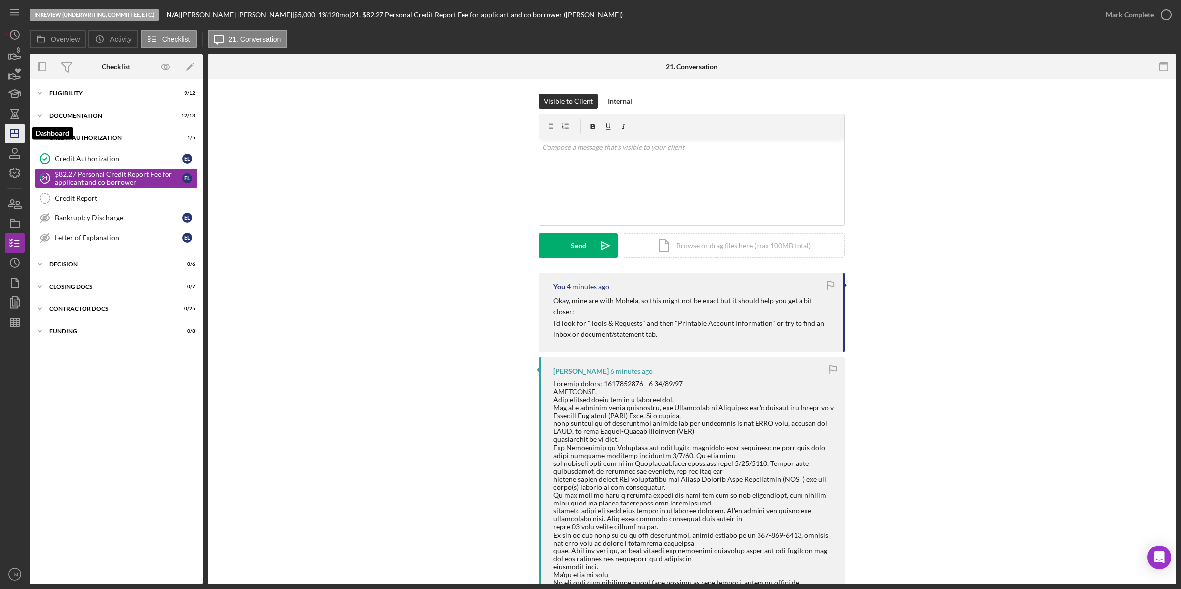
click at [18, 139] on icon "Icon/Dashboard" at bounding box center [14, 133] width 25 height 25
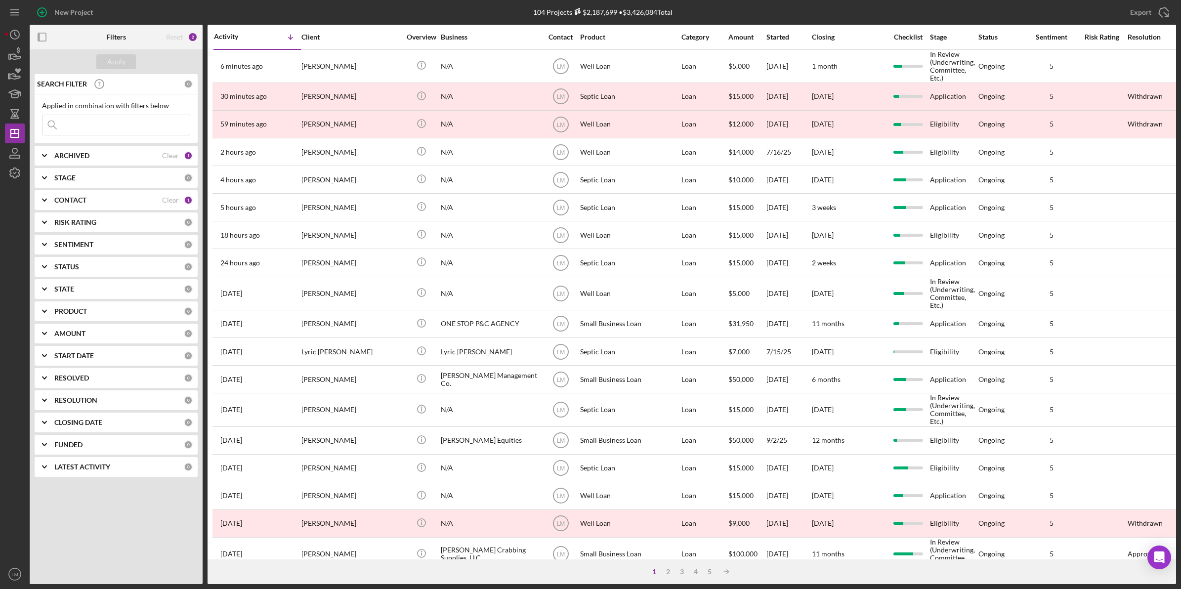
click at [377, 10] on div "New Project" at bounding box center [221, 12] width 382 height 25
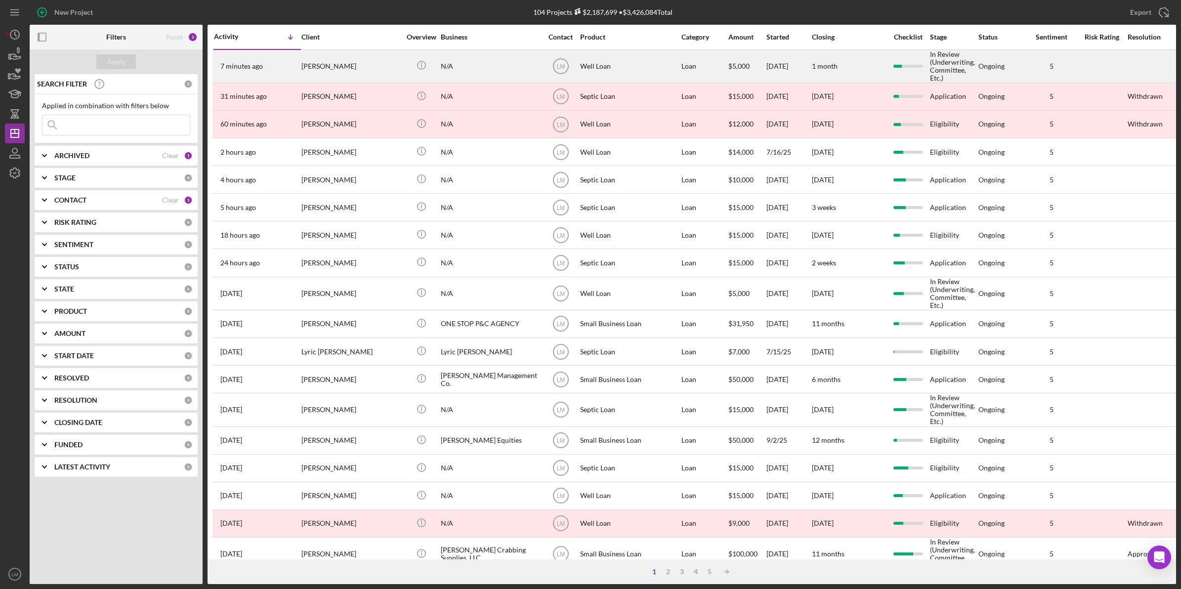
click at [384, 73] on div "[PERSON_NAME]" at bounding box center [350, 66] width 99 height 32
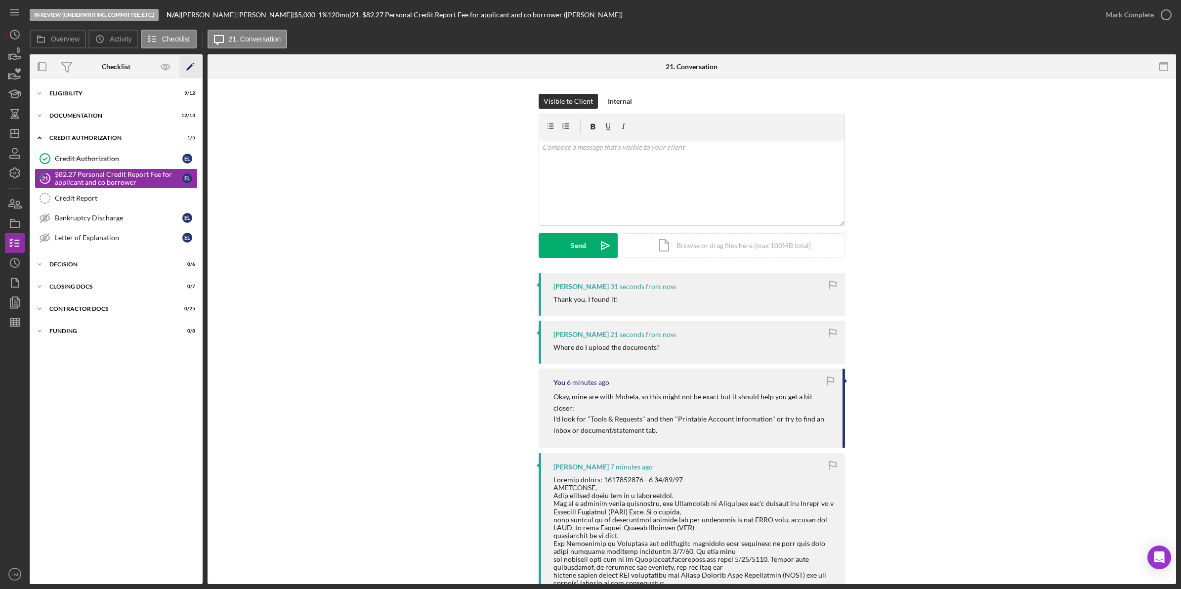
click at [187, 69] on polygon "button" at bounding box center [189, 67] width 7 height 7
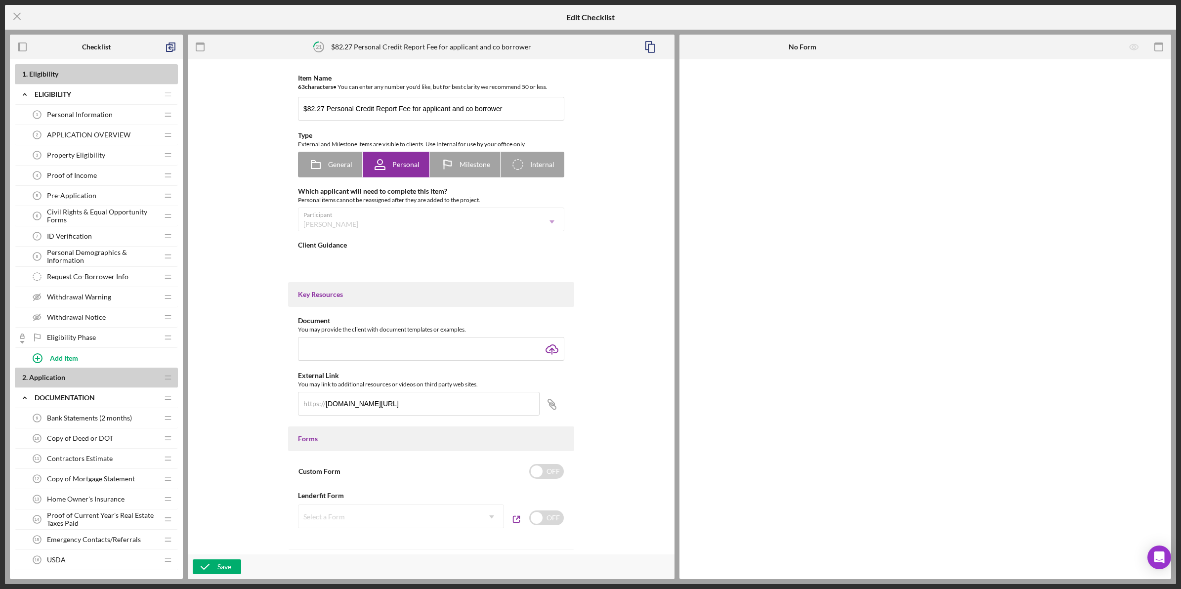
type textarea "<div><strong>**Make sure your credit is not frozen. If it's frozen, we will hav…"
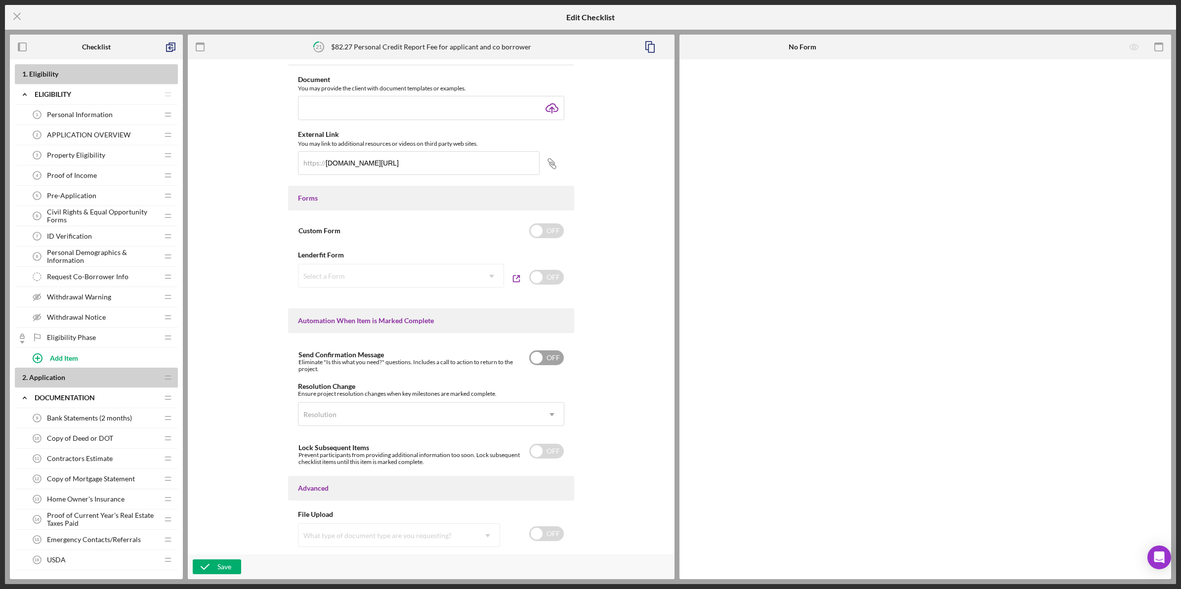
scroll to position [412, 0]
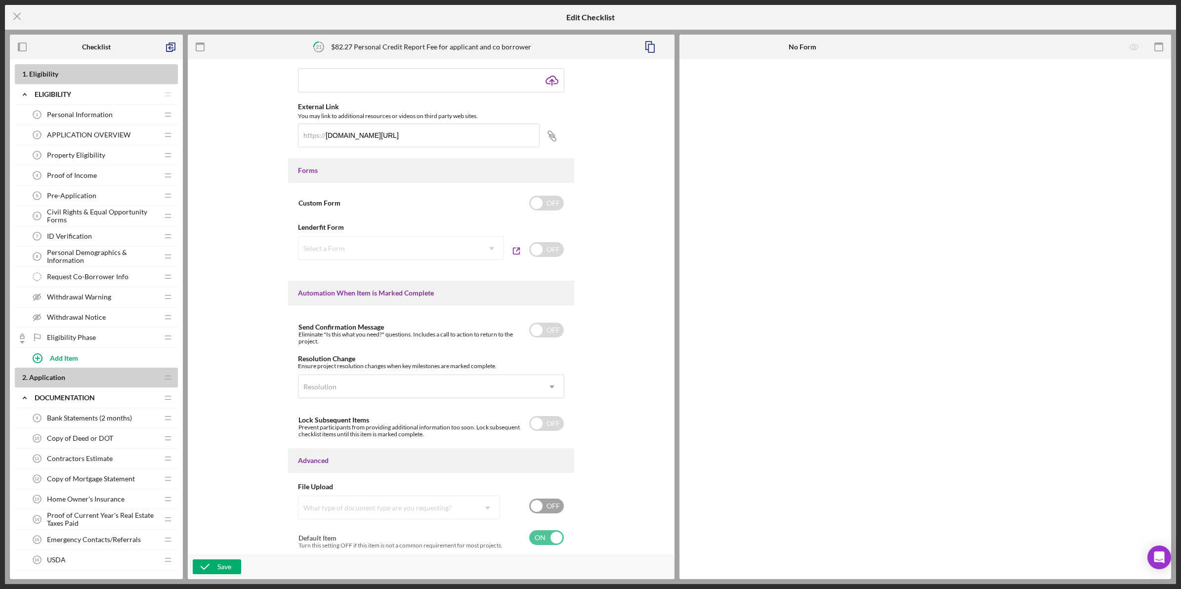
click at [546, 503] on input "checkbox" at bounding box center [546, 506] width 35 height 15
checkbox input "true"
click at [441, 499] on div "If you only need form data, turning the ability to upload files off will reduce…" at bounding box center [431, 511] width 266 height 42
click at [433, 508] on div "What type of document type are you requesting?" at bounding box center [395, 514] width 195 height 23
type input "c"
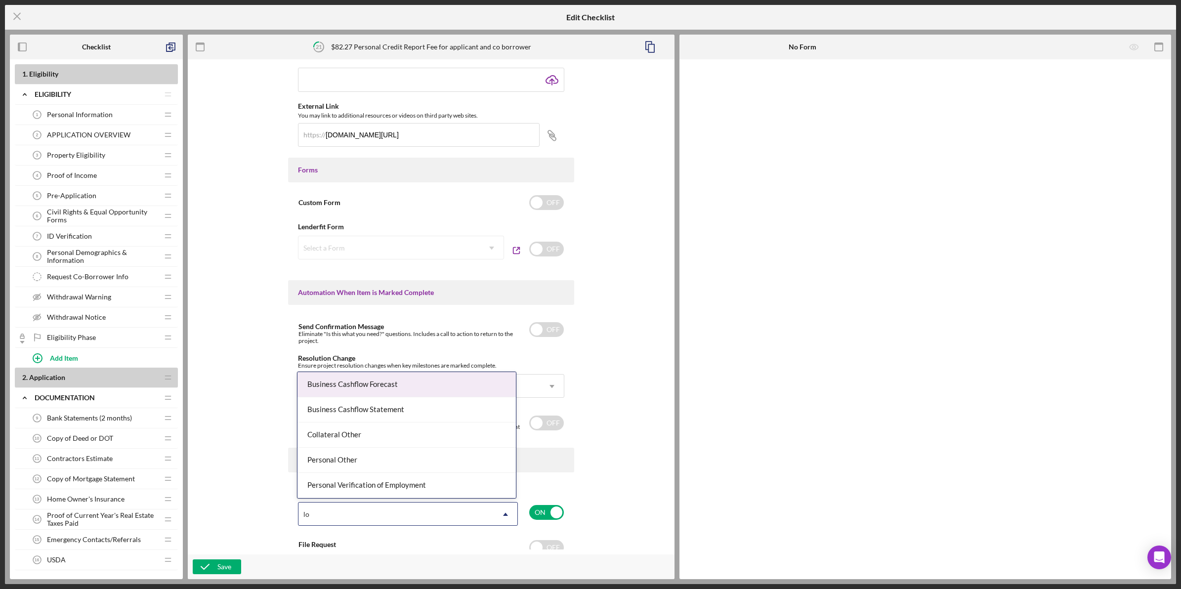
type input "l"
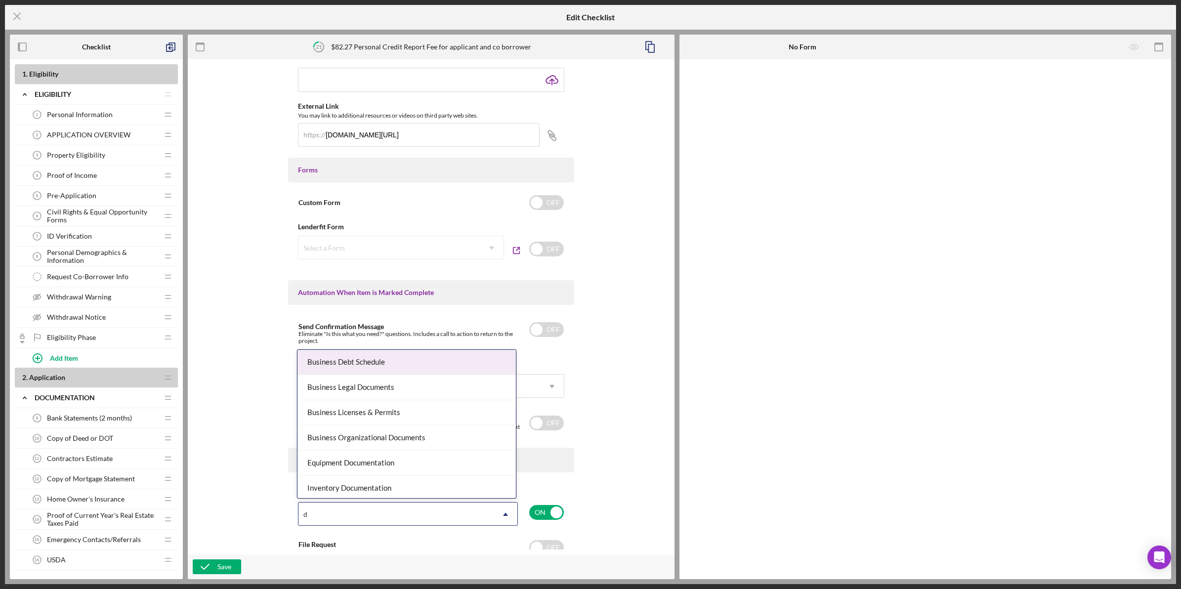
type input "de"
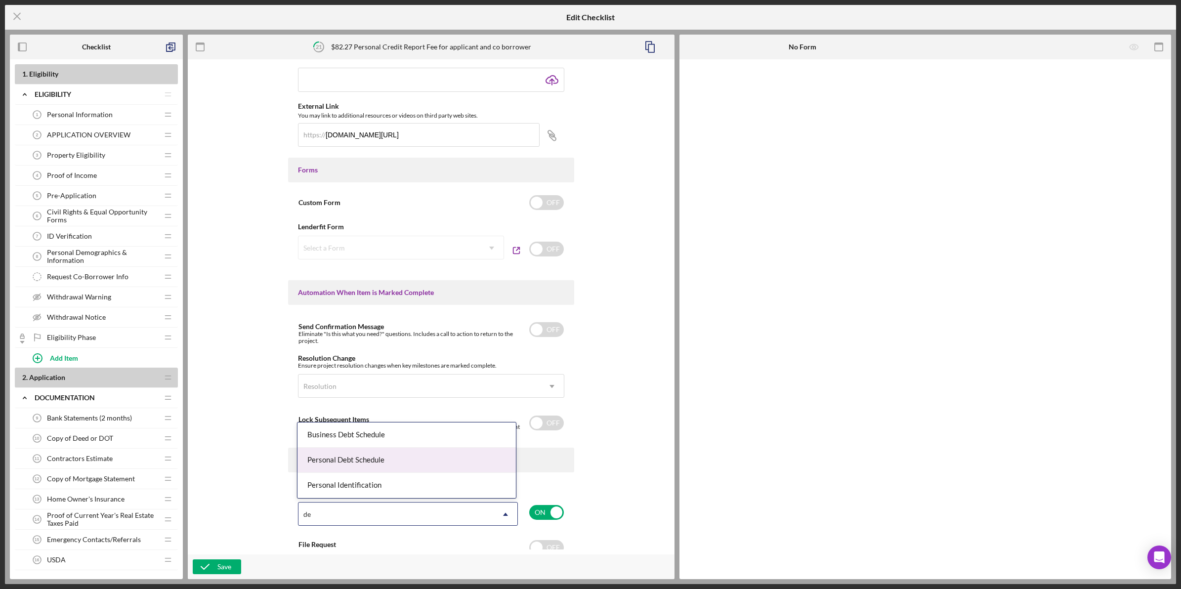
click at [413, 456] on div "Personal Debt Schedule" at bounding box center [406, 460] width 218 height 25
click at [196, 564] on icon "button" at bounding box center [205, 566] width 25 height 25
click at [12, 12] on icon "Icon/Menu Close" at bounding box center [17, 16] width 25 height 25
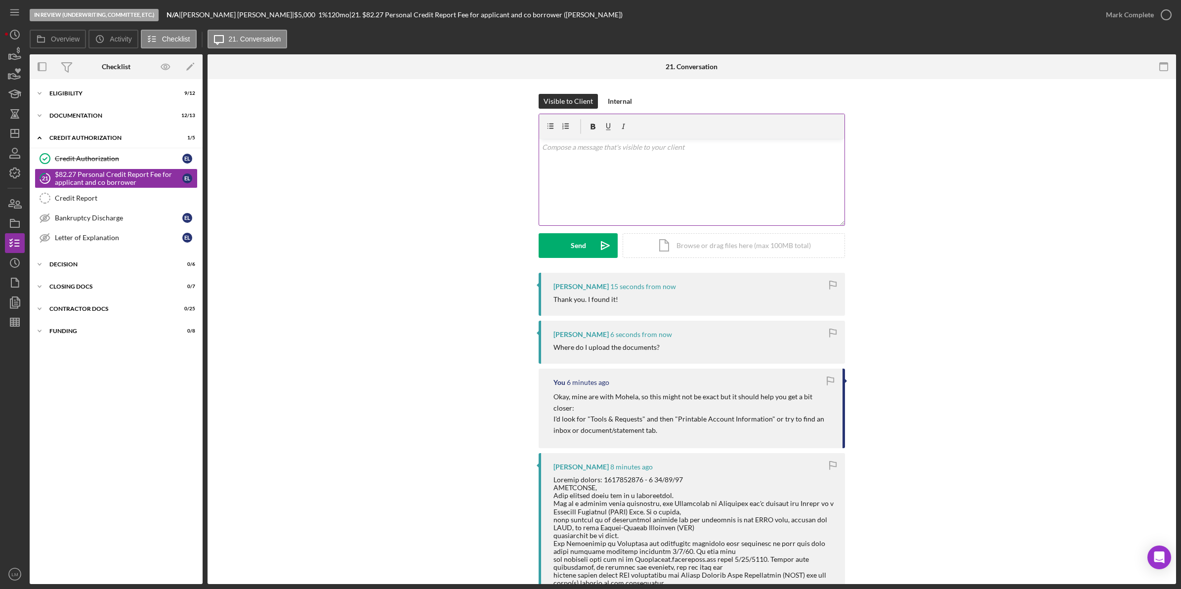
click at [710, 196] on div "v Color teal Color pink Remove color Add row above Add row below Add column bef…" at bounding box center [691, 182] width 305 height 86
click at [587, 245] on button "Send Icon/icon-invite-send" at bounding box center [578, 245] width 79 height 25
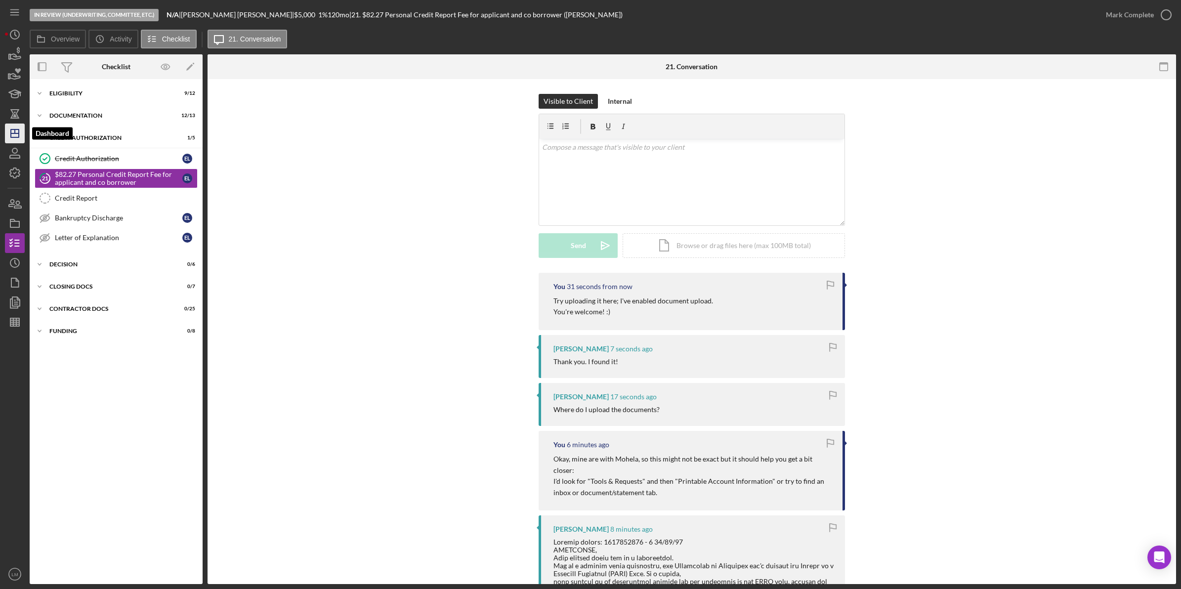
click at [8, 134] on icon "Icon/Dashboard" at bounding box center [14, 133] width 25 height 25
